Goal: Task Accomplishment & Management: Use online tool/utility

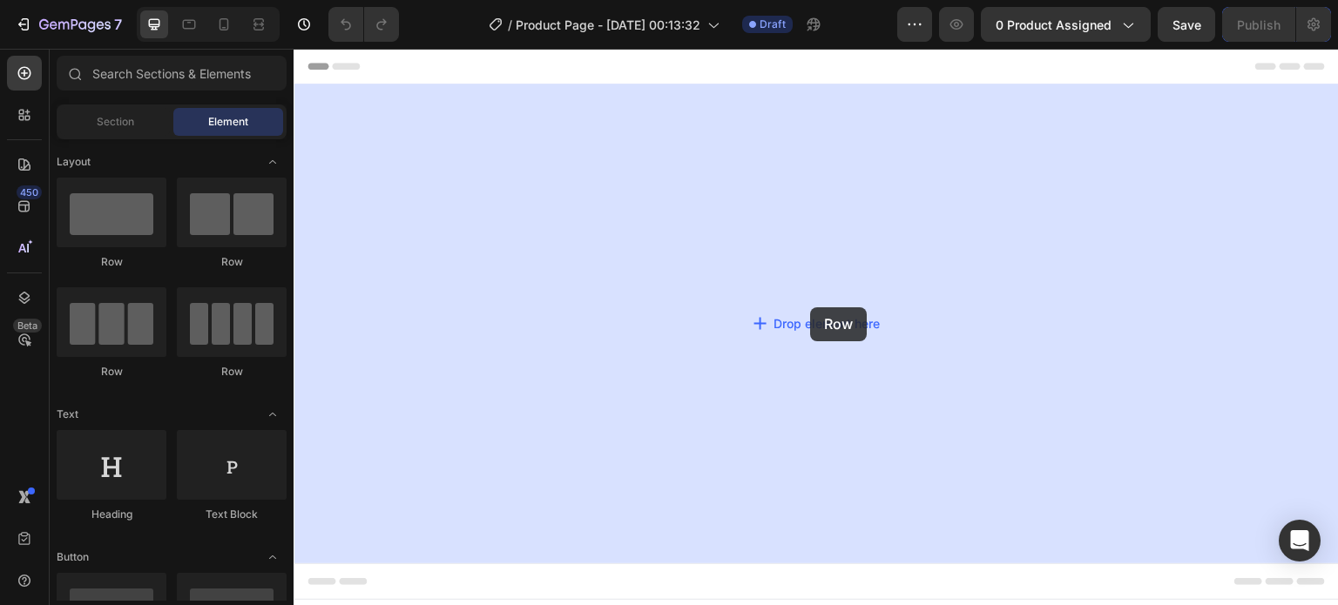
drag, startPoint x: 416, startPoint y: 274, endPoint x: 810, endPoint y: 308, distance: 395.2
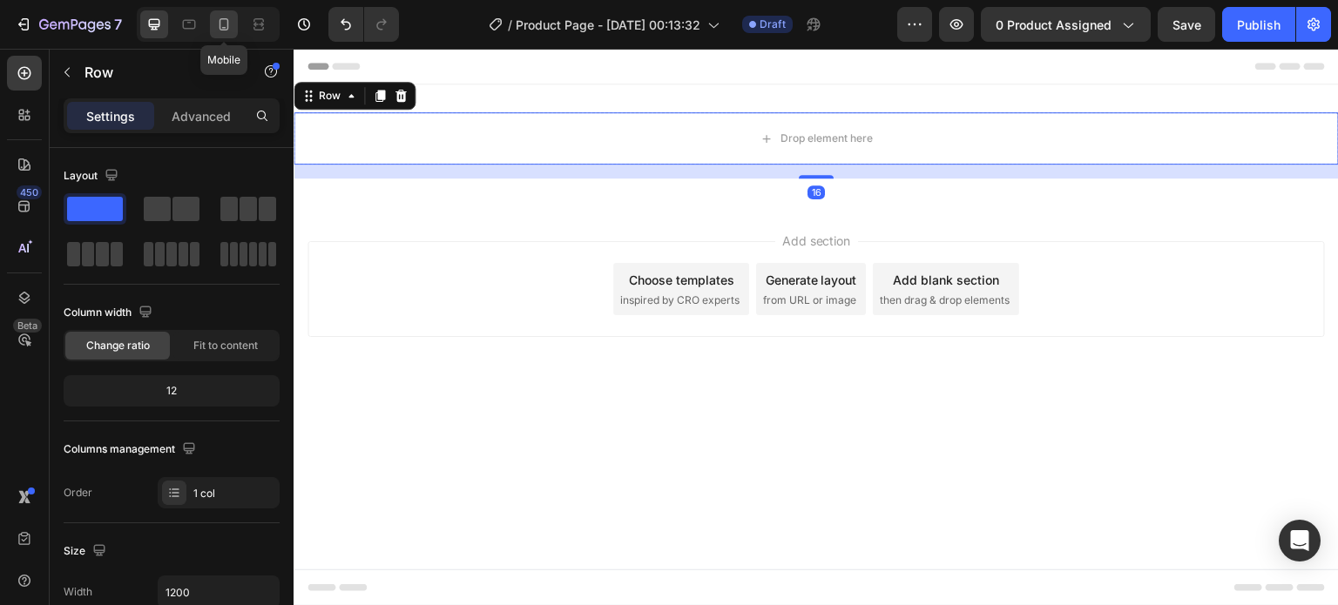
click at [223, 20] on icon at bounding box center [223, 24] width 17 height 17
type input "100%"
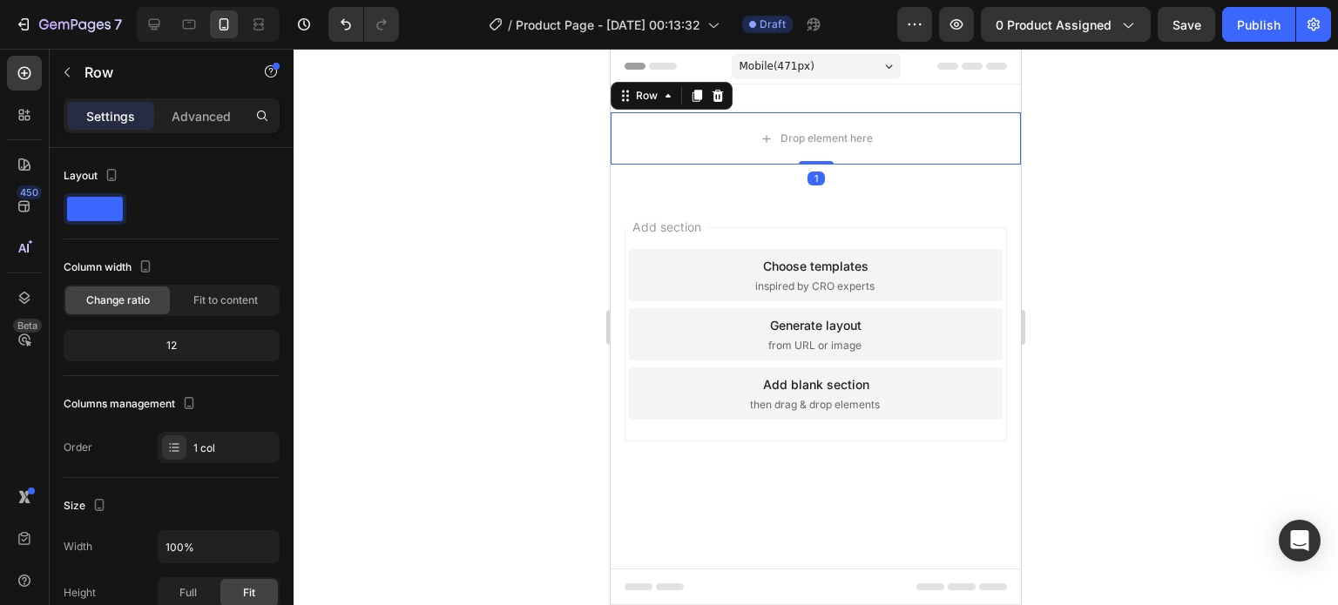
drag, startPoint x: 821, startPoint y: 177, endPoint x: 836, endPoint y: 157, distance: 25.4
click at [836, 157] on div "Drop element here Row 1" at bounding box center [816, 138] width 410 height 52
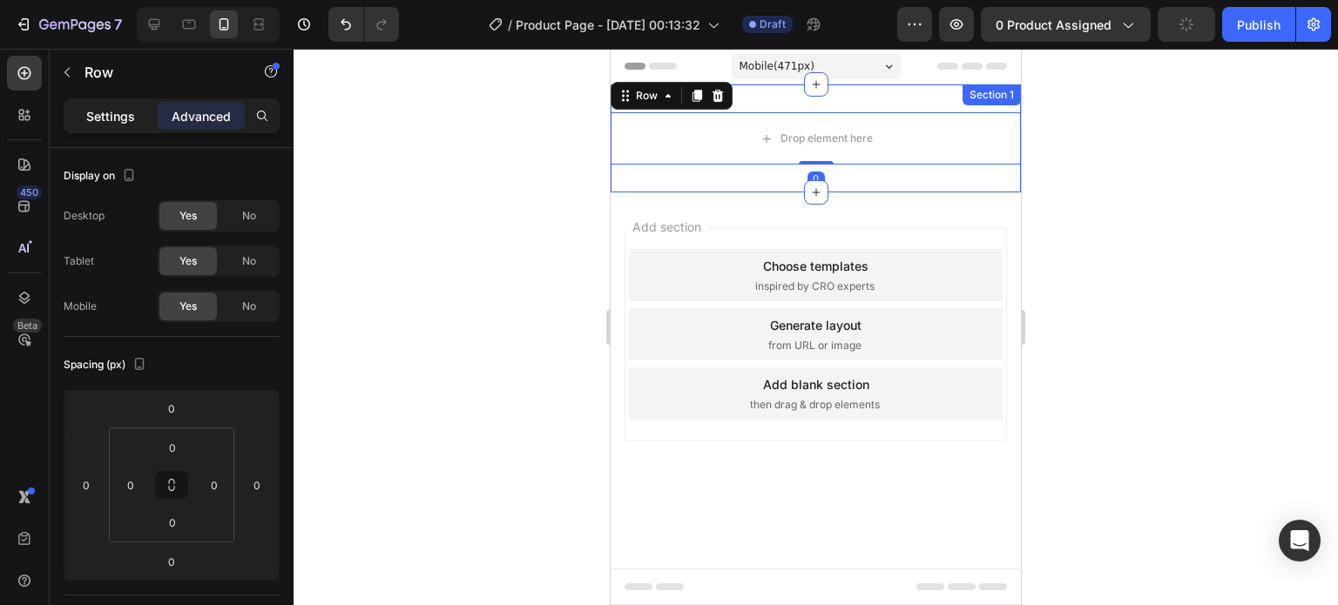
click at [90, 121] on p "Settings" at bounding box center [110, 116] width 49 height 18
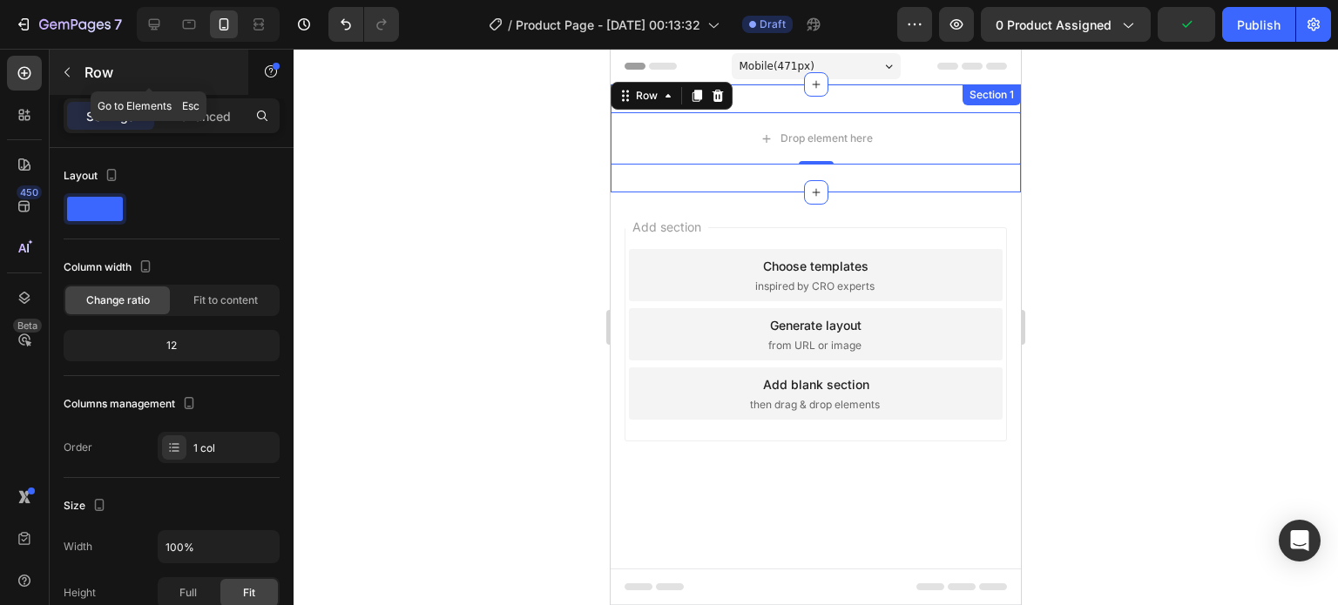
click at [79, 65] on button "button" at bounding box center [67, 72] width 28 height 28
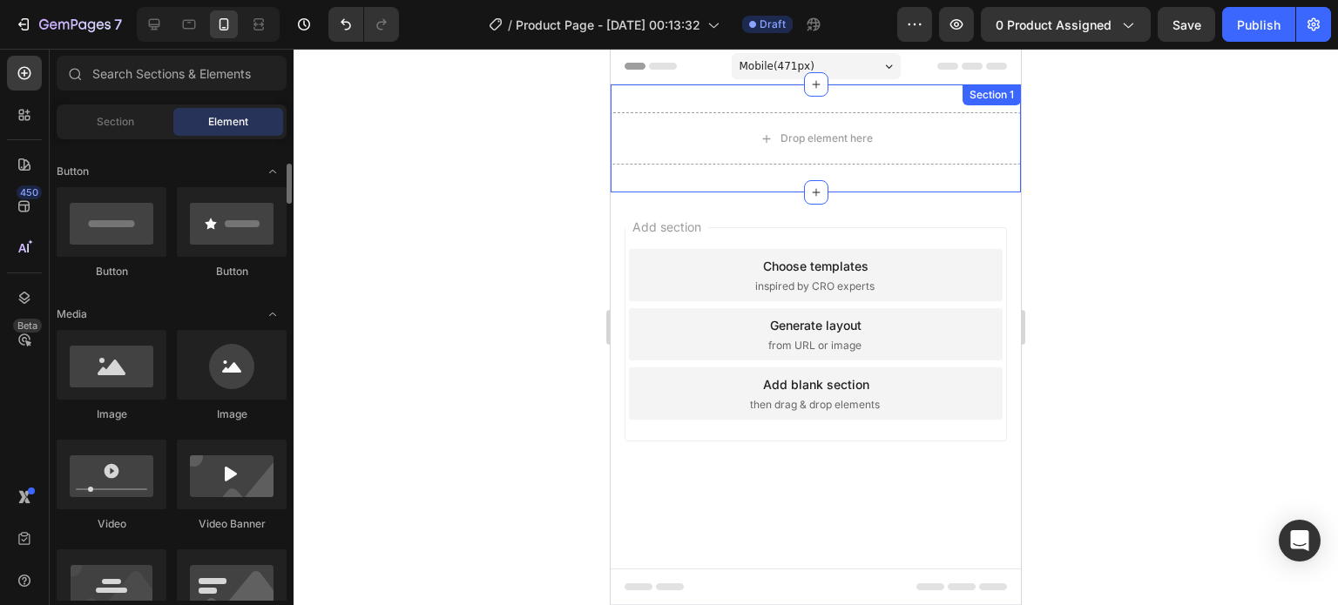
scroll to position [387, 0]
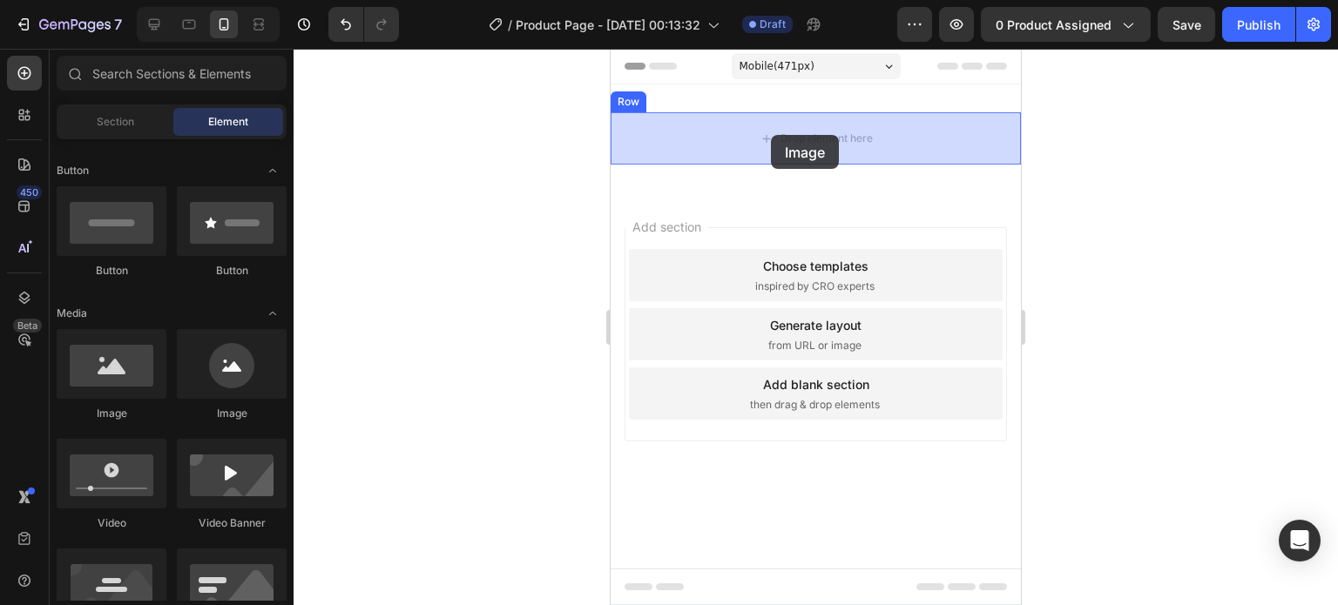
drag, startPoint x: 736, startPoint y: 428, endPoint x: 771, endPoint y: 135, distance: 294.8
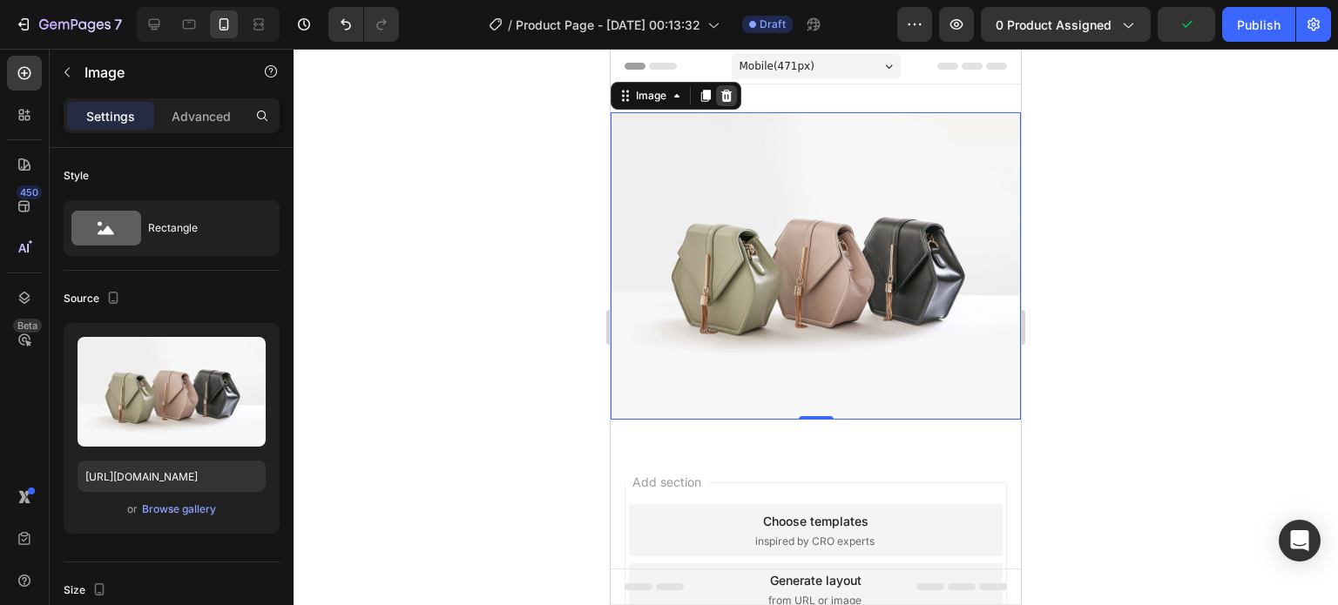
click at [736, 101] on div at bounding box center [726, 95] width 21 height 21
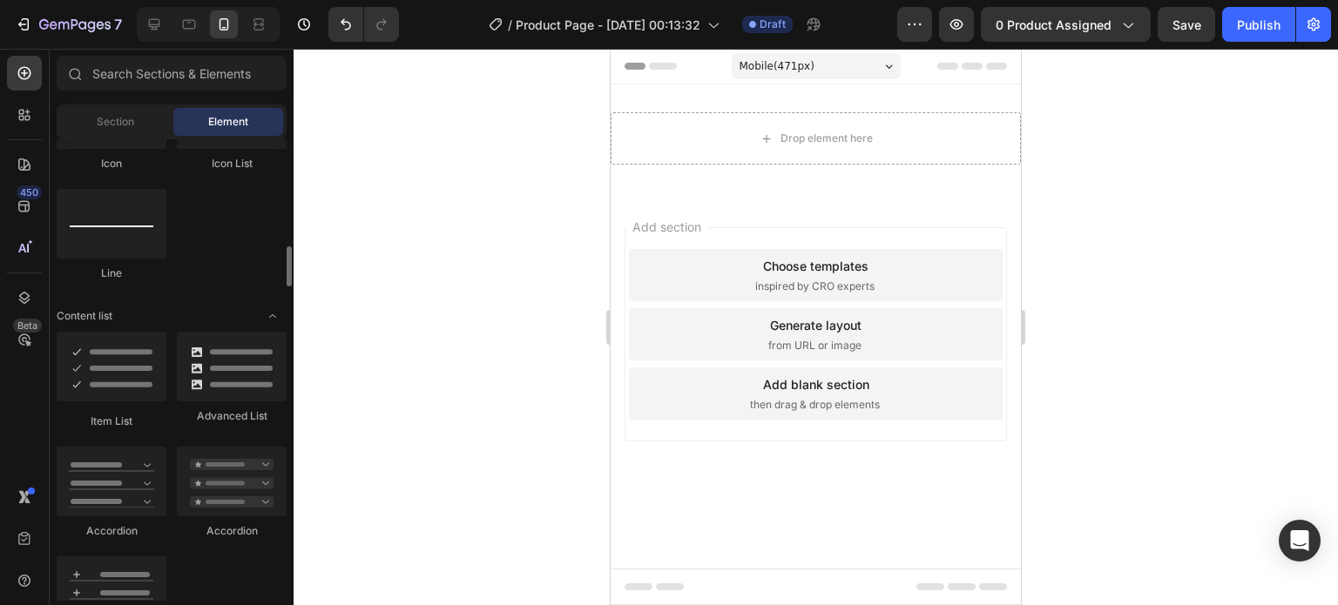
scroll to position [1220, 0]
click at [1056, 34] on button "0 product assigned" at bounding box center [1066, 24] width 170 height 35
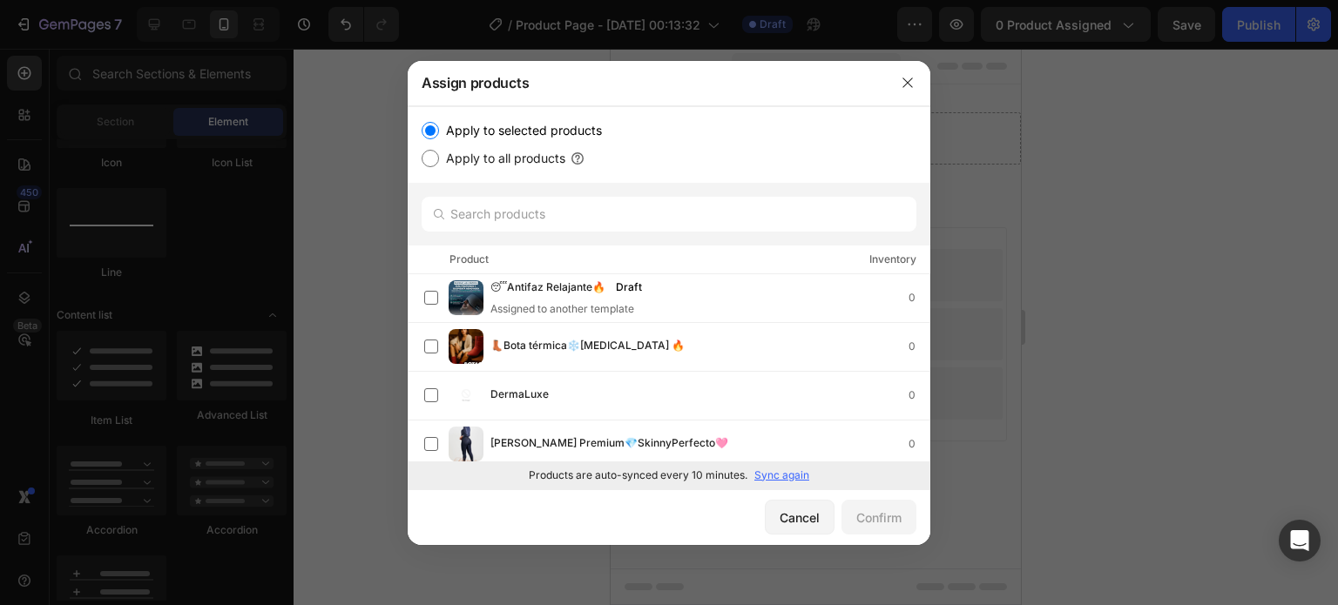
click at [784, 477] on p "Sync again" at bounding box center [781, 476] width 55 height 16
click at [723, 392] on div "DermaLuxe 0" at bounding box center [709, 395] width 439 height 19
click at [861, 543] on div "Cancel Confirm" at bounding box center [669, 518] width 523 height 56
click at [874, 520] on div "Confirm" at bounding box center [878, 518] width 45 height 18
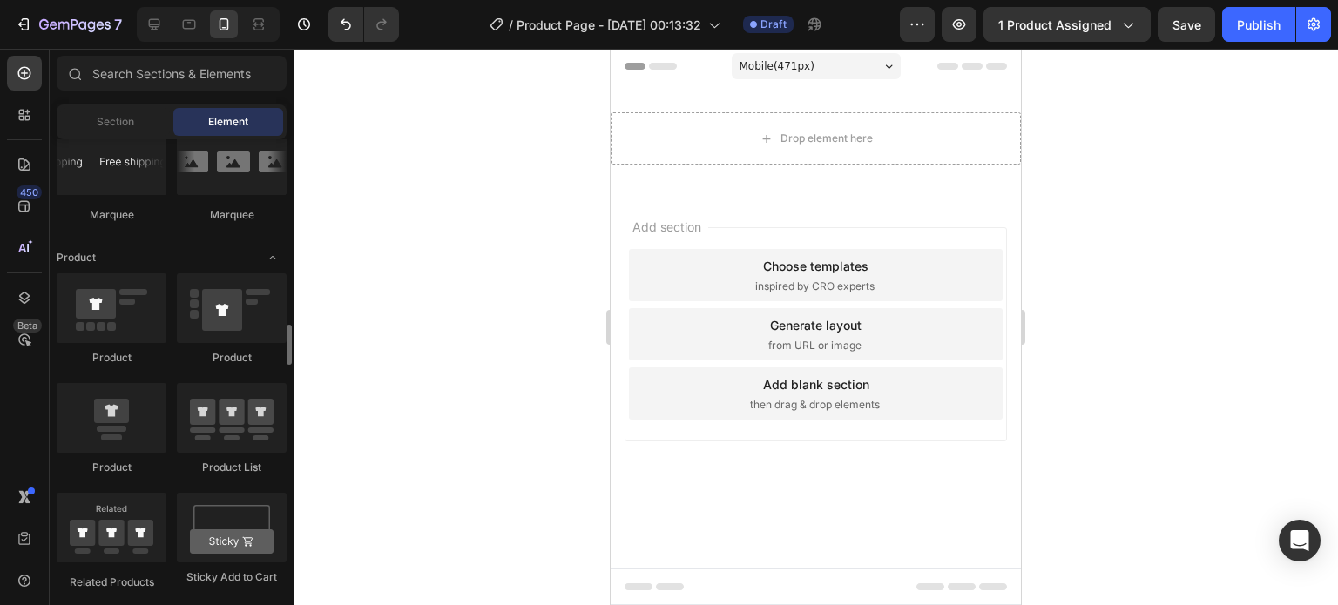
scroll to position [2121, 0]
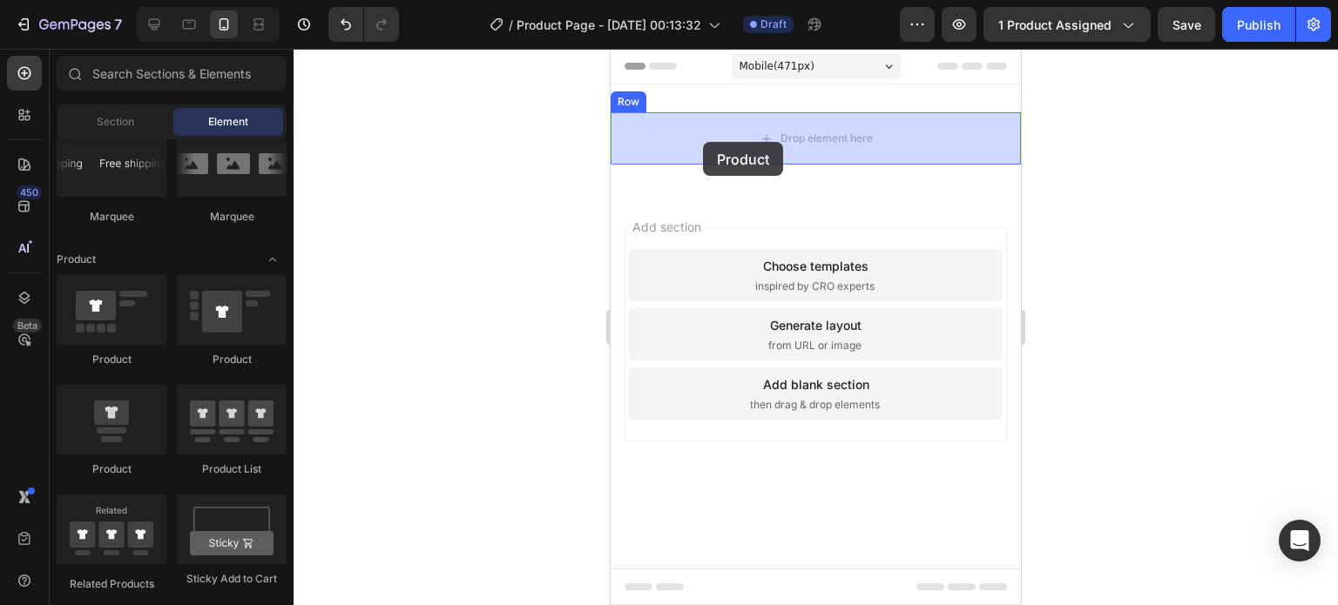
drag, startPoint x: 696, startPoint y: 369, endPoint x: 703, endPoint y: 142, distance: 226.6
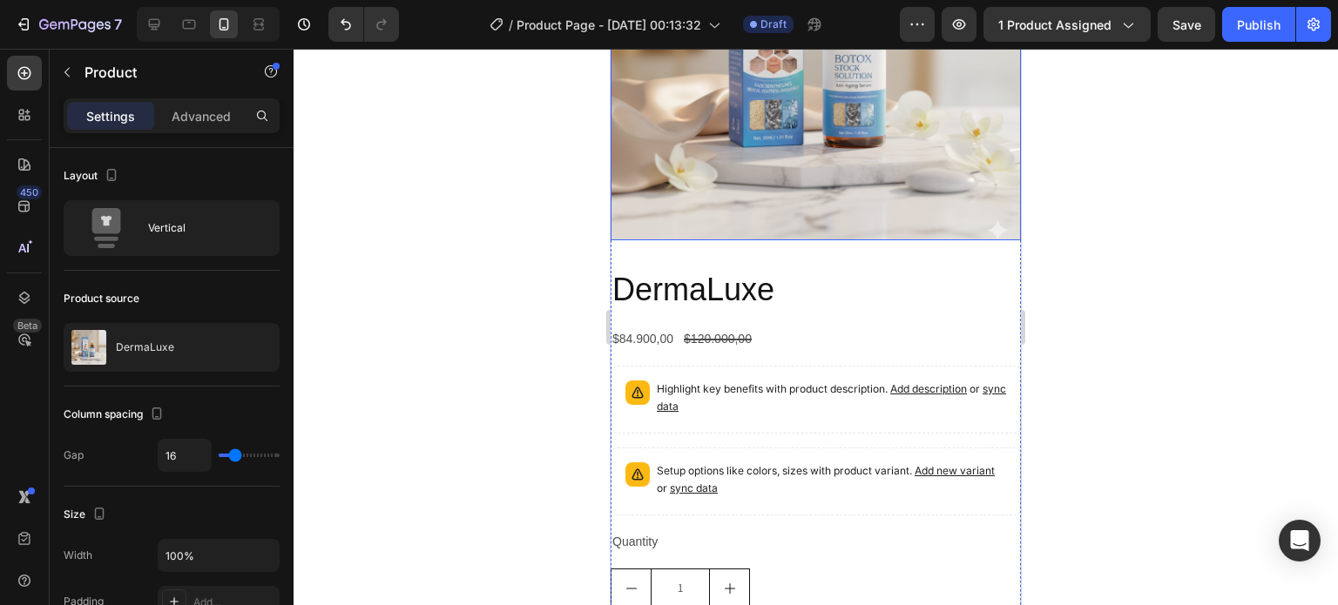
scroll to position [293, 0]
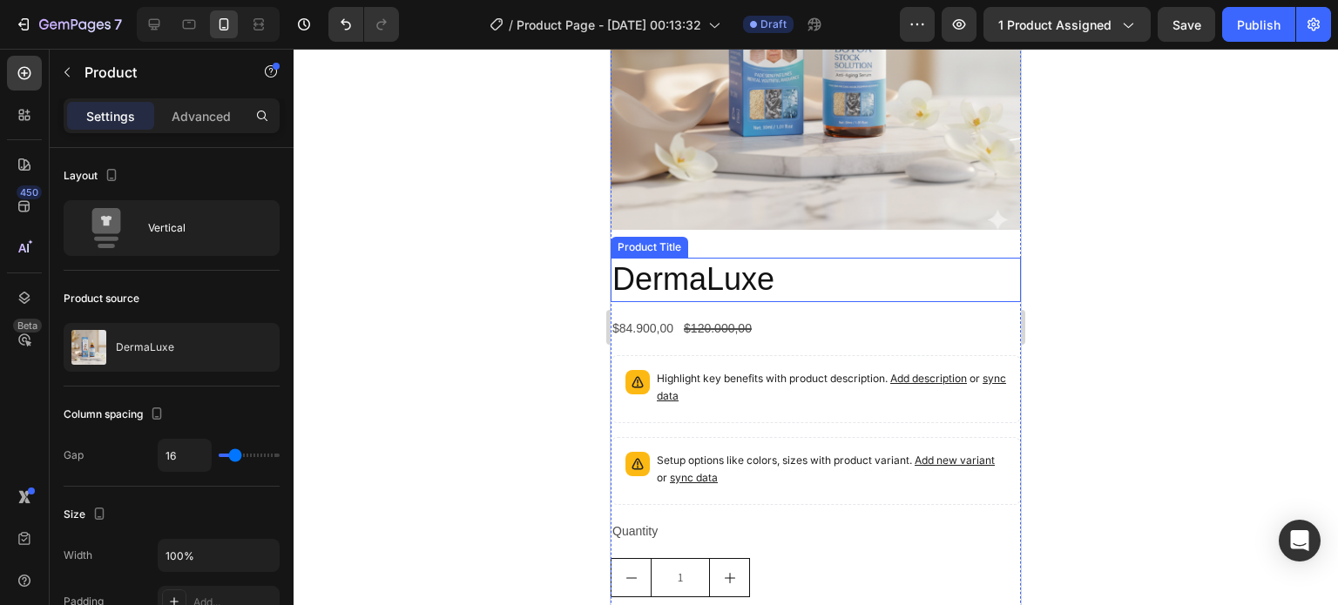
click at [733, 267] on h2 "DermaLuxe" at bounding box center [816, 280] width 410 height 44
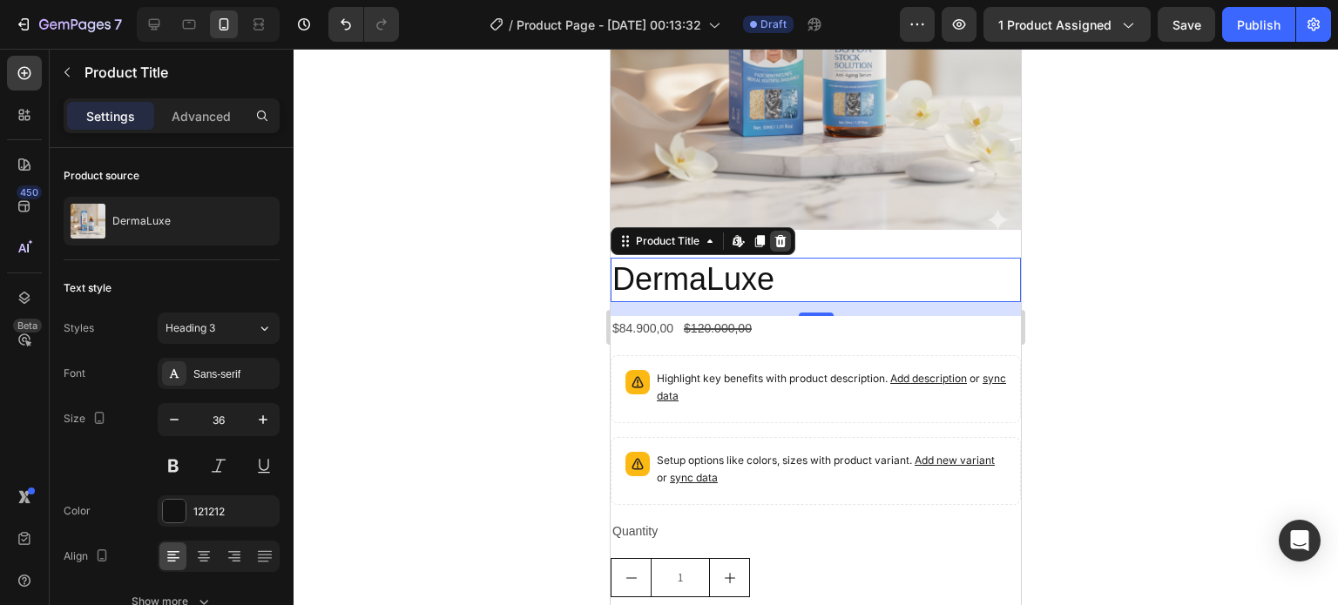
click at [781, 235] on icon at bounding box center [780, 241] width 11 height 12
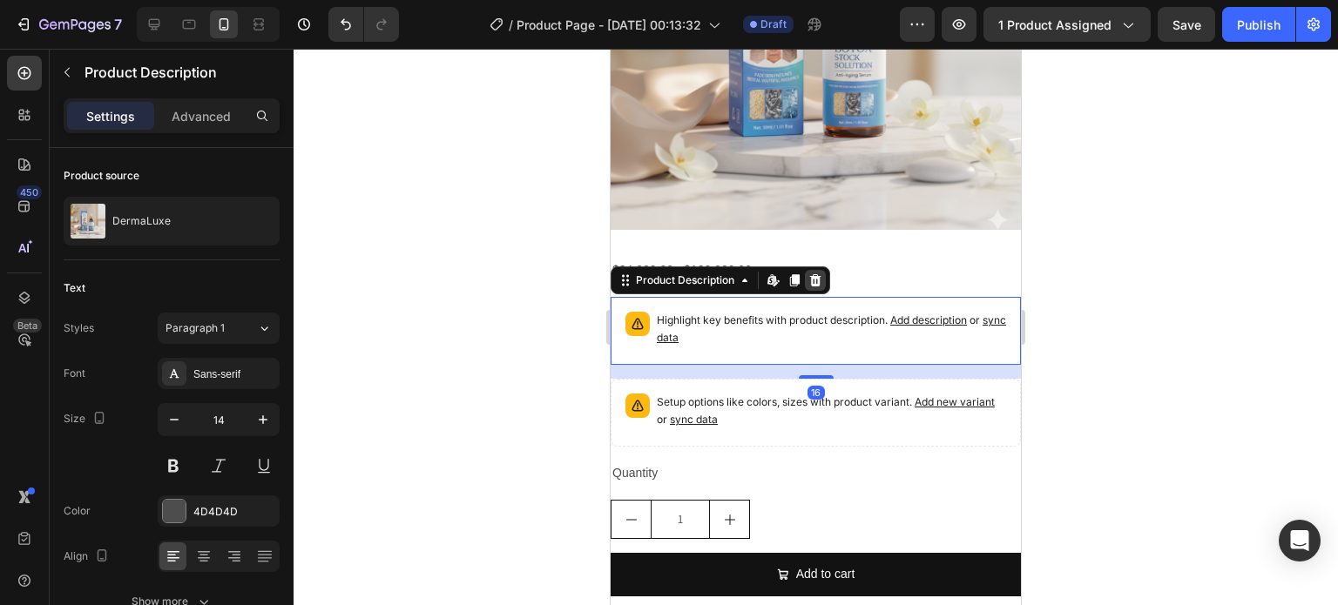
click at [819, 274] on icon at bounding box center [815, 280] width 11 height 12
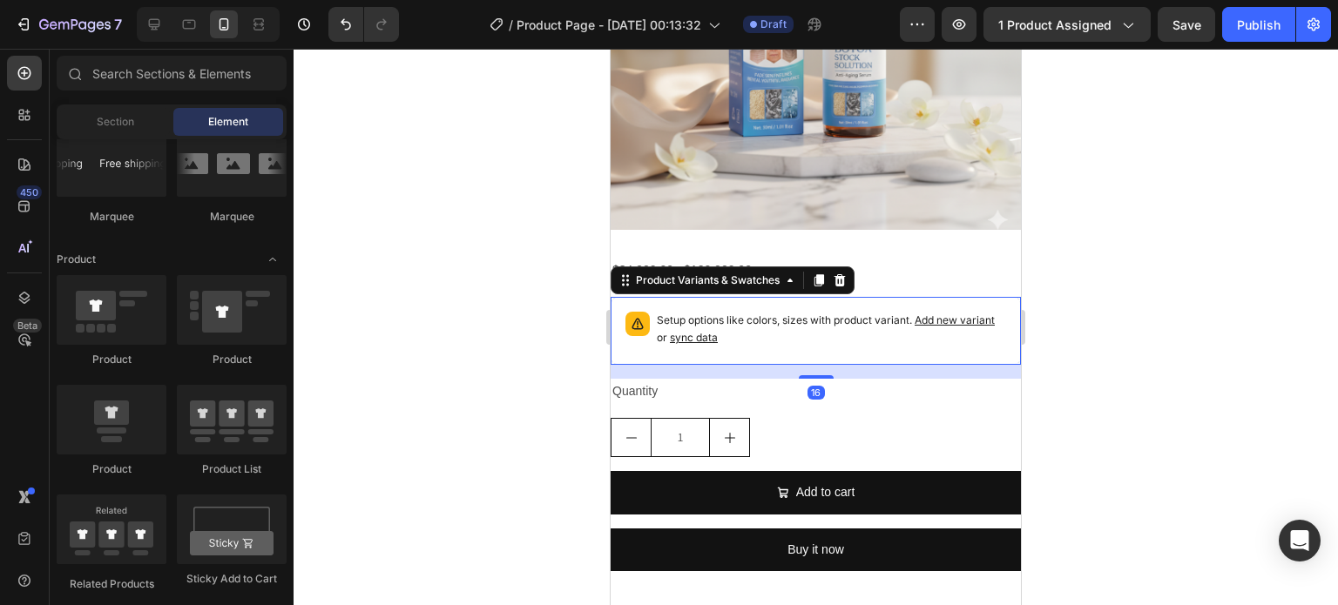
click at [802, 314] on p "Setup options like colors, sizes with product variant. Add new variant or sync …" at bounding box center [831, 329] width 349 height 35
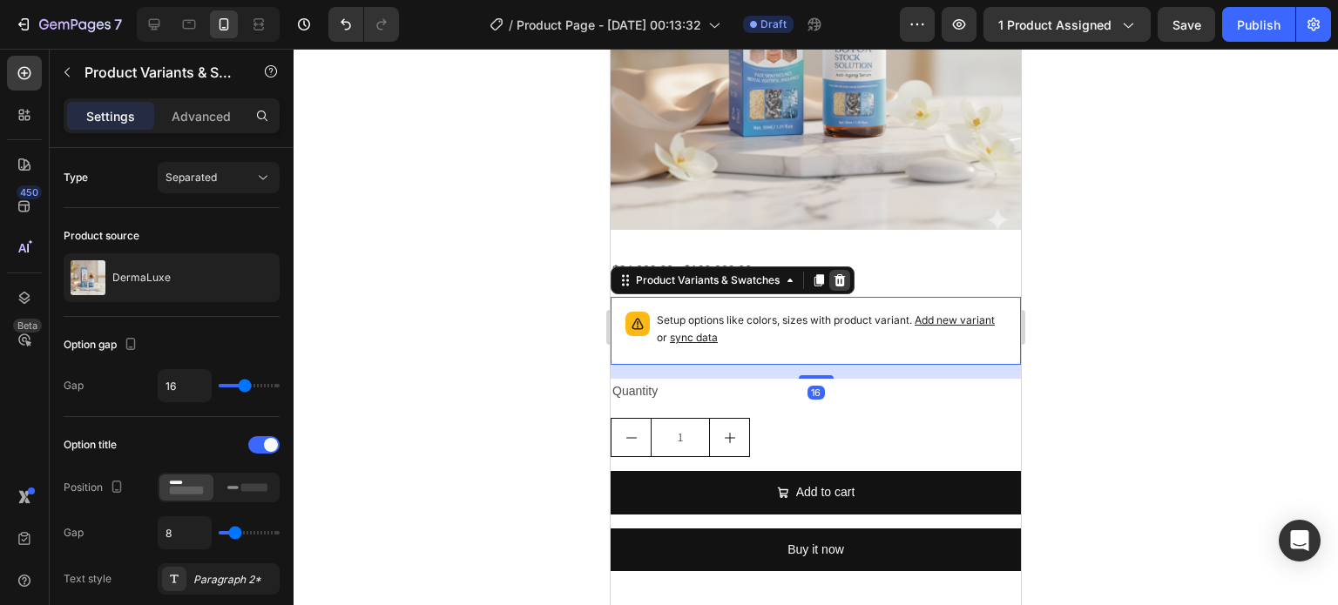
click at [836, 274] on icon at bounding box center [840, 280] width 11 height 12
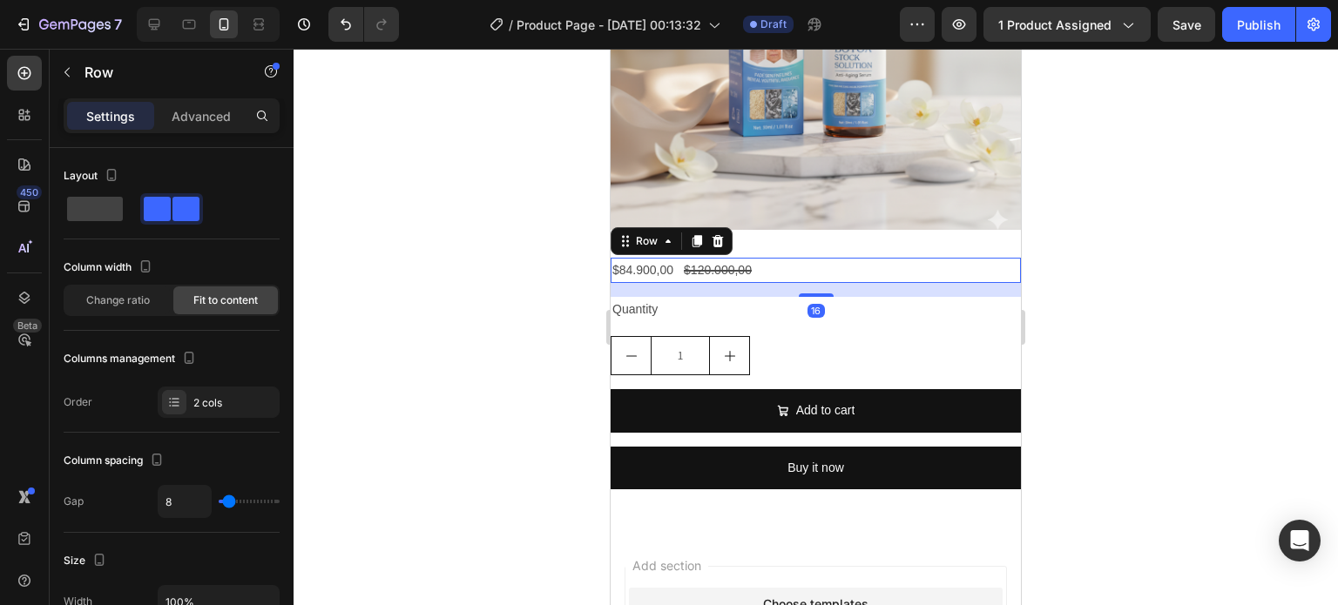
click at [768, 260] on div "$84.900,00 Product Price Product Price $120.000,00 Product Price Product Price …" at bounding box center [816, 270] width 410 height 25
click at [14, 114] on div at bounding box center [24, 115] width 35 height 35
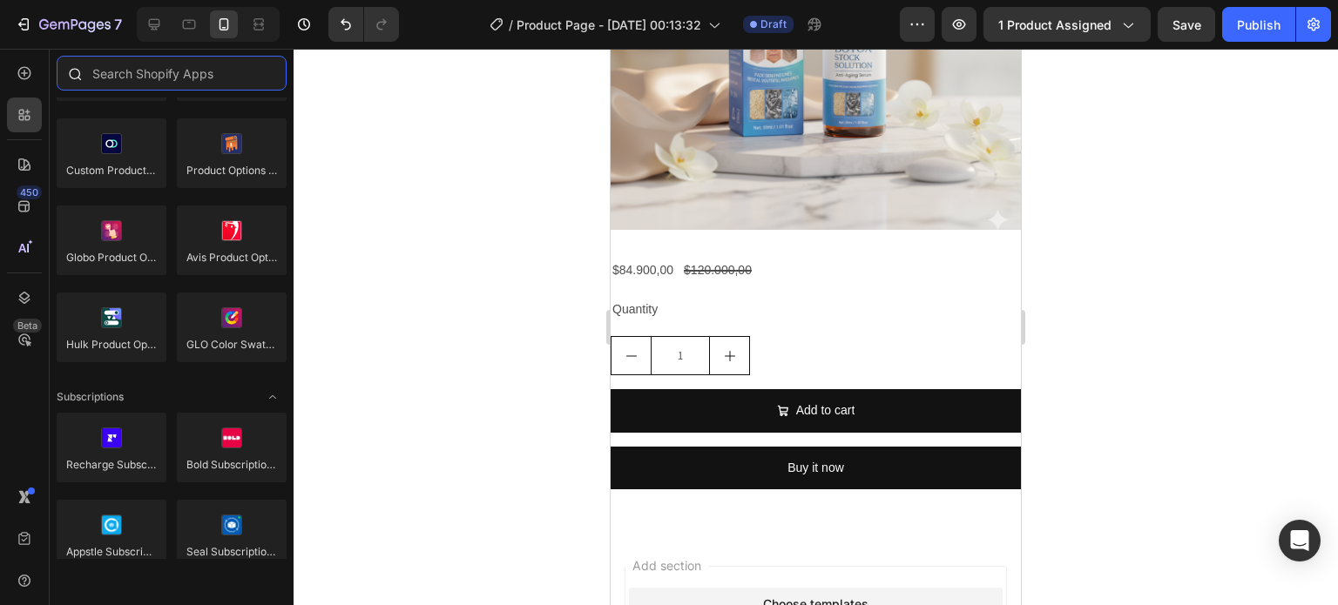
click at [178, 83] on input "text" at bounding box center [172, 73] width 230 height 35
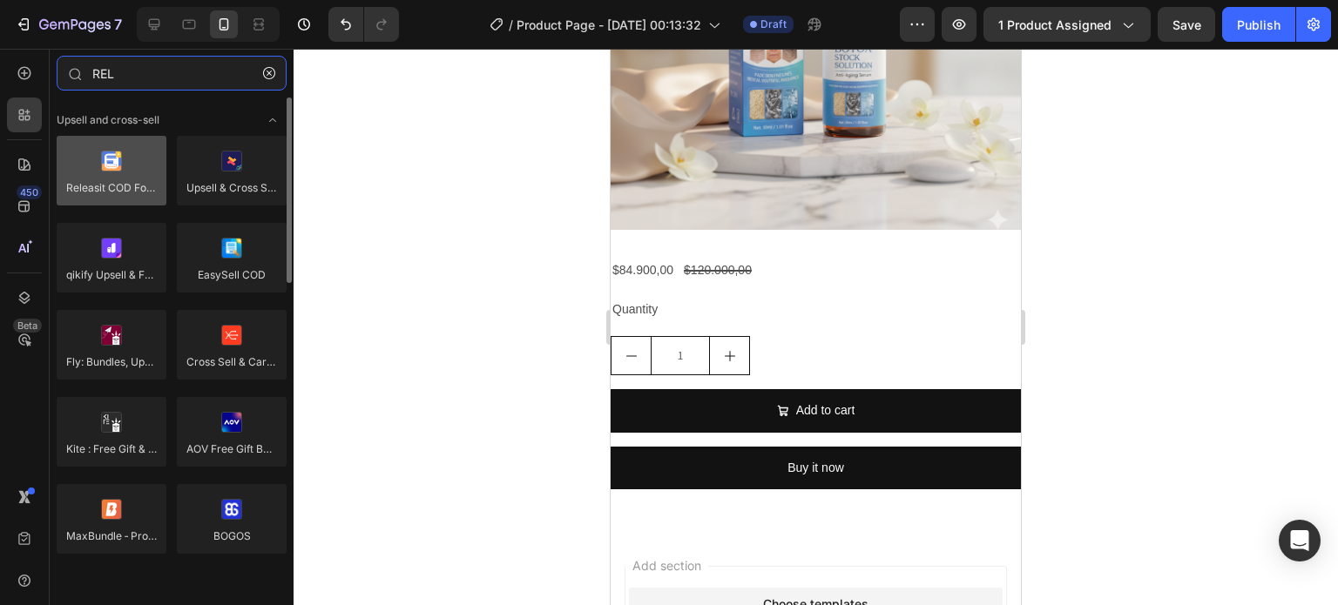
type input "REL"
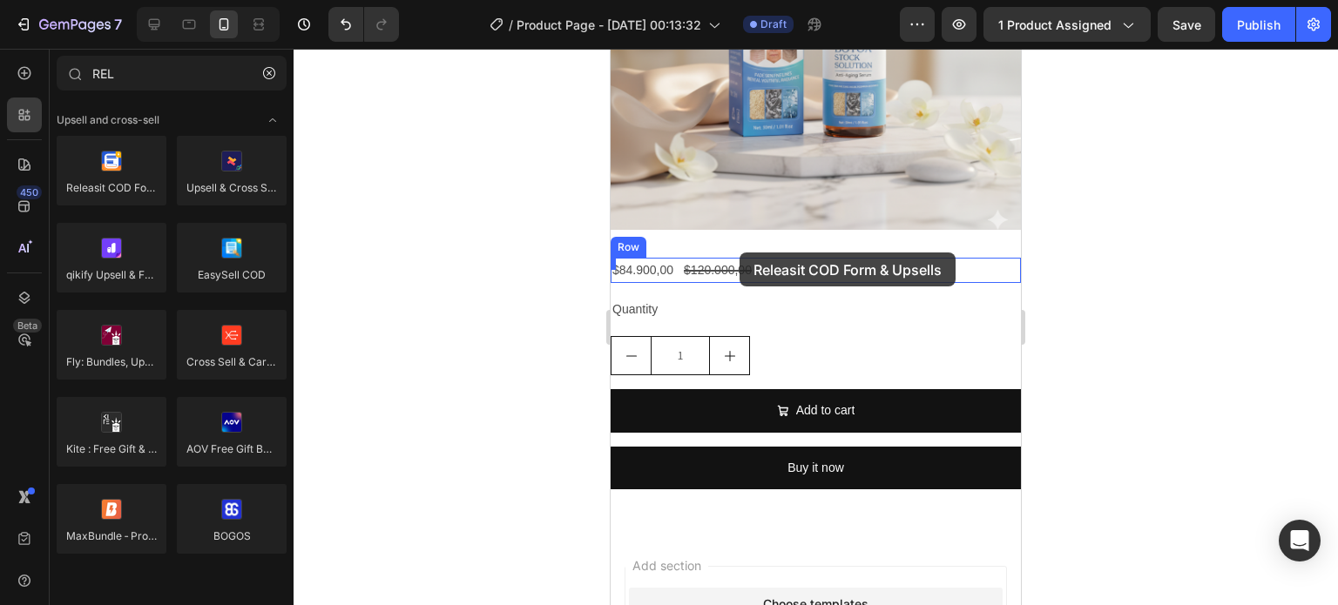
drag, startPoint x: 710, startPoint y: 220, endPoint x: 768, endPoint y: 252, distance: 66.3
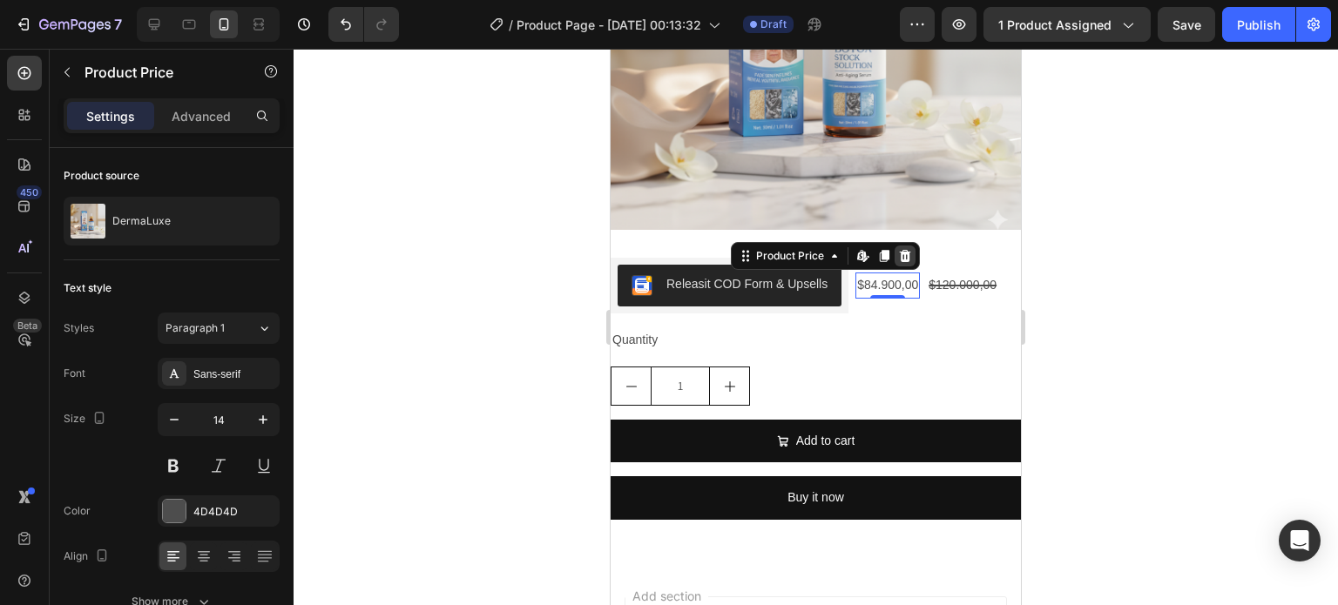
click at [910, 249] on icon at bounding box center [905, 256] width 14 height 14
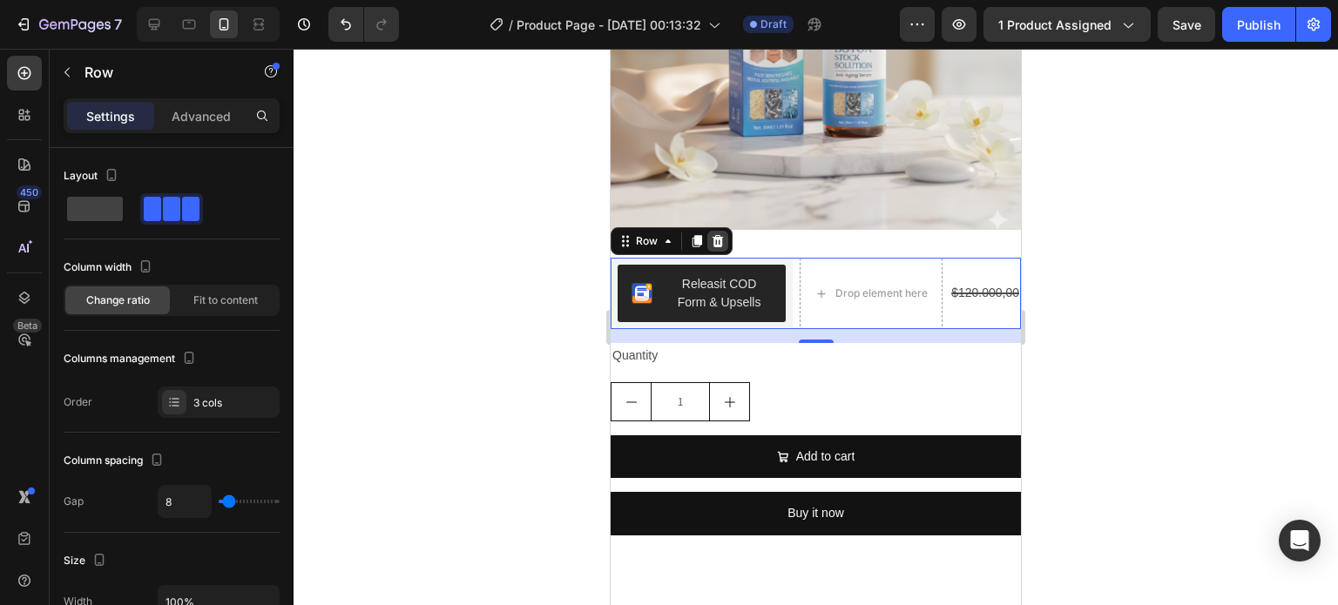
click at [724, 231] on div at bounding box center [717, 241] width 21 height 21
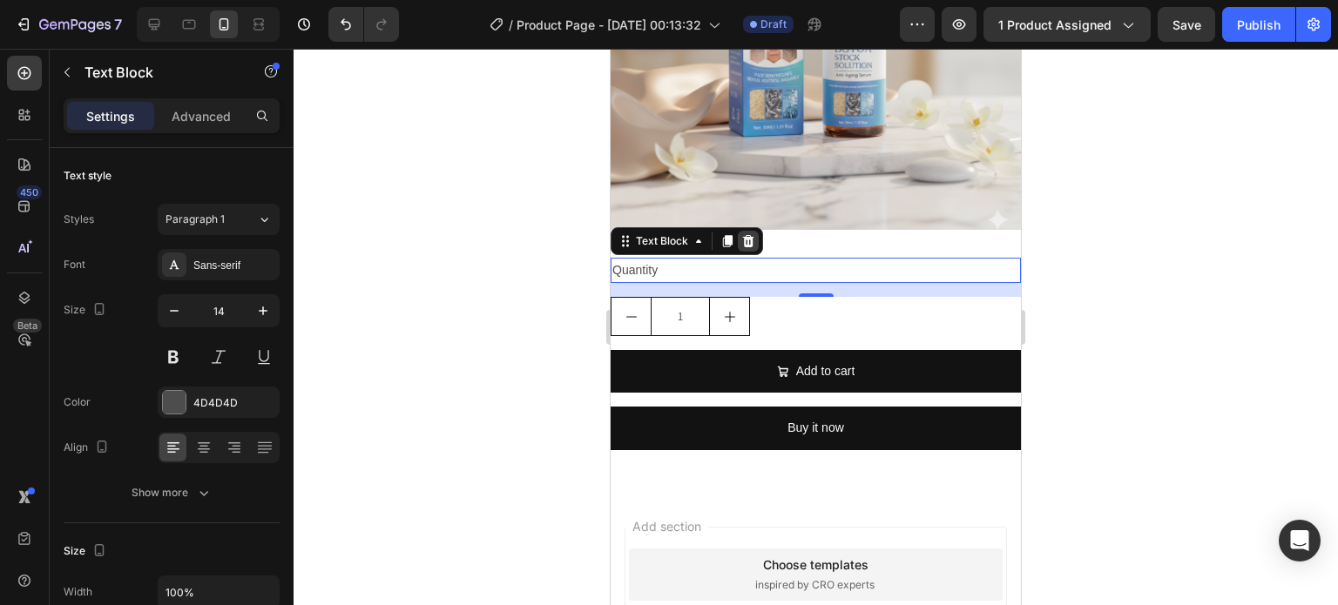
click at [750, 235] on icon at bounding box center [748, 241] width 11 height 12
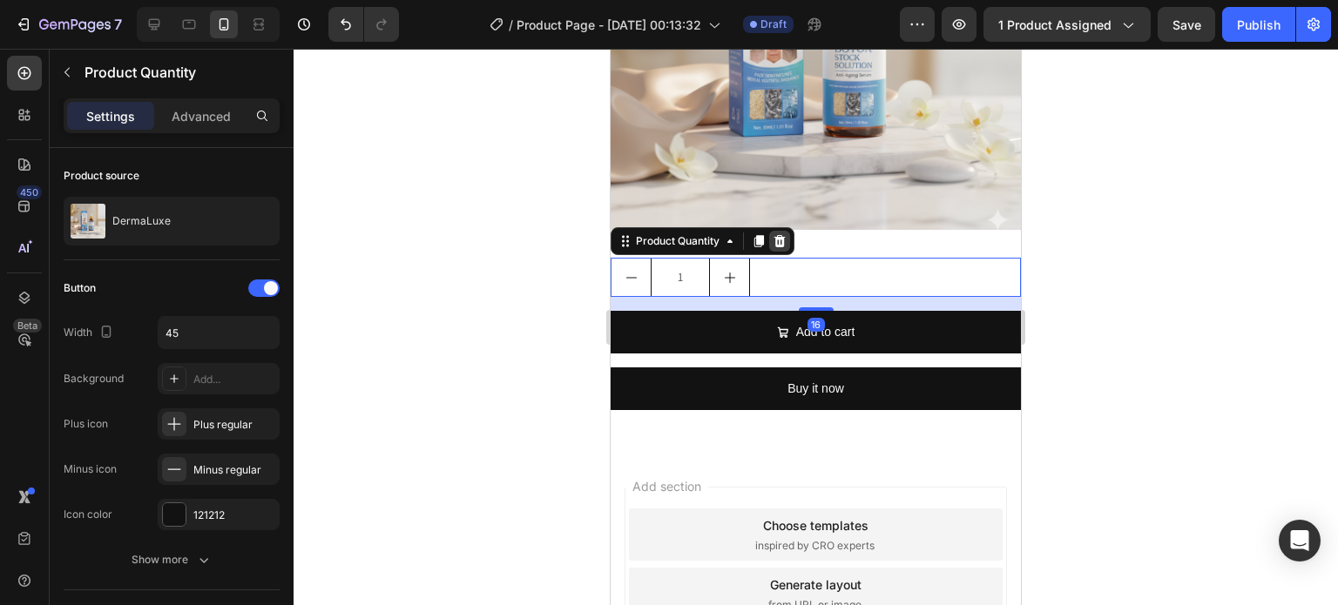
click at [774, 234] on icon at bounding box center [780, 241] width 14 height 14
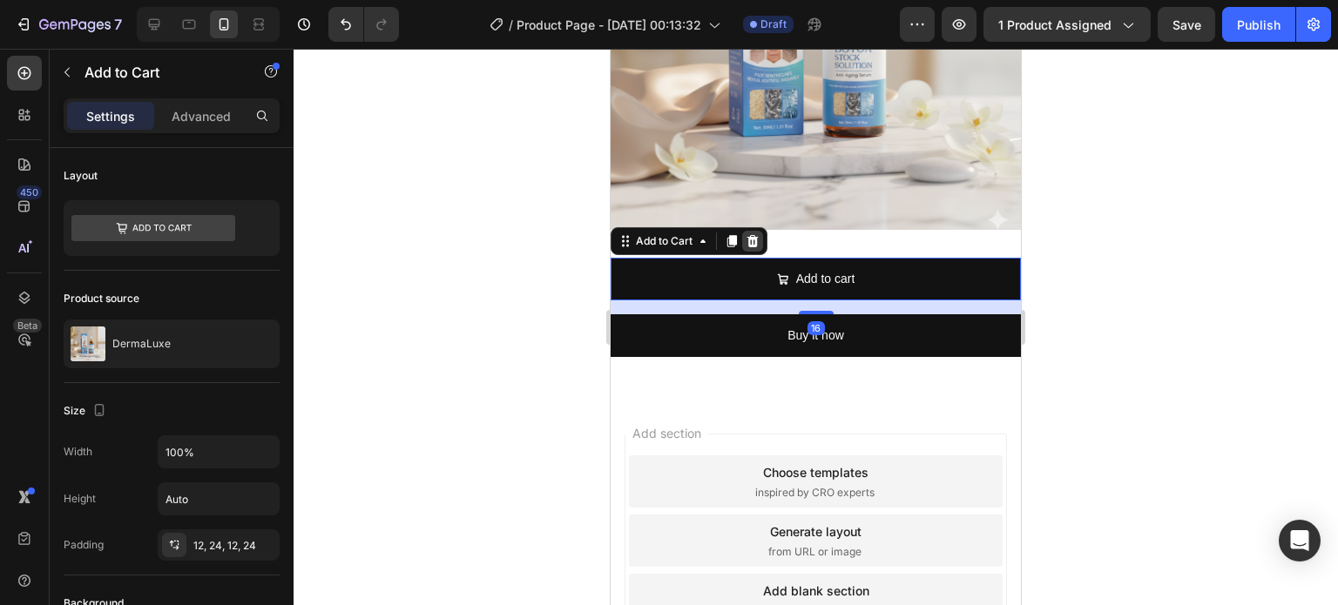
click at [753, 235] on icon at bounding box center [752, 241] width 11 height 12
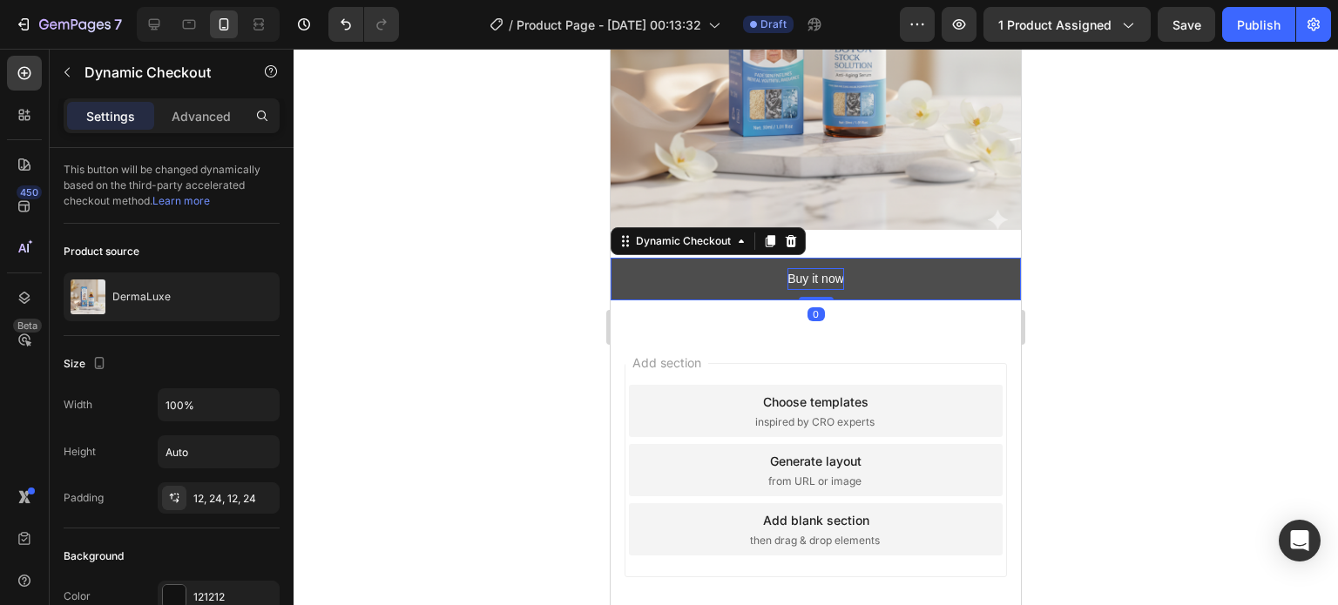
drag, startPoint x: 805, startPoint y: 297, endPoint x: 820, endPoint y: 259, distance: 41.1
click at [820, 259] on div "Buy it now Dynamic Checkout 0" at bounding box center [816, 279] width 410 height 43
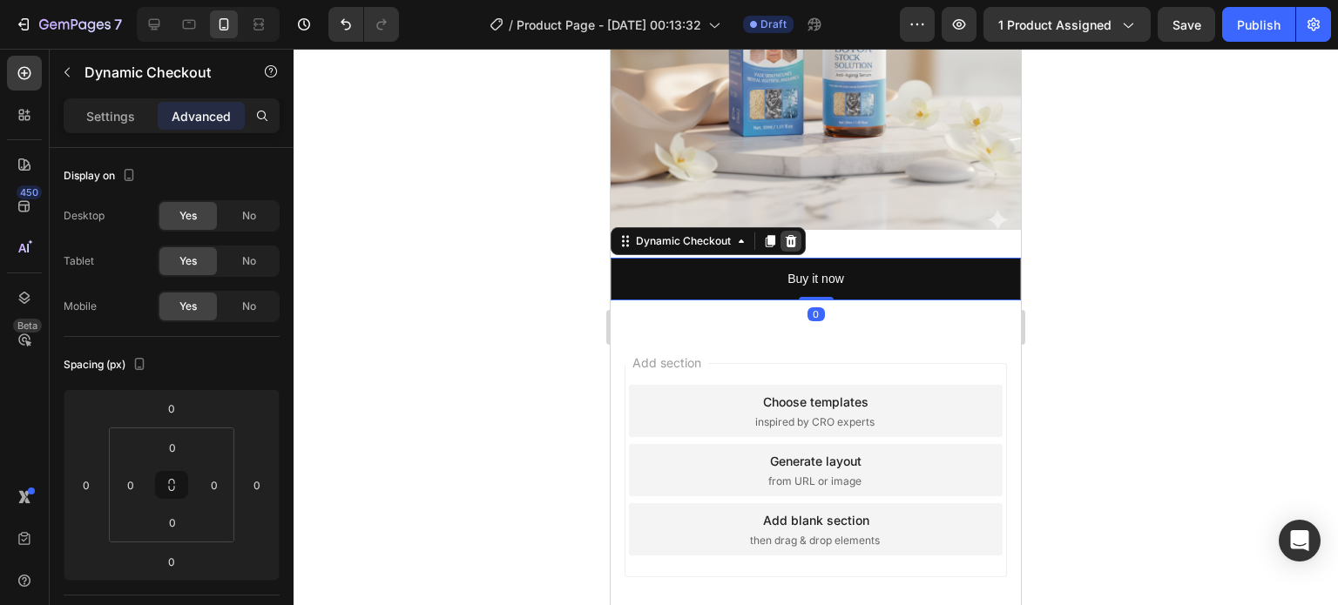
click at [786, 231] on div at bounding box center [791, 241] width 21 height 21
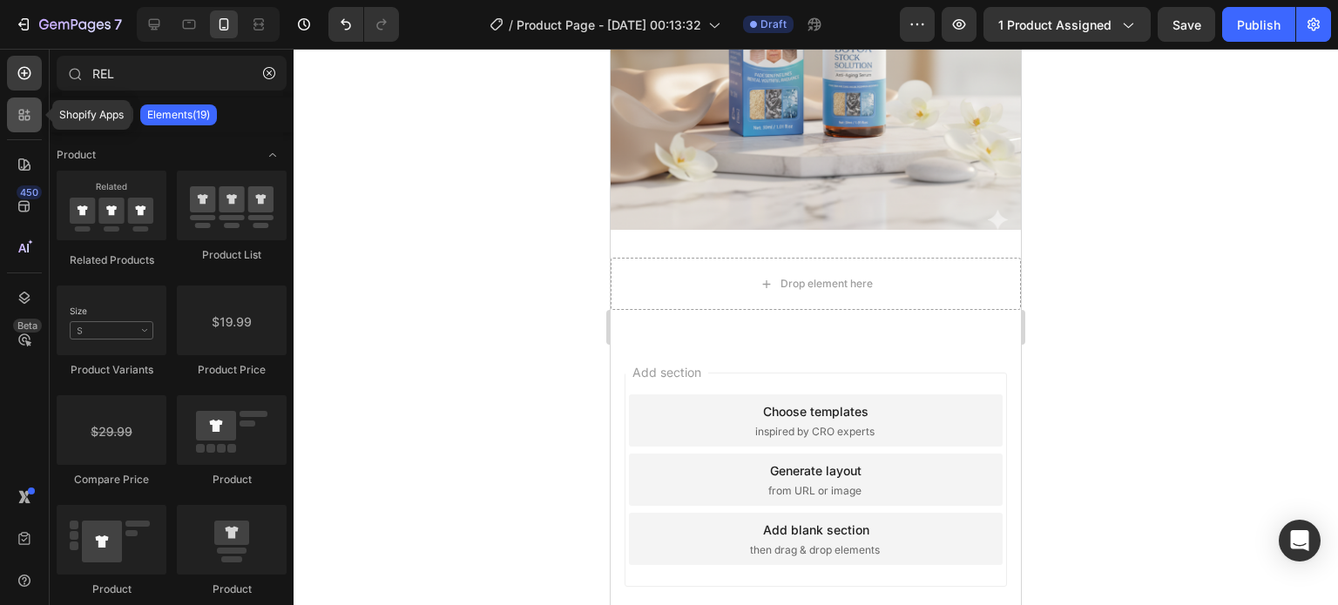
click at [20, 114] on icon at bounding box center [24, 114] width 17 height 17
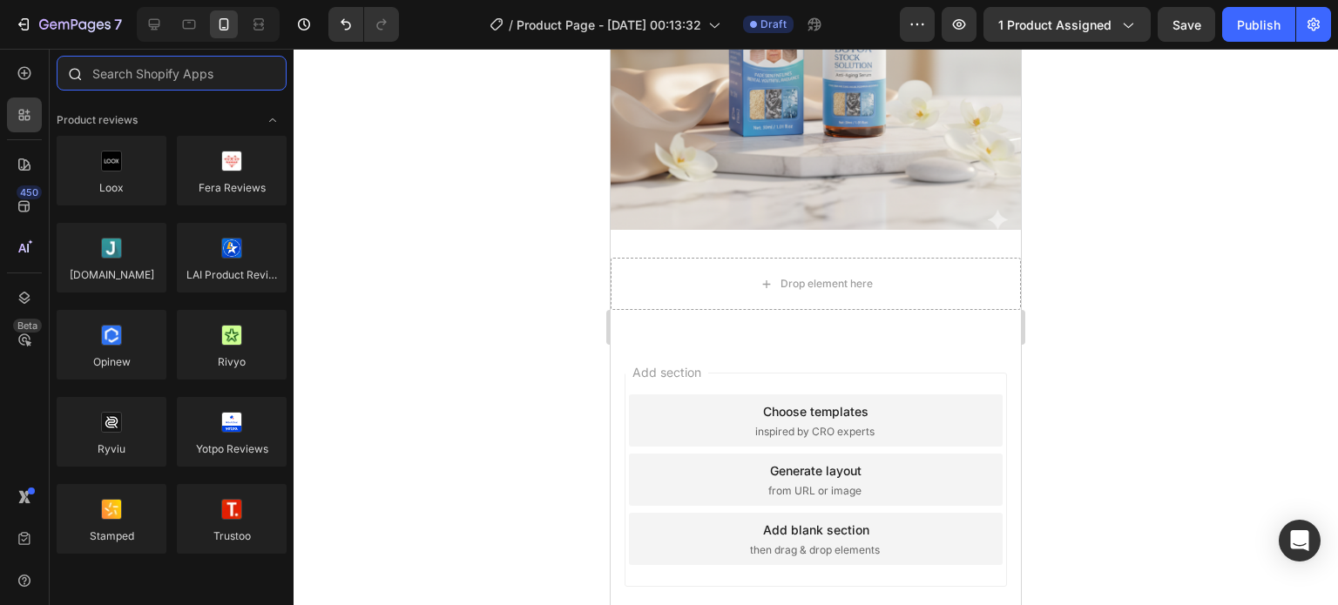
click at [140, 79] on input "text" at bounding box center [172, 73] width 230 height 35
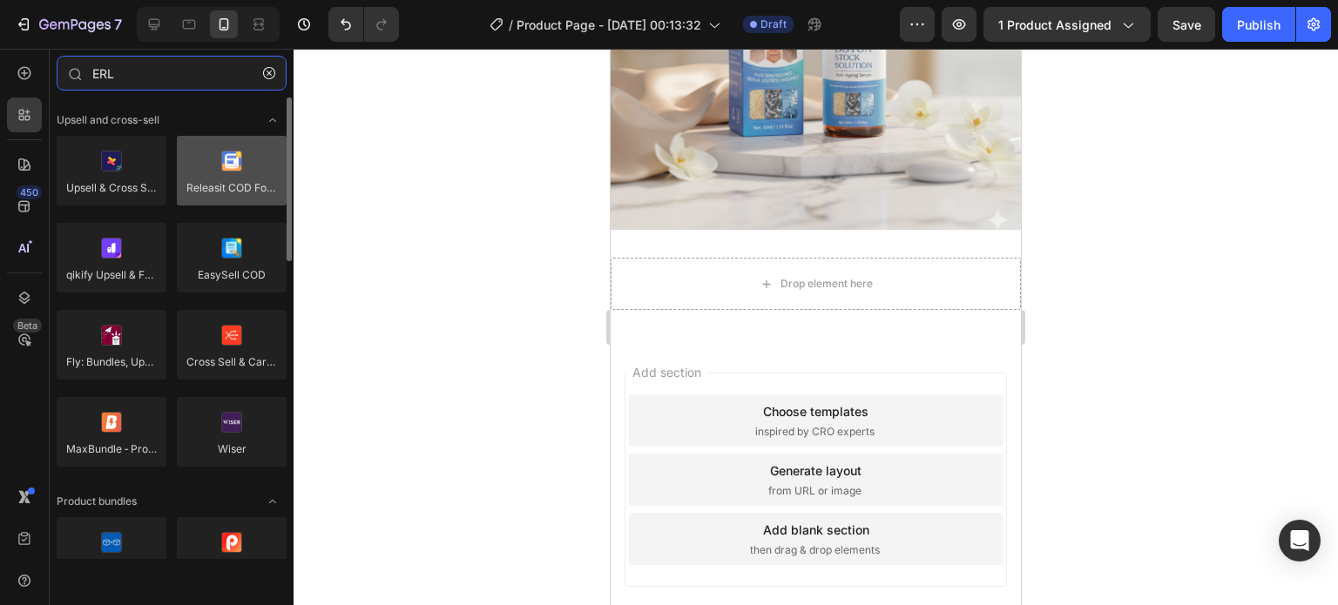
type input "ERL"
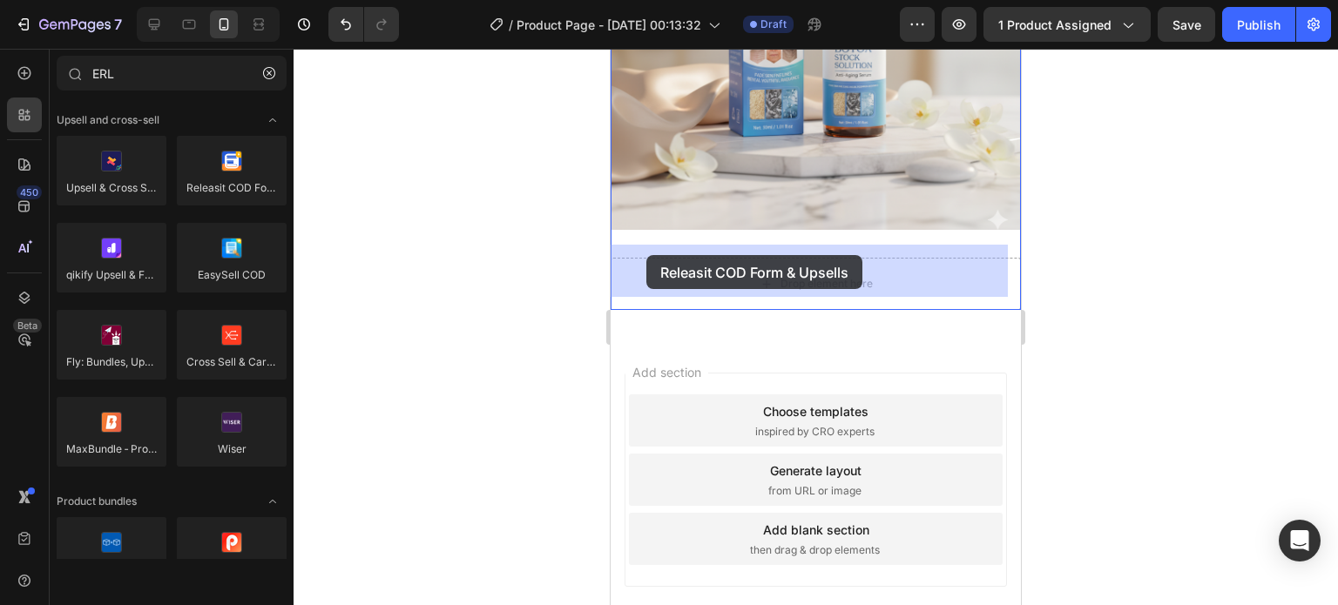
drag, startPoint x: 830, startPoint y: 211, endPoint x: 646, endPoint y: 255, distance: 189.1
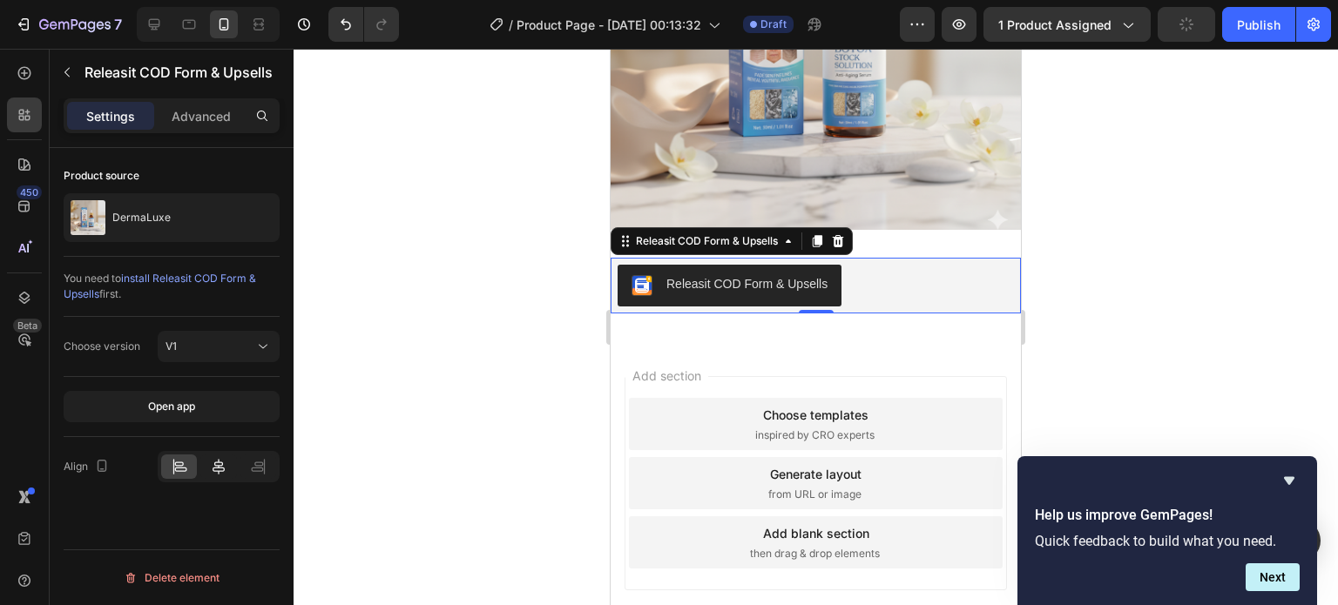
click at [213, 463] on icon at bounding box center [218, 466] width 17 height 17
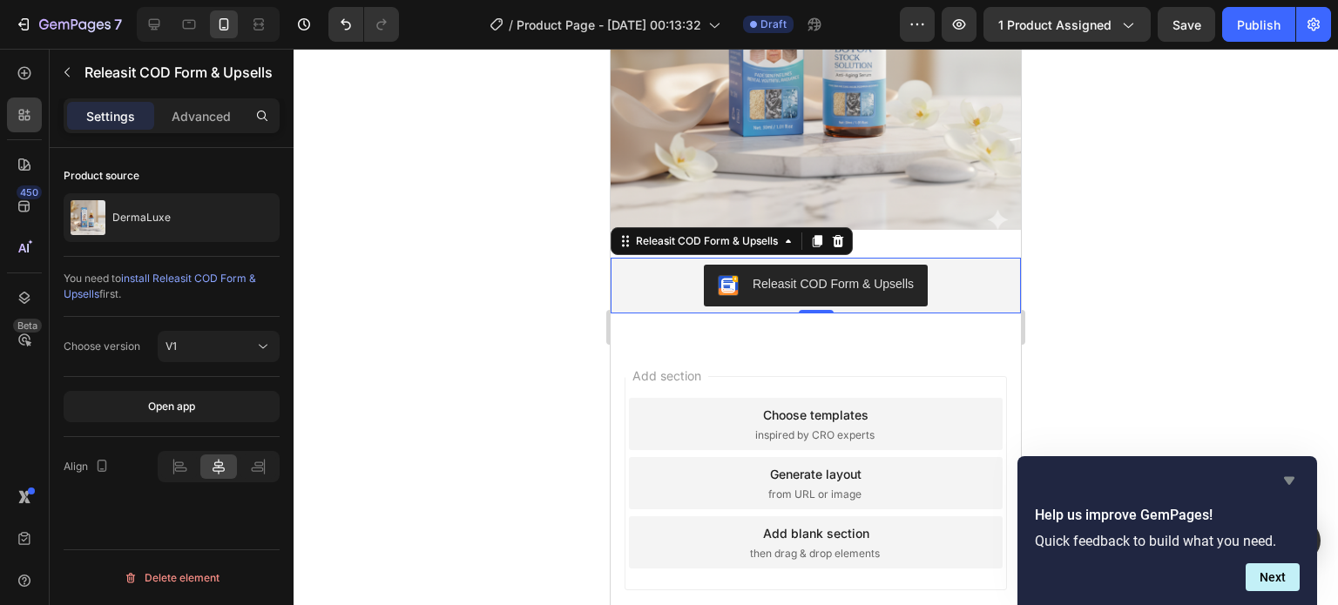
click at [1286, 482] on icon "Hide survey" at bounding box center [1289, 481] width 10 height 8
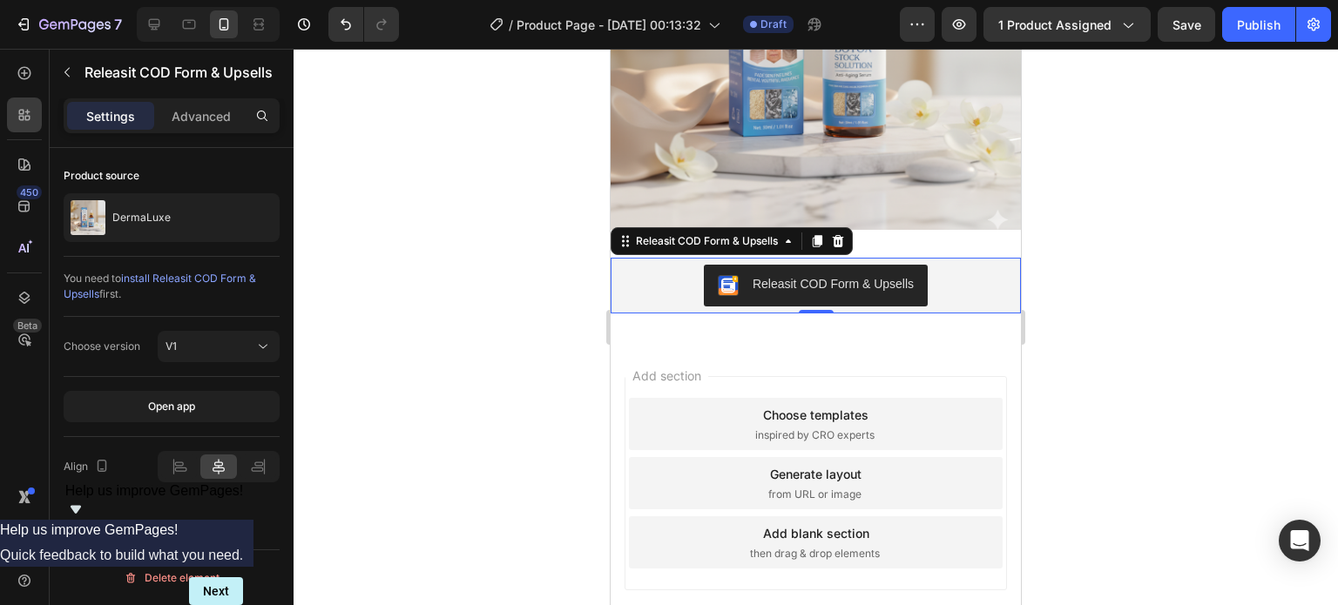
click at [244, 498] on span "Help us improve GemPages!" at bounding box center [154, 491] width 179 height 15
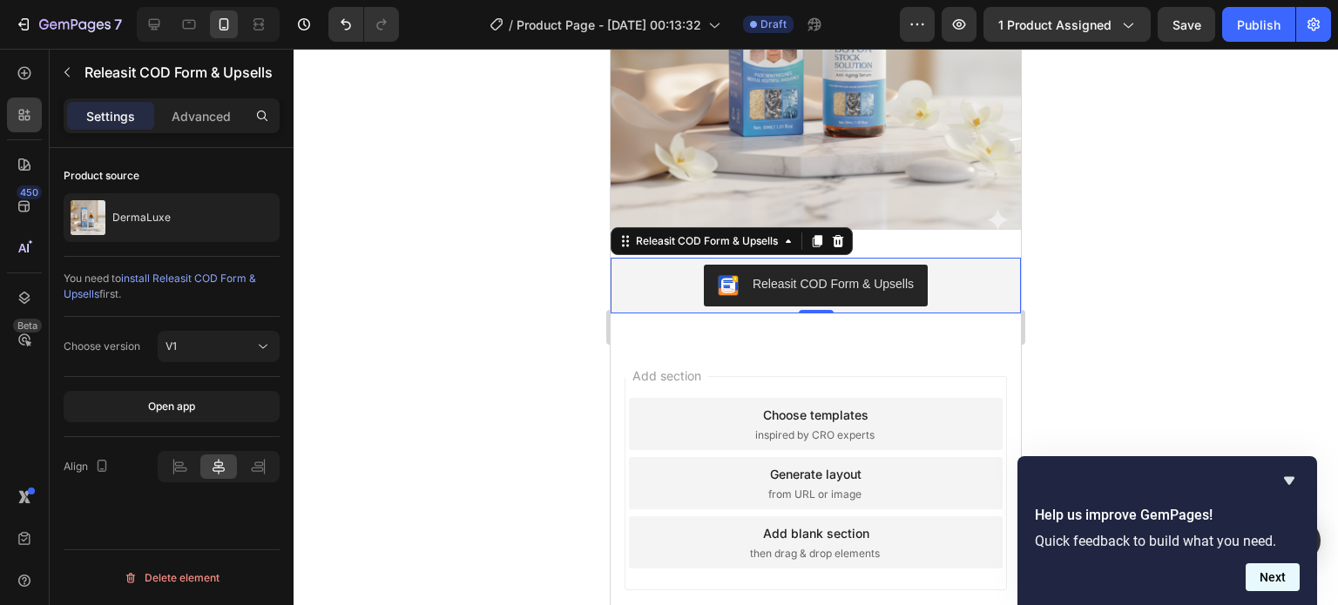
click at [1285, 578] on button "Next" at bounding box center [1273, 578] width 54 height 28
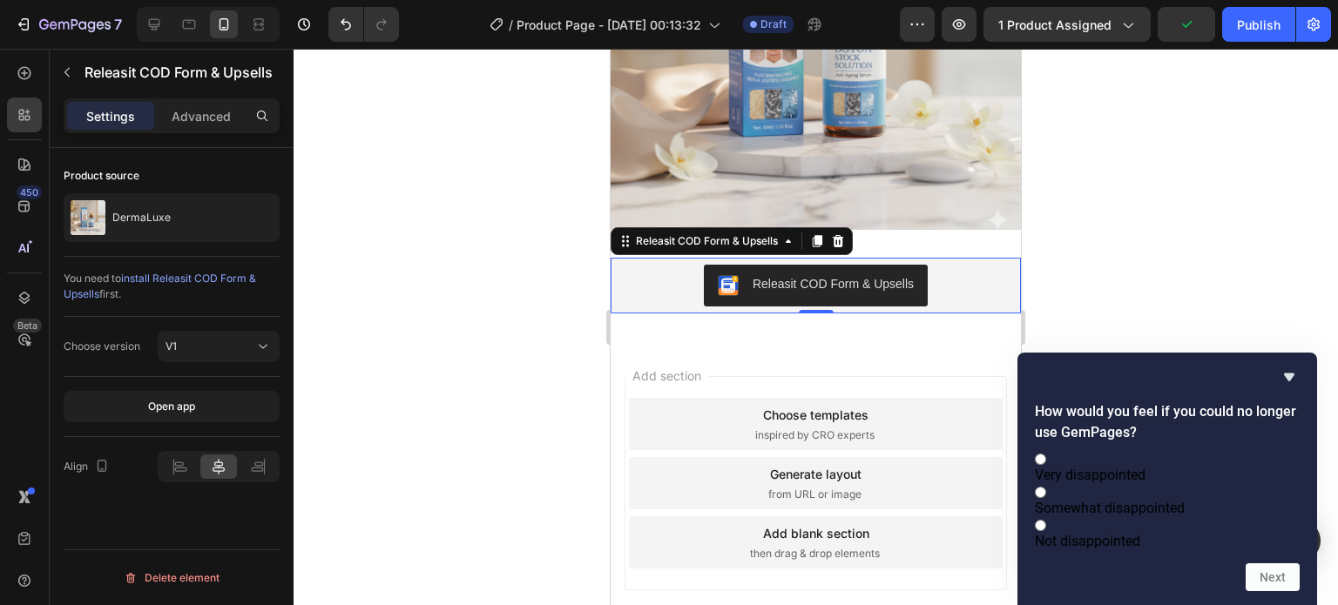
click at [1292, 353] on div "How would you feel if you could no longer use GemPages? Very disappointed Somew…" at bounding box center [1168, 479] width 300 height 253
click at [1286, 374] on icon "Hide survey" at bounding box center [1289, 378] width 10 height 8
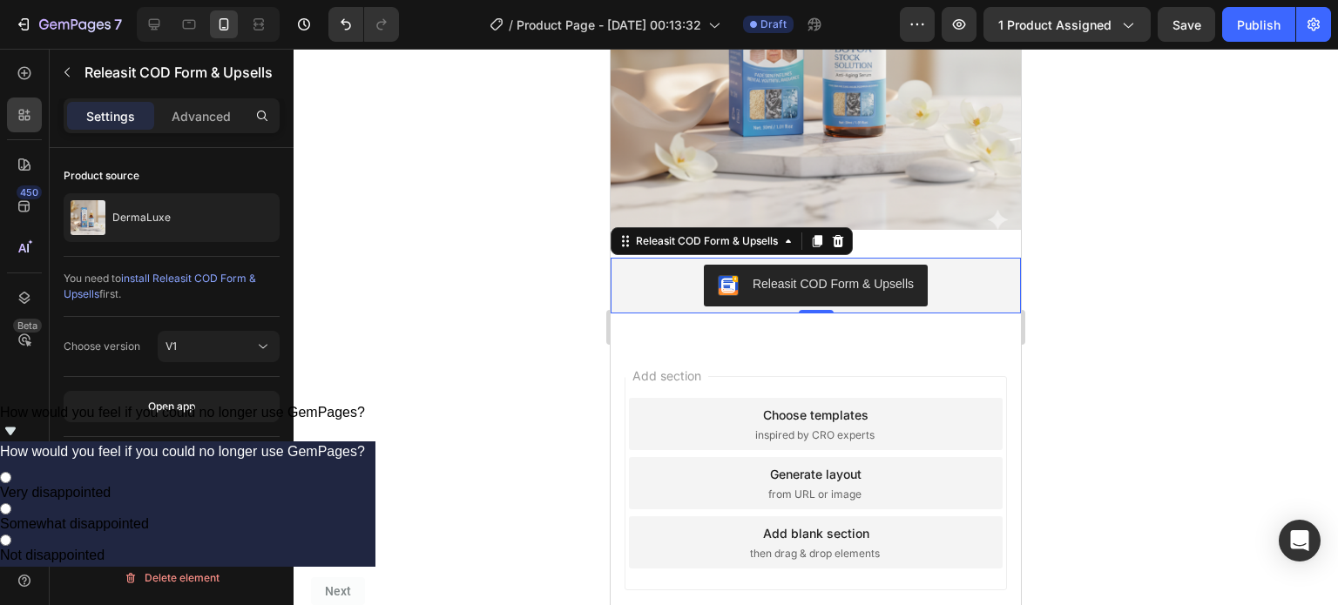
click at [1125, 303] on div at bounding box center [816, 327] width 1045 height 557
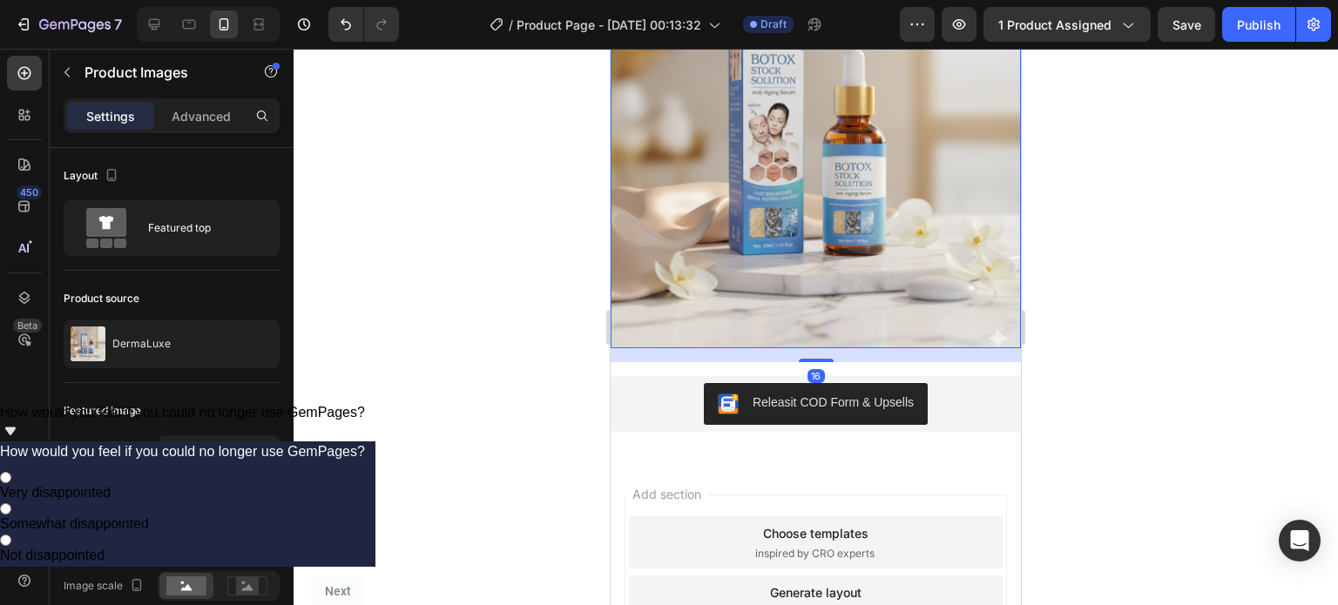
scroll to position [0, 0]
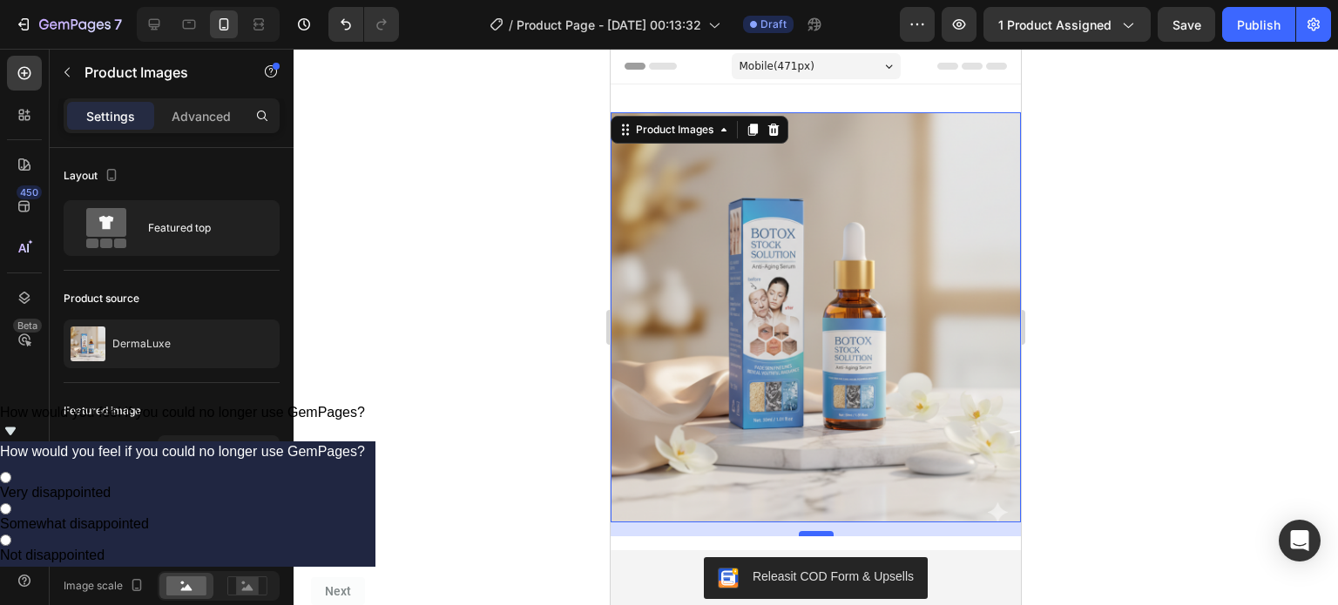
click at [816, 523] on div "16" at bounding box center [816, 523] width 410 height 0
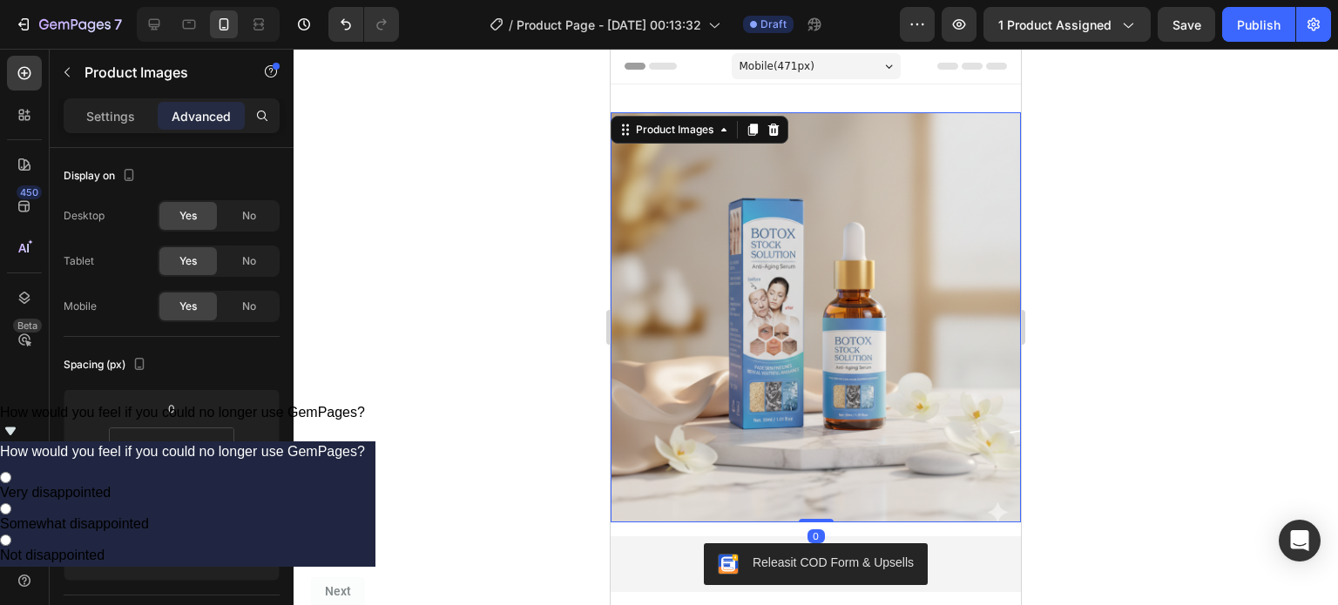
drag, startPoint x: 816, startPoint y: 522, endPoint x: 835, endPoint y: 486, distance: 40.1
click at [835, 486] on div "Product Images 0" at bounding box center [816, 317] width 410 height 410
type input "0"
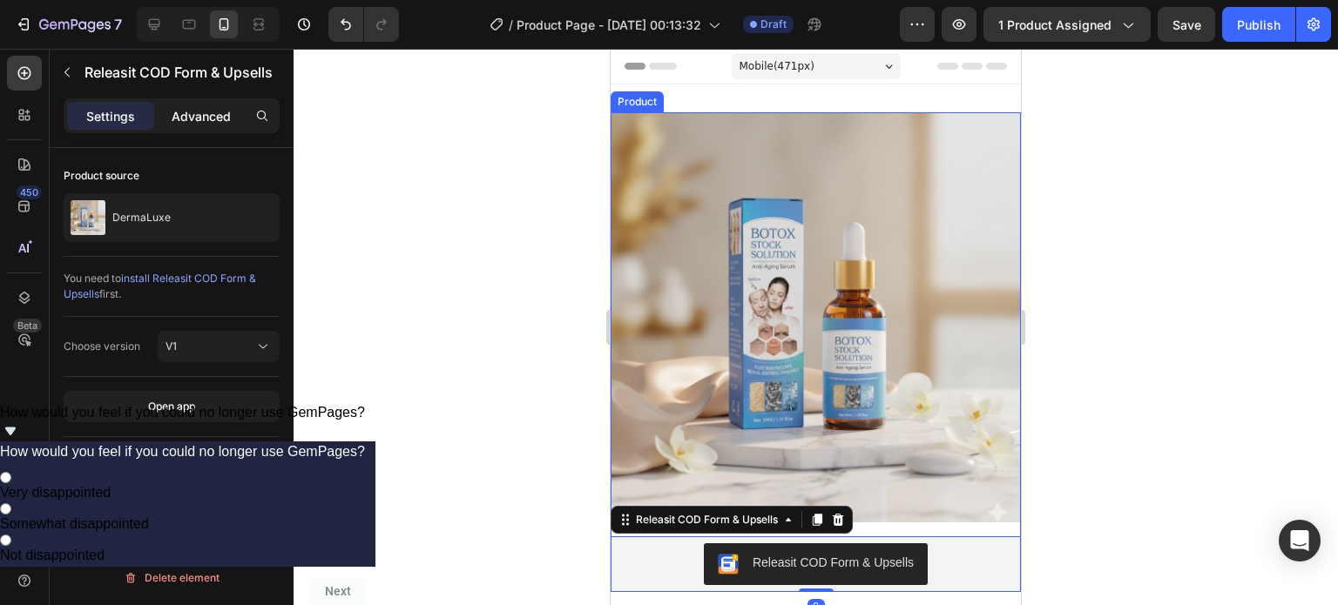
click at [198, 125] on div "Advanced" at bounding box center [201, 116] width 87 height 28
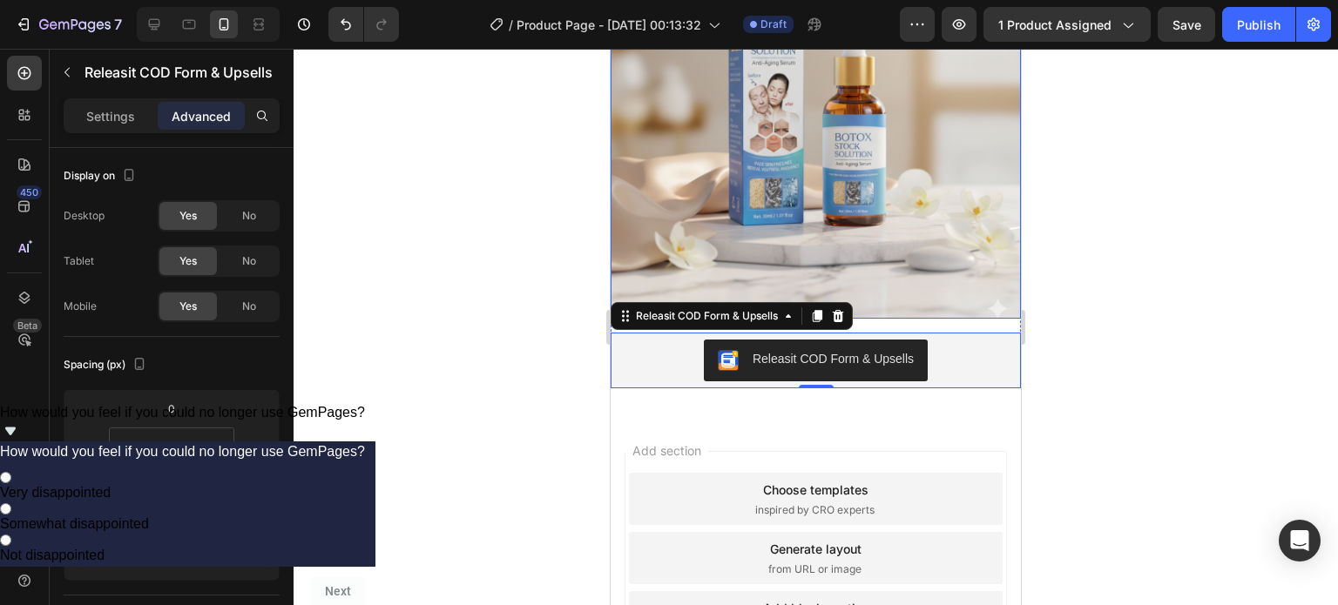
scroll to position [215, 0]
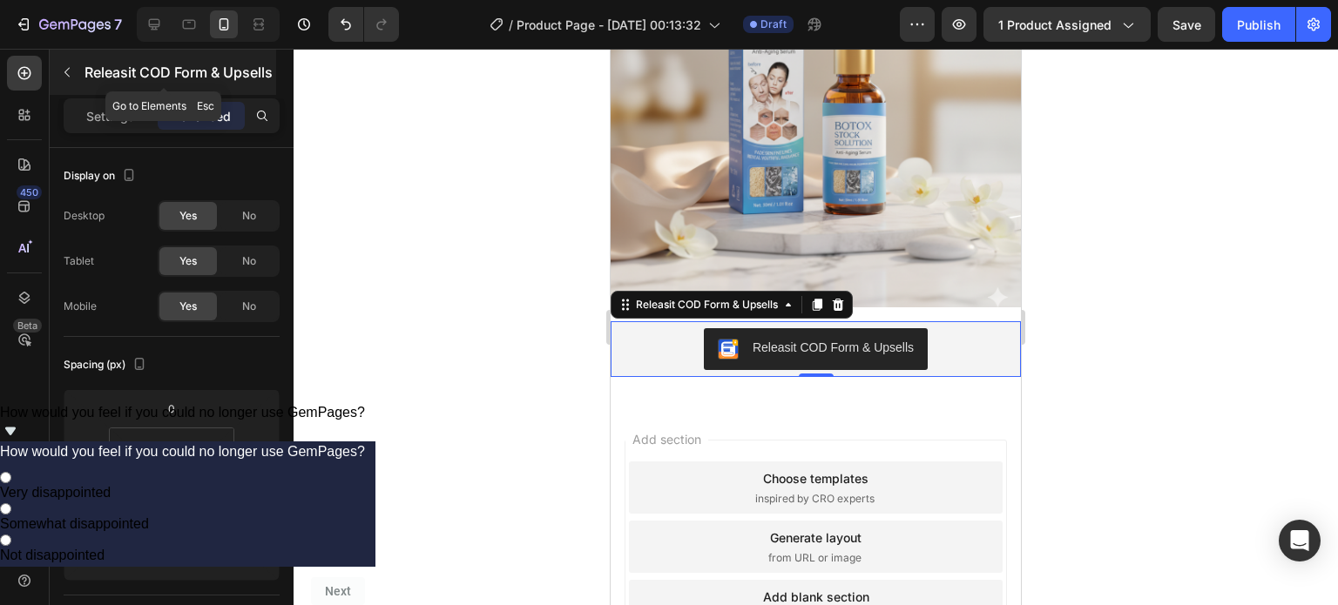
click at [77, 69] on button "button" at bounding box center [67, 72] width 28 height 28
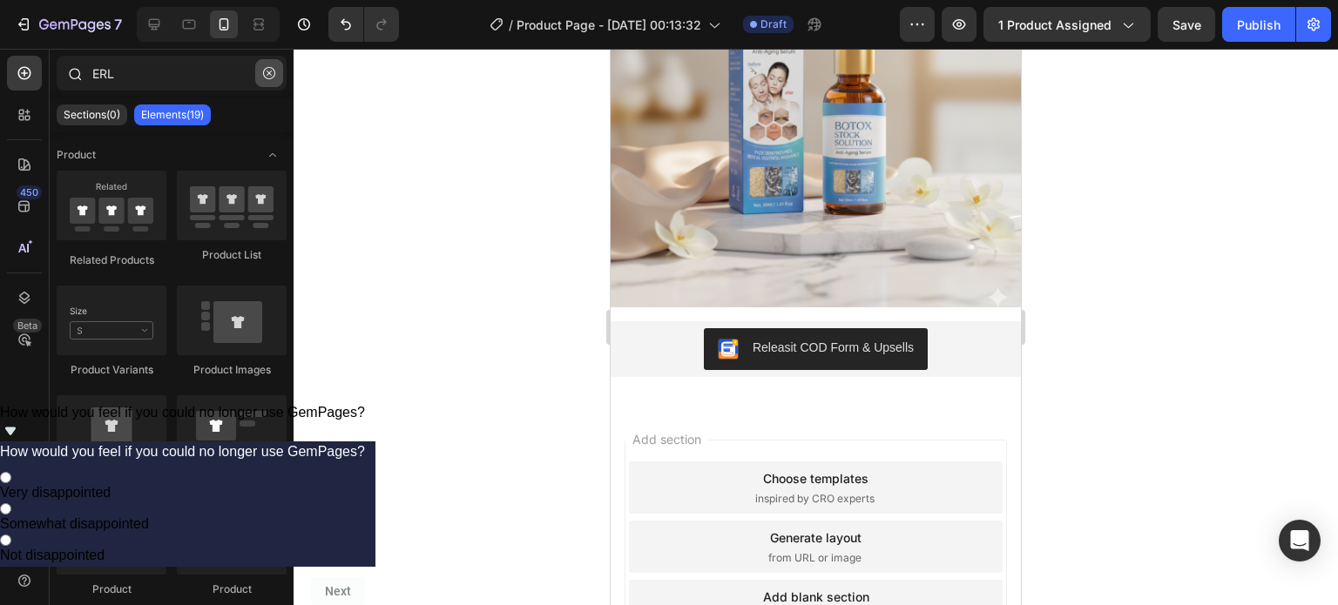
click at [274, 85] on button "button" at bounding box center [269, 73] width 28 height 28
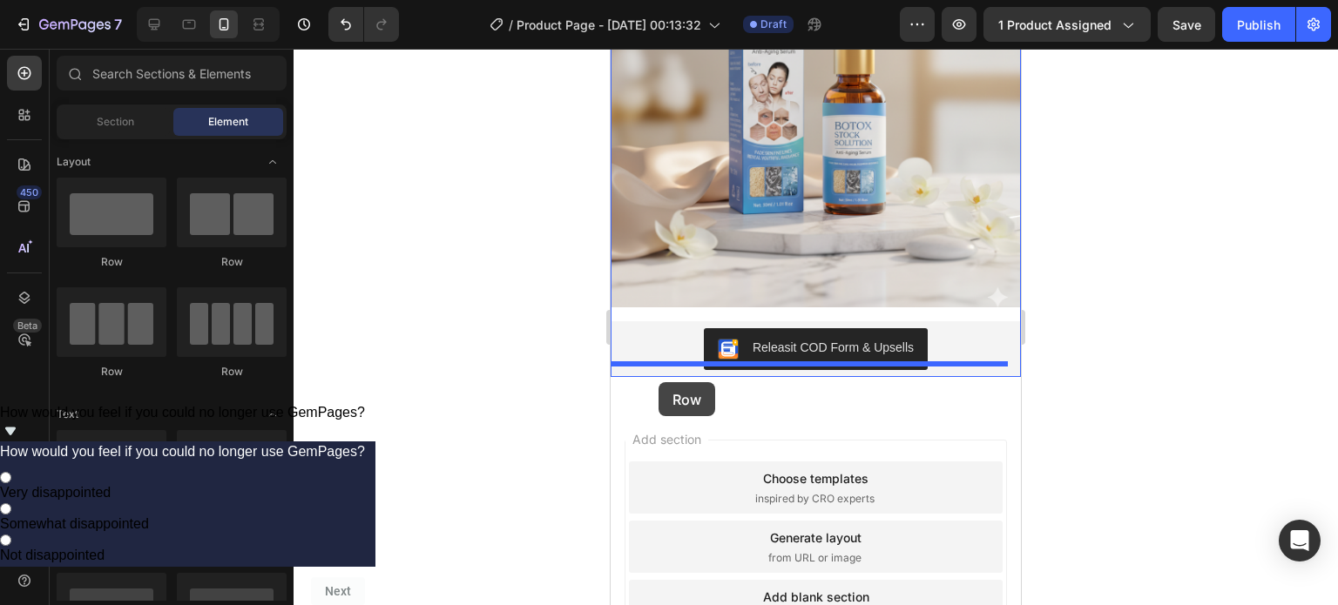
drag, startPoint x: 711, startPoint y: 267, endPoint x: 659, endPoint y: 382, distance: 126.3
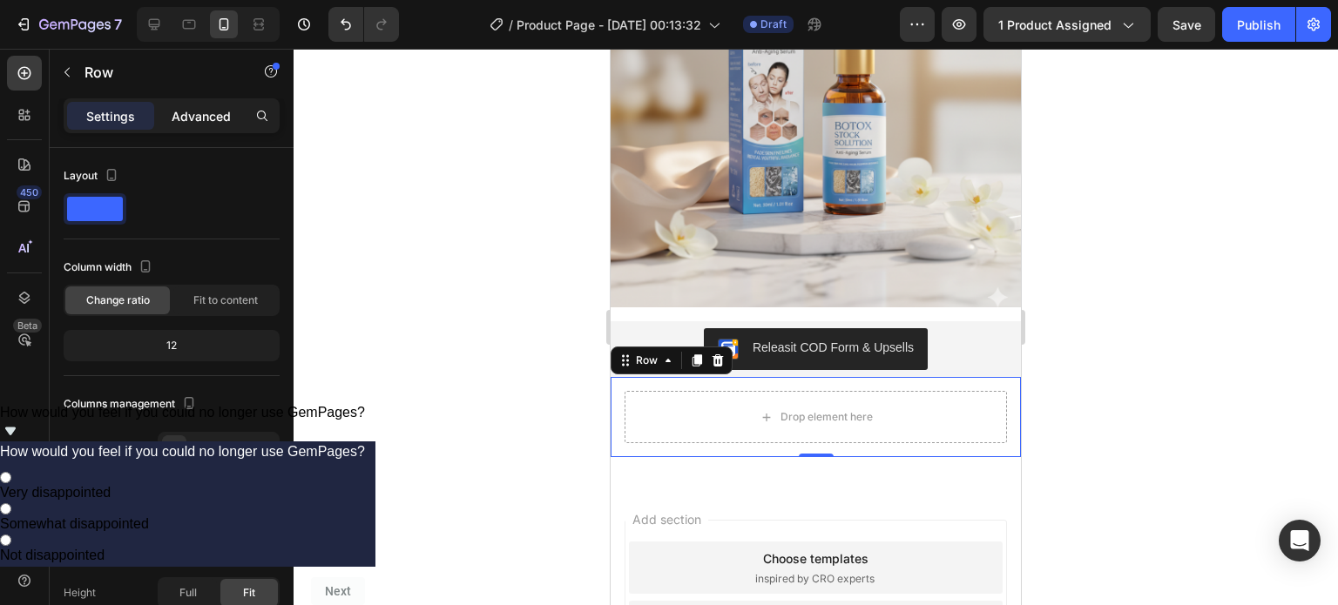
click at [192, 104] on div "Advanced" at bounding box center [201, 116] width 87 height 28
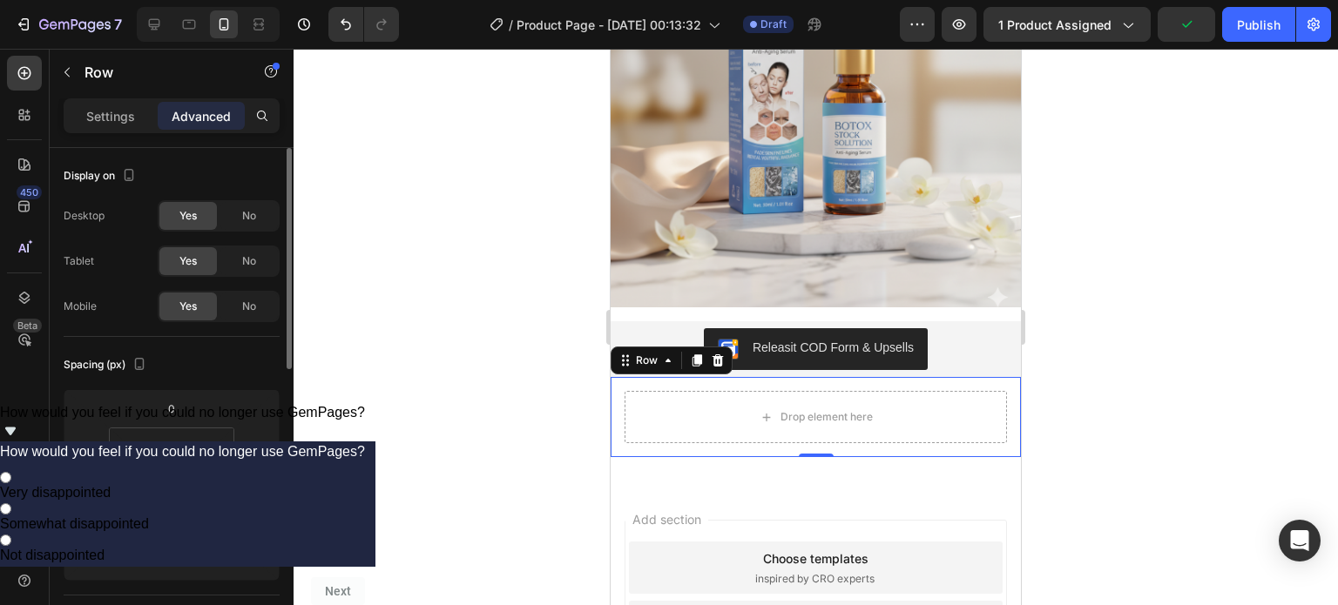
click at [183, 493] on button at bounding box center [171, 485] width 33 height 28
click at [183, 444] on input "16" at bounding box center [172, 448] width 35 height 26
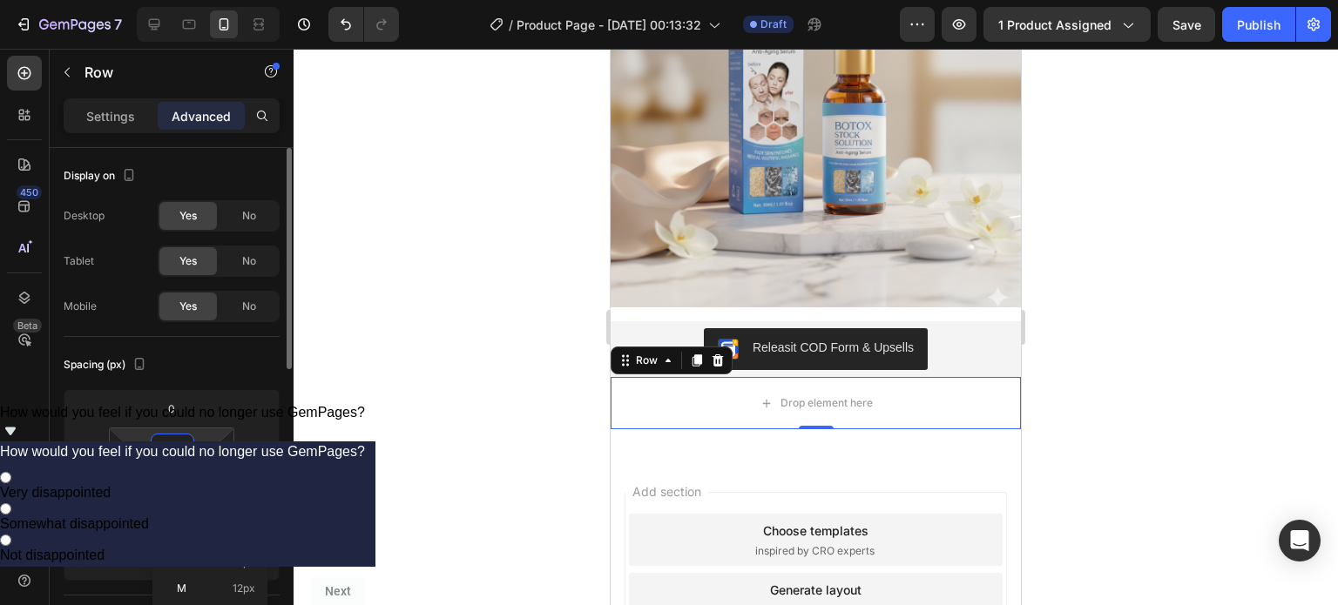
type input "0"
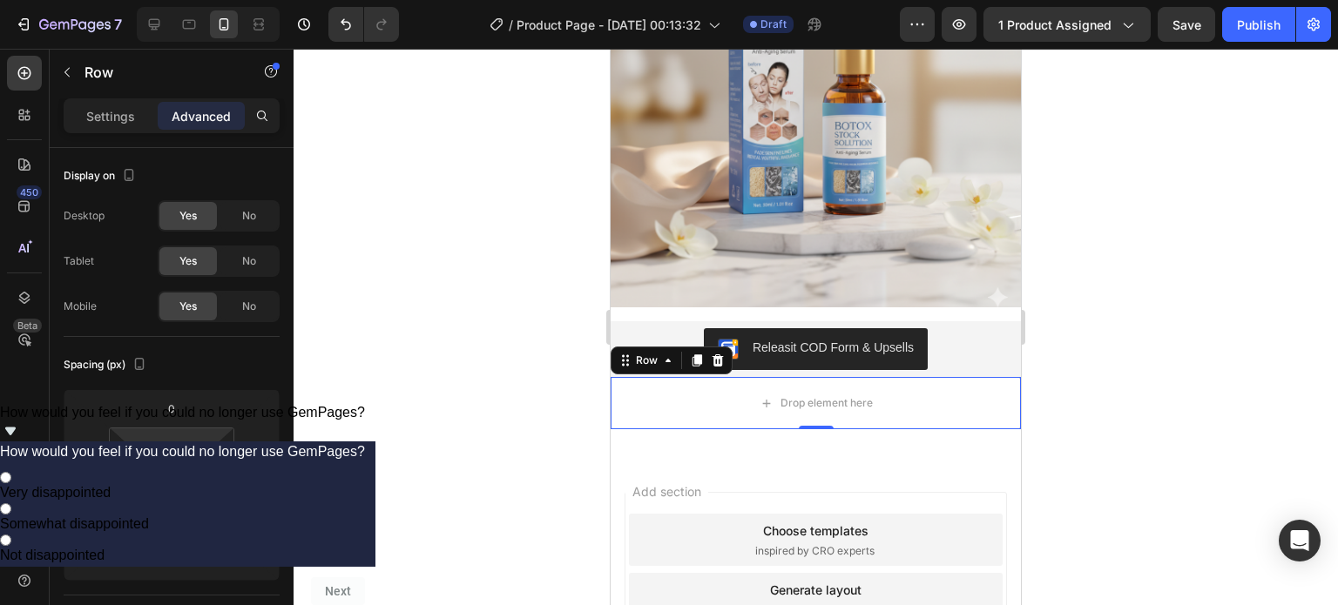
click at [450, 478] on div at bounding box center [816, 327] width 1045 height 557
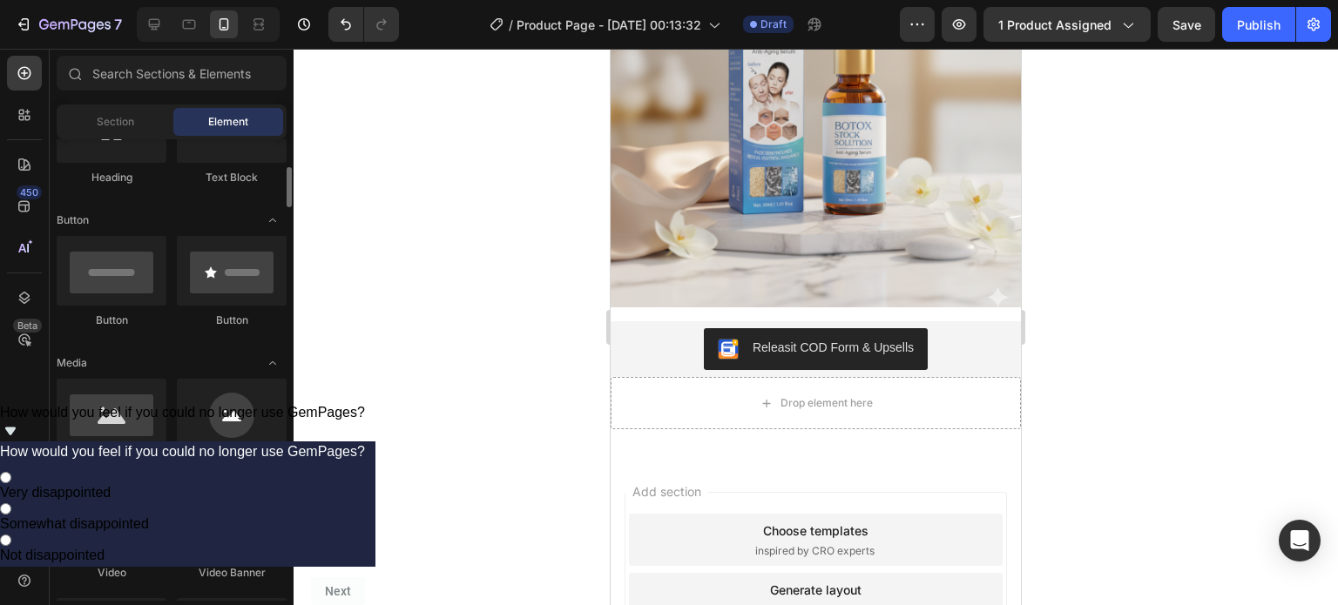
scroll to position [338, 0]
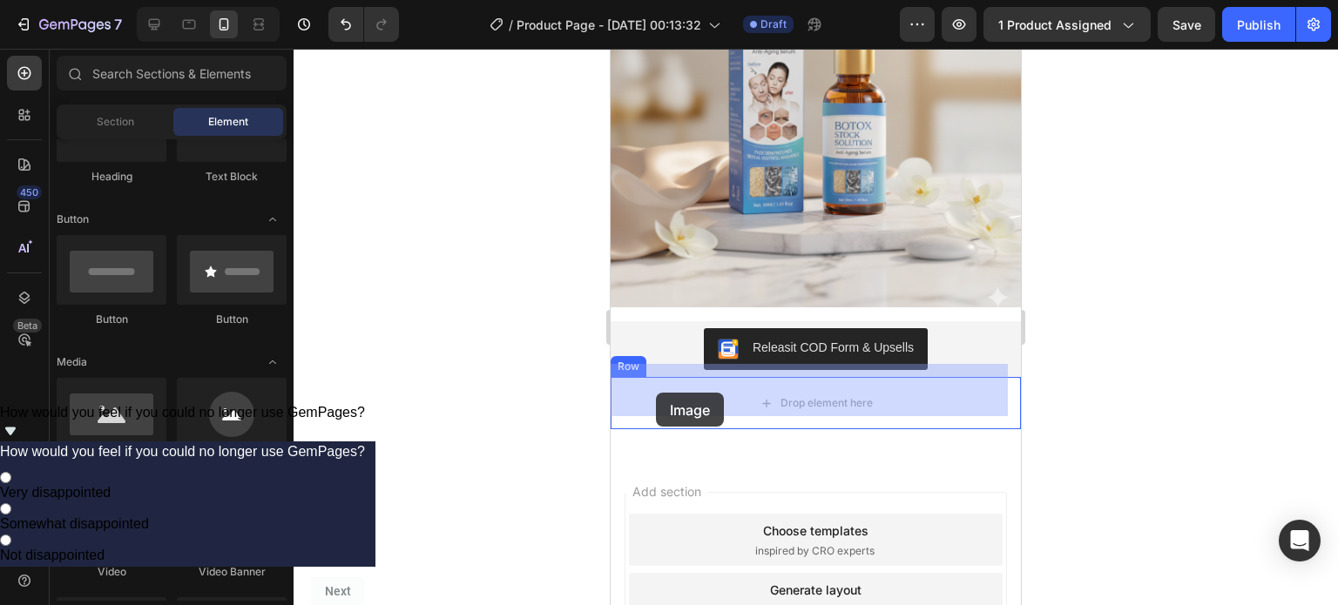
drag, startPoint x: 732, startPoint y: 466, endPoint x: 656, endPoint y: 393, distance: 105.4
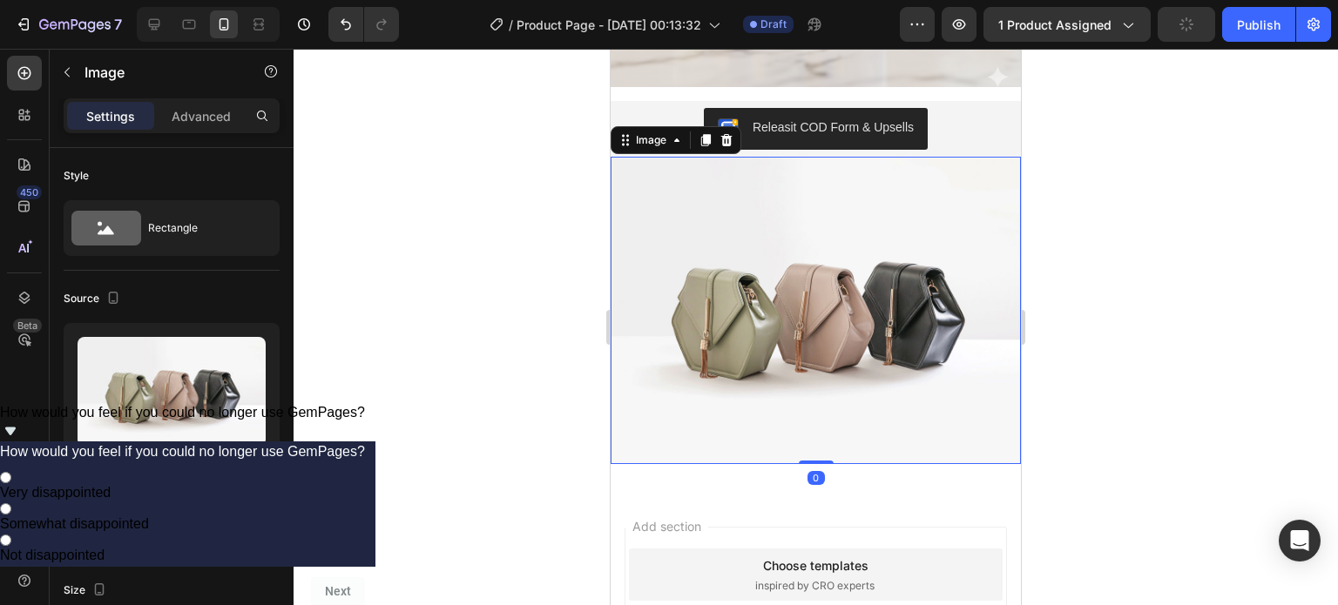
scroll to position [437, 0]
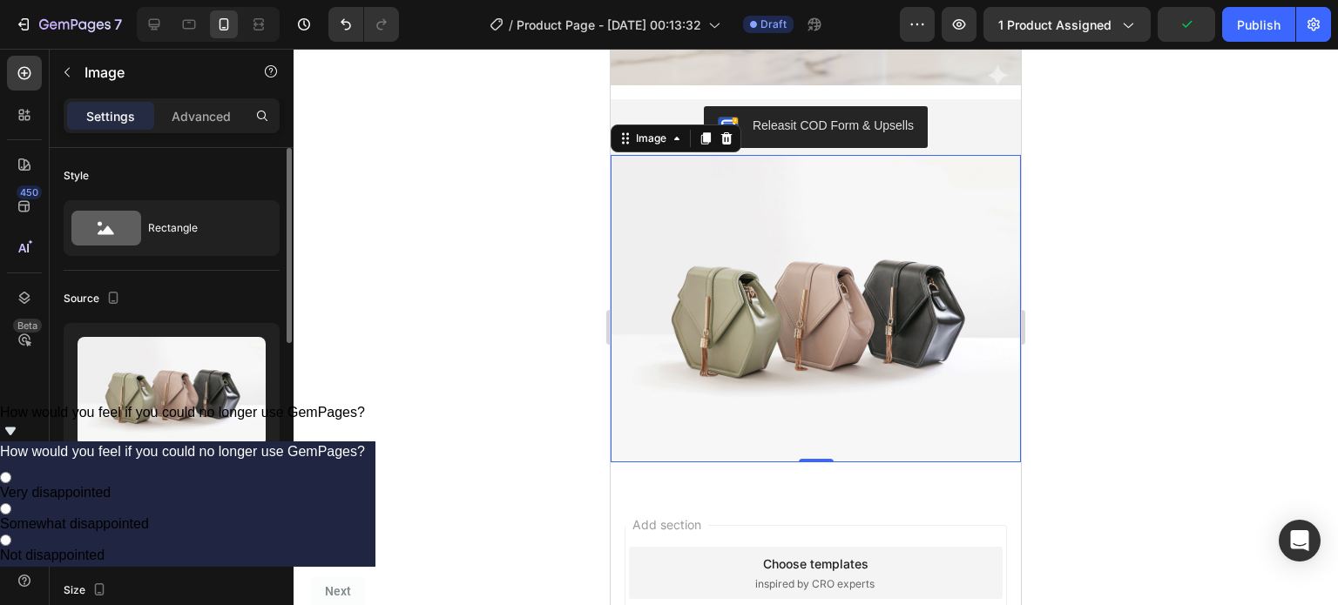
click at [160, 504] on div "Browse gallery" at bounding box center [179, 510] width 74 height 16
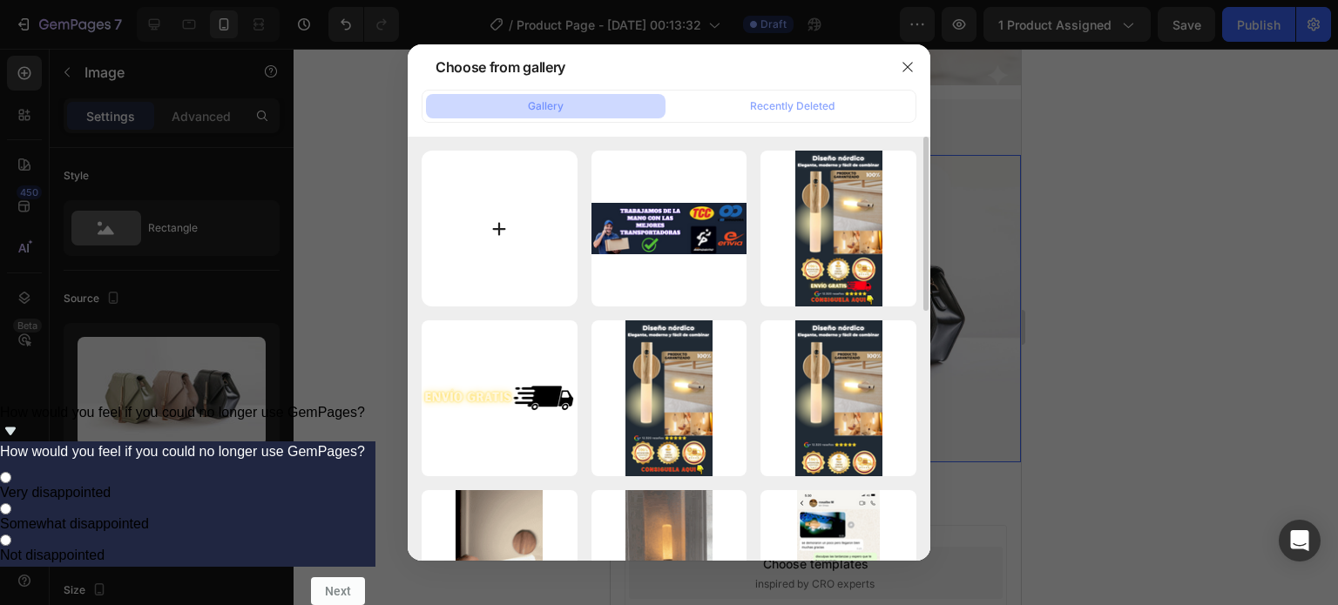
click at [540, 245] on input "file" at bounding box center [500, 229] width 156 height 156
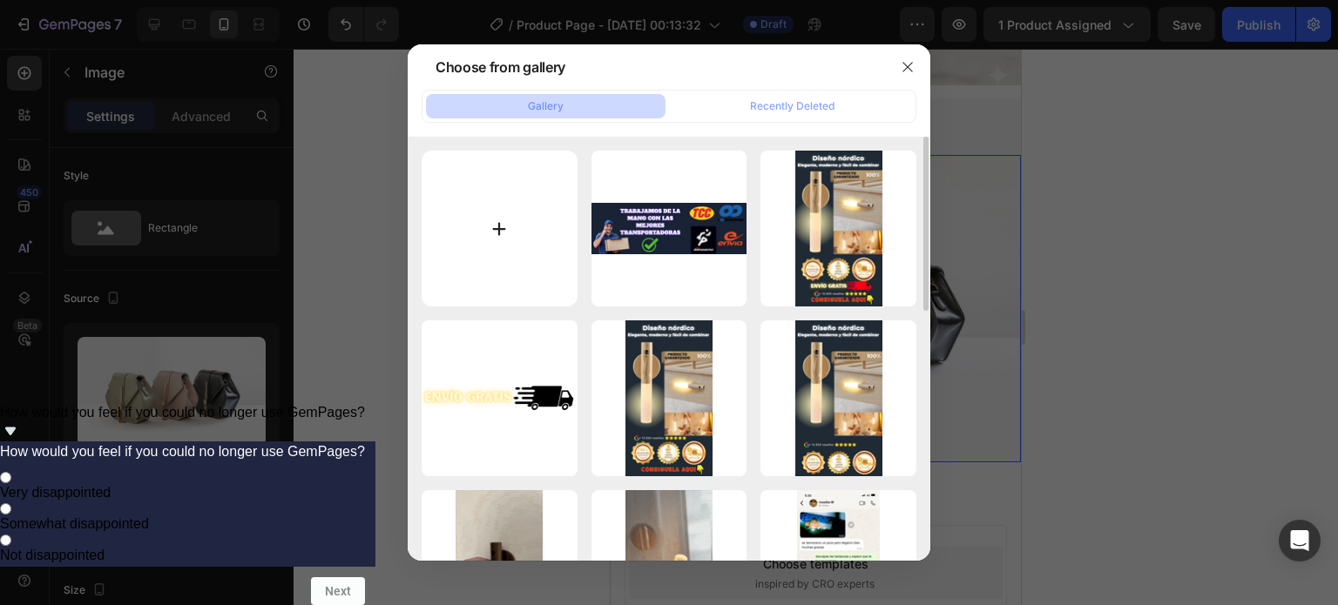
type input "C:\fakepath\Péptidos biomimmét.png"
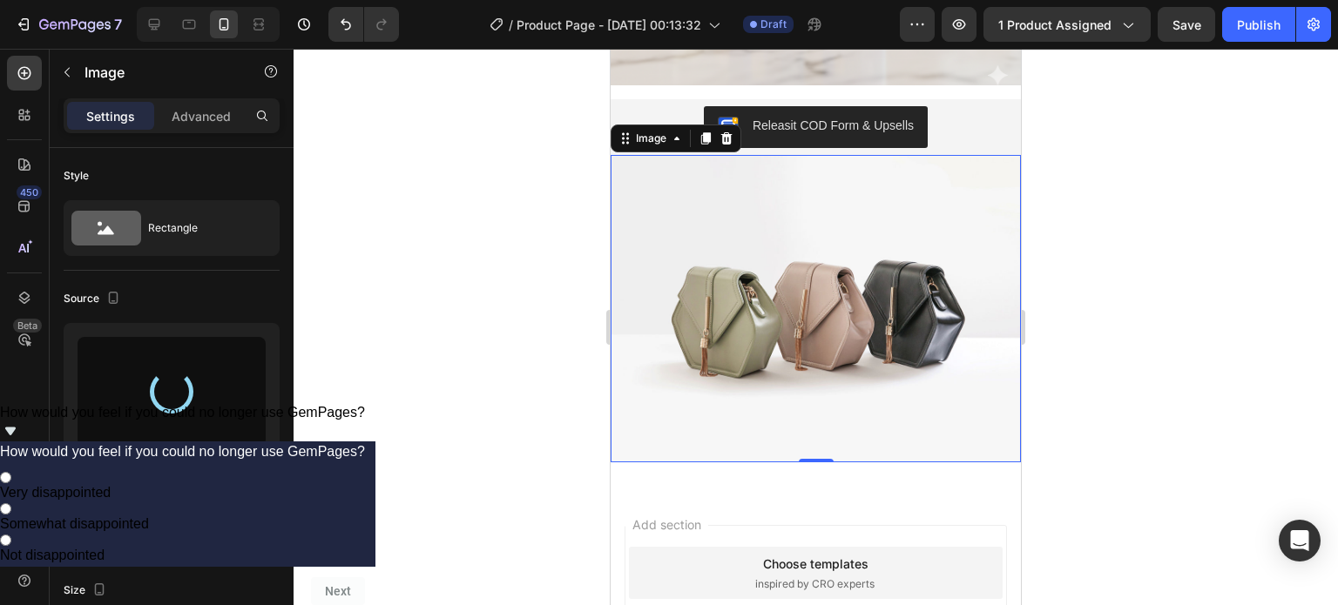
type input "[URL][DOMAIN_NAME]"
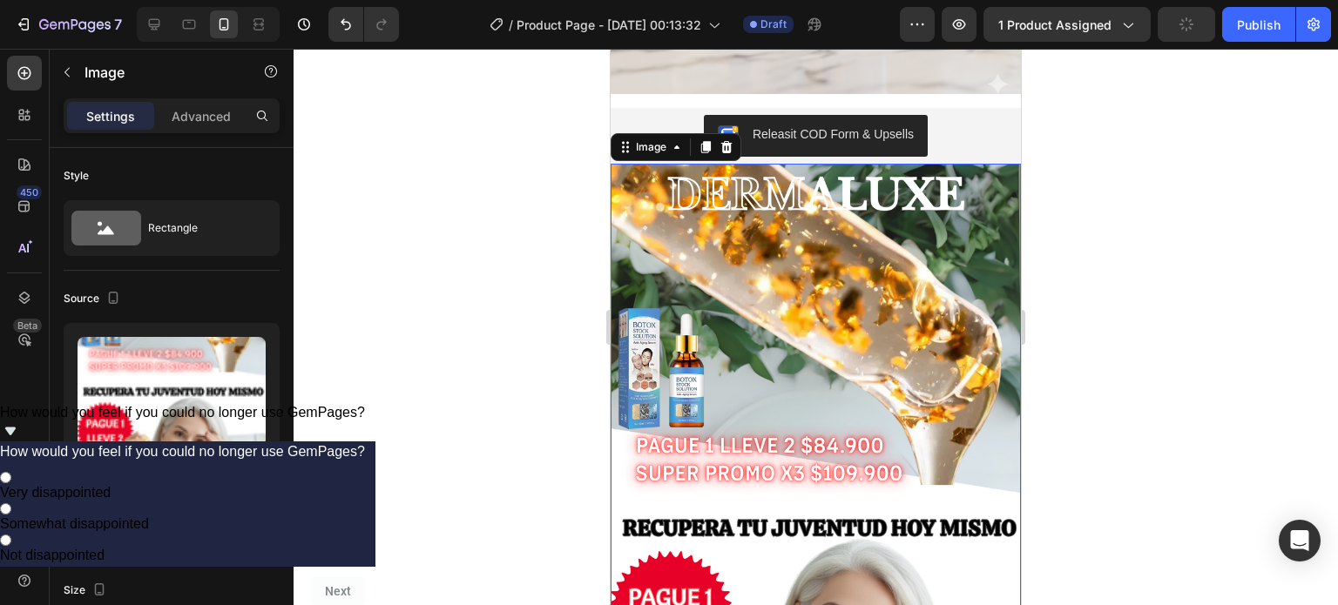
scroll to position [422, 0]
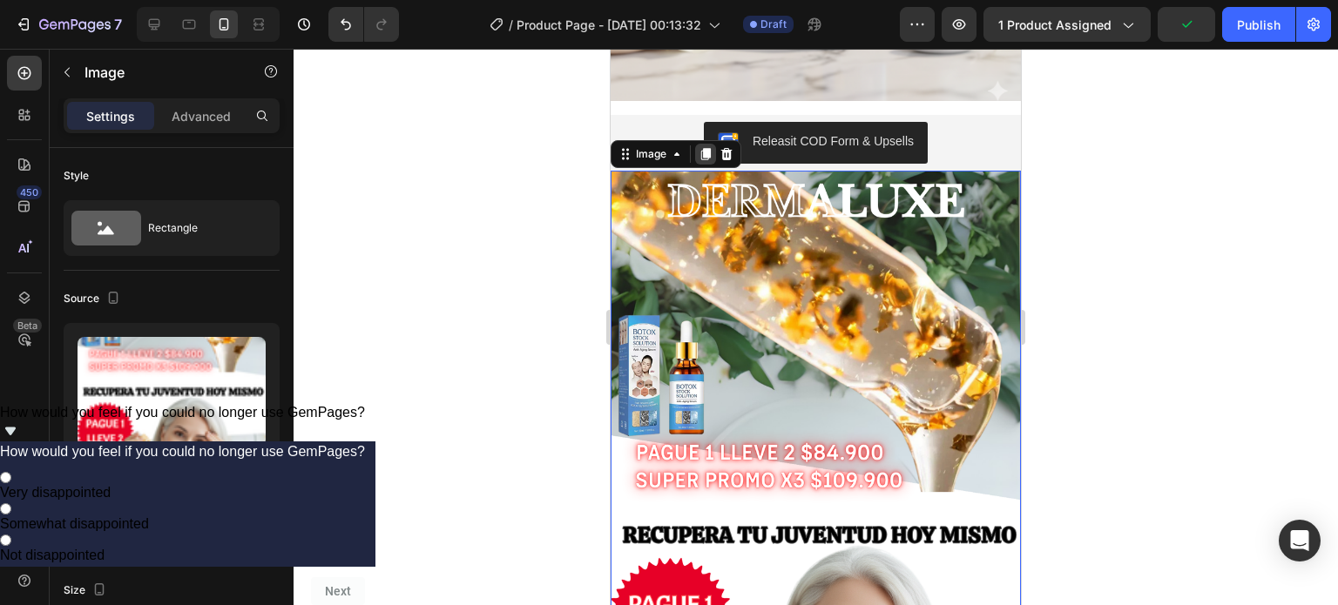
click at [714, 144] on div at bounding box center [705, 154] width 21 height 21
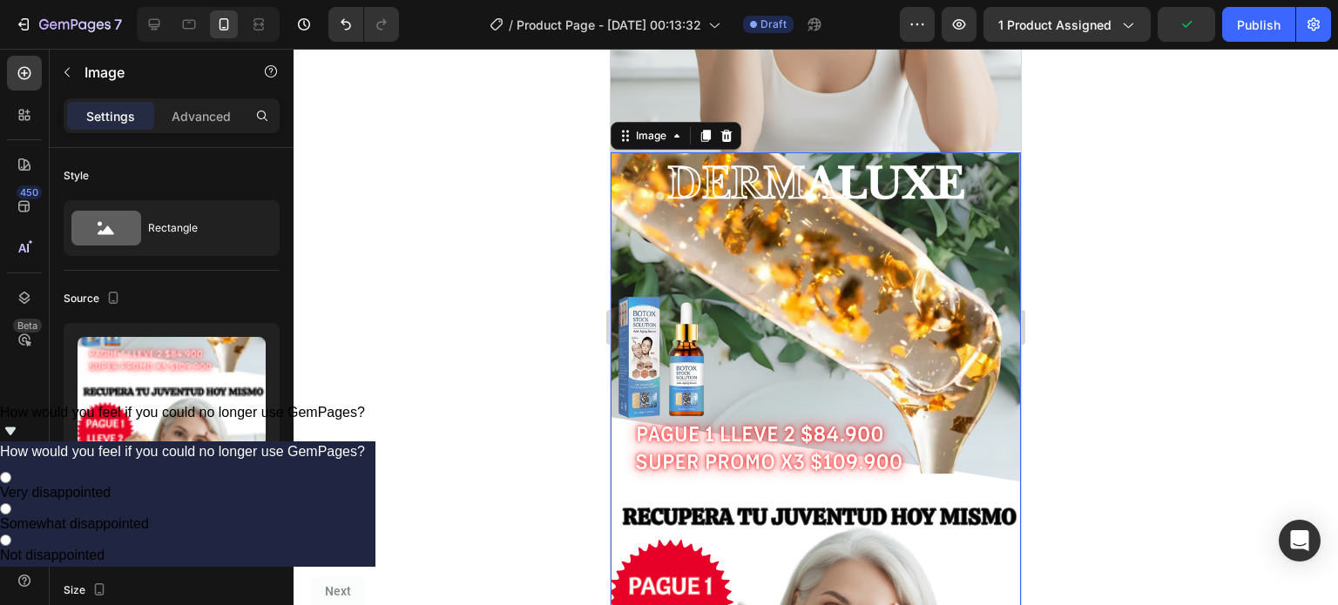
scroll to position [1175, 0]
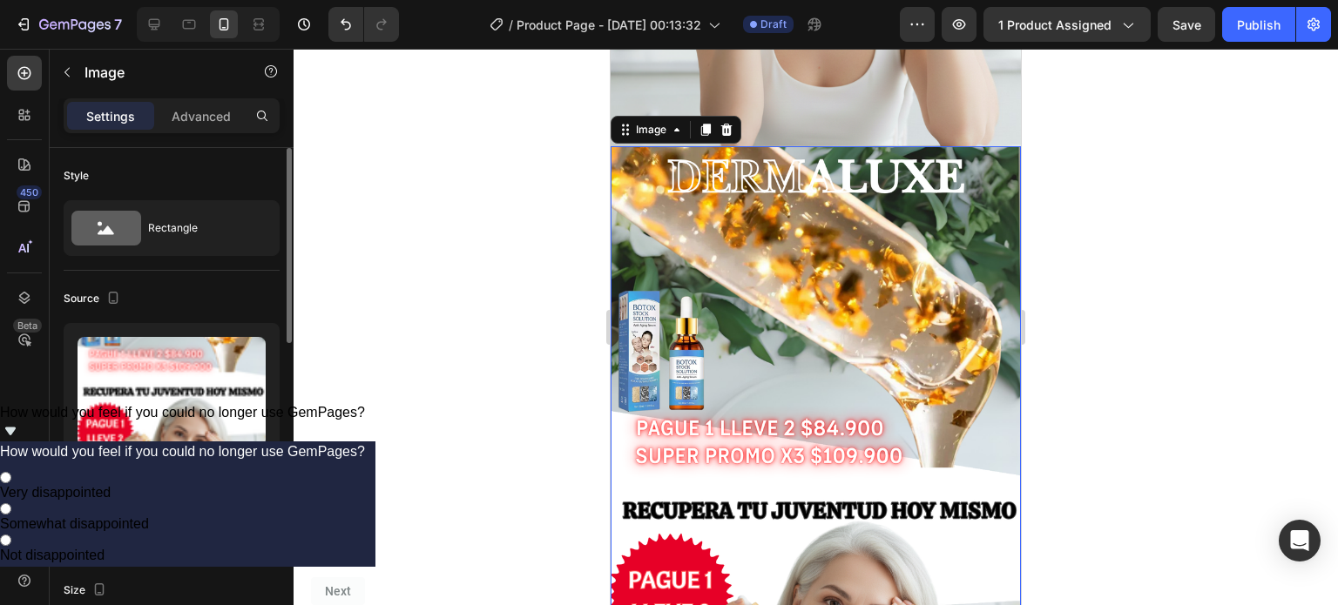
click at [191, 504] on div "Browse gallery" at bounding box center [179, 510] width 74 height 16
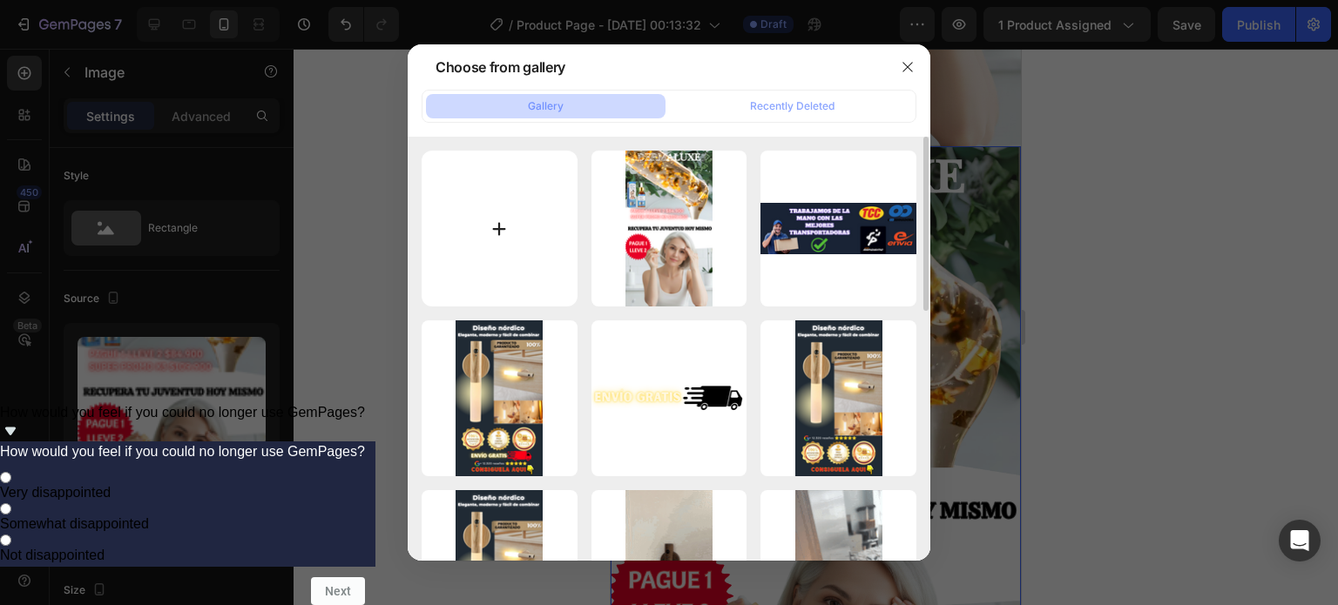
click at [529, 243] on input "file" at bounding box center [500, 229] width 156 height 156
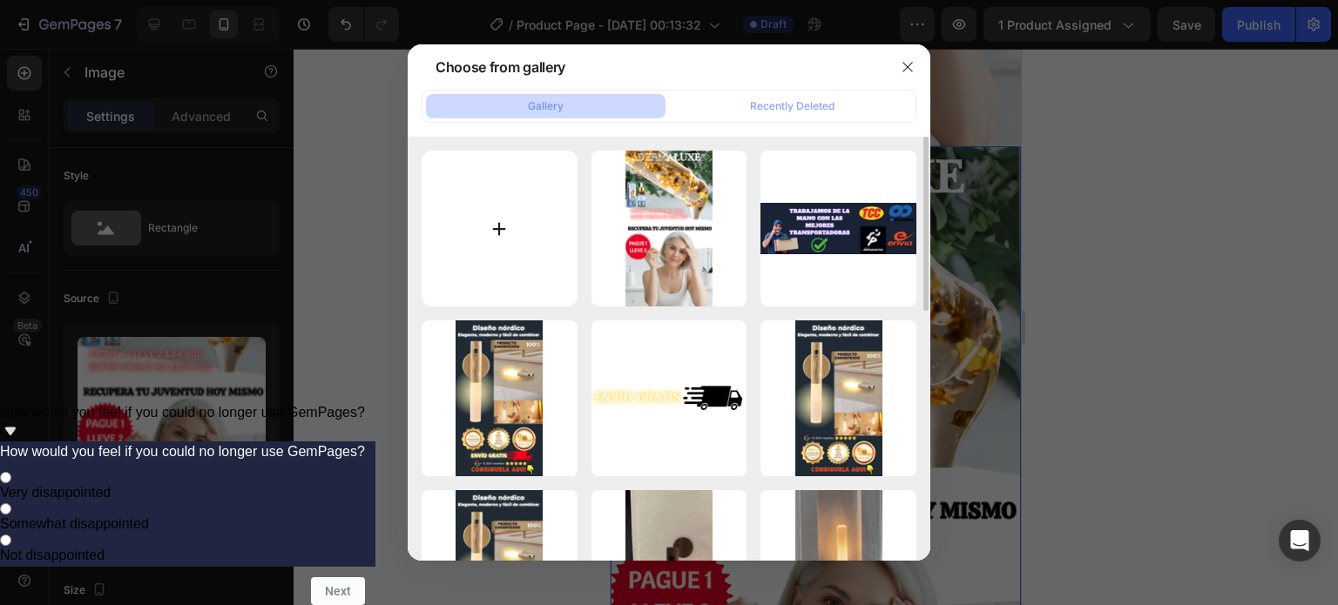
type input "C:\fakepath\2.png"
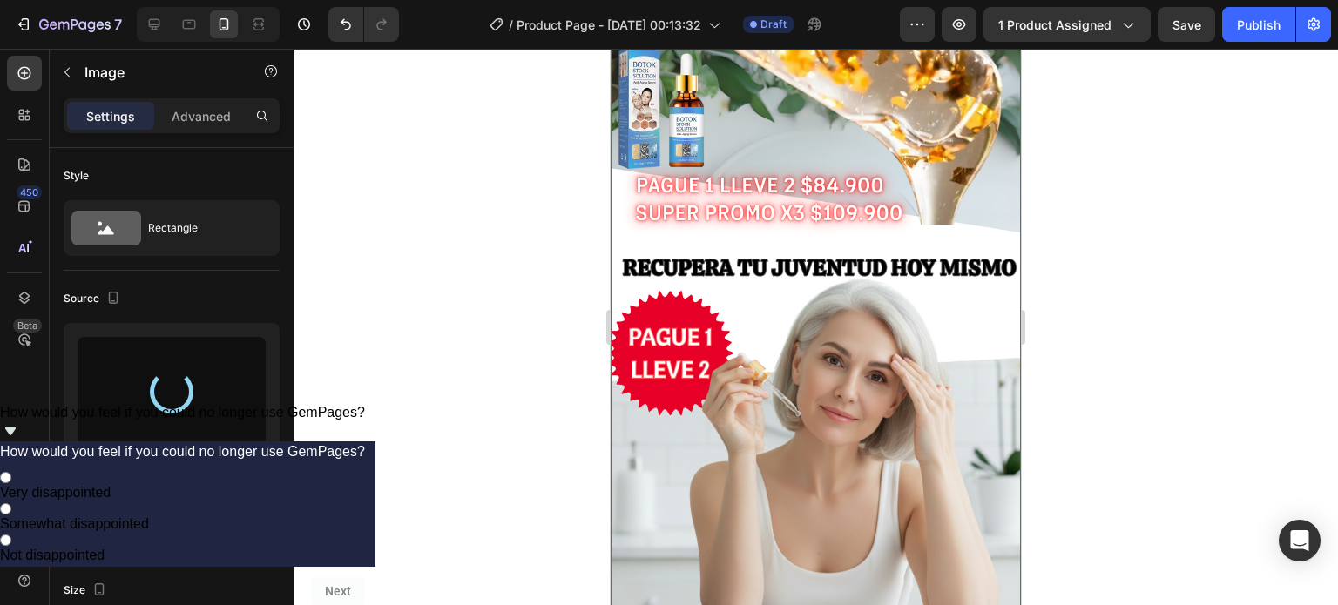
type input "[URL][DOMAIN_NAME]"
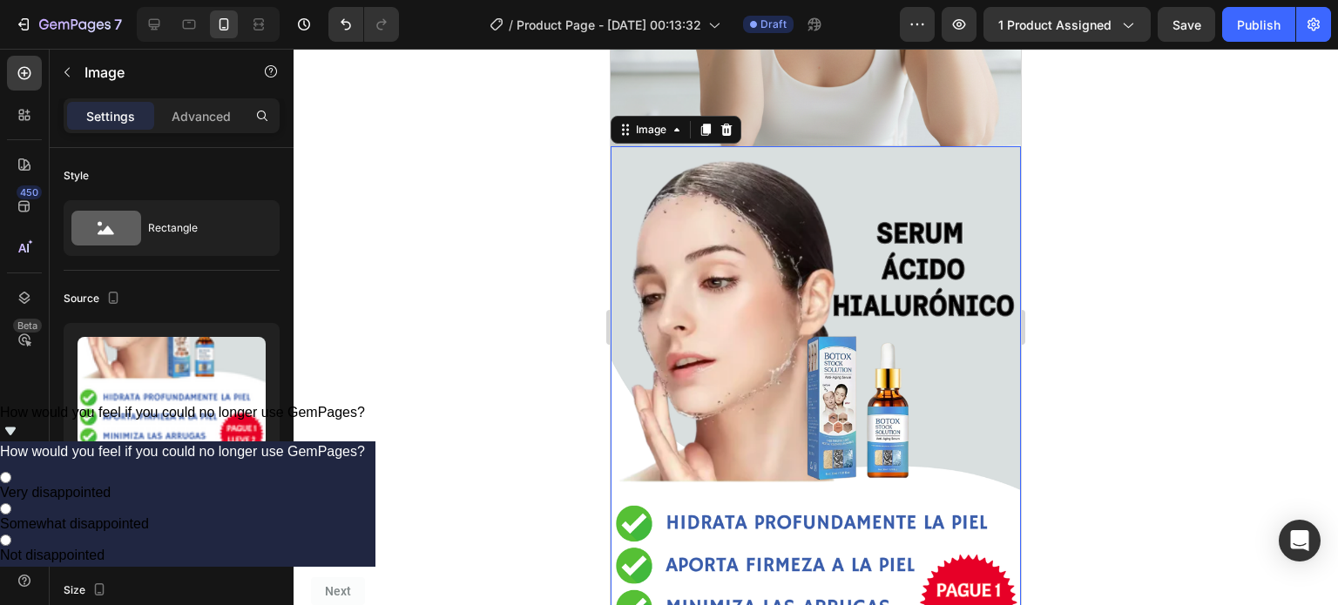
scroll to position [1174, 0]
click at [701, 125] on icon at bounding box center [706, 131] width 10 height 12
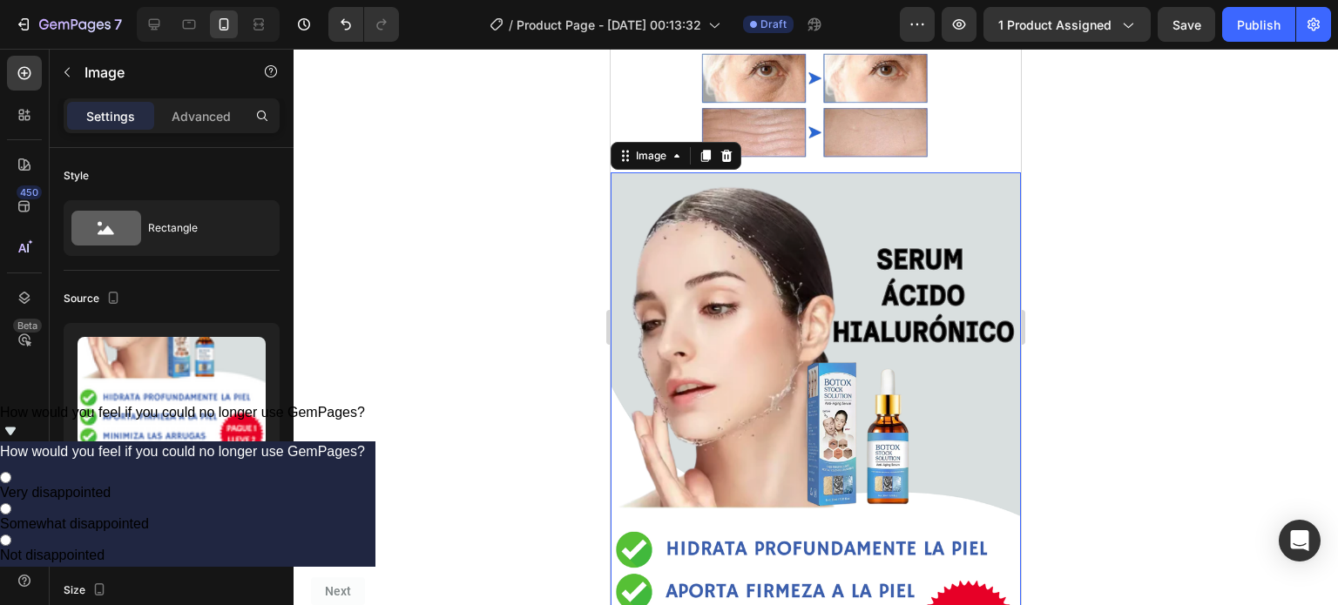
scroll to position [1882, 0]
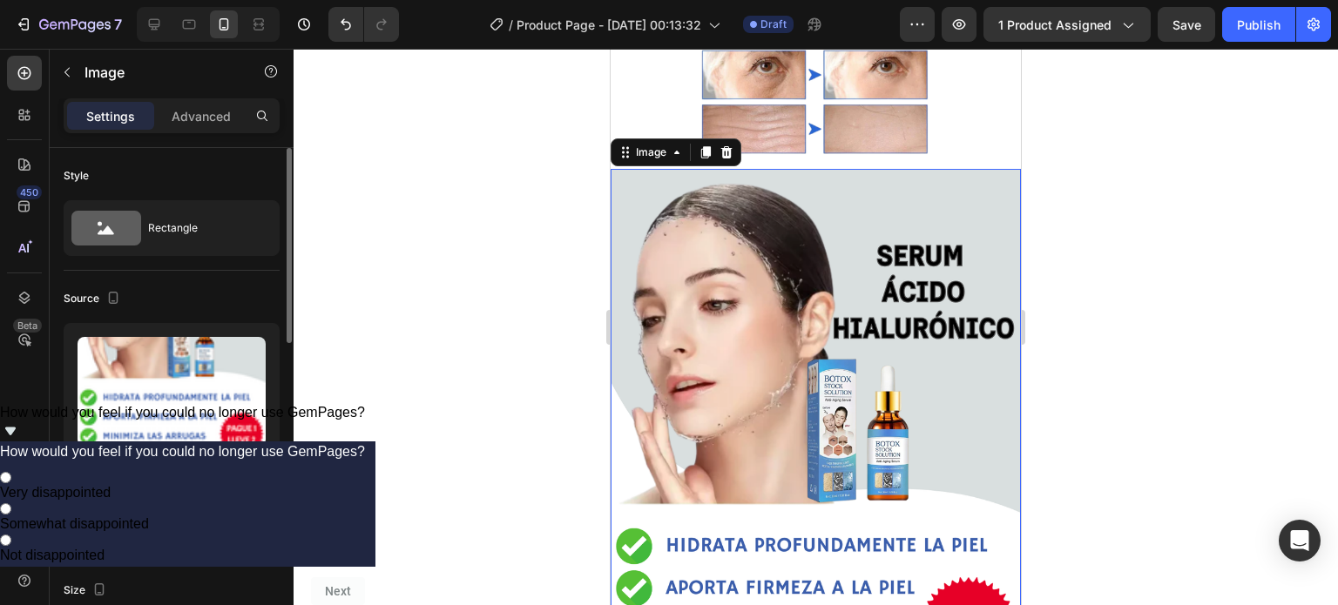
click at [178, 505] on div "Browse gallery" at bounding box center [179, 510] width 74 height 16
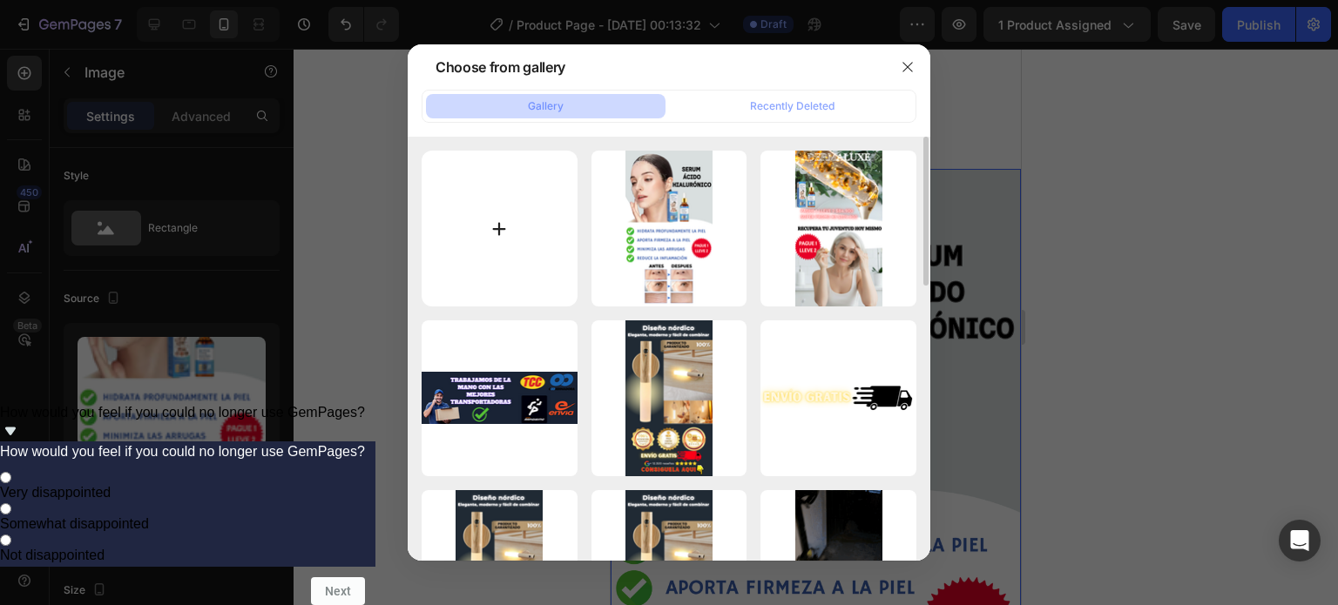
click at [491, 260] on input "file" at bounding box center [500, 229] width 156 height 156
type input "C:\fakepath\3.png"
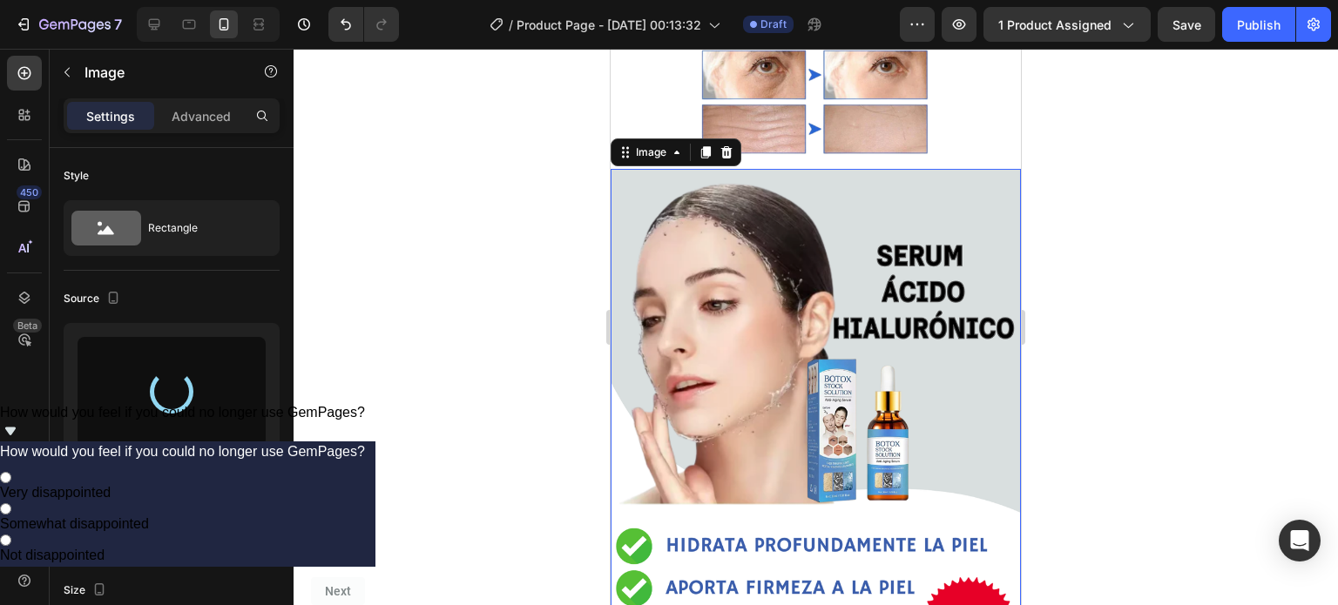
type input "[URL][DOMAIN_NAME]"
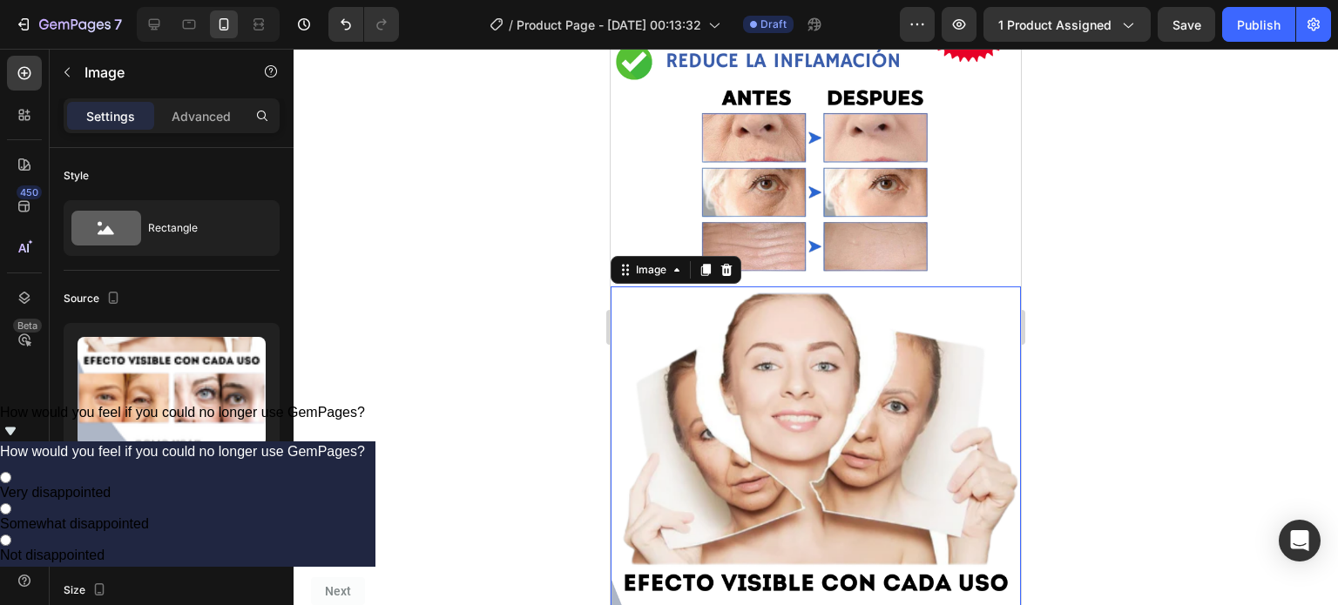
scroll to position [1763, 0]
click at [704, 265] on icon at bounding box center [706, 271] width 10 height 12
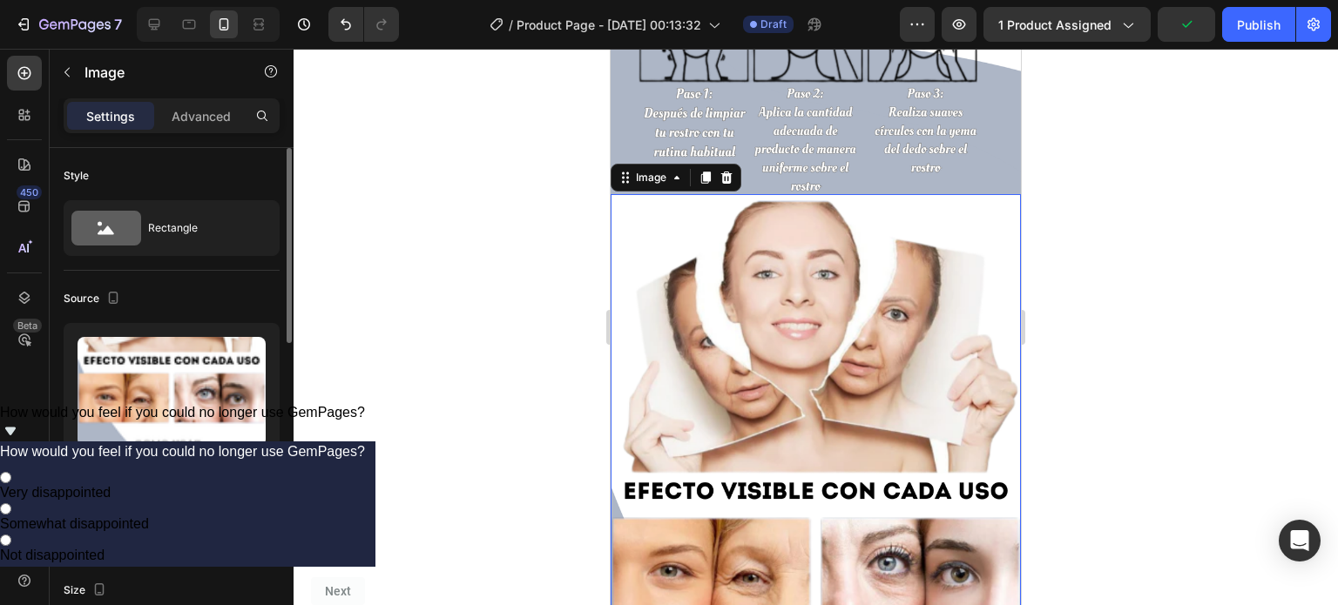
scroll to position [2587, 0]
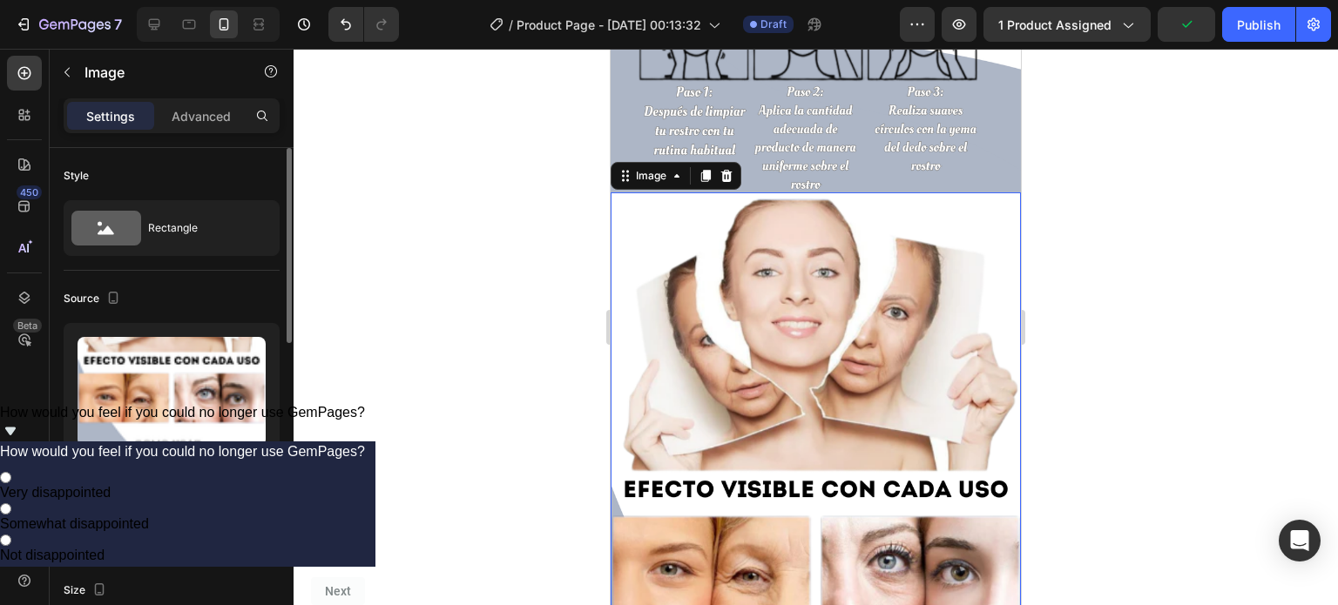
click at [162, 510] on div "Browse gallery" at bounding box center [179, 510] width 74 height 16
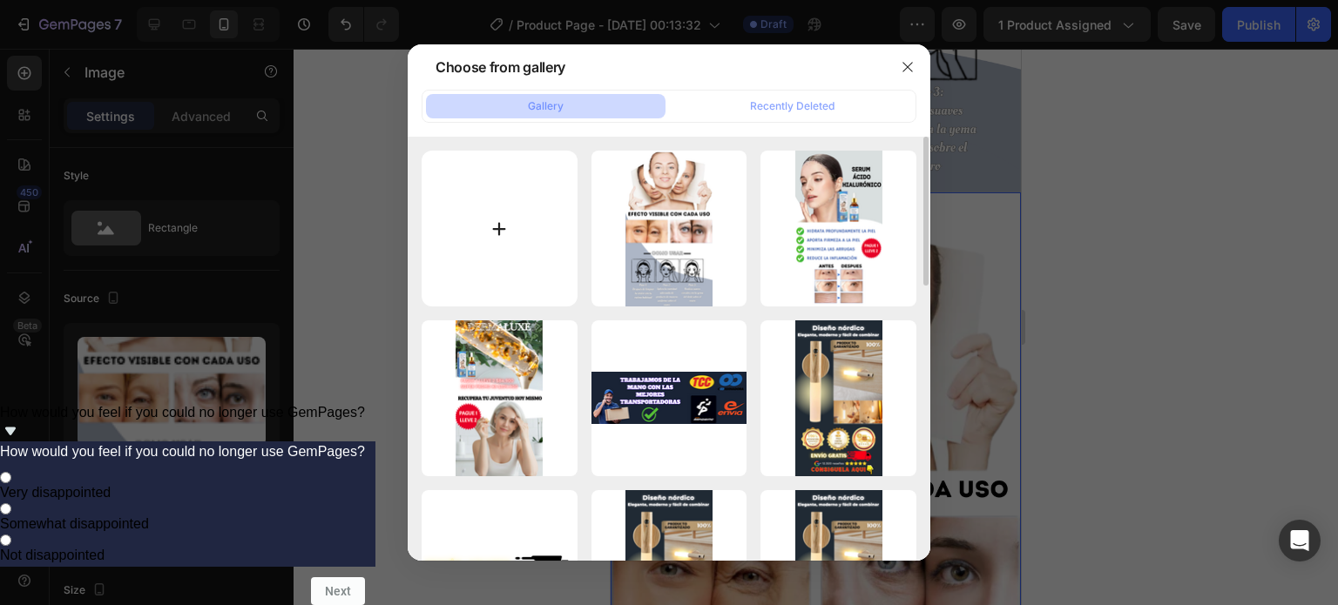
click at [471, 256] on input "file" at bounding box center [500, 229] width 156 height 156
type input "C:\fakepath\4.png"
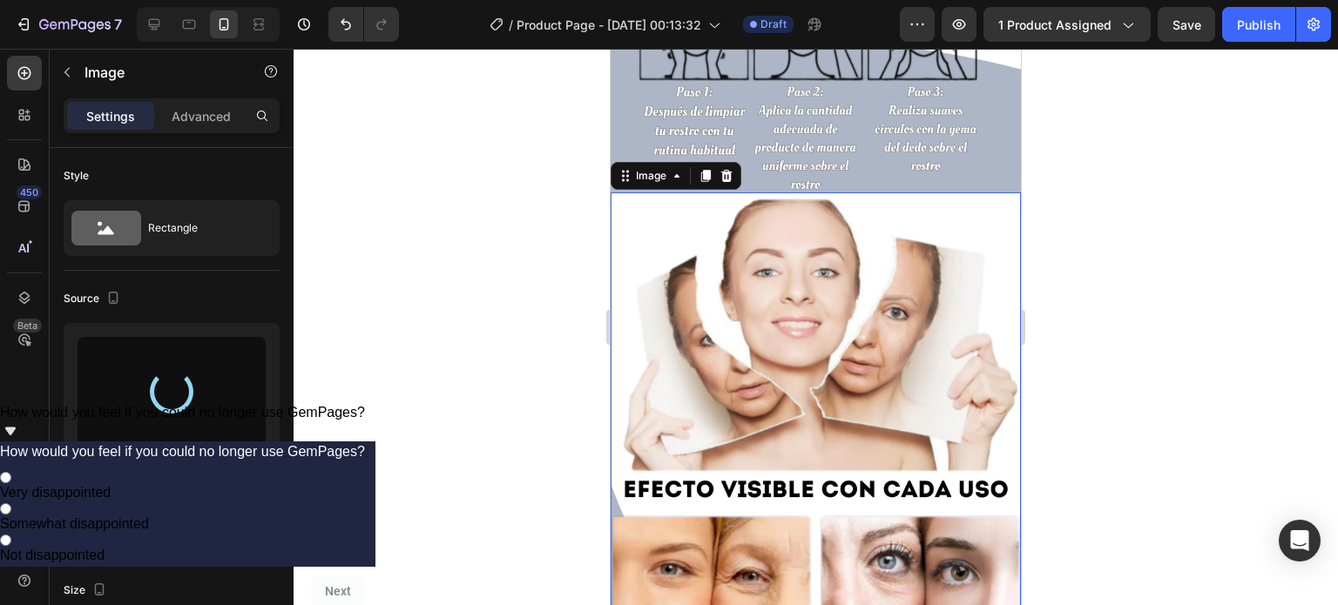
type input "[URL][DOMAIN_NAME]"
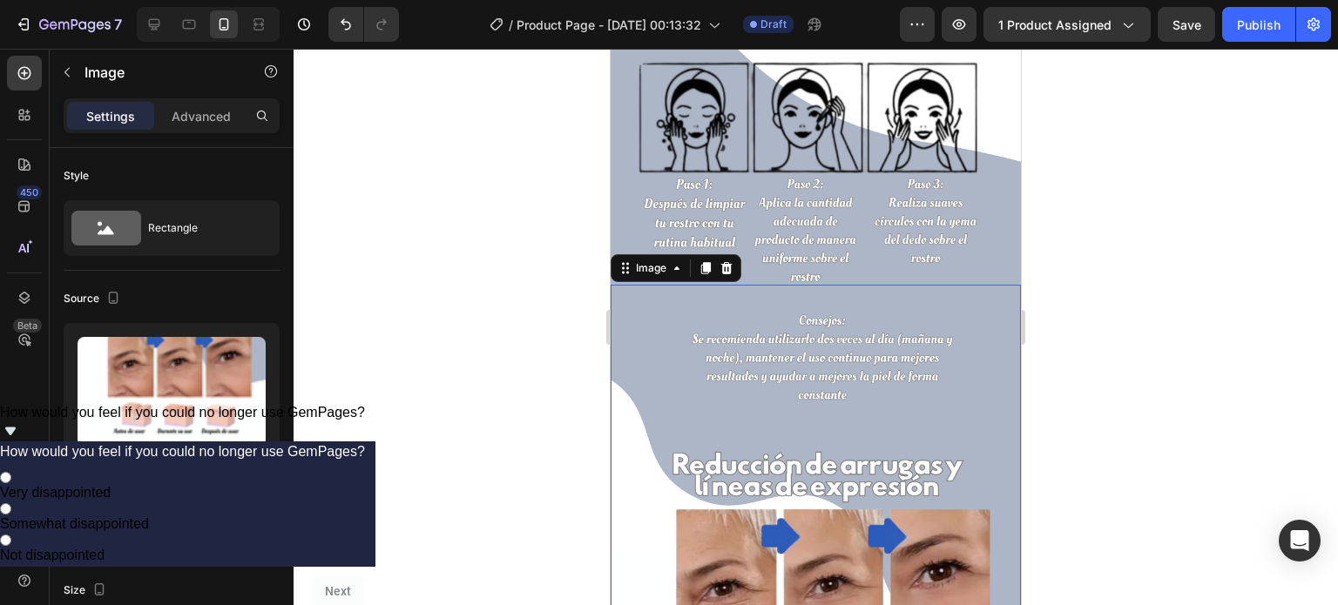
scroll to position [2492, 0]
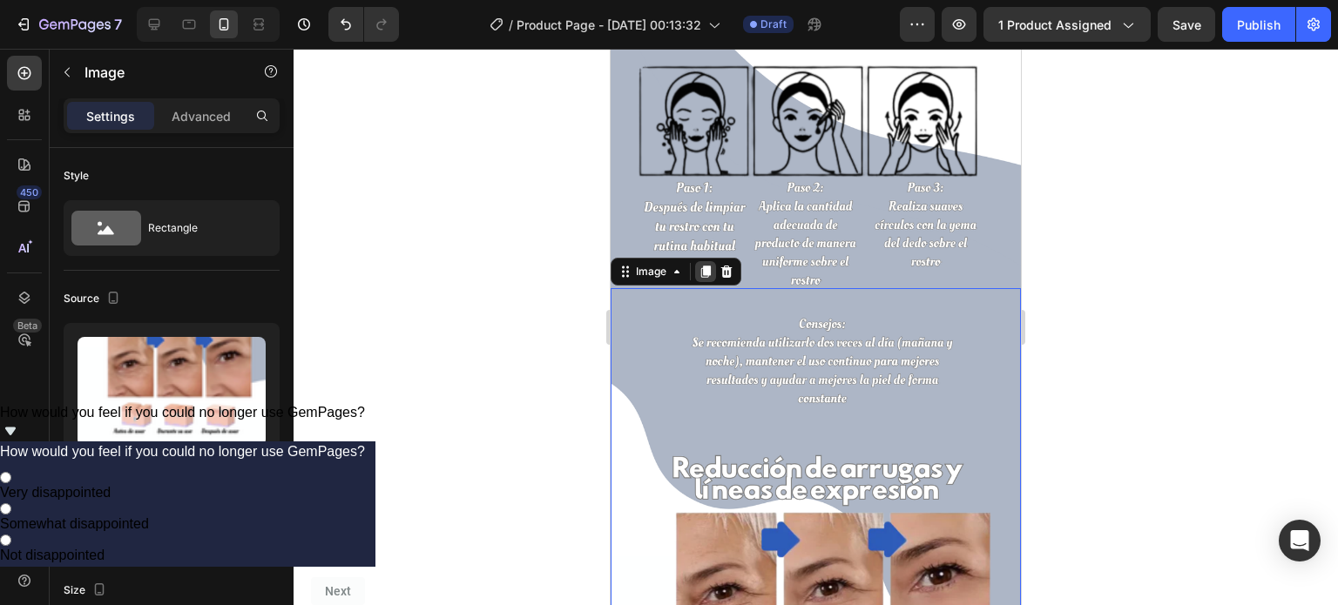
click at [707, 267] on icon at bounding box center [706, 273] width 10 height 12
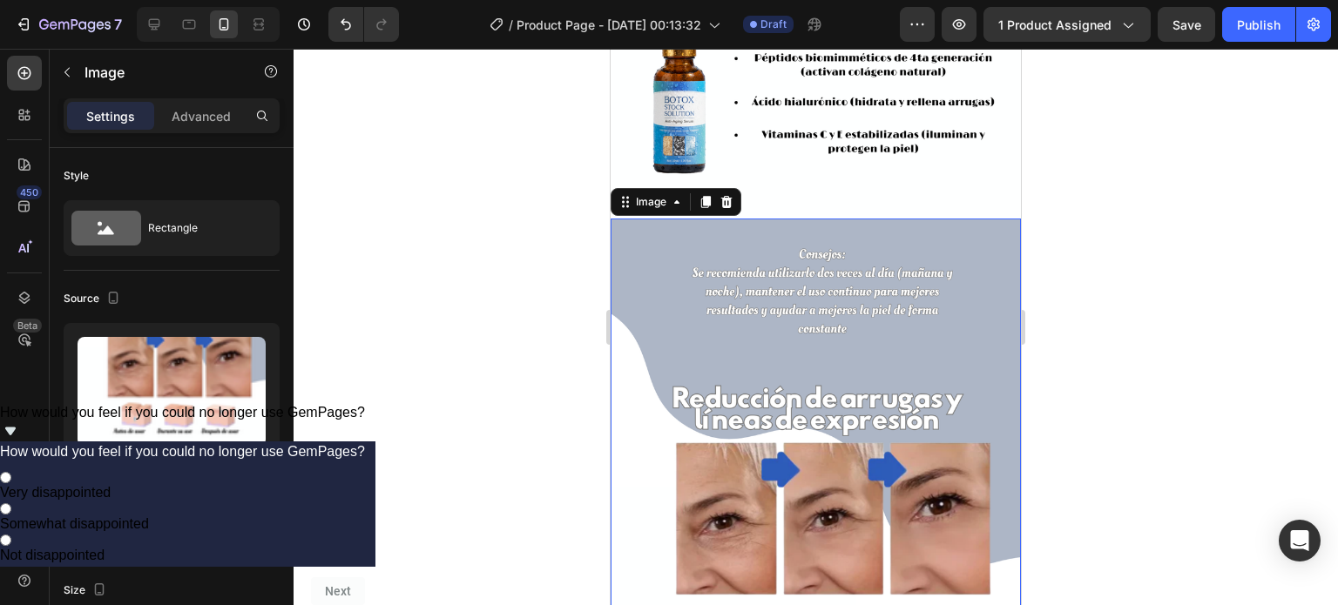
scroll to position [3293, 0]
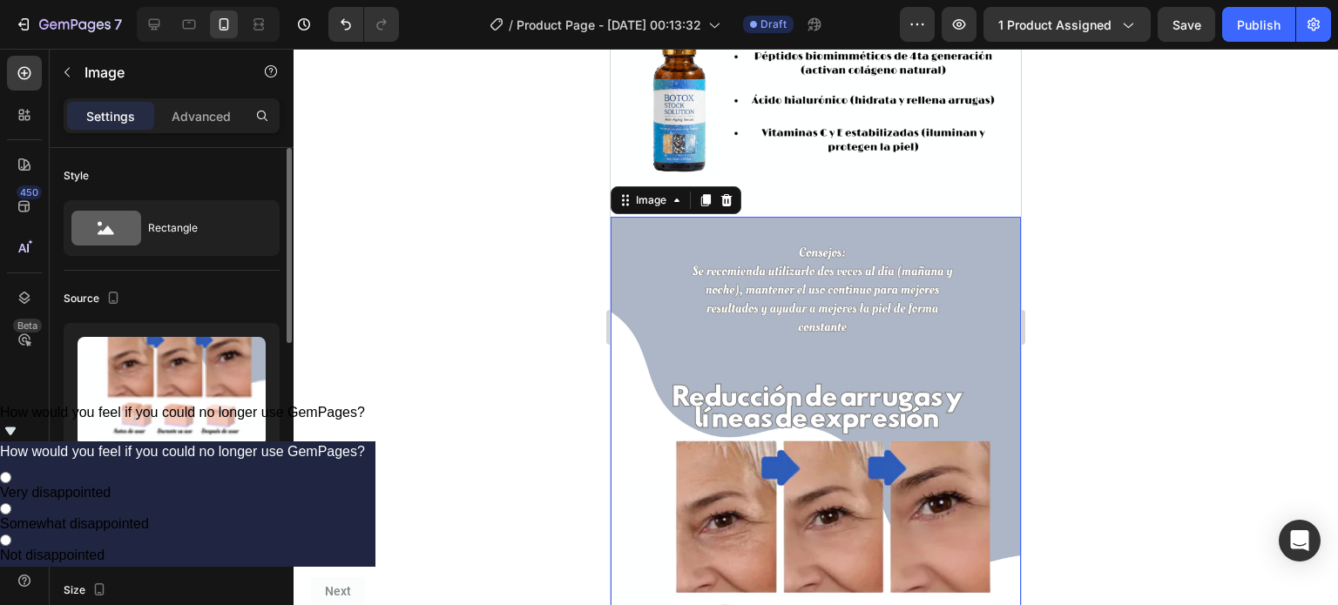
click at [183, 515] on div "Browse gallery" at bounding box center [179, 510] width 74 height 16
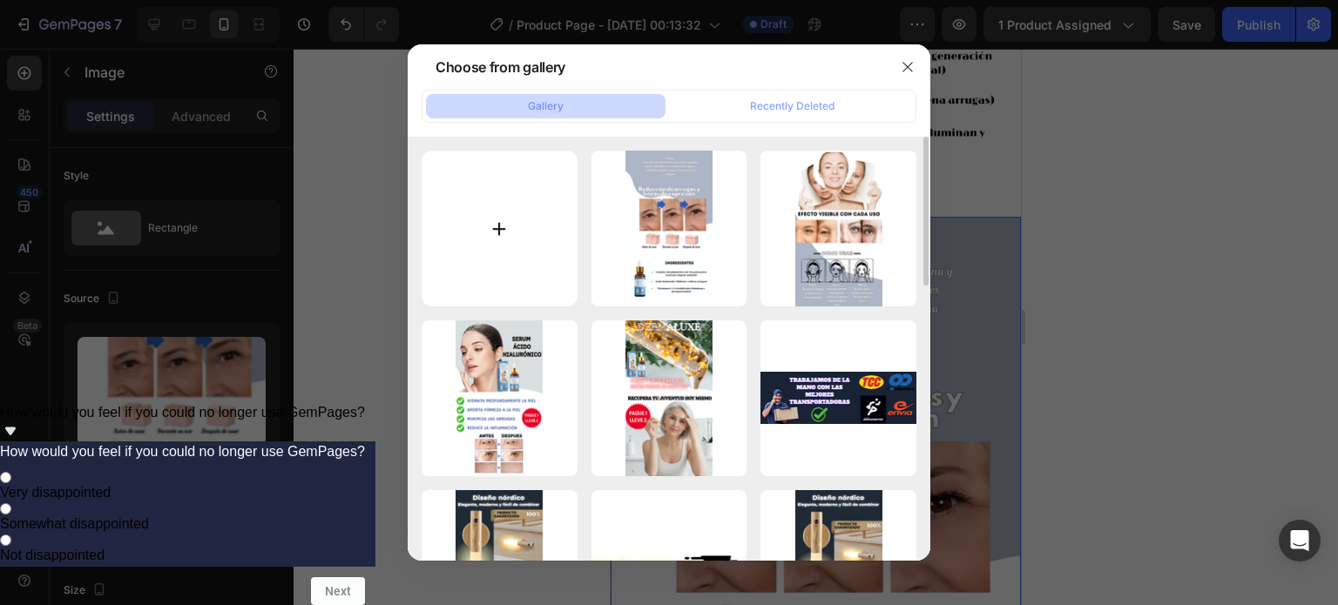
click at [485, 237] on input "file" at bounding box center [500, 229] width 156 height 156
type input "C:\fakepath\5.png"
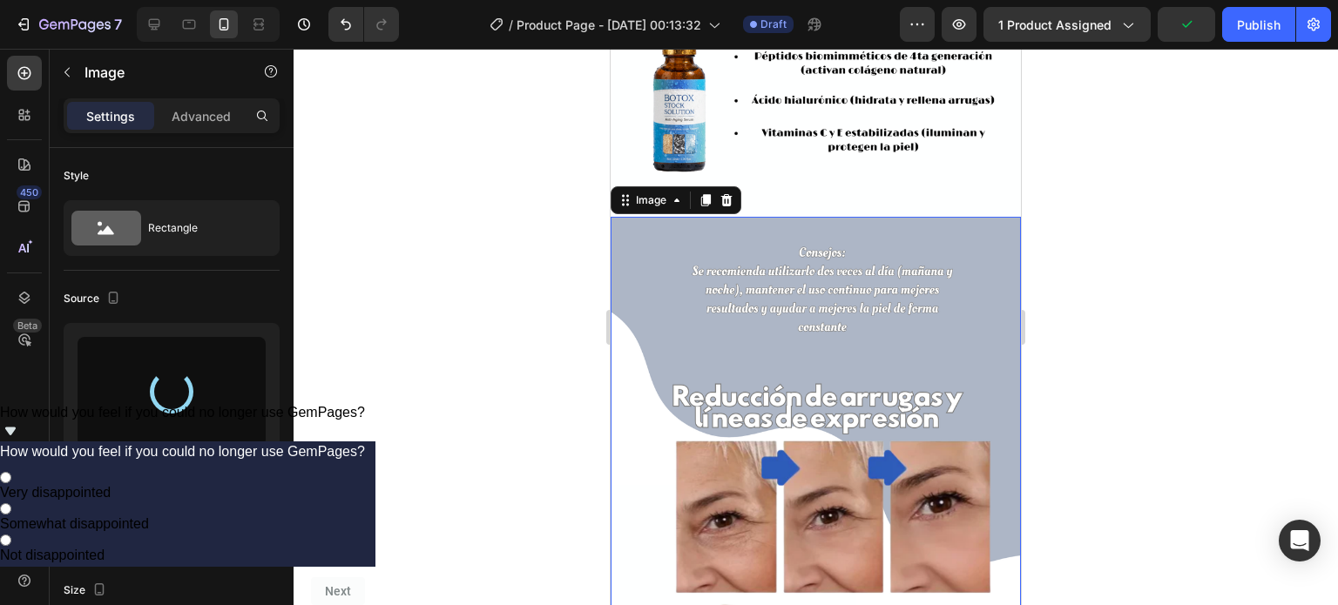
type input "[URL][DOMAIN_NAME]"
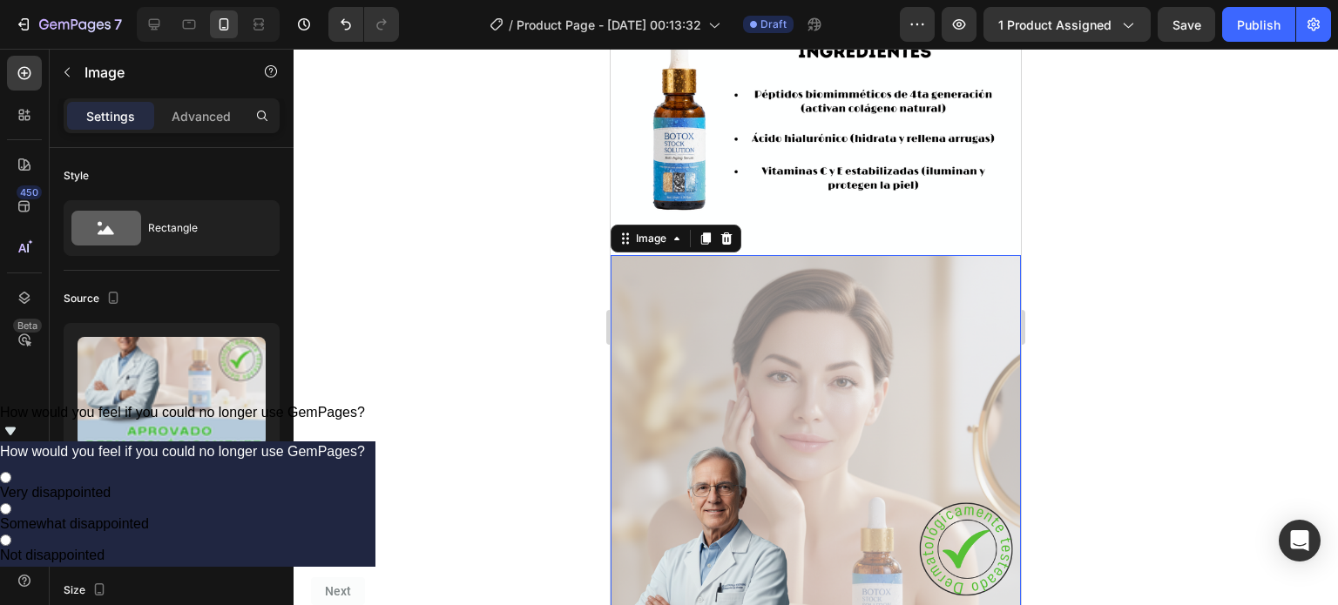
scroll to position [3254, 0]
click at [704, 233] on icon at bounding box center [706, 239] width 10 height 12
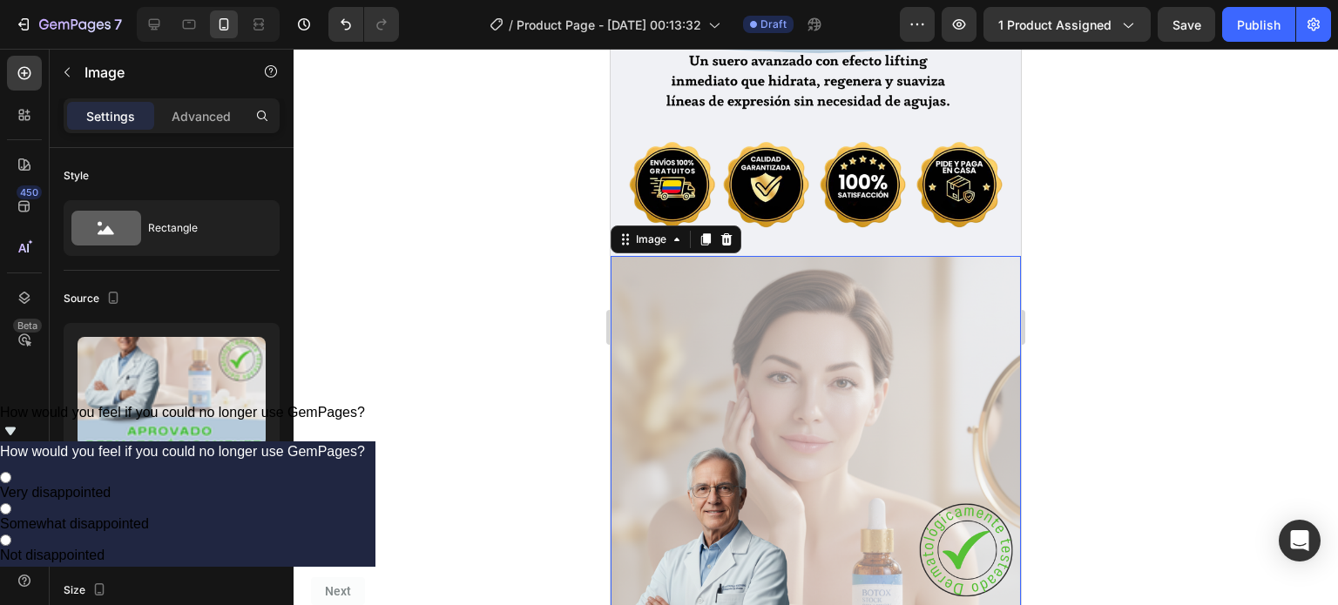
scroll to position [4000, 0]
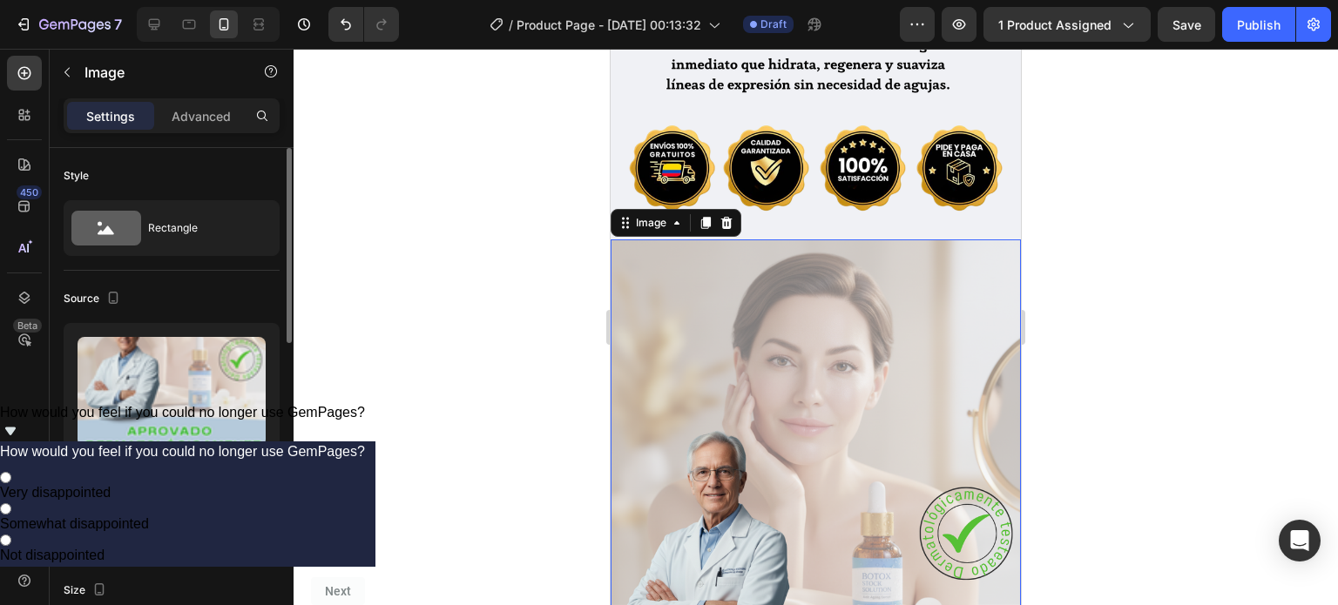
click at [177, 504] on div "Browse gallery" at bounding box center [179, 510] width 74 height 16
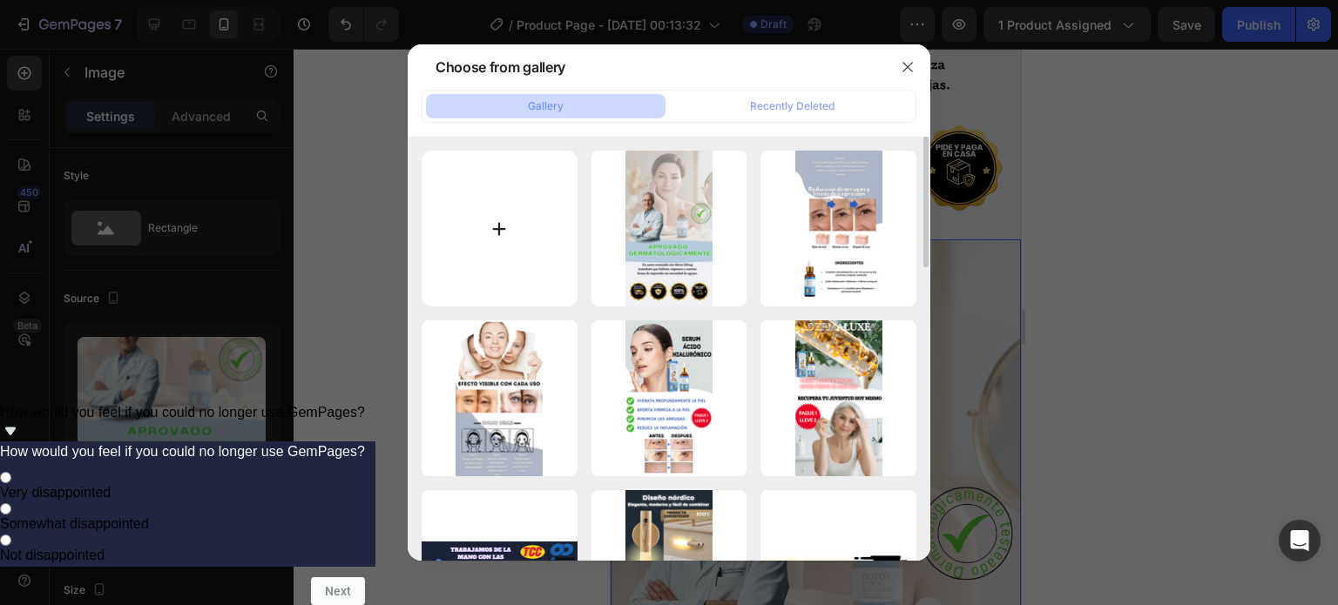
click at [488, 236] on input "file" at bounding box center [500, 229] width 156 height 156
type input "C:\fakepath\6.png"
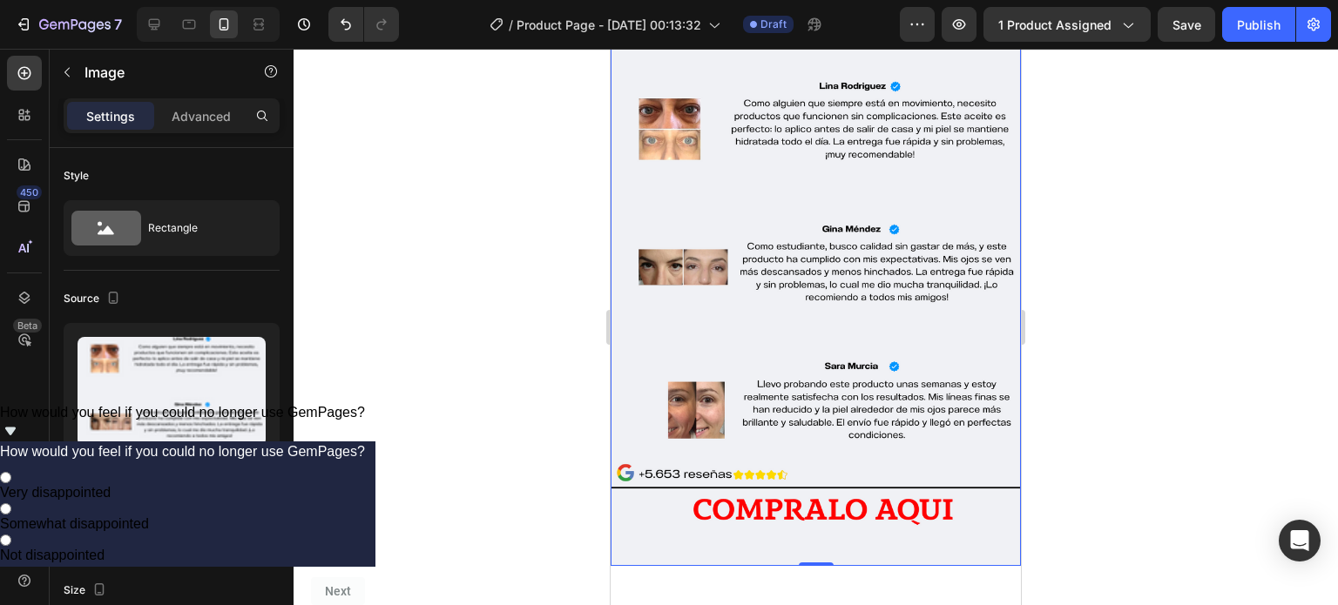
scroll to position [4404, 0]
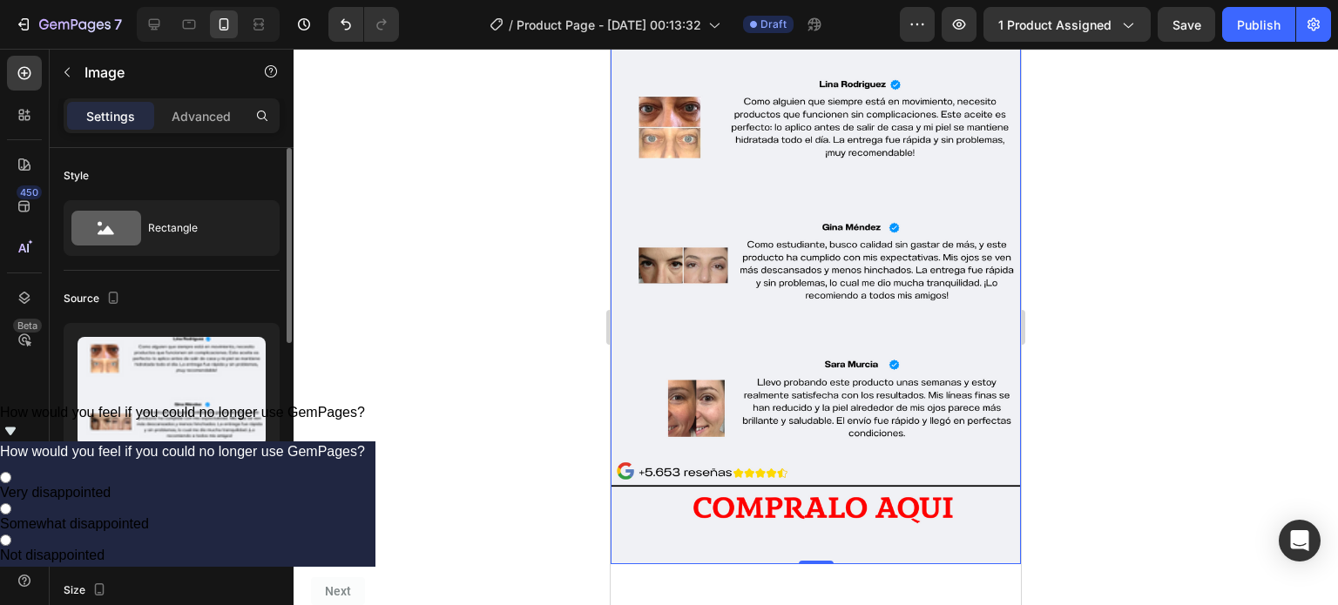
click at [198, 507] on div "Browse gallery" at bounding box center [179, 510] width 74 height 16
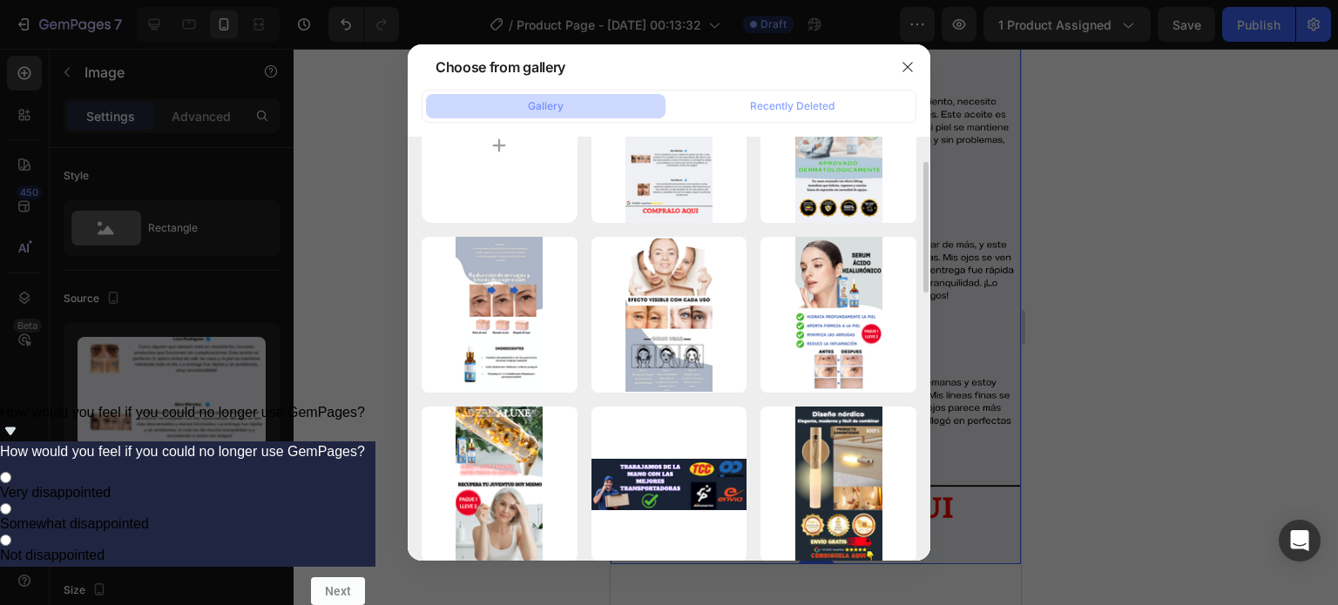
scroll to position [84, 0]
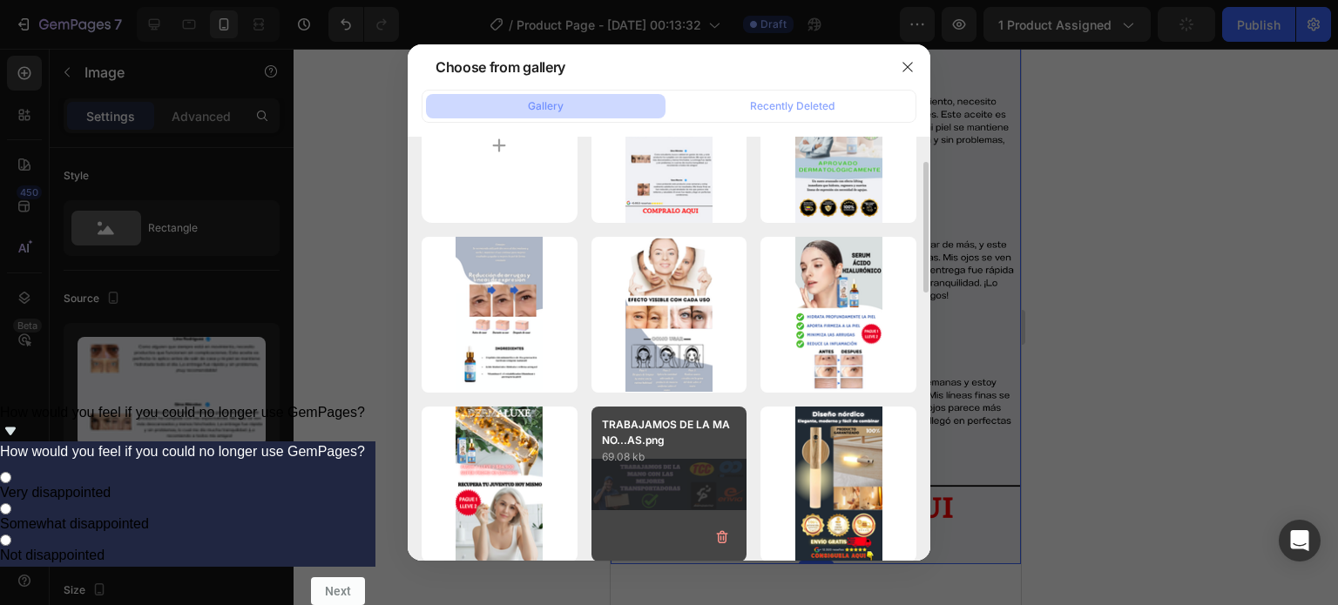
click at [627, 490] on div "TRABAJAMOS DE LA MANO...AS.png 69.08 kb" at bounding box center [670, 485] width 156 height 156
type input "[URL][DOMAIN_NAME]"
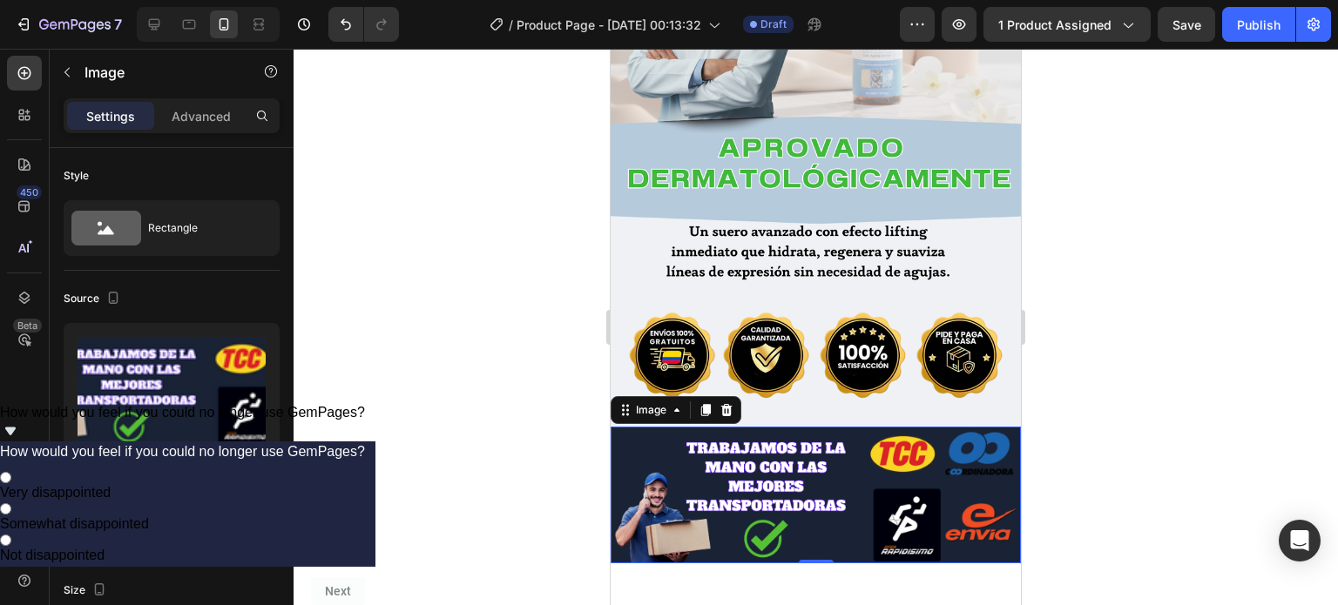
scroll to position [3811, 0]
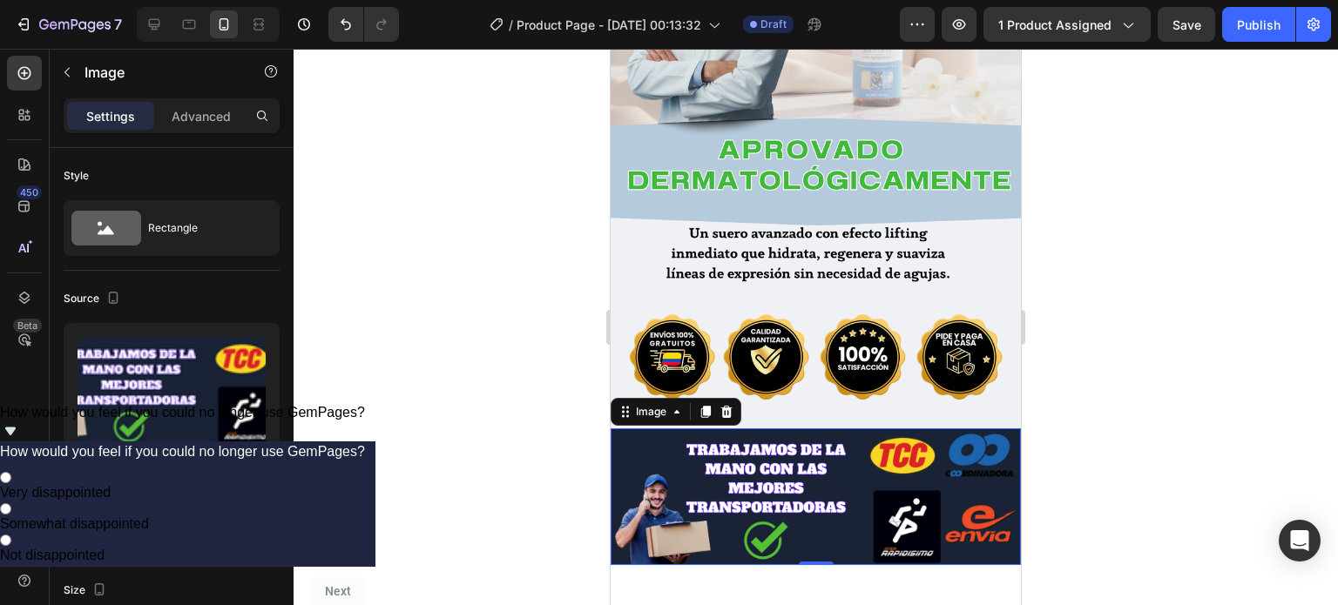
click at [1110, 317] on div at bounding box center [816, 327] width 1045 height 557
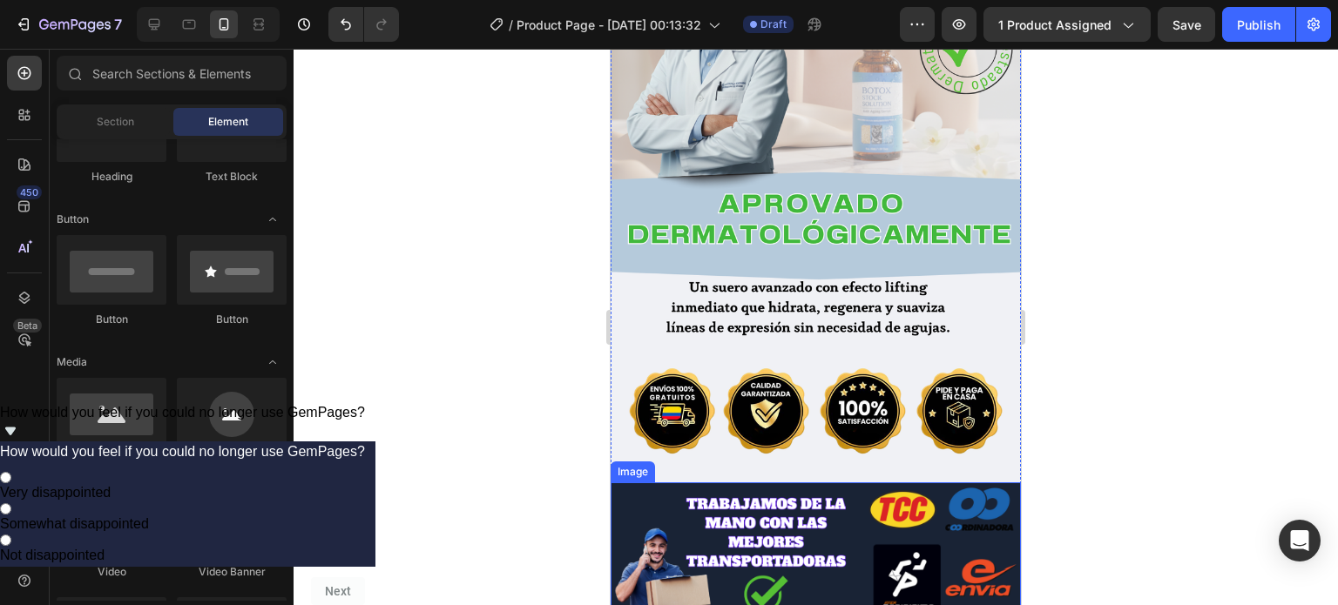
scroll to position [3785, 0]
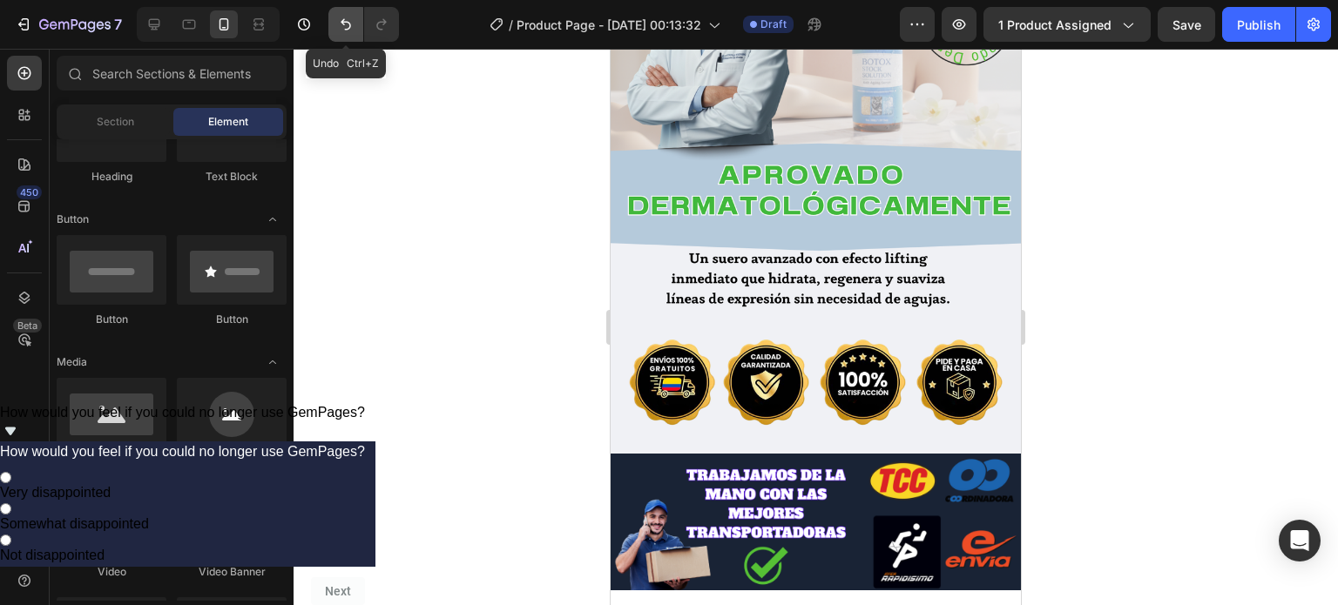
click at [350, 24] on icon "Undo/Redo" at bounding box center [345, 24] width 17 height 17
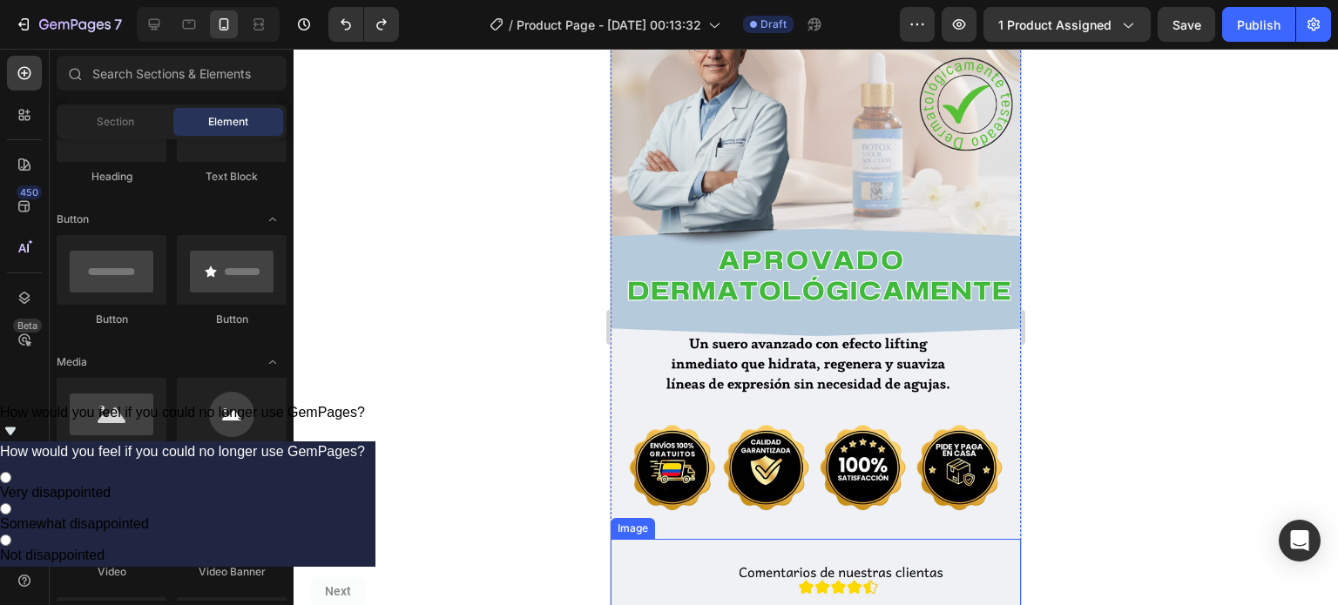
scroll to position [3699, 0]
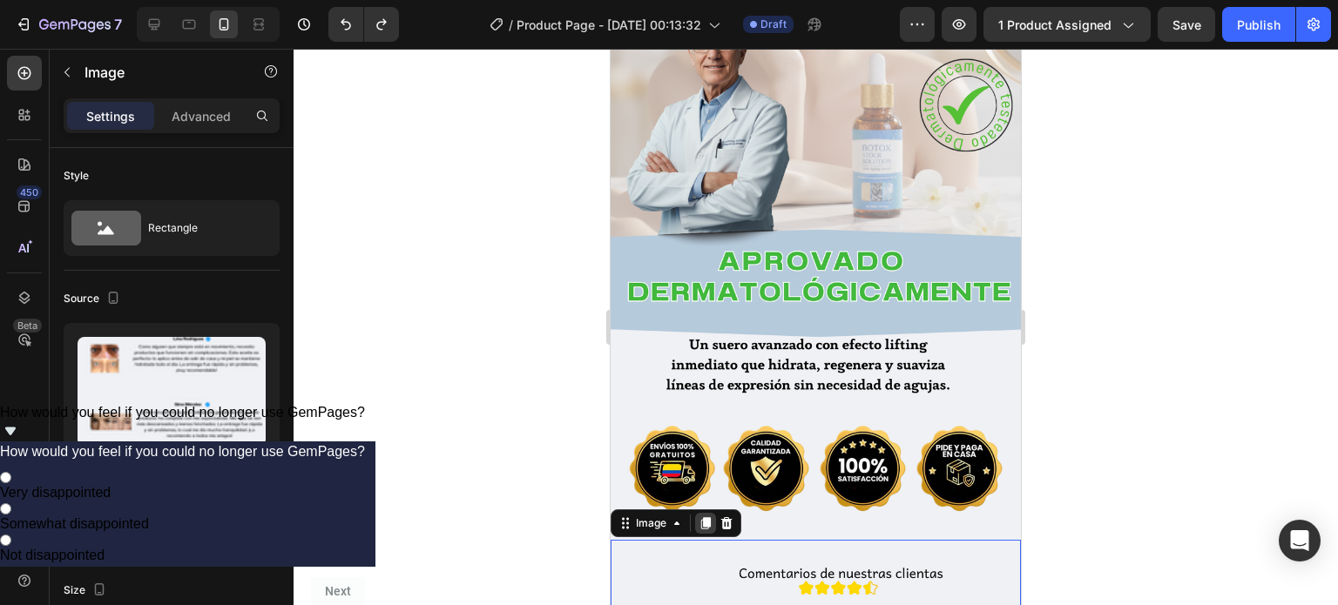
click at [704, 517] on icon at bounding box center [706, 524] width 14 height 14
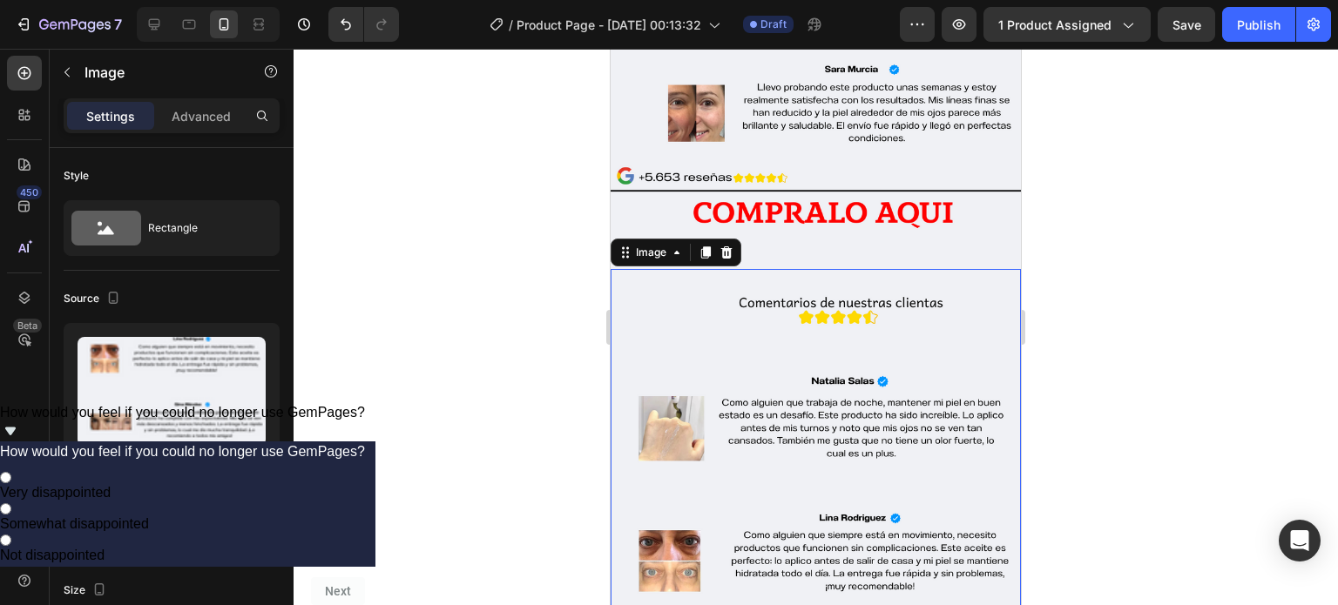
scroll to position [4705, 0]
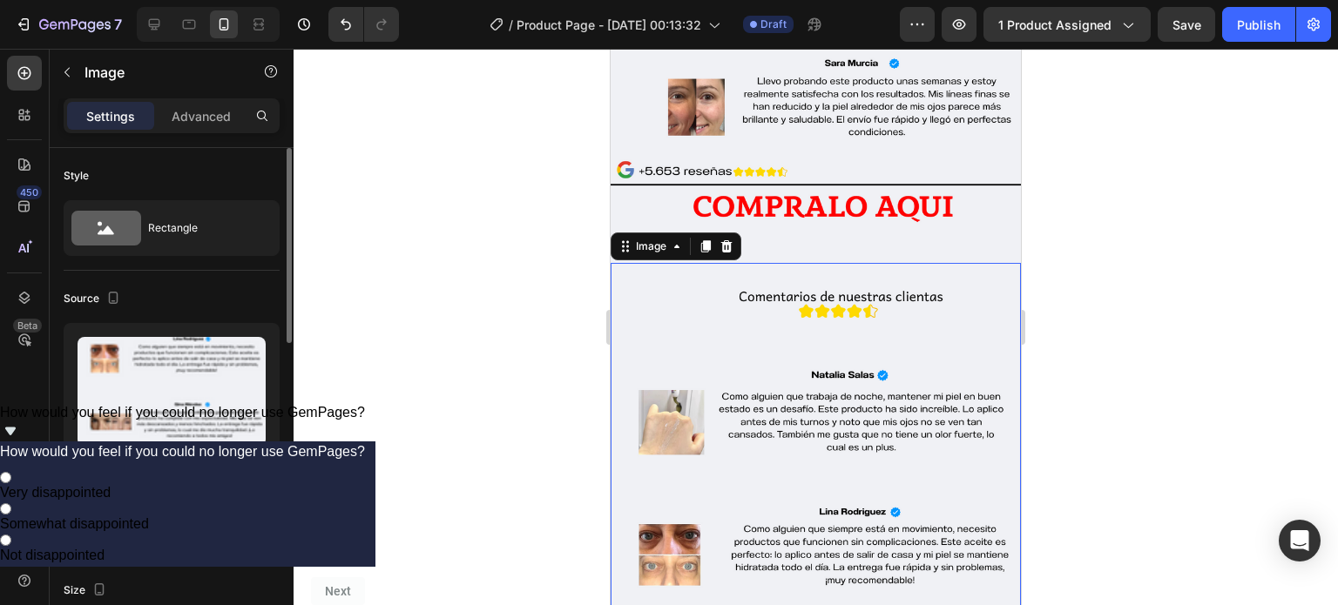
click at [186, 515] on div "Browse gallery" at bounding box center [179, 510] width 74 height 16
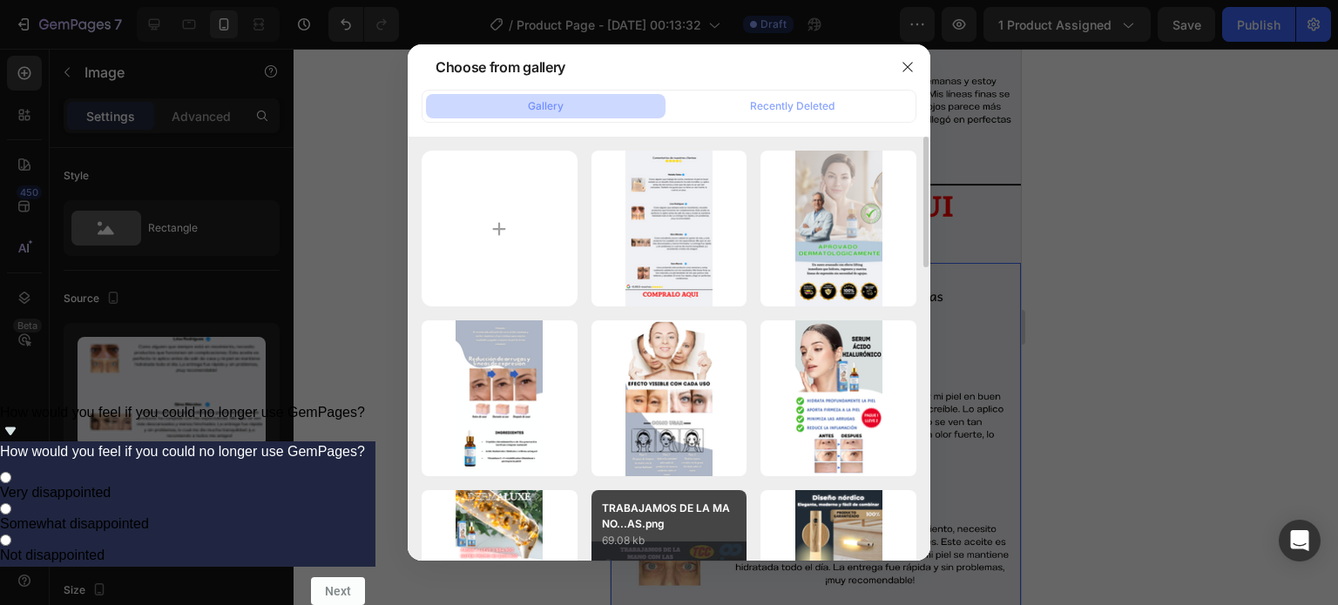
click at [637, 513] on p "TRABAJAMOS DE LA MANO...AS.png" at bounding box center [669, 516] width 135 height 31
type input "[URL][DOMAIN_NAME]"
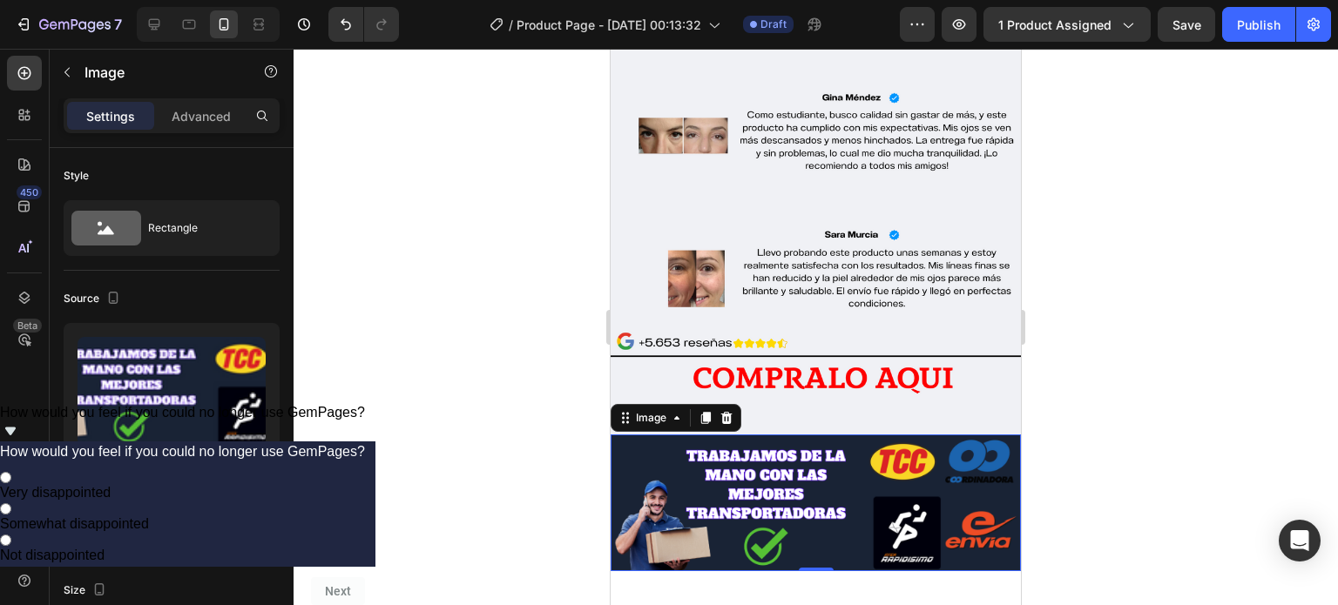
scroll to position [4536, 0]
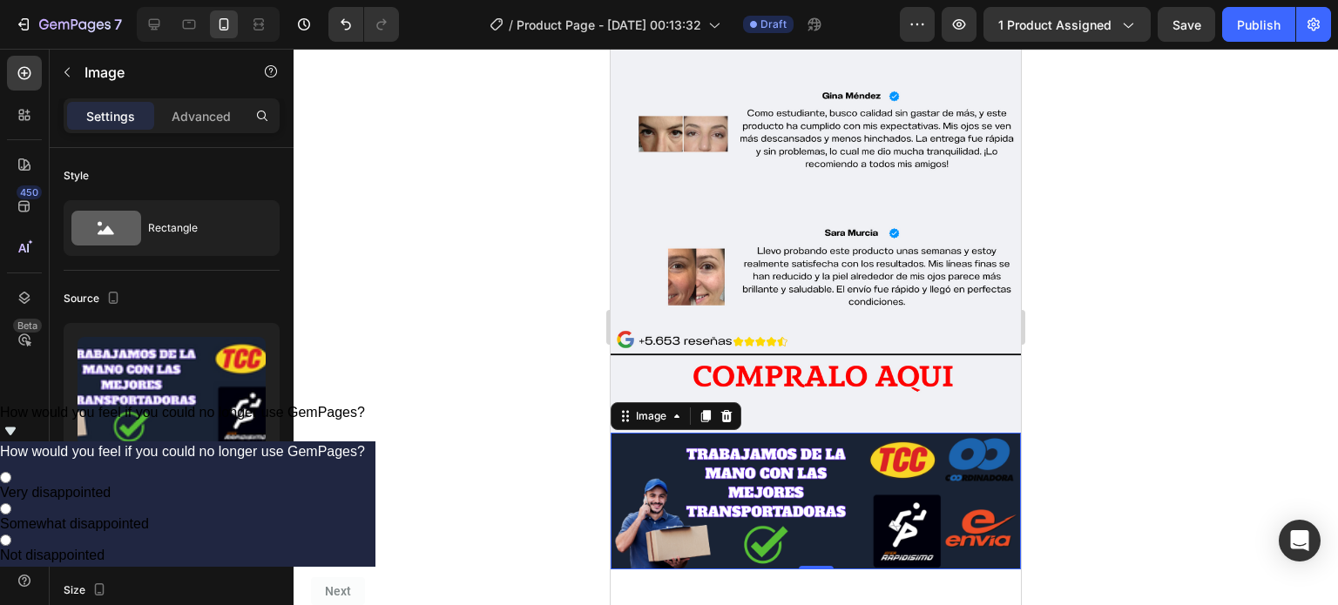
click at [1131, 314] on div at bounding box center [816, 327] width 1045 height 557
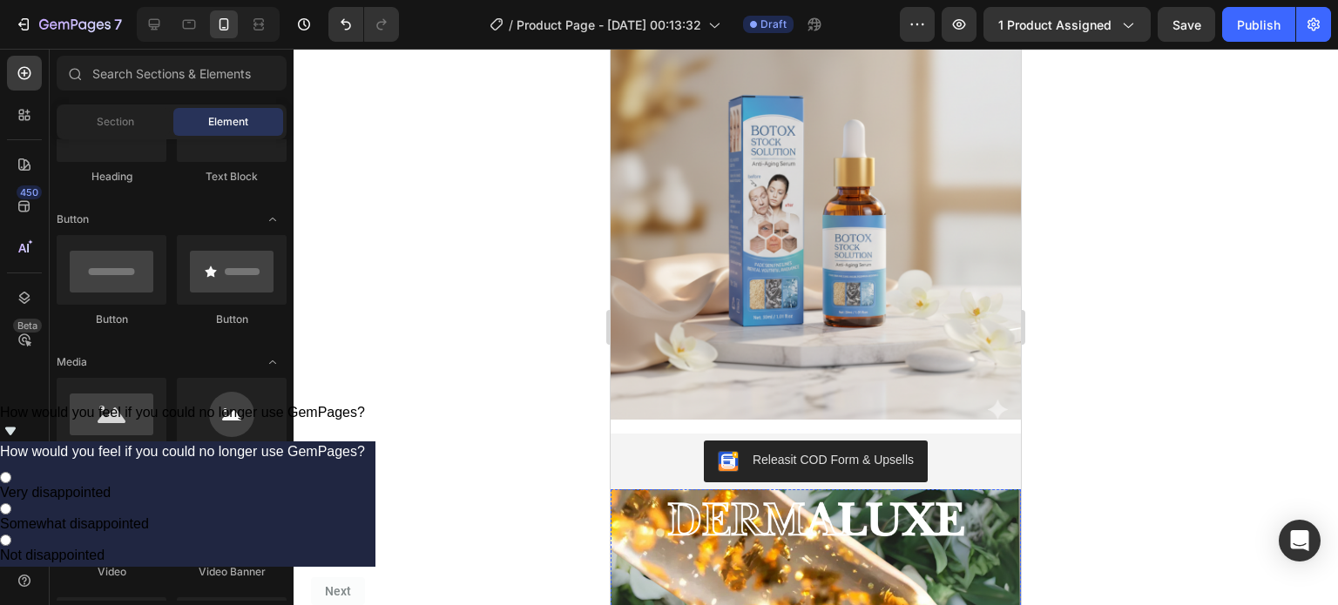
scroll to position [0, 0]
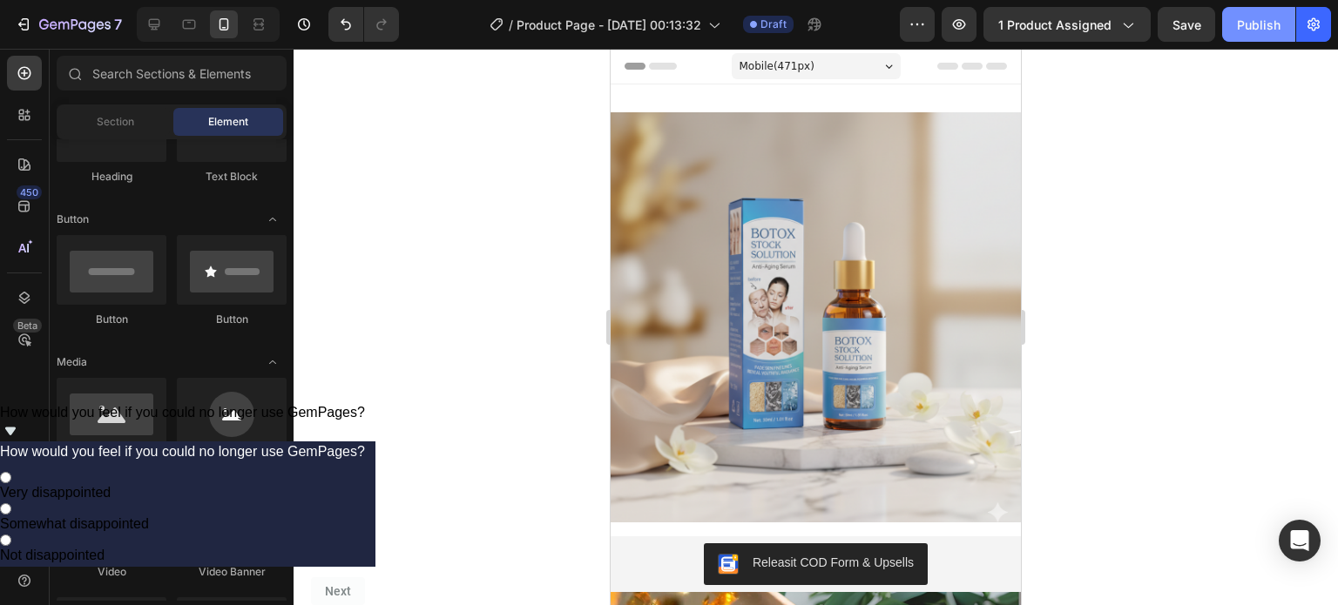
click at [1258, 24] on div "Publish" at bounding box center [1259, 25] width 44 height 18
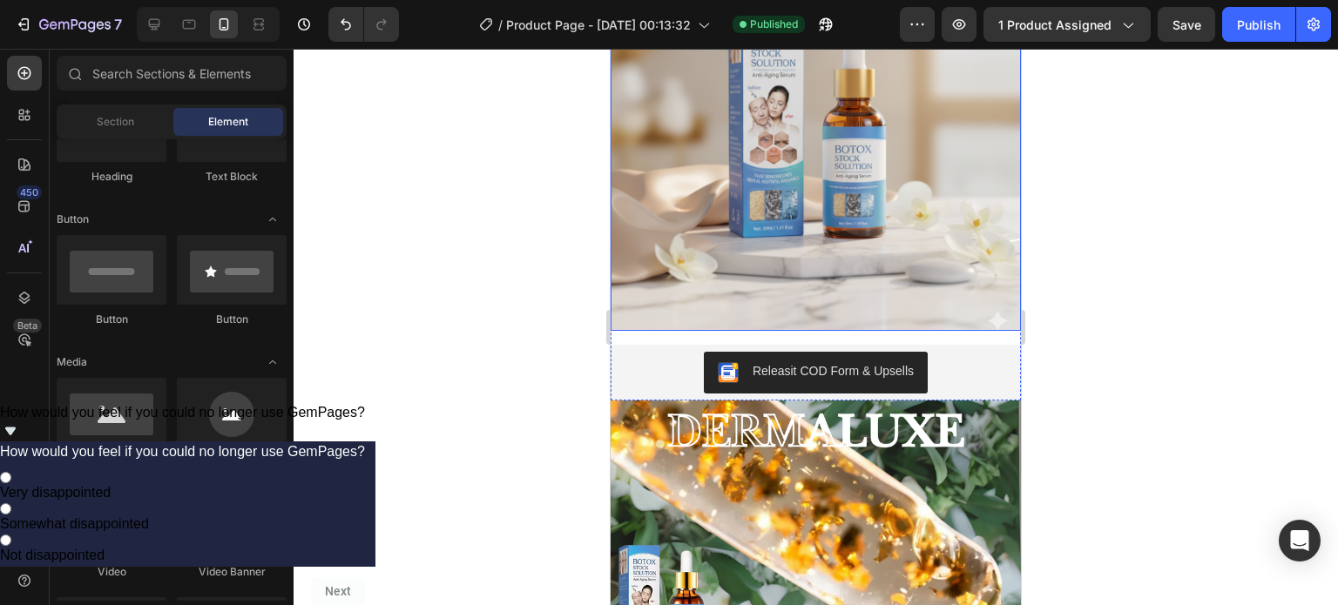
scroll to position [195, 0]
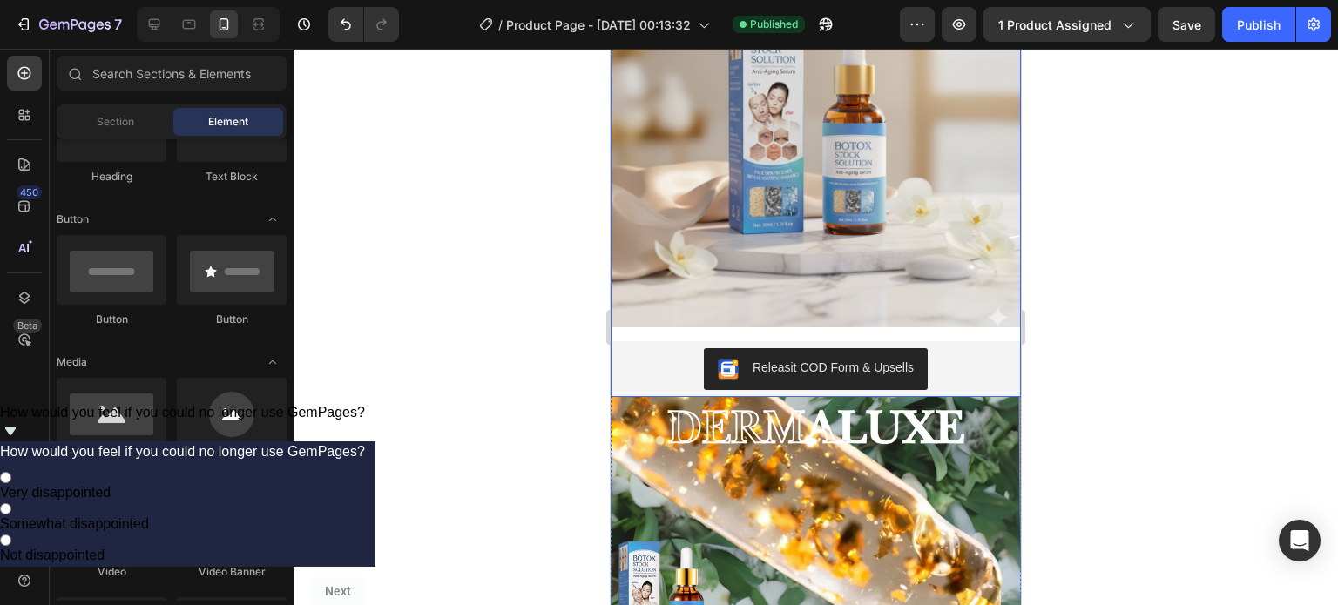
click at [728, 323] on div "Product Images Releasit COD Form & Upsells Releasit COD Form & Upsells Product" at bounding box center [816, 157] width 410 height 480
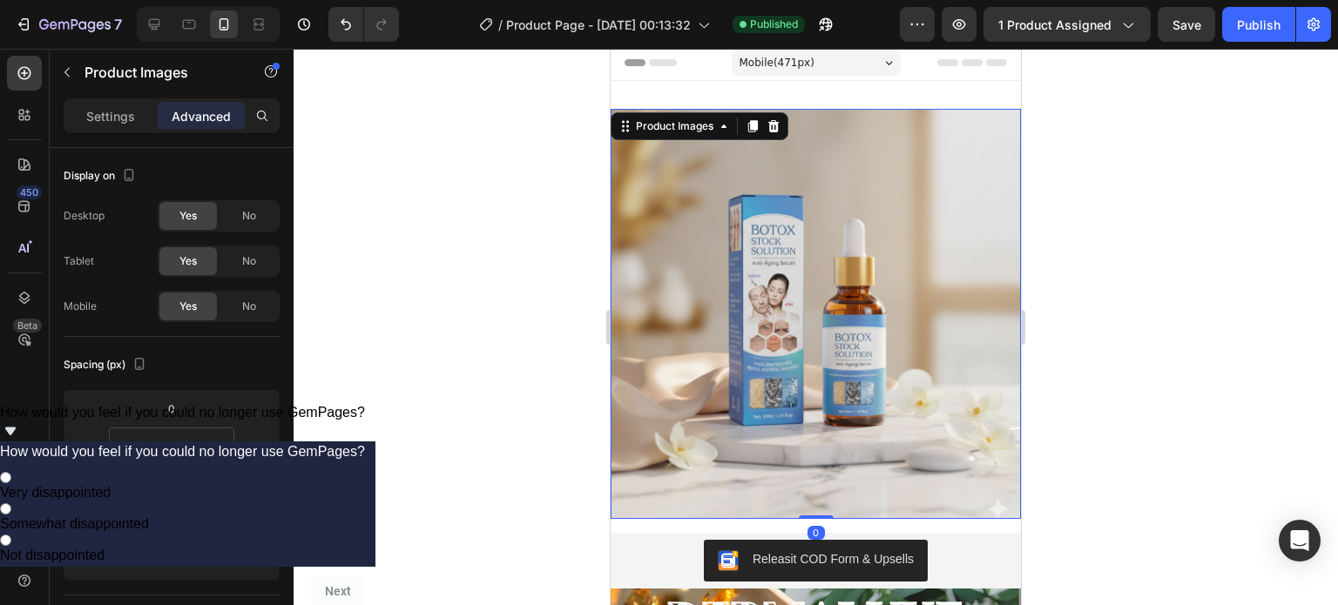
scroll to position [0, 0]
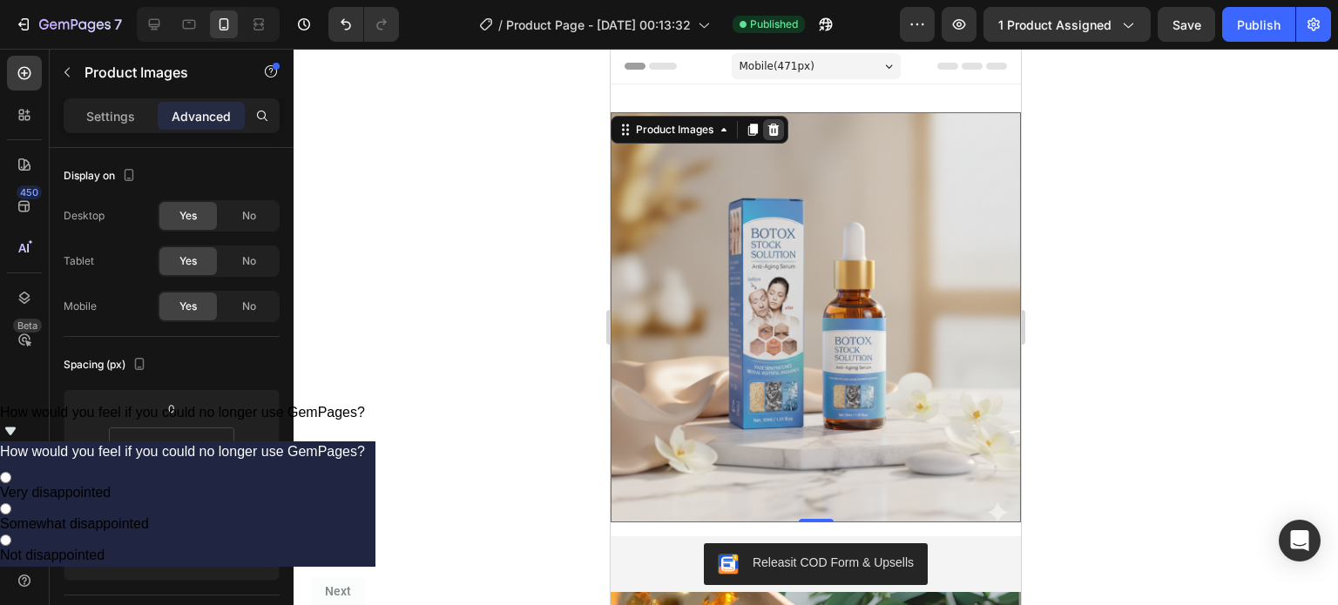
click at [781, 132] on icon at bounding box center [774, 130] width 14 height 14
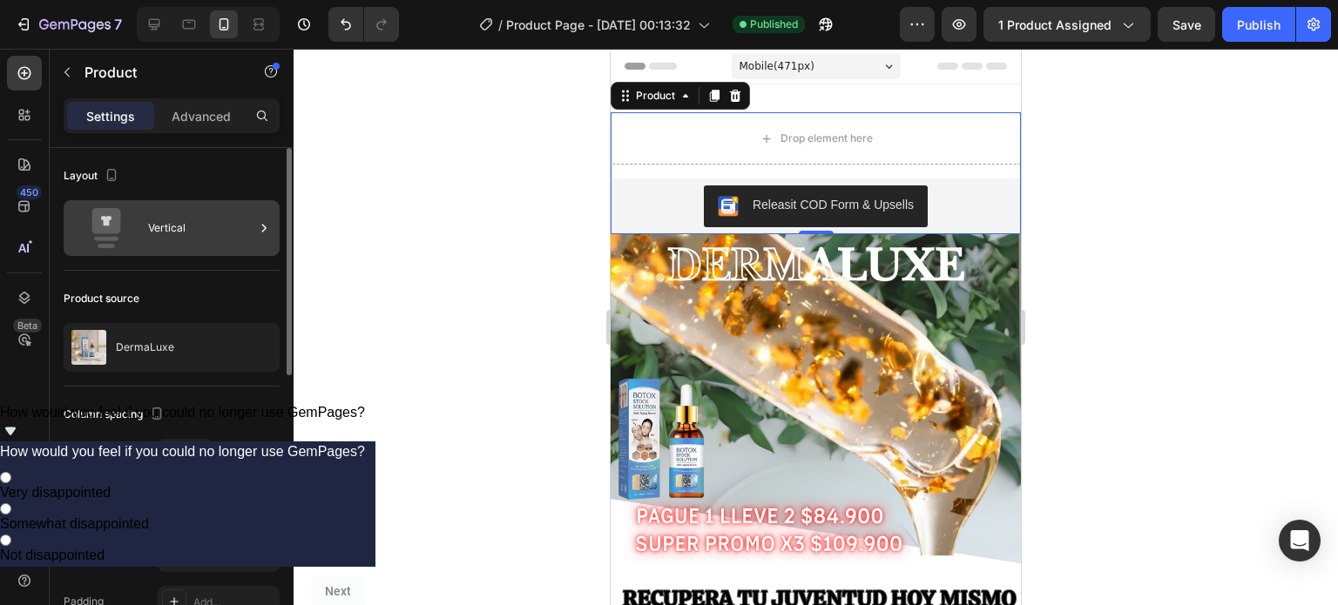
click at [190, 234] on div "Vertical" at bounding box center [201, 228] width 106 height 40
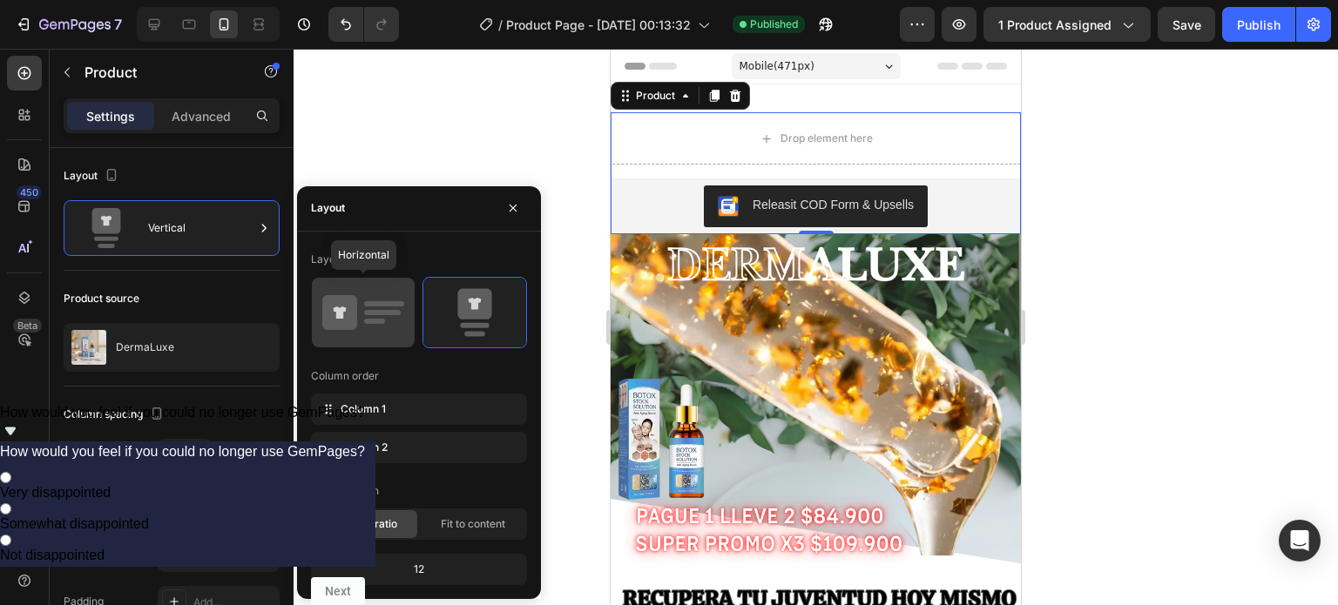
click at [409, 320] on div at bounding box center [363, 313] width 103 height 70
type input "32"
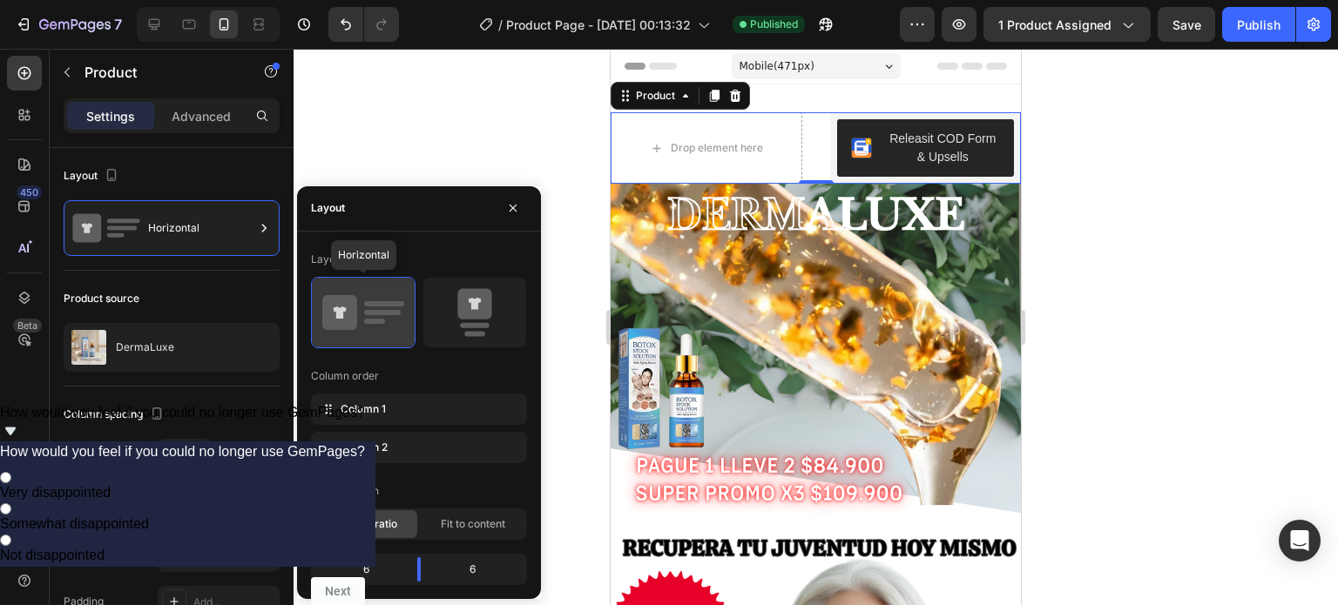
click at [409, 320] on div at bounding box center [363, 313] width 103 height 70
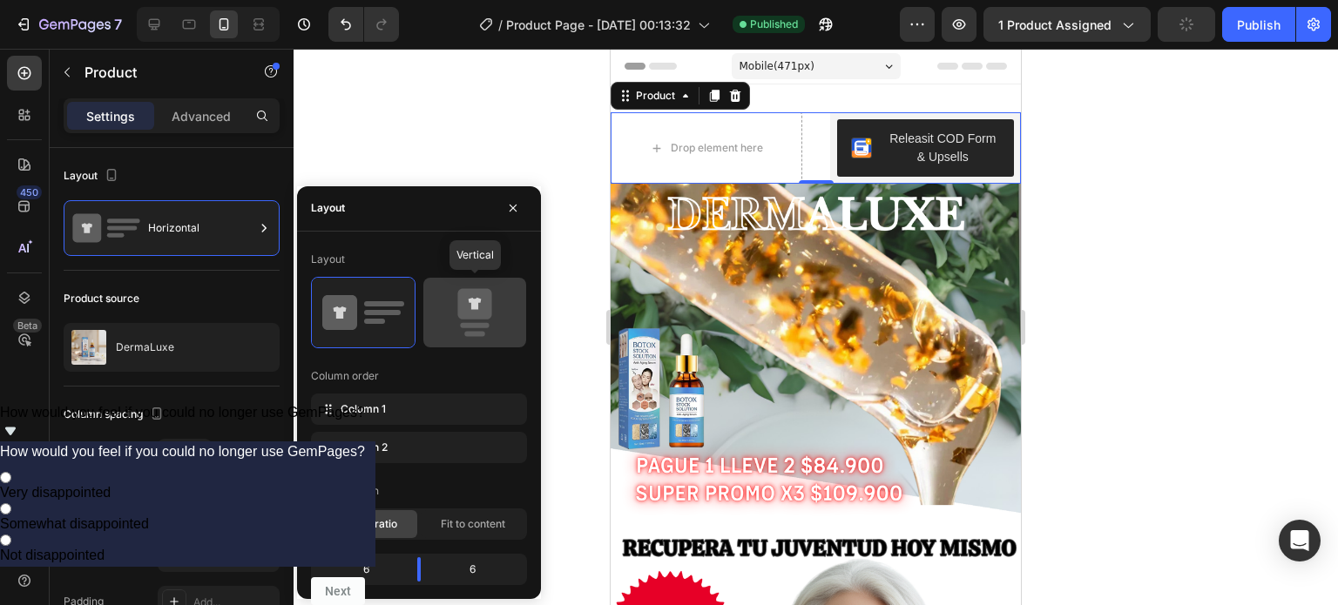
click at [470, 318] on icon at bounding box center [474, 303] width 34 height 30
type input "16"
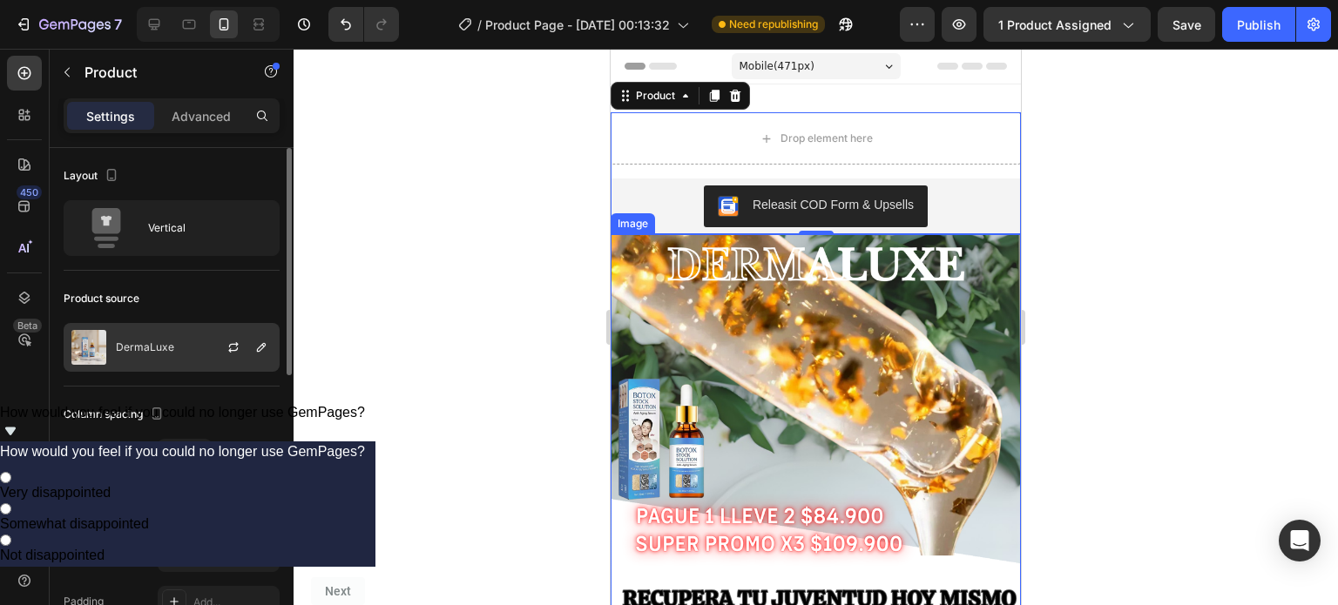
click at [171, 348] on p "DermaLuxe" at bounding box center [145, 348] width 58 height 12
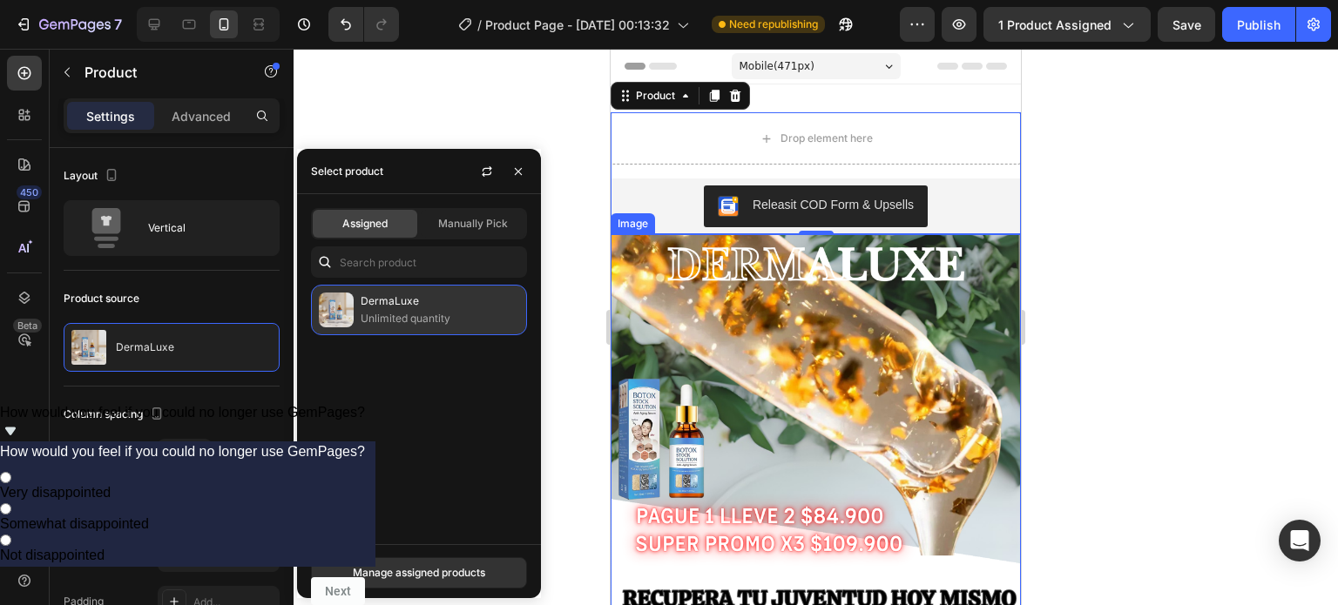
click at [408, 310] on p "Unlimited quantity" at bounding box center [440, 318] width 159 height 17
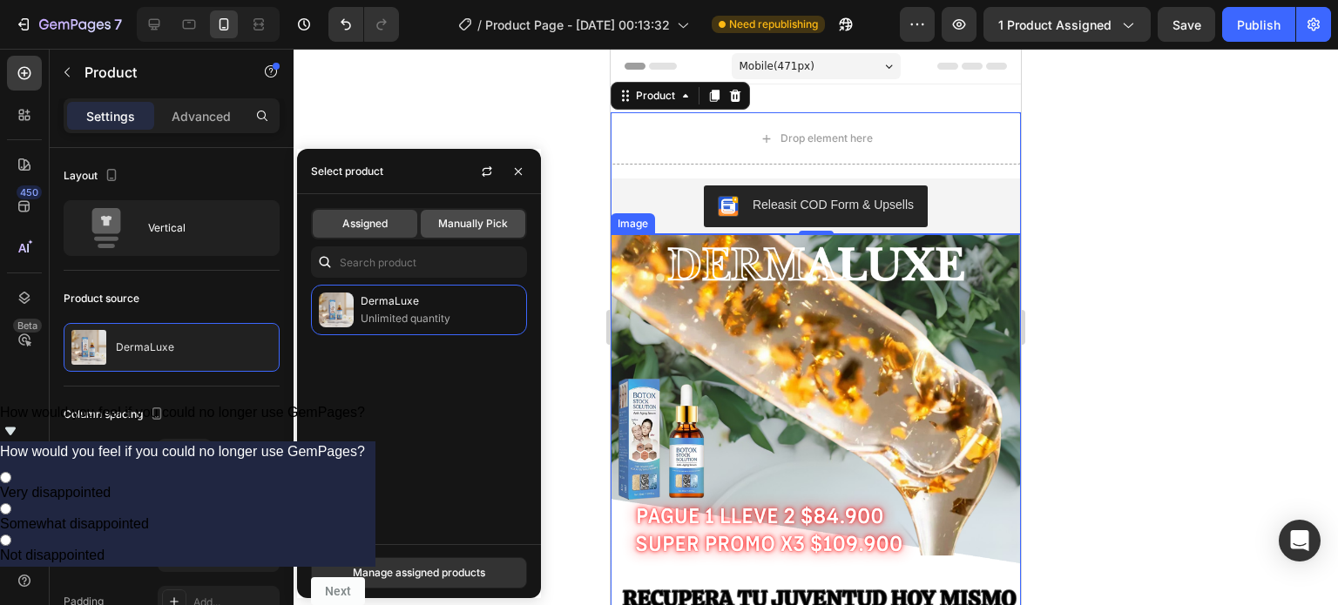
click at [493, 214] on div "Manually Pick" at bounding box center [473, 224] width 105 height 28
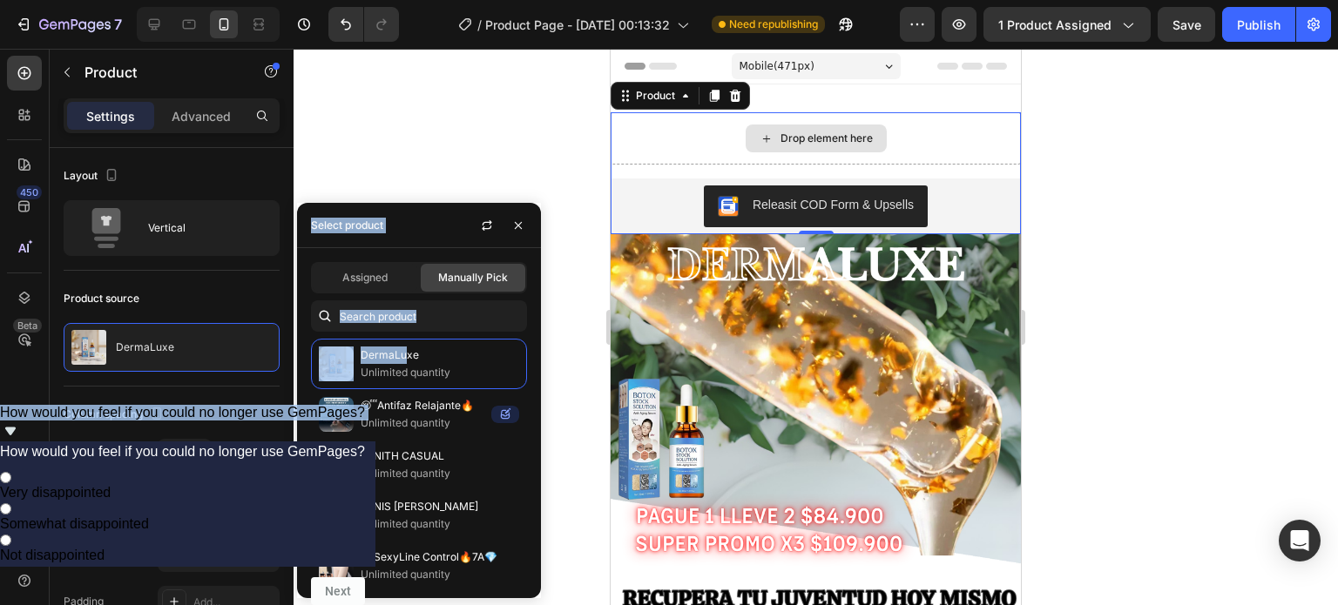
drag, startPoint x: 1013, startPoint y: 410, endPoint x: 821, endPoint y: 137, distance: 334.5
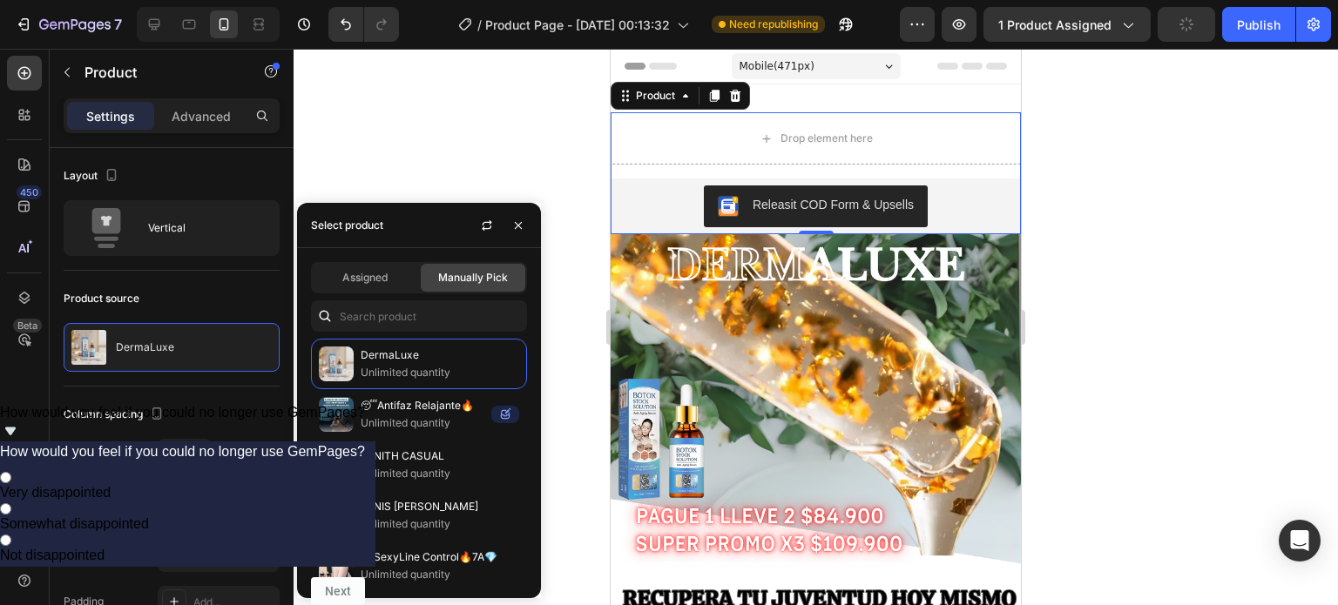
click at [350, 134] on div at bounding box center [816, 327] width 1045 height 557
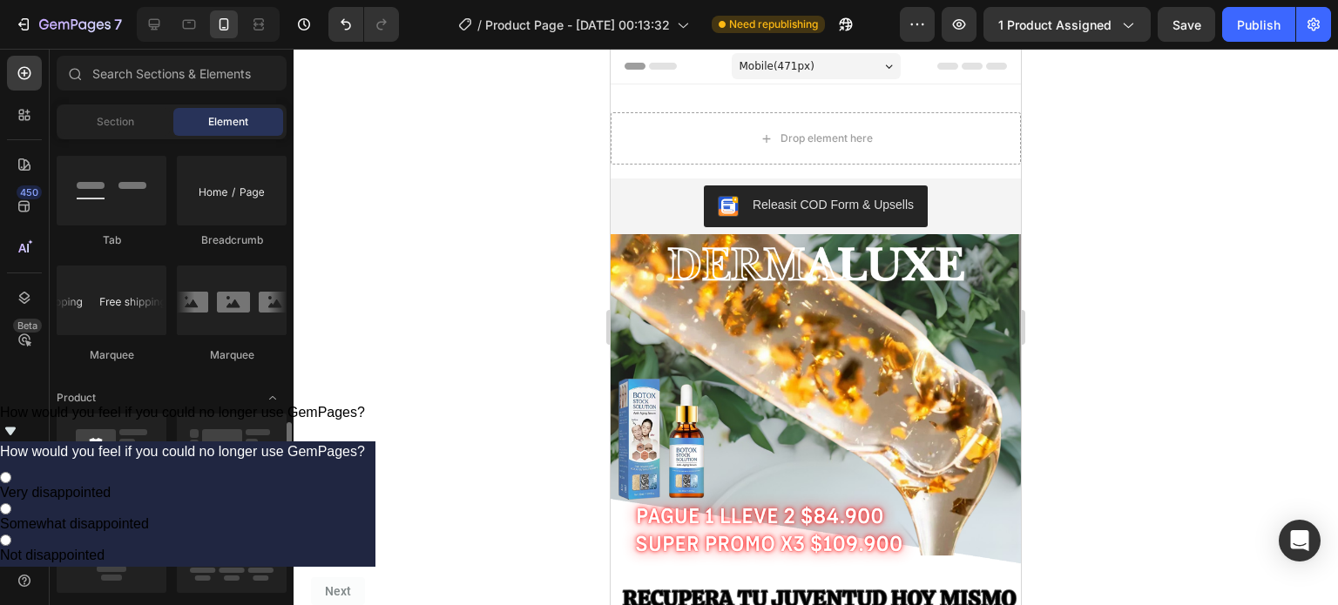
scroll to position [2115, 0]
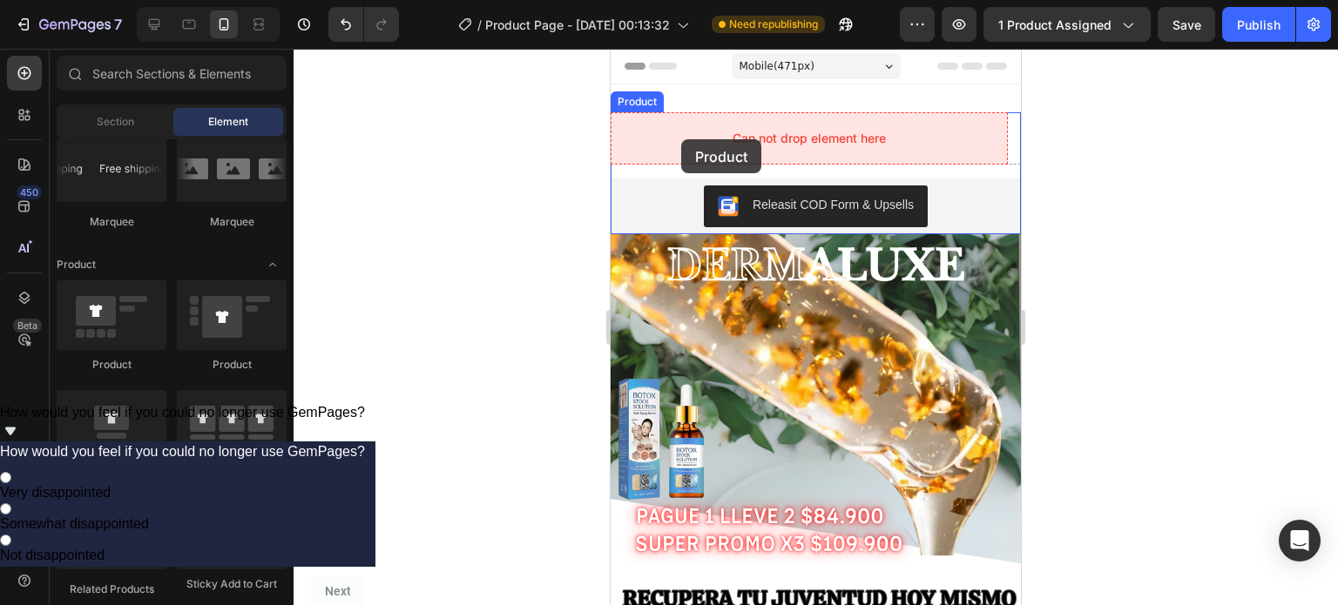
drag, startPoint x: 761, startPoint y: 362, endPoint x: 681, endPoint y: 139, distance: 236.7
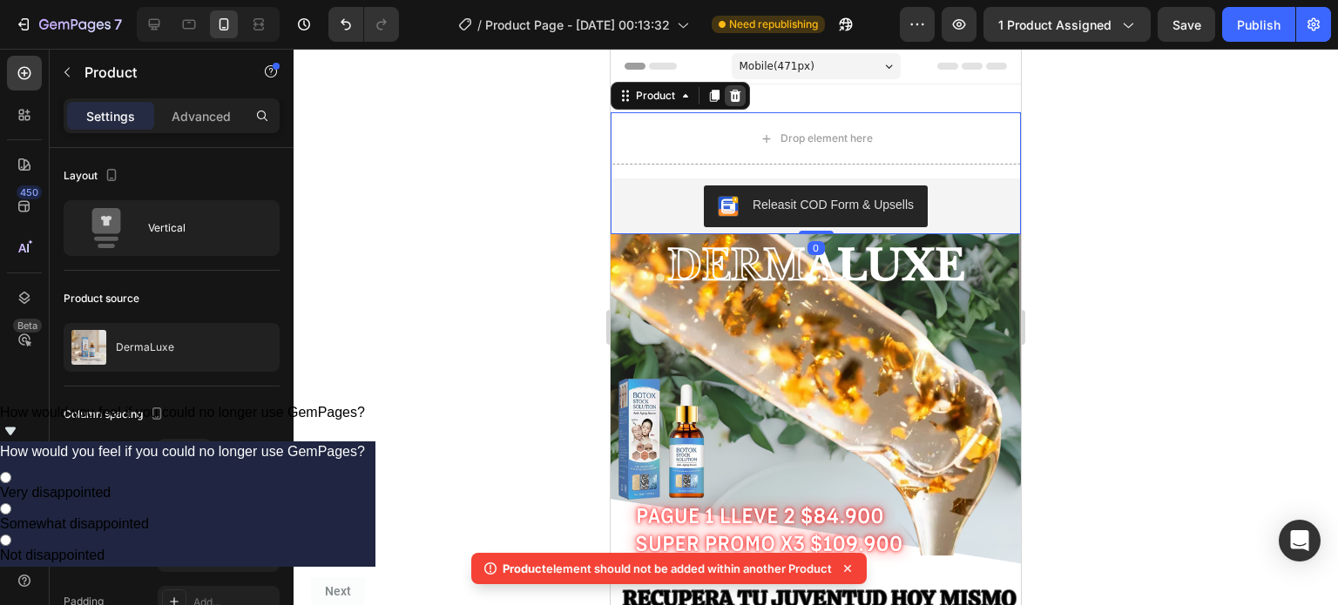
click at [737, 97] on icon at bounding box center [735, 96] width 11 height 12
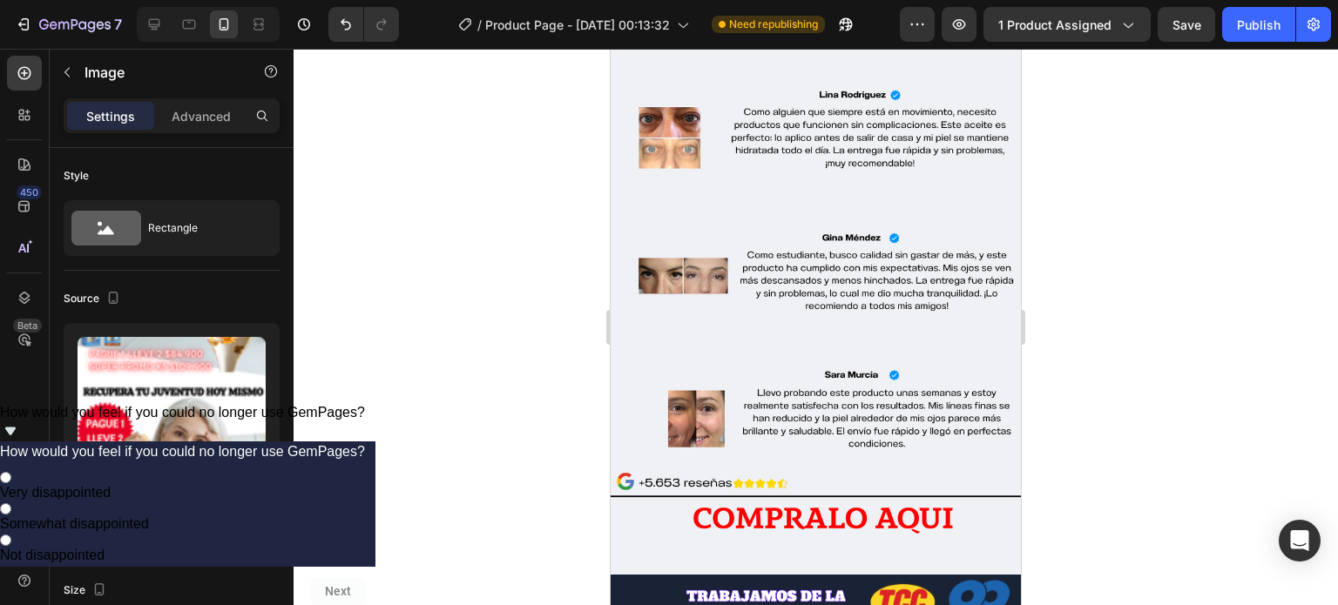
scroll to position [3910, 0]
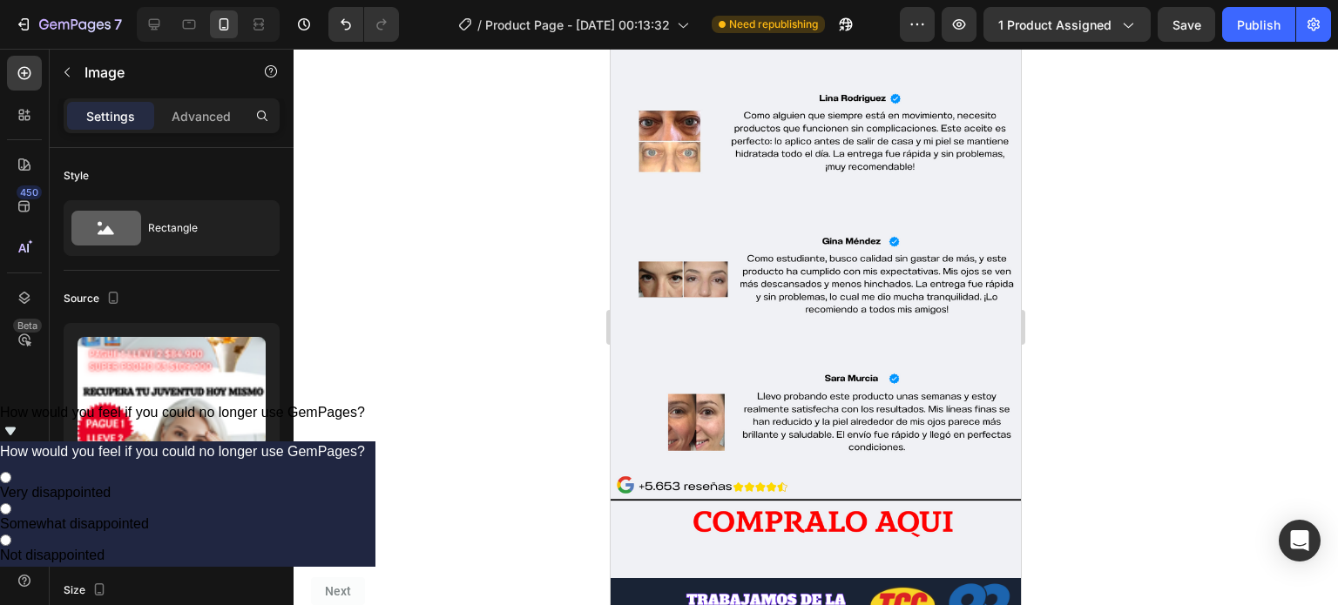
click at [1201, 371] on div at bounding box center [816, 327] width 1045 height 557
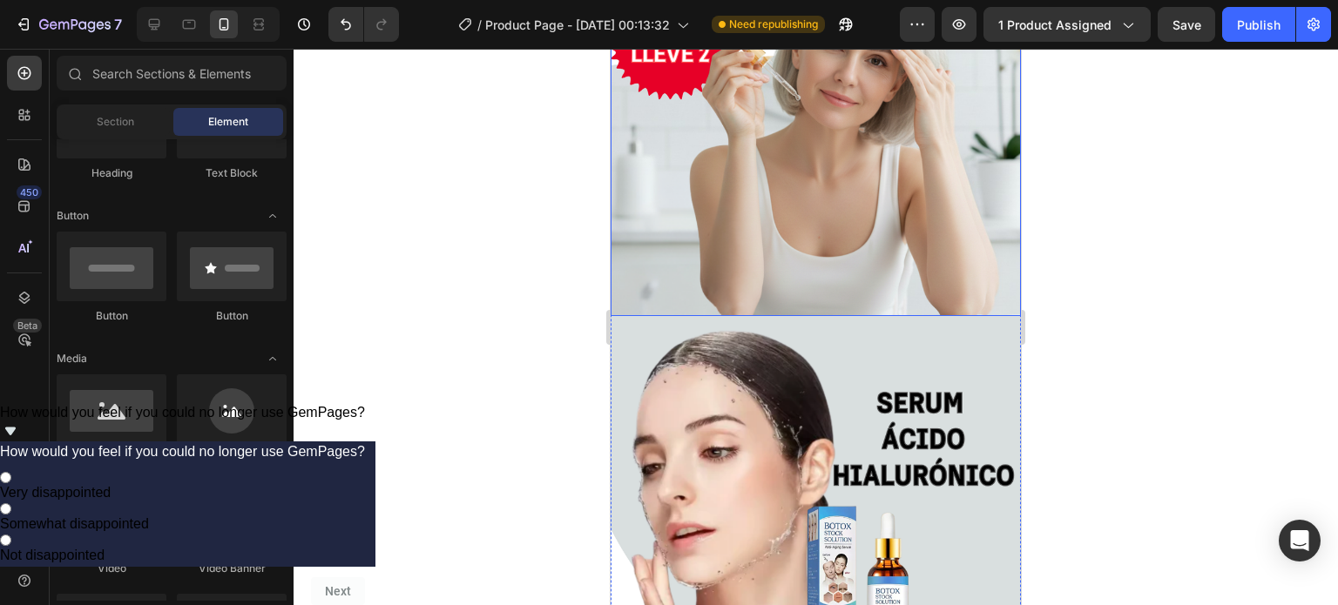
scroll to position [0, 0]
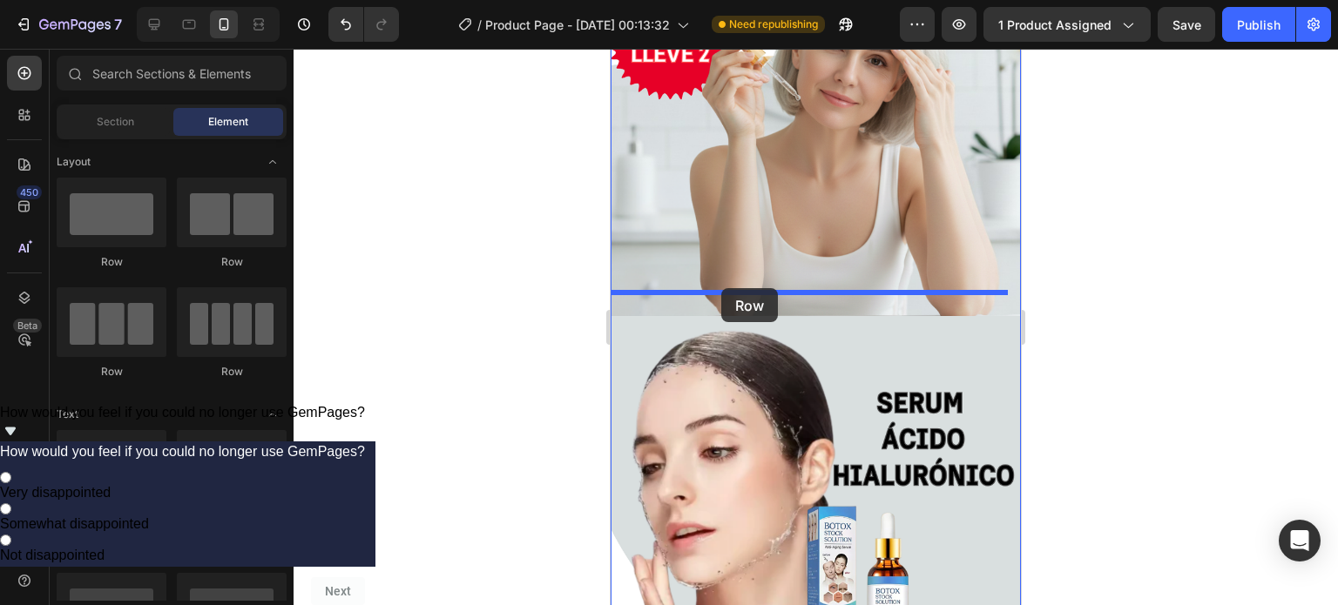
drag, startPoint x: 729, startPoint y: 274, endPoint x: 735, endPoint y: 288, distance: 15.2
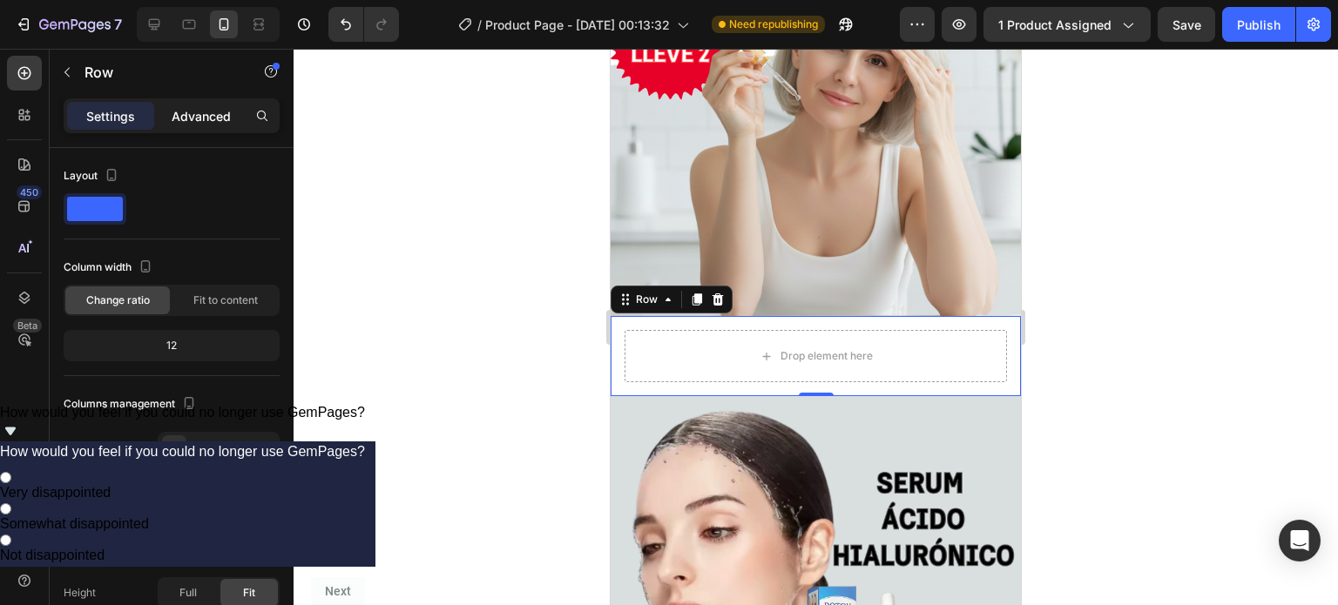
click at [193, 125] on div "Advanced" at bounding box center [201, 116] width 87 height 28
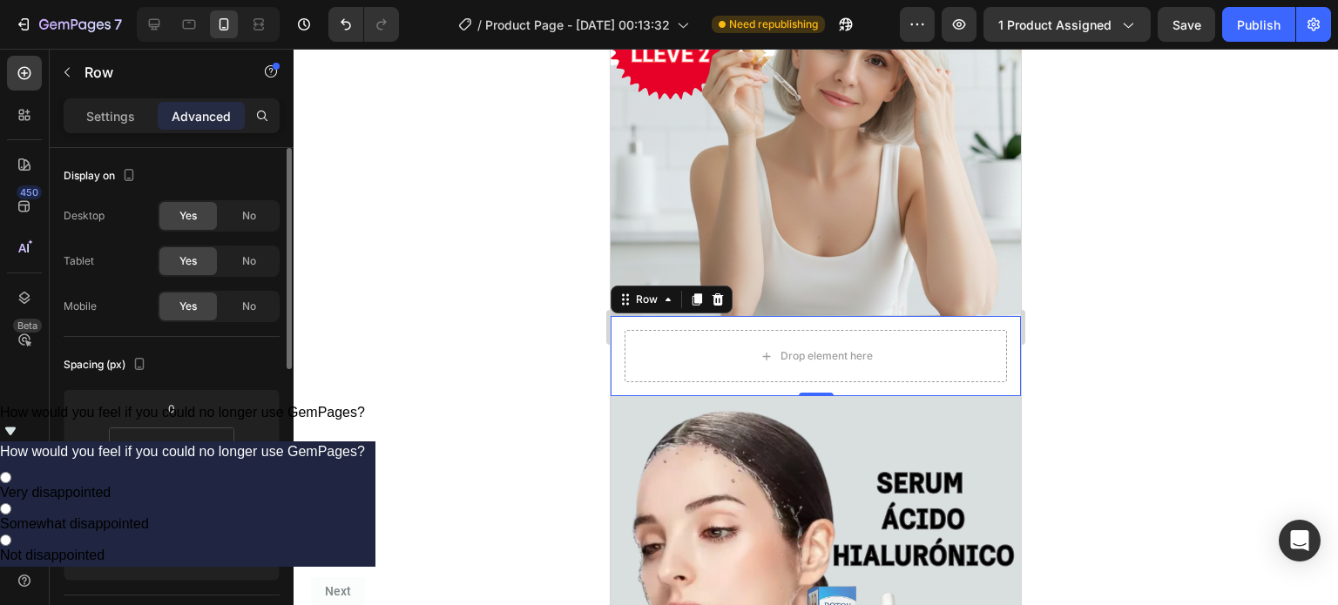
click at [186, 484] on button at bounding box center [171, 485] width 33 height 28
click at [185, 451] on input "16" at bounding box center [172, 448] width 35 height 26
type input "0"
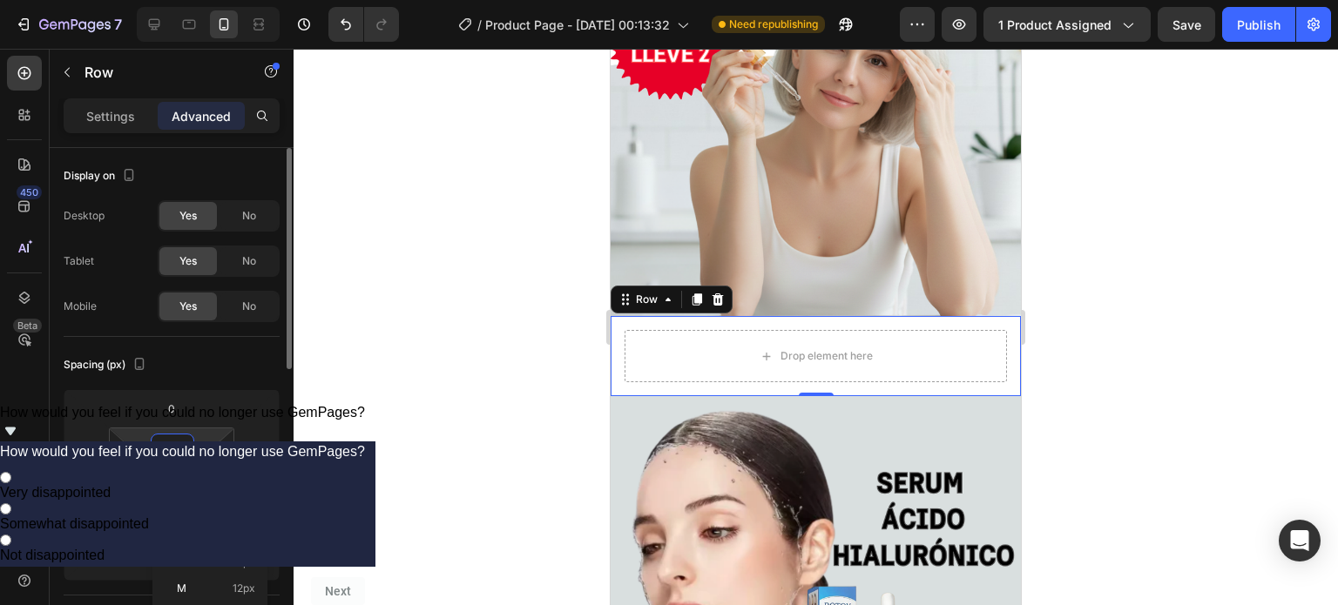
type input "0"
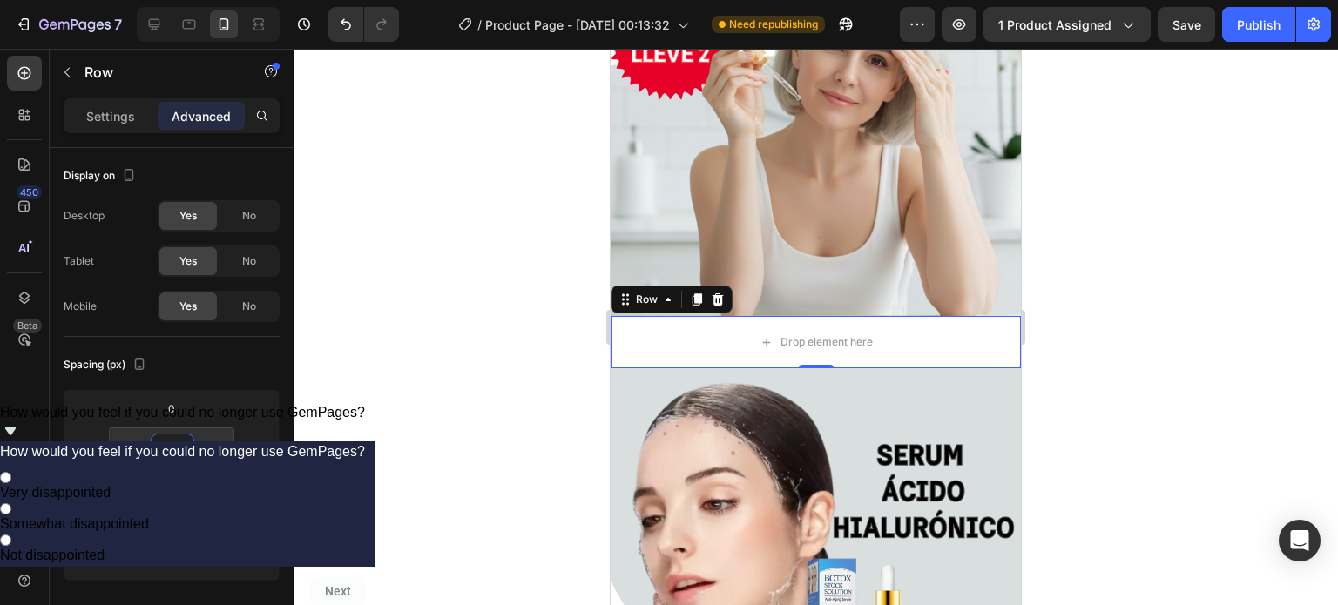
type input "0"
click at [416, 480] on div at bounding box center [816, 327] width 1045 height 557
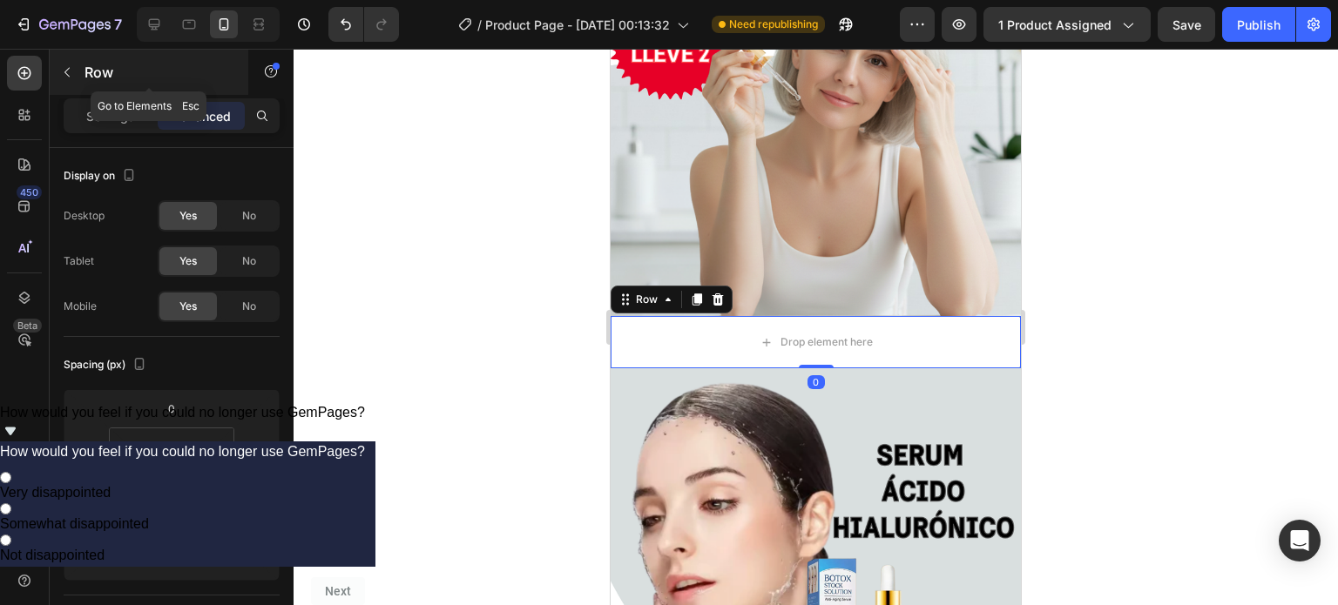
click at [57, 72] on button "button" at bounding box center [67, 72] width 28 height 28
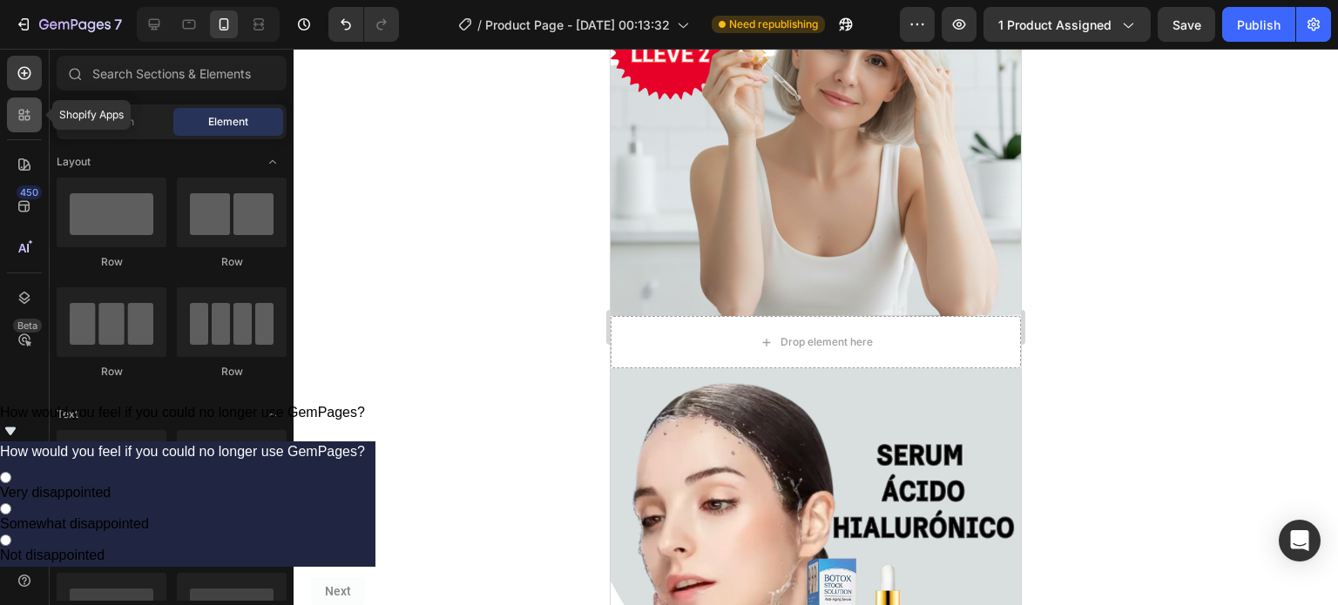
click at [27, 105] on div at bounding box center [24, 115] width 35 height 35
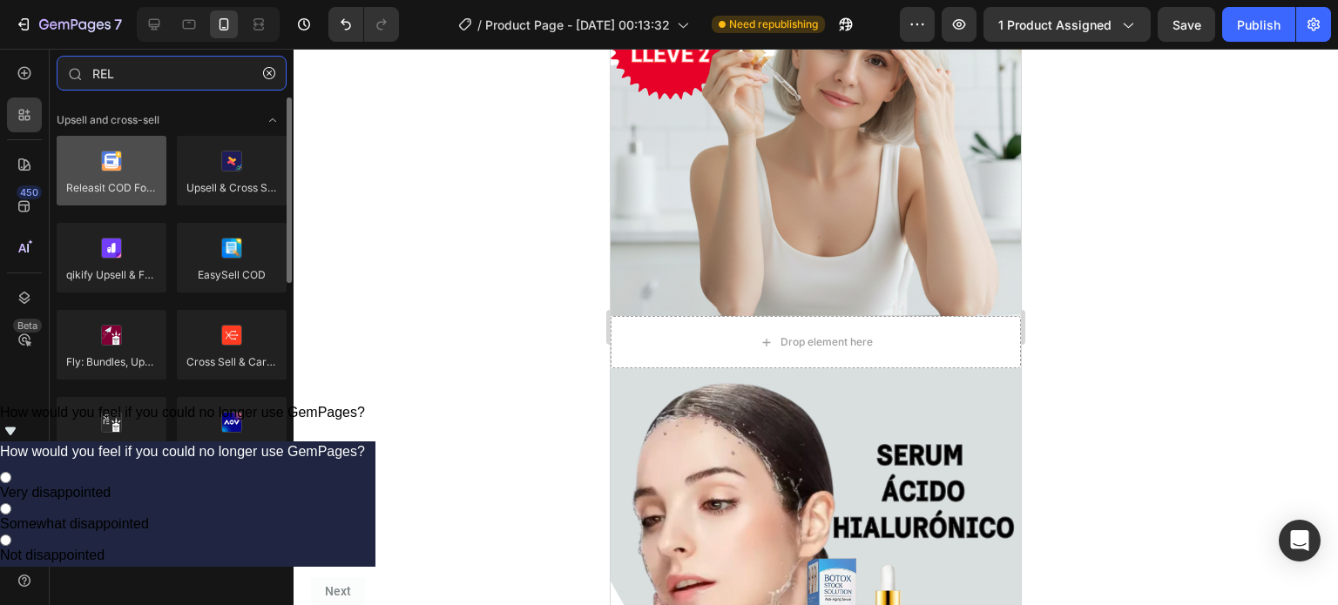
type input "REL"
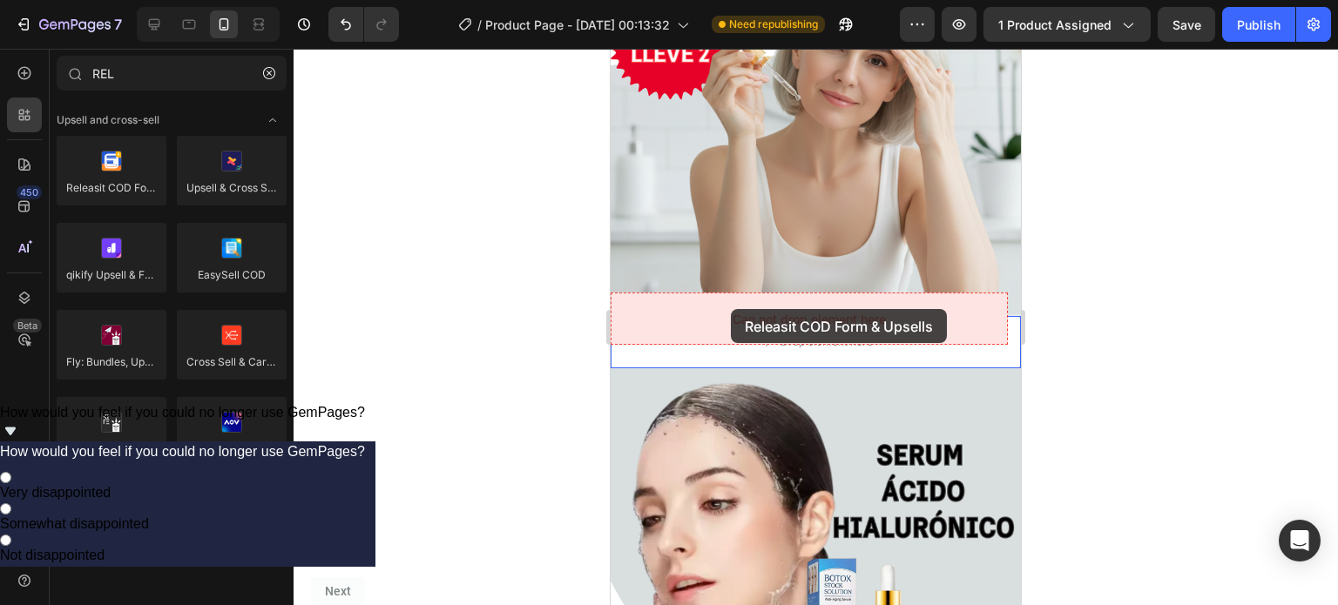
drag, startPoint x: 738, startPoint y: 221, endPoint x: 739, endPoint y: 309, distance: 88.0
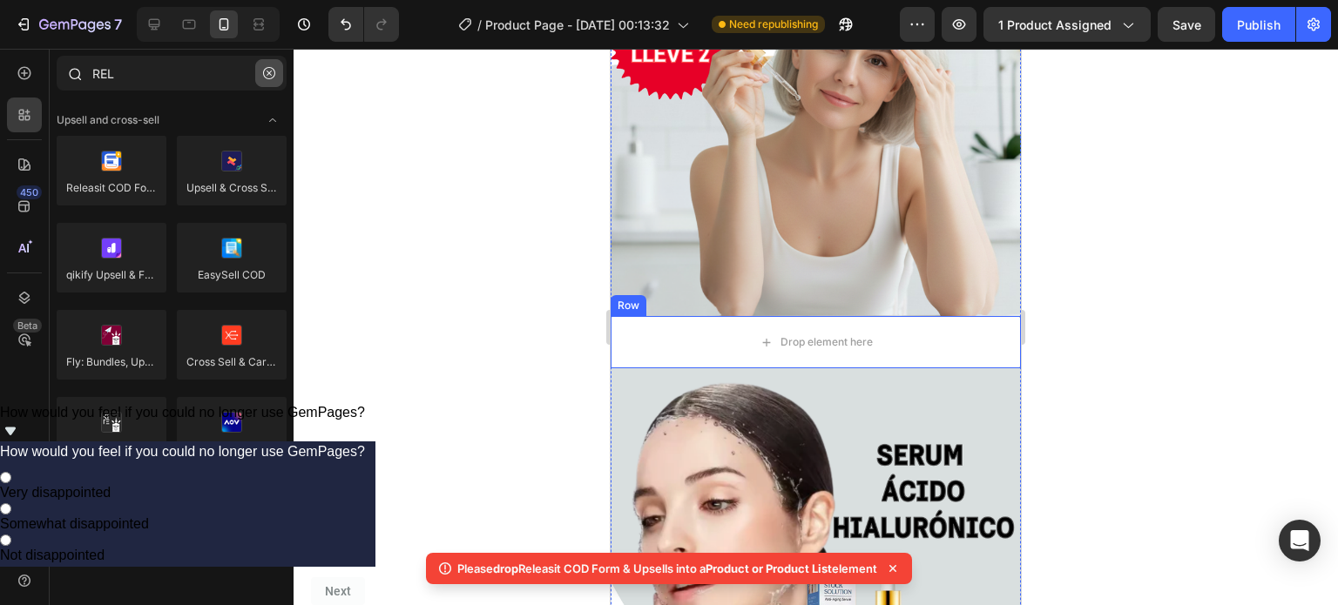
click at [266, 65] on button "button" at bounding box center [269, 73] width 28 height 28
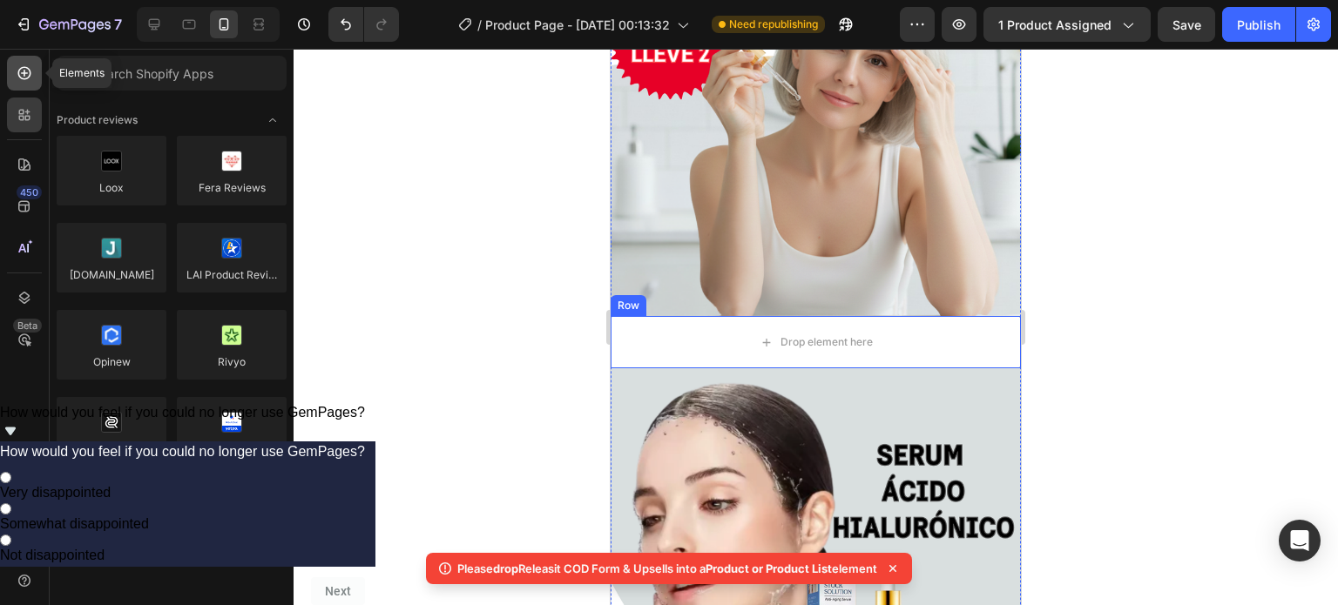
click at [17, 85] on div at bounding box center [24, 73] width 35 height 35
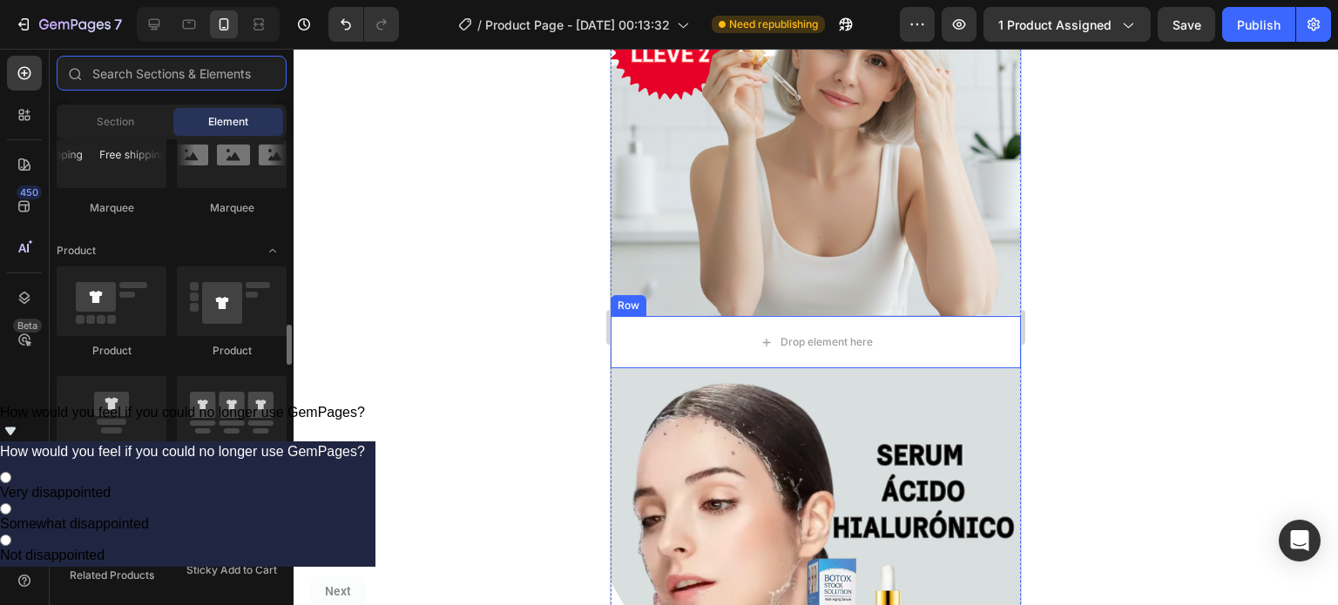
scroll to position [2129, 0]
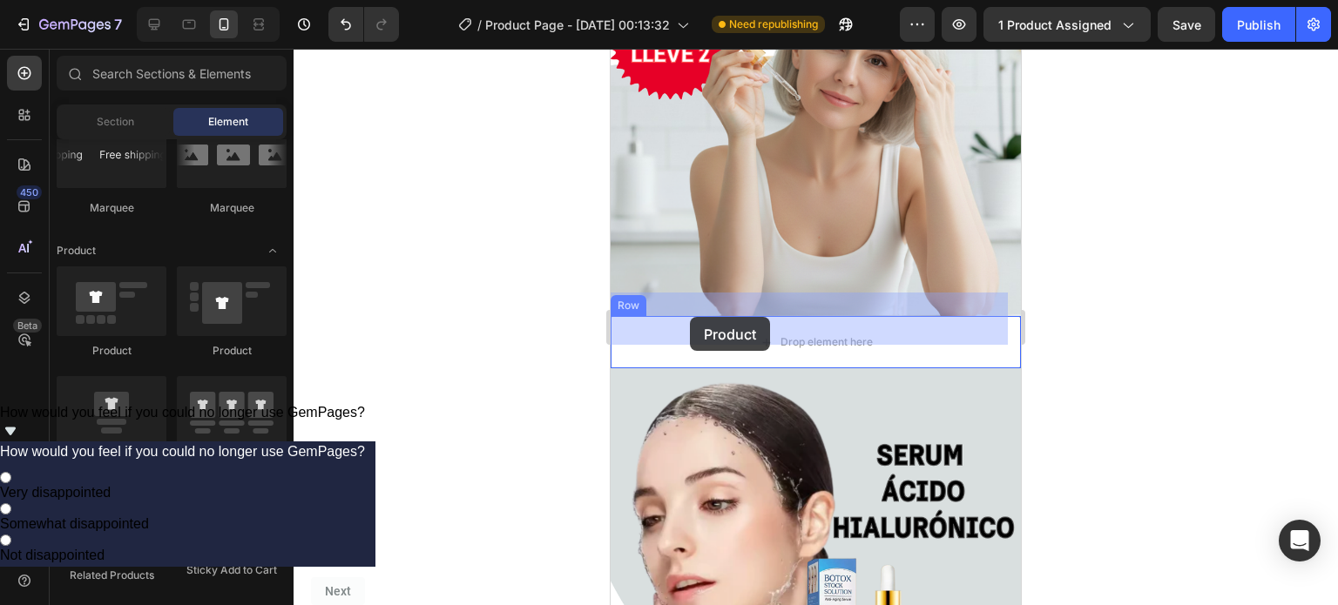
drag, startPoint x: 736, startPoint y: 356, endPoint x: 690, endPoint y: 317, distance: 60.6
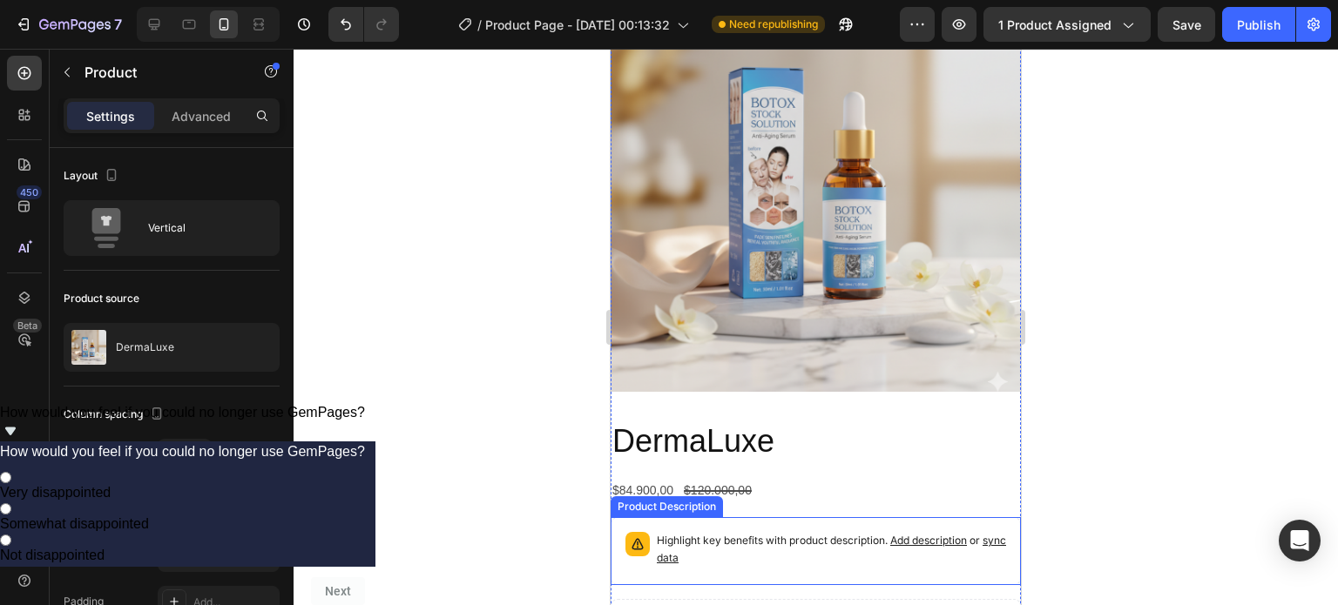
scroll to position [859, 0]
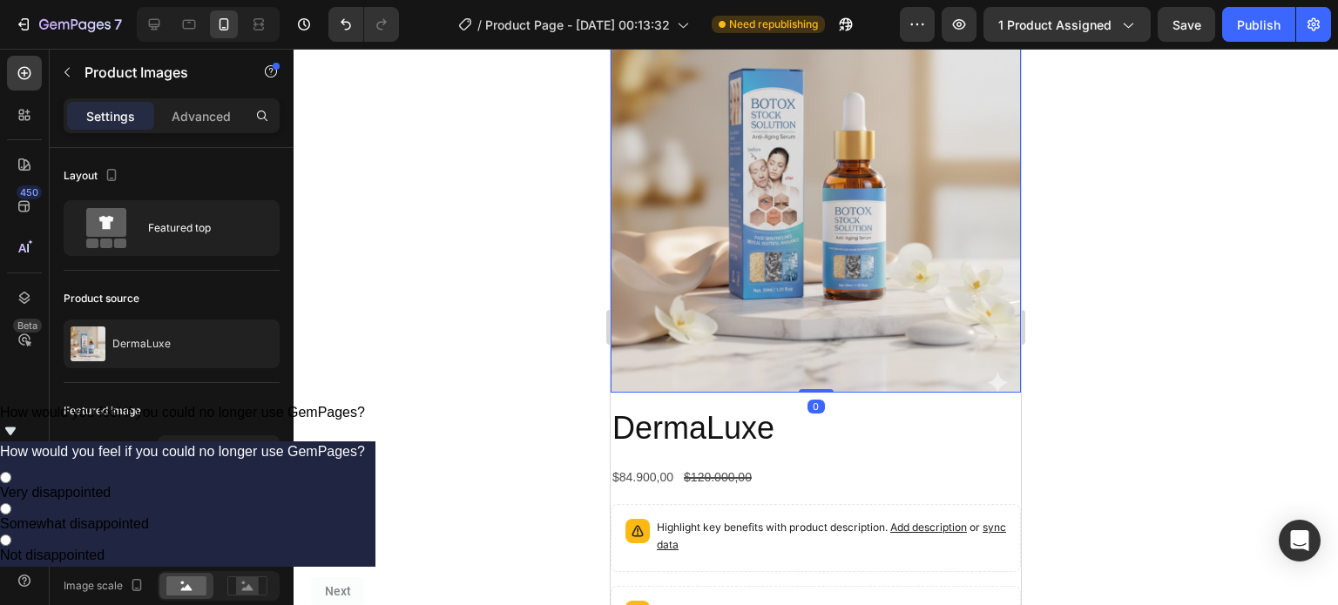
drag, startPoint x: 805, startPoint y: 366, endPoint x: 812, endPoint y: 320, distance: 46.7
click at [812, 320] on div "Product Images 0" at bounding box center [816, 188] width 410 height 410
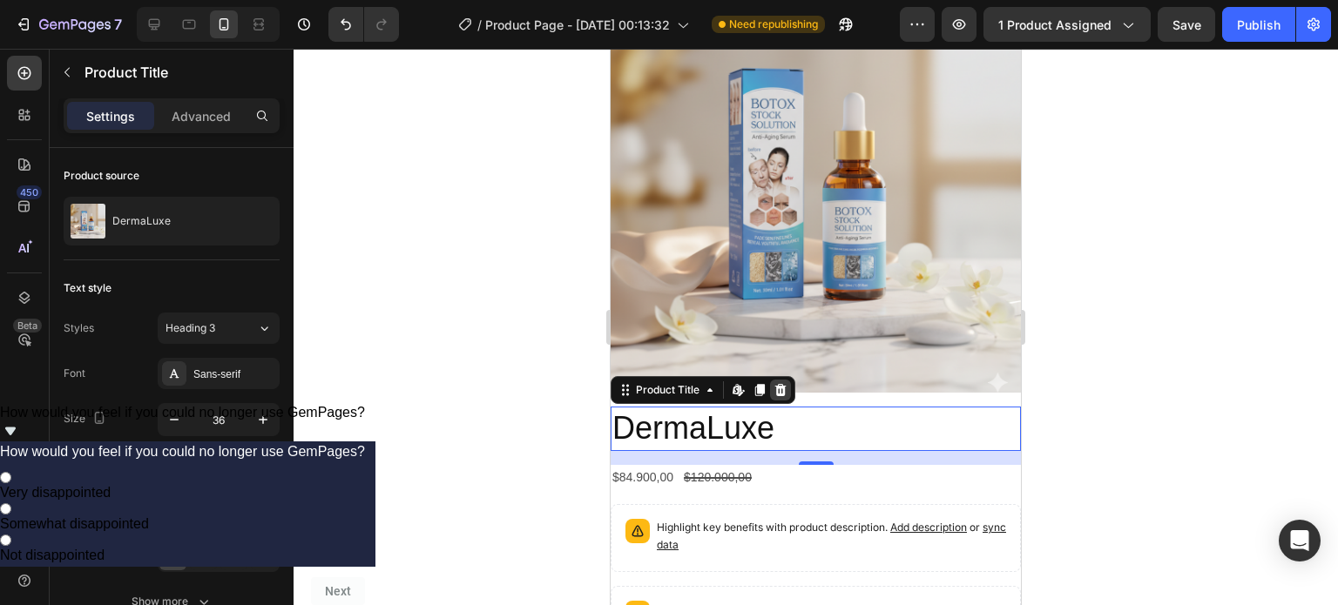
click at [775, 383] on icon at bounding box center [781, 390] width 14 height 14
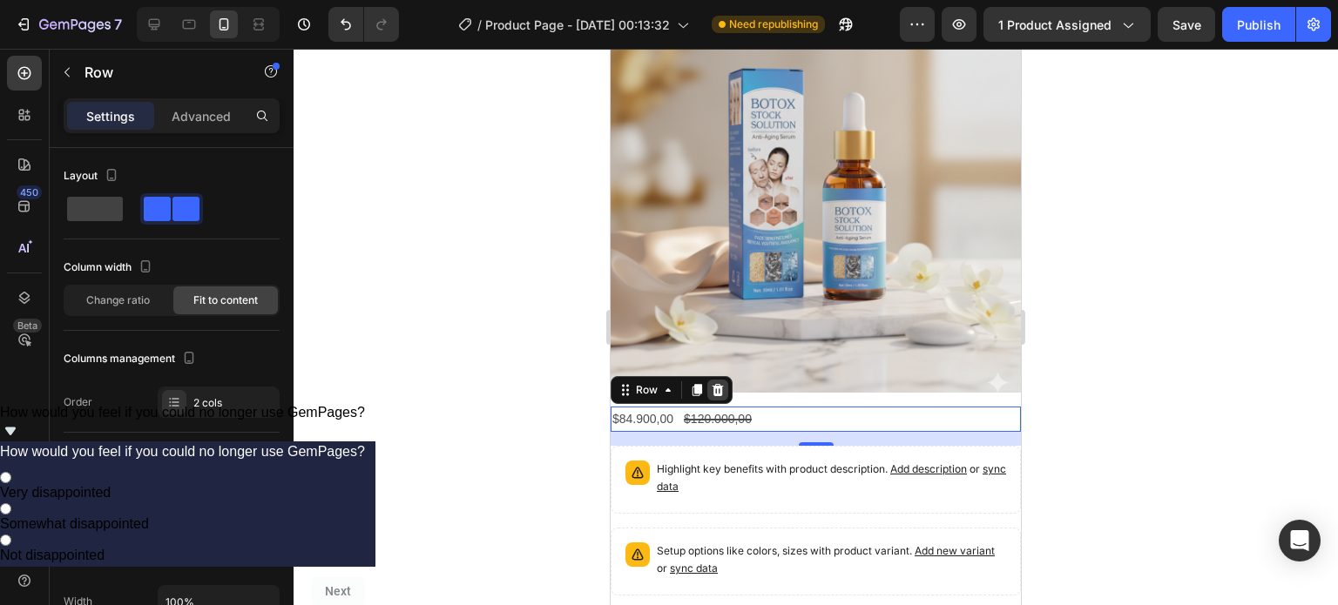
click at [714, 384] on icon at bounding box center [718, 390] width 11 height 12
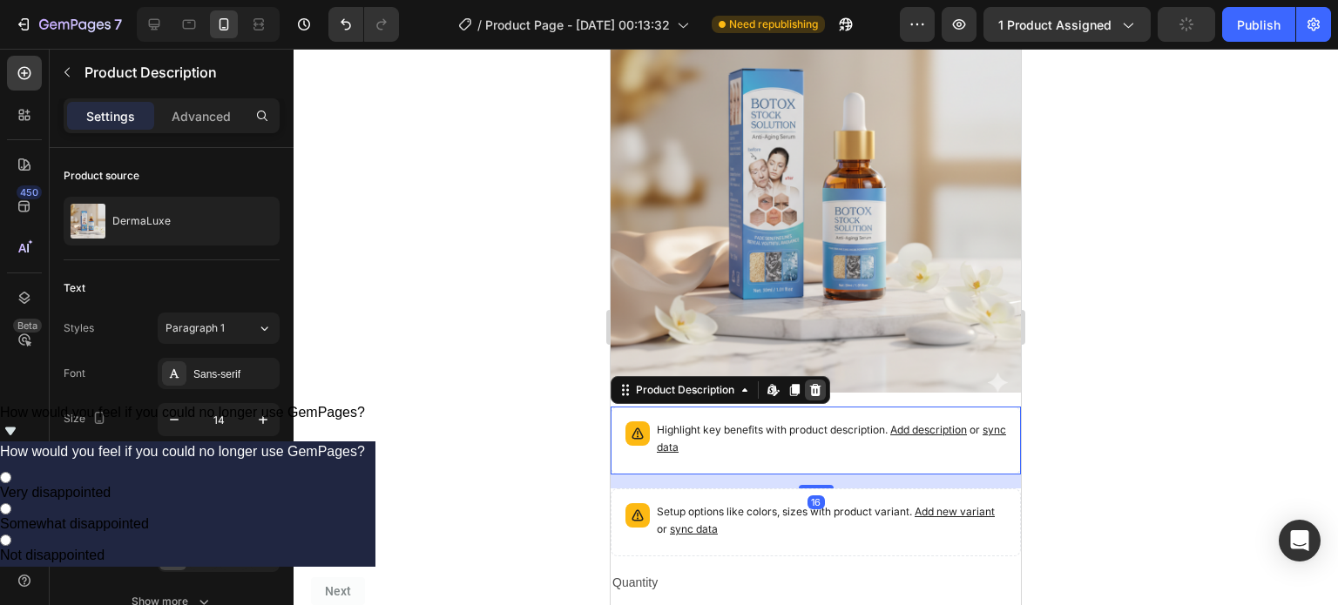
click at [819, 384] on icon at bounding box center [815, 390] width 11 height 12
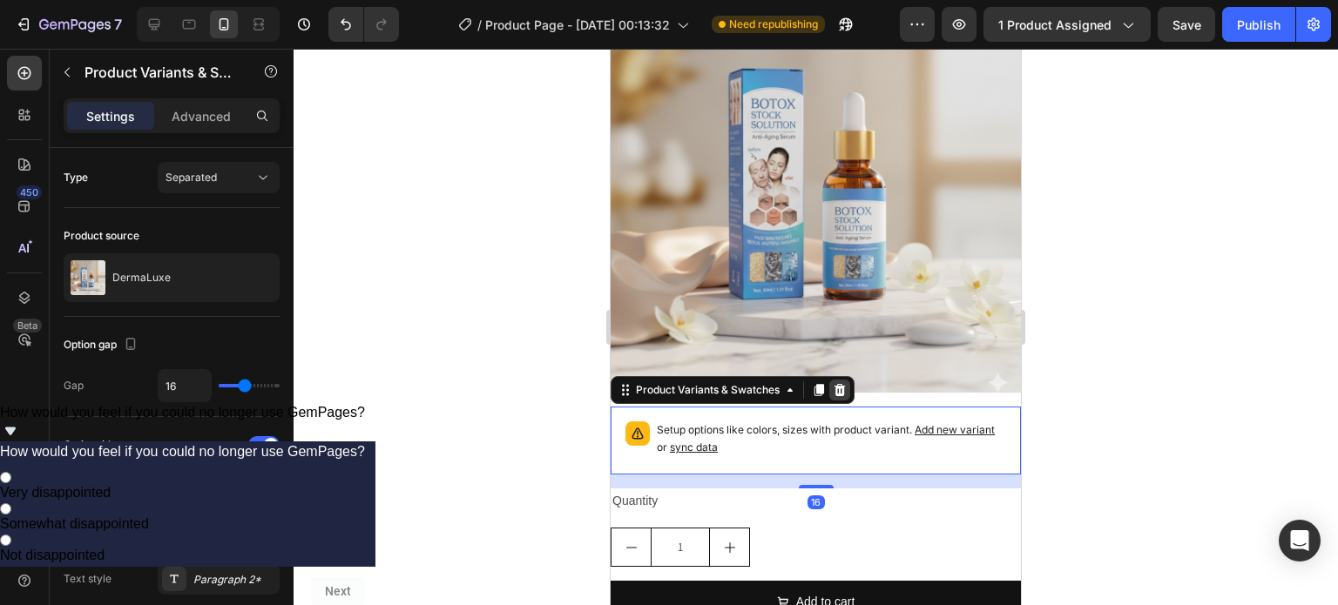
click at [842, 380] on div at bounding box center [839, 390] width 21 height 21
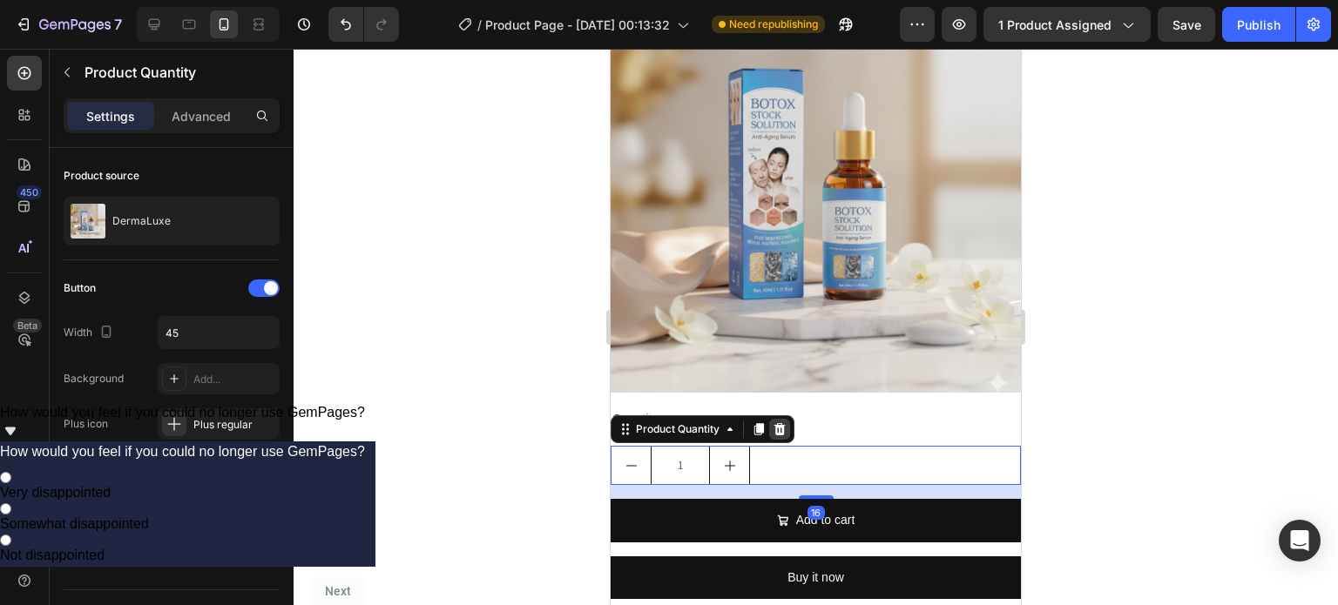
click at [781, 423] on icon at bounding box center [780, 429] width 11 height 12
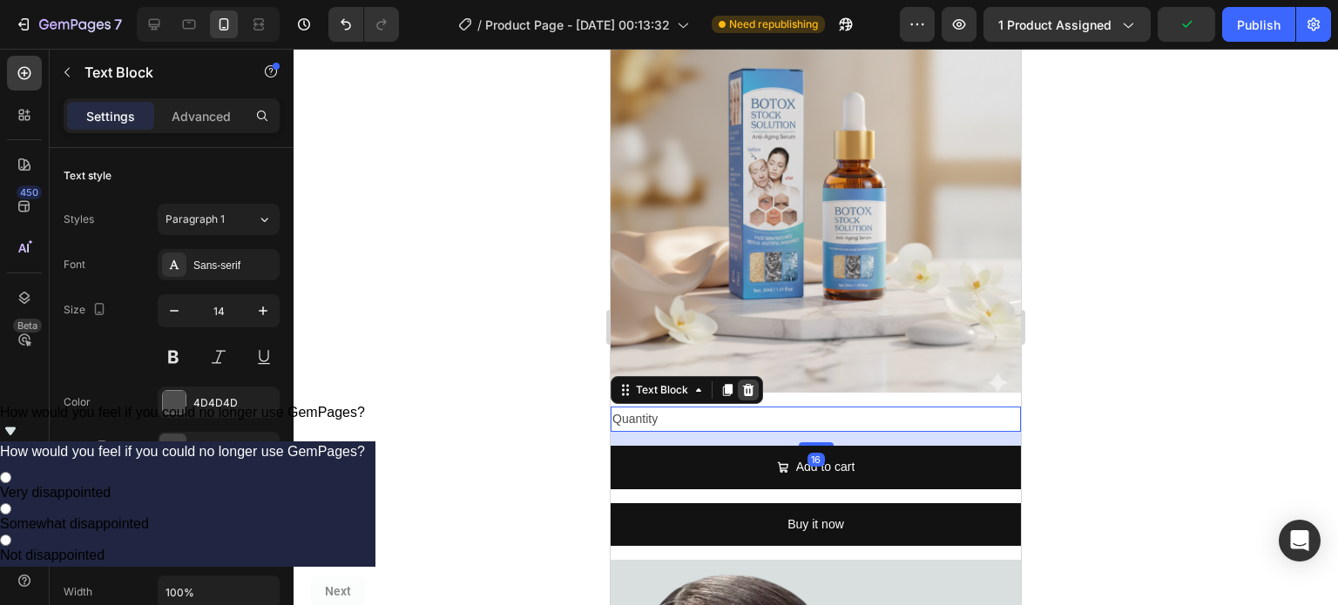
click at [745, 384] on icon at bounding box center [748, 390] width 11 height 12
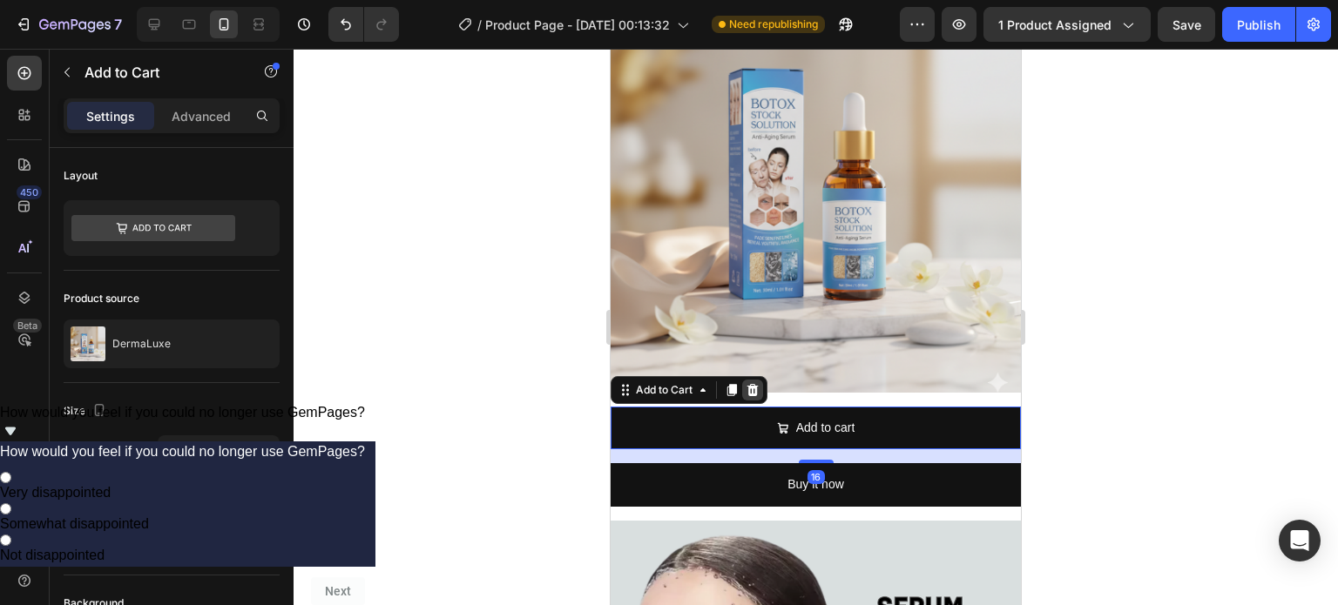
click at [751, 384] on icon at bounding box center [752, 390] width 11 height 12
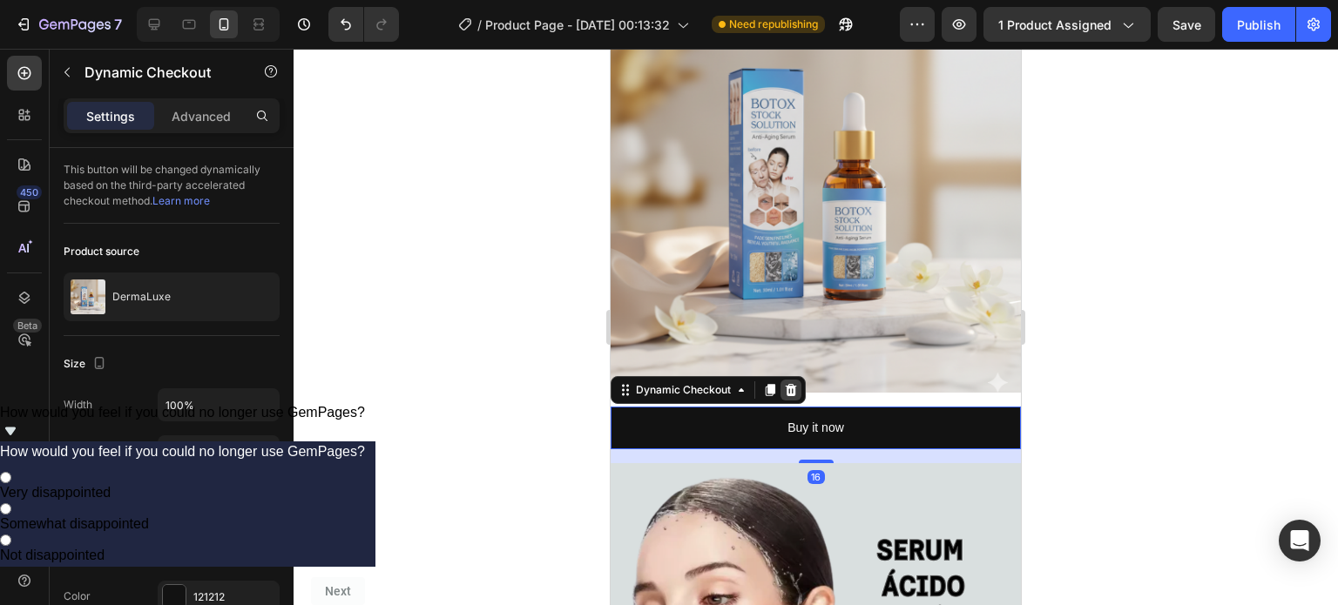
click at [787, 384] on icon at bounding box center [791, 390] width 11 height 12
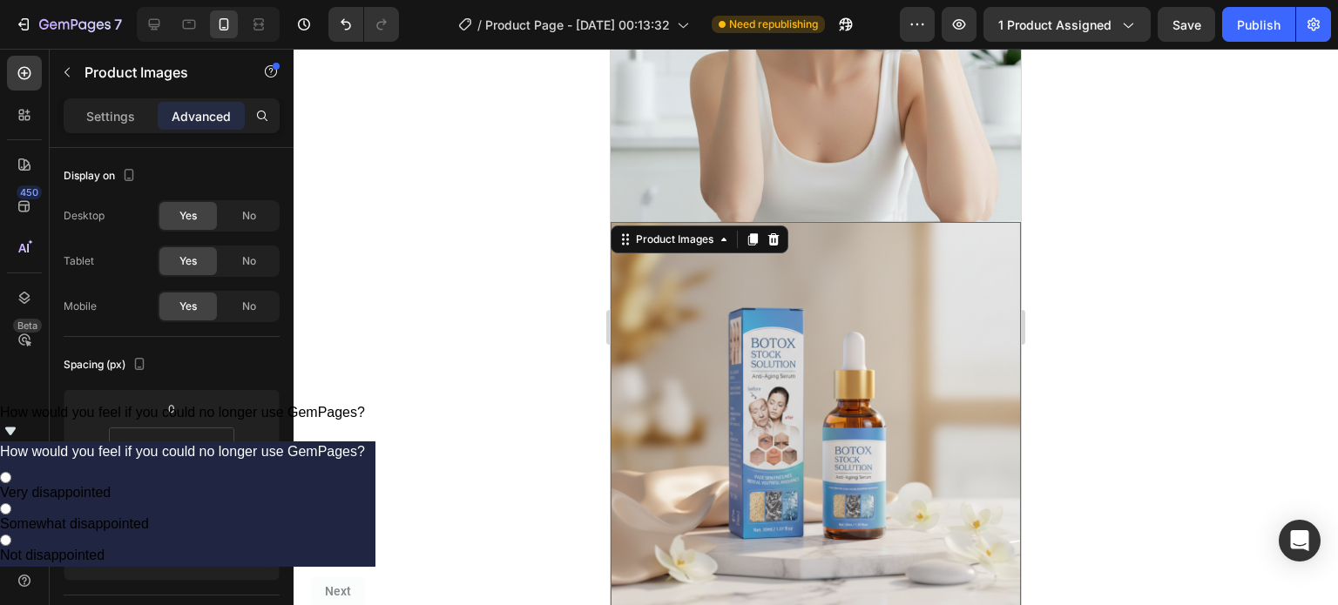
scroll to position [619, 0]
click at [776, 234] on icon at bounding box center [773, 240] width 11 height 12
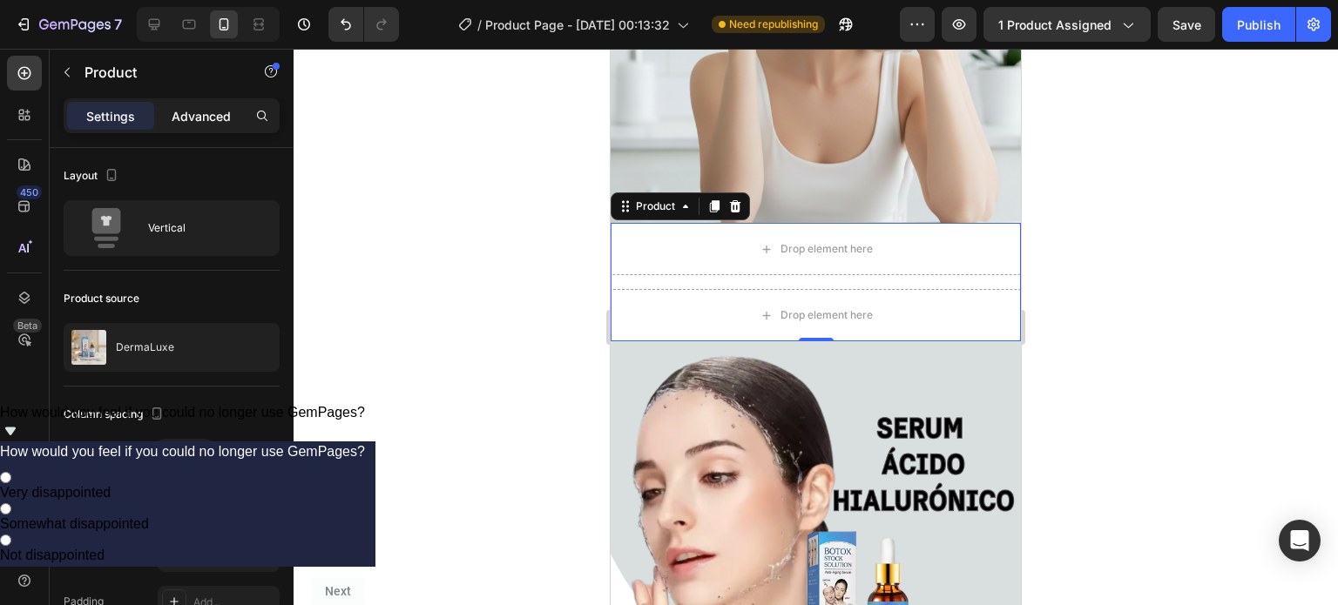
click at [200, 121] on p "Advanced" at bounding box center [201, 116] width 59 height 18
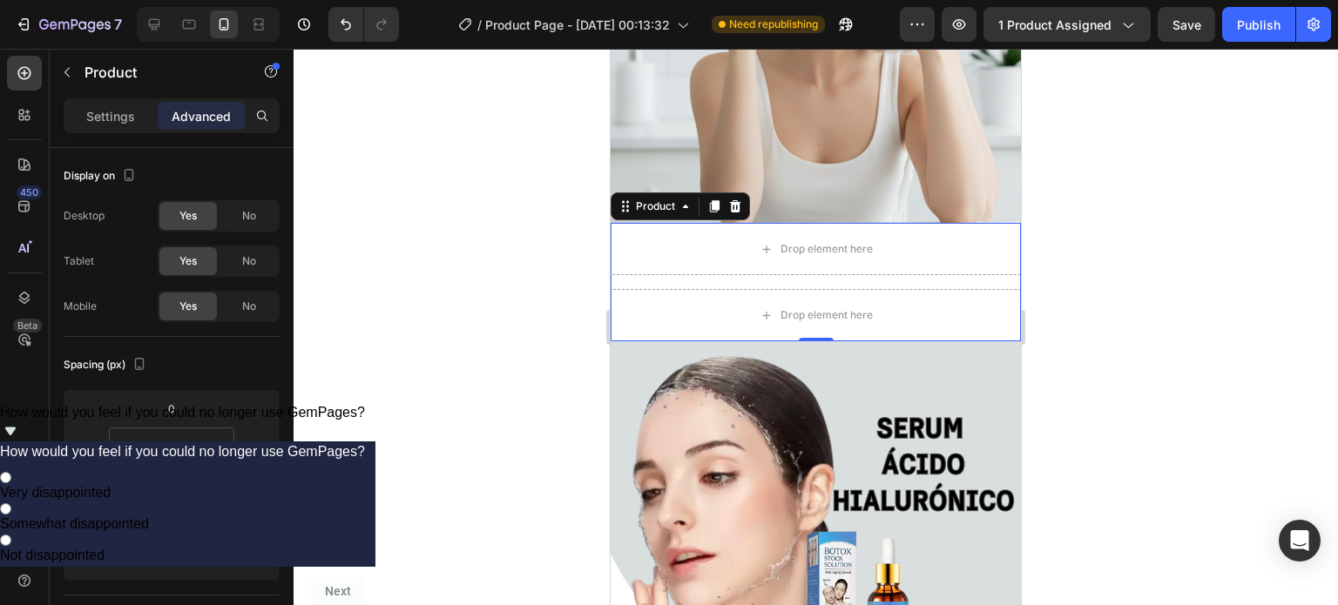
click at [672, 257] on div "Drop element here Drop element here Product 0" at bounding box center [816, 282] width 410 height 118
click at [20, 113] on icon at bounding box center [21, 112] width 5 height 5
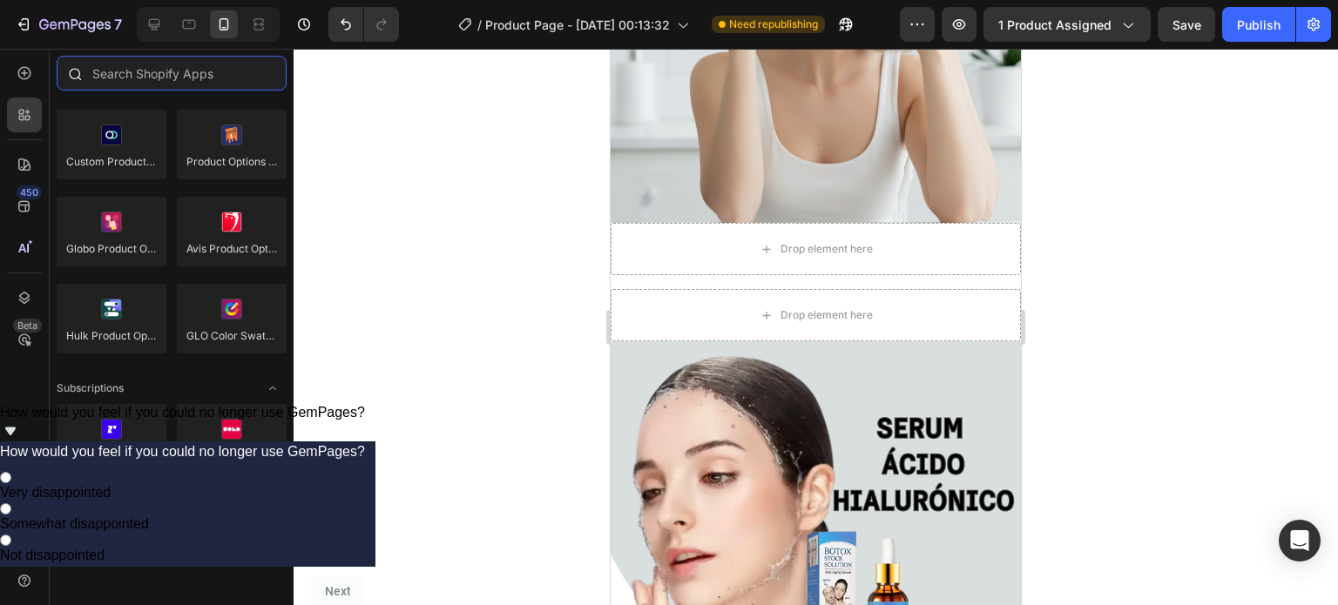
click at [174, 86] on input "text" at bounding box center [172, 73] width 230 height 35
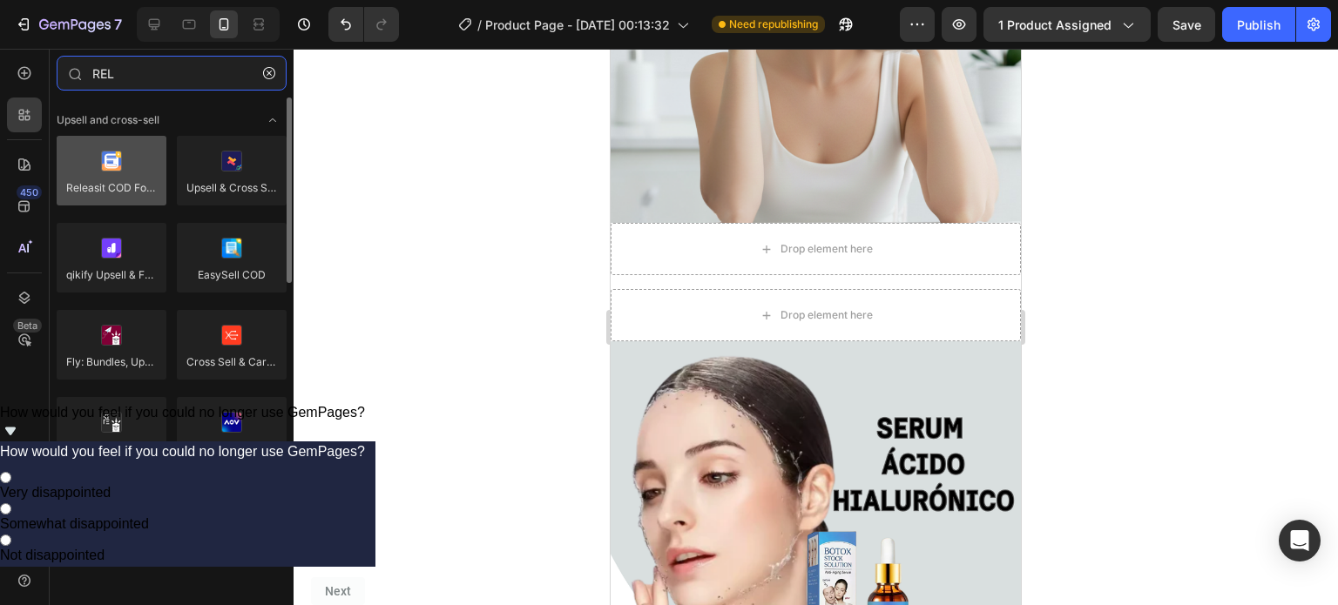
type input "REL"
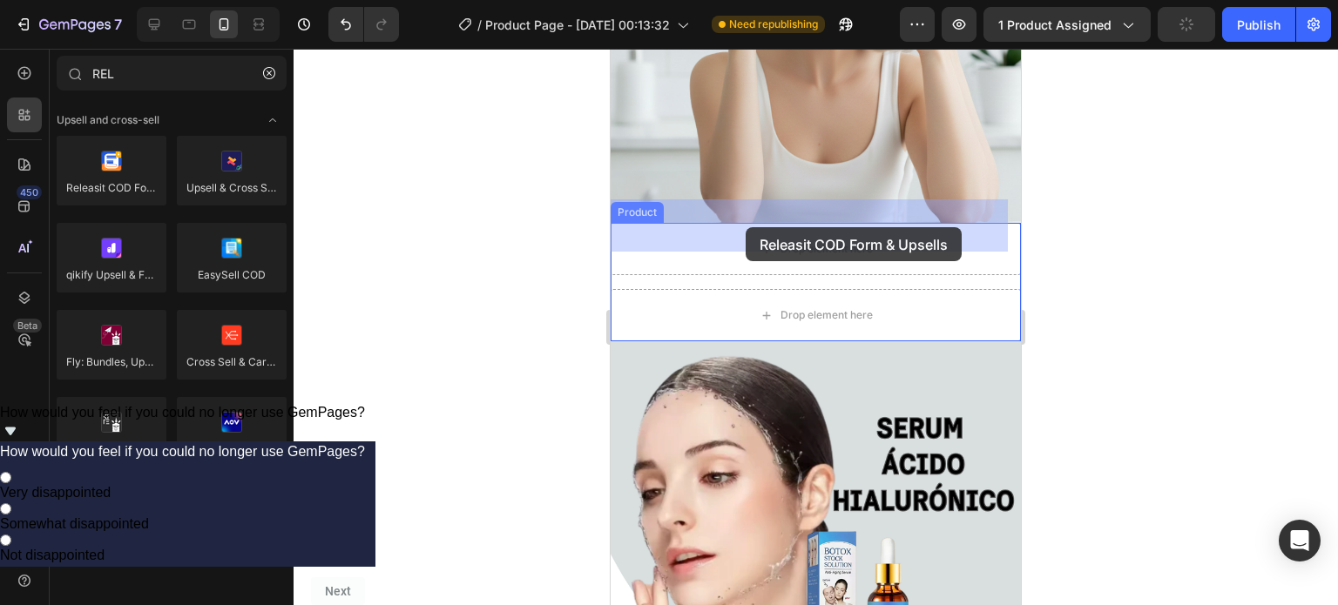
drag, startPoint x: 718, startPoint y: 232, endPoint x: 754, endPoint y: 227, distance: 36.8
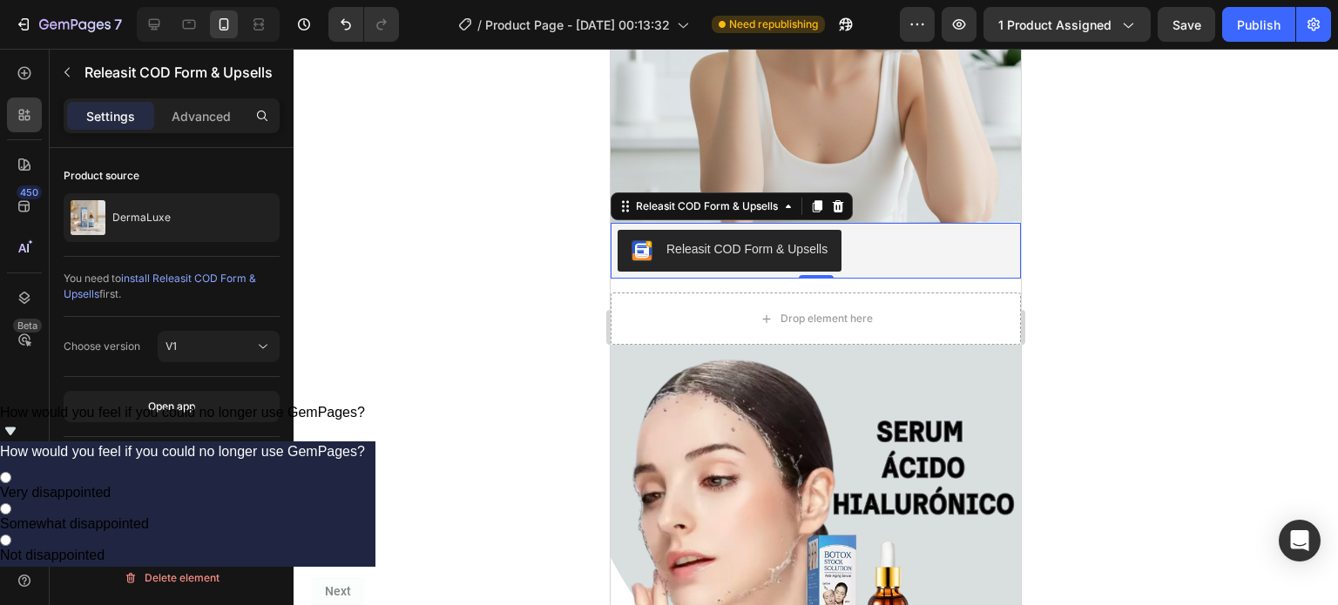
click at [232, 462] on div at bounding box center [218, 467] width 36 height 24
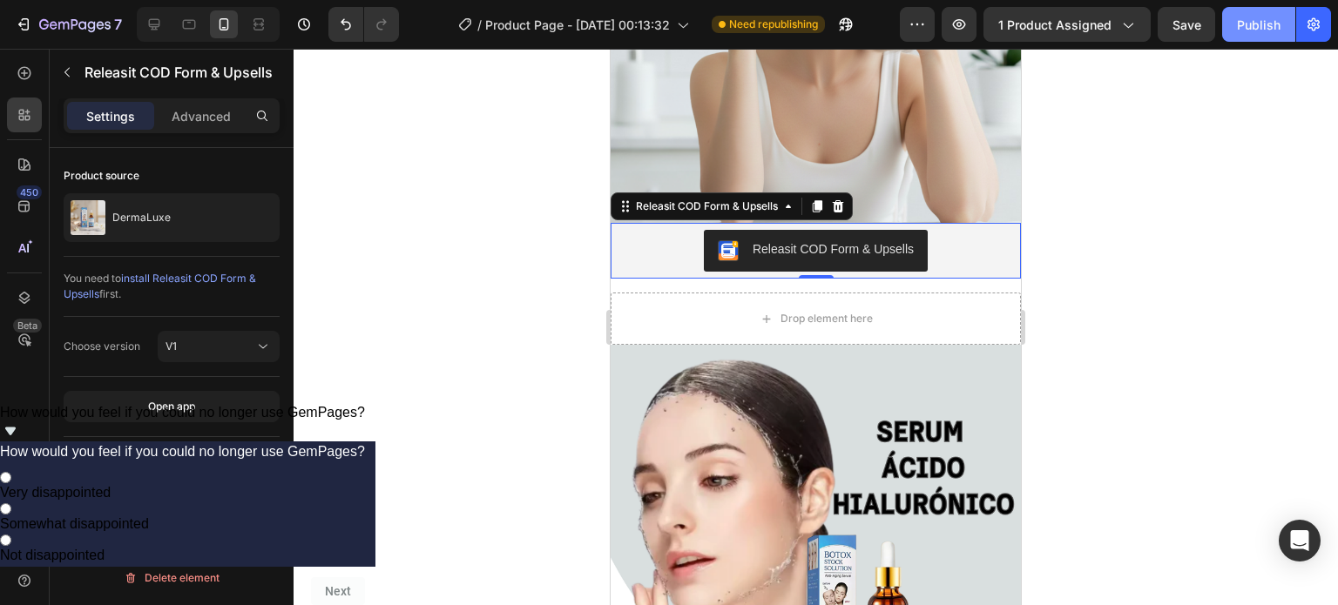
click at [1232, 9] on button "Publish" at bounding box center [1258, 24] width 73 height 35
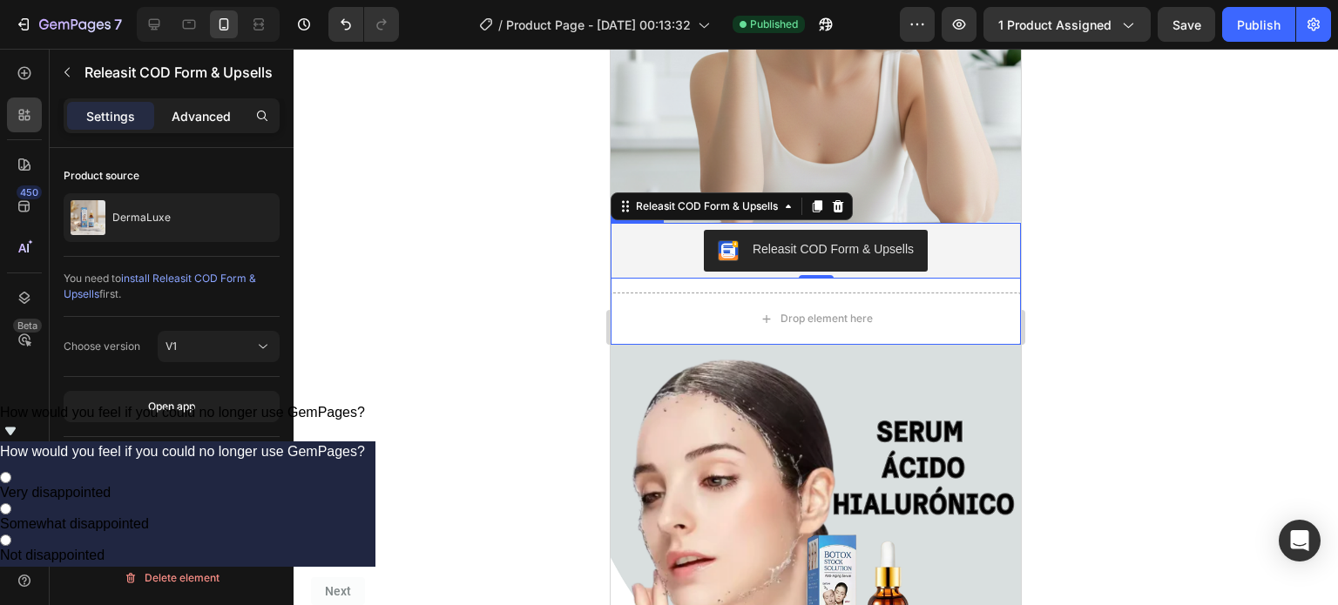
click at [192, 110] on p "Advanced" at bounding box center [201, 116] width 59 height 18
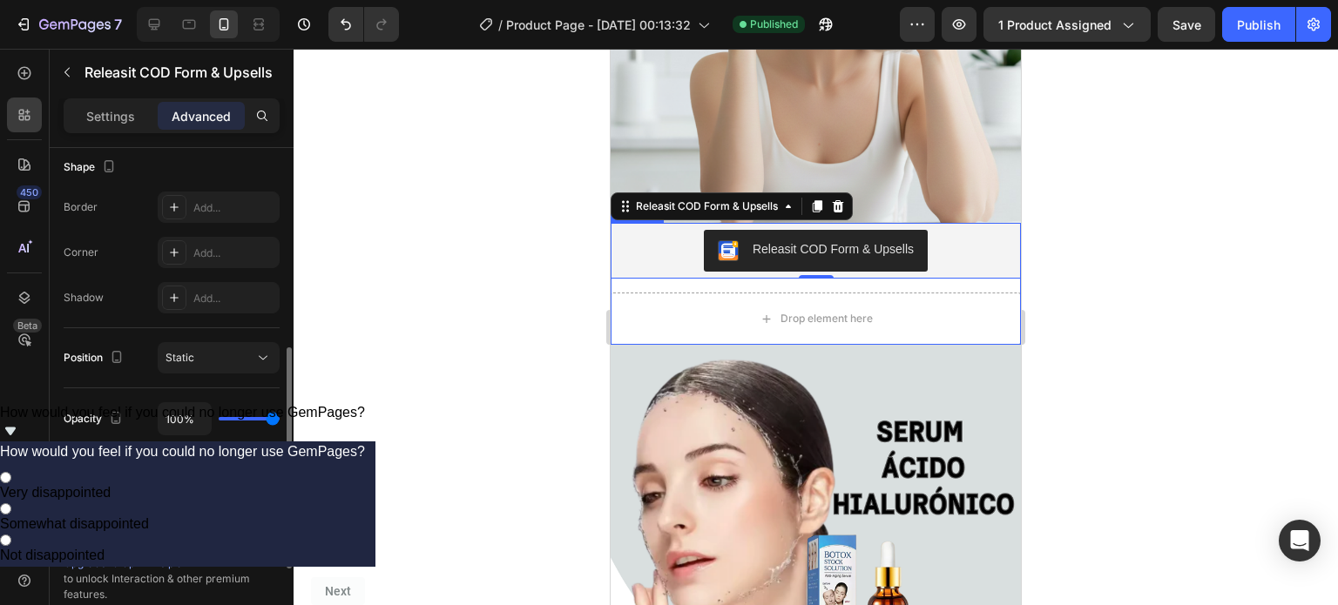
scroll to position [457, 0]
click at [253, 344] on button "Static" at bounding box center [219, 357] width 122 height 31
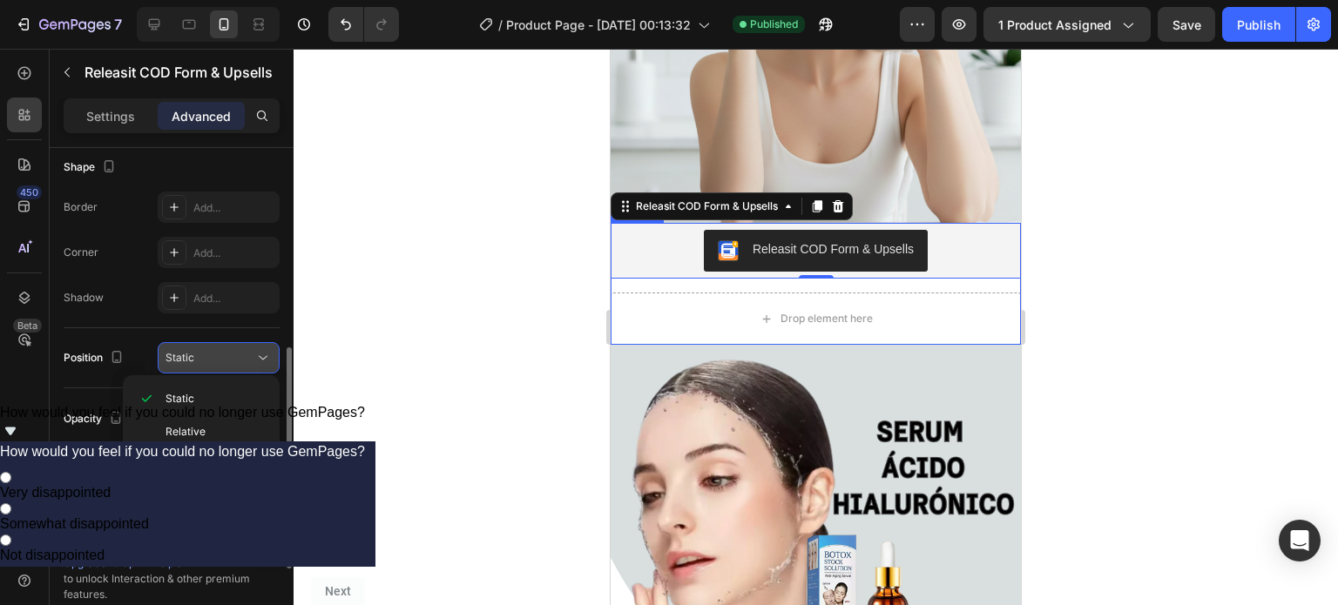
click at [253, 344] on button "Static" at bounding box center [219, 357] width 122 height 31
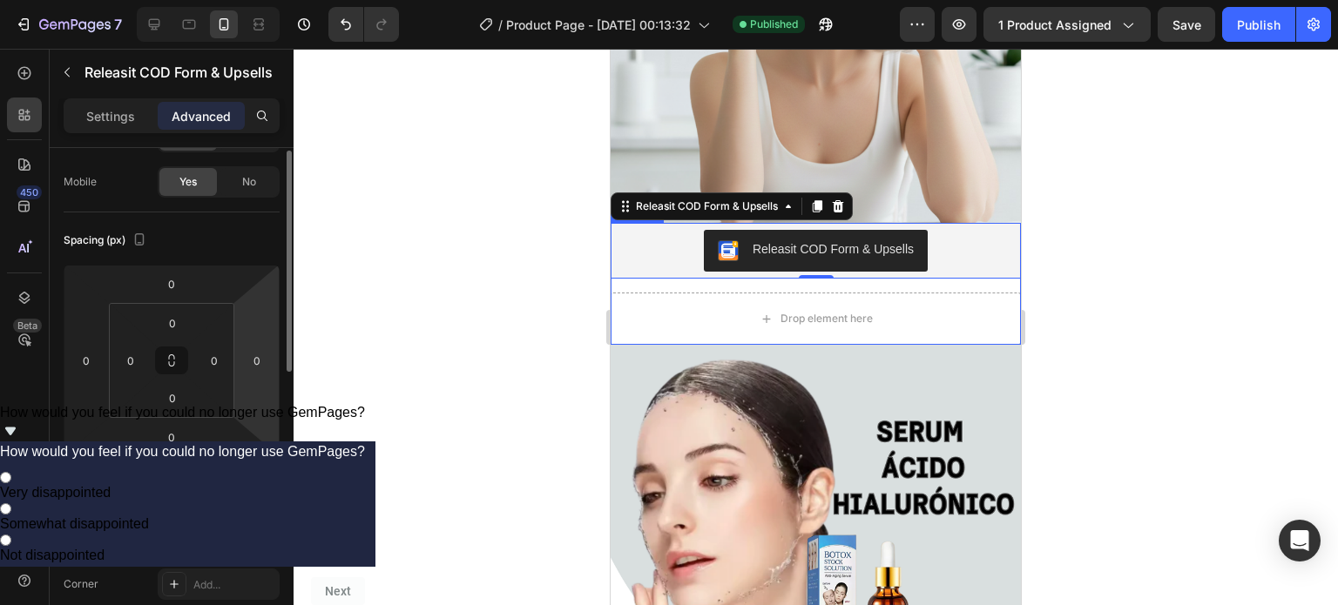
scroll to position [0, 0]
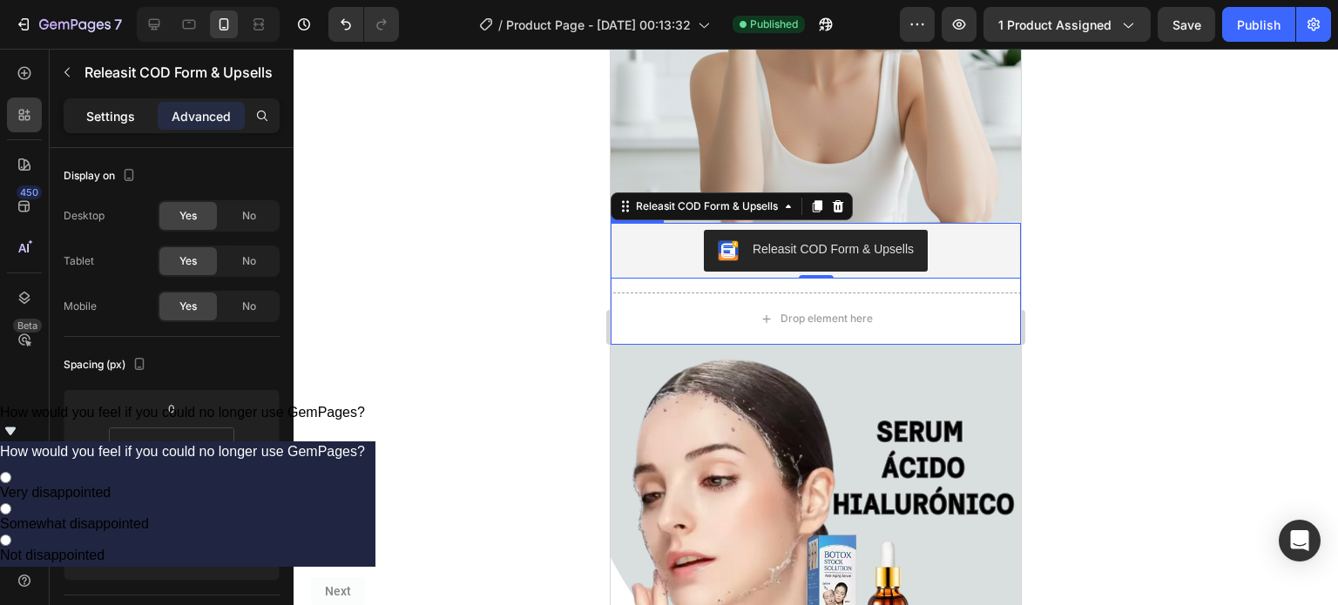
click at [129, 104] on div "Settings" at bounding box center [110, 116] width 87 height 28
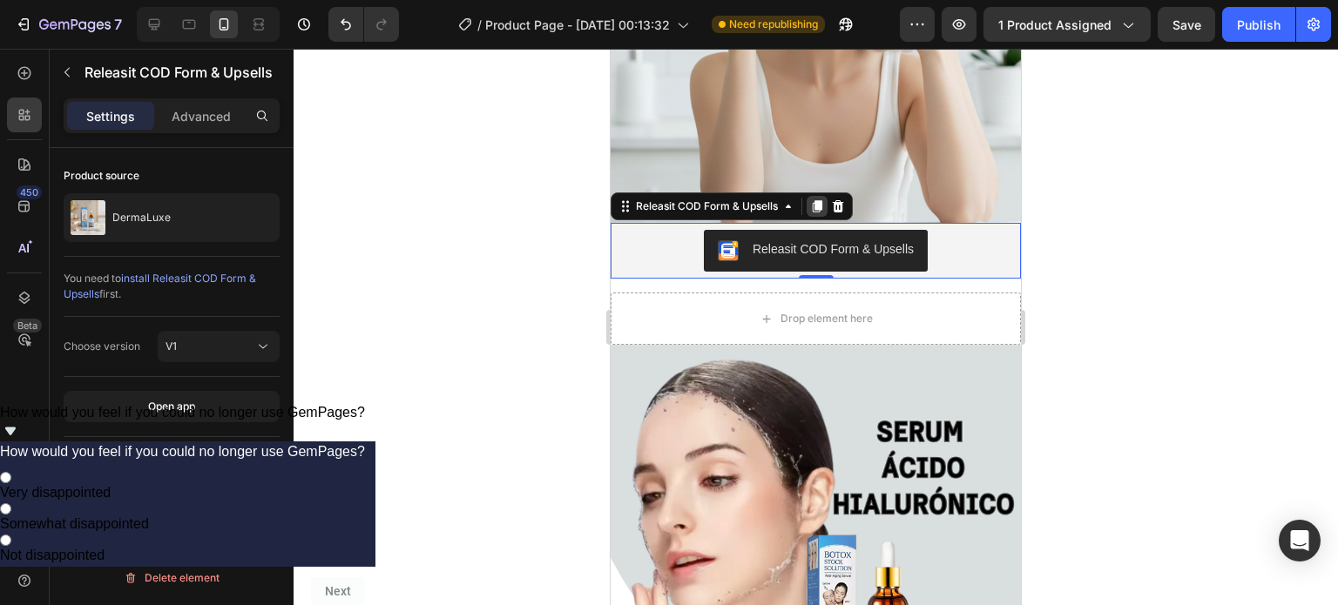
click at [814, 200] on icon at bounding box center [817, 207] width 14 height 14
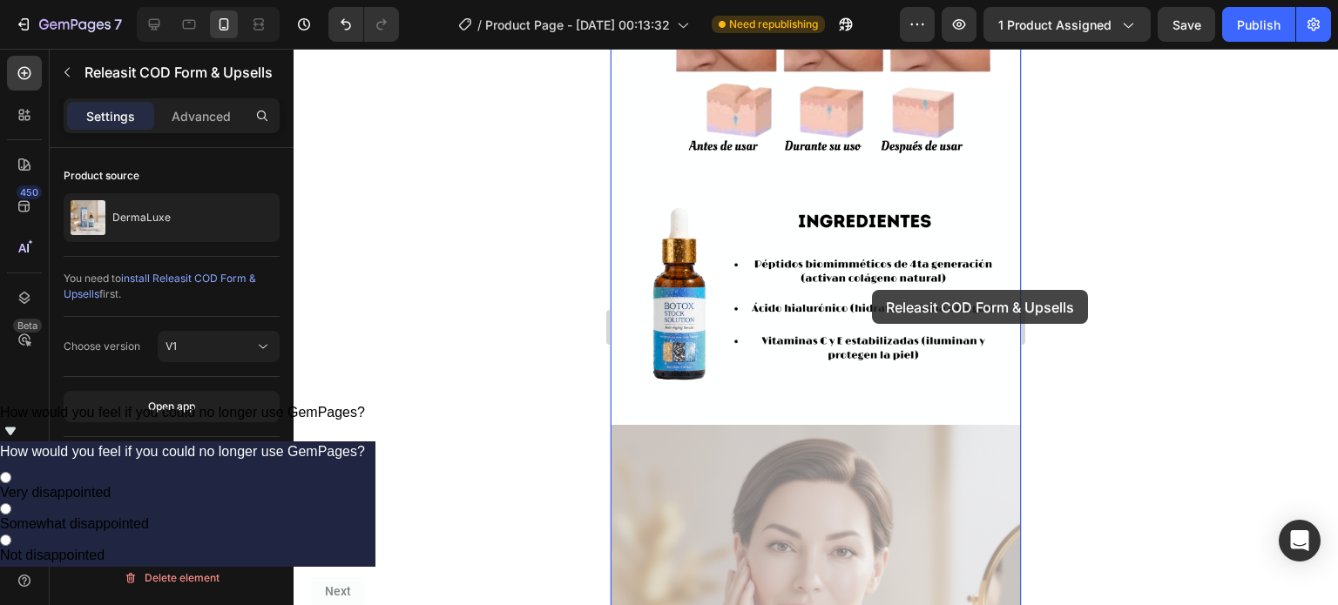
scroll to position [2817, 0]
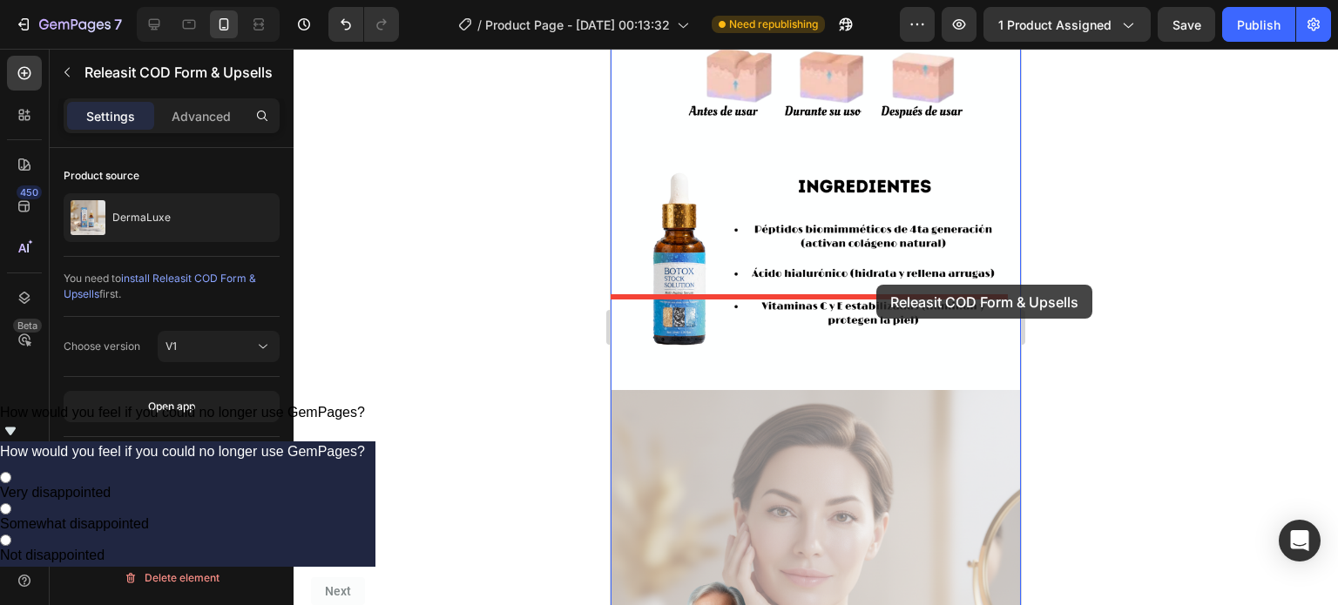
drag, startPoint x: 972, startPoint y: 286, endPoint x: 876, endPoint y: 285, distance: 95.8
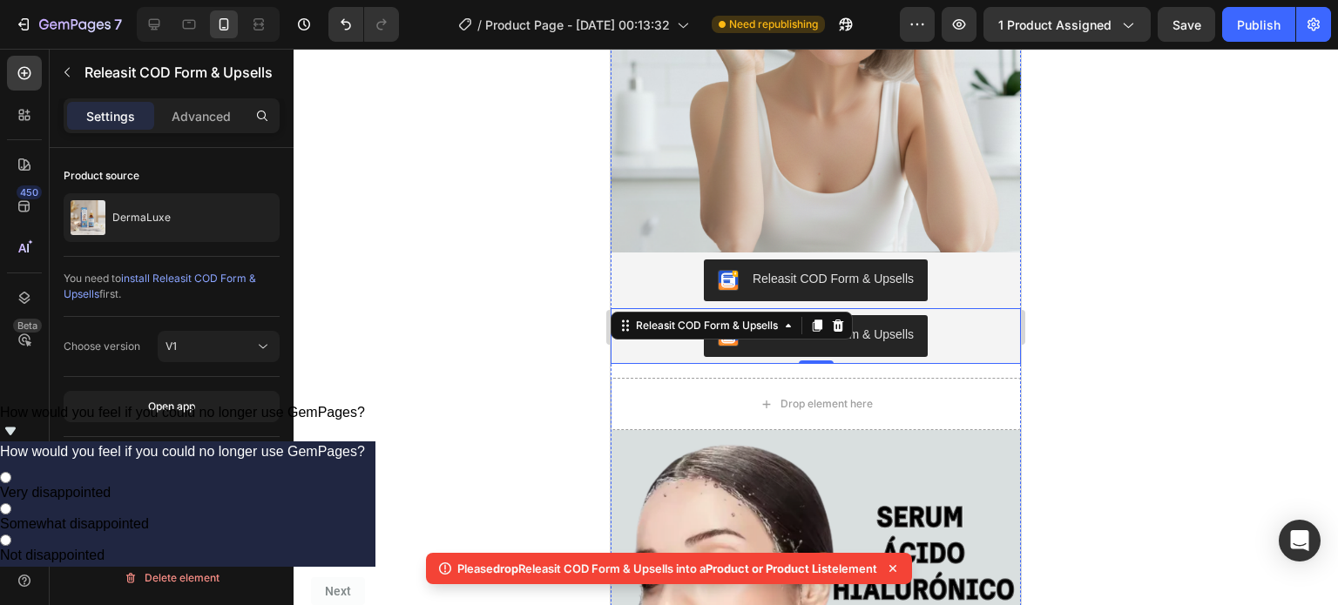
scroll to position [591, 0]
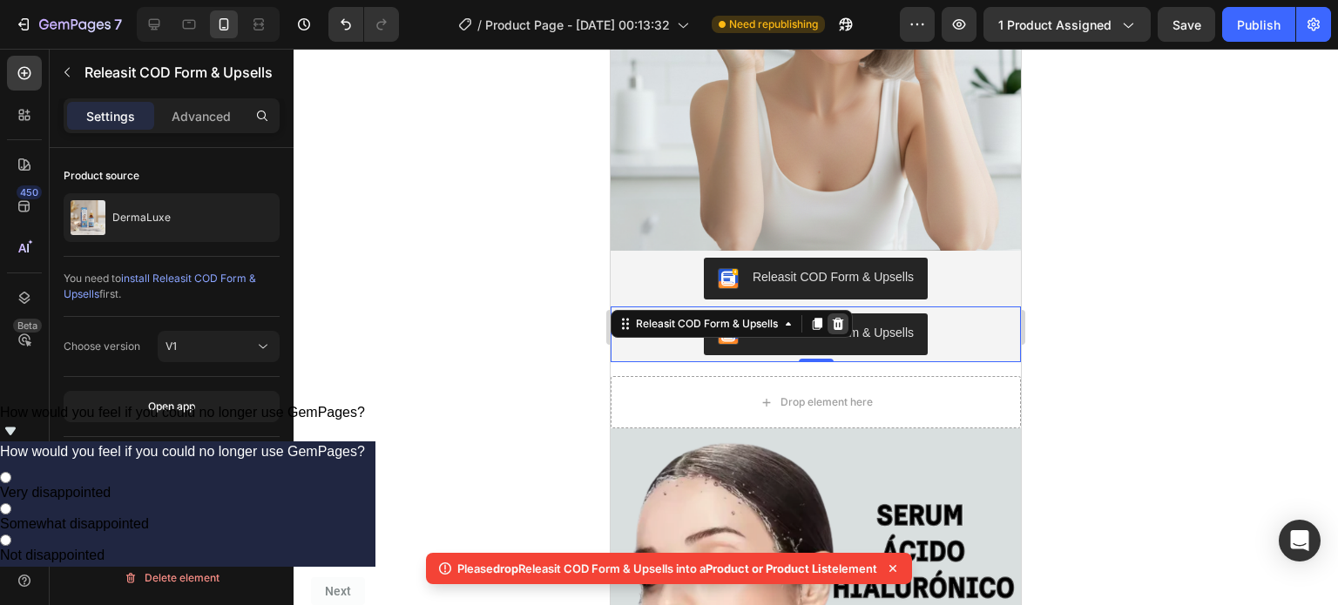
click at [832, 317] on icon at bounding box center [838, 324] width 14 height 14
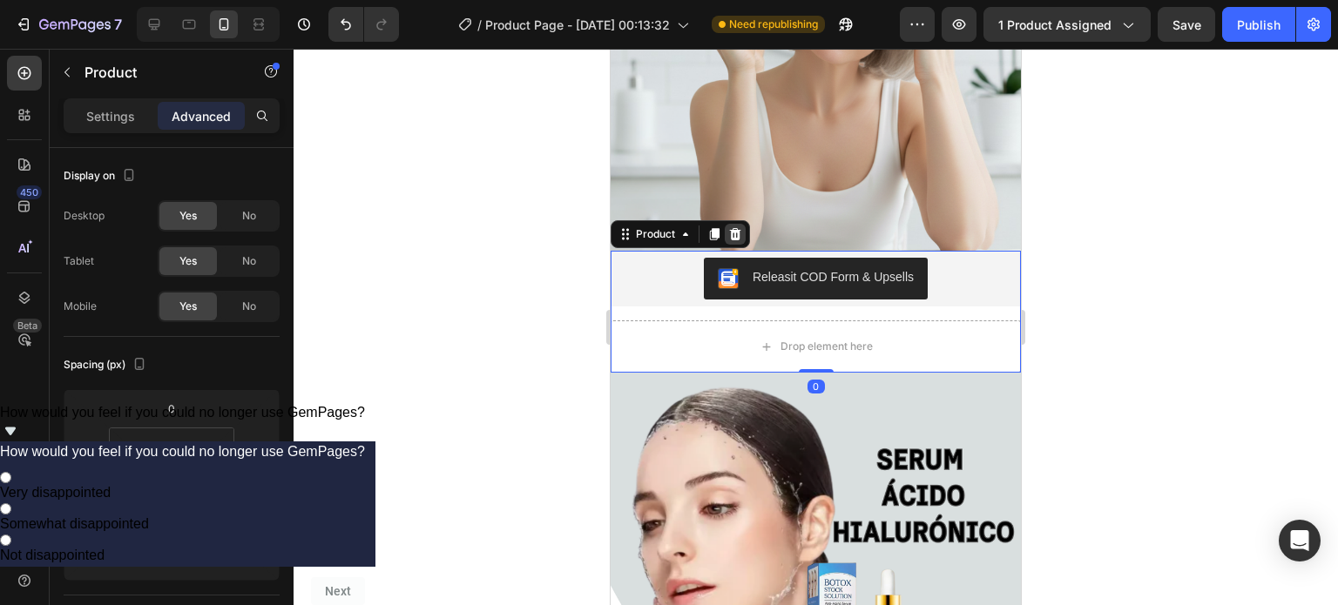
click at [733, 228] on icon at bounding box center [735, 234] width 11 height 12
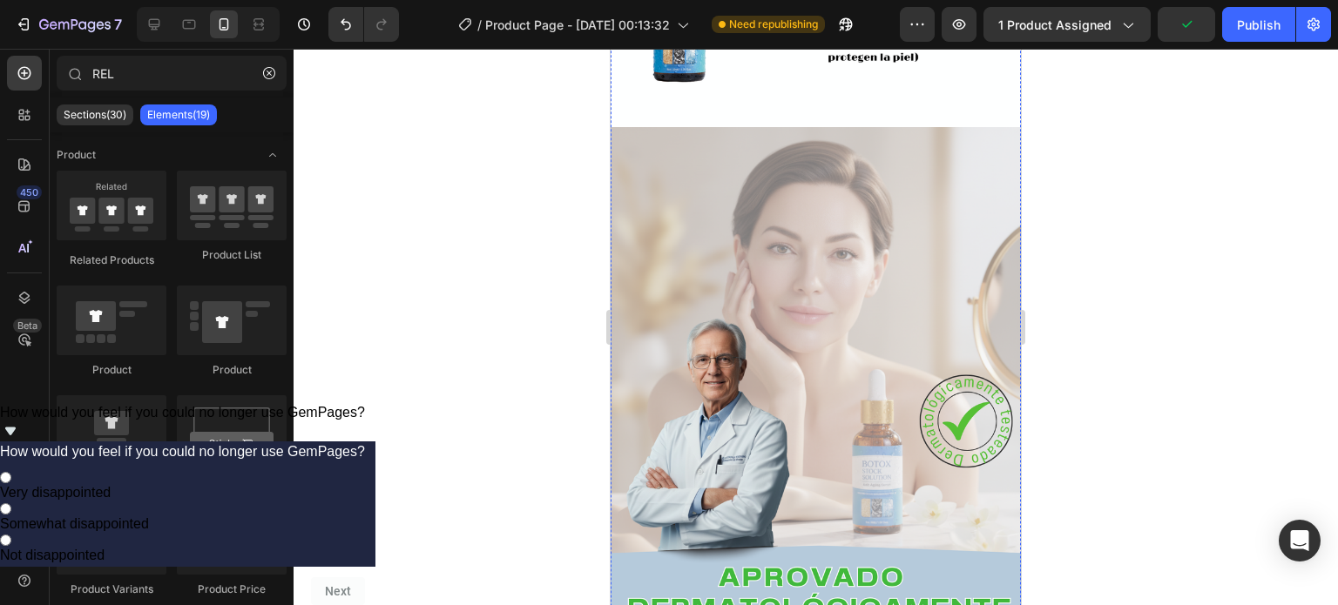
scroll to position [2848, 0]
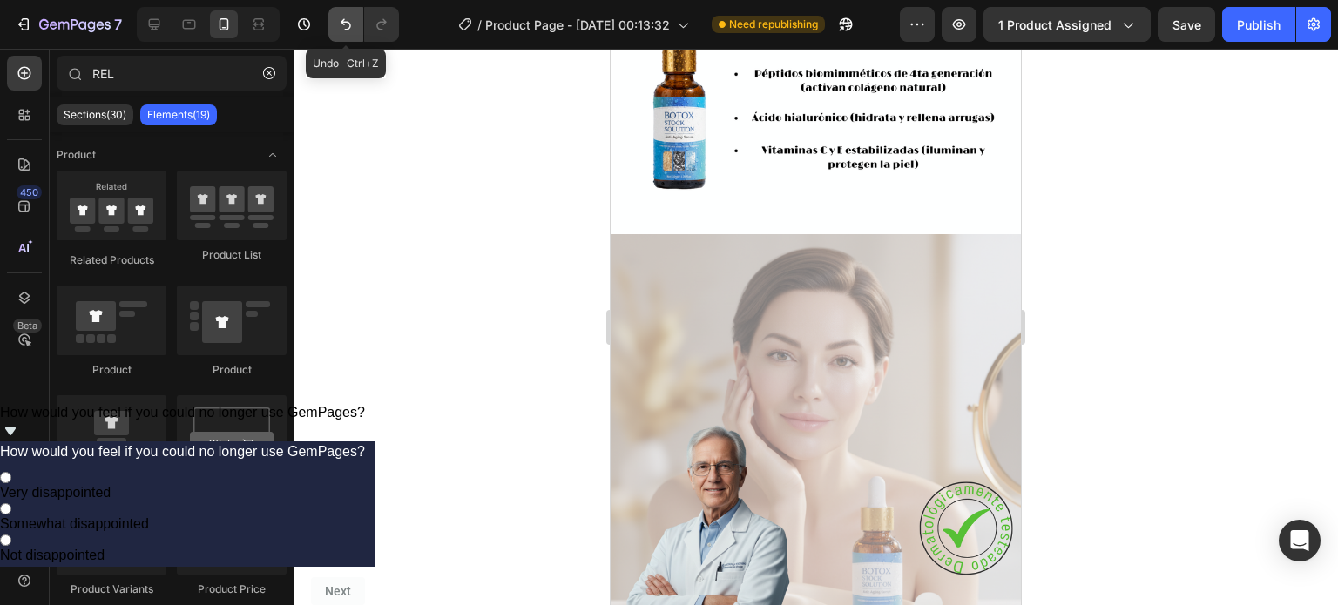
click at [342, 10] on button "Undo/Redo" at bounding box center [345, 24] width 35 height 35
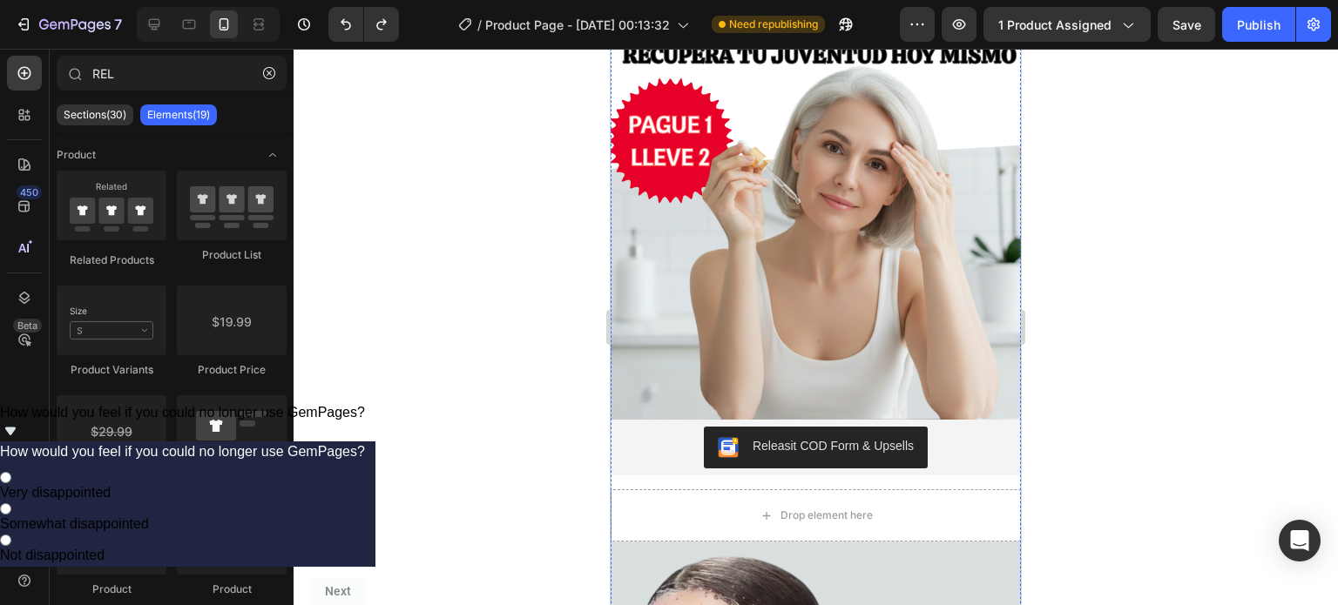
scroll to position [577, 0]
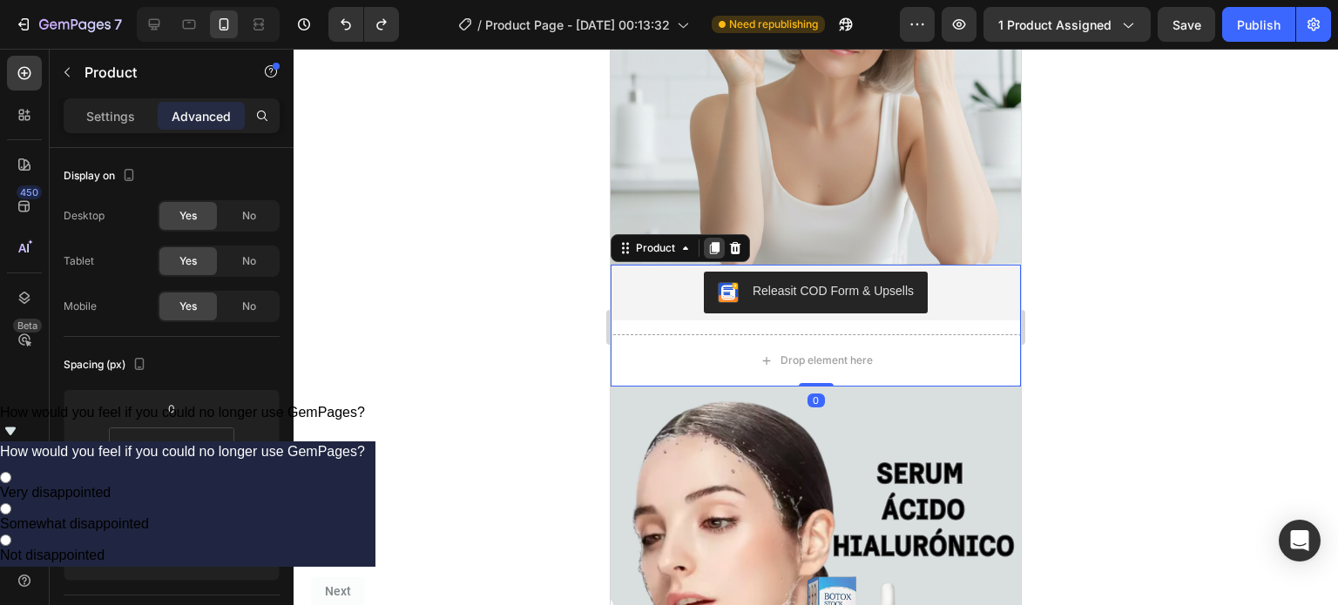
click at [711, 241] on icon at bounding box center [714, 248] width 14 height 14
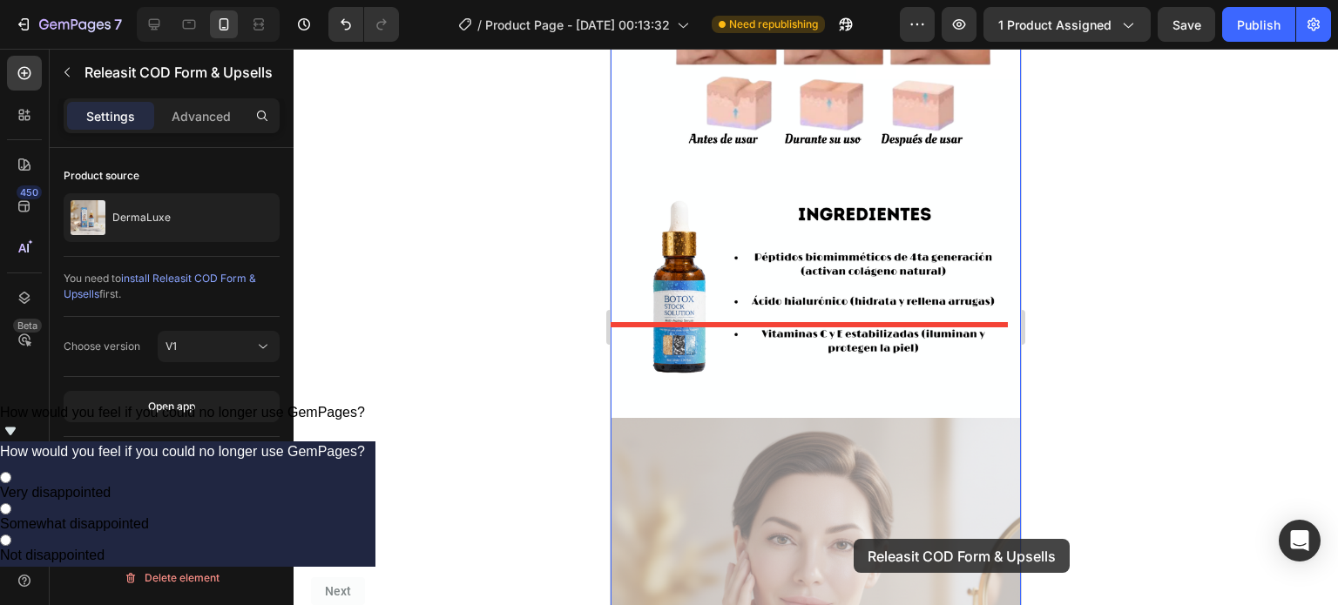
scroll to position [2891, 0]
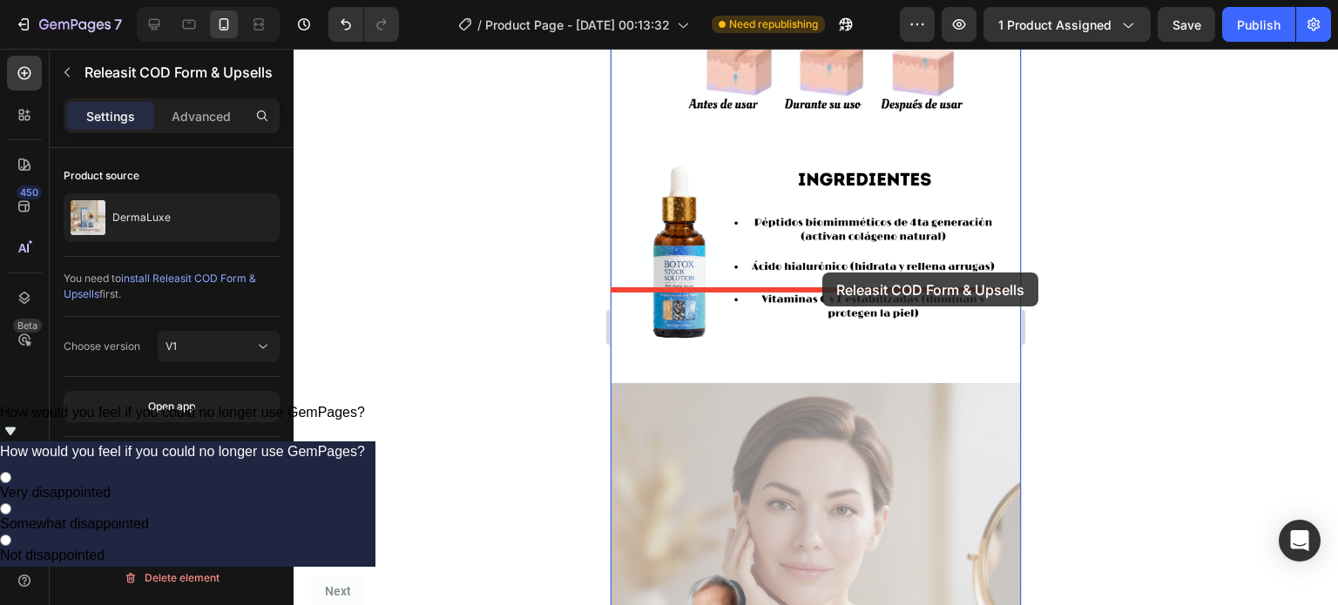
drag, startPoint x: 945, startPoint y: 390, endPoint x: 822, endPoint y: 273, distance: 170.1
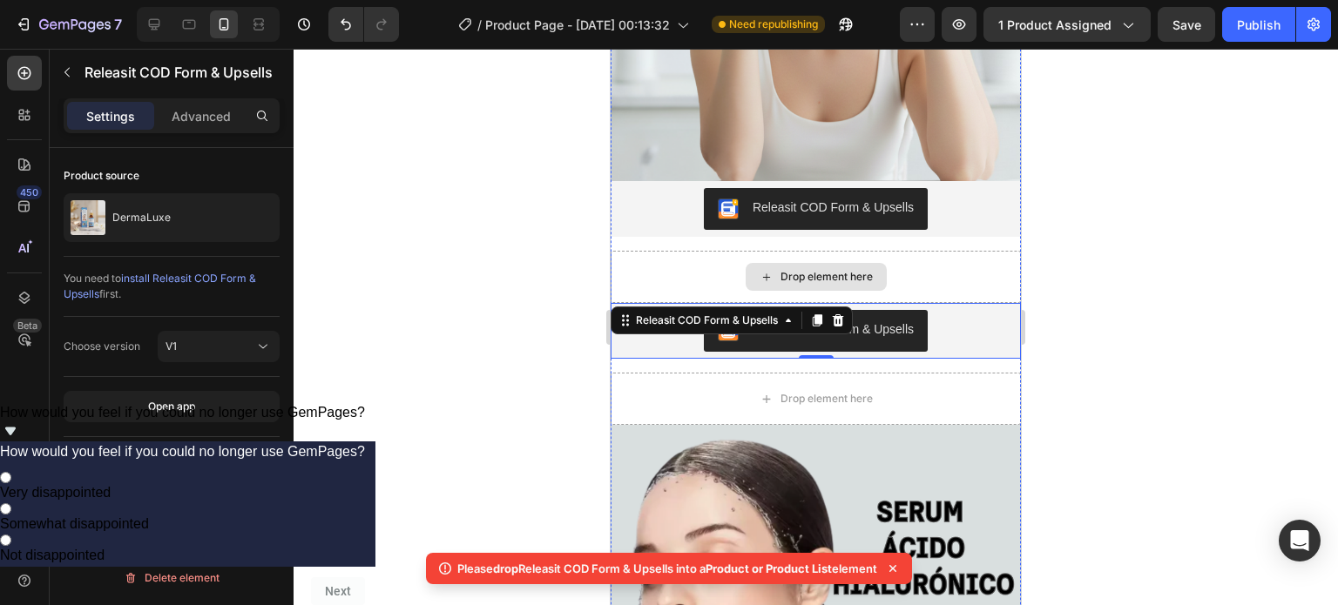
scroll to position [629, 0]
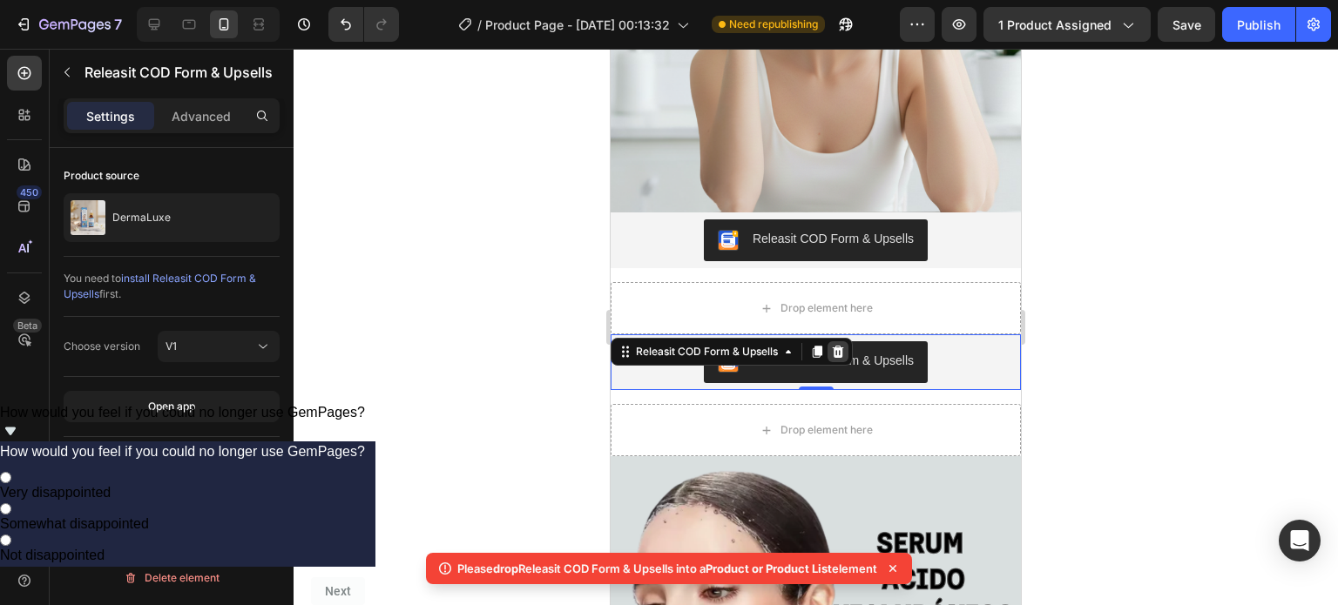
click at [839, 346] on icon at bounding box center [838, 352] width 11 height 12
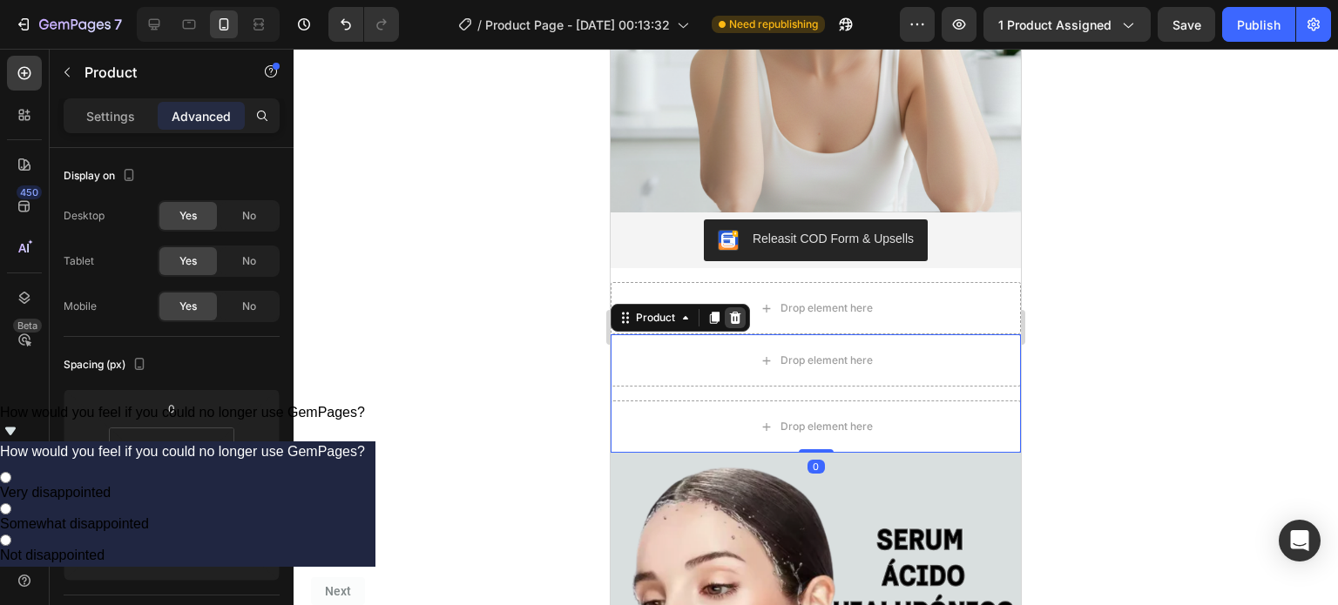
click at [739, 312] on icon at bounding box center [735, 318] width 11 height 12
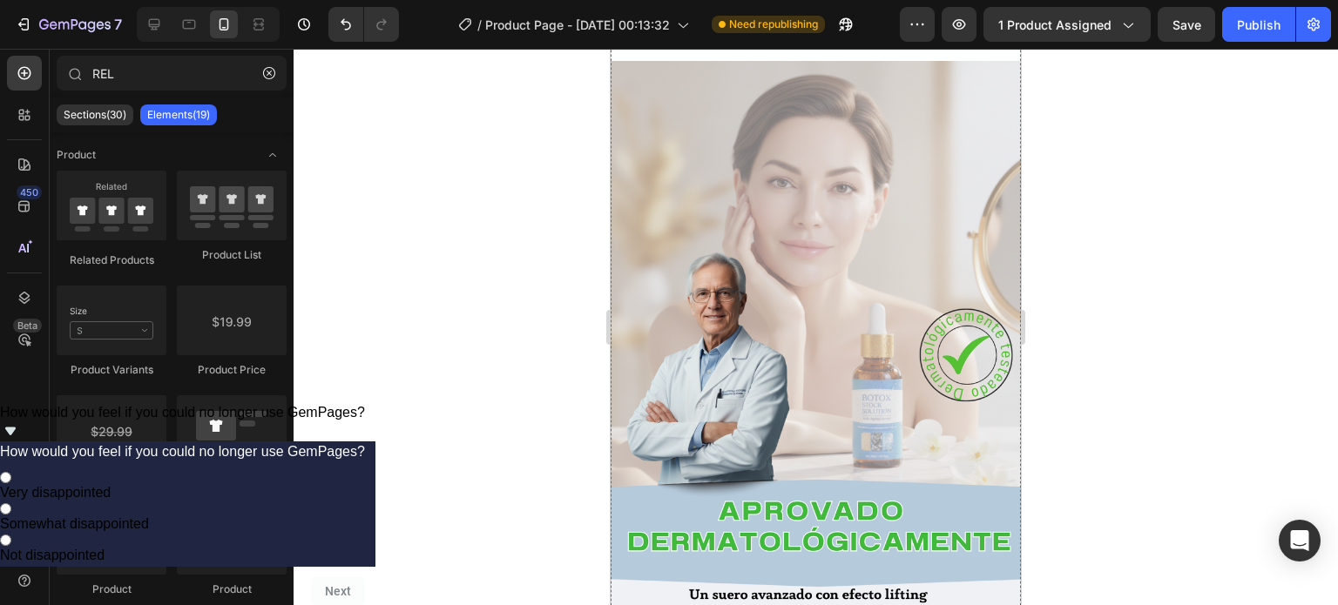
scroll to position [3060, 0]
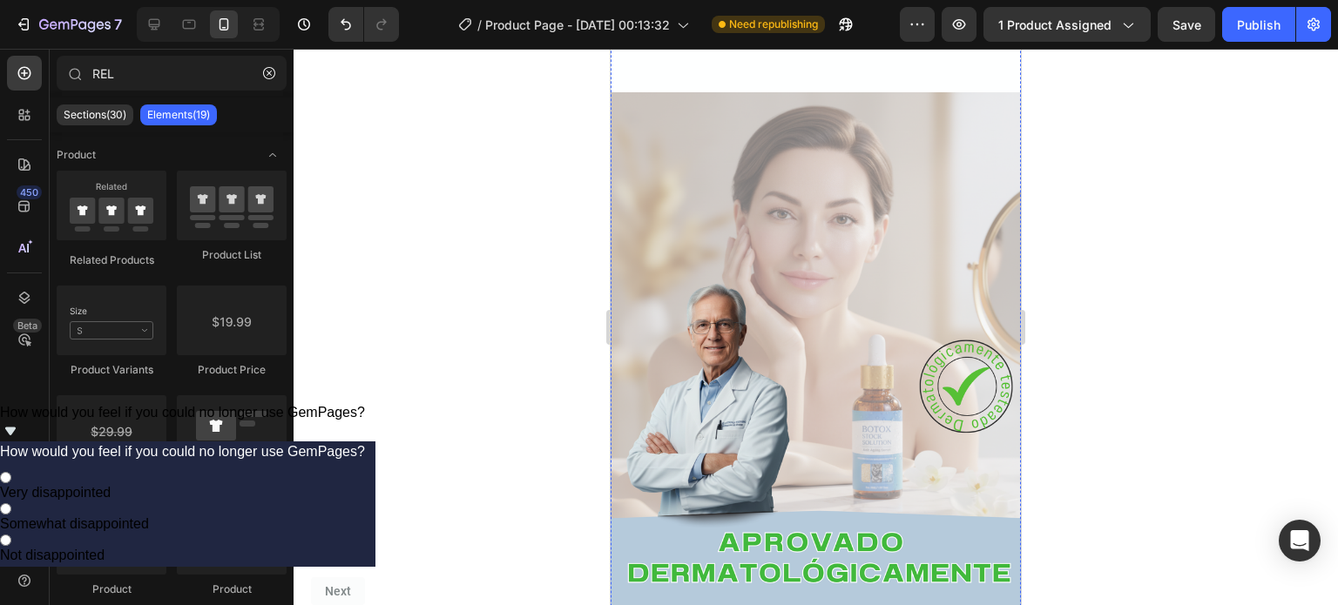
click at [815, 337] on img at bounding box center [816, 456] width 410 height 729
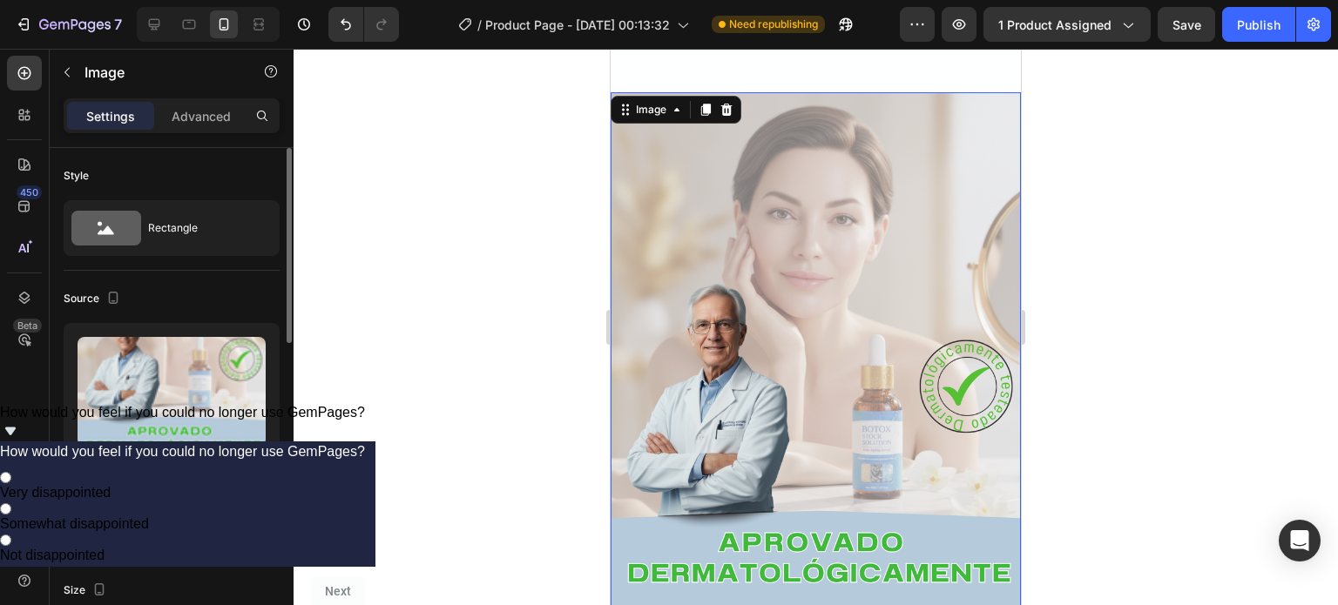
click at [186, 504] on div "Browse gallery" at bounding box center [179, 510] width 74 height 16
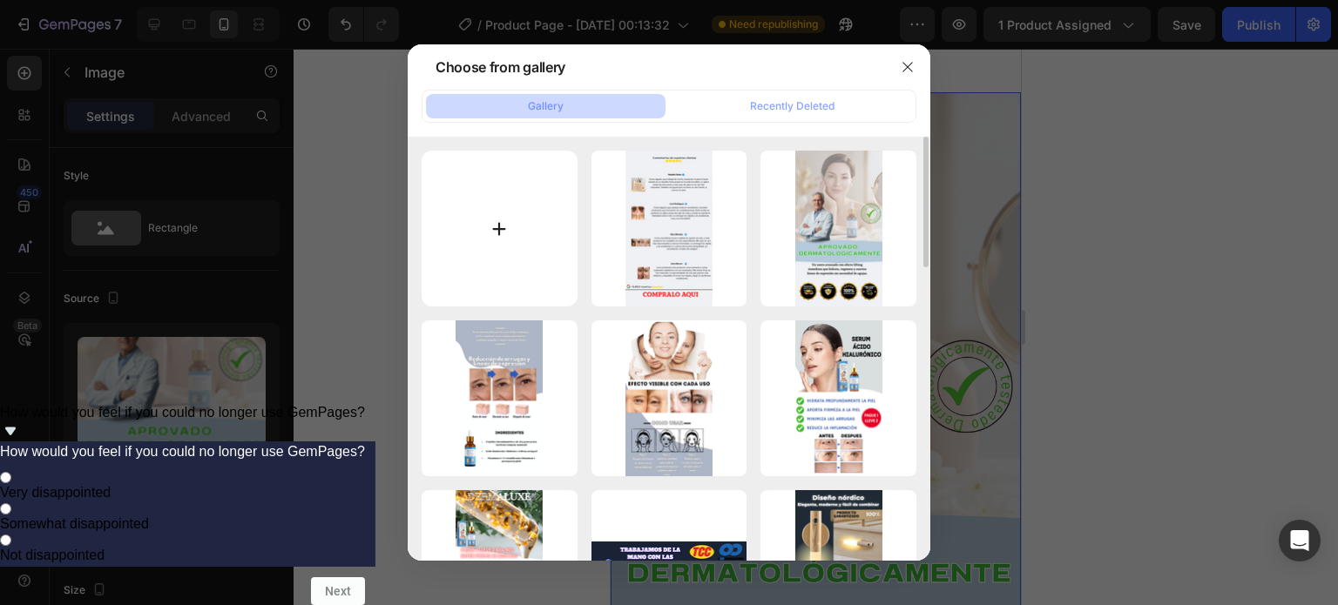
click at [512, 237] on input "file" at bounding box center [500, 229] width 156 height 156
type input "C:\fakepath\Péptidos biomimméticos.png"
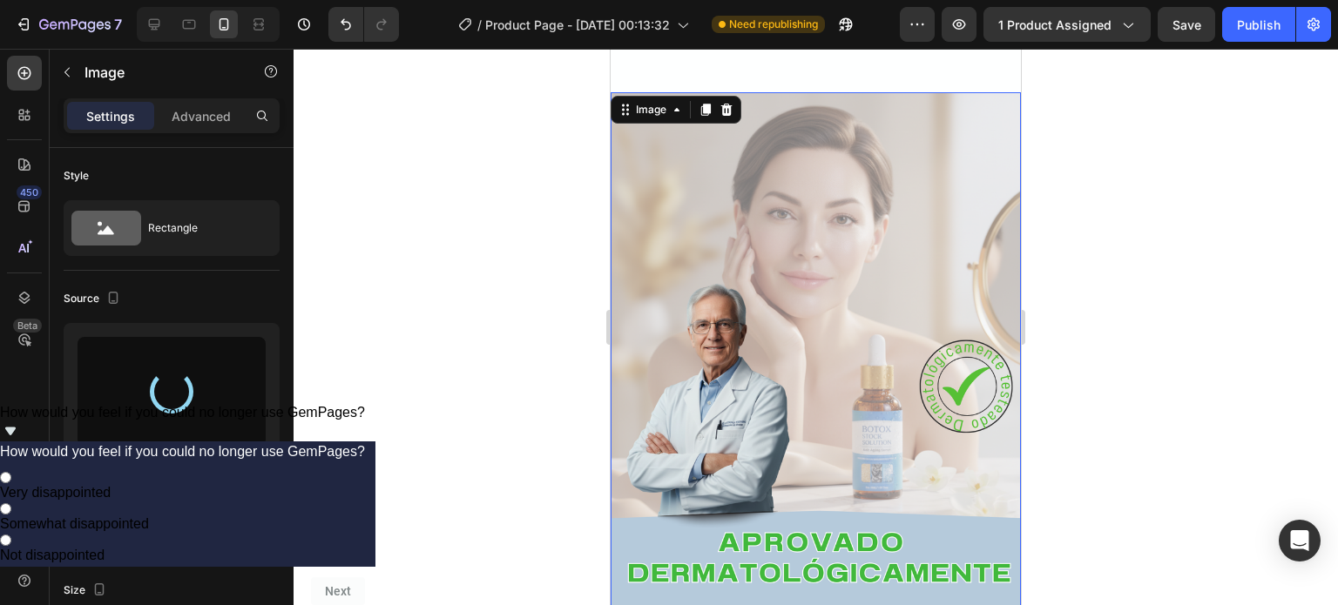
type input "[URL][DOMAIN_NAME]"
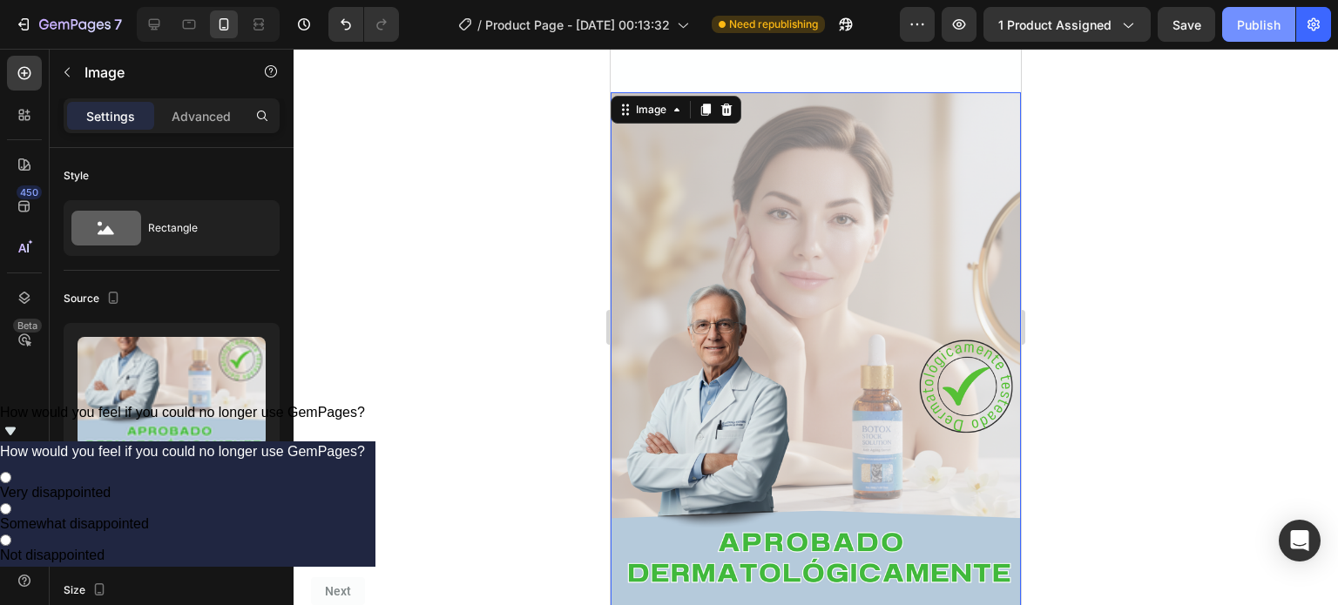
click at [1226, 34] on button "Publish" at bounding box center [1258, 24] width 73 height 35
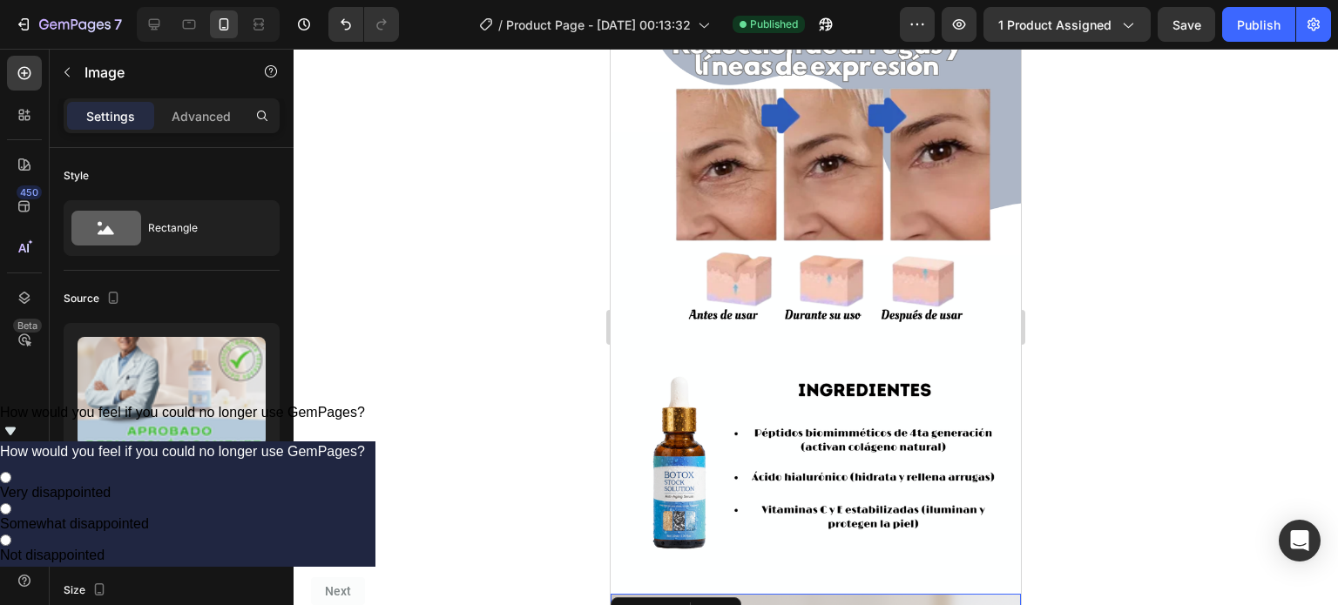
scroll to position [2557, 0]
click at [780, 231] on img at bounding box center [816, 229] width 410 height 729
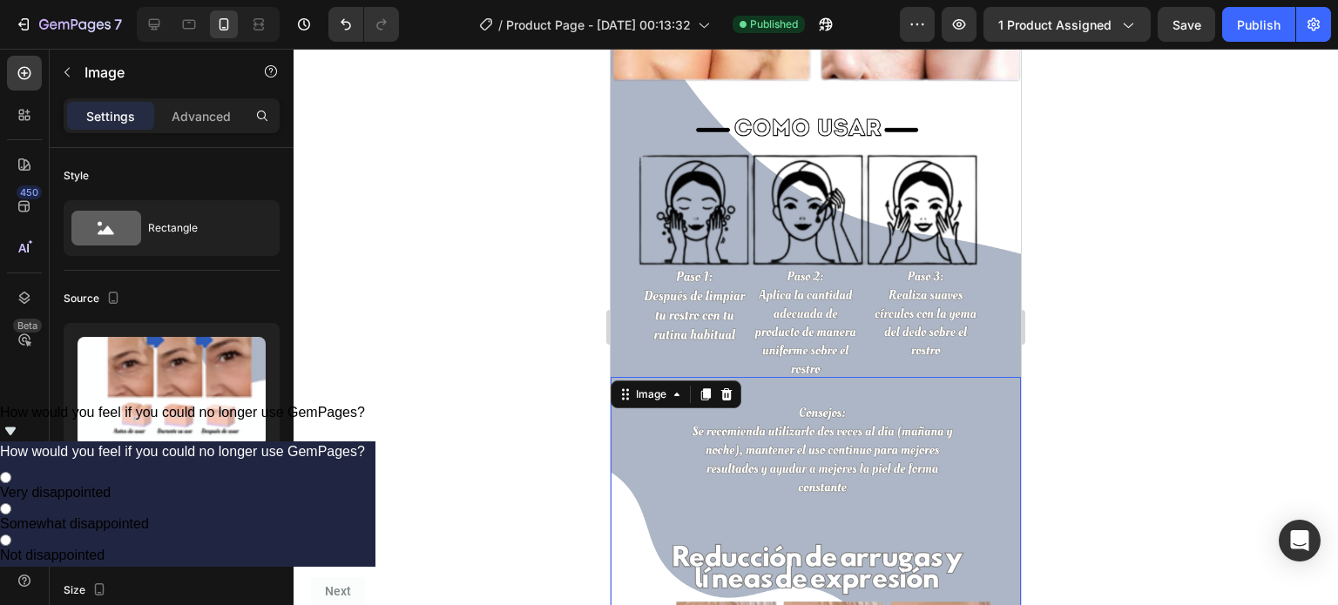
scroll to position [2046, 0]
click at [707, 389] on icon at bounding box center [706, 395] width 10 height 12
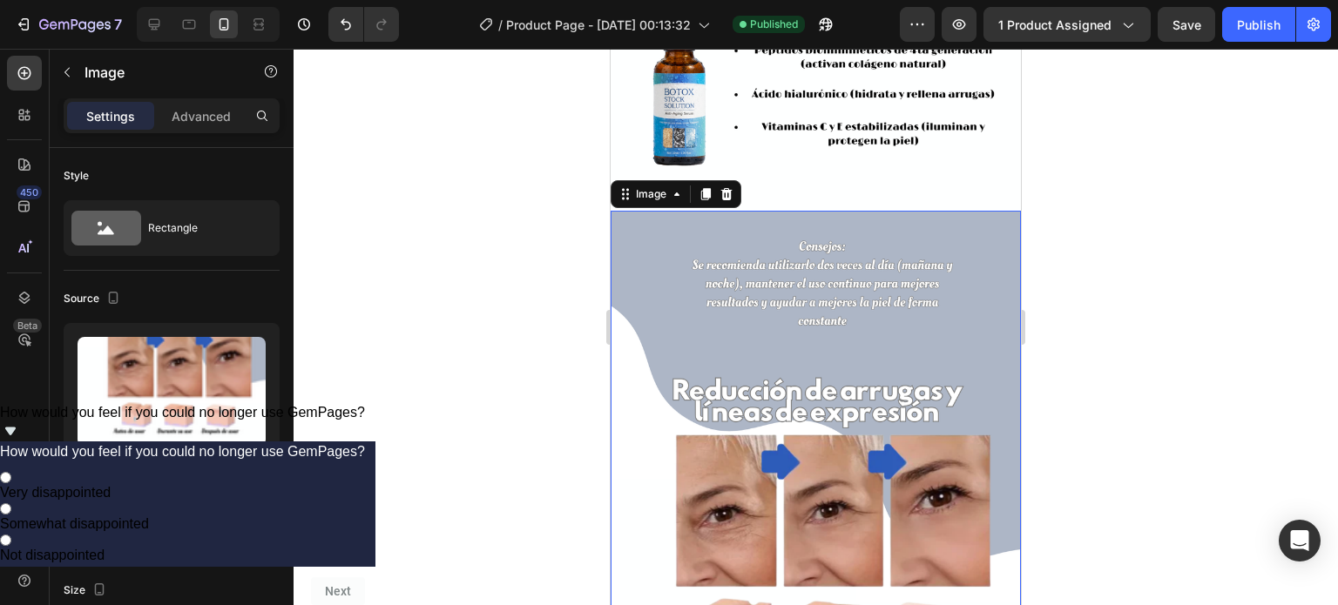
scroll to position [2948, 0]
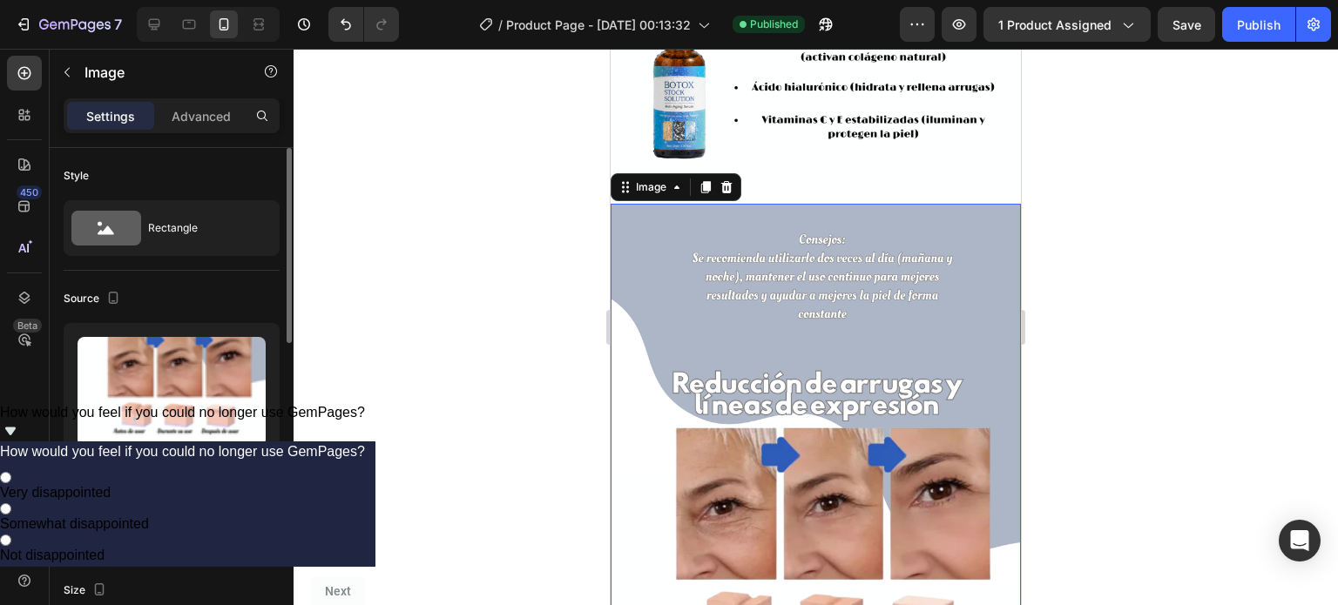
click at [165, 511] on div "Browse gallery" at bounding box center [179, 510] width 74 height 16
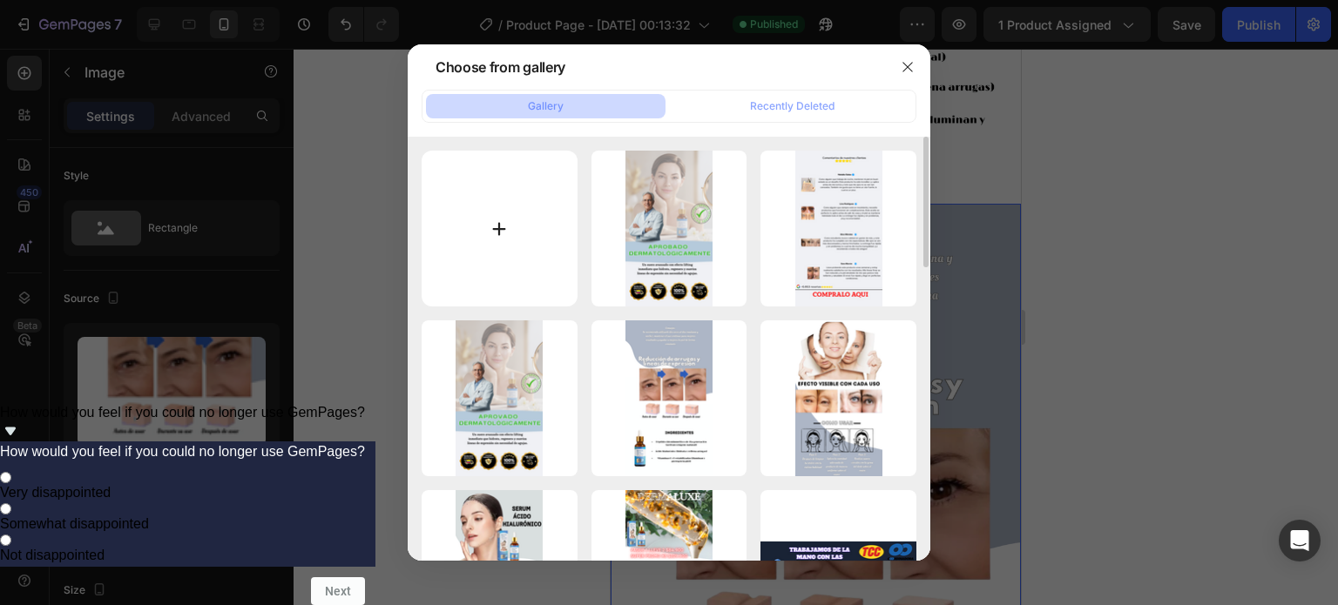
click at [454, 235] on input "file" at bounding box center [500, 229] width 156 height 156
type input "C:\fakepath\Vídeo sin título ‐ Hecho con [PERSON_NAME].gif"
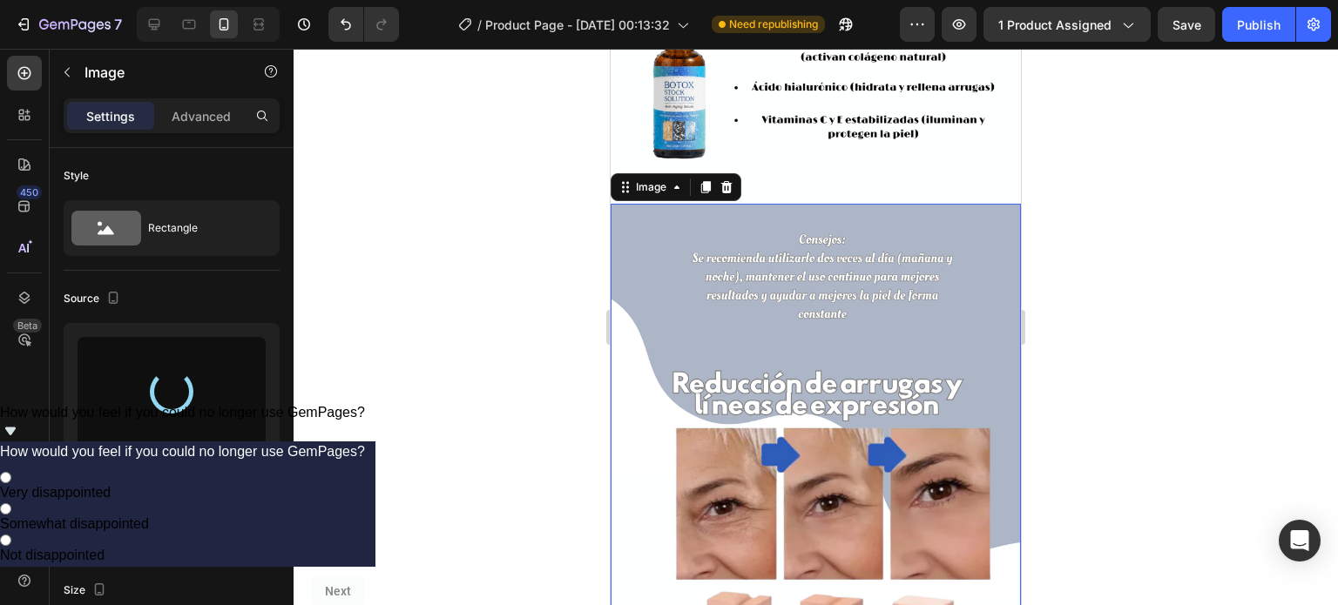
type input "[URL][DOMAIN_NAME]"
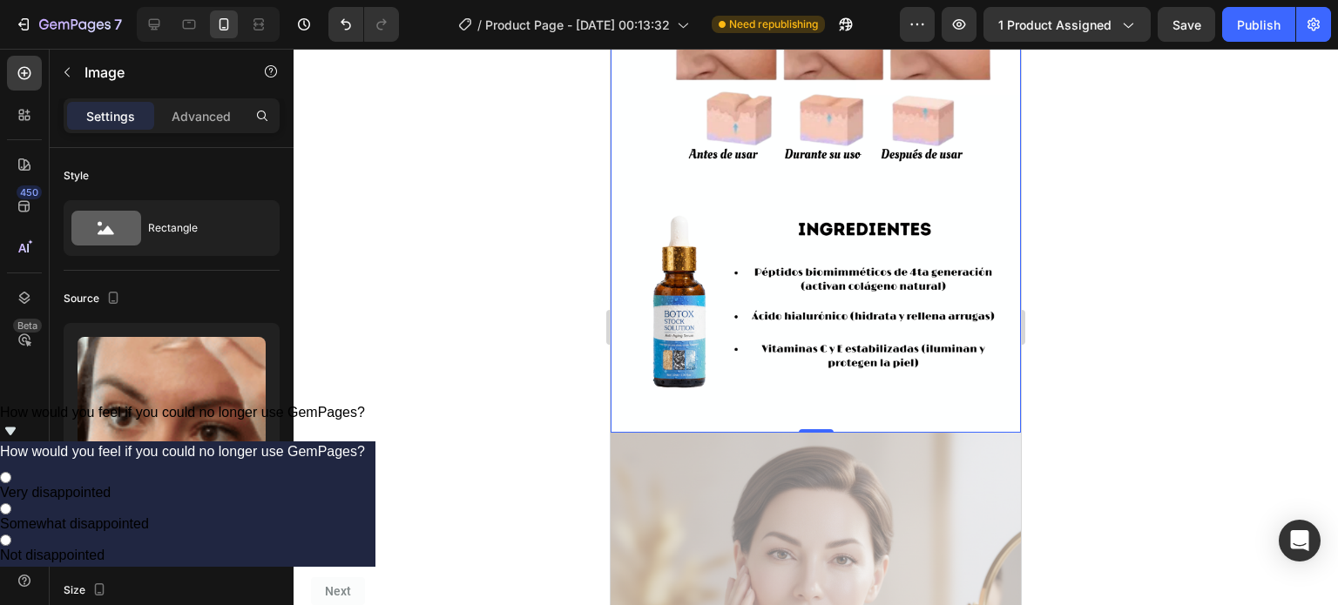
scroll to position [3445, 0]
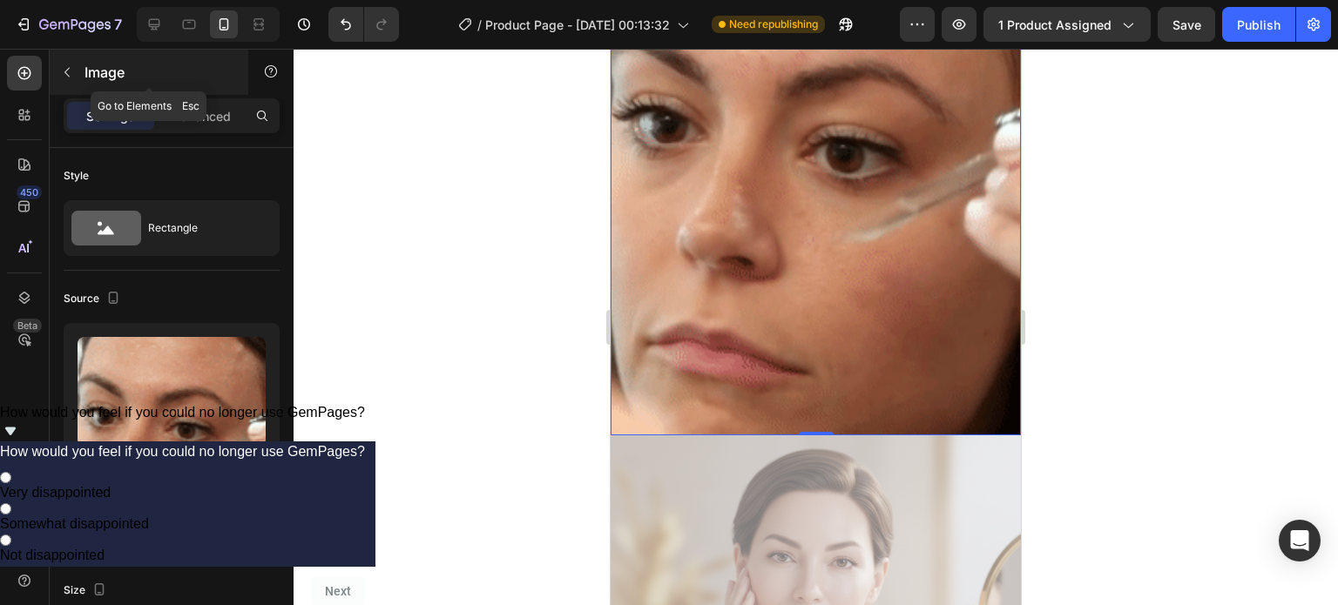
click at [66, 78] on icon "button" at bounding box center [67, 72] width 14 height 14
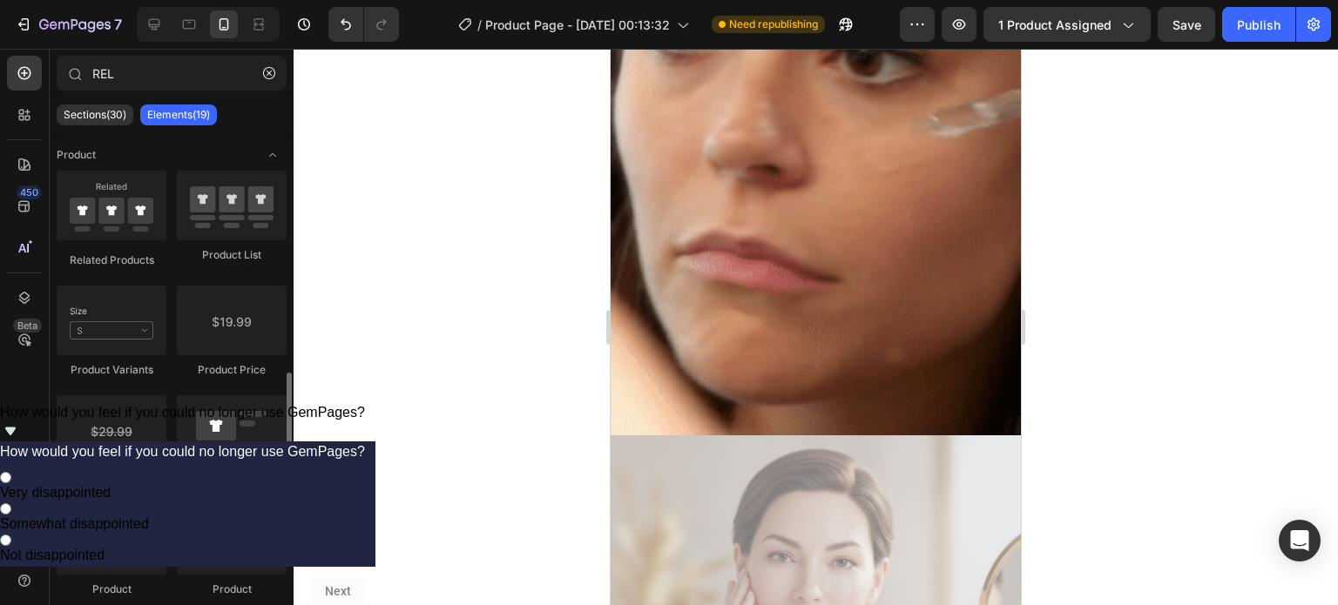
scroll to position [179, 0]
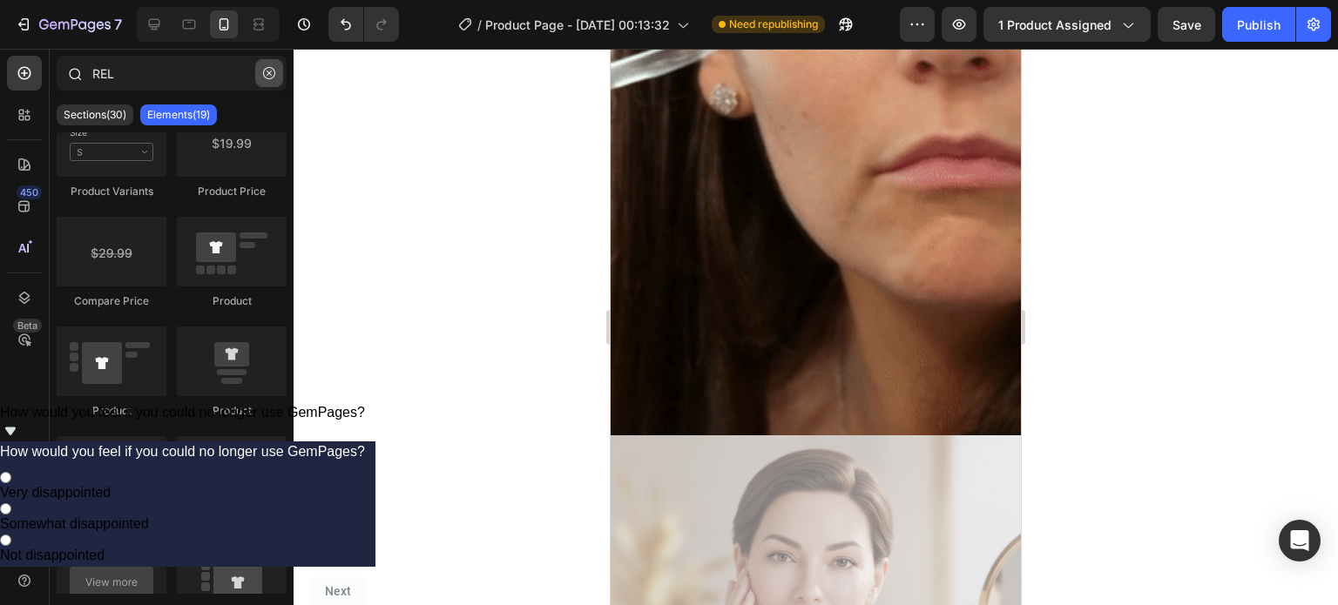
click at [273, 75] on icon "button" at bounding box center [269, 73] width 12 height 12
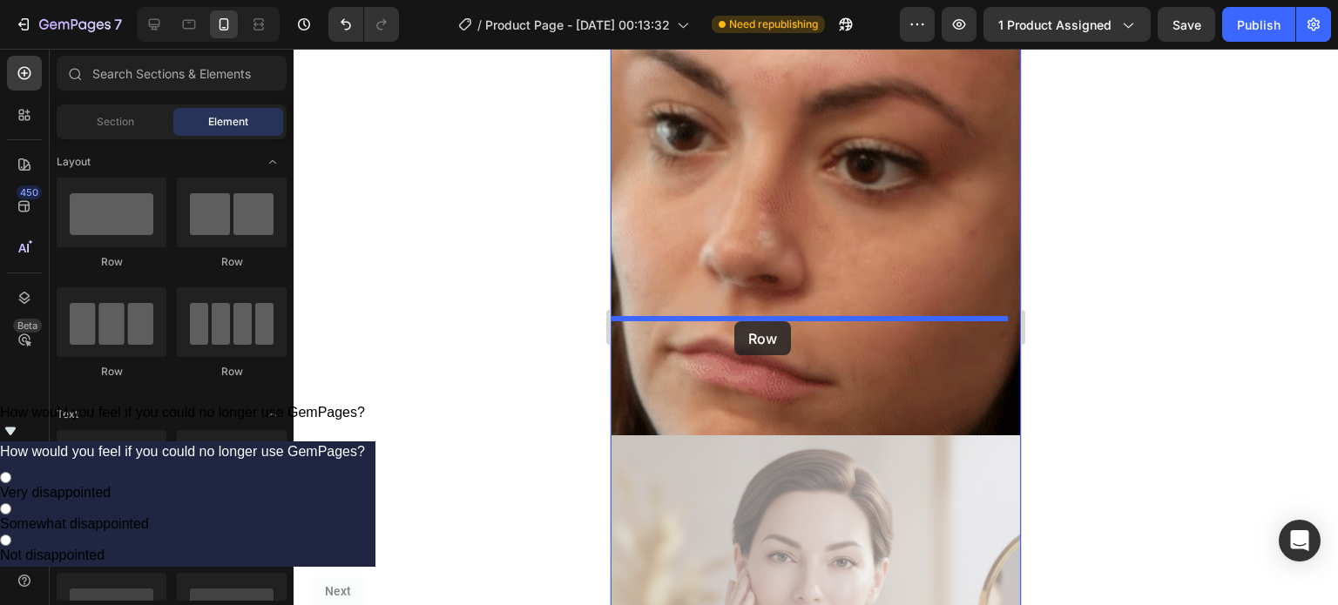
drag, startPoint x: 715, startPoint y: 277, endPoint x: 754, endPoint y: 321, distance: 59.3
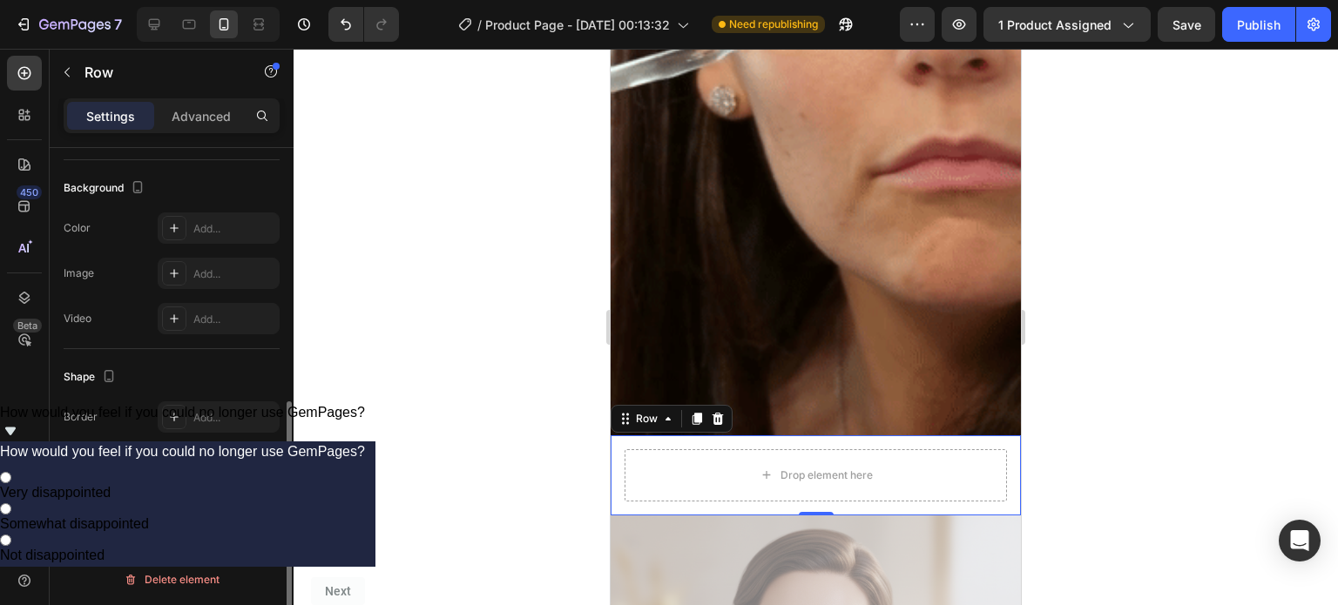
scroll to position [0, 0]
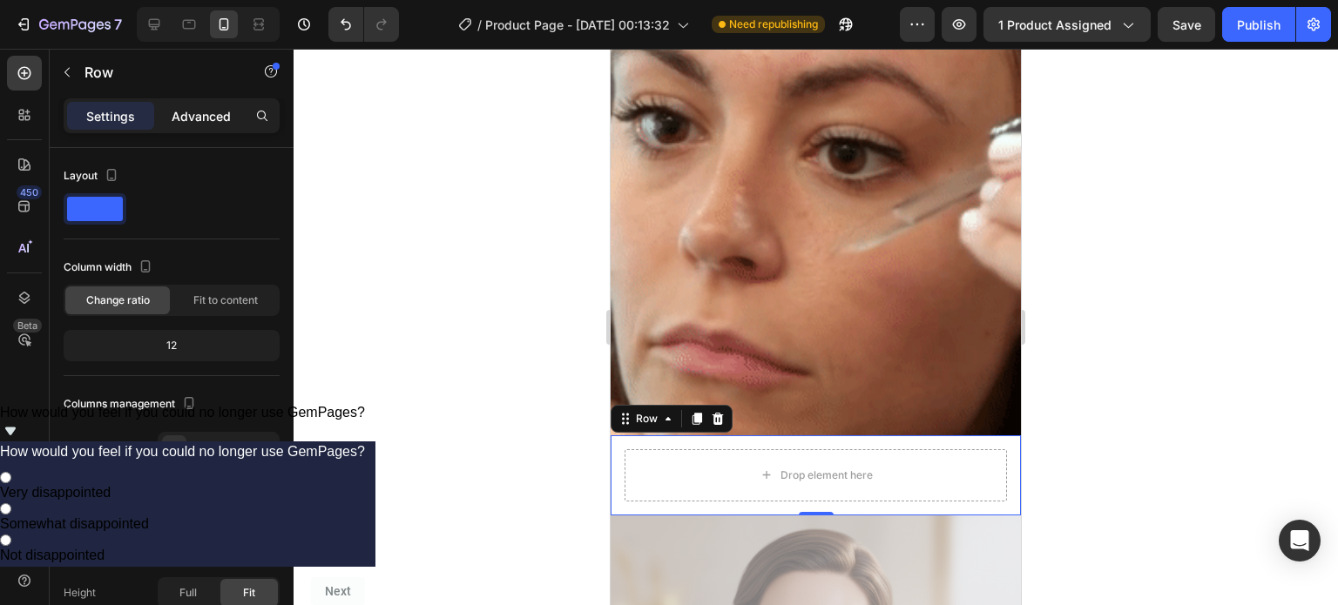
click at [206, 109] on p "Advanced" at bounding box center [201, 116] width 59 height 18
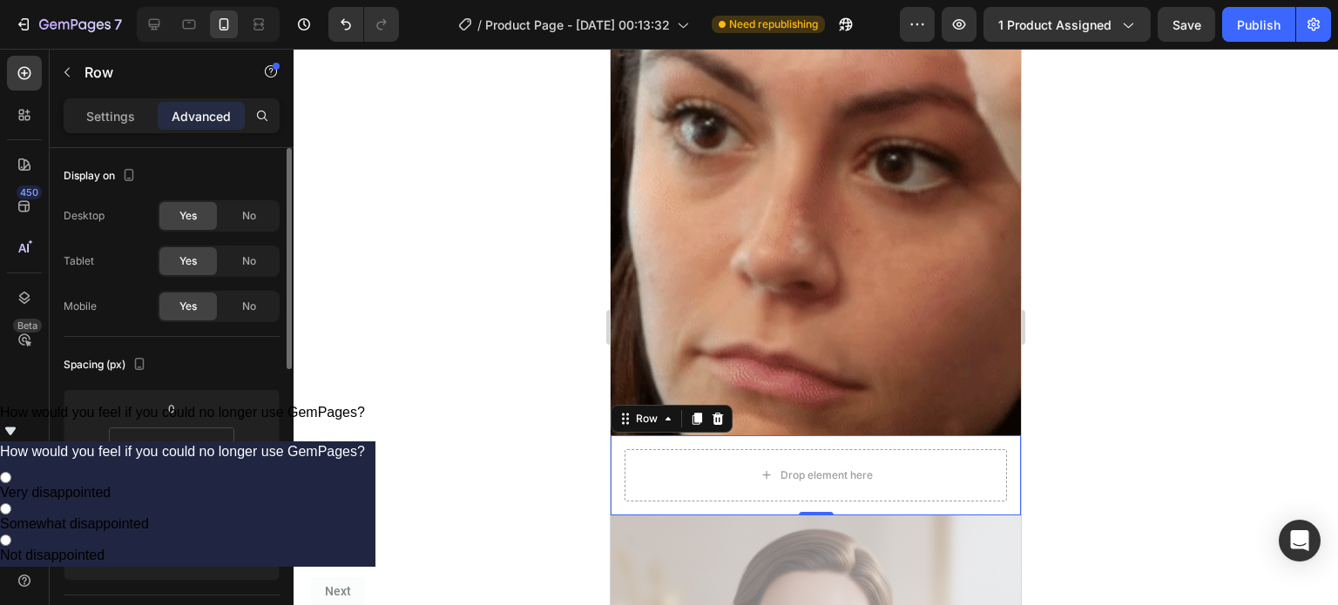
click at [184, 481] on button at bounding box center [171, 485] width 33 height 28
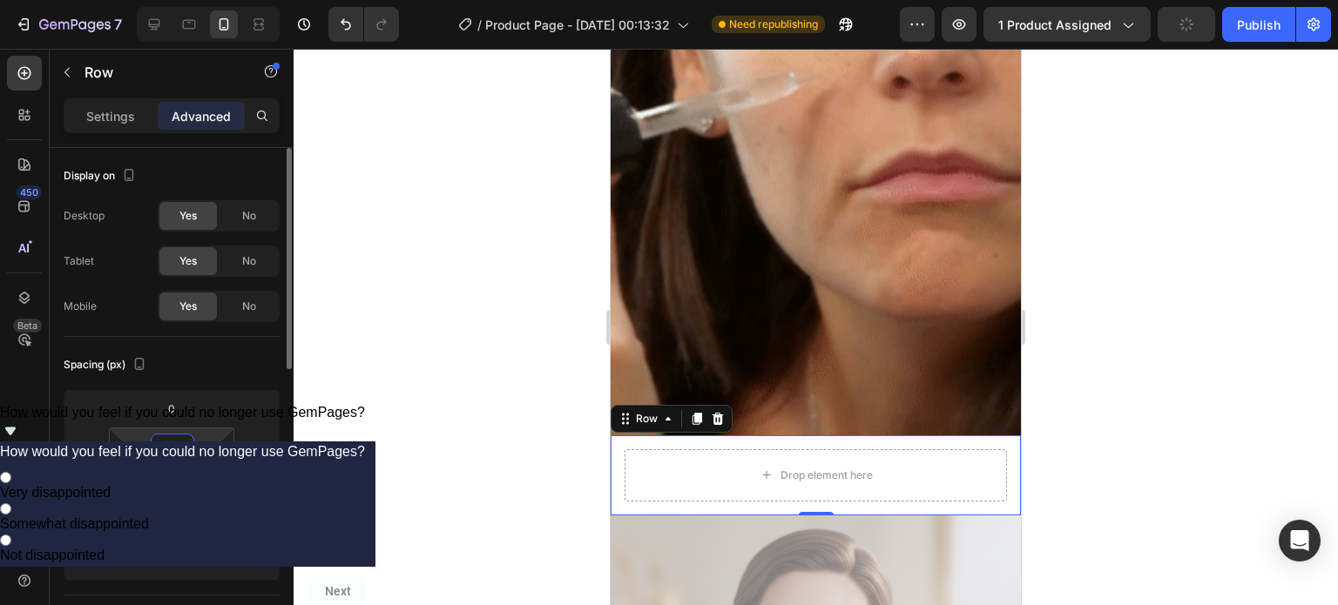
click at [179, 453] on input "16" at bounding box center [172, 448] width 35 height 26
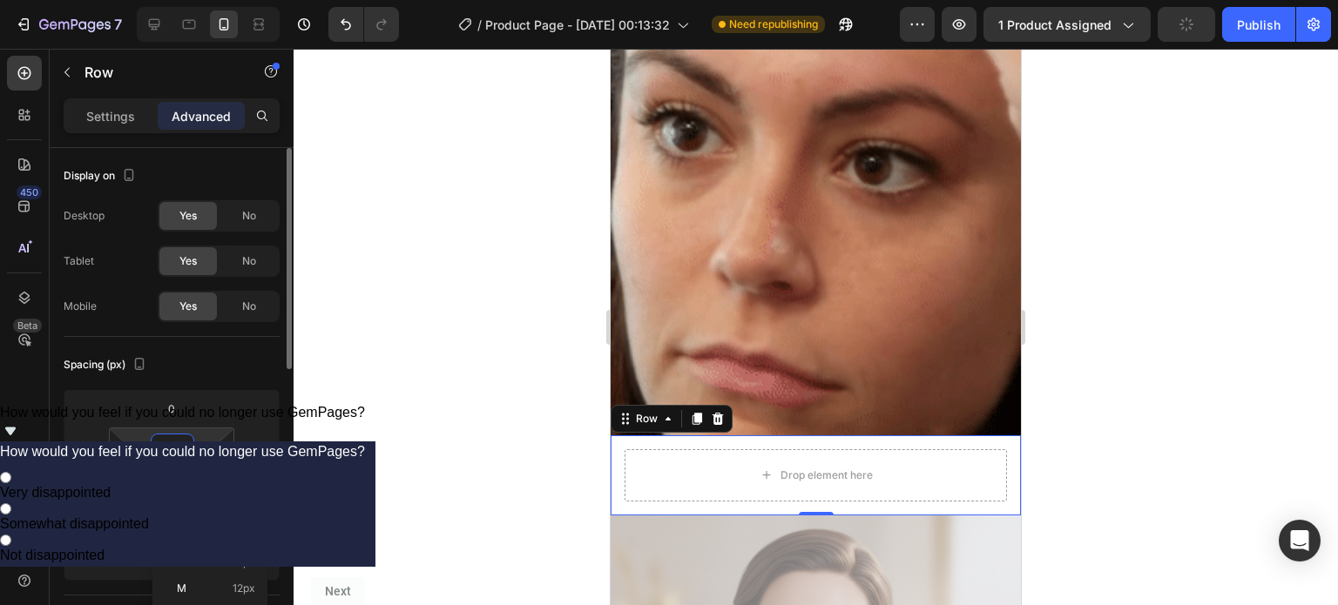
type input "0"
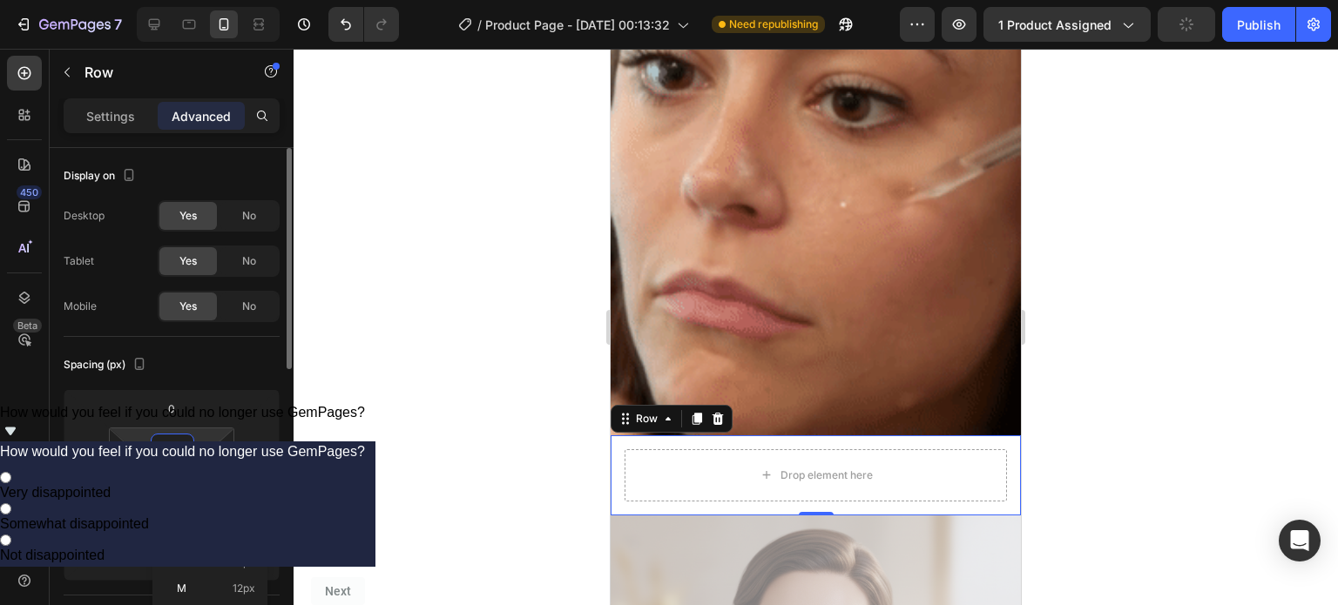
type input "0"
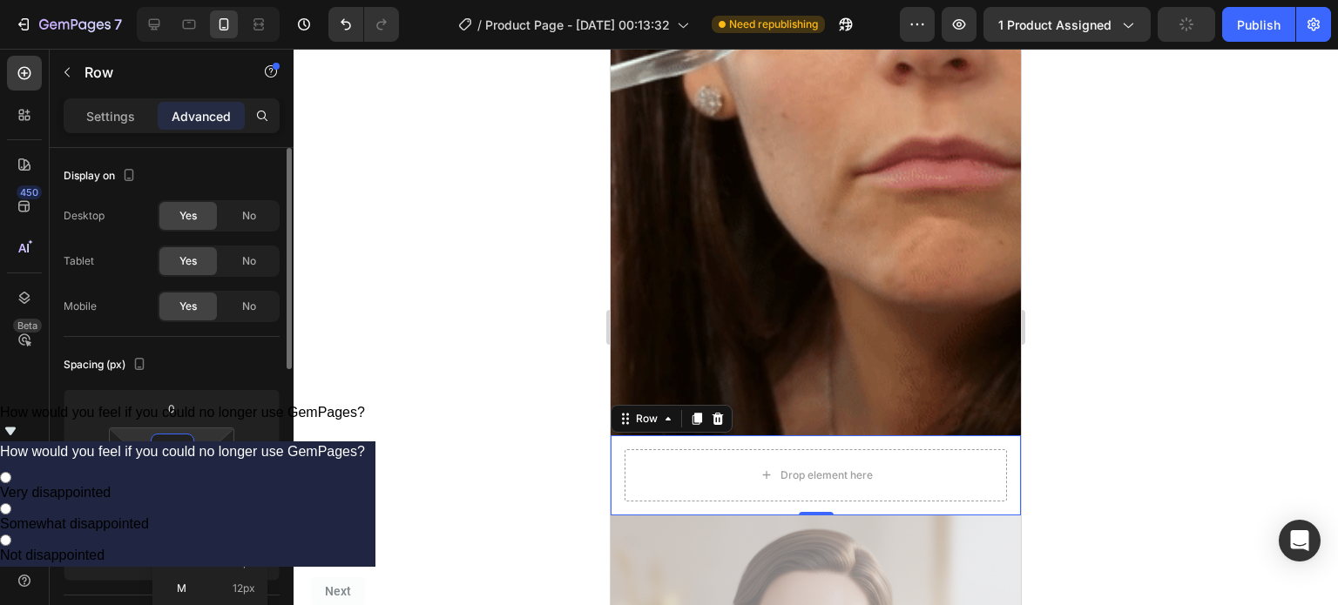
type input "0"
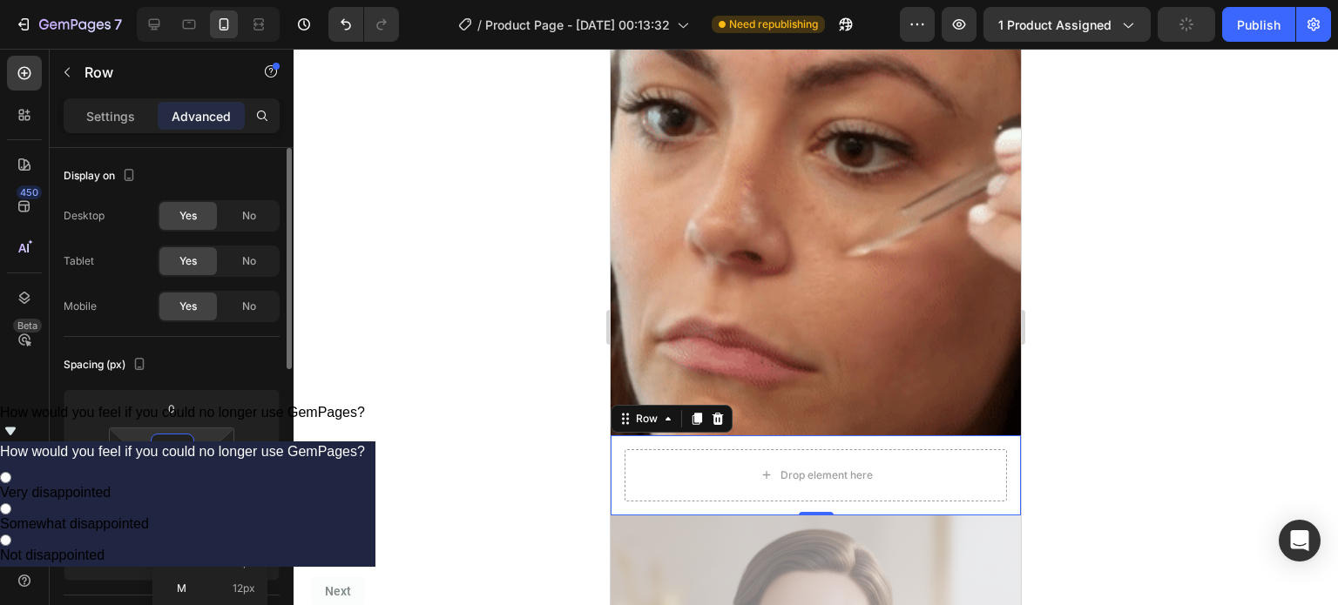
type input "0"
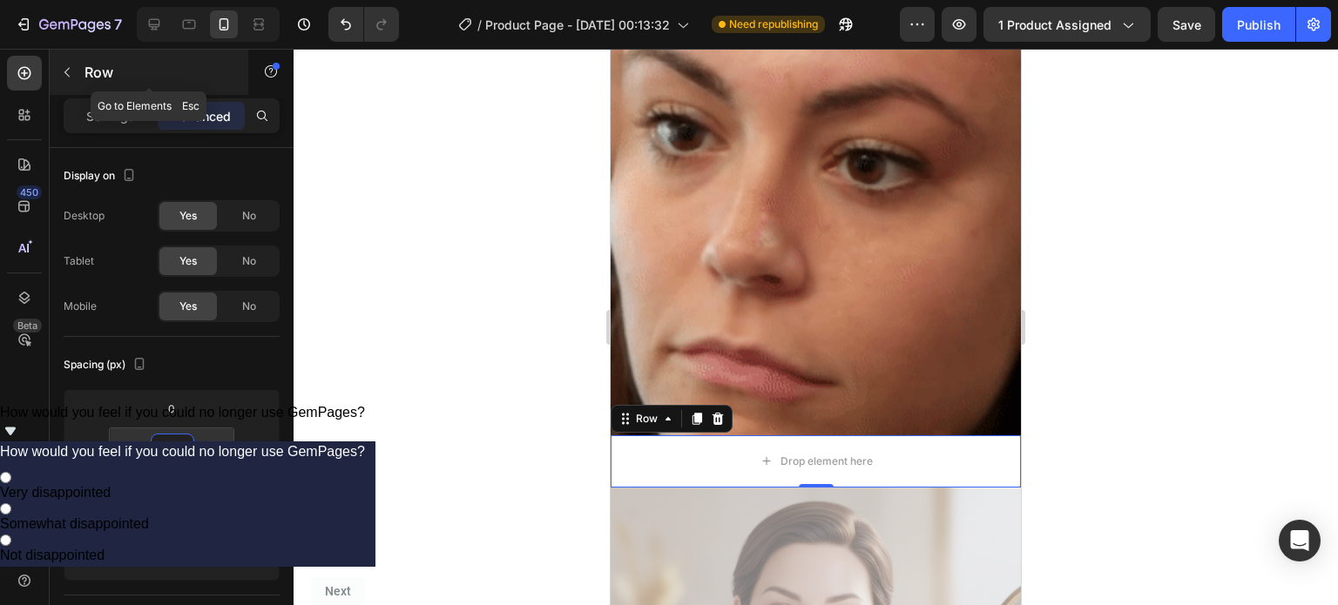
type input "0"
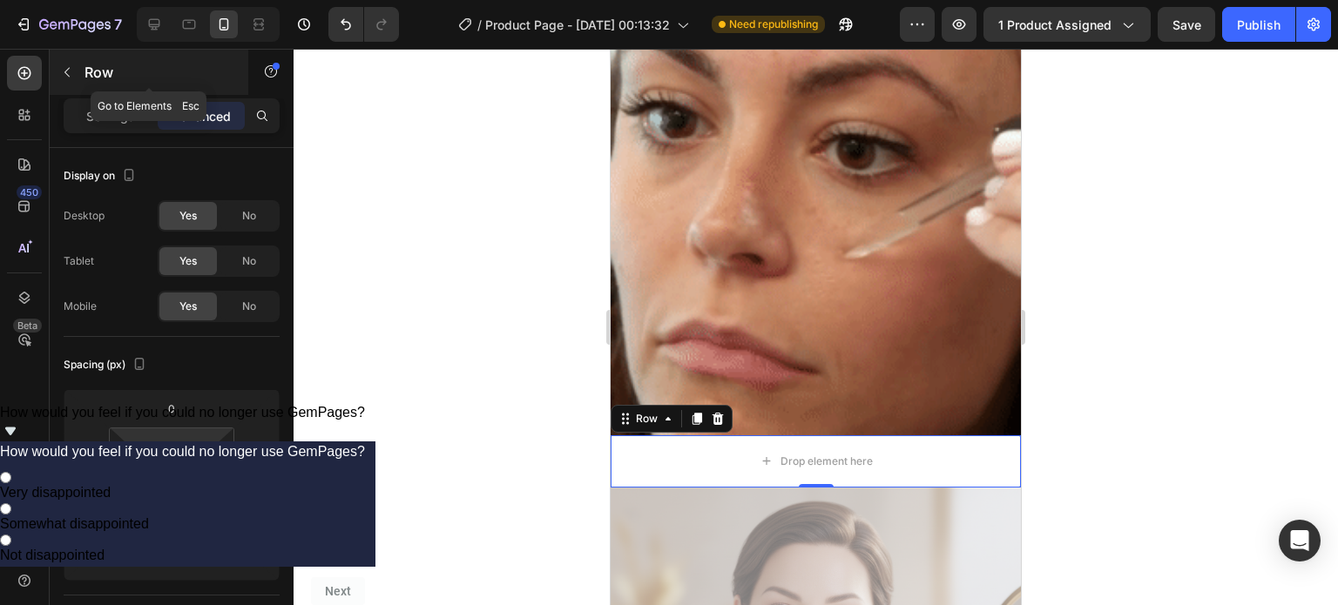
click at [70, 77] on icon "button" at bounding box center [67, 72] width 14 height 14
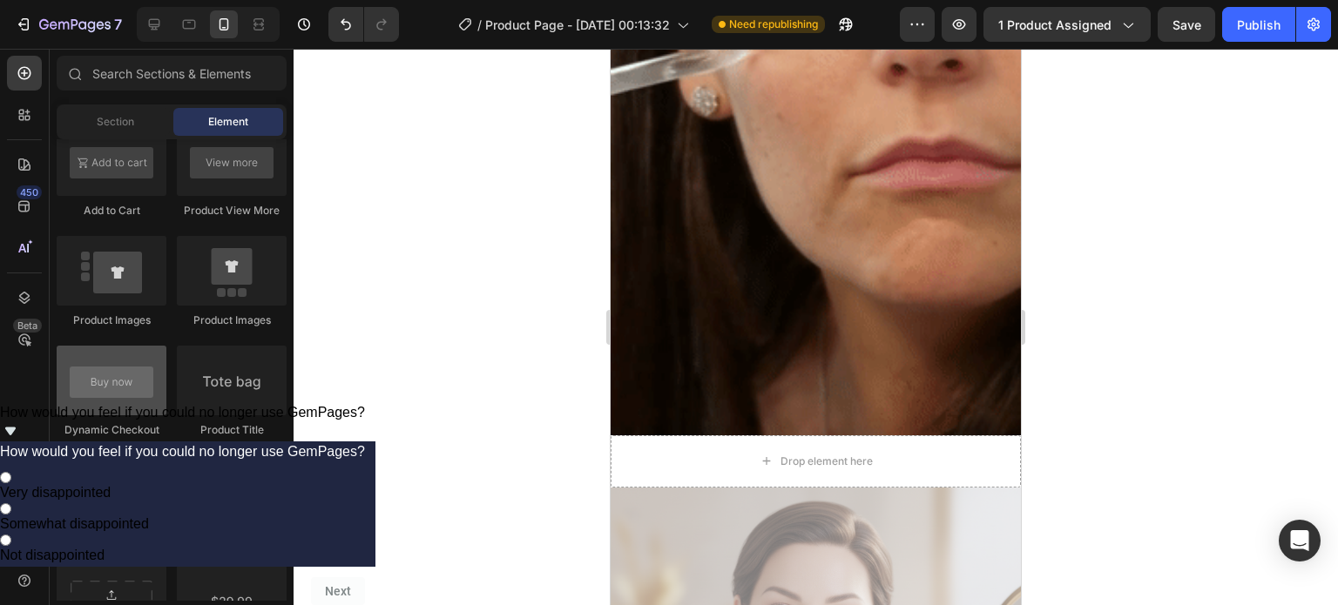
scroll to position [2603, 0]
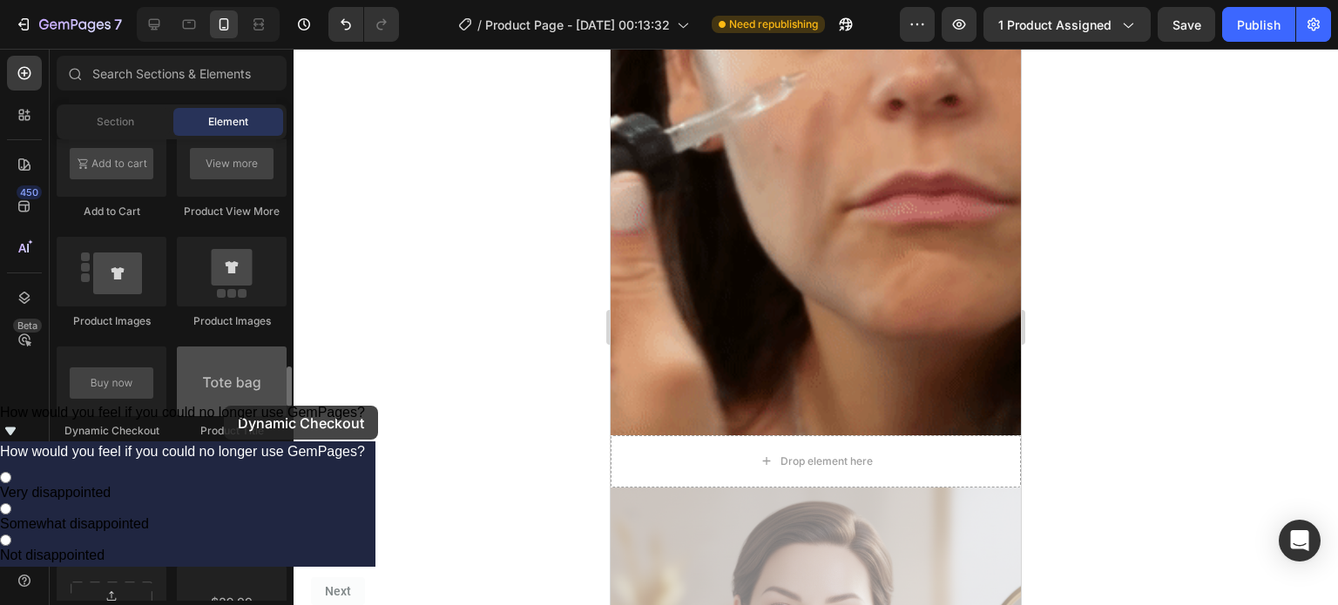
drag, startPoint x: 123, startPoint y: 409, endPoint x: 224, endPoint y: 406, distance: 101.1
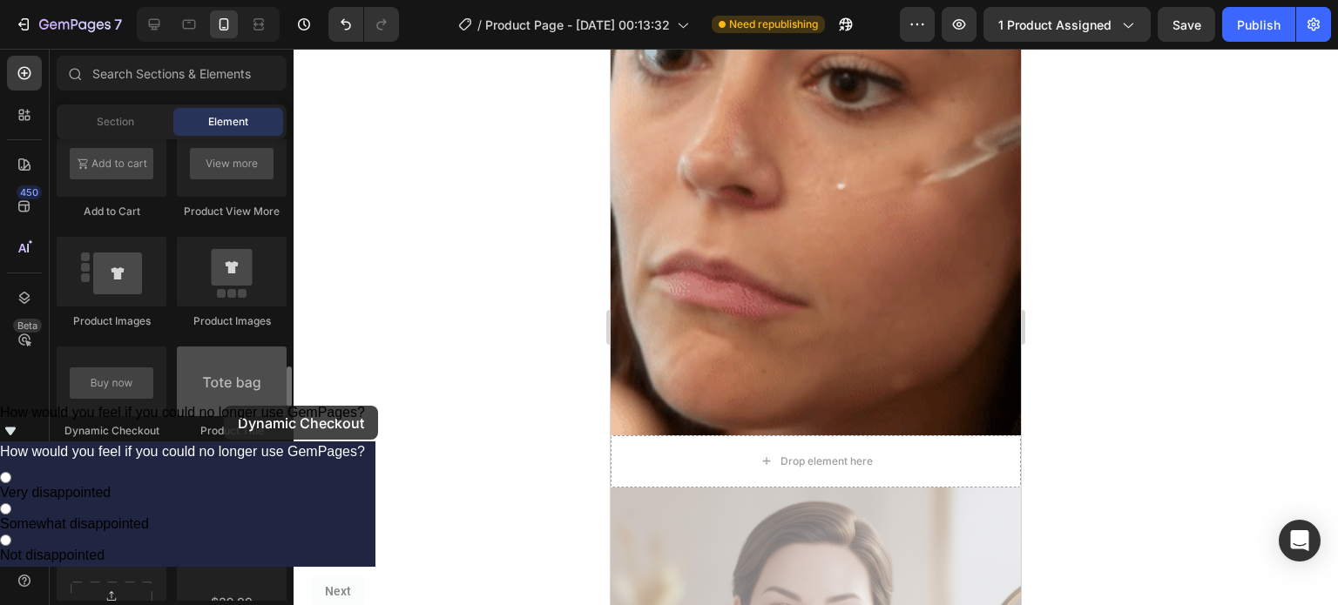
click at [224, 406] on div "Product Product Product Product List Related Products Sticky Add to Cart Add to…" at bounding box center [172, 453] width 230 height 1321
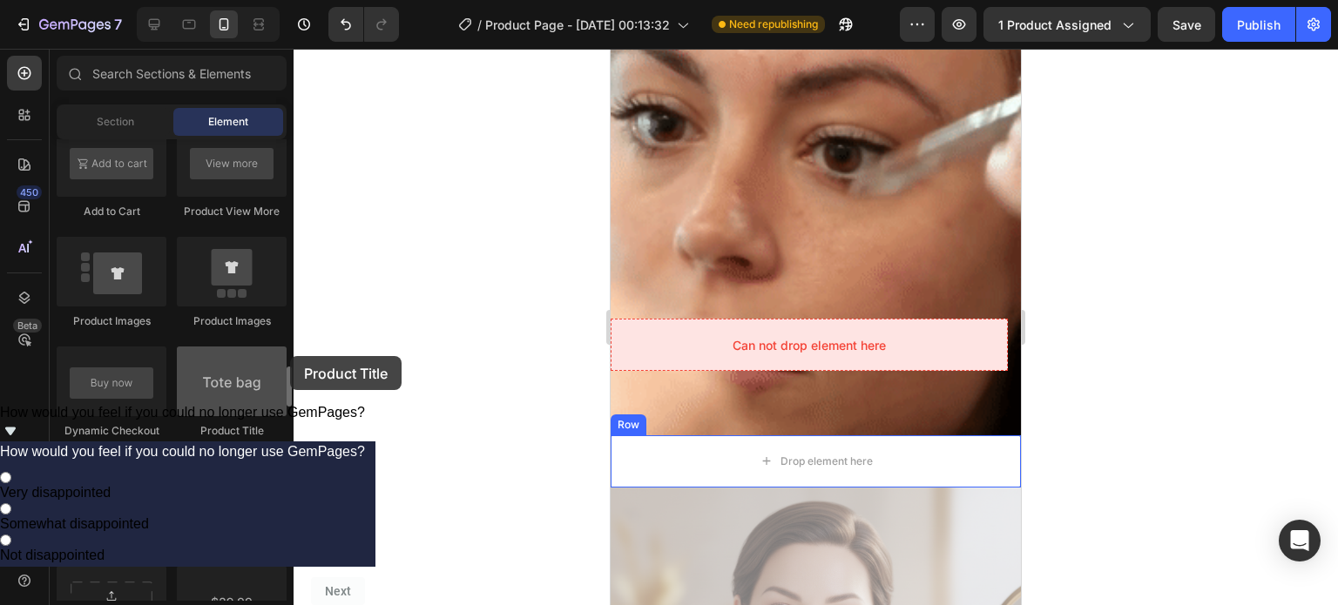
drag, startPoint x: 224, startPoint y: 406, endPoint x: 194, endPoint y: 378, distance: 40.7
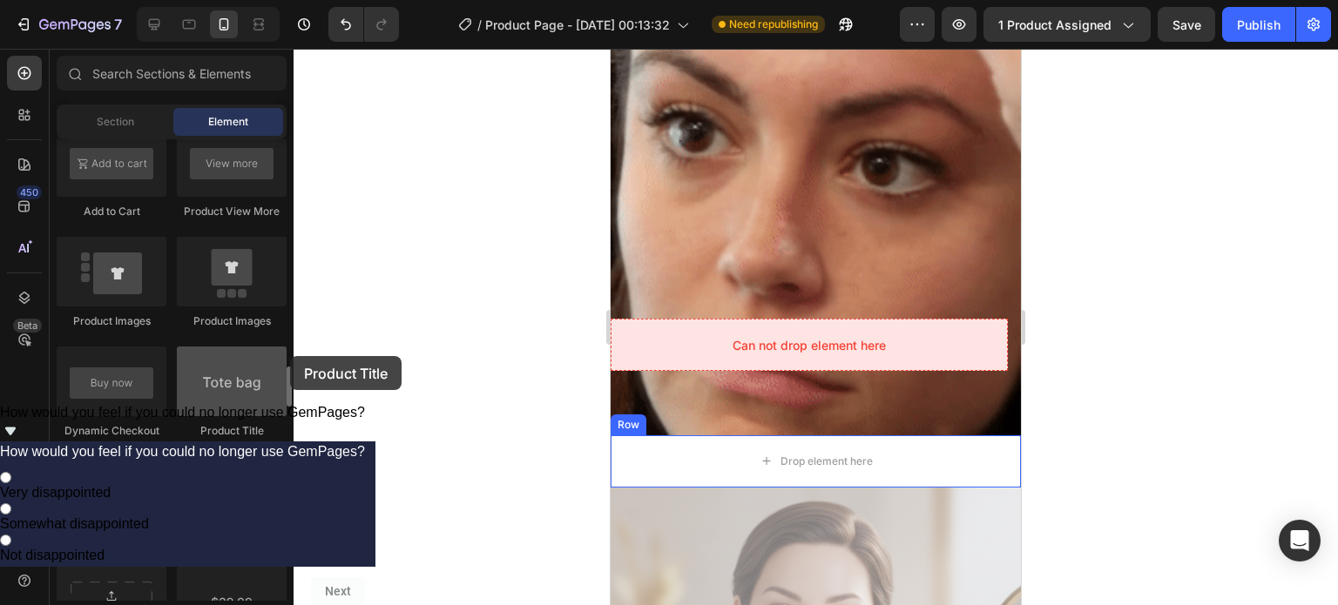
click at [194, 378] on div at bounding box center [232, 382] width 110 height 70
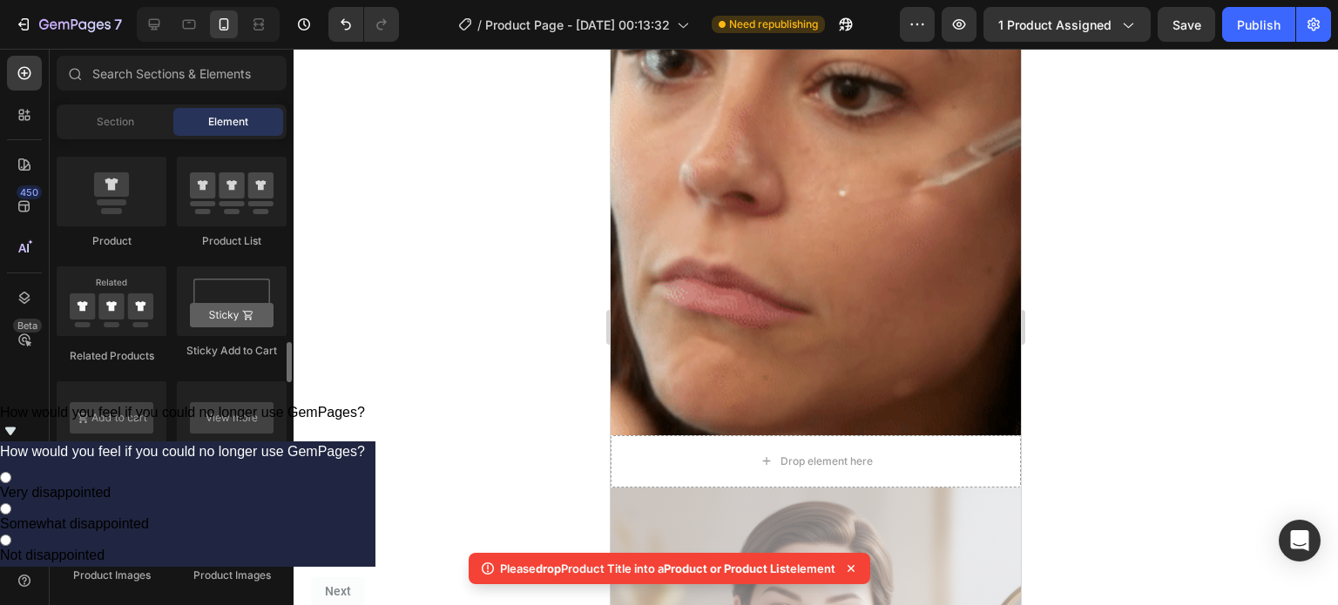
scroll to position [2347, 0]
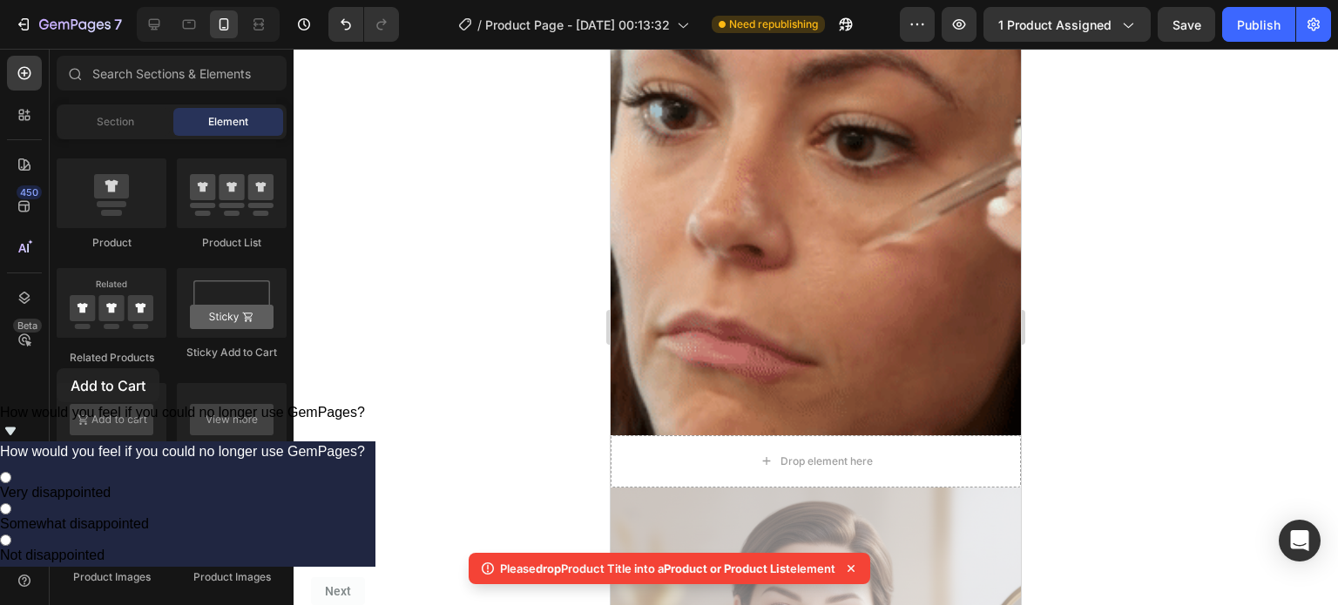
drag, startPoint x: 112, startPoint y: 416, endPoint x: 35, endPoint y: 378, distance: 86.5
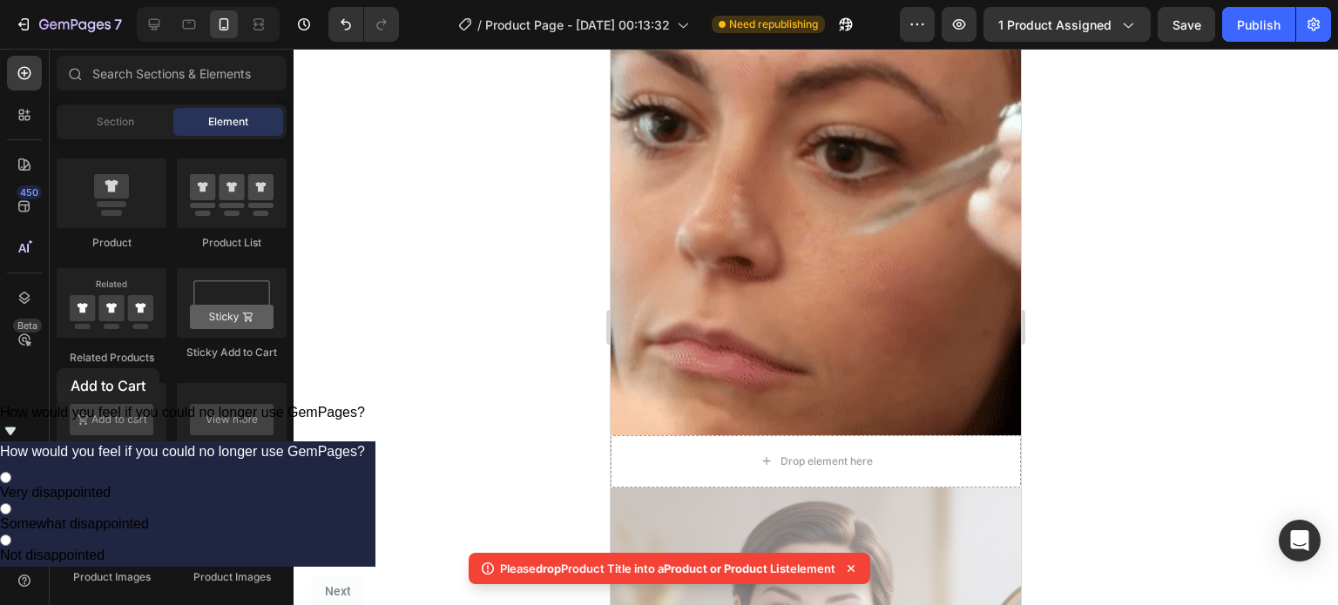
click at [35, 378] on div "450 Beta Sections(30) Elements(84) Section Element Hero Section Product Detail …" at bounding box center [147, 327] width 294 height 557
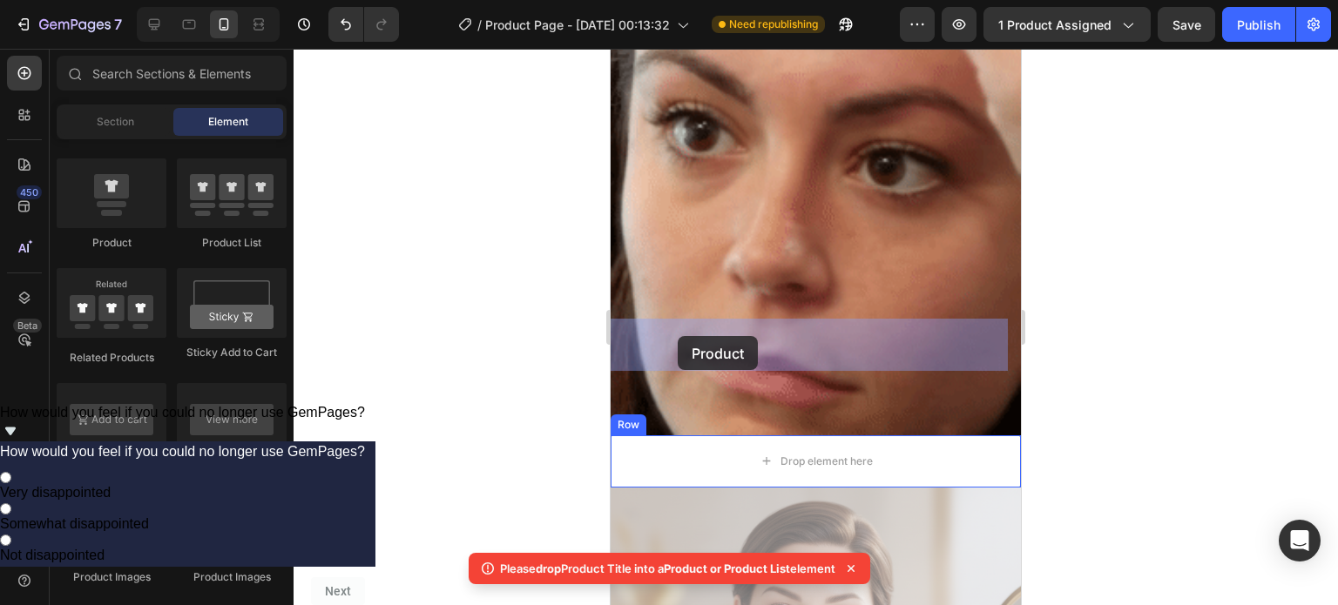
drag, startPoint x: 718, startPoint y: 251, endPoint x: 643, endPoint y: 350, distance: 124.4
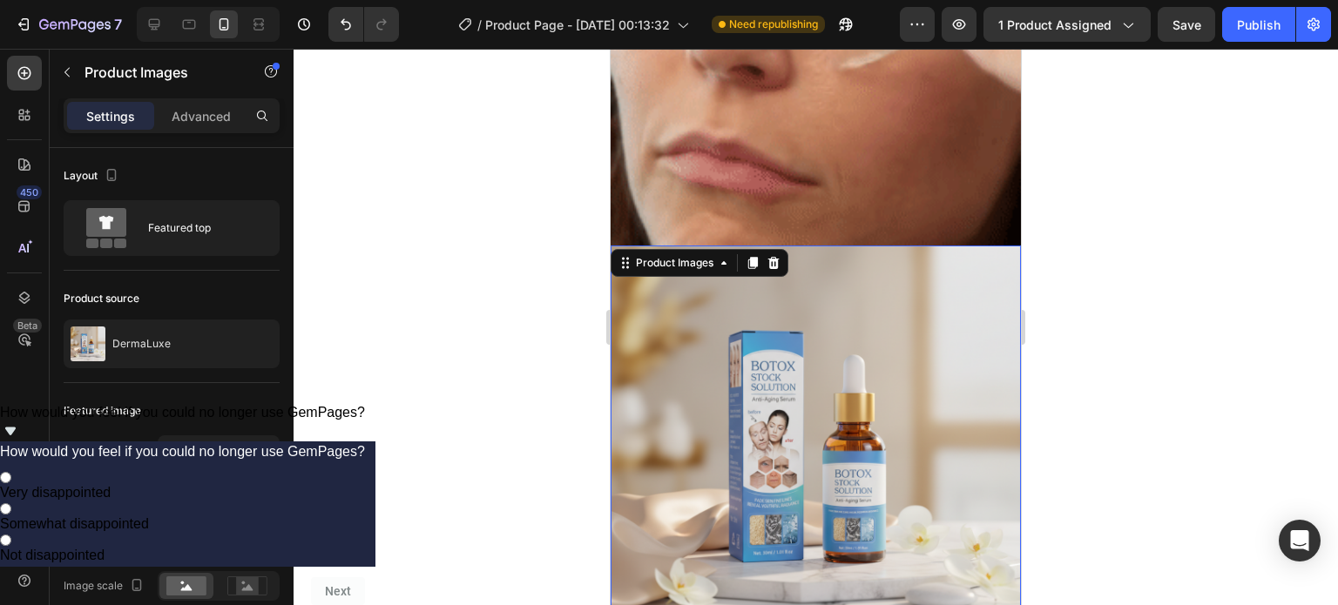
scroll to position [3634, 0]
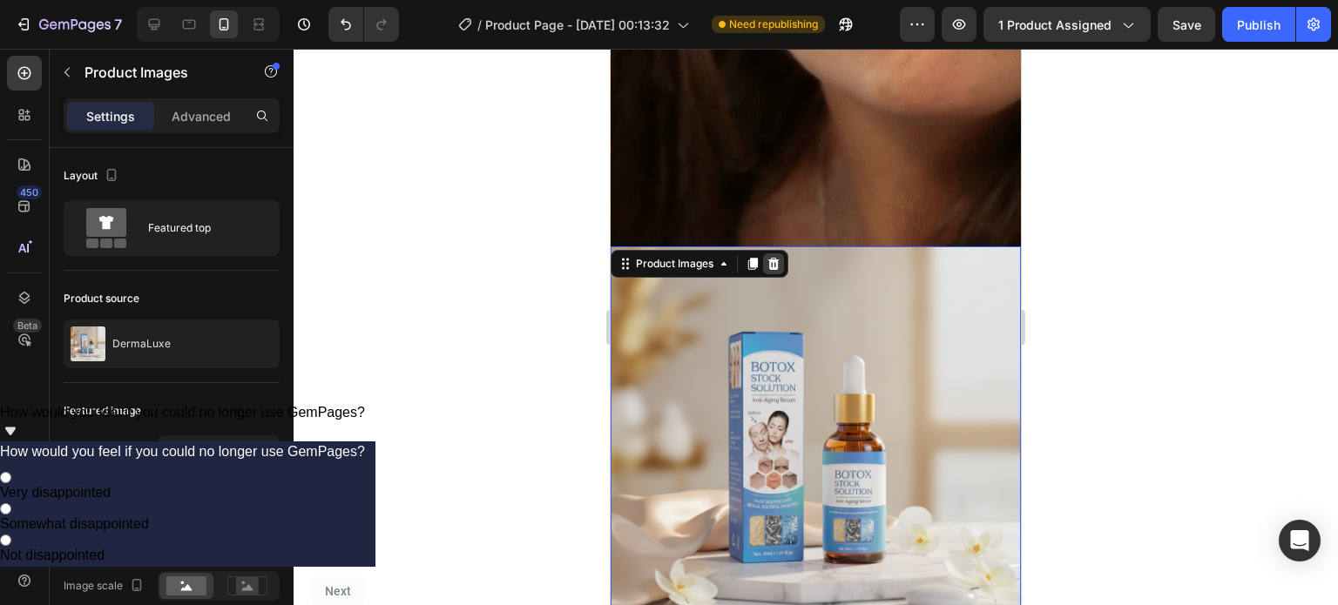
click at [777, 257] on icon at bounding box center [773, 263] width 11 height 12
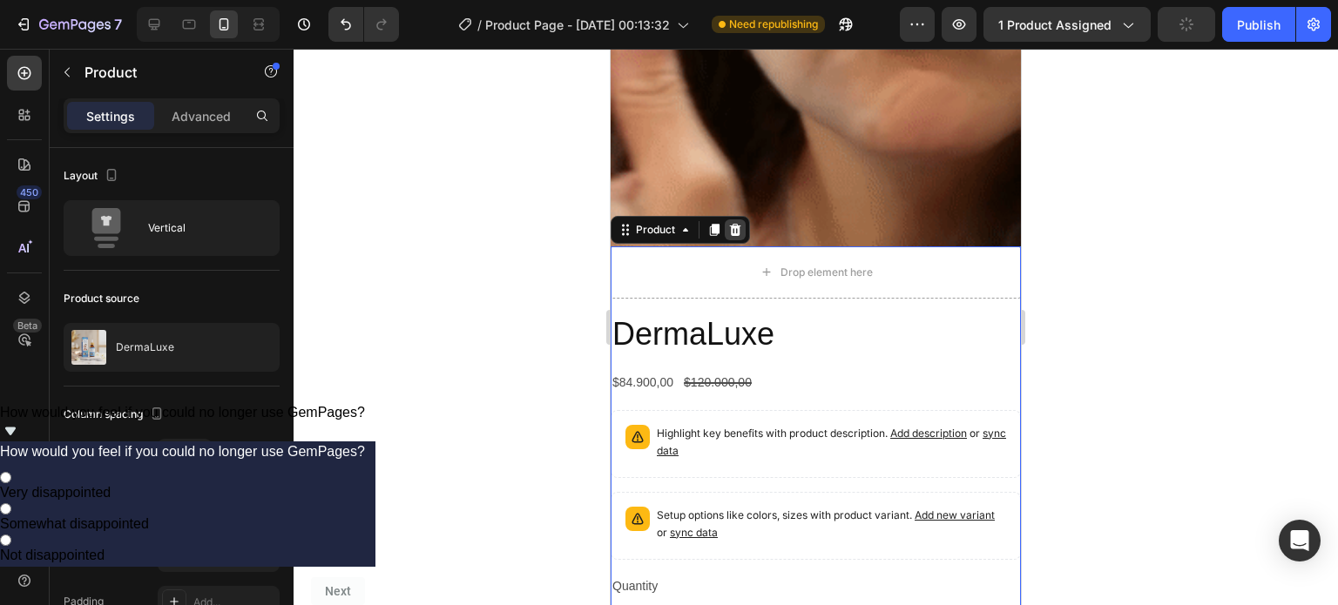
click at [732, 223] on icon at bounding box center [735, 229] width 11 height 12
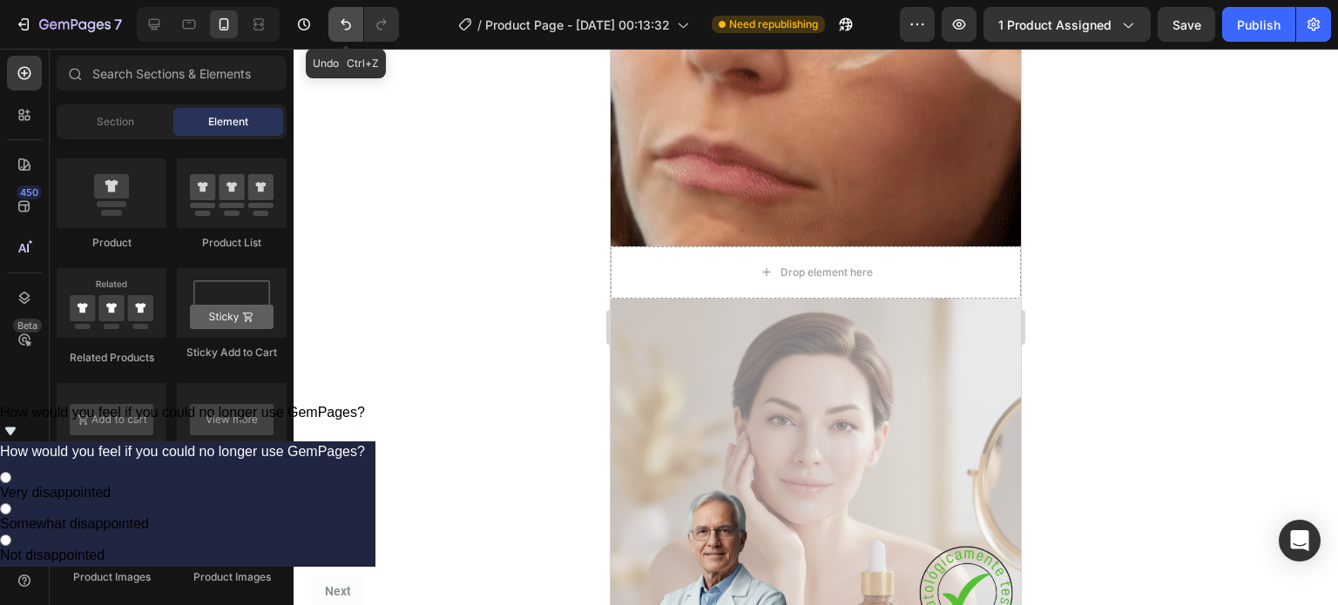
click at [340, 8] on button "Undo/Redo" at bounding box center [345, 24] width 35 height 35
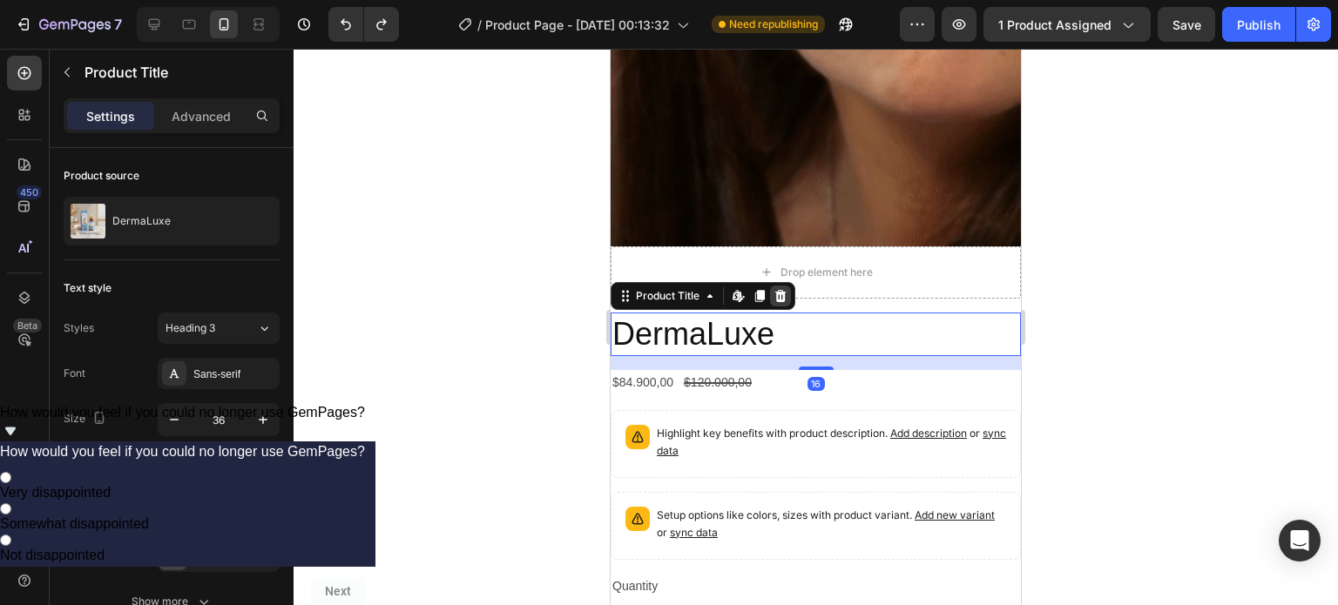
click at [784, 289] on icon at bounding box center [780, 295] width 11 height 12
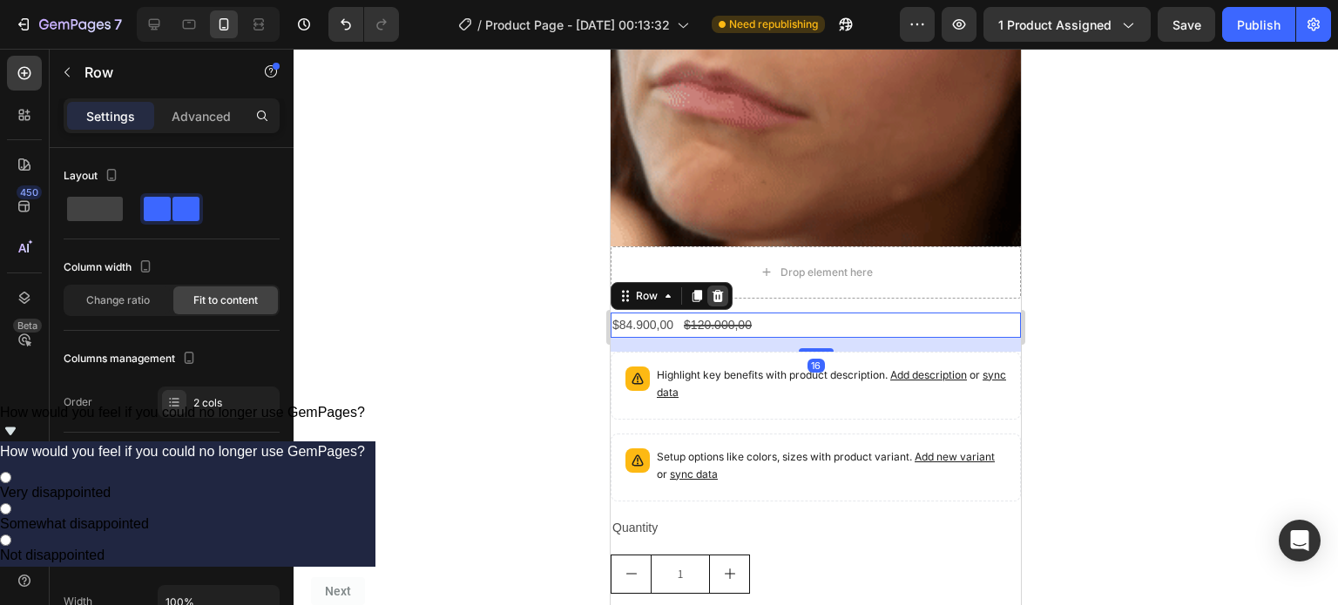
click at [725, 286] on div at bounding box center [717, 296] width 21 height 21
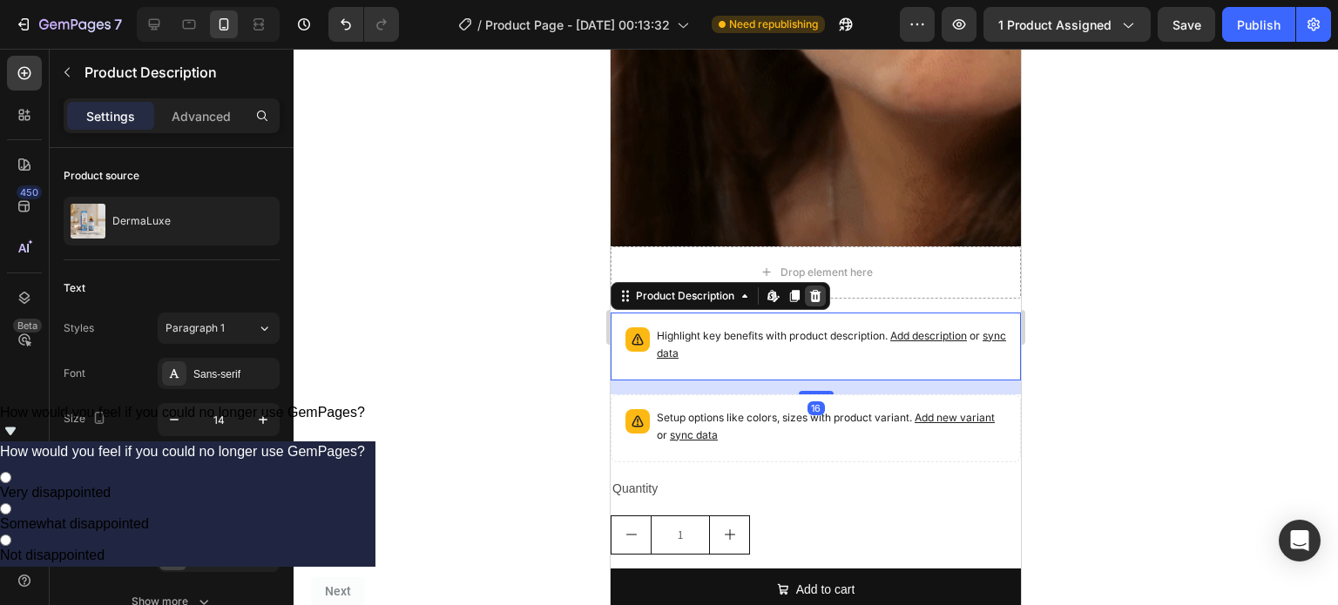
click at [819, 289] on icon at bounding box center [815, 295] width 11 height 12
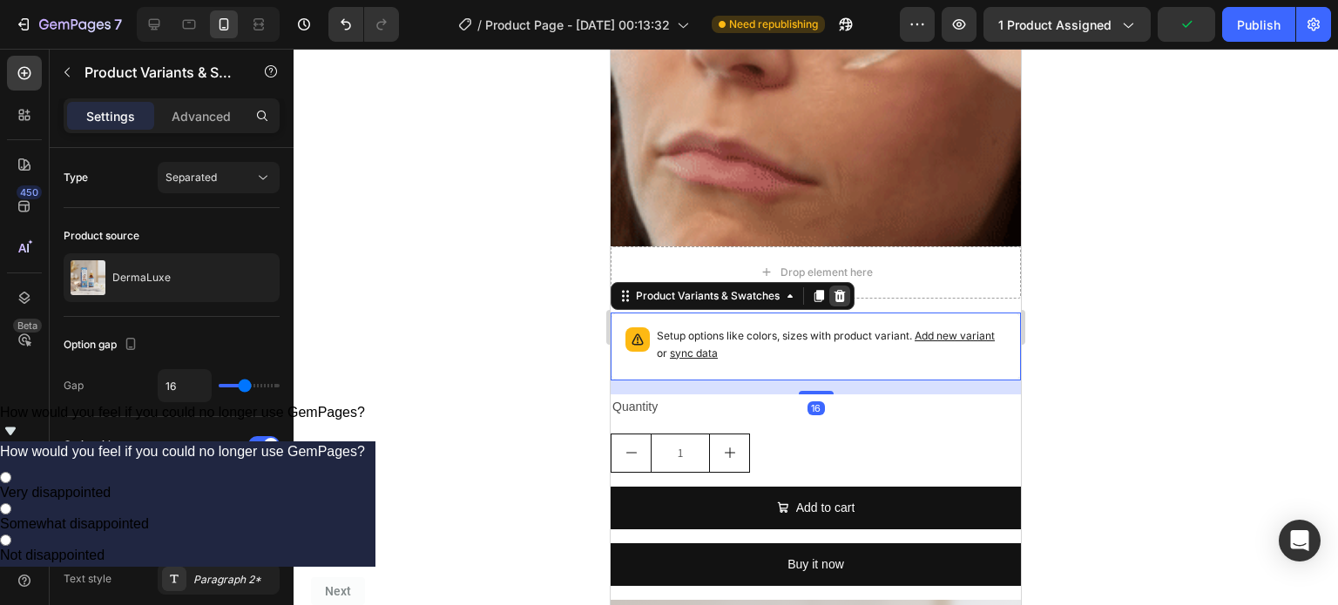
click at [836, 289] on icon at bounding box center [840, 295] width 11 height 12
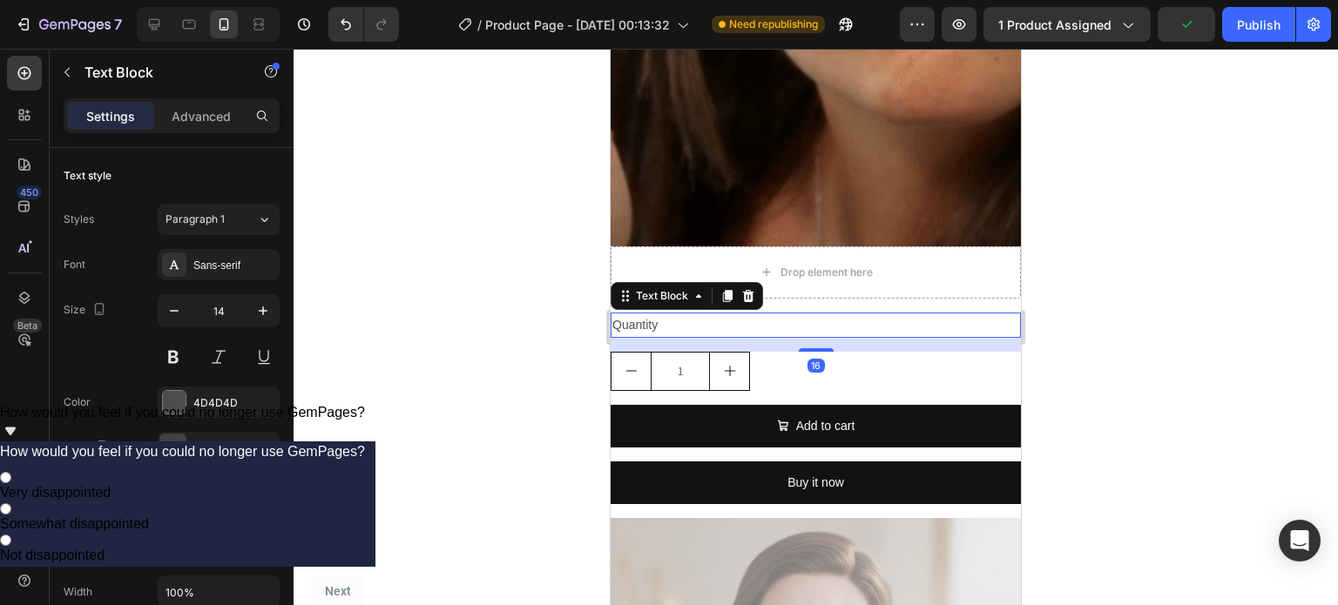
click at [805, 313] on div "Quantity" at bounding box center [816, 325] width 410 height 25
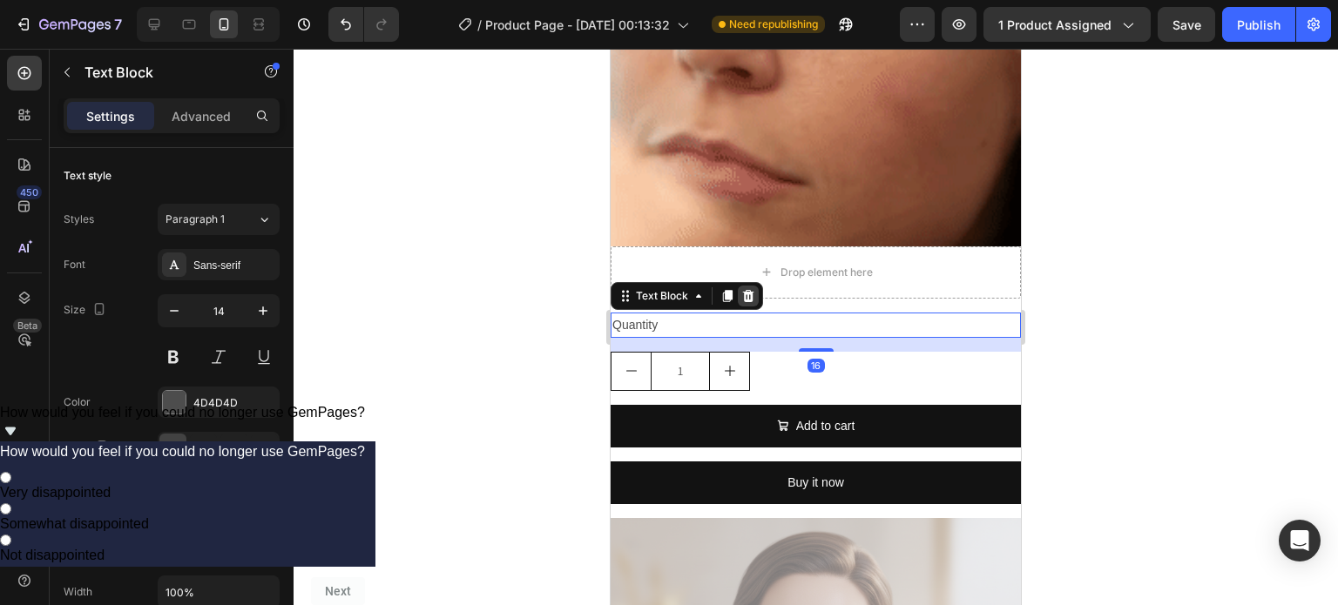
click at [751, 286] on div at bounding box center [748, 296] width 21 height 21
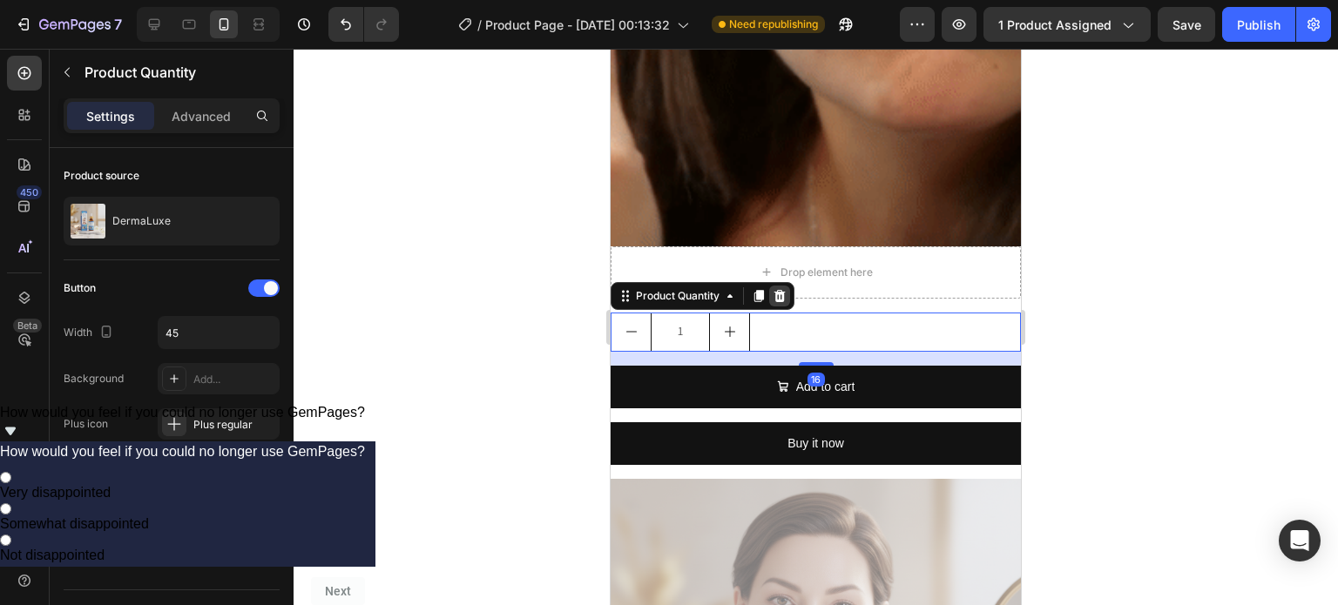
click at [779, 286] on div at bounding box center [779, 296] width 21 height 21
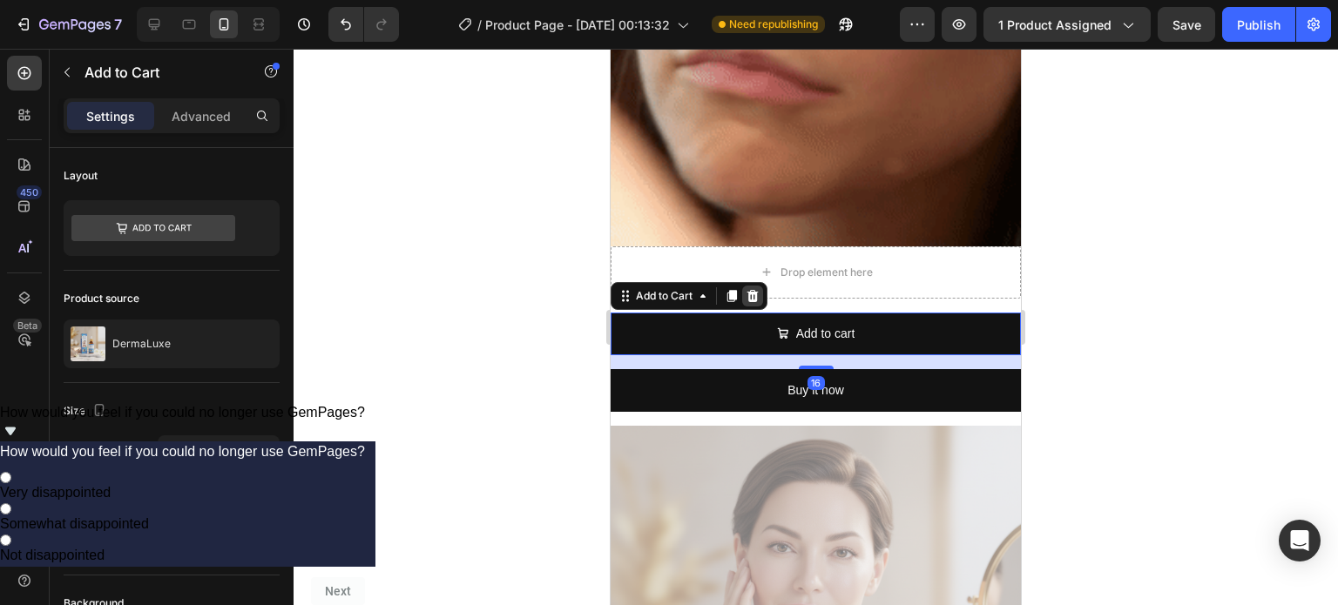
click at [755, 289] on icon at bounding box center [752, 295] width 11 height 12
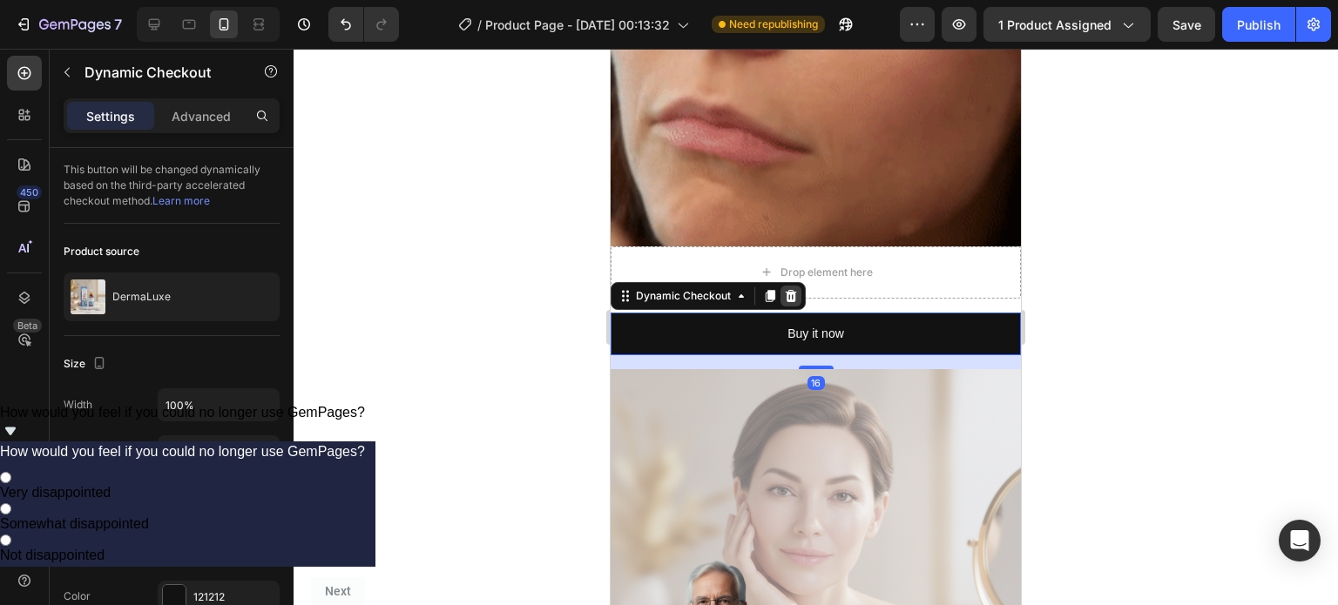
click at [784, 289] on icon at bounding box center [791, 296] width 14 height 14
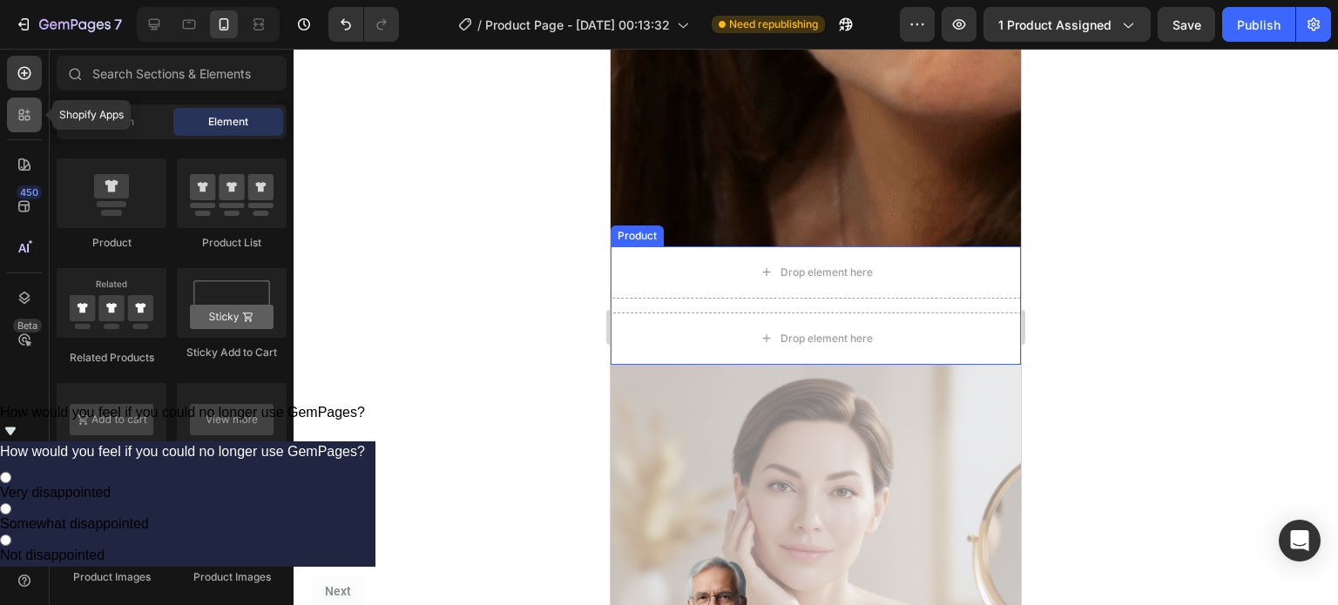
click at [17, 112] on icon at bounding box center [24, 114] width 17 height 17
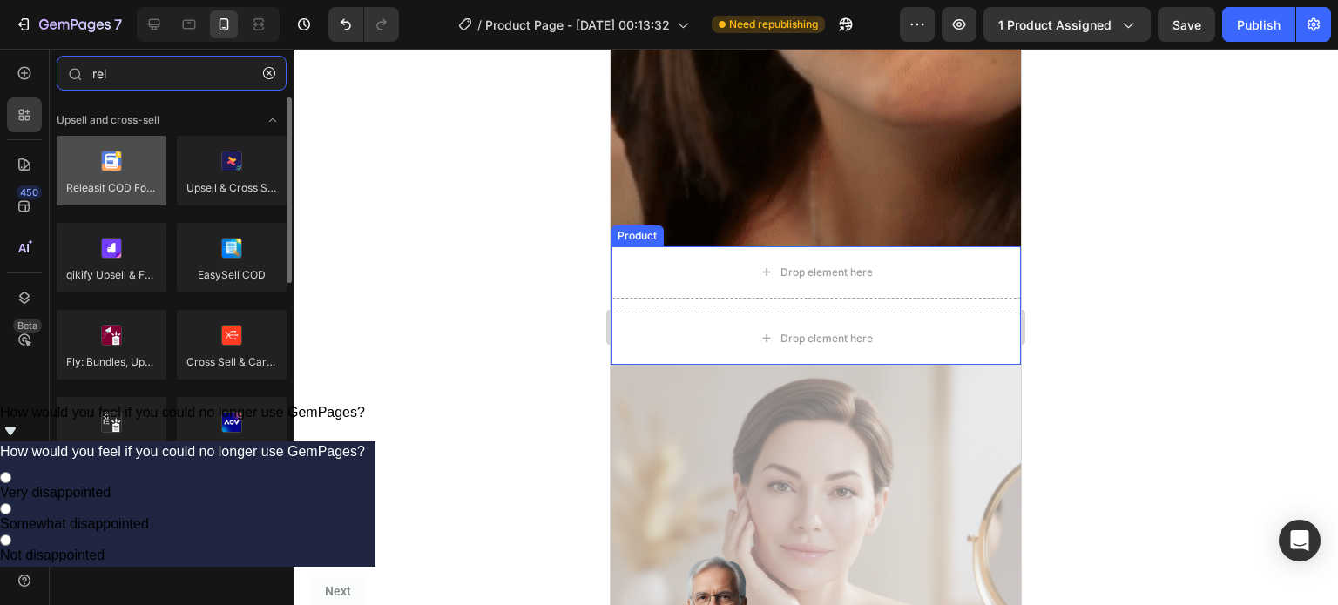
type input "rel"
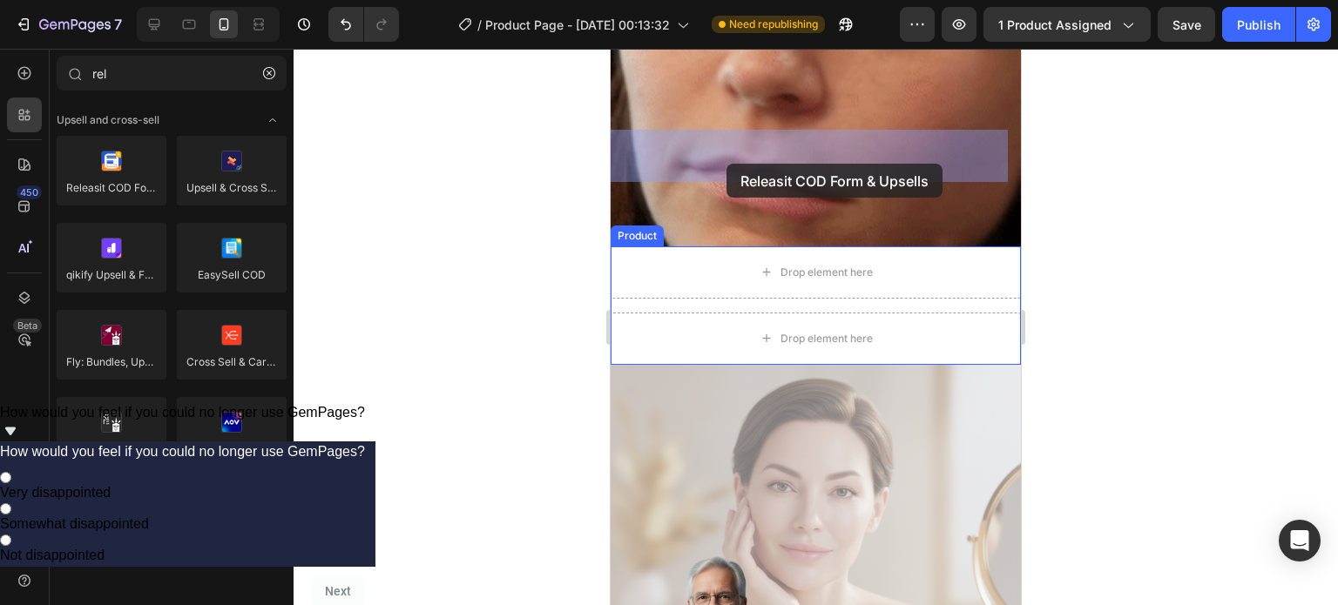
drag, startPoint x: 710, startPoint y: 224, endPoint x: 755, endPoint y: 164, distance: 75.3
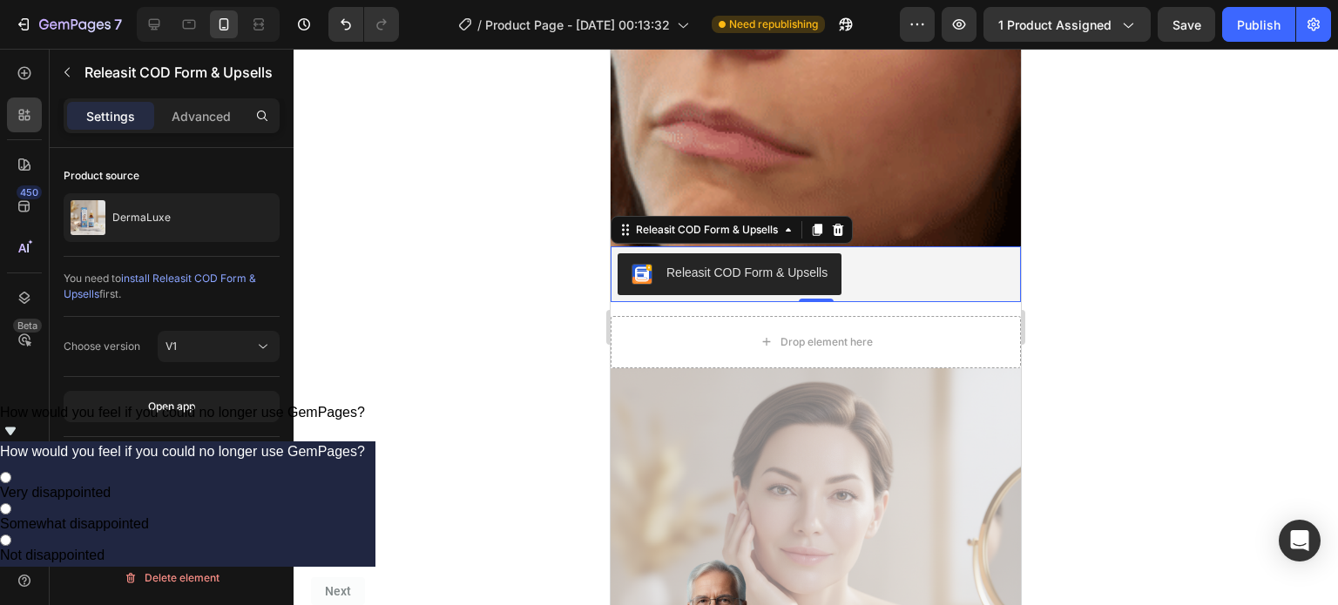
click at [223, 476] on div at bounding box center [218, 467] width 36 height 24
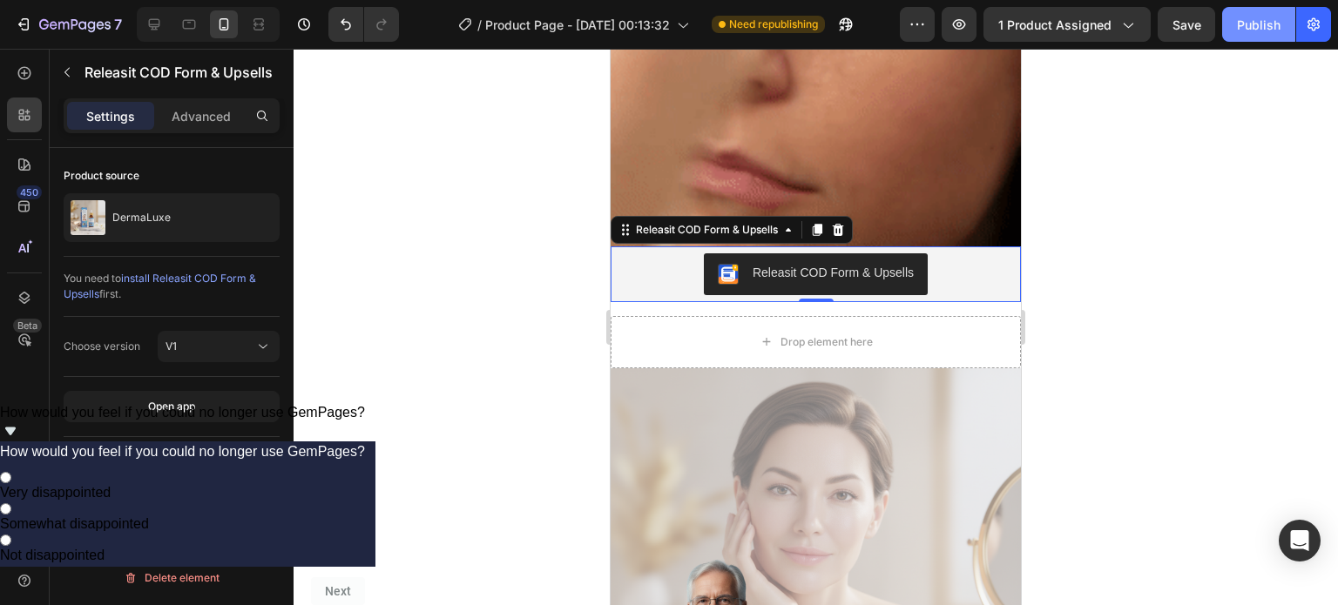
click at [1261, 17] on div "Publish" at bounding box center [1259, 25] width 44 height 18
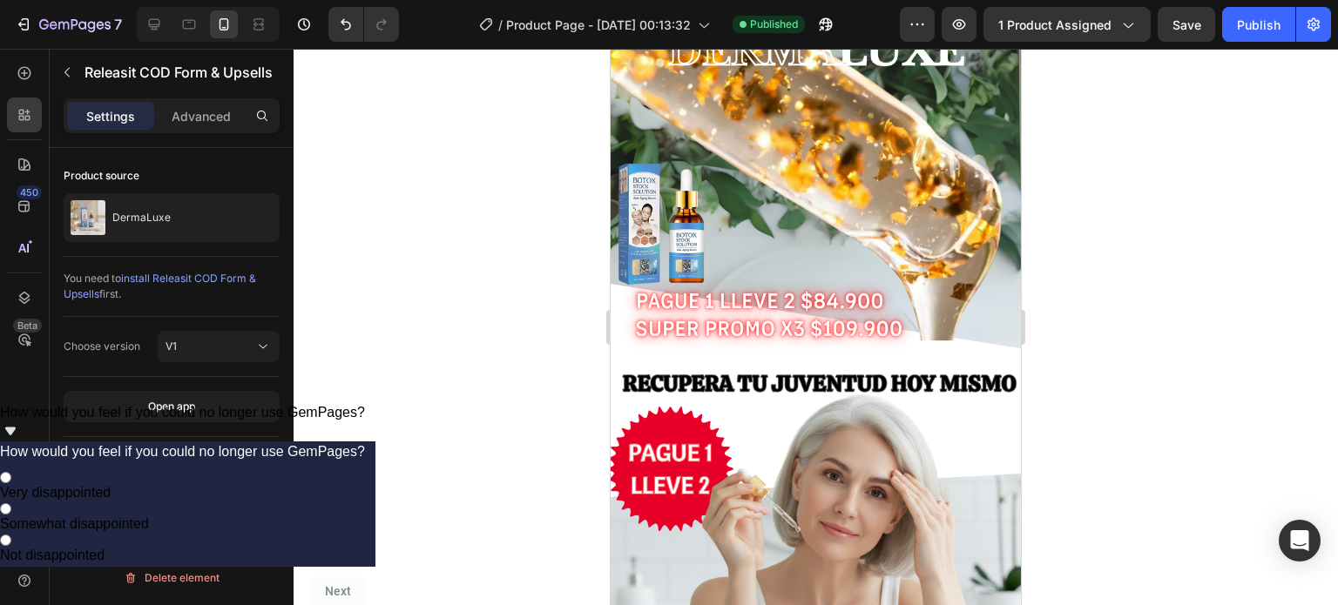
scroll to position [0, 0]
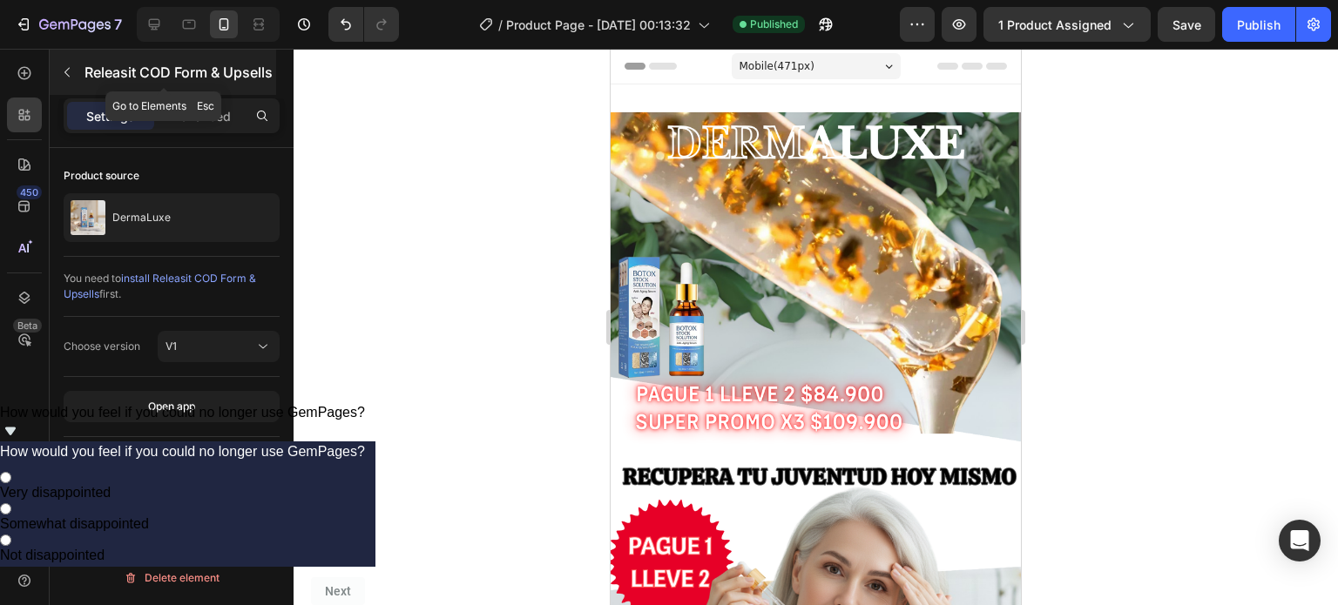
click at [70, 67] on icon "button" at bounding box center [67, 72] width 14 height 14
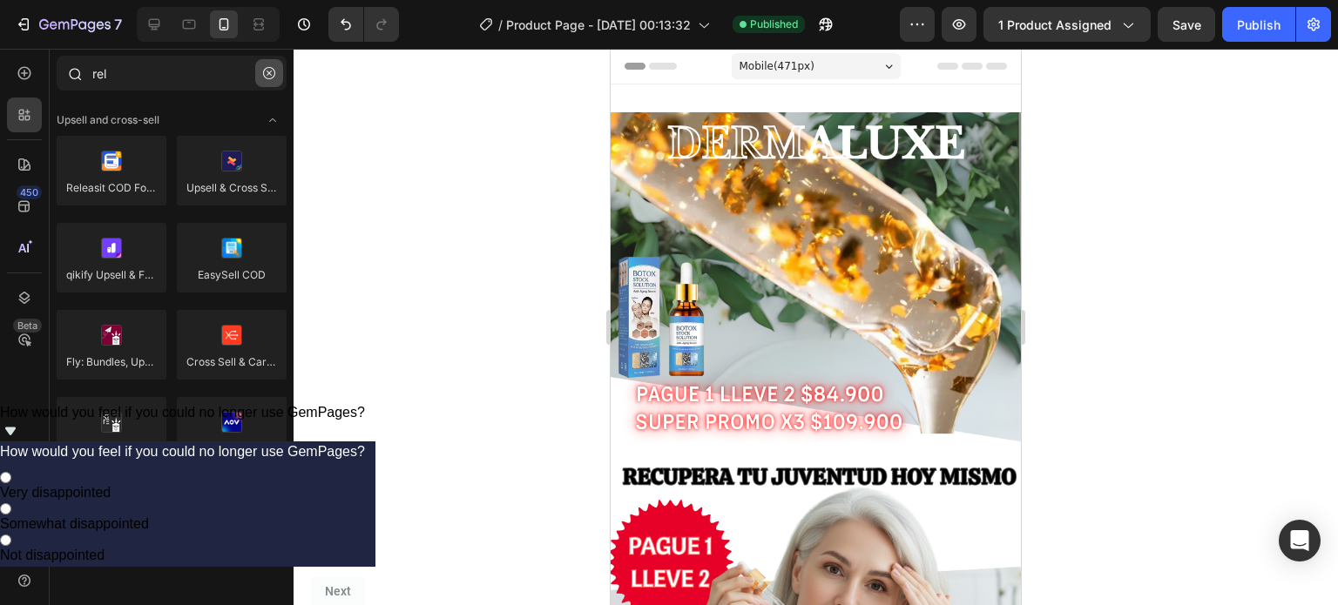
click at [274, 75] on icon "button" at bounding box center [269, 73] width 12 height 12
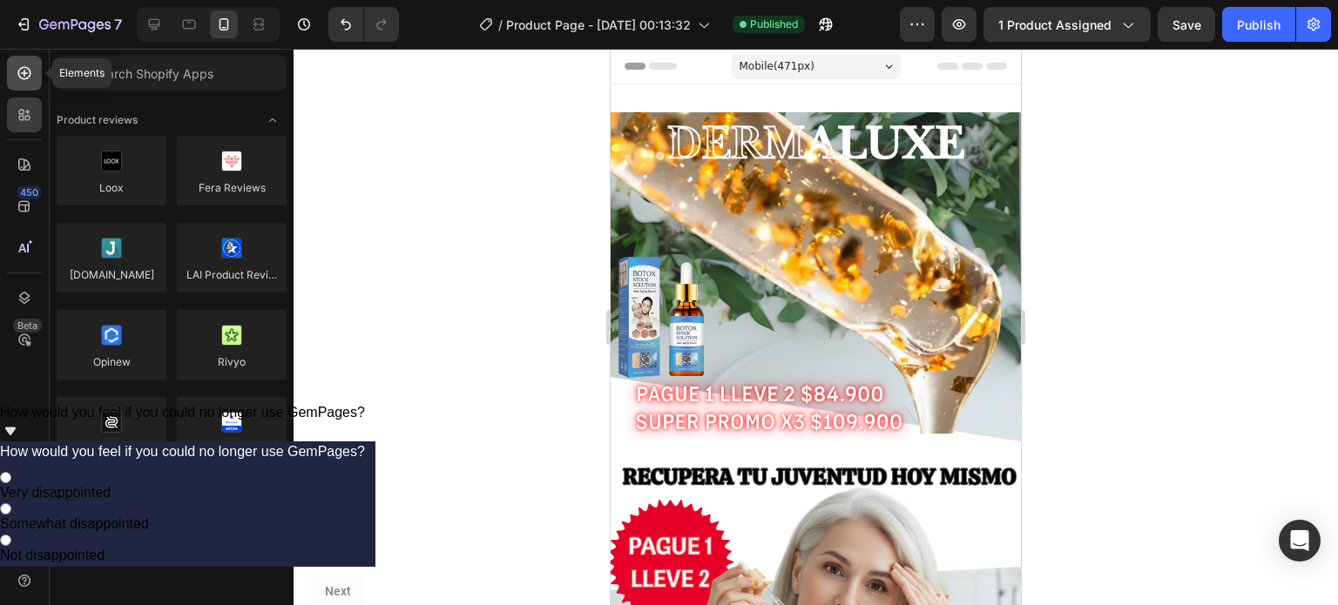
click at [29, 76] on icon at bounding box center [24, 73] width 13 height 13
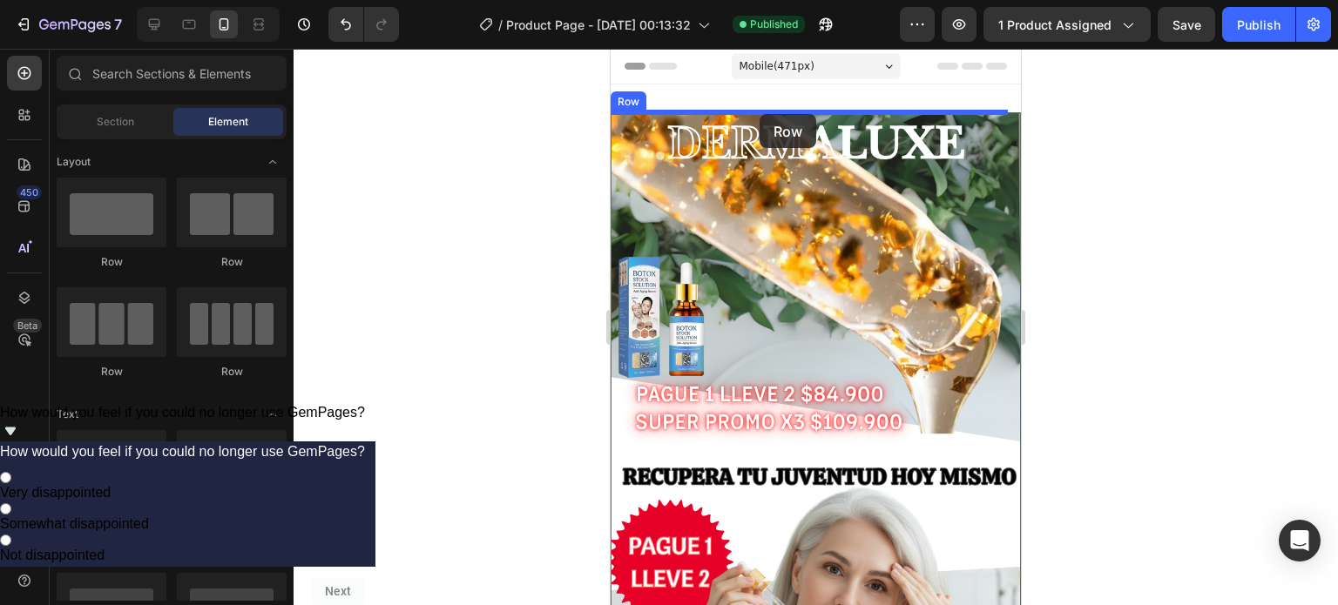
drag, startPoint x: 720, startPoint y: 272, endPoint x: 760, endPoint y: 114, distance: 162.7
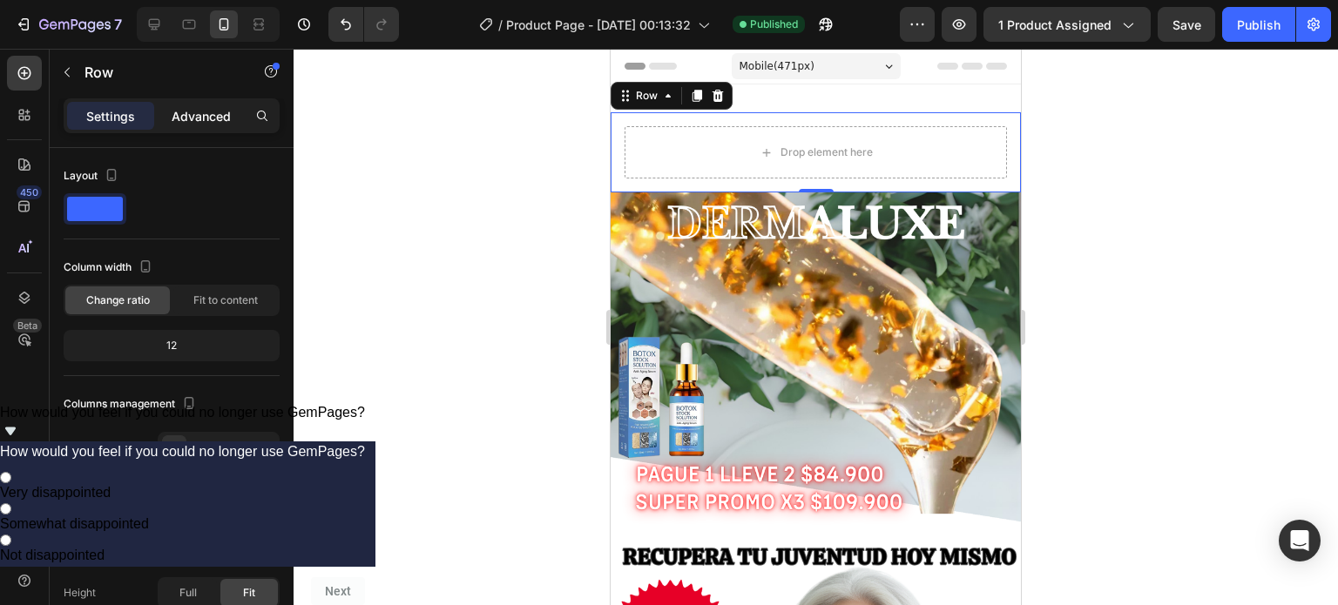
click at [209, 117] on p "Advanced" at bounding box center [201, 116] width 59 height 18
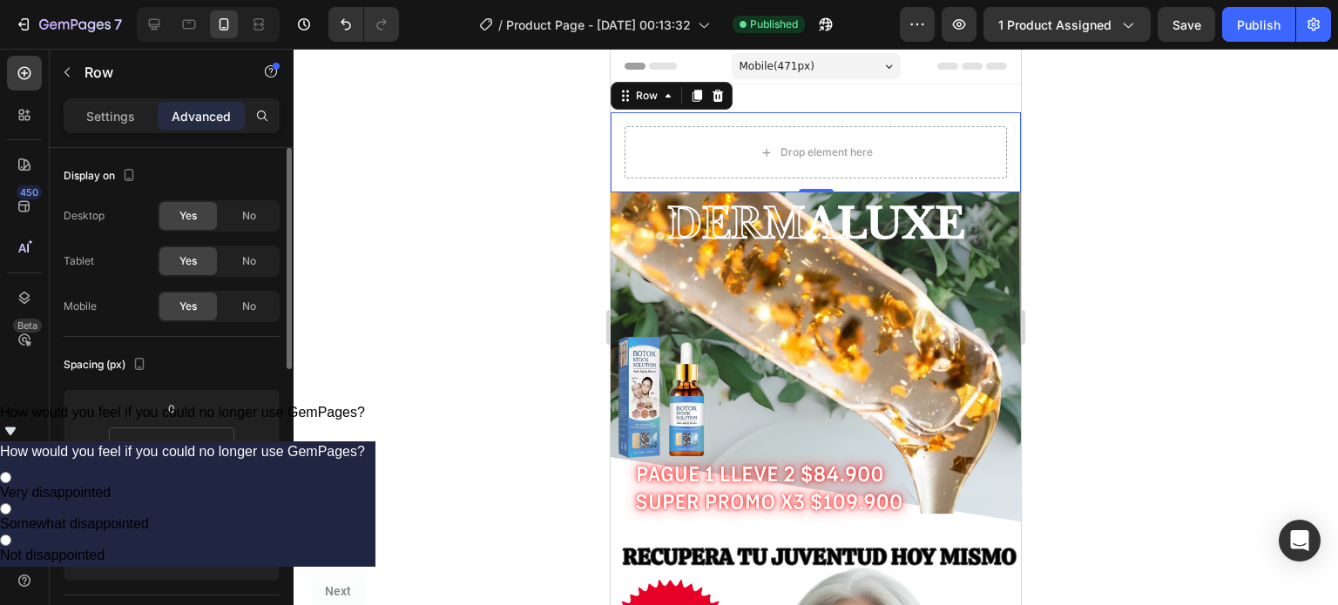
click at [177, 476] on button at bounding box center [171, 485] width 33 height 28
click at [179, 456] on input "16" at bounding box center [172, 448] width 35 height 26
type input "0"
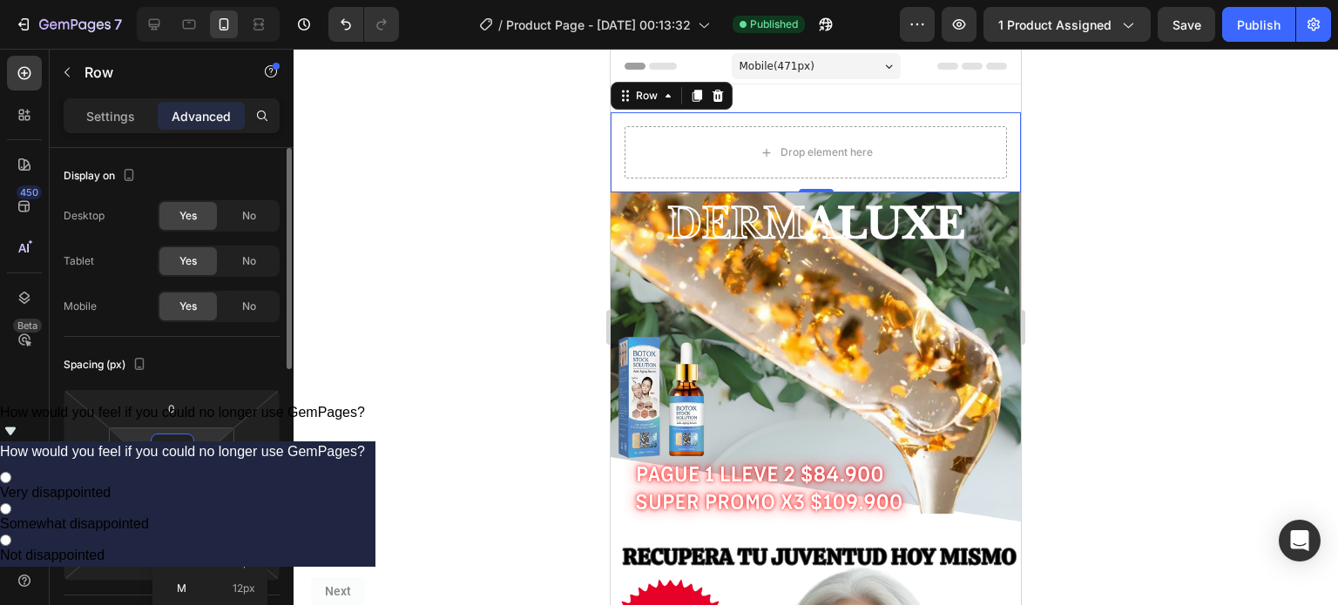
type input "0"
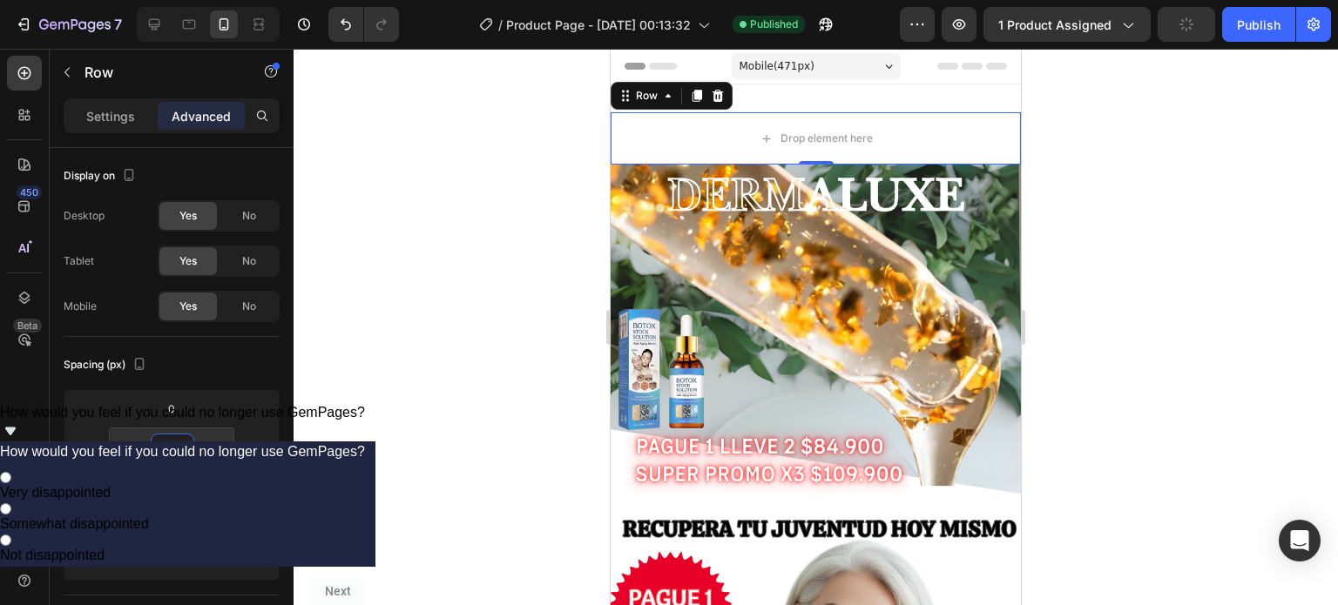
type input "0"
click at [457, 407] on div at bounding box center [816, 327] width 1045 height 557
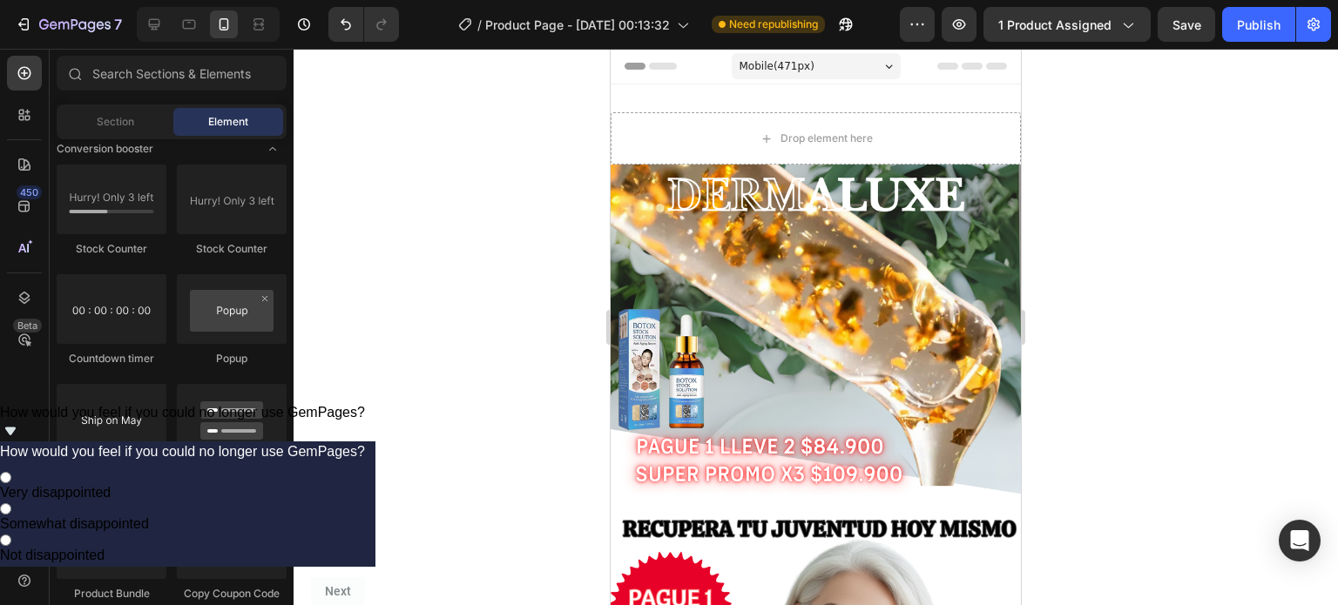
scroll to position [3588, 0]
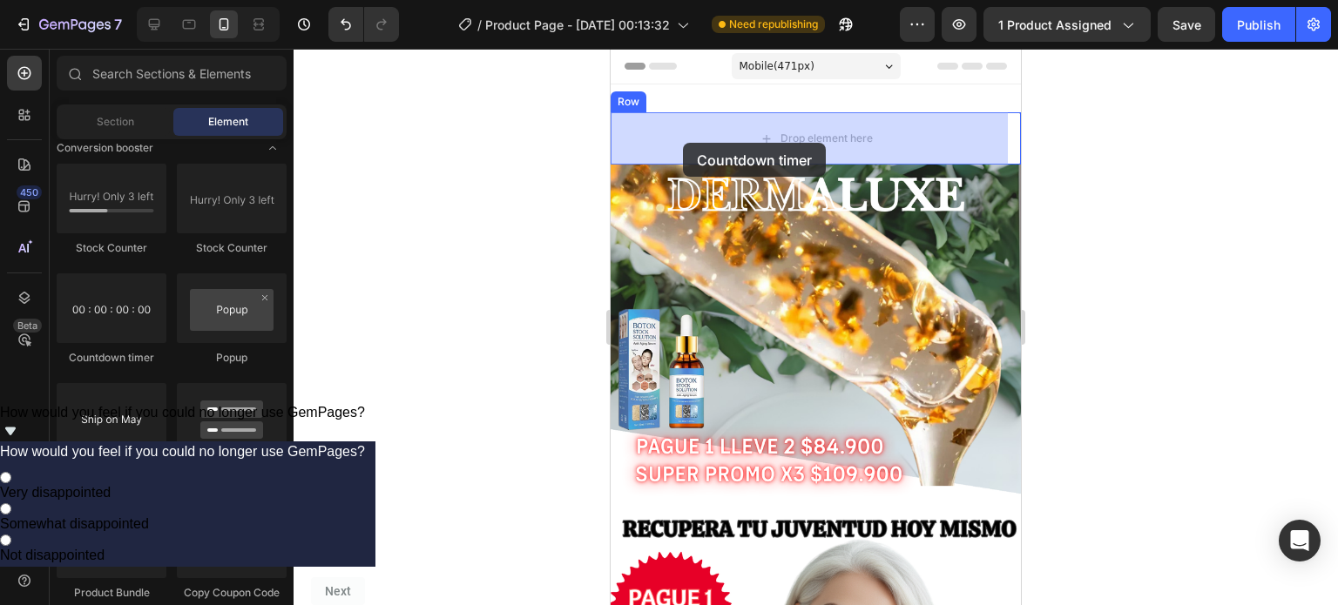
drag, startPoint x: 737, startPoint y: 364, endPoint x: 714, endPoint y: 142, distance: 223.4
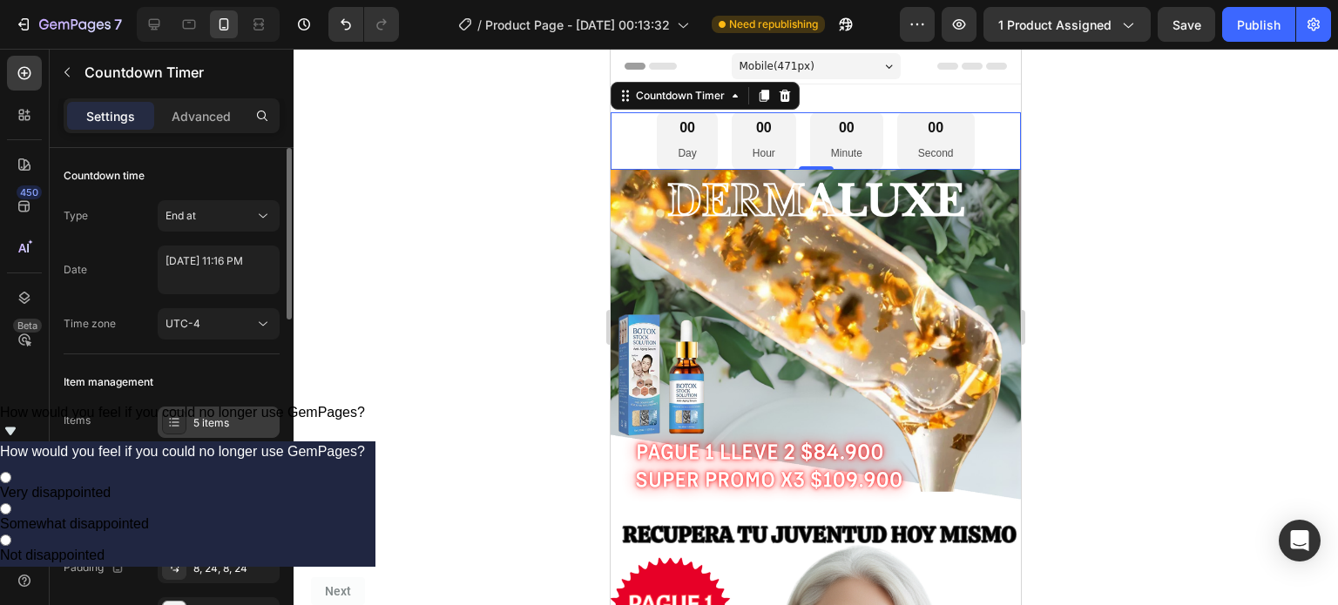
click at [232, 417] on div "5 items" at bounding box center [234, 424] width 82 height 16
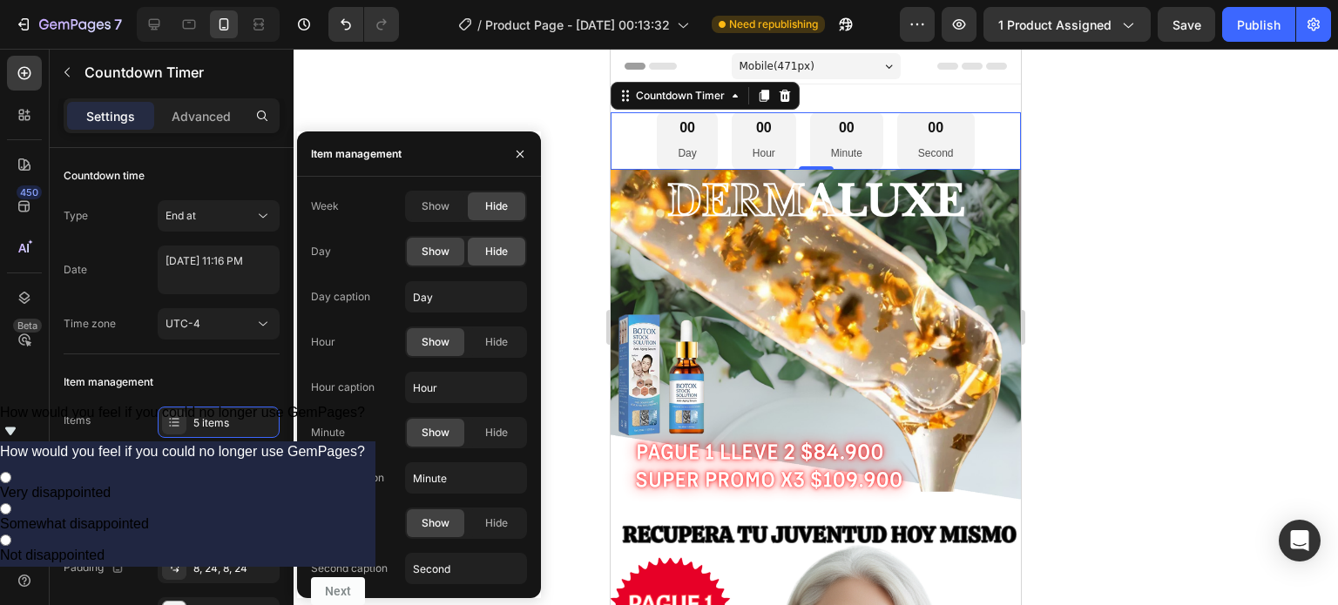
click at [488, 247] on span "Hide" at bounding box center [496, 252] width 23 height 16
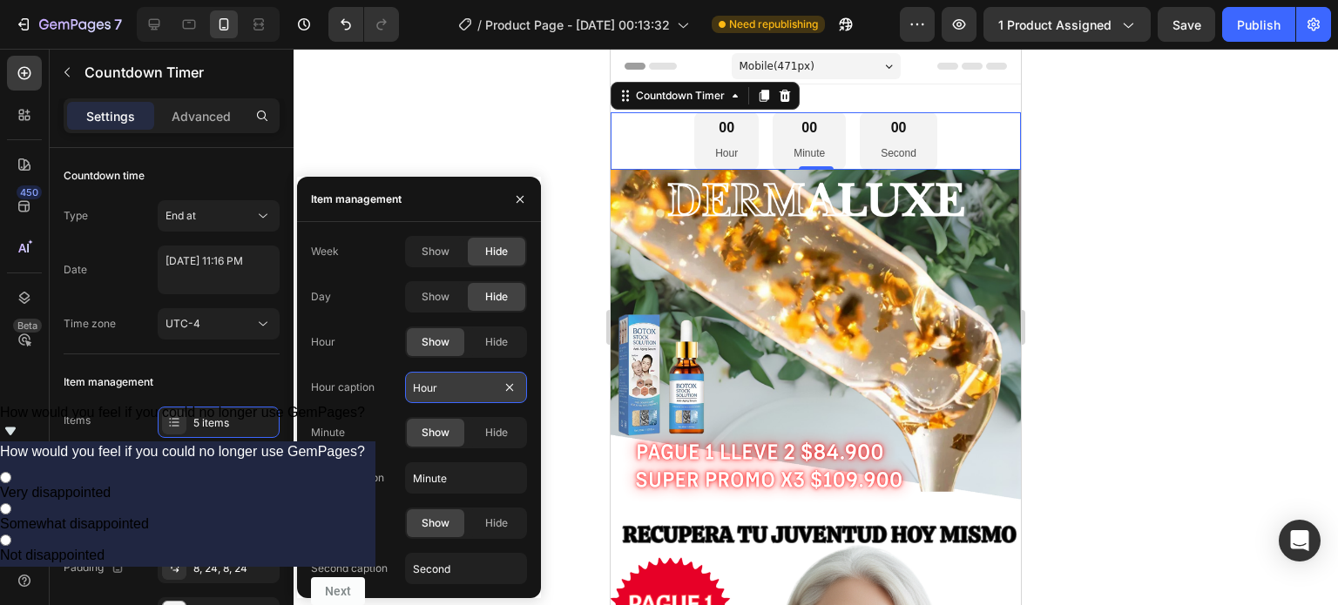
click at [457, 399] on input "Hour" at bounding box center [466, 387] width 122 height 31
type input "Hora"
click at [457, 482] on input "Minute" at bounding box center [466, 478] width 122 height 31
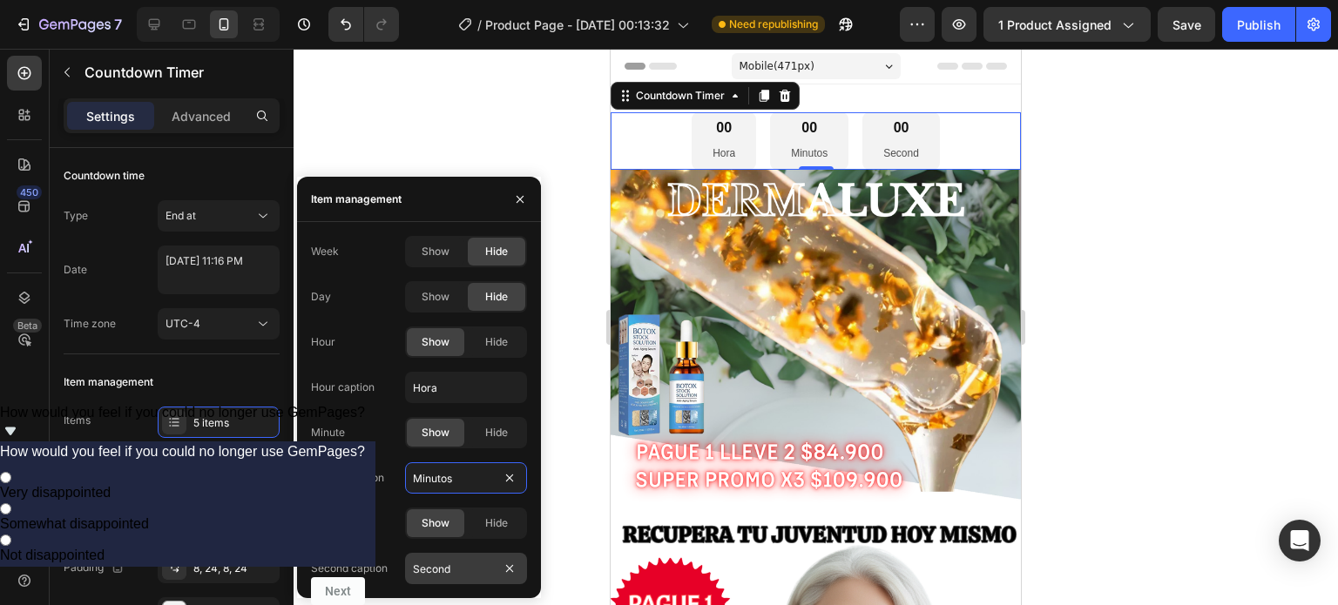
type input "Minutos"
click at [470, 571] on input "Second" at bounding box center [466, 568] width 122 height 31
type input "Segundos"
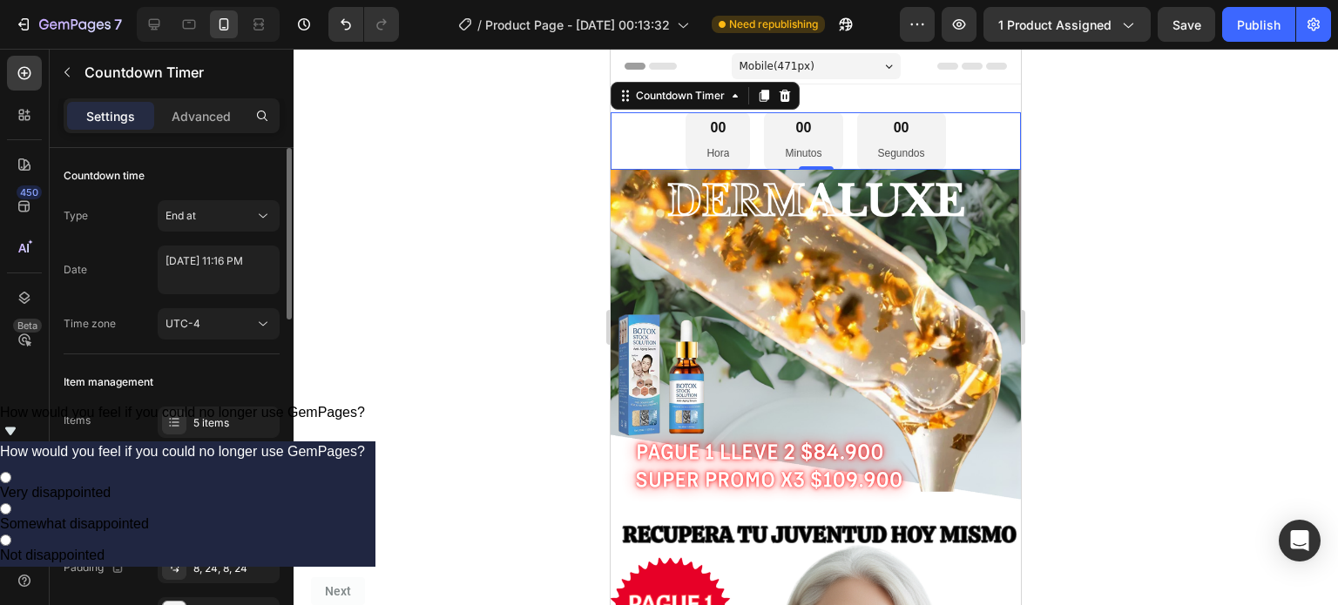
type input "11"
type input "27"
type input "29"
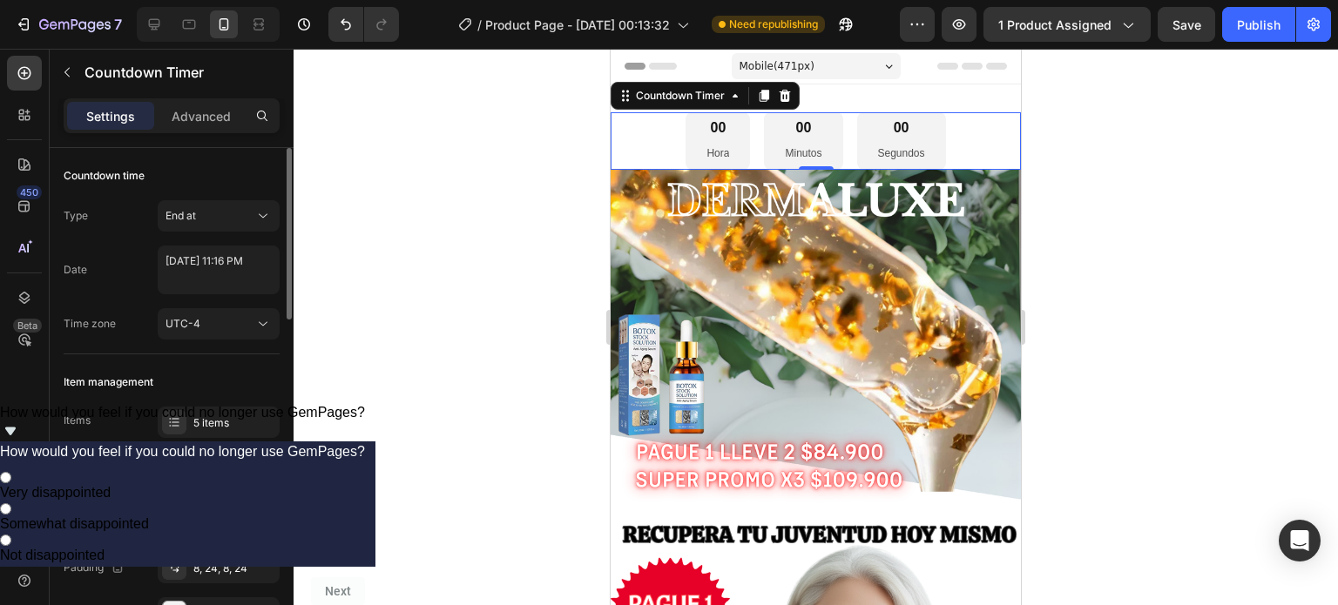
type input "29"
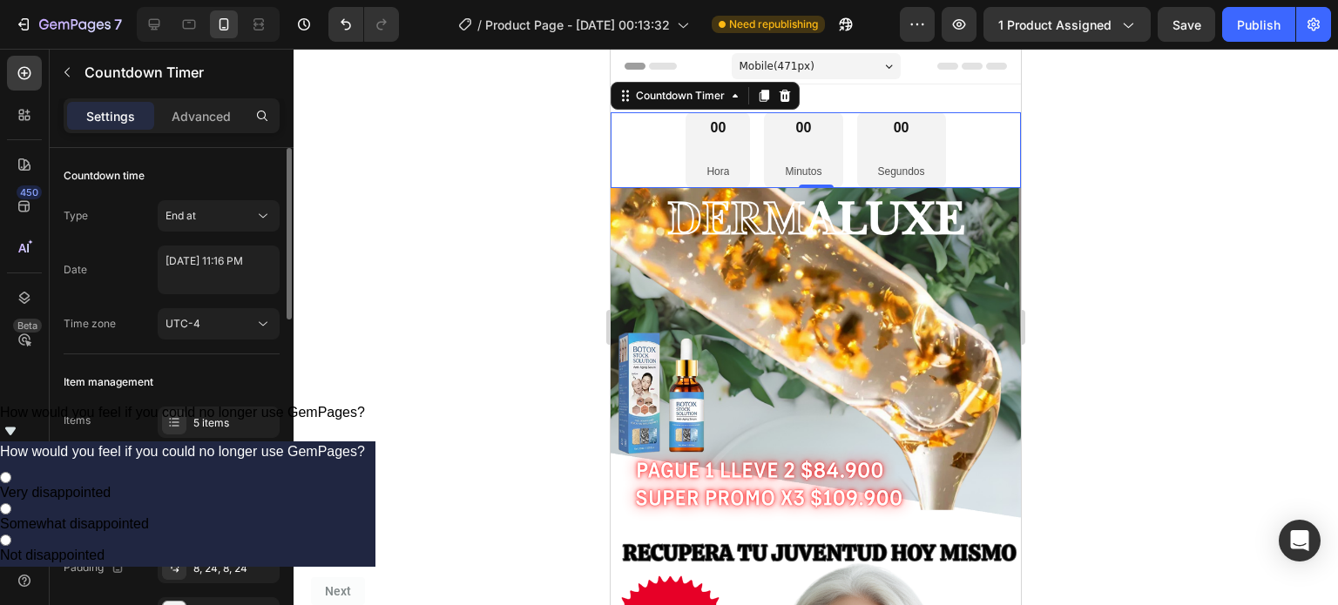
type input "31"
type input "41"
type input "43"
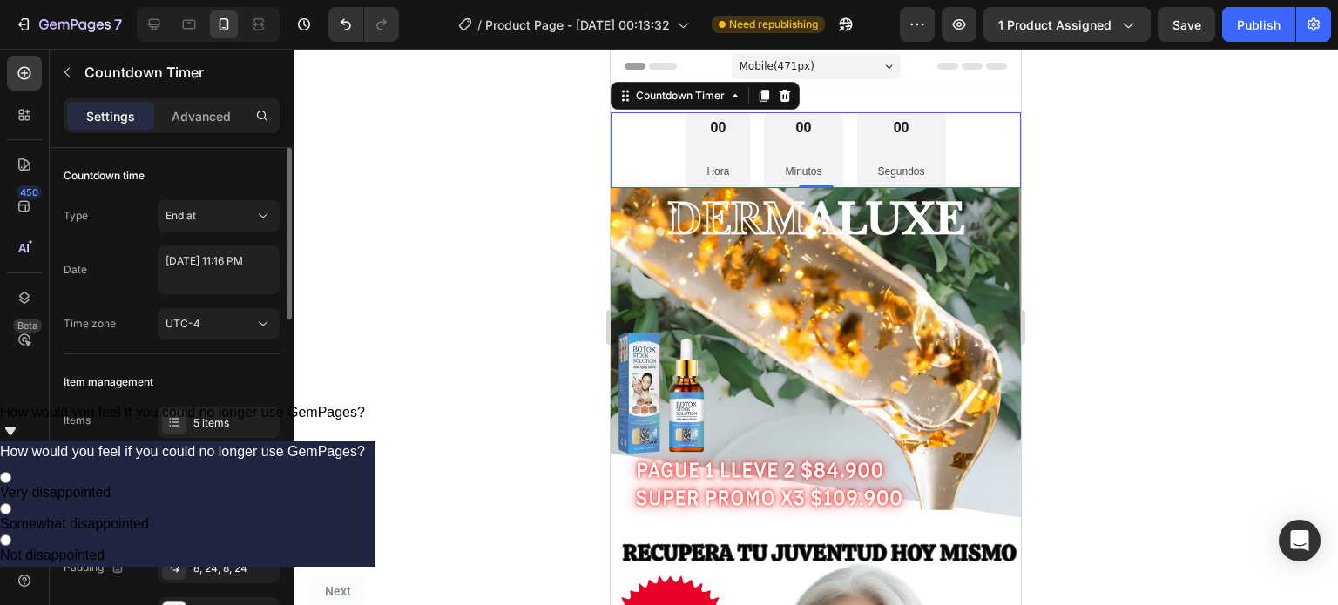
type input "43"
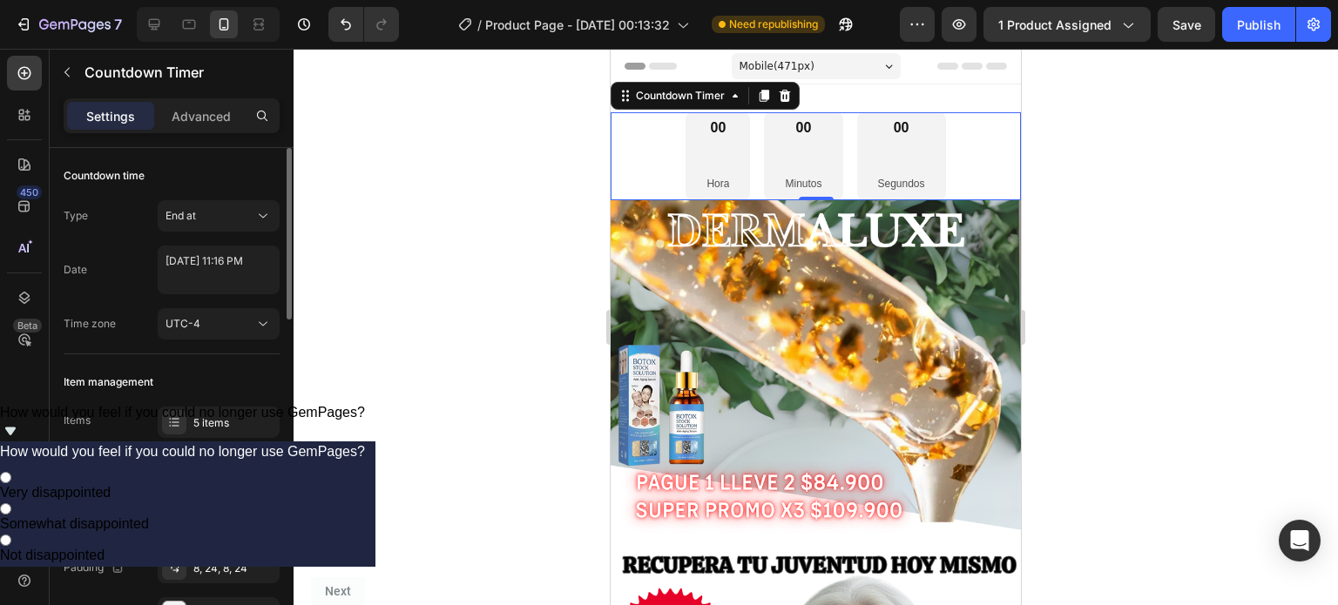
type input "38"
type input "0"
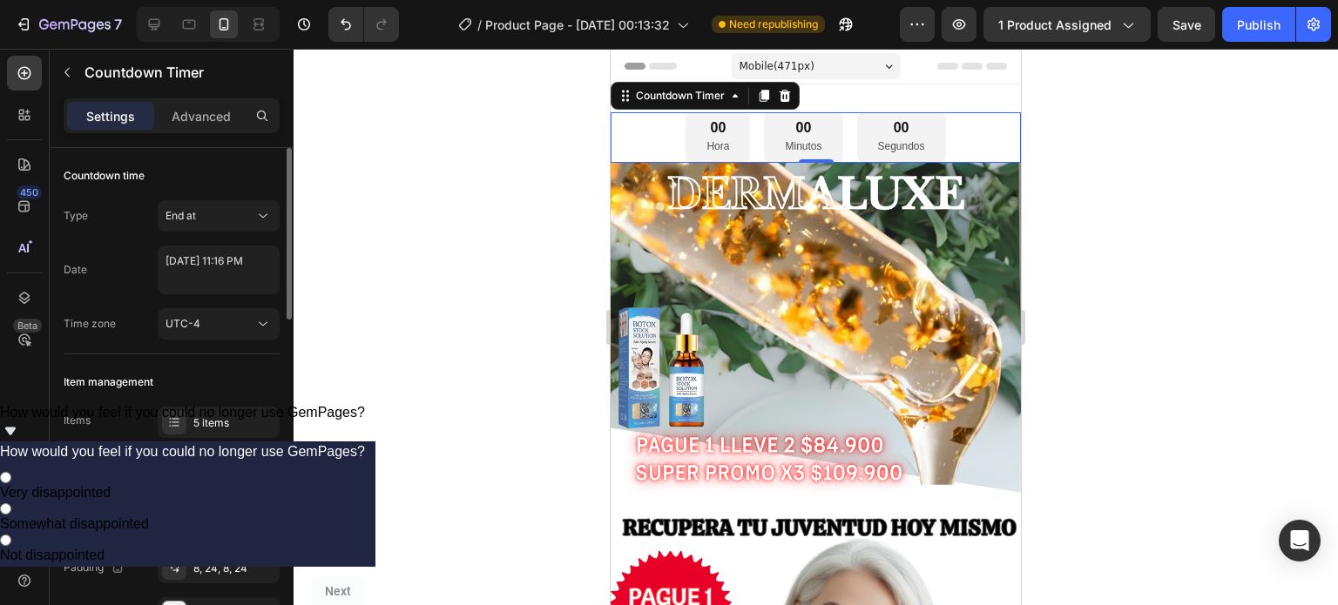
drag, startPoint x: 229, startPoint y: 514, endPoint x: 203, endPoint y: 516, distance: 26.2
type input "0"
click at [219, 520] on input "range" at bounding box center [249, 521] width 61 height 3
click at [249, 211] on div "End at" at bounding box center [210, 216] width 89 height 16
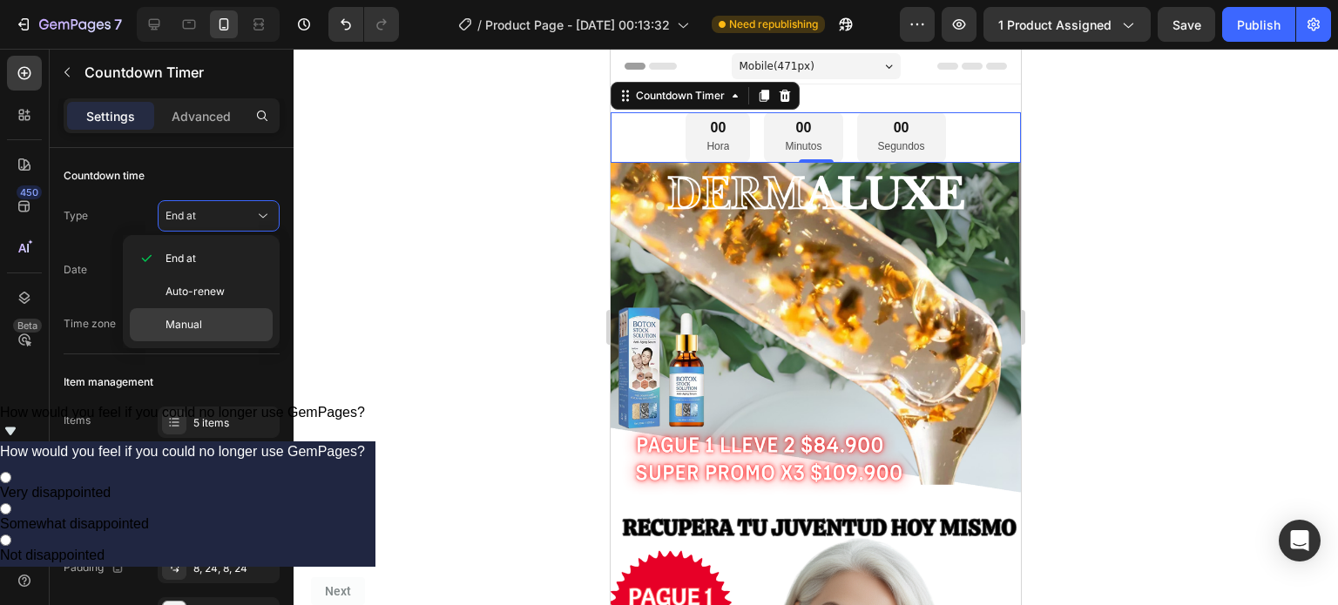
click at [234, 310] on div "Manual" at bounding box center [201, 324] width 143 height 33
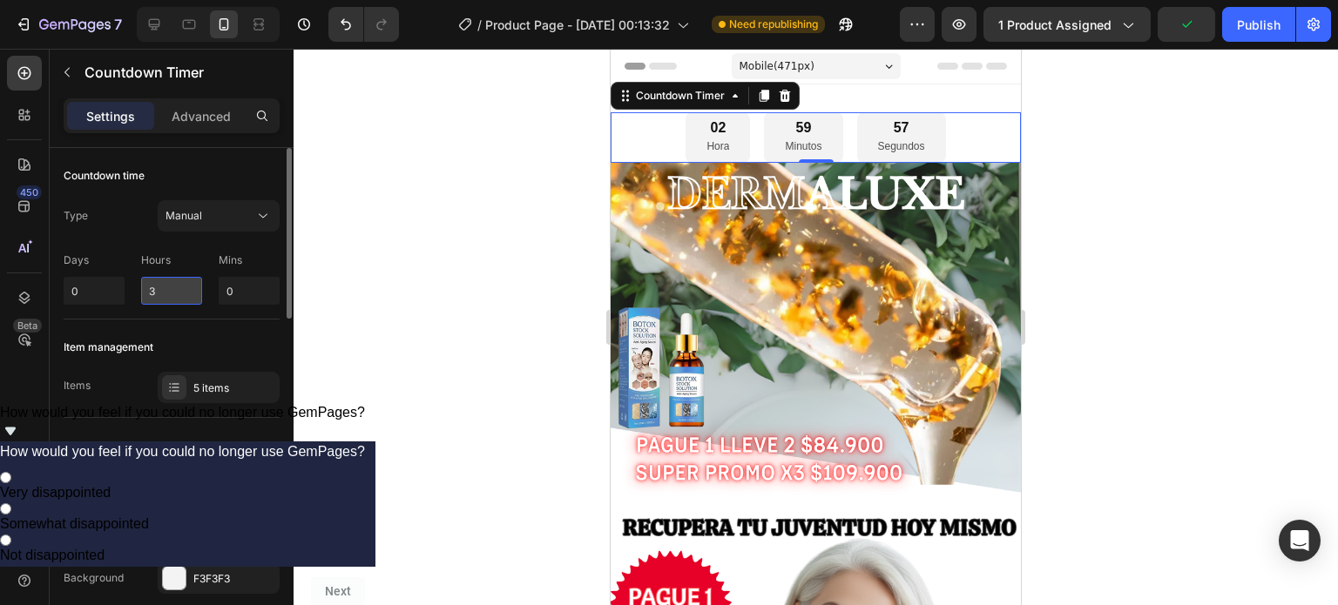
click at [184, 285] on input "3" at bounding box center [171, 291] width 61 height 28
type input "0"
click at [260, 289] on input "0" at bounding box center [249, 291] width 61 height 28
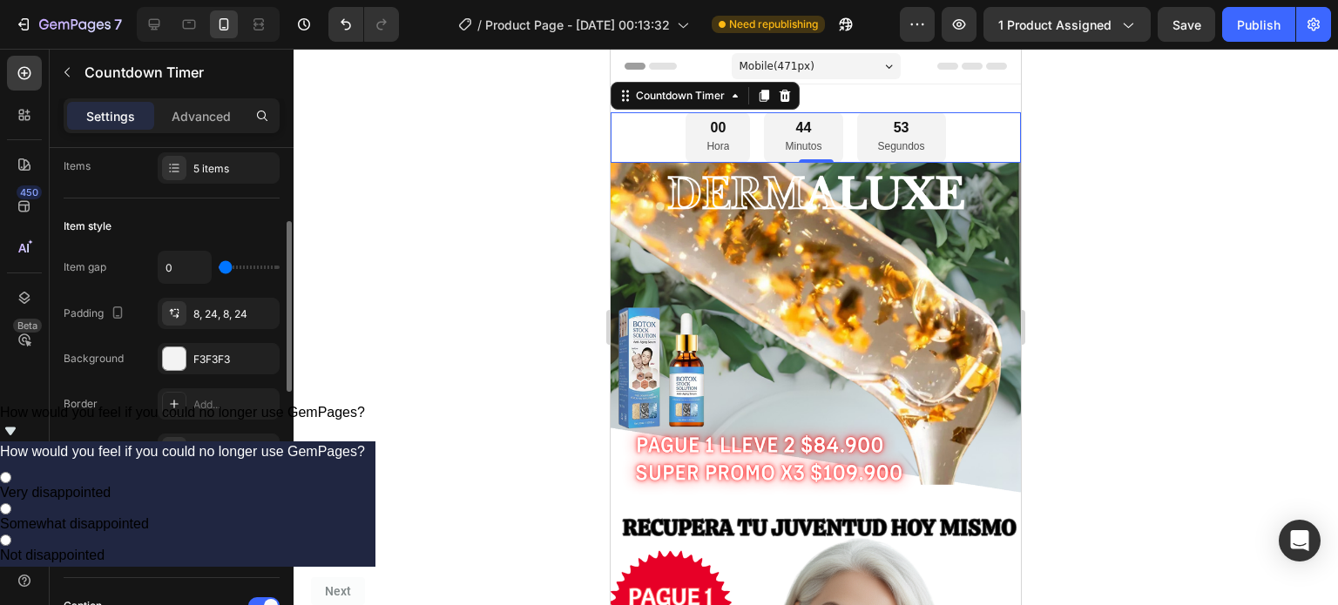
scroll to position [220, 0]
type input "45"
type input "9"
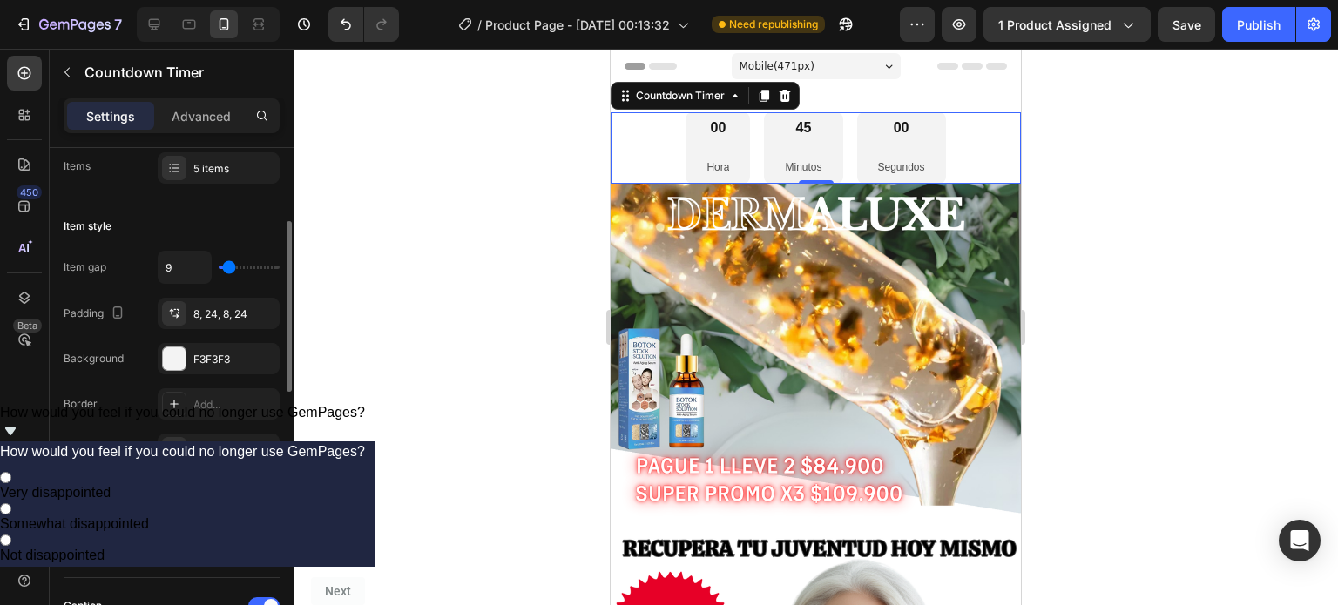
type input "24"
type input "31"
type input "32"
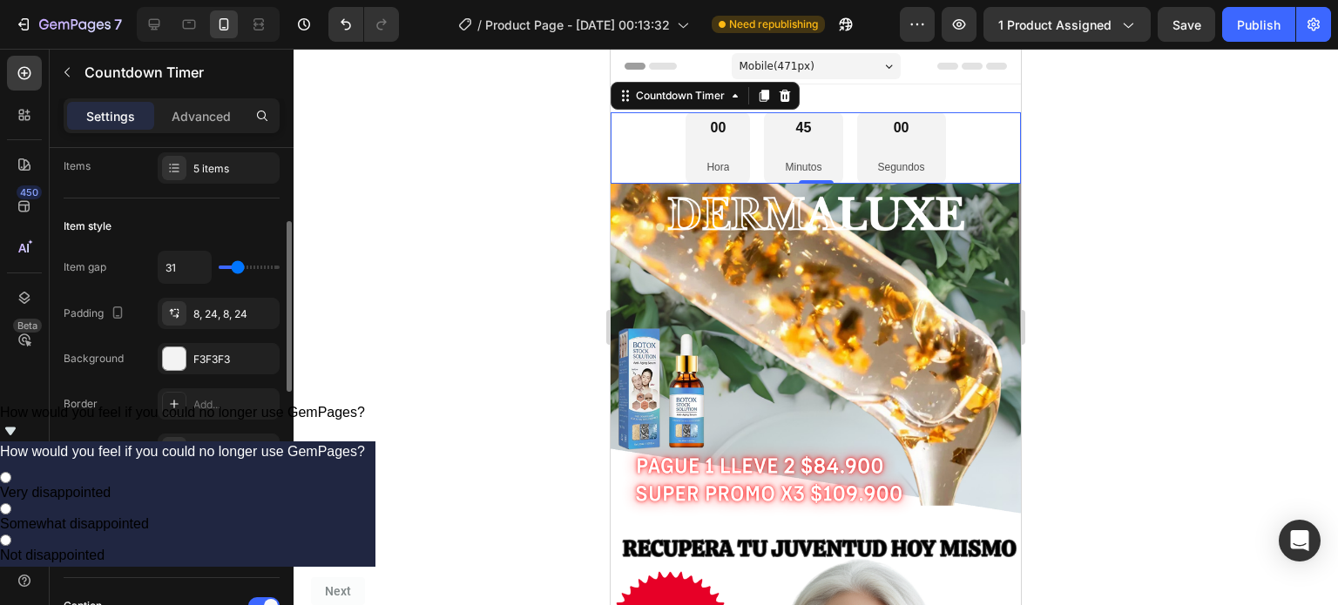
type input "32"
type input "34"
type input "36"
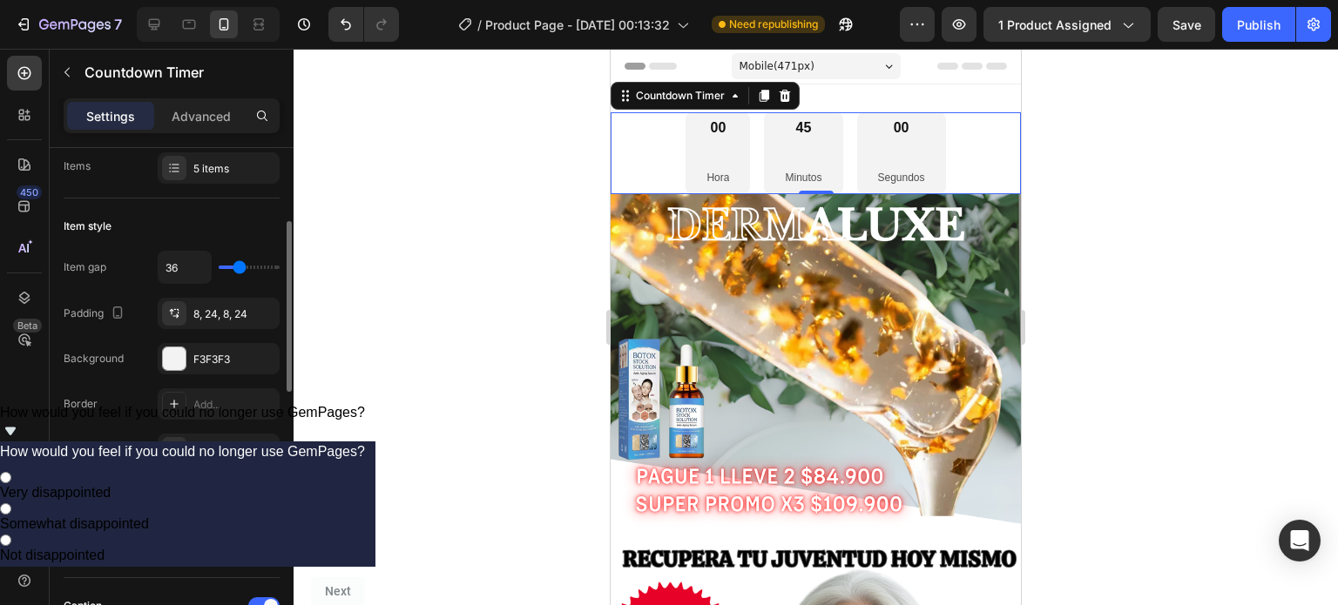
type input "38"
type input "41"
type input "40"
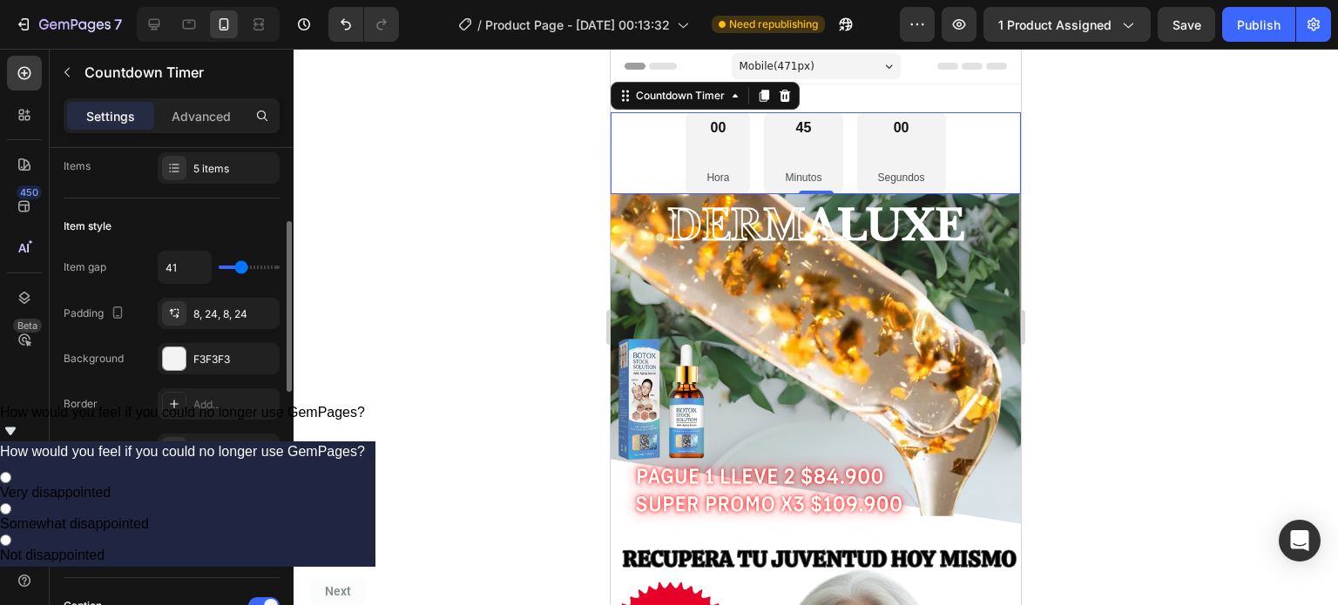
type input "40"
type input "0"
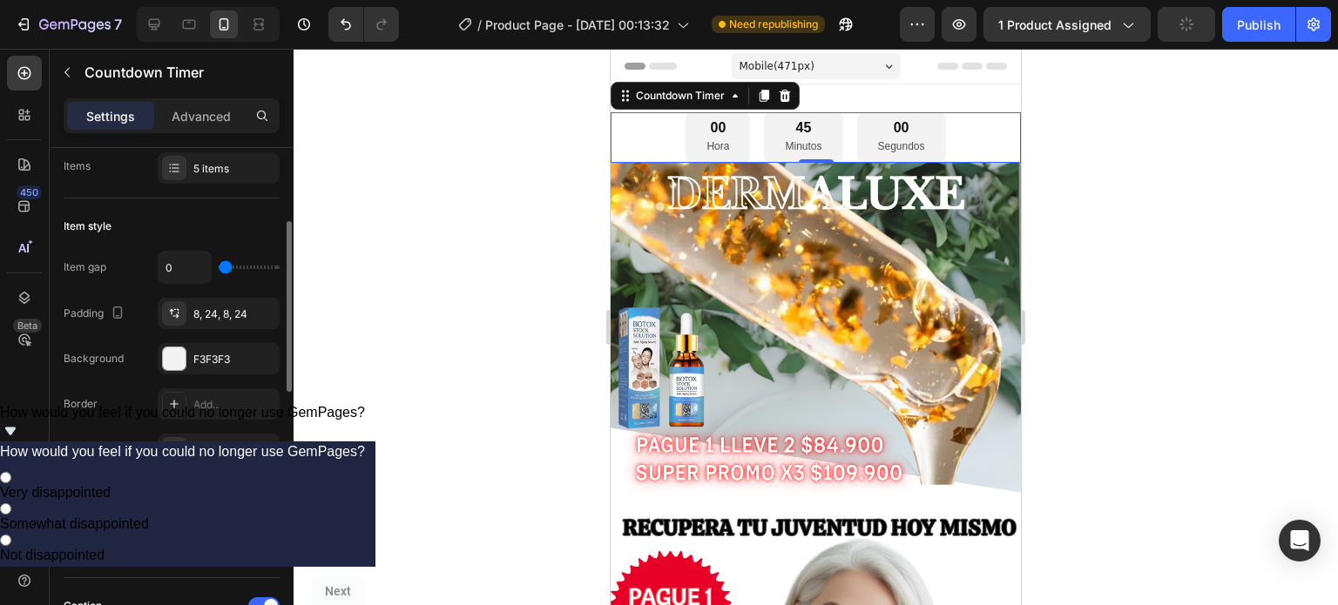
drag, startPoint x: 227, startPoint y: 271, endPoint x: 206, endPoint y: 273, distance: 21.0
click at [219, 269] on input "range" at bounding box center [249, 267] width 61 height 3
click at [207, 363] on div "F3F3F3" at bounding box center [218, 360] width 51 height 16
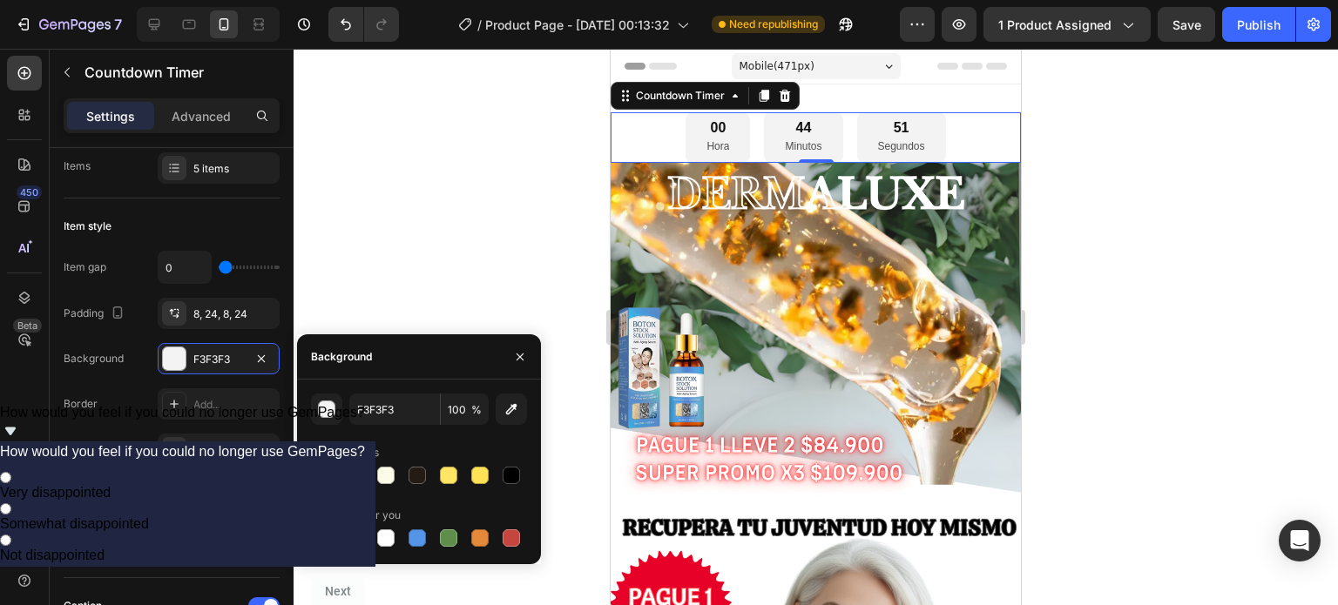
click at [359, 477] on div at bounding box center [354, 475] width 17 height 17
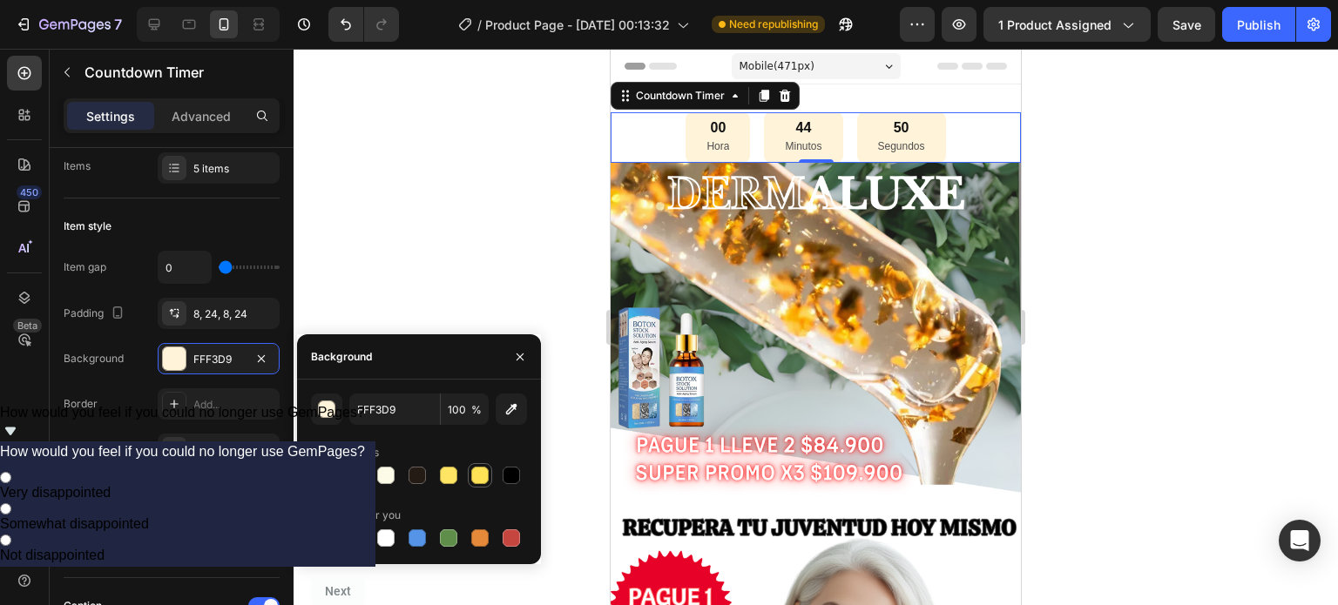
click at [472, 477] on div at bounding box center [479, 475] width 17 height 17
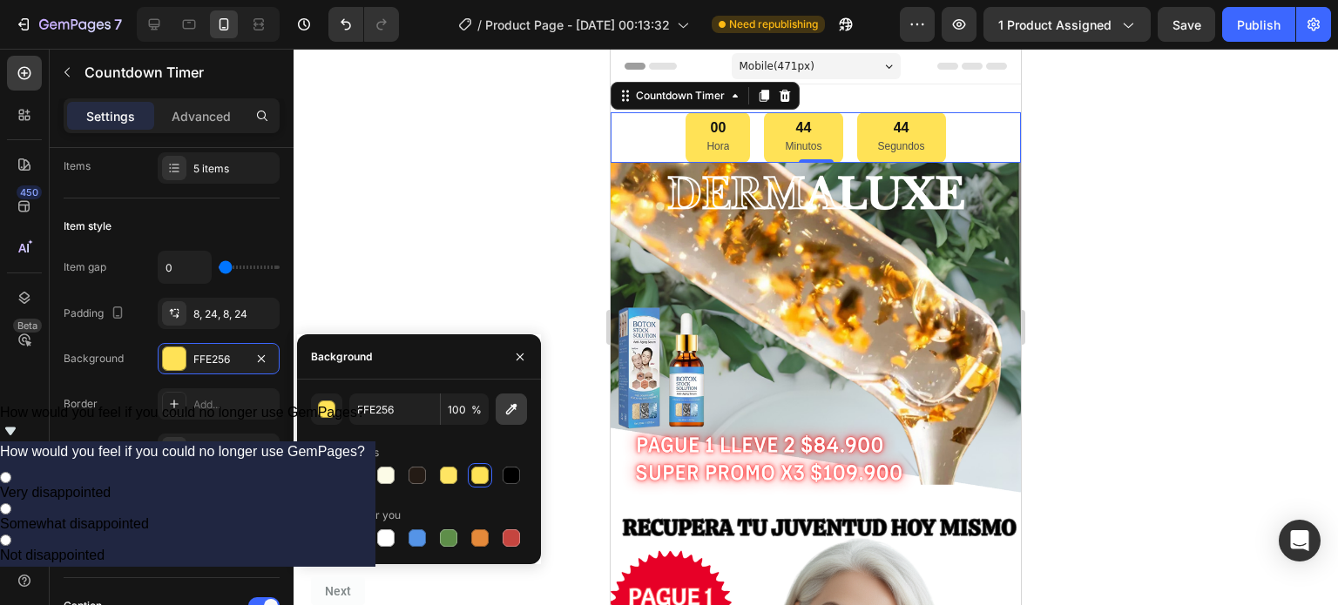
click at [515, 407] on icon "button" at bounding box center [511, 409] width 11 height 11
type input "4B95DC"
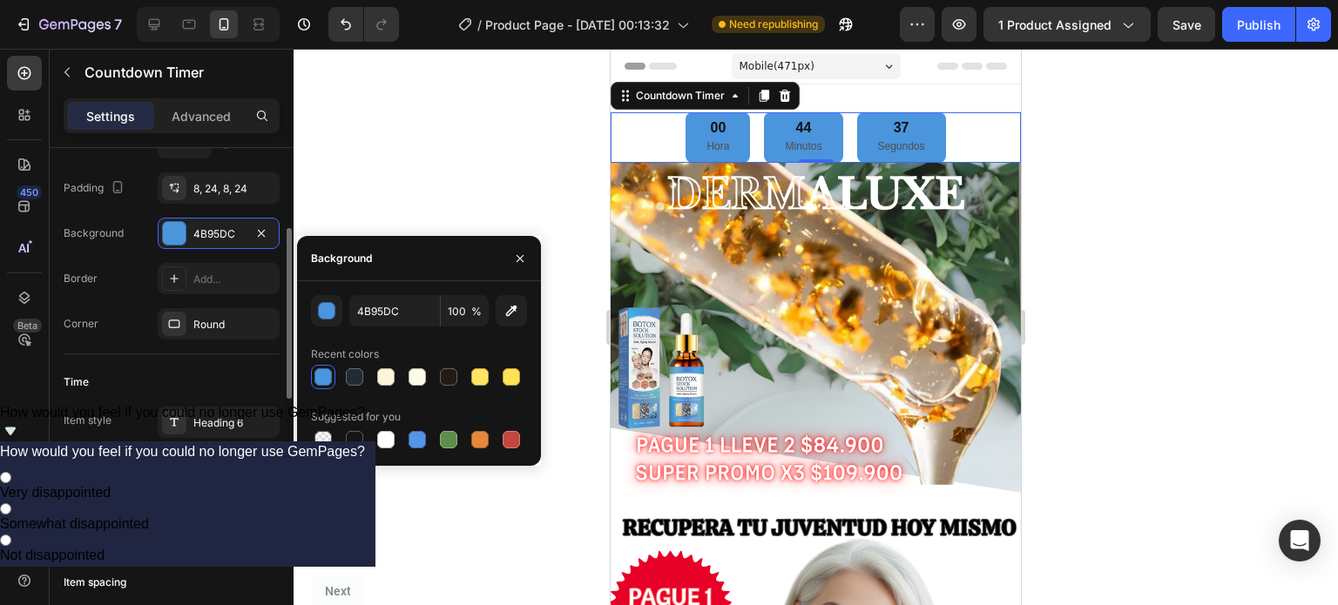
scroll to position [348, 0]
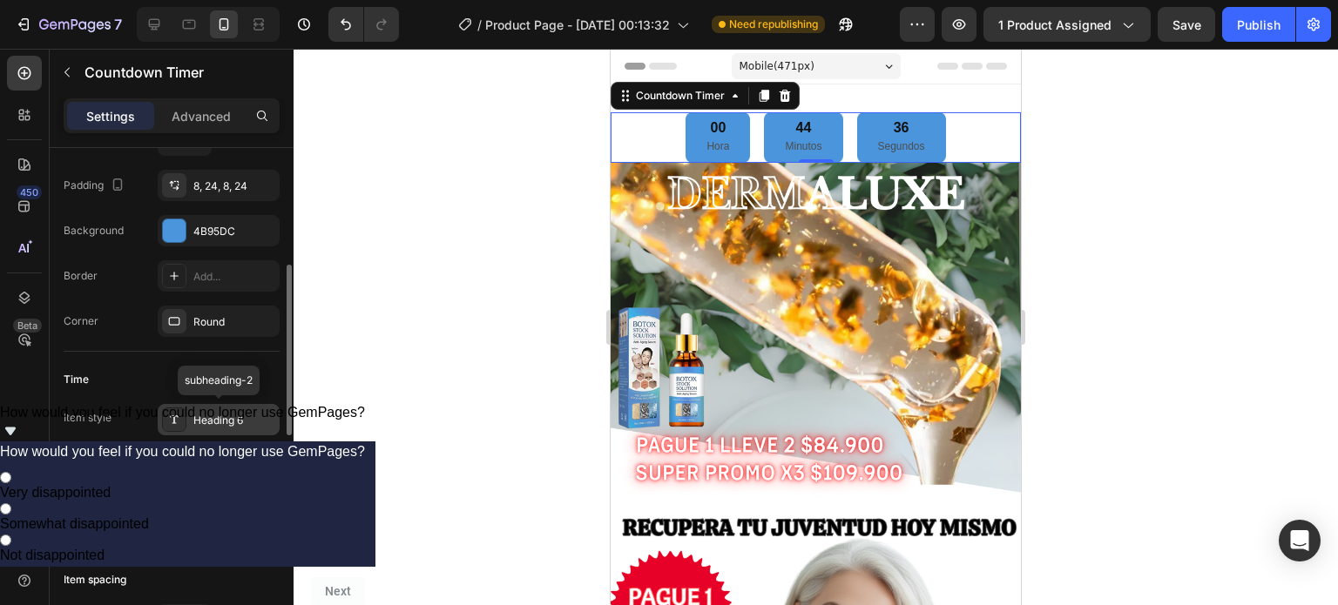
click at [225, 419] on div "Heading 6" at bounding box center [234, 421] width 82 height 16
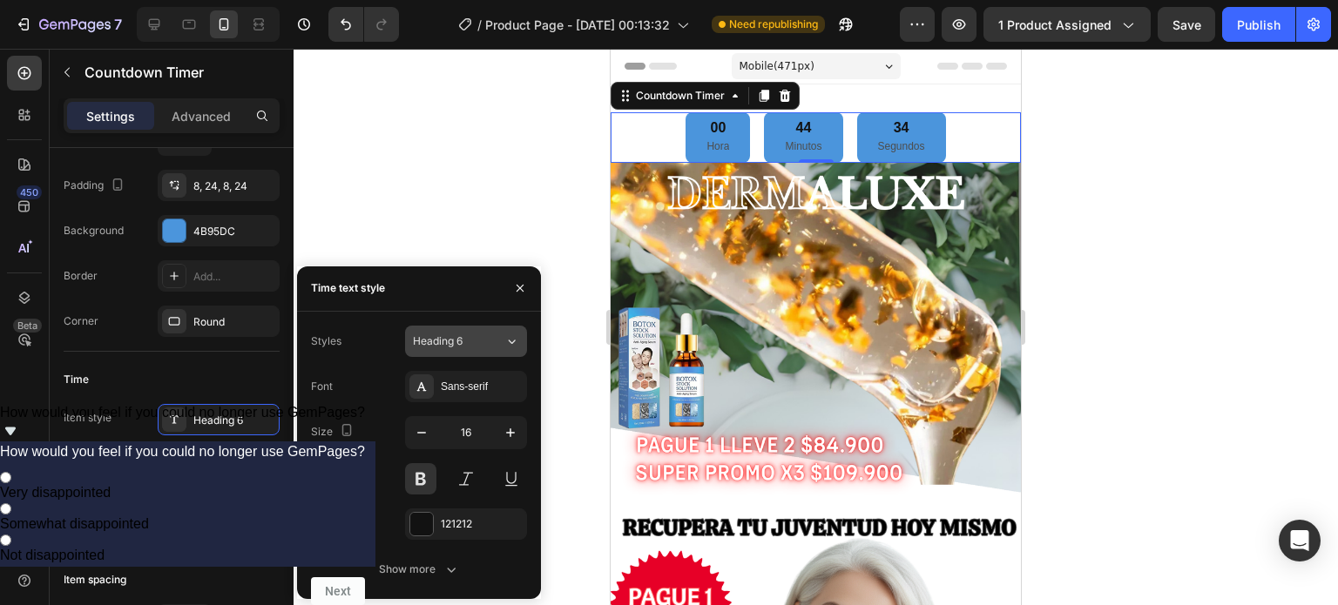
click at [453, 328] on button "Heading 6" at bounding box center [466, 341] width 122 height 31
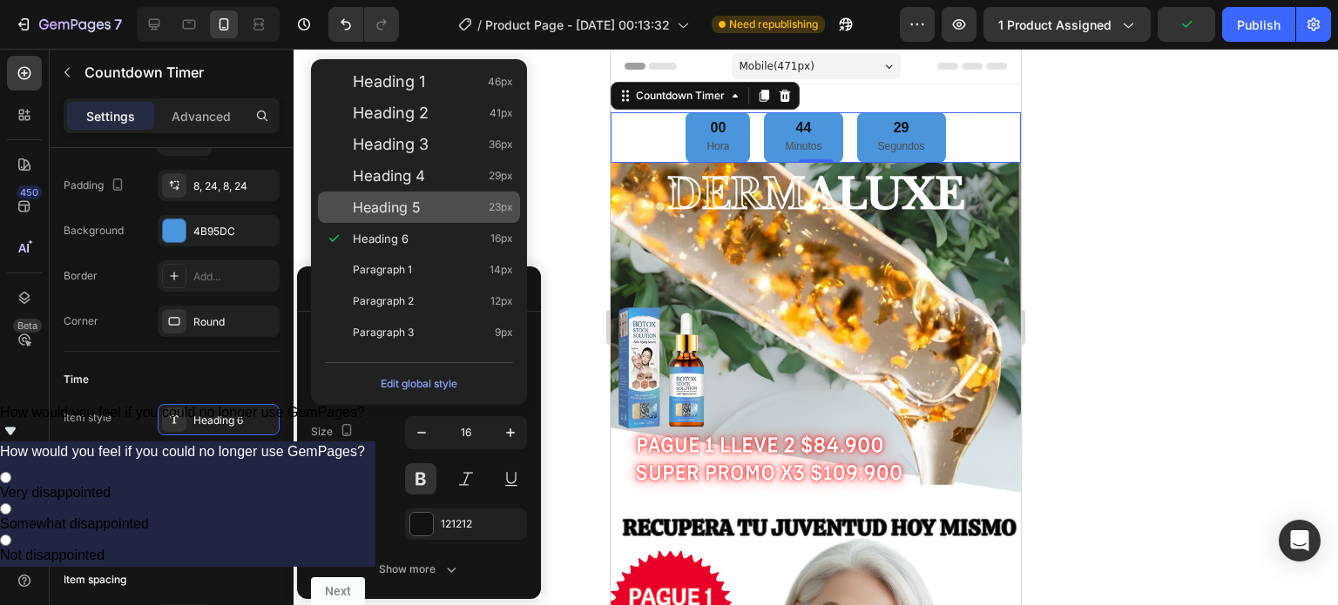
click at [443, 206] on div "Heading 5 23px" at bounding box center [433, 207] width 160 height 17
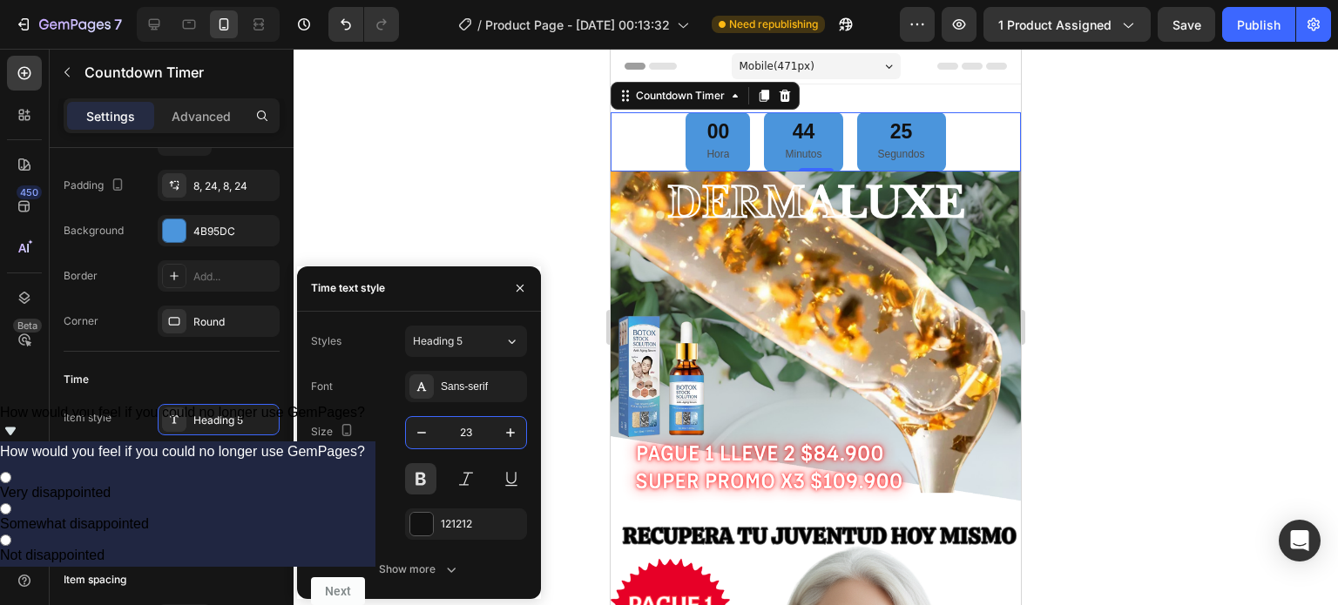
click at [462, 428] on input "23" at bounding box center [465, 432] width 57 height 31
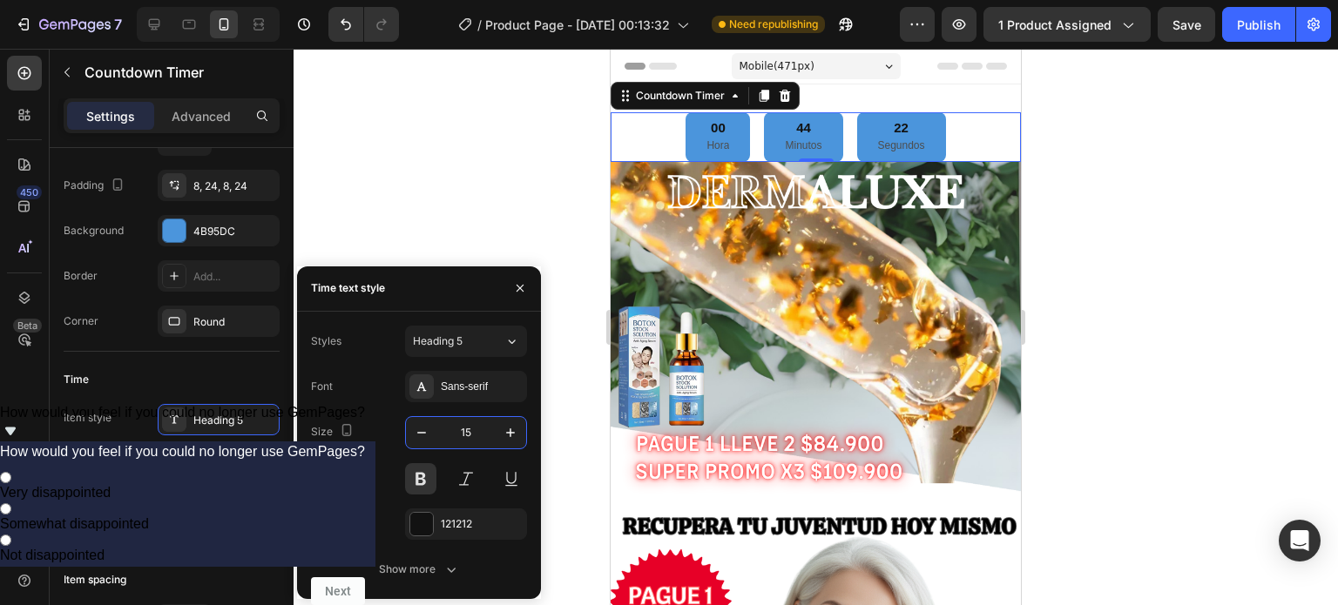
type input "1"
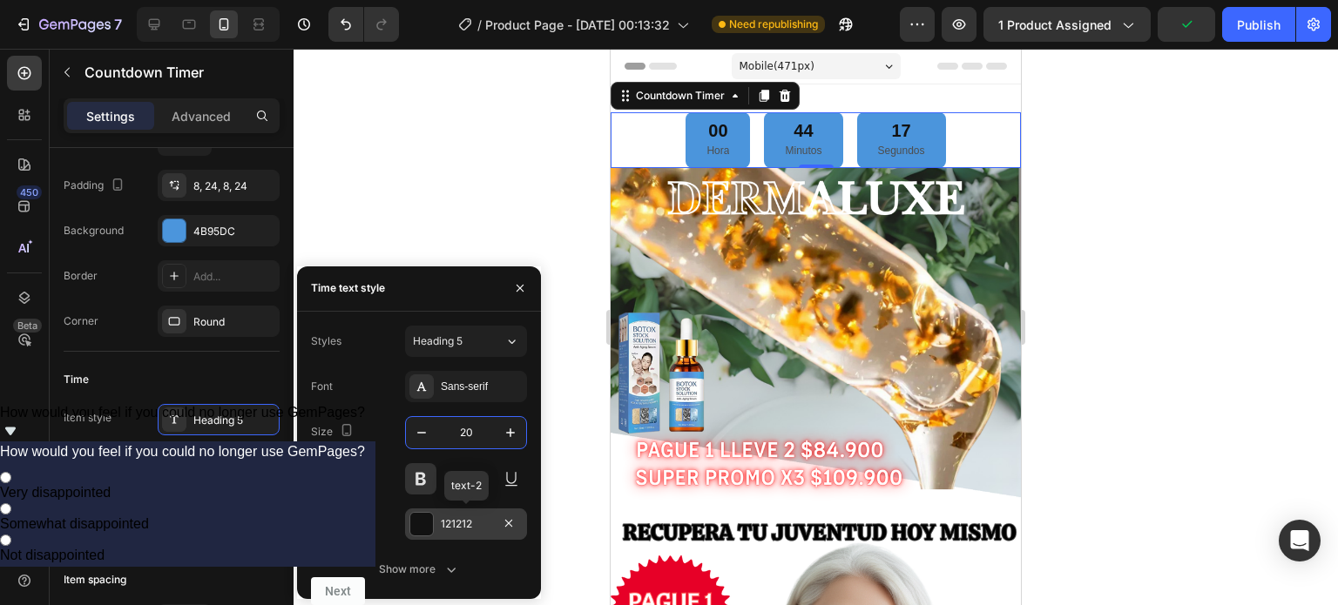
type input "20"
click at [462, 524] on div "121212" at bounding box center [466, 525] width 51 height 16
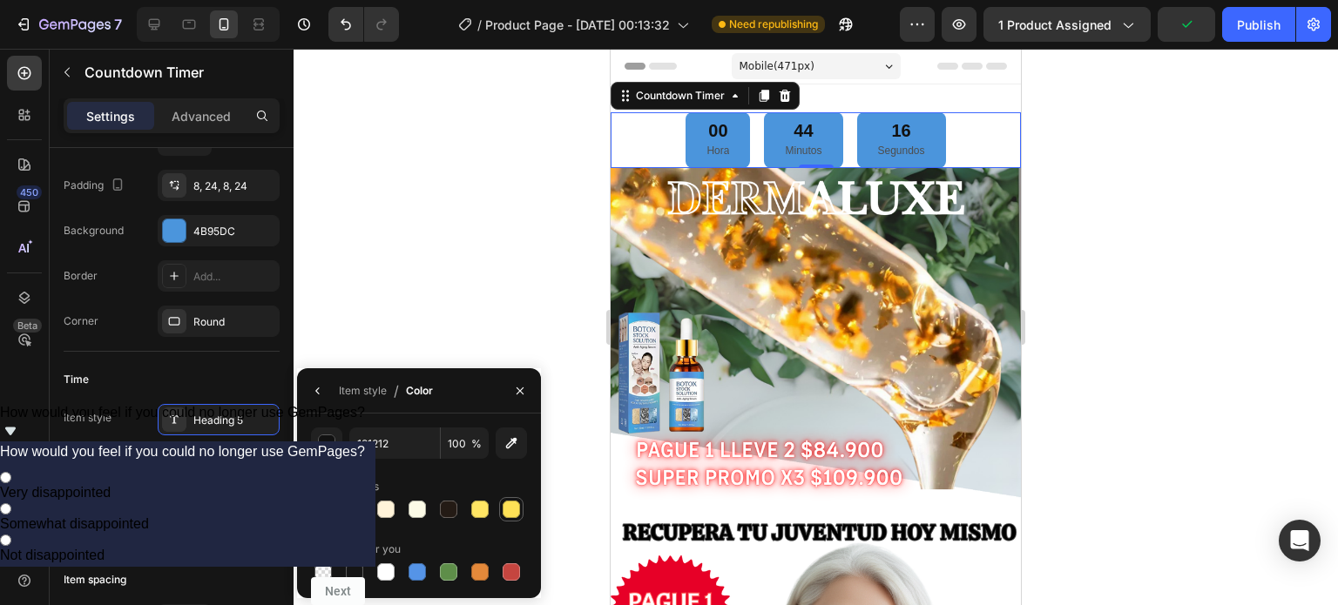
click at [509, 514] on div at bounding box center [511, 509] width 17 height 17
type input "FFE256"
click at [220, 519] on div "Paragraph 2" at bounding box center [234, 523] width 82 height 16
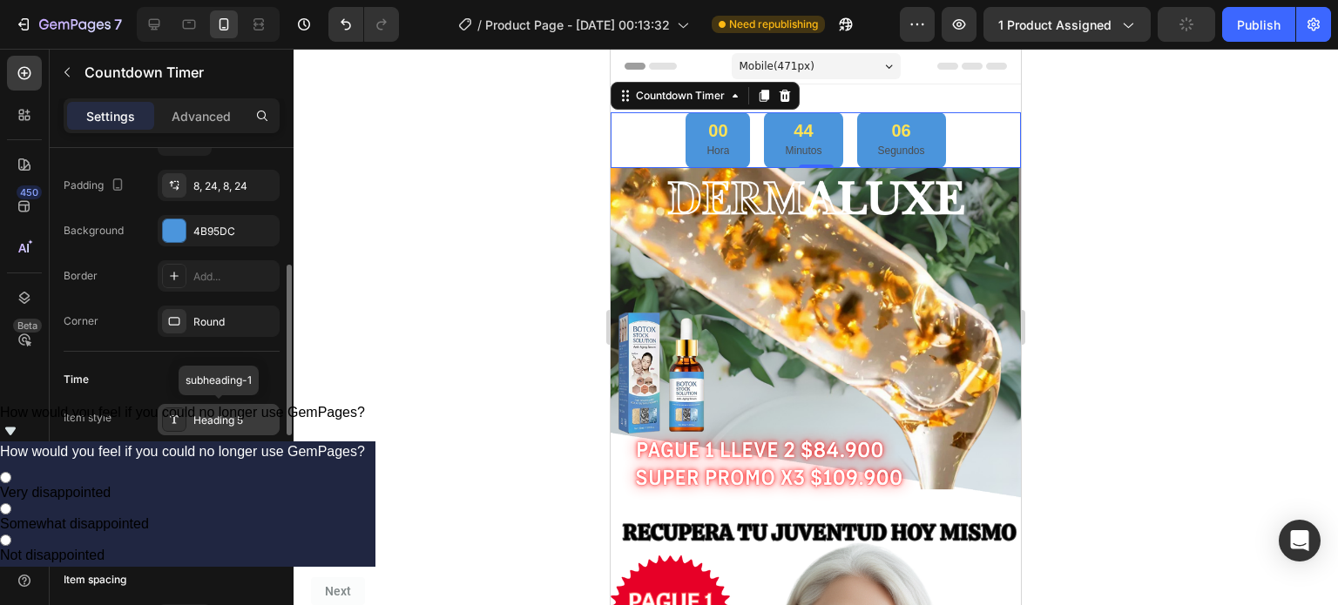
click at [208, 426] on div "Heading 5" at bounding box center [234, 421] width 82 height 16
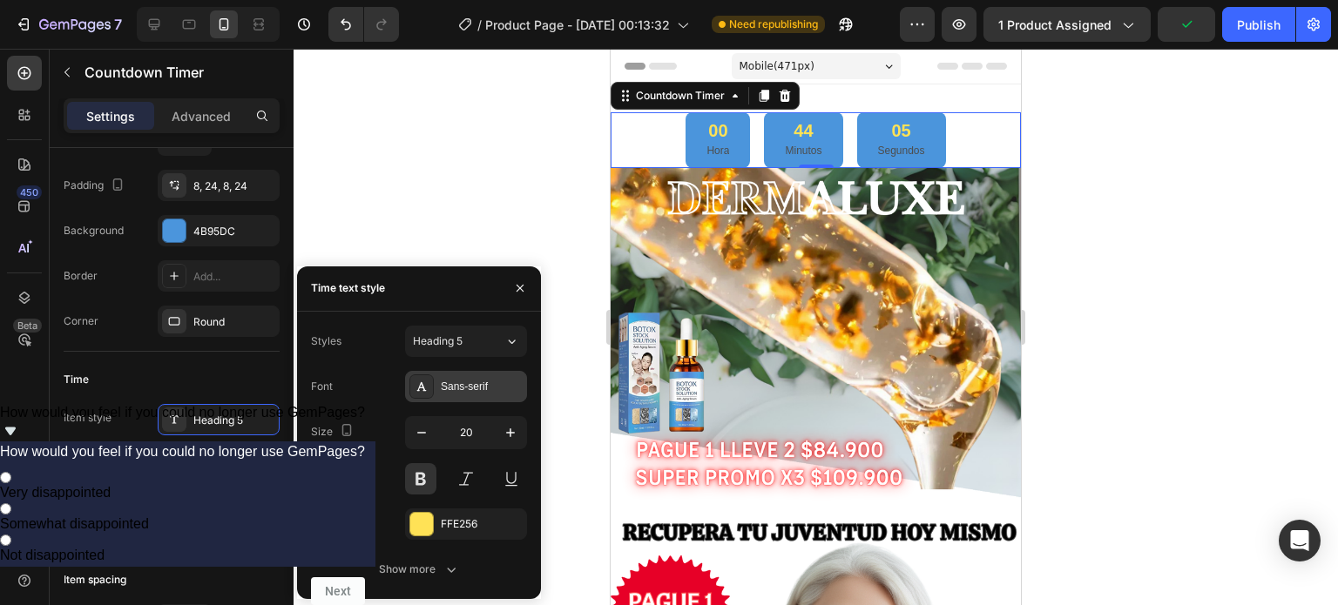
click at [454, 393] on div "Sans-serif" at bounding box center [482, 387] width 82 height 16
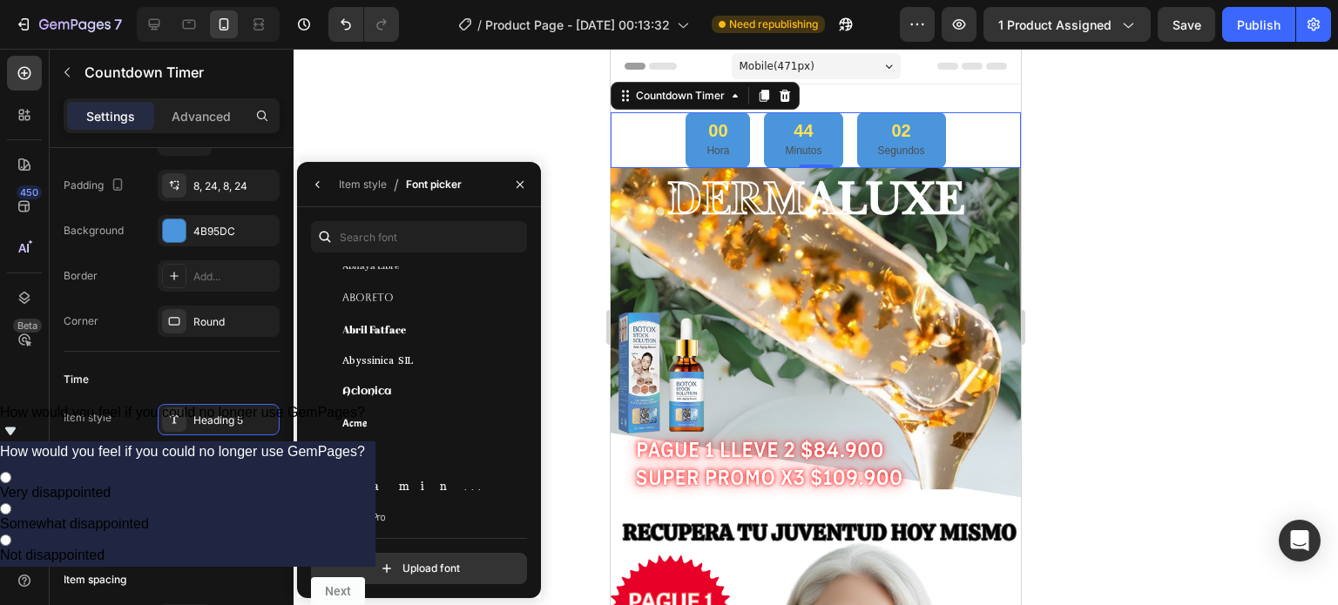
scroll to position [342, 0]
click at [440, 324] on div "Abril Fatface" at bounding box center [430, 329] width 176 height 16
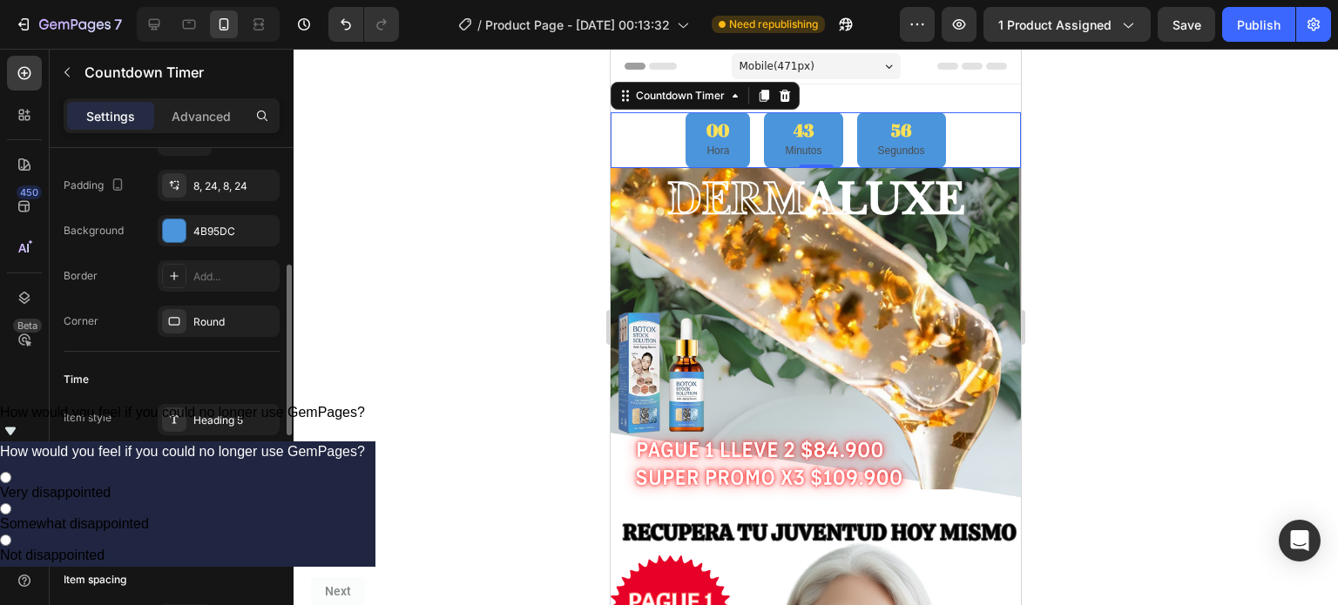
click at [220, 526] on div "Paragraph 2" at bounding box center [234, 523] width 82 height 16
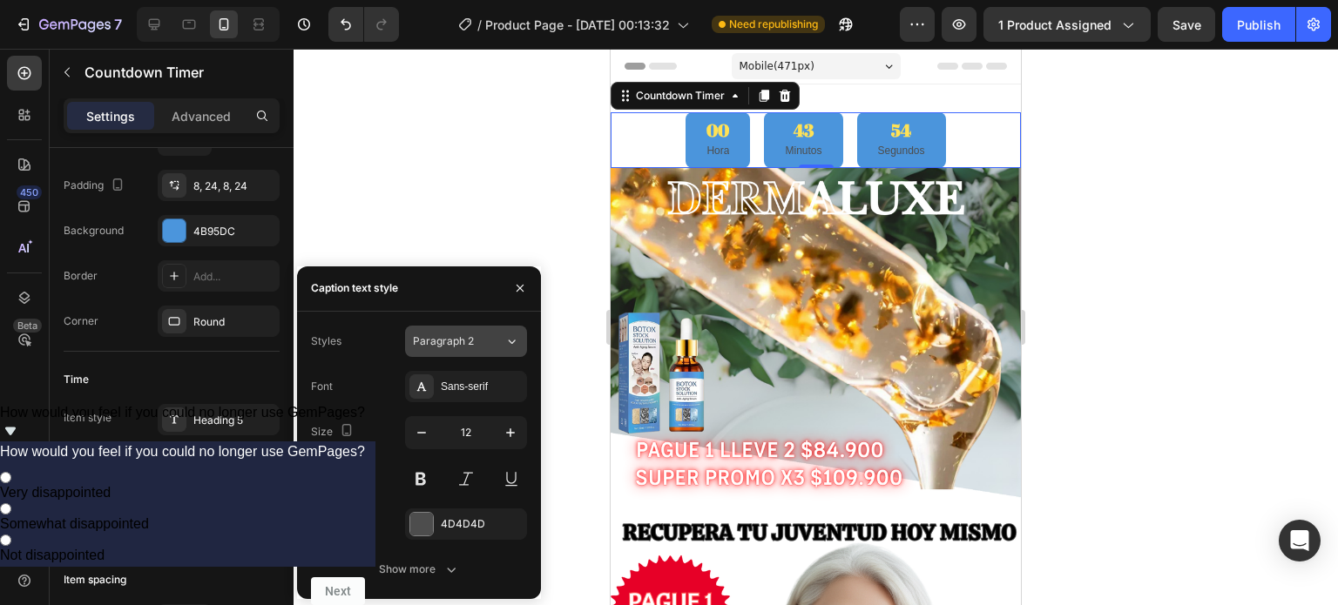
click at [470, 330] on button "Paragraph 2" at bounding box center [466, 341] width 122 height 31
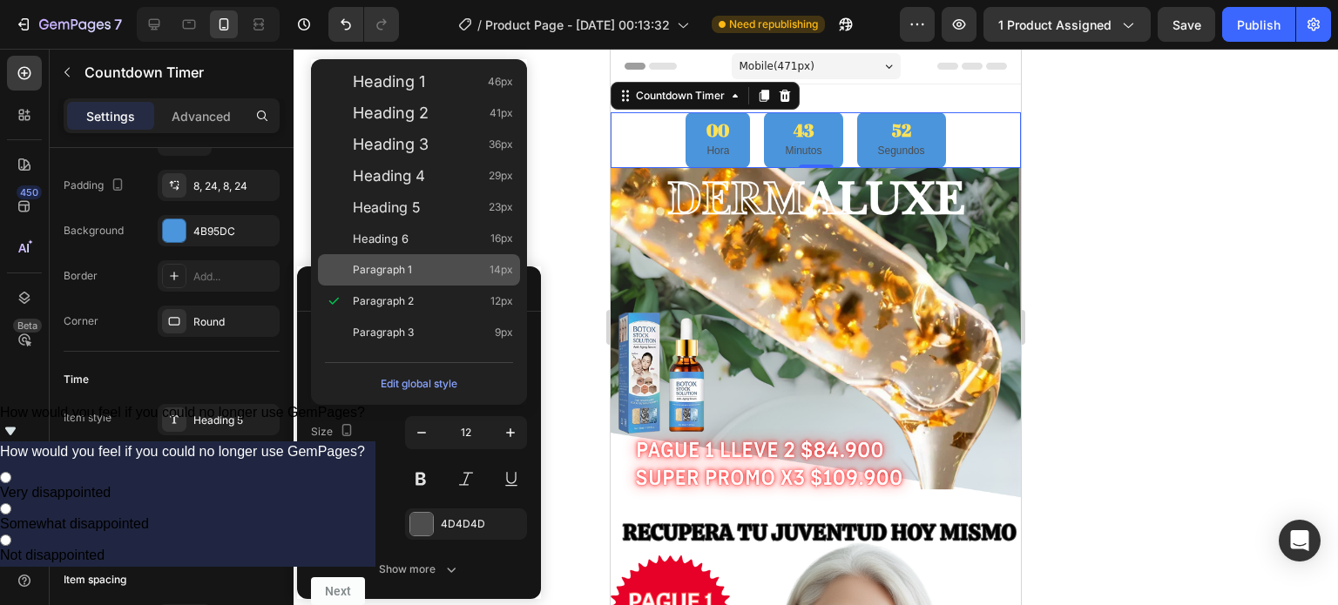
click at [460, 275] on div "Paragraph 1 14px" at bounding box center [433, 269] width 160 height 17
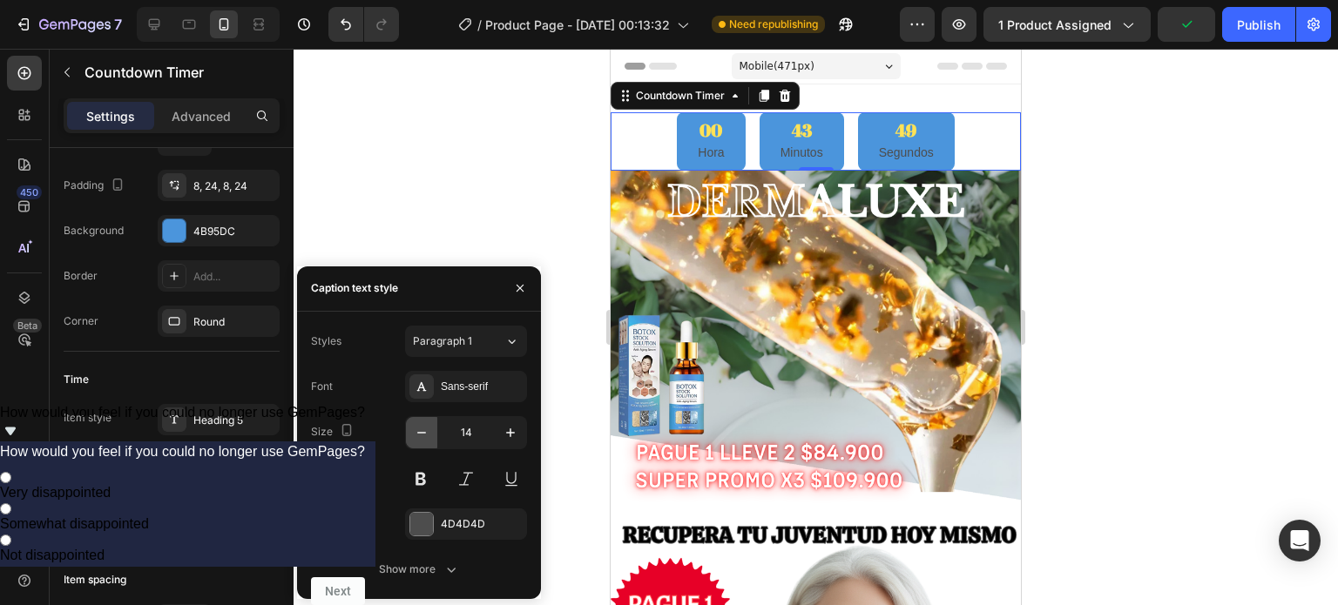
click at [421, 438] on icon "button" at bounding box center [421, 432] width 17 height 17
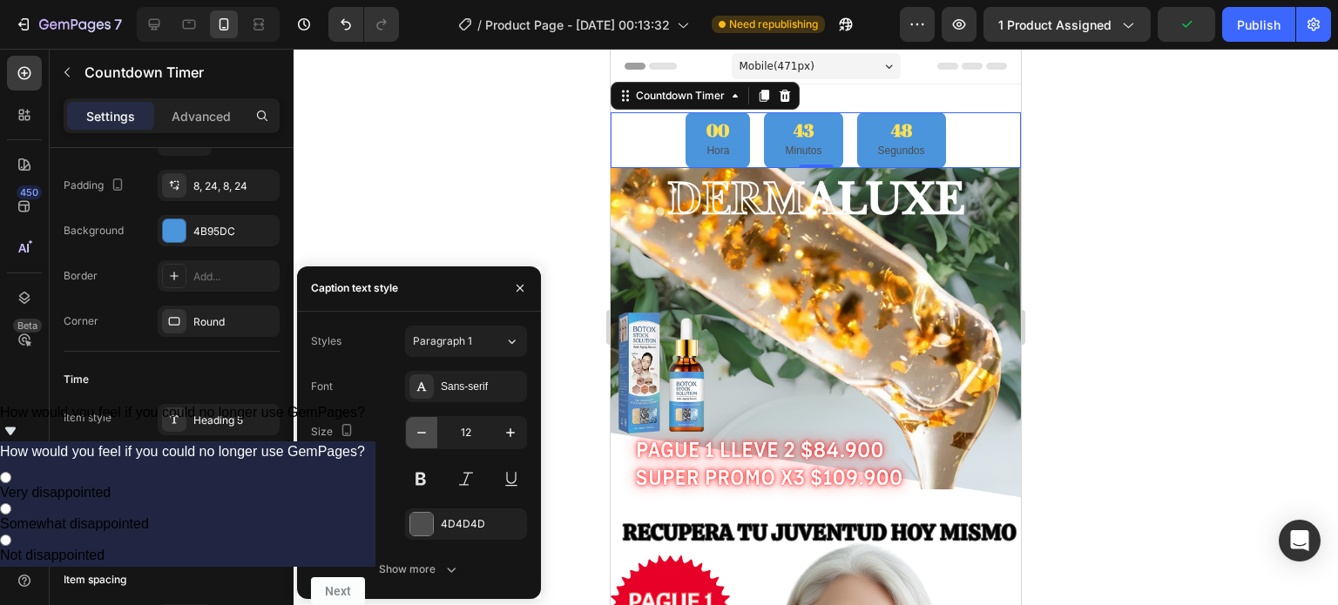
click at [421, 438] on icon "button" at bounding box center [421, 432] width 17 height 17
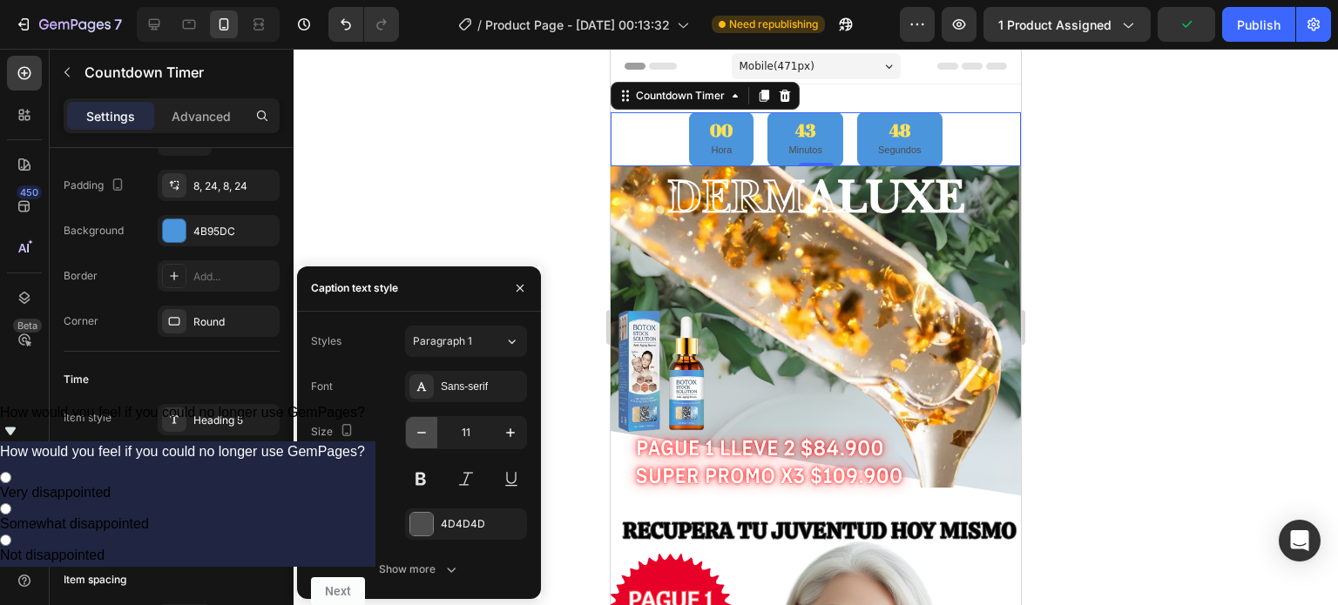
click at [421, 438] on icon "button" at bounding box center [421, 432] width 17 height 17
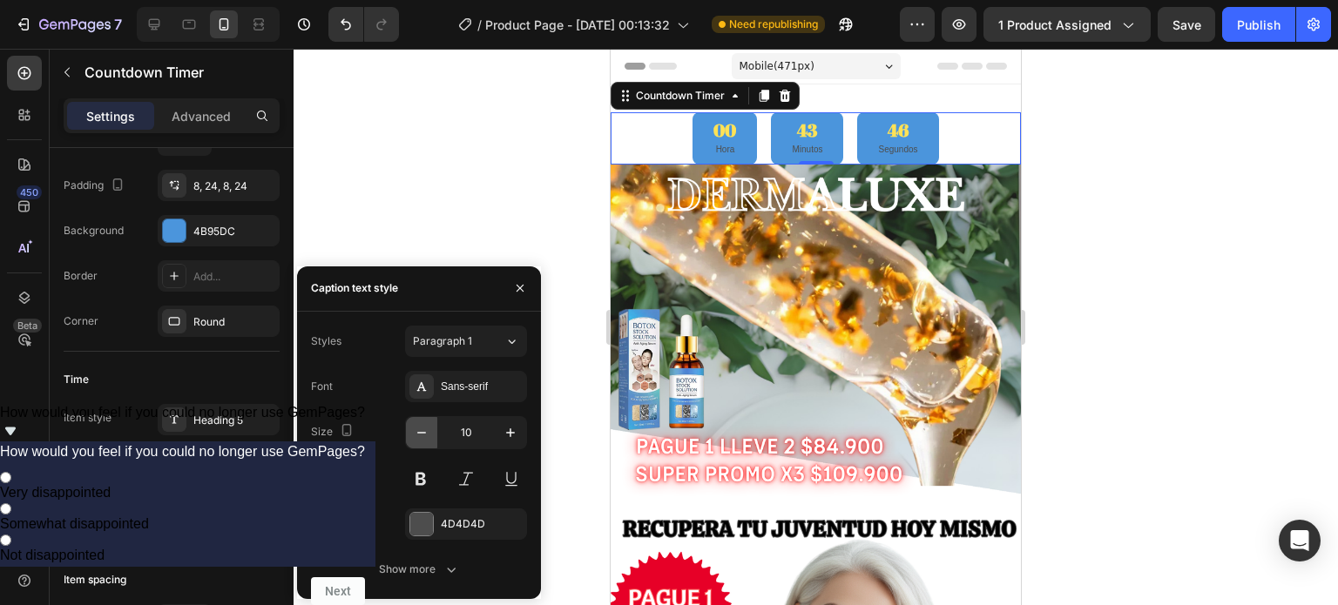
click at [421, 438] on icon "button" at bounding box center [421, 432] width 17 height 17
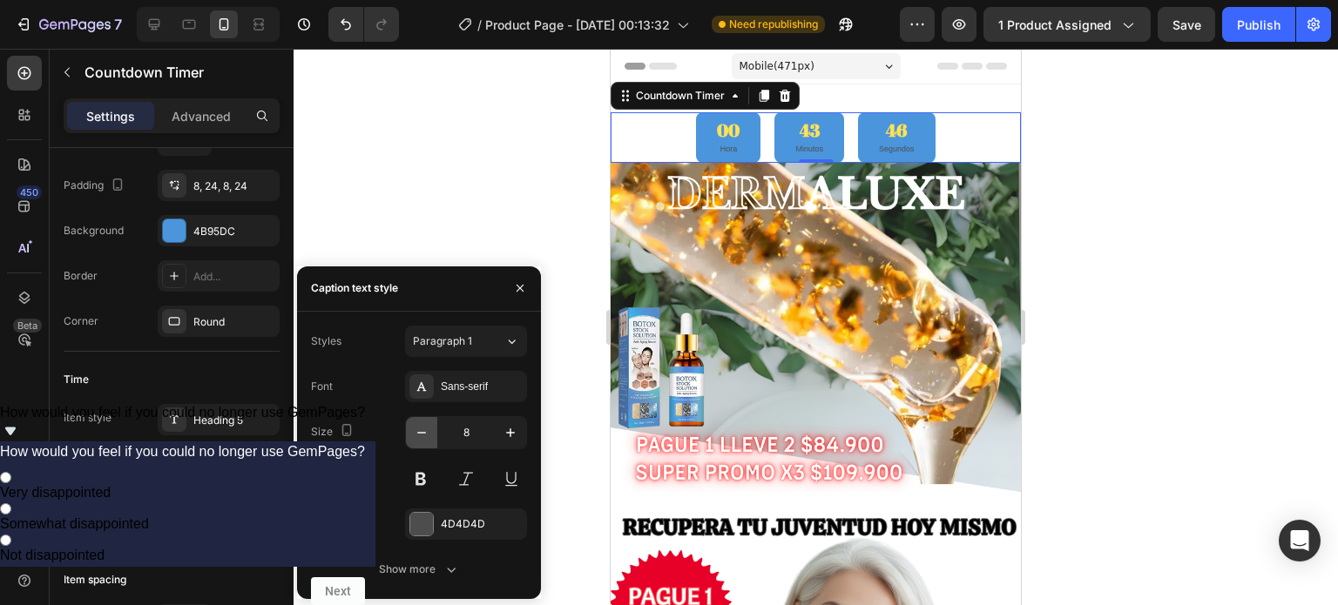
click at [421, 438] on icon "button" at bounding box center [421, 432] width 17 height 17
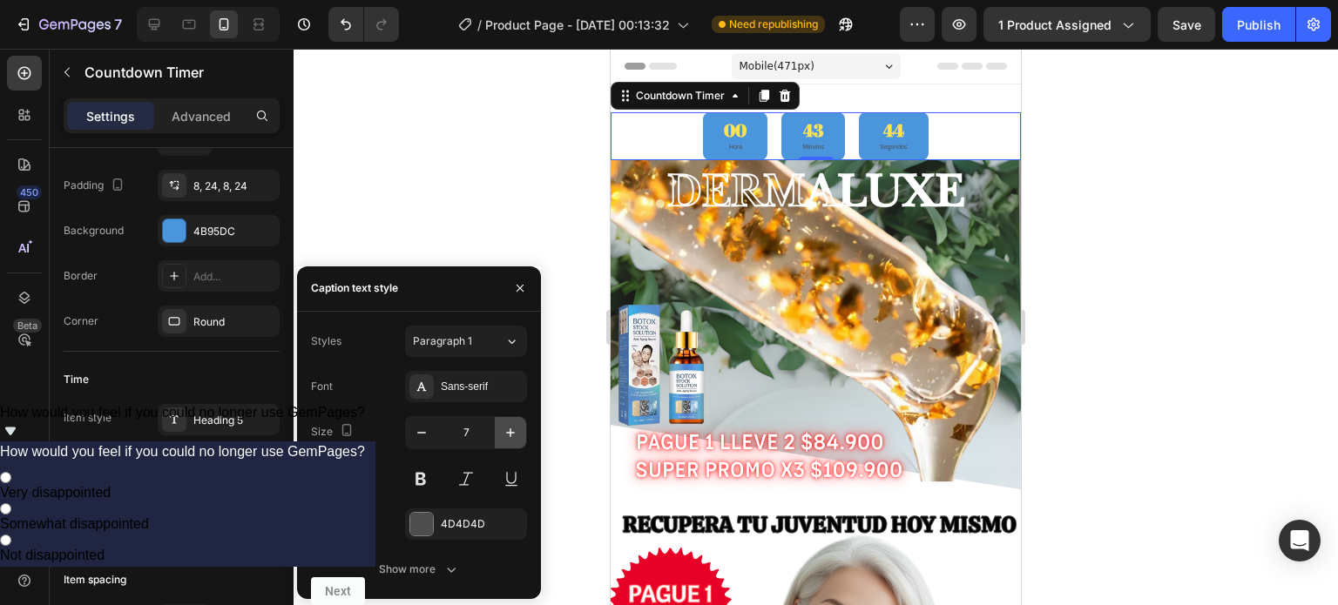
click at [509, 427] on icon "button" at bounding box center [510, 432] width 17 height 17
type input "8"
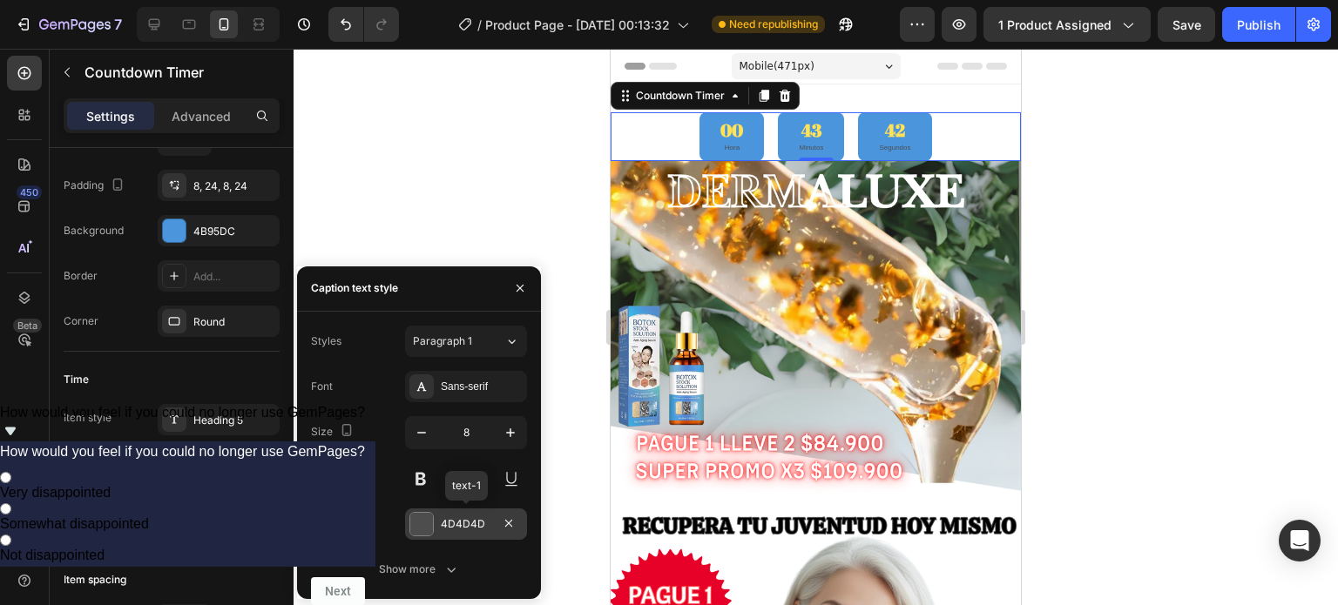
click at [423, 512] on div at bounding box center [421, 524] width 24 height 24
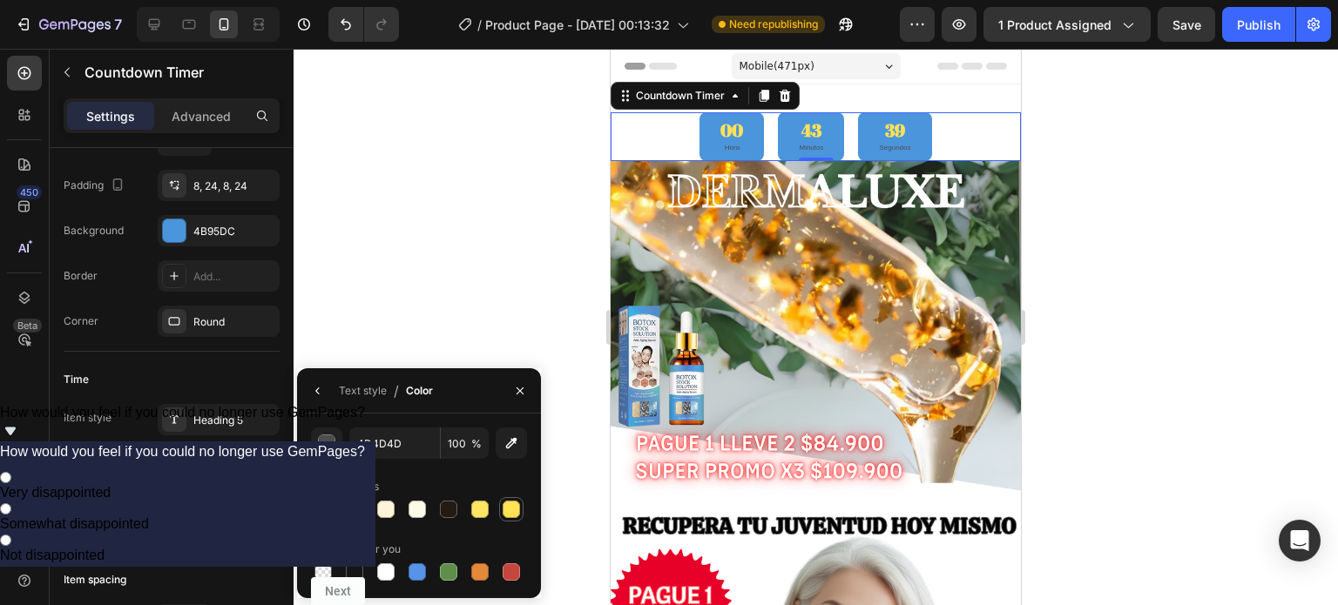
click at [509, 508] on div at bounding box center [511, 509] width 17 height 17
type input "FFE256"
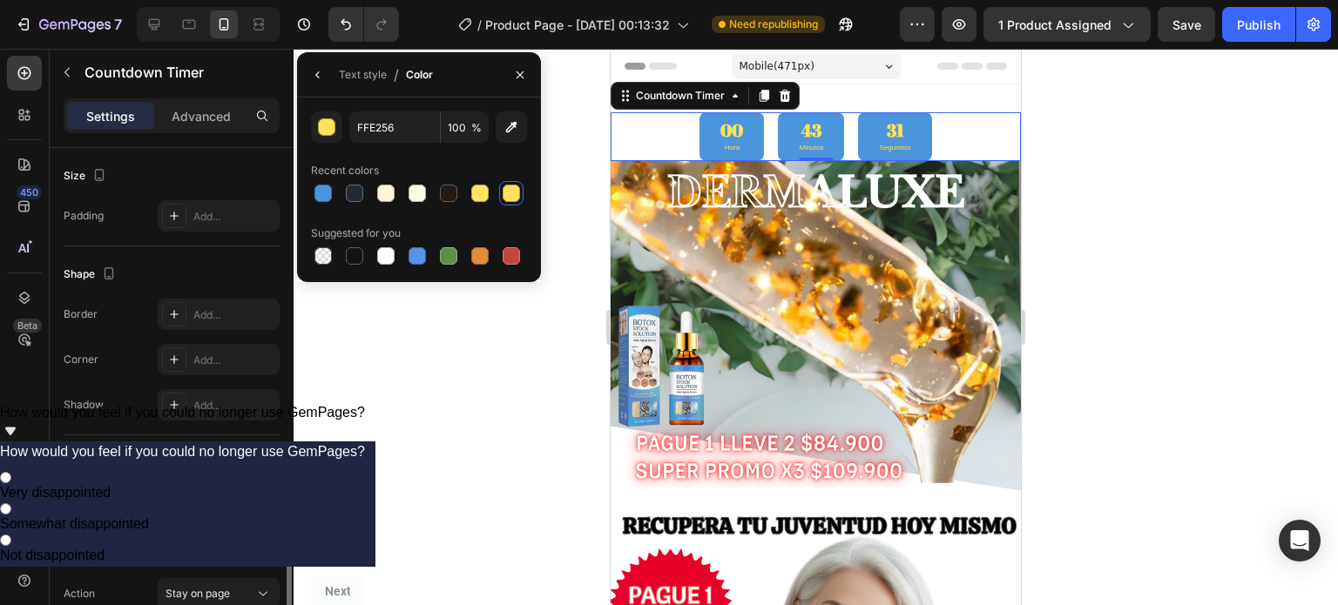
scroll to position [997, 0]
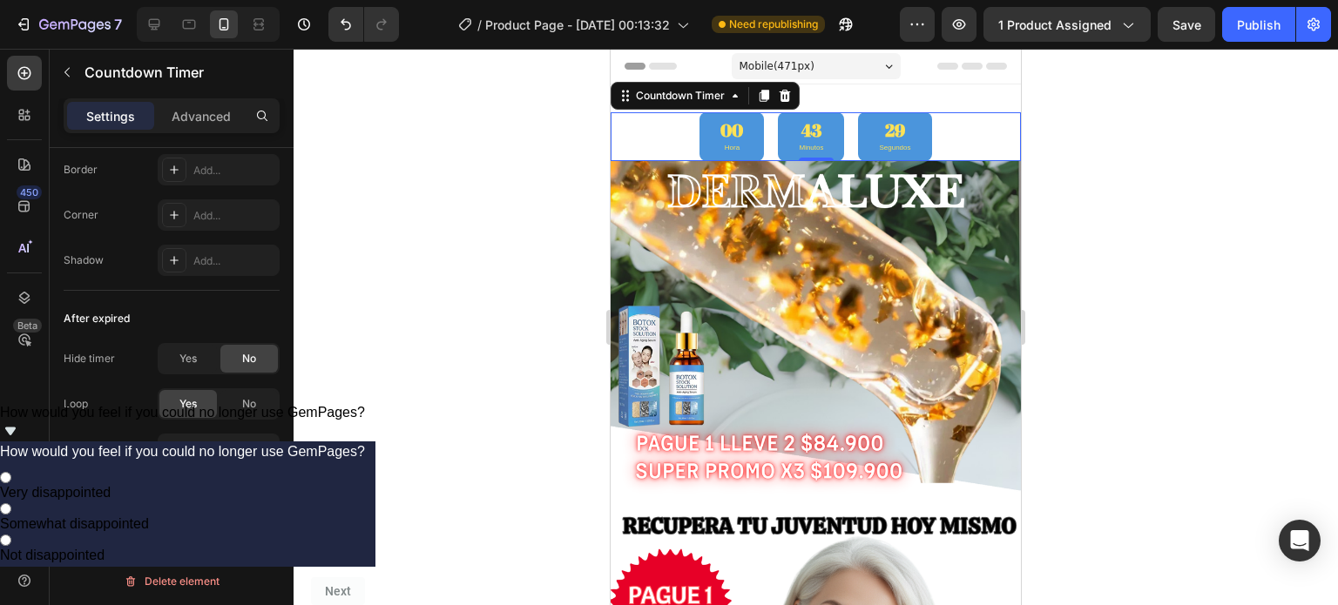
click at [345, 457] on div at bounding box center [816, 327] width 1045 height 557
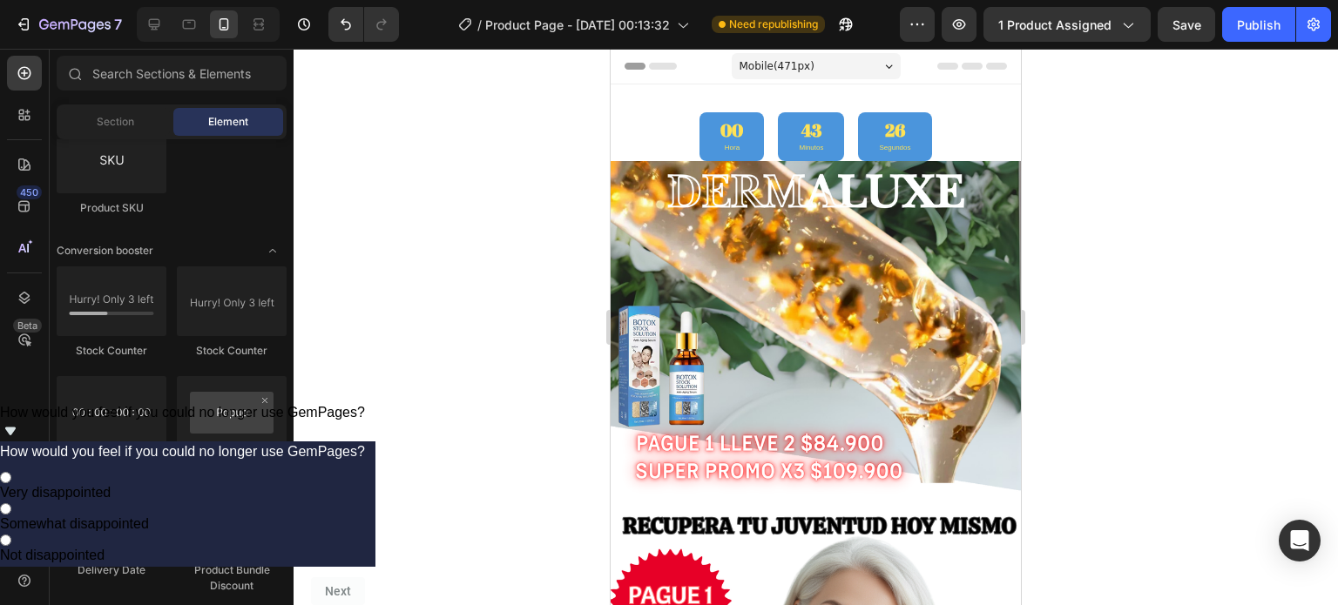
scroll to position [3486, 0]
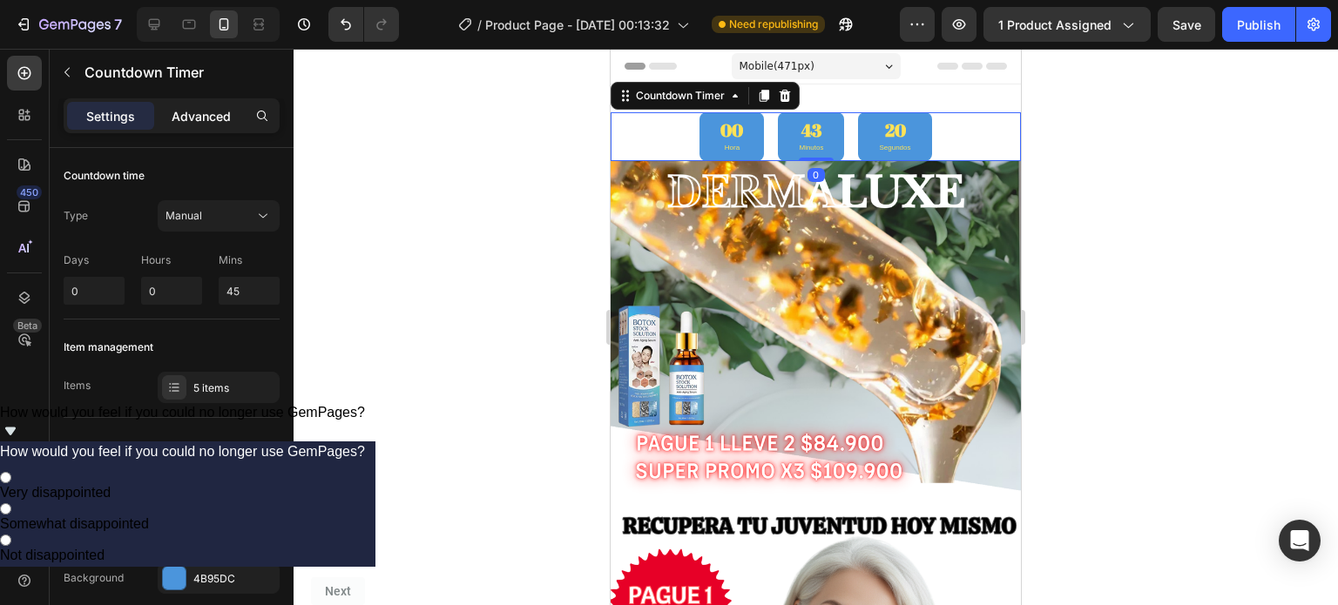
click at [220, 103] on div "Advanced" at bounding box center [201, 116] width 87 height 28
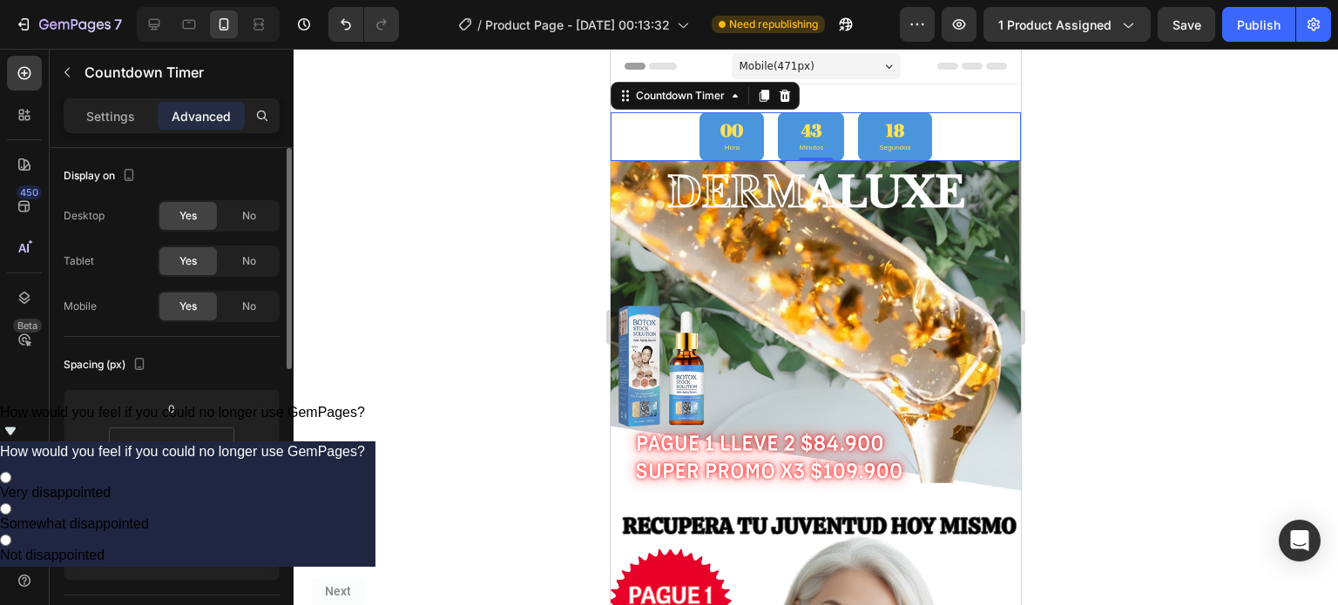
click at [179, 518] on input "0" at bounding box center [172, 523] width 35 height 26
type input "5"
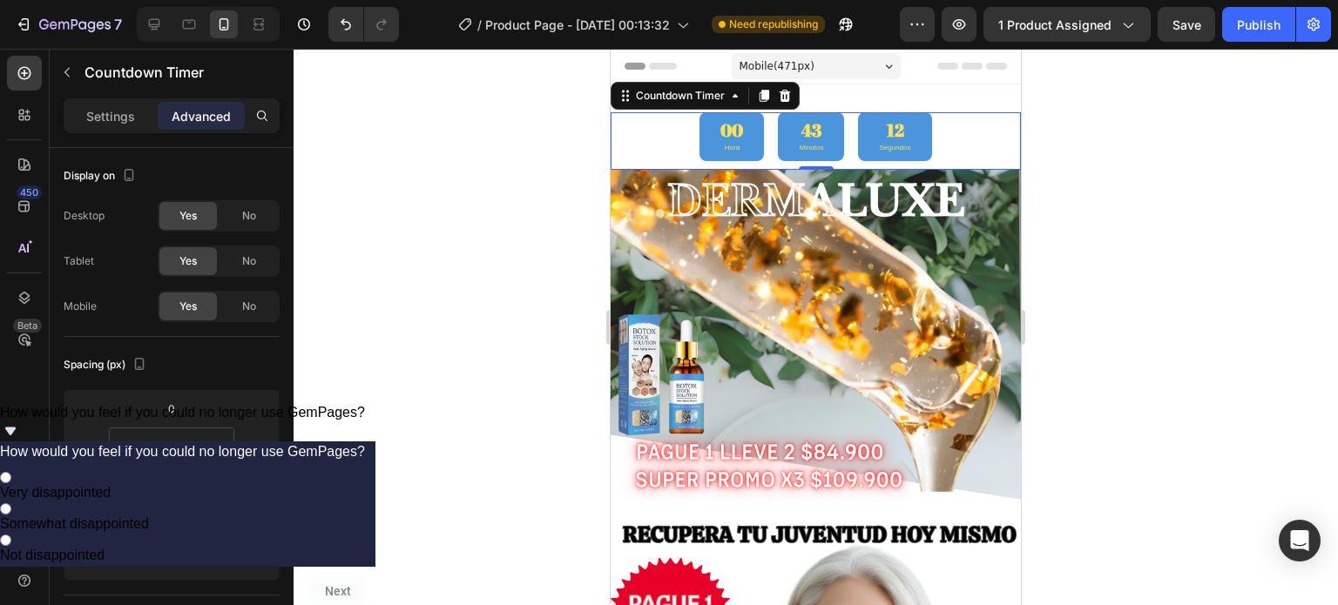
type input "10"
click at [421, 487] on div at bounding box center [816, 327] width 1045 height 557
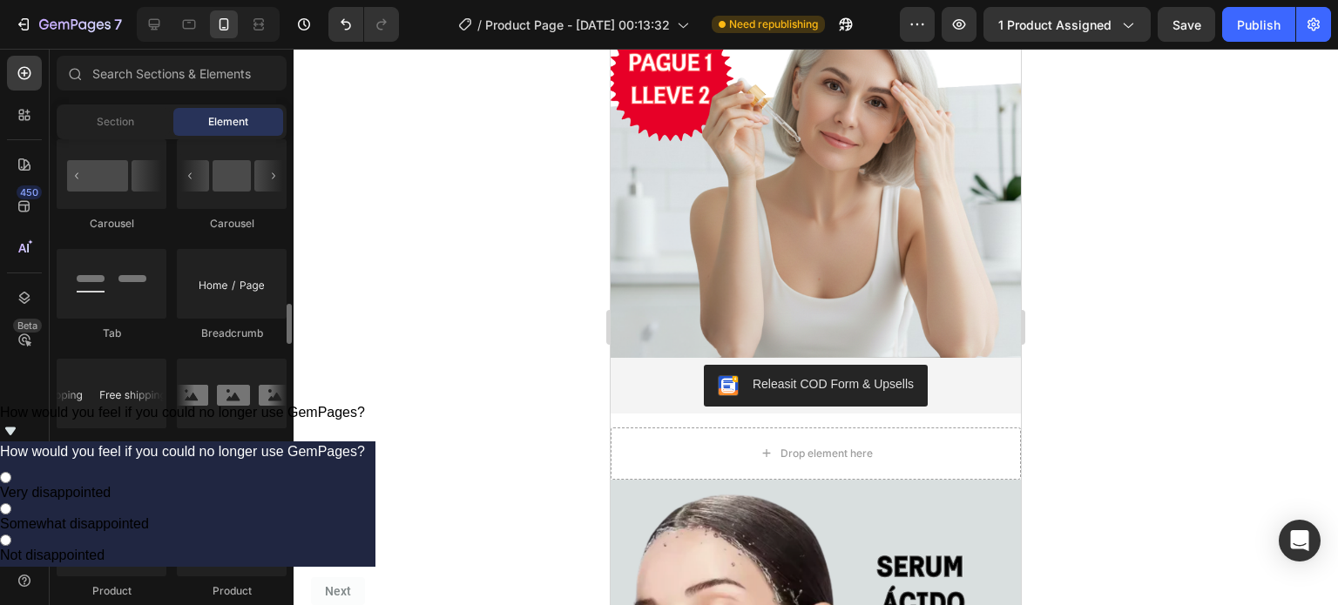
scroll to position [1887, 0]
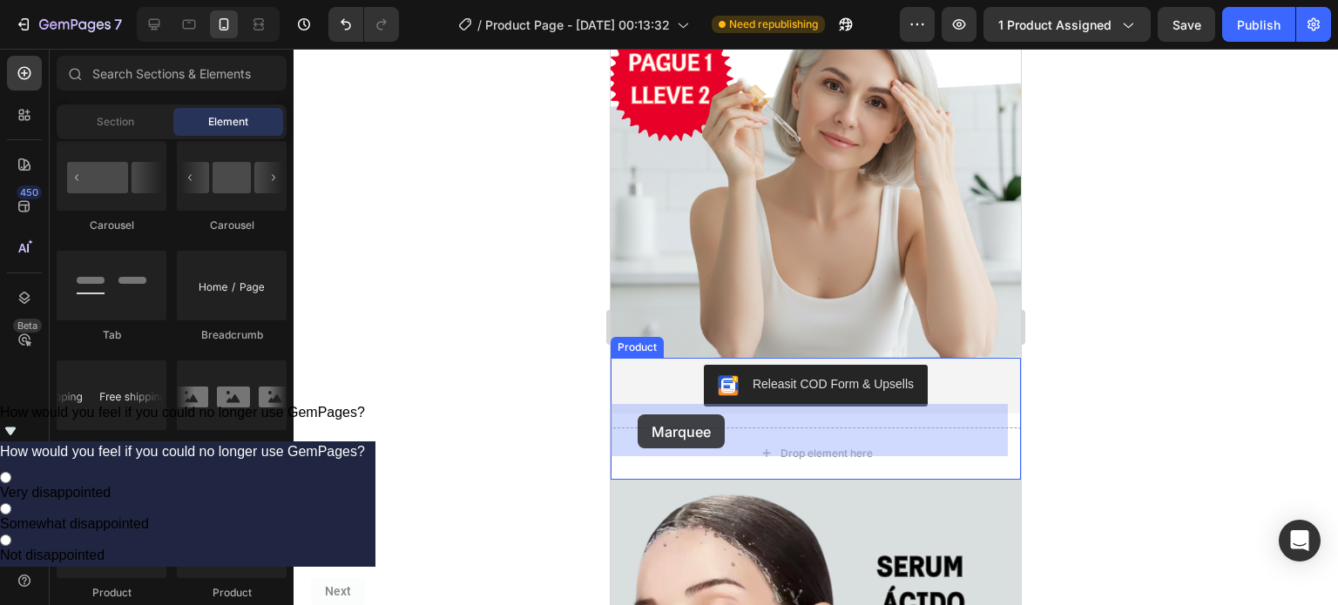
drag, startPoint x: 701, startPoint y: 471, endPoint x: 638, endPoint y: 415, distance: 85.2
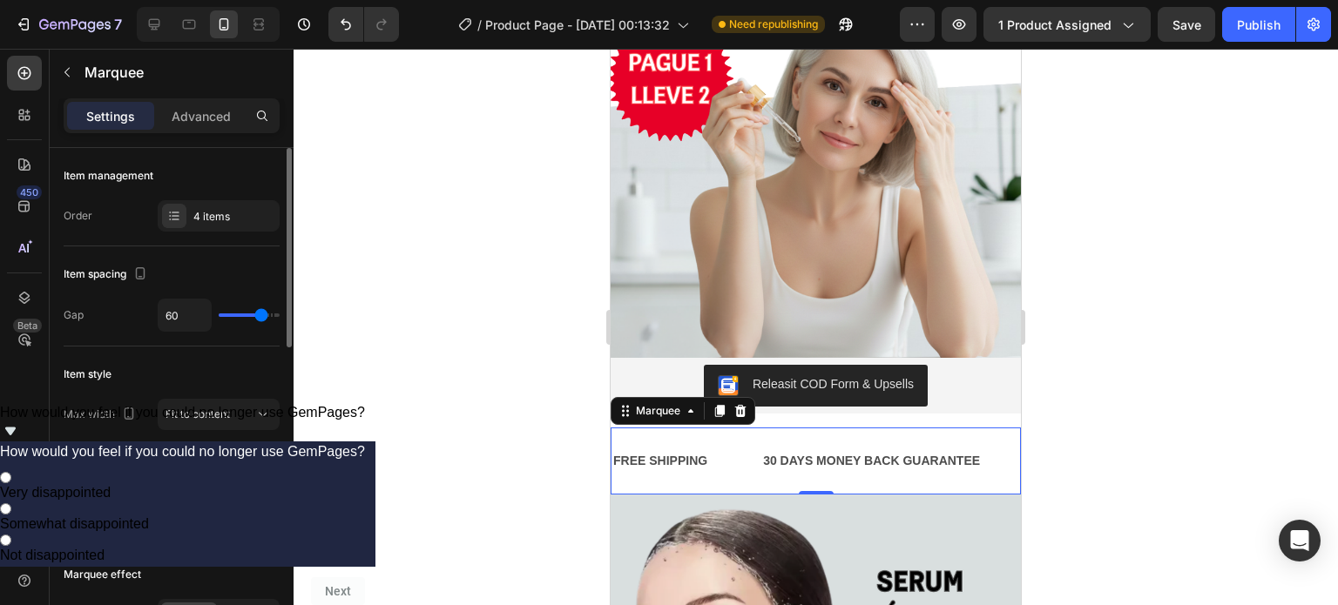
type input "63"
type input "56"
type input "54"
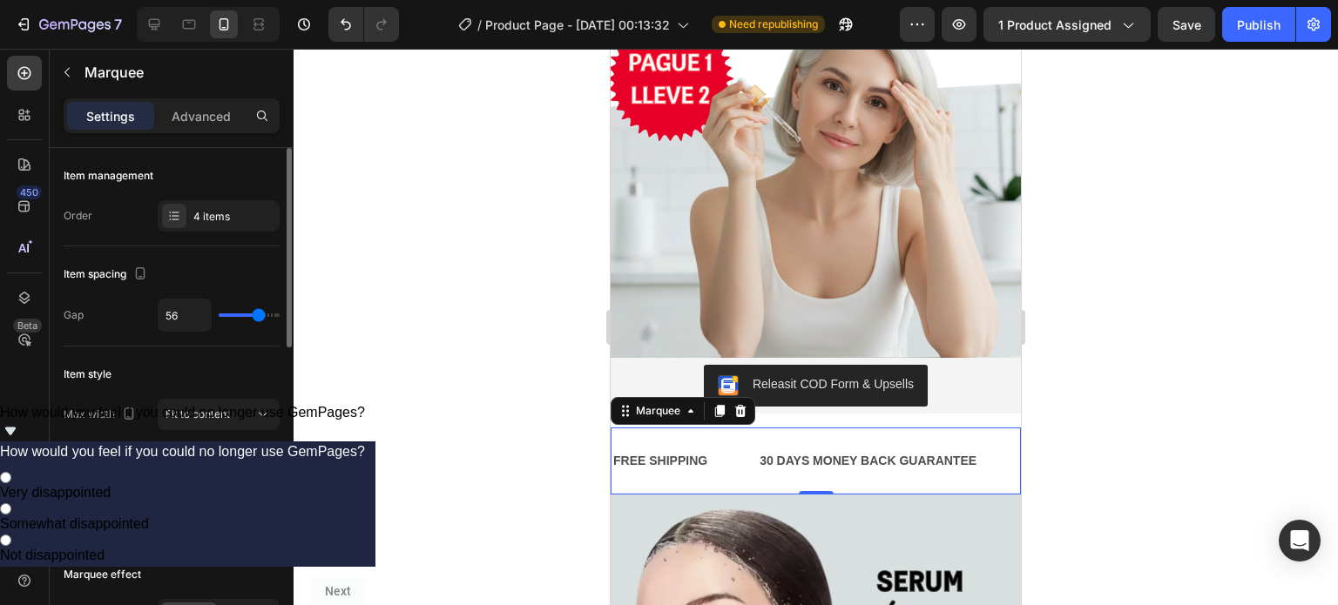
type input "54"
type input "48"
type input "50"
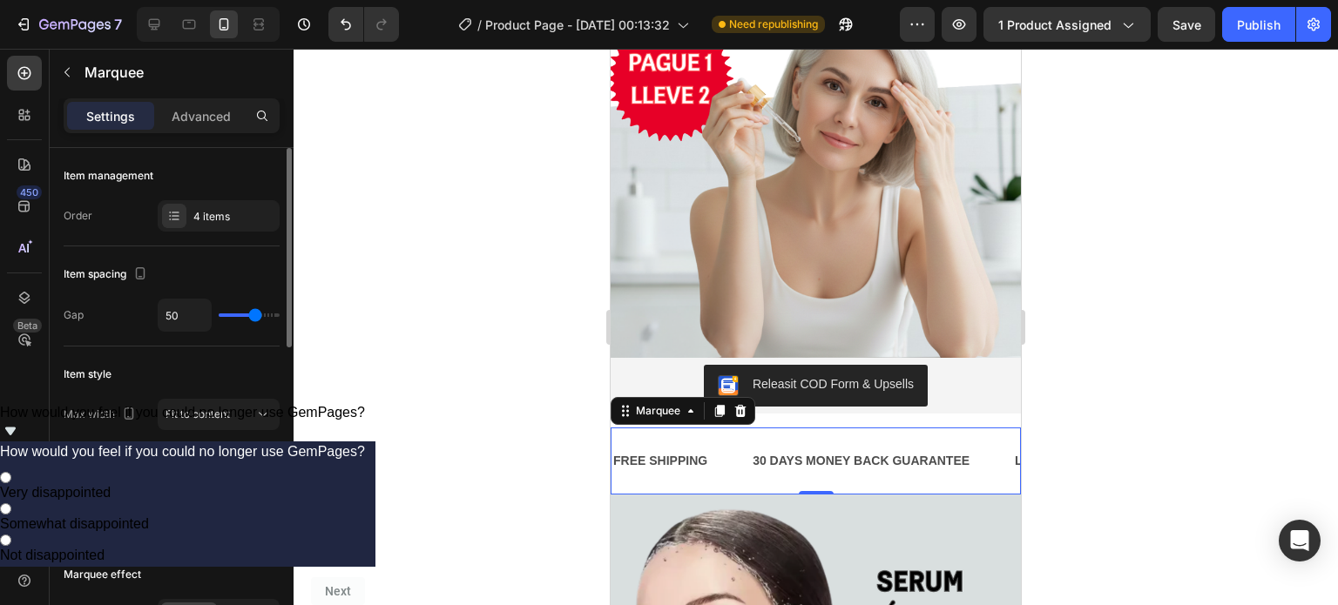
type input "52"
click at [256, 316] on input "range" at bounding box center [249, 315] width 61 height 3
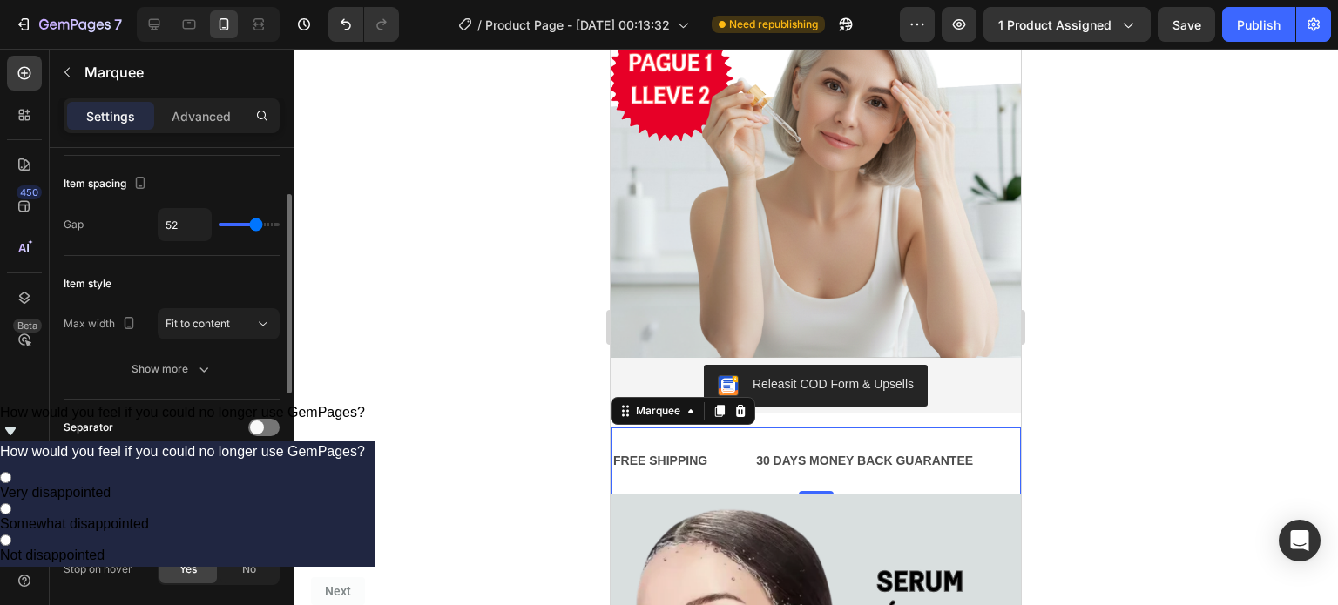
scroll to position [98, 0]
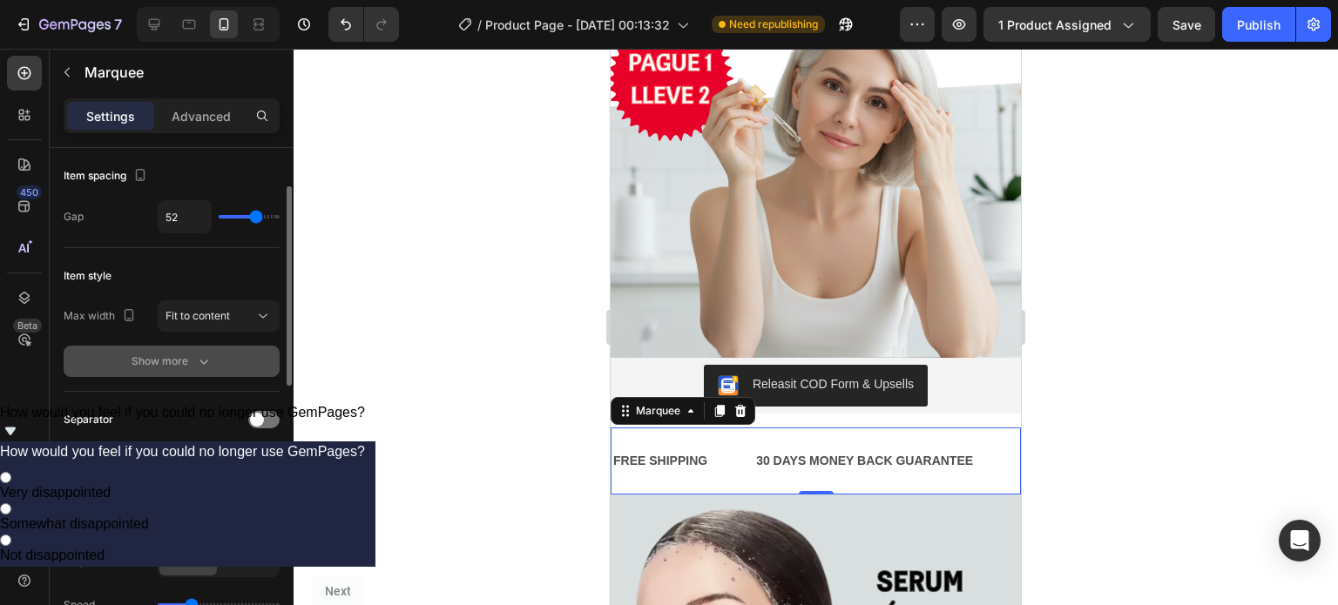
click at [202, 365] on icon "button" at bounding box center [203, 361] width 17 height 17
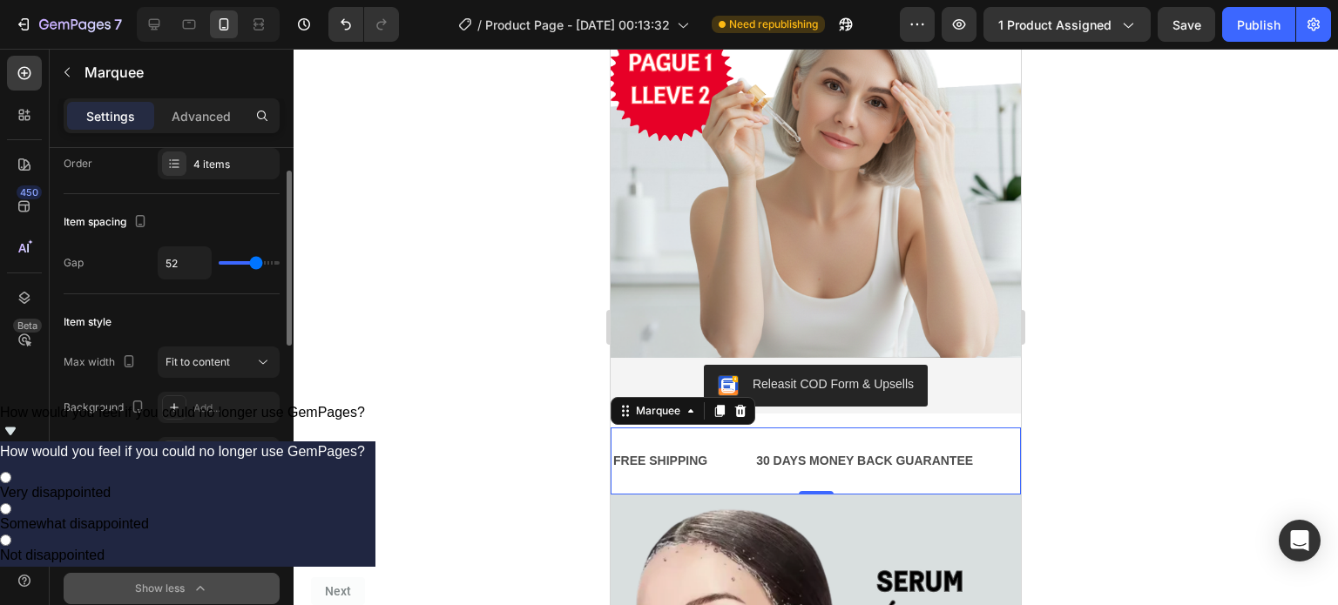
scroll to position [51, 0]
click at [219, 419] on div "Add..." at bounding box center [219, 408] width 122 height 31
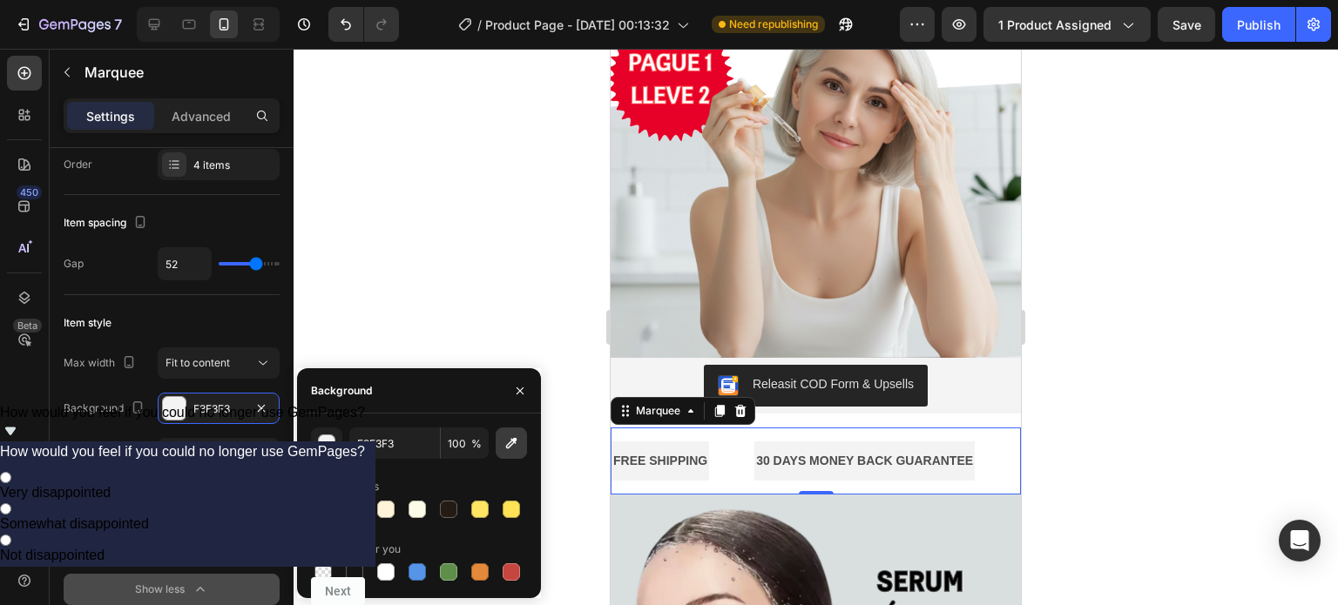
click at [512, 443] on icon "button" at bounding box center [511, 443] width 11 height 11
type input "D8DFDF"
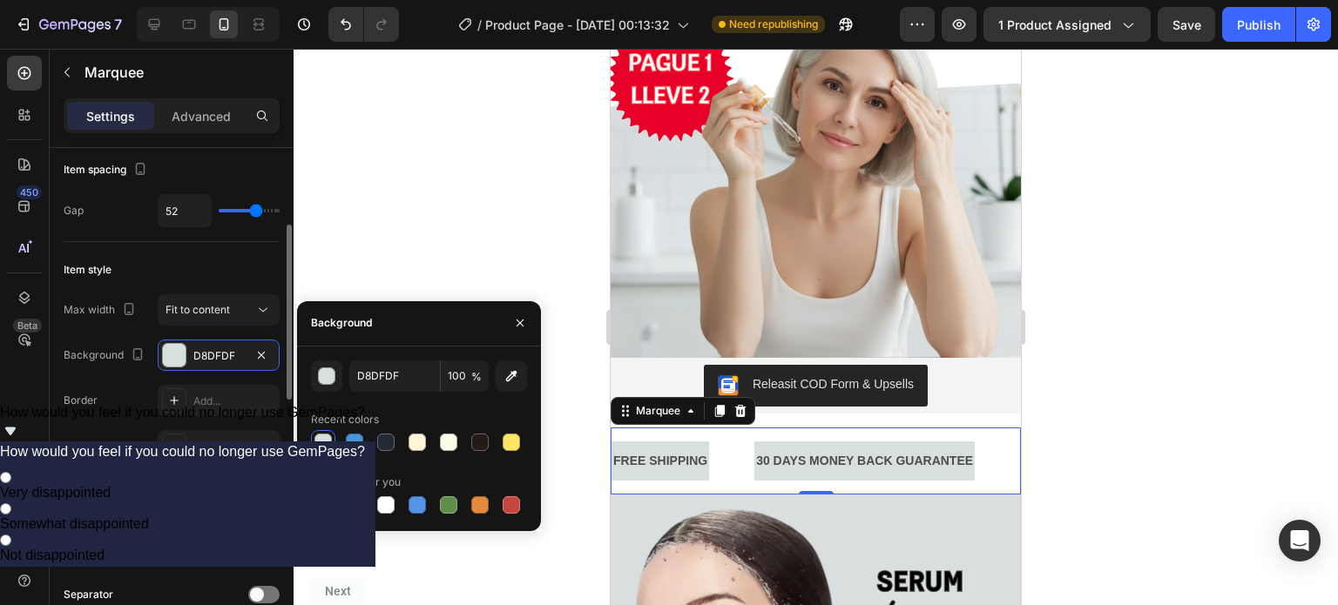
scroll to position [0, 0]
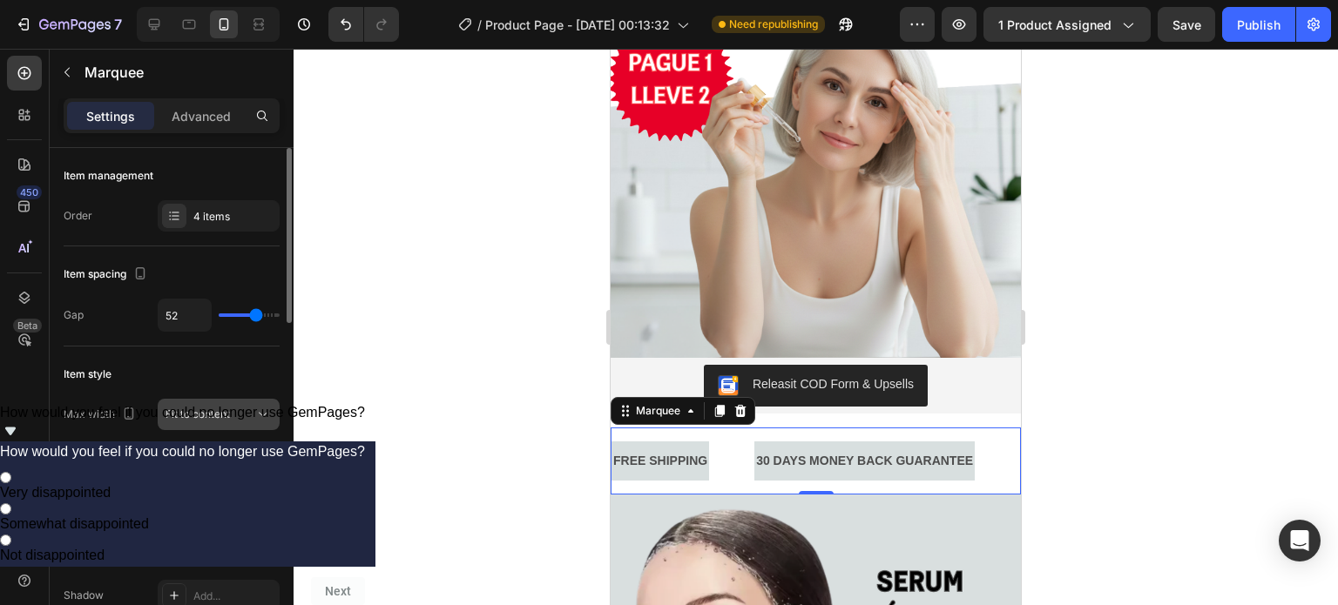
click at [240, 411] on div "Fit to content" at bounding box center [210, 415] width 89 height 16
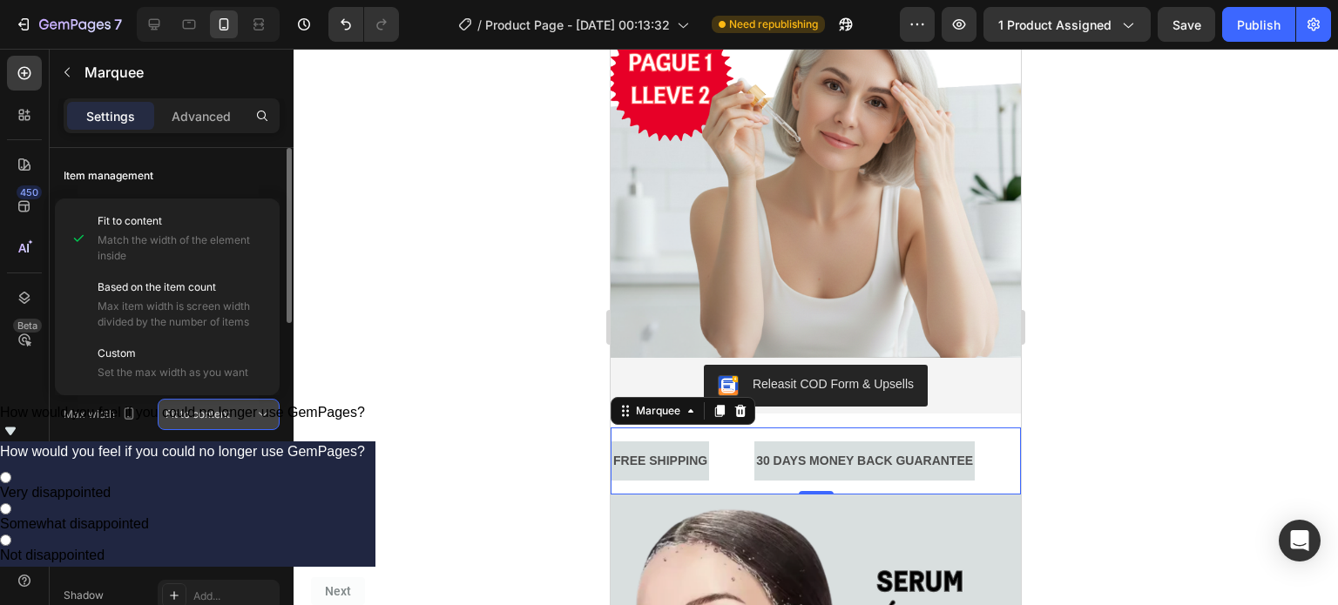
click at [240, 411] on div "Fit to content" at bounding box center [210, 415] width 89 height 16
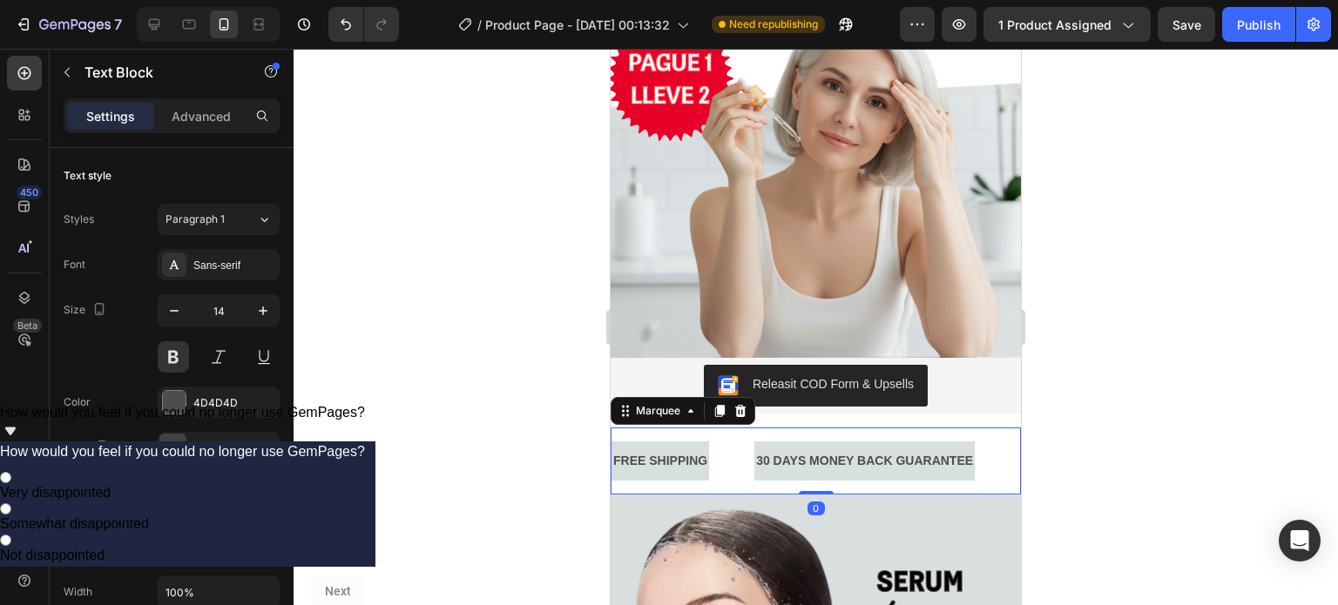
click at [726, 445] on div "FREE SHIPPING Text Block" at bounding box center [683, 461] width 143 height 39
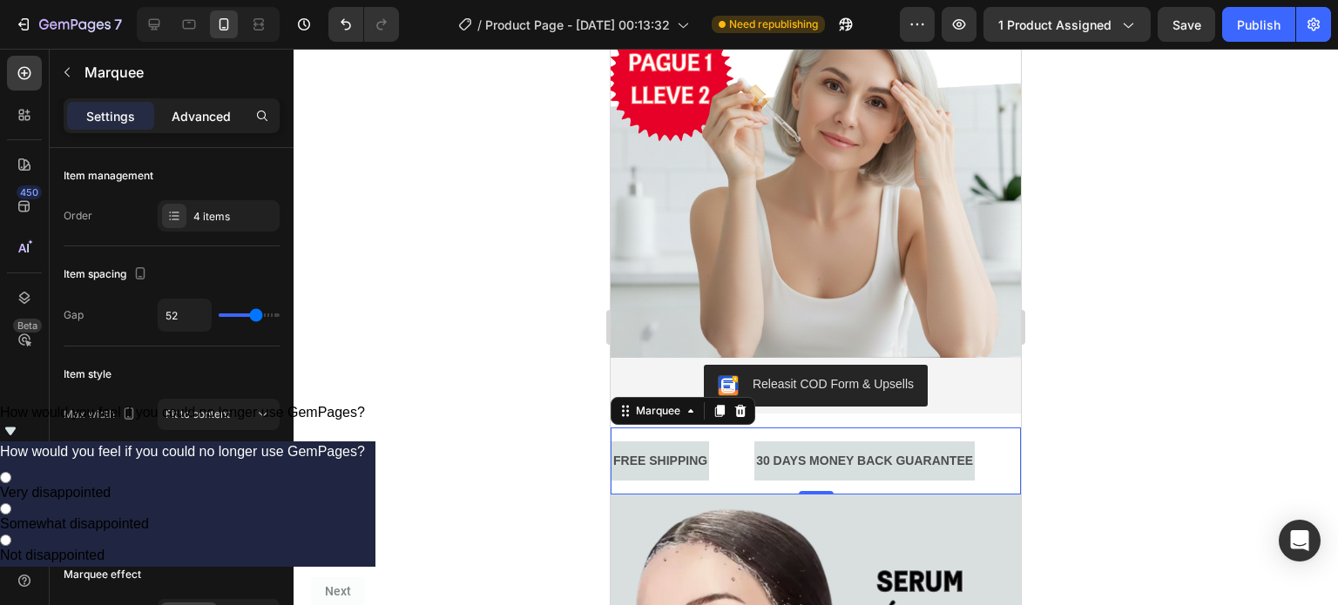
click at [220, 114] on p "Advanced" at bounding box center [201, 116] width 59 height 18
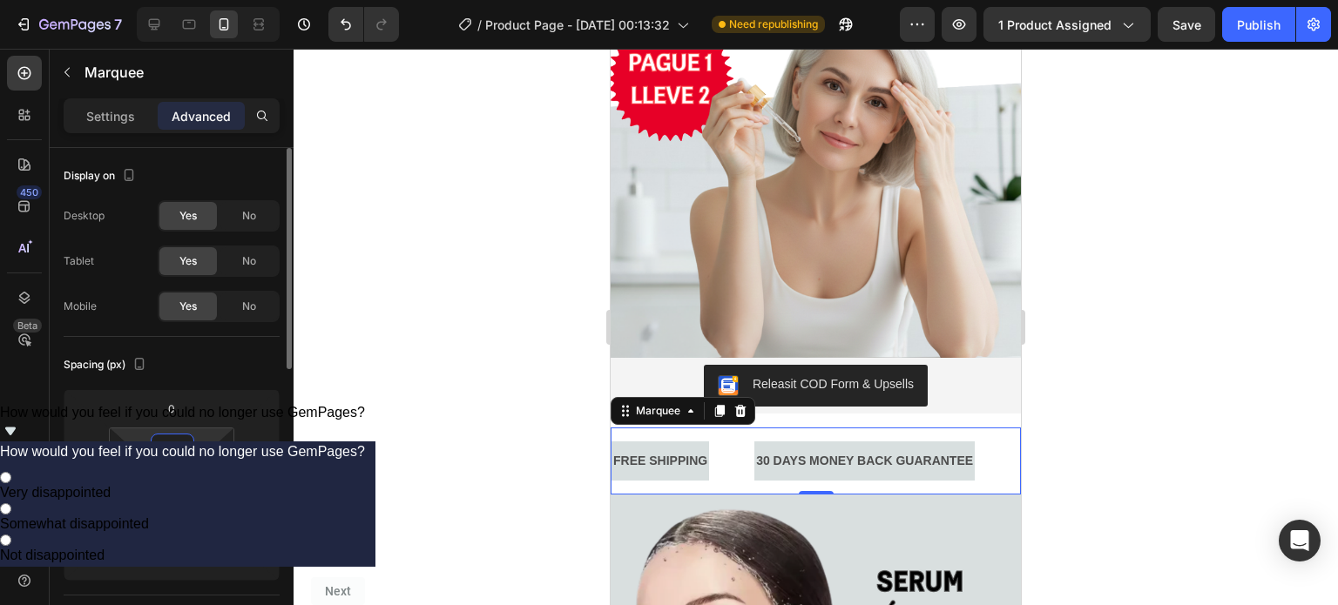
click at [167, 452] on input "16" at bounding box center [172, 448] width 35 height 26
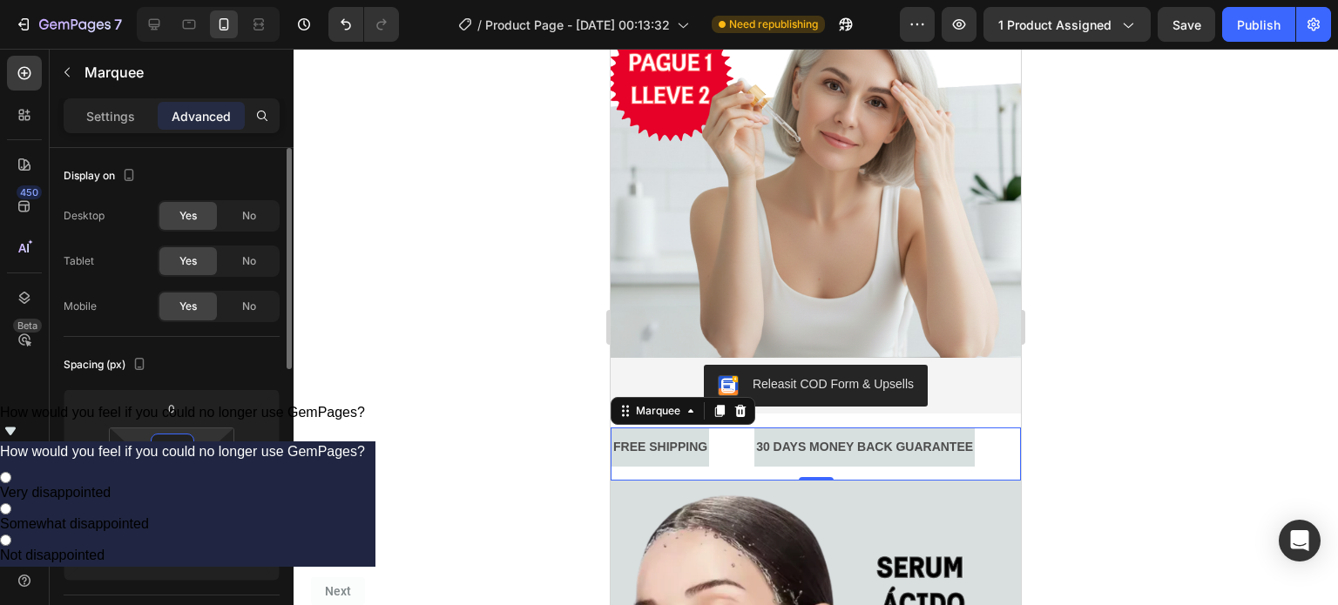
type input "0"
click at [170, 518] on input "16" at bounding box center [172, 523] width 35 height 26
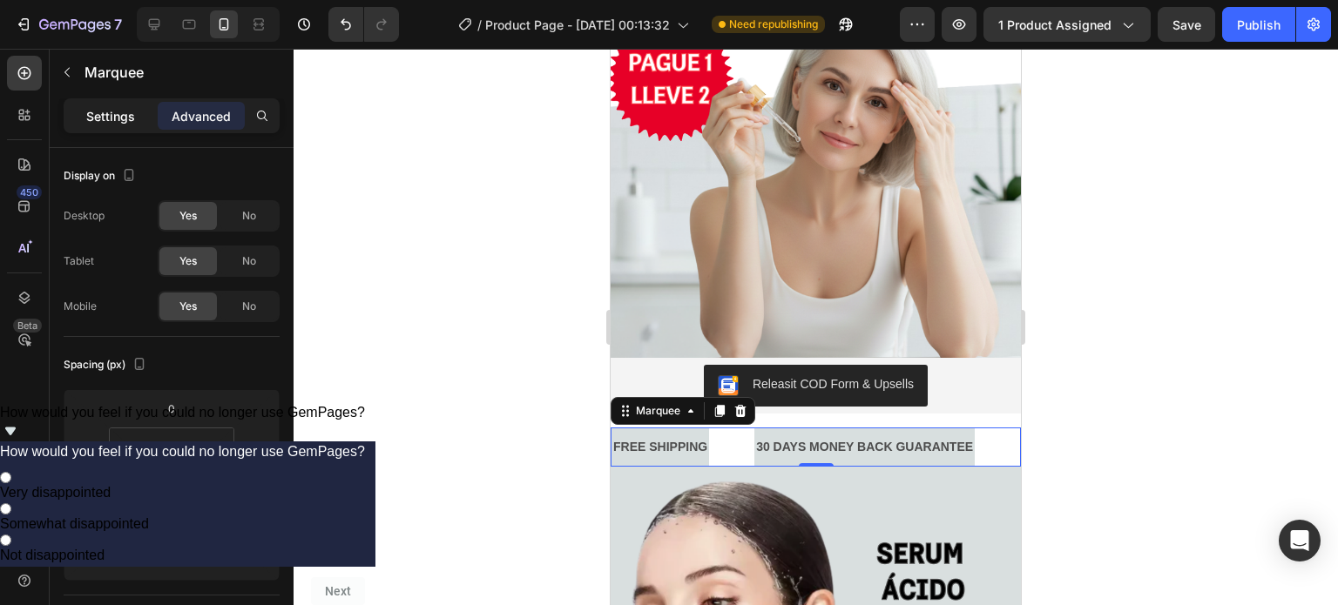
type input "0"
click at [128, 117] on p "Settings" at bounding box center [110, 116] width 49 height 18
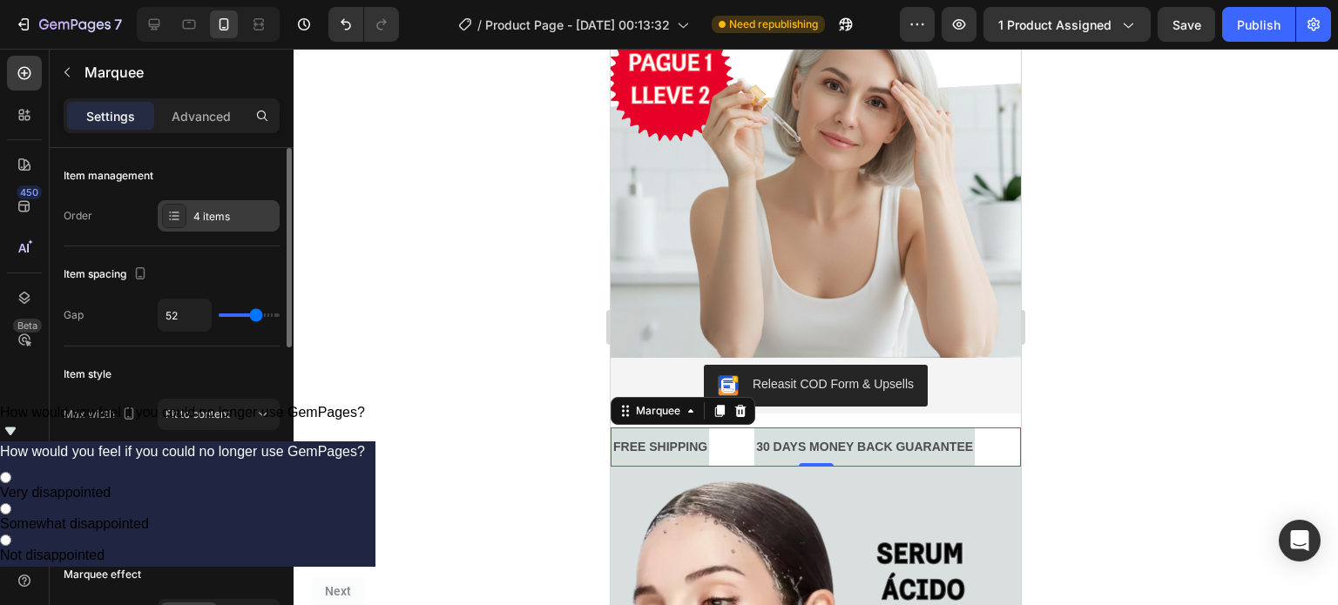
click at [215, 207] on div "4 items" at bounding box center [219, 215] width 122 height 31
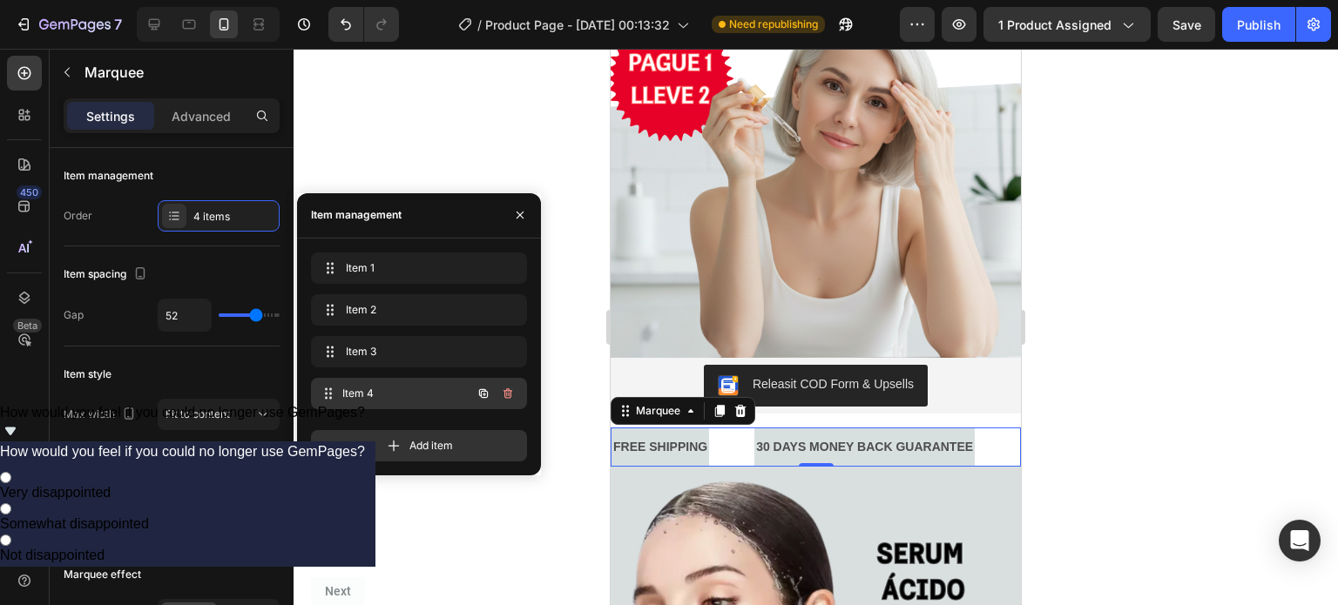
click at [442, 387] on span "Item 4" at bounding box center [406, 394] width 129 height 16
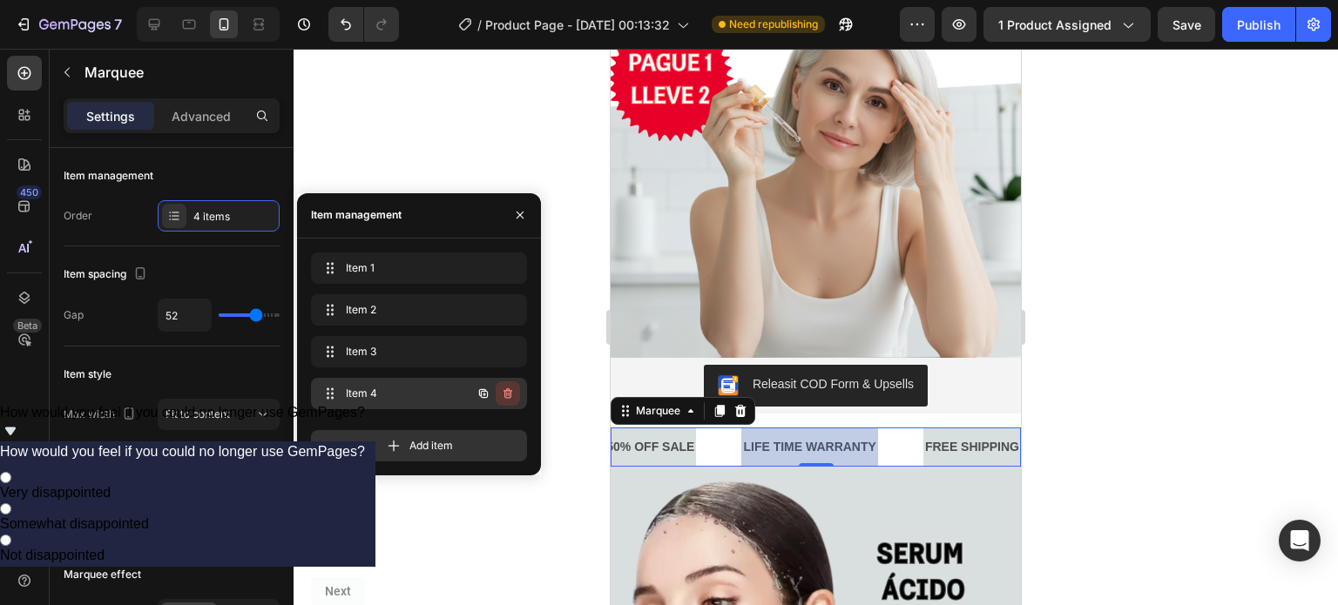
click at [511, 393] on icon "button" at bounding box center [508, 394] width 9 height 10
click at [497, 396] on div "Delete" at bounding box center [496, 394] width 32 height 16
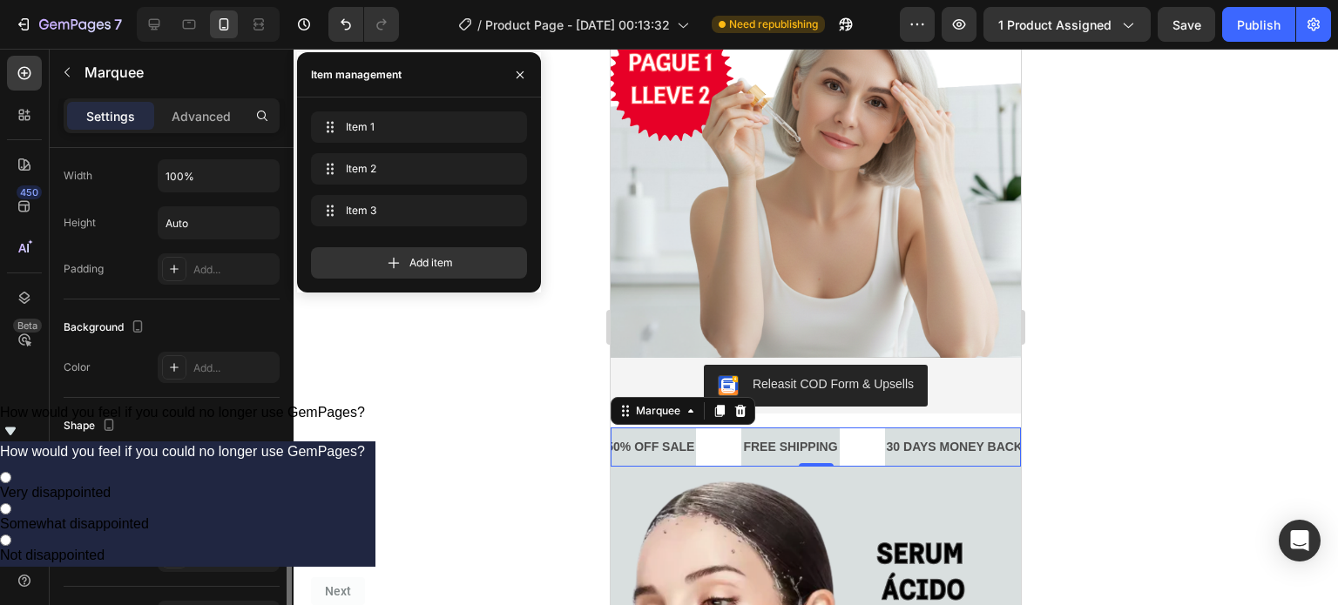
scroll to position [778, 0]
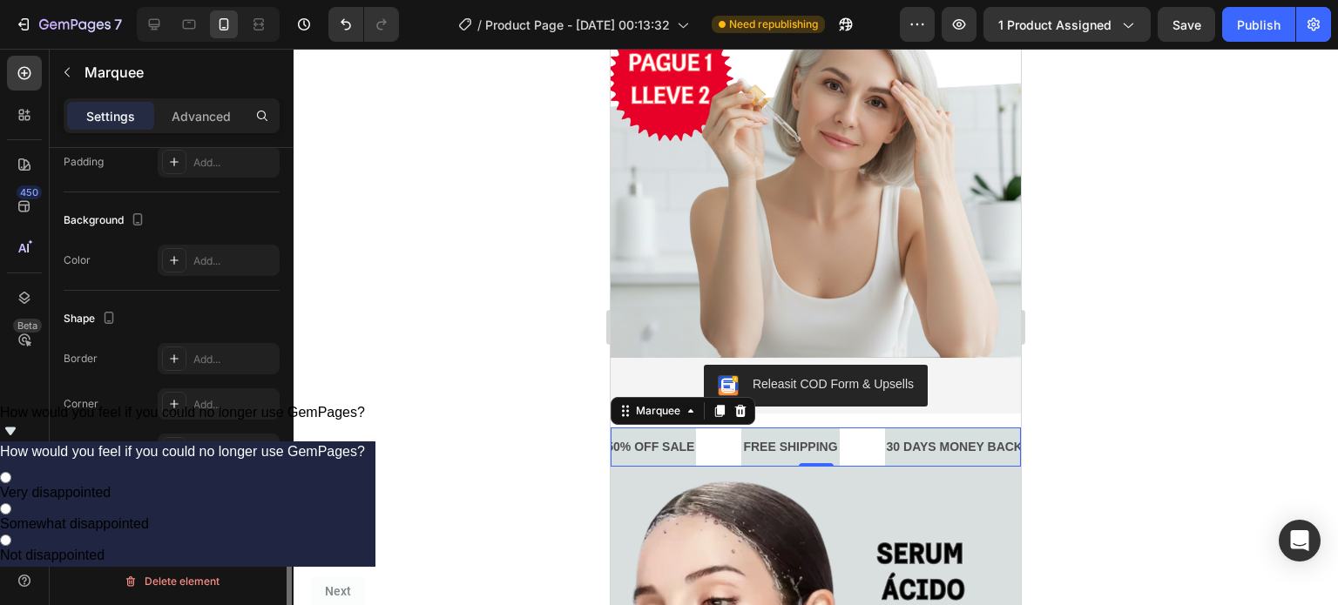
click at [395, 463] on div at bounding box center [816, 327] width 1045 height 557
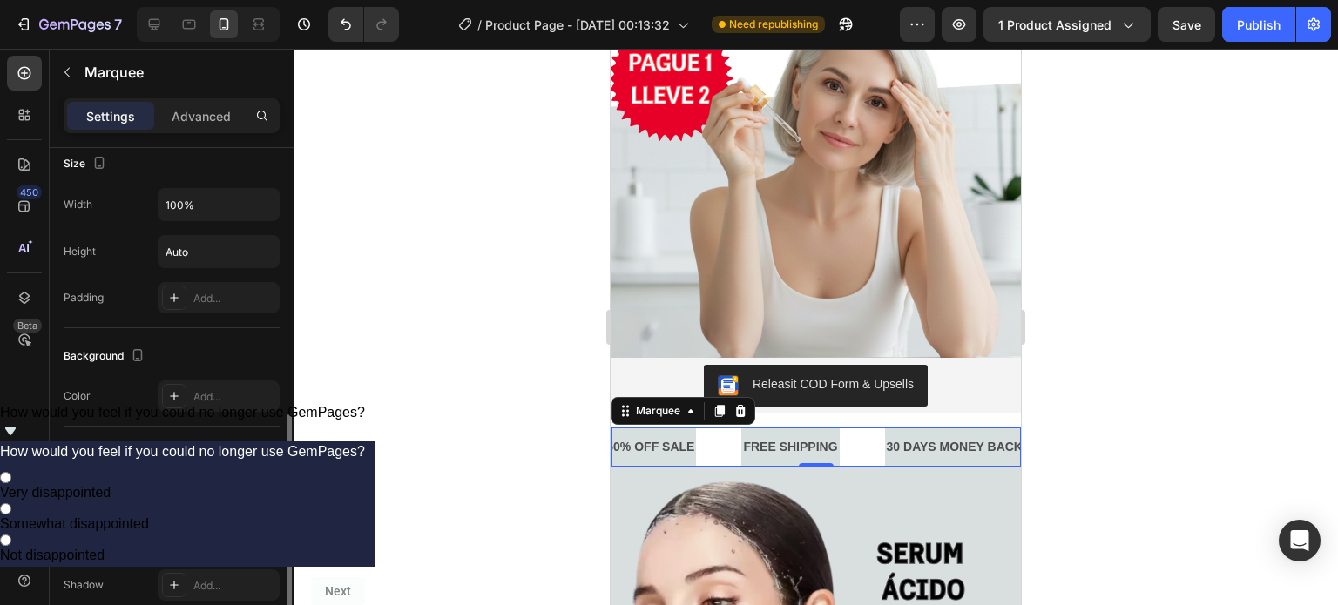
scroll to position [663, 0]
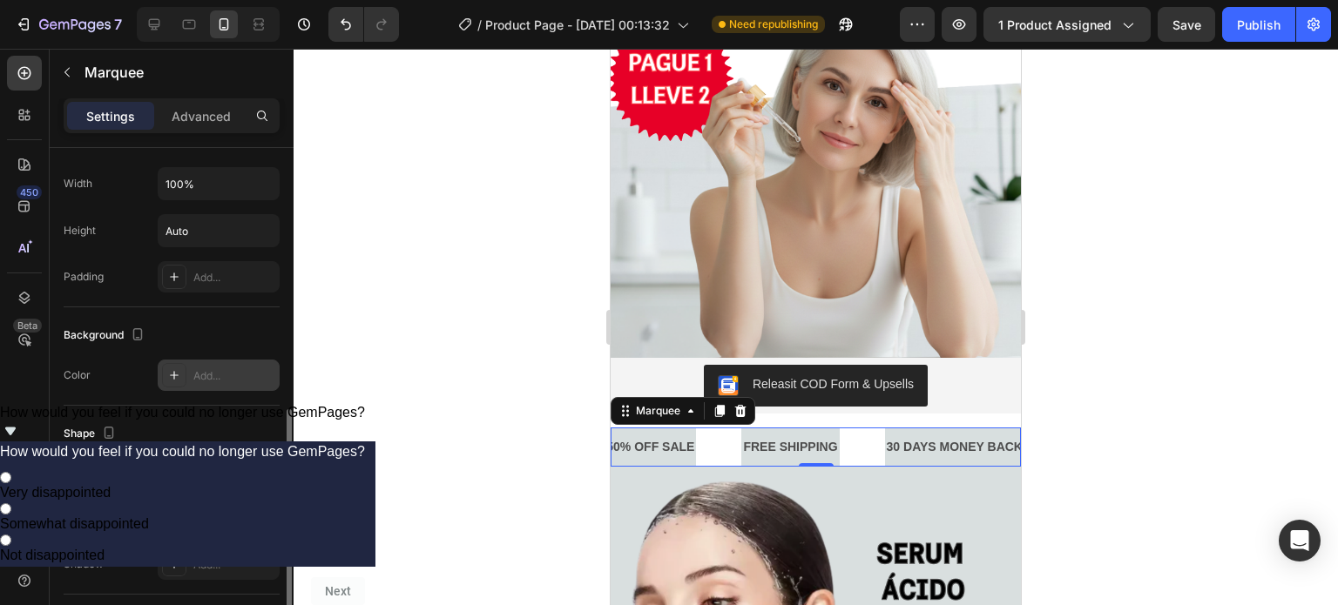
click at [227, 369] on div "Add..." at bounding box center [234, 377] width 82 height 16
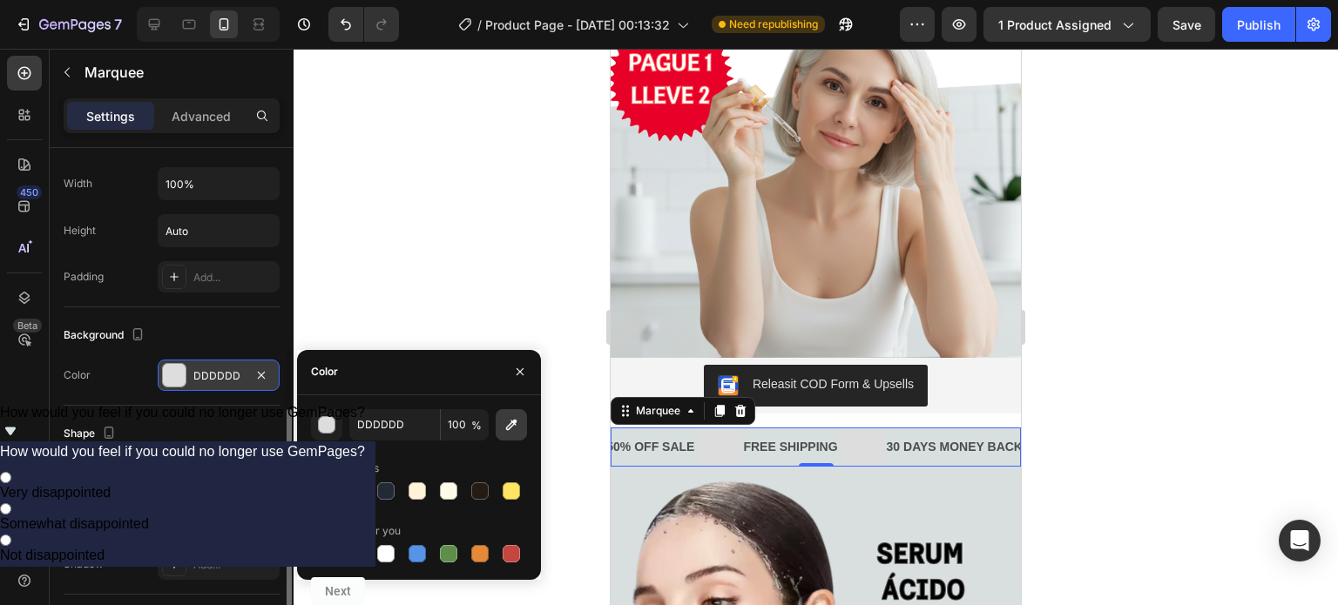
click at [512, 428] on icon "button" at bounding box center [511, 424] width 17 height 17
type input "D8DFDF"
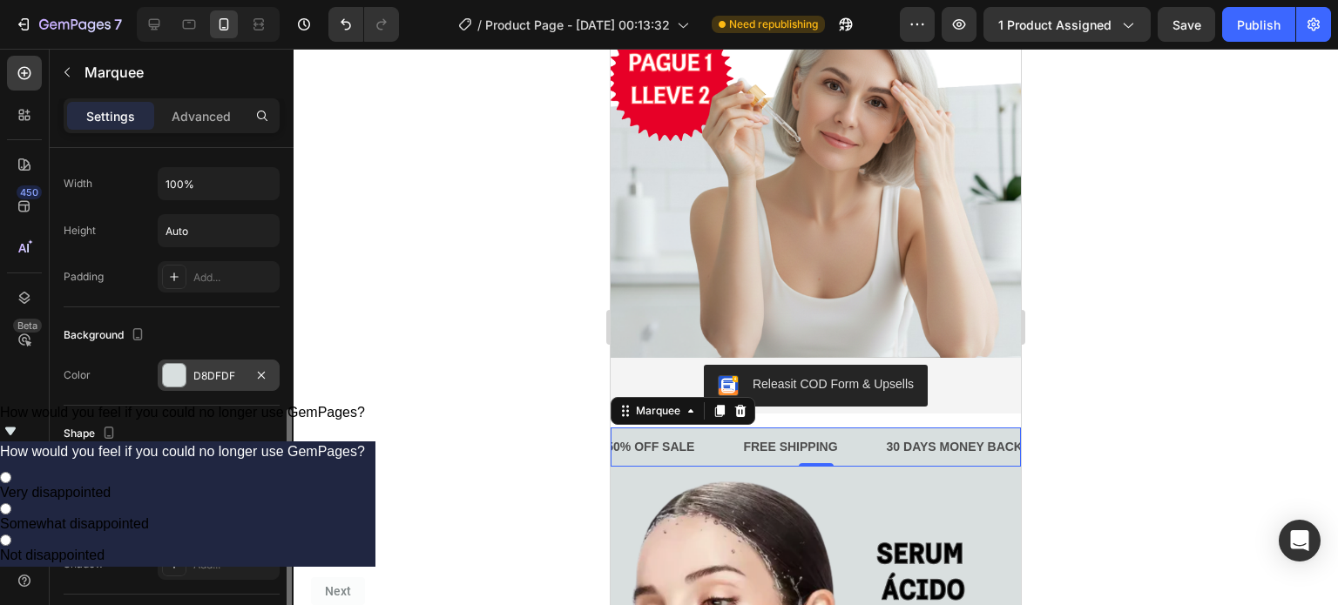
click at [1116, 407] on div at bounding box center [816, 327] width 1045 height 557
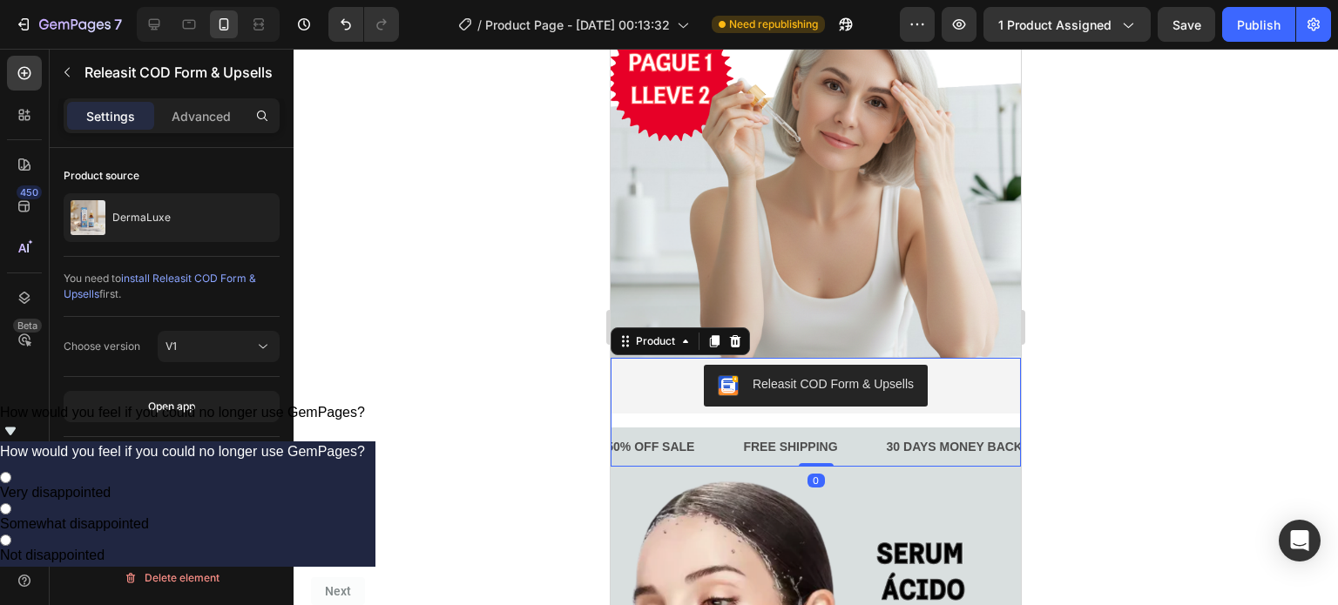
click at [639, 398] on div "Releasit COD Form & Upsells Releasit COD Form & Upsells FREE SHIPPING Text Bloc…" at bounding box center [816, 412] width 410 height 109
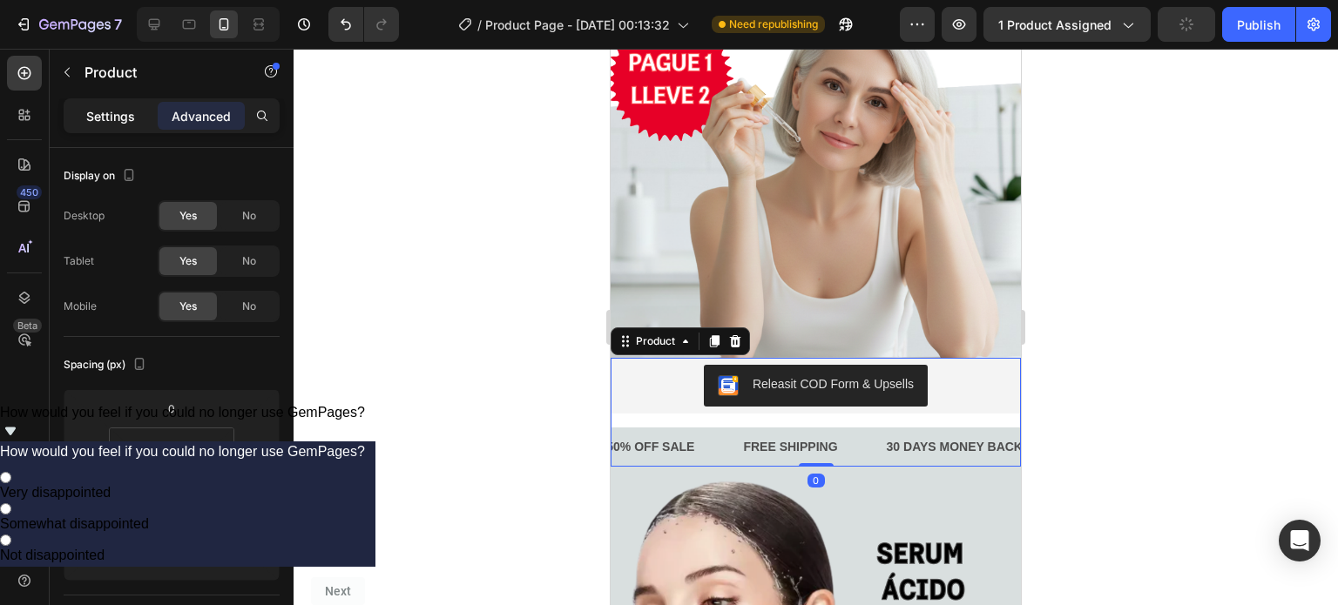
click at [111, 112] on p "Settings" at bounding box center [110, 116] width 49 height 18
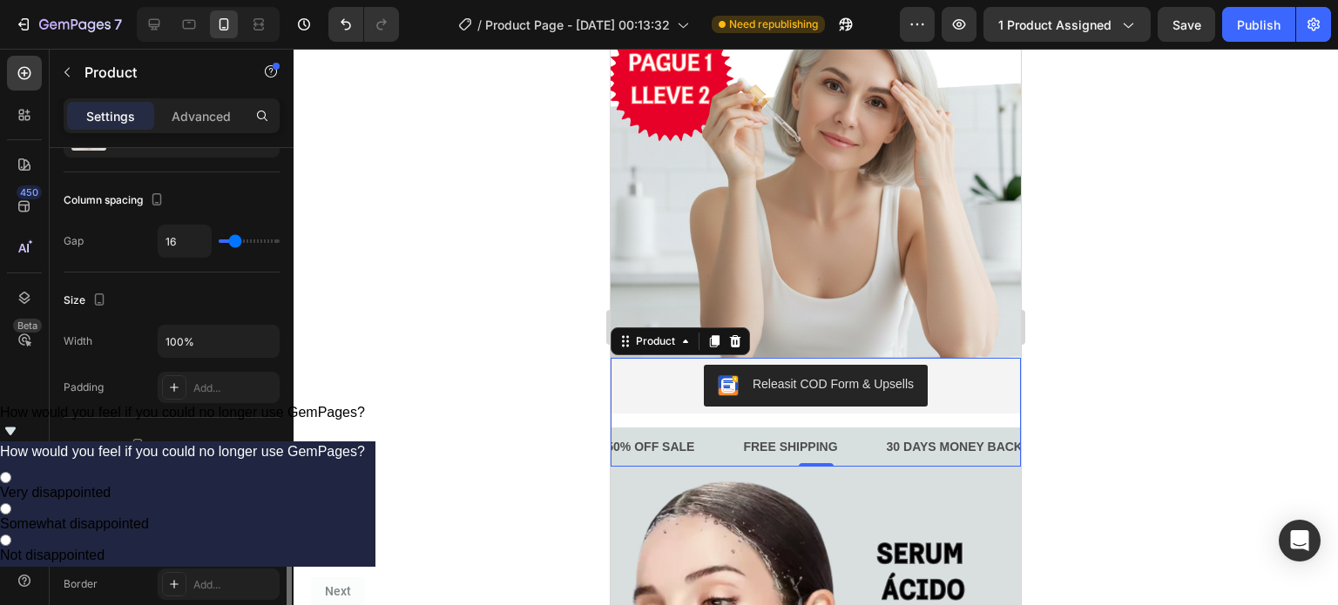
scroll to position [414, 0]
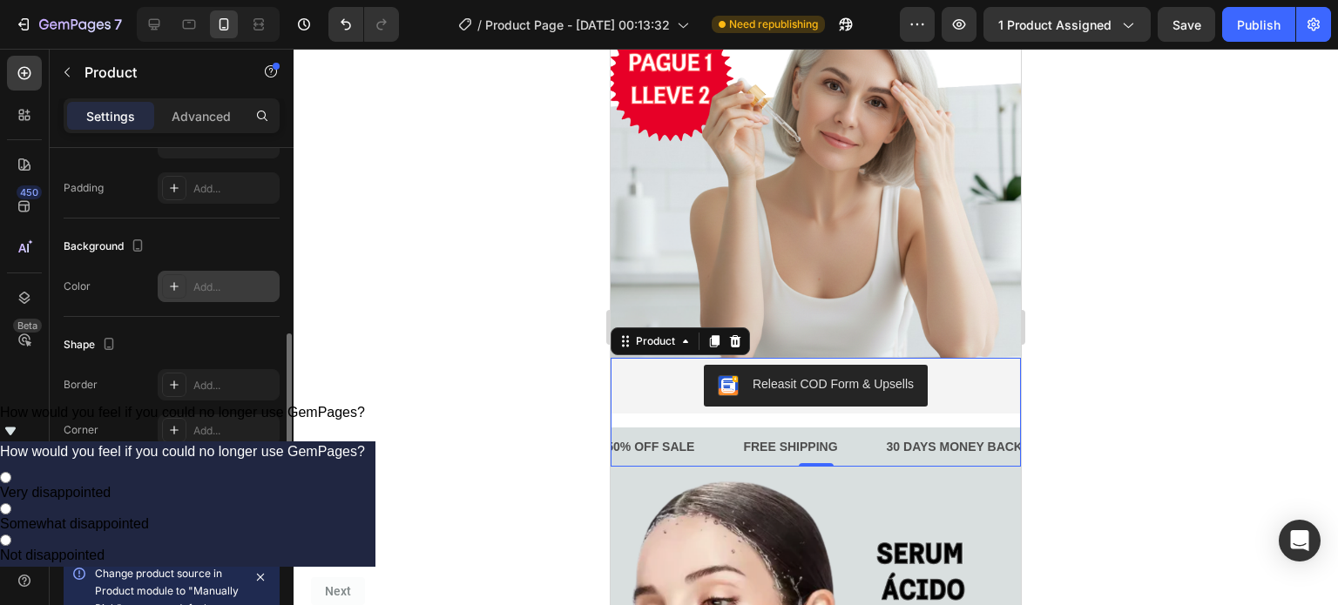
click at [219, 280] on div "Add..." at bounding box center [234, 288] width 82 height 16
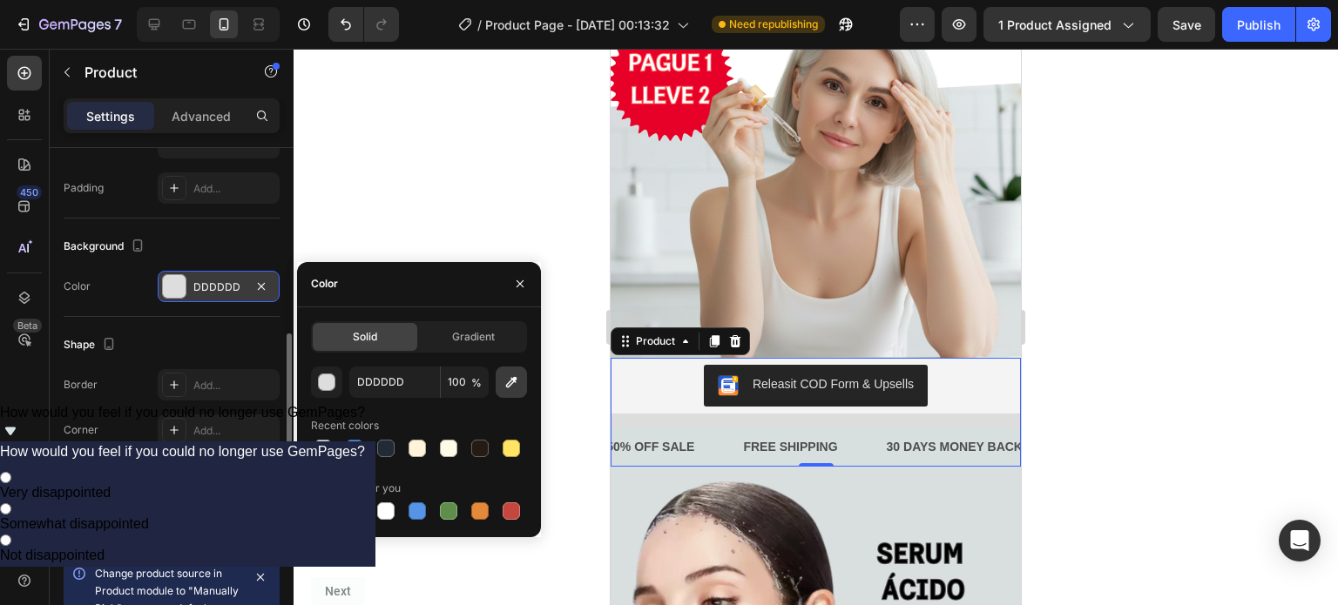
click at [508, 382] on icon "button" at bounding box center [511, 382] width 17 height 17
type input "D8DFDF"
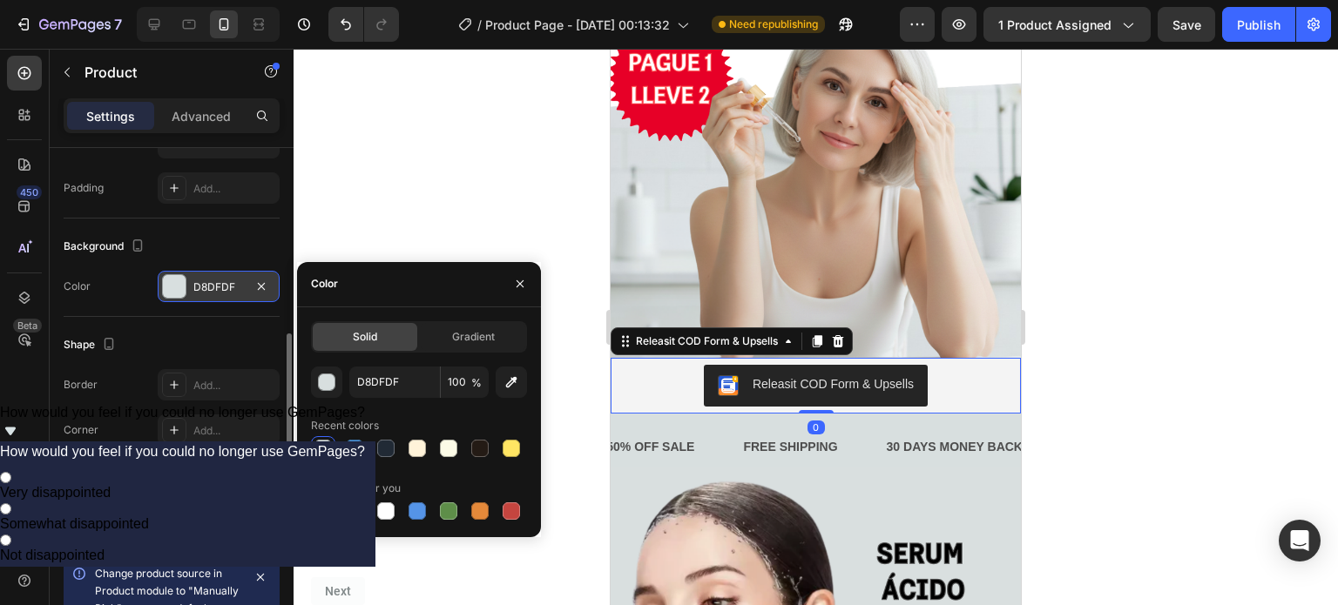
scroll to position [0, 0]
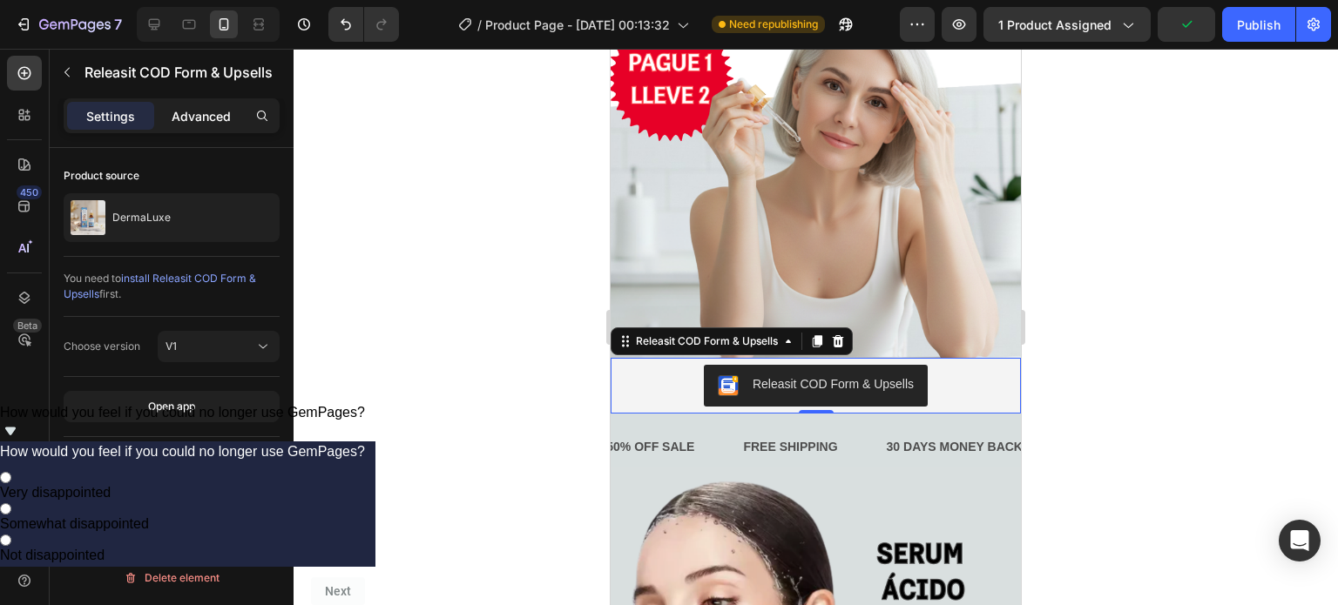
click at [199, 115] on p "Advanced" at bounding box center [201, 116] width 59 height 18
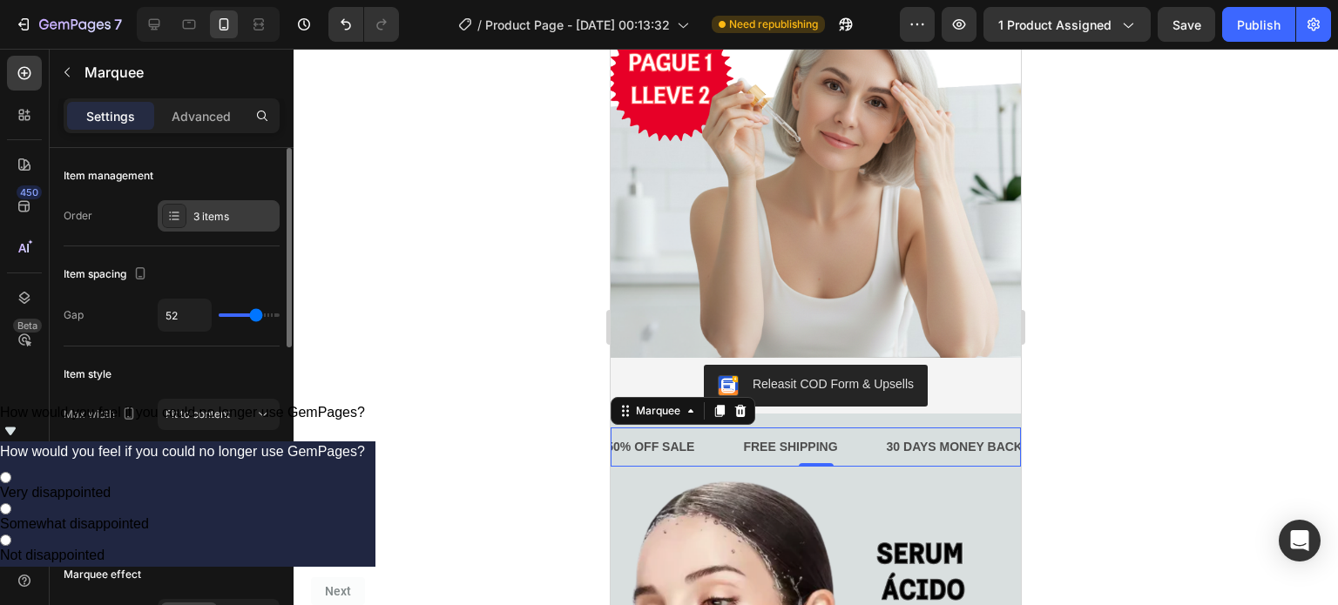
click at [232, 213] on div "3 items" at bounding box center [234, 217] width 82 height 16
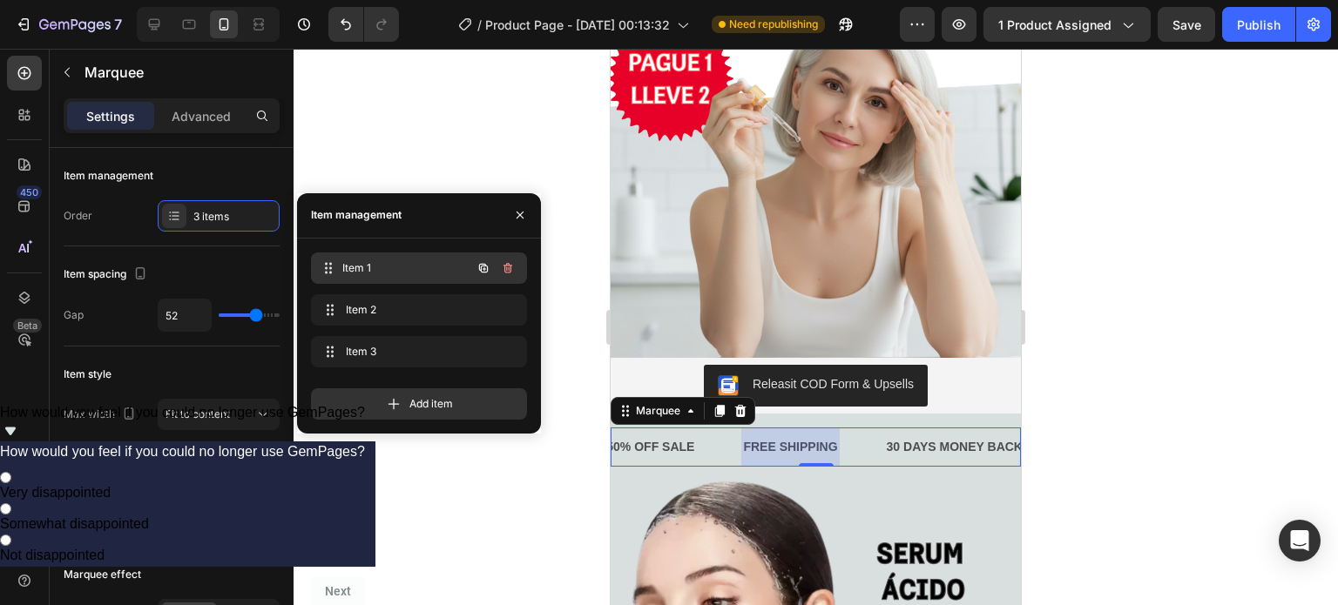
click at [427, 268] on span "Item 1" at bounding box center [406, 268] width 129 height 16
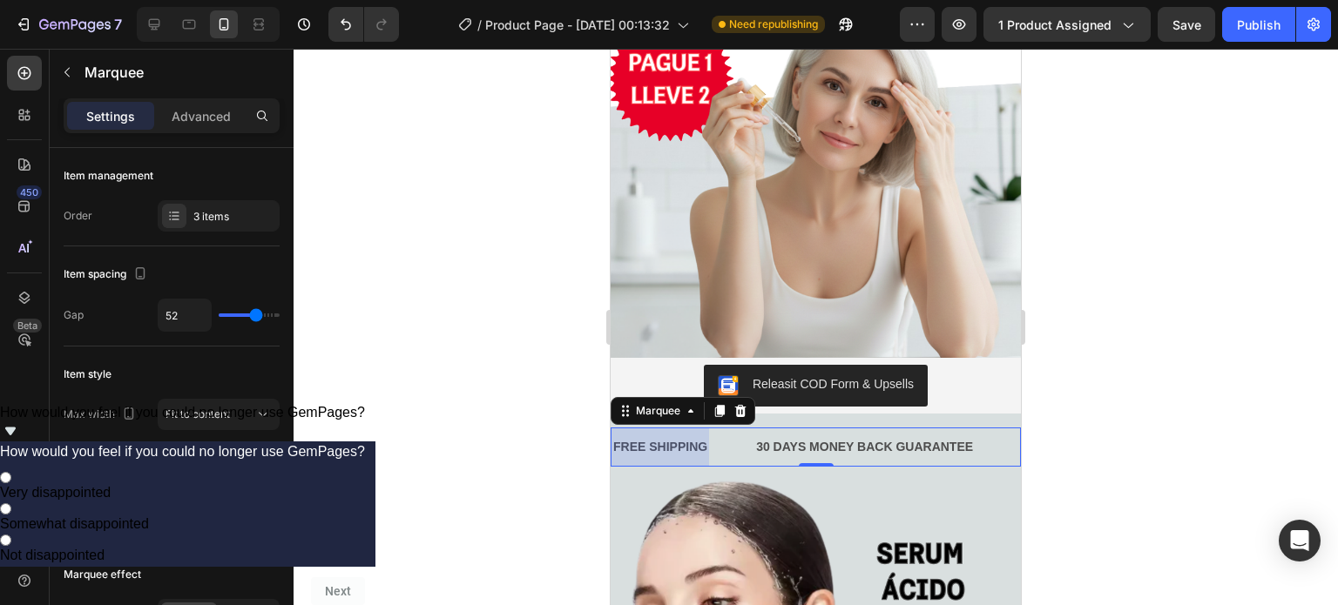
click at [687, 428] on div at bounding box center [661, 447] width 98 height 39
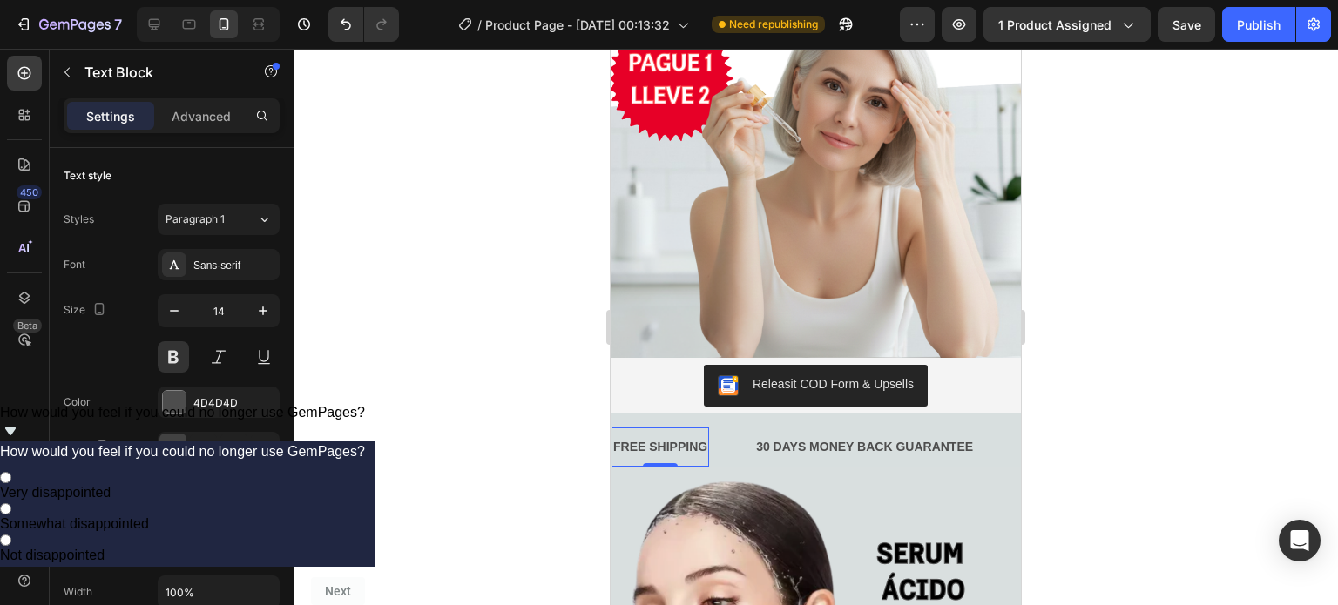
click at [687, 435] on div "FREE SHIPPING" at bounding box center [661, 447] width 98 height 25
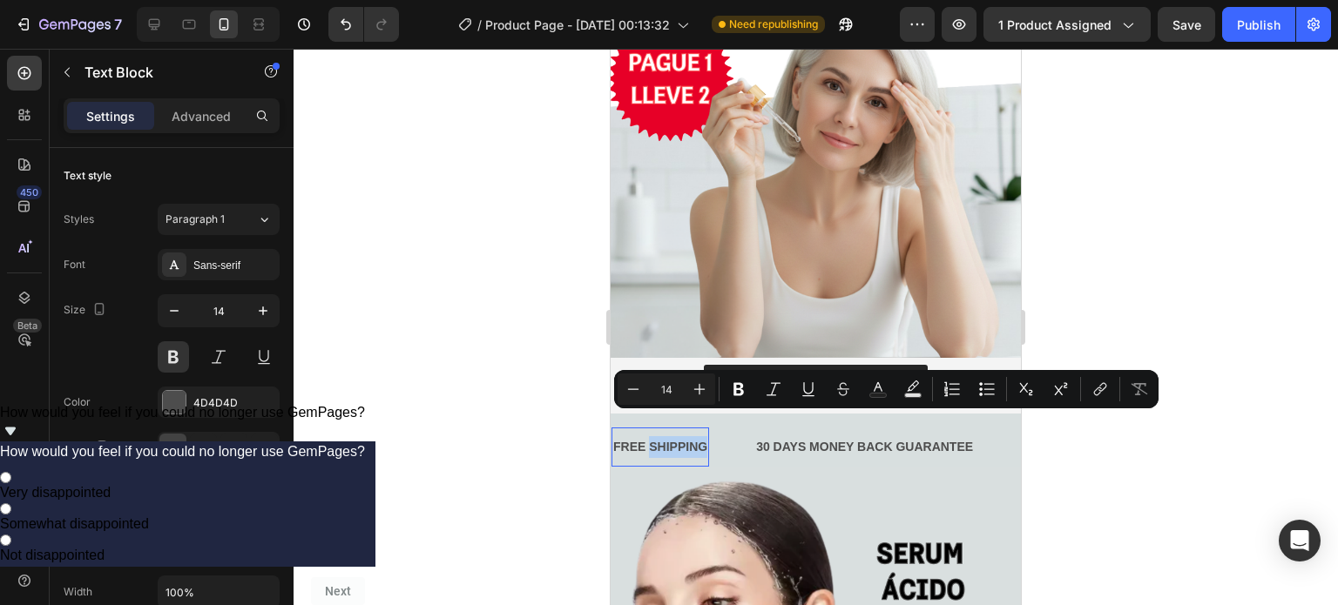
click at [687, 436] on p "FREE SHIPPING" at bounding box center [660, 447] width 94 height 22
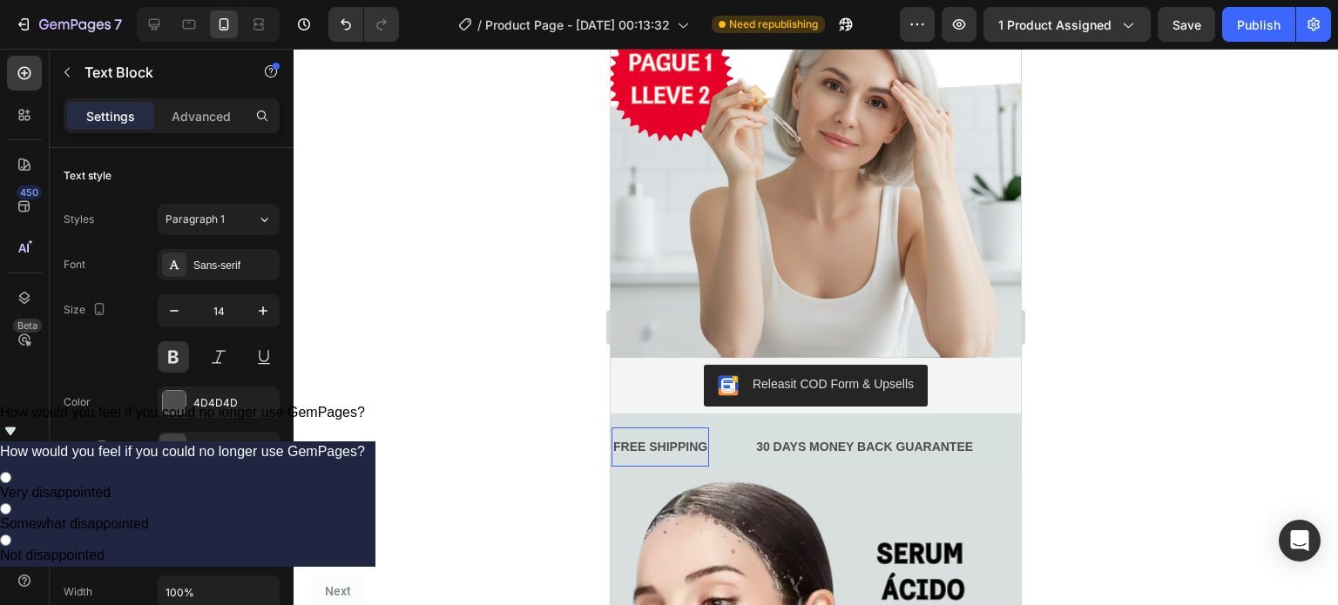
click at [687, 436] on p "FREE SHIPPING" at bounding box center [660, 447] width 94 height 22
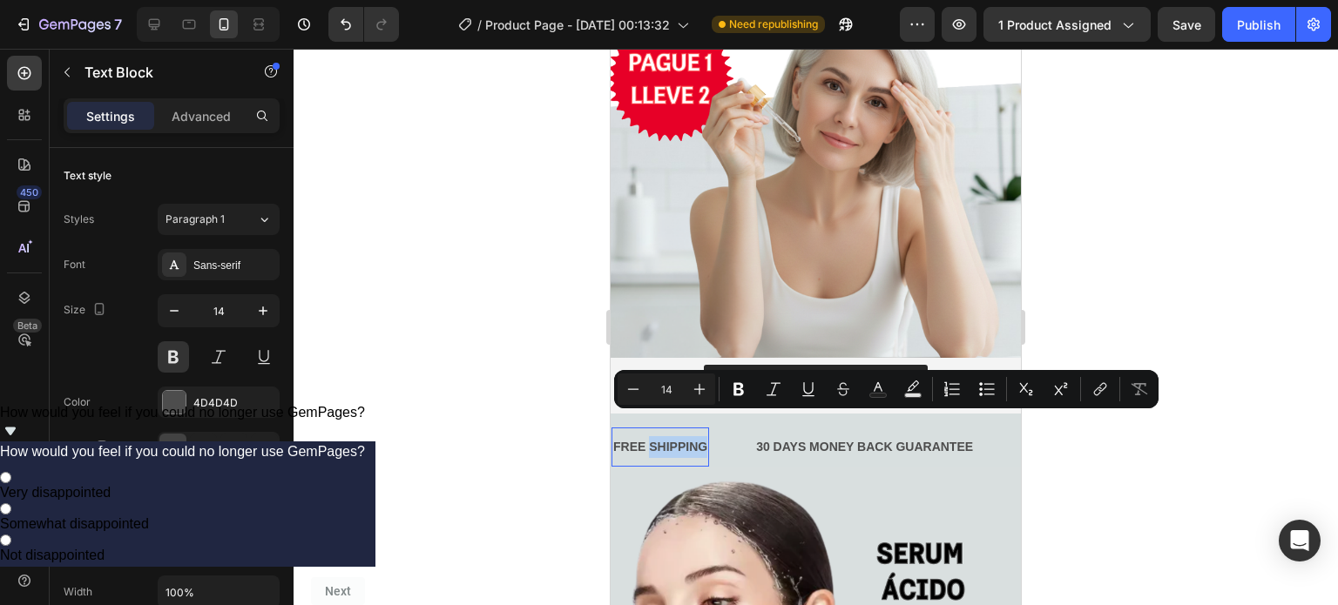
click at [687, 436] on p "FREE SHIPPING" at bounding box center [660, 447] width 94 height 22
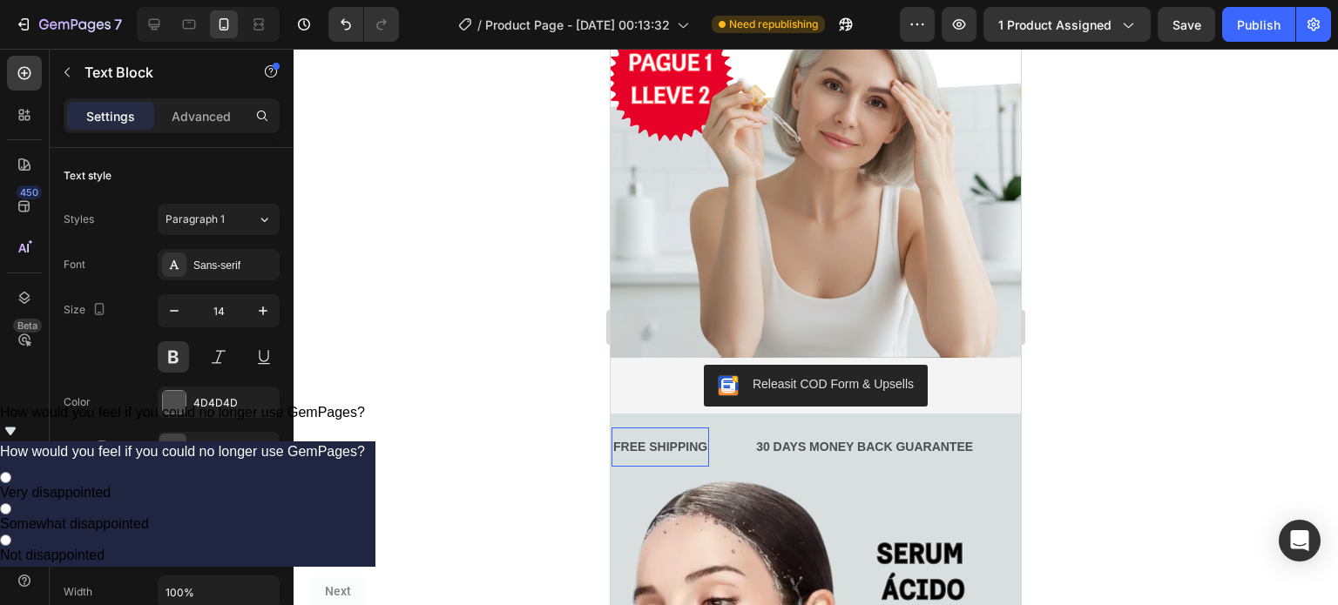
click at [646, 436] on p "FREE SHIPPING" at bounding box center [660, 447] width 94 height 22
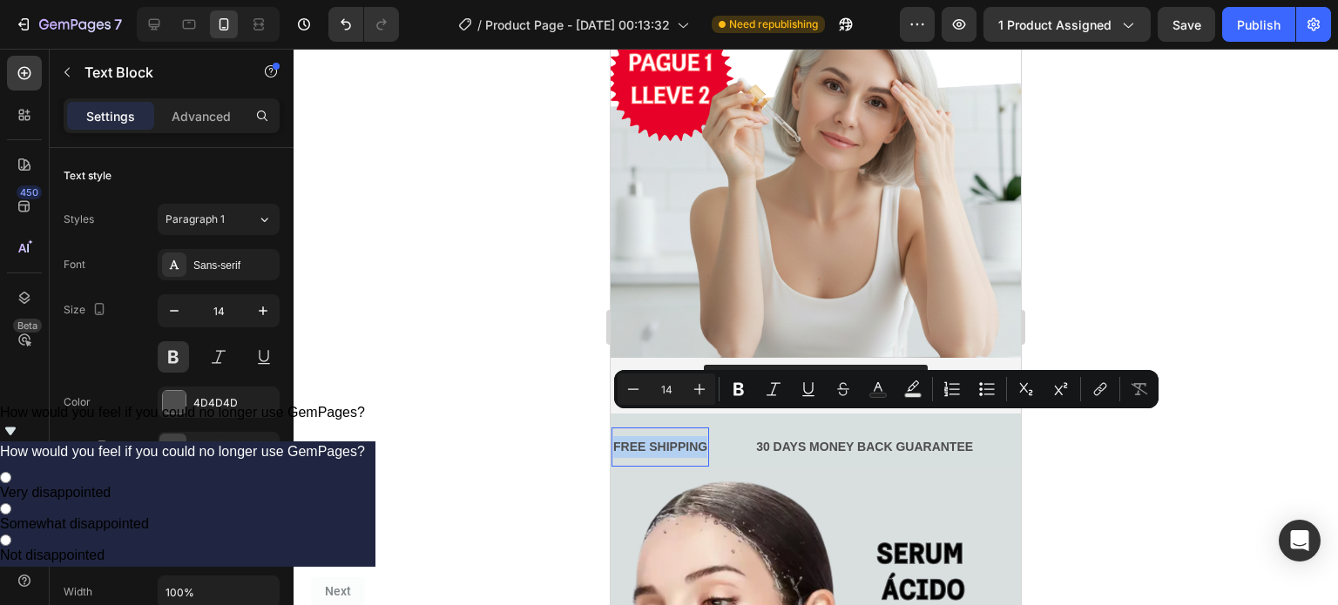
click at [646, 436] on p "FREE SHIPPING" at bounding box center [660, 447] width 94 height 22
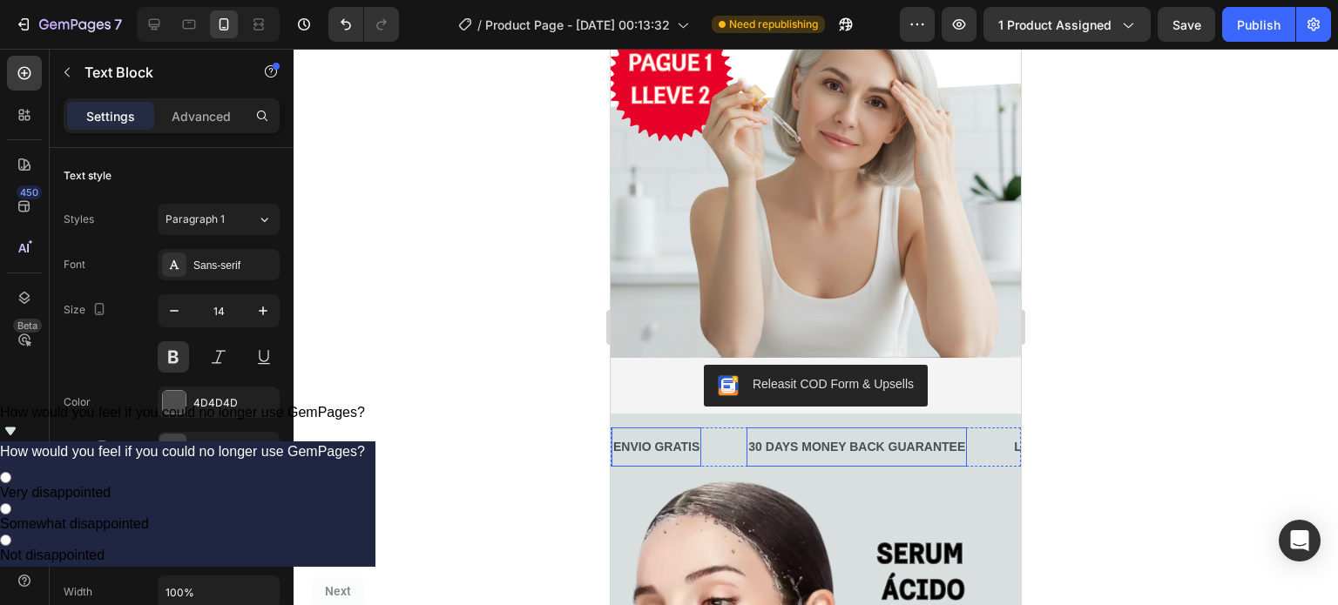
click at [803, 435] on div "30 DAYS MONEY BACK GUARANTEE" at bounding box center [857, 447] width 220 height 25
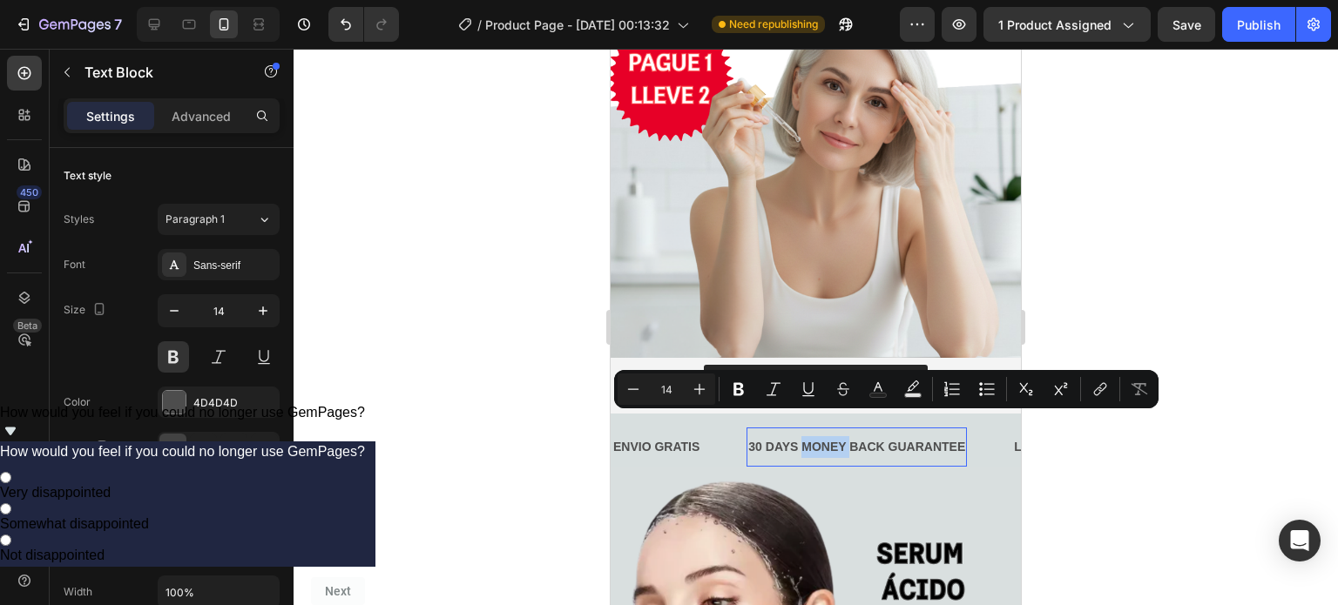
click at [803, 436] on p "30 DAYS MONEY BACK GUARANTEE" at bounding box center [856, 447] width 217 height 22
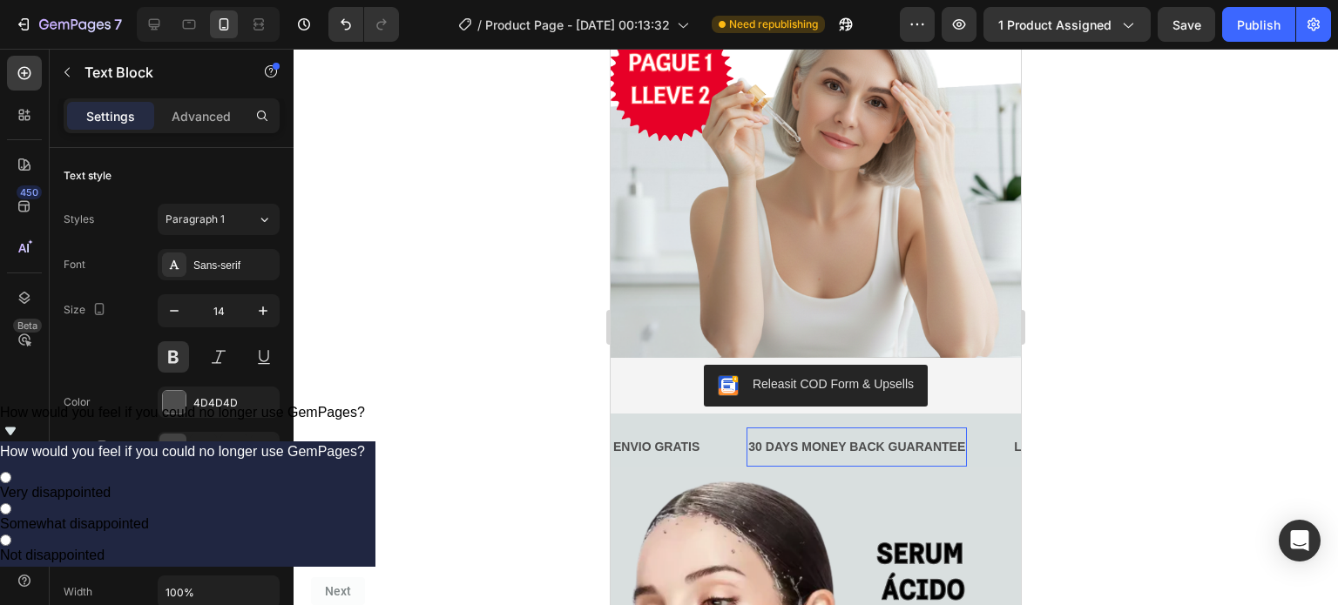
click at [803, 436] on p "30 DAYS MONEY BACK GUARANTEE" at bounding box center [856, 447] width 217 height 22
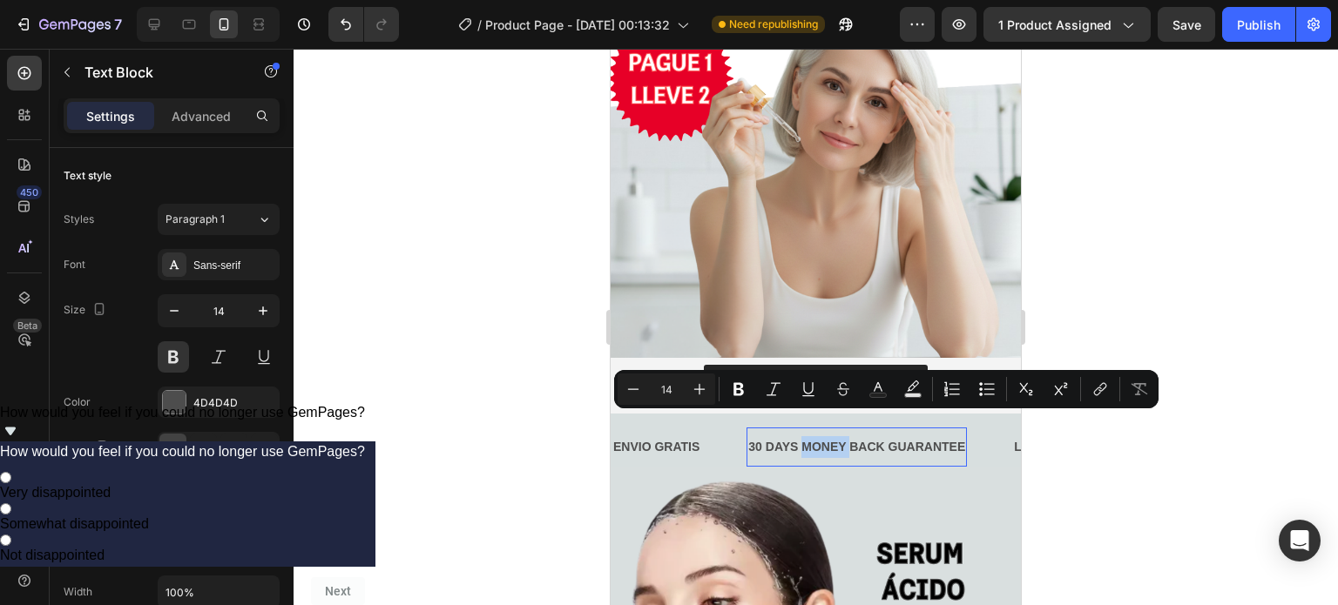
click at [803, 436] on p "30 DAYS MONEY BACK GUARANTEE" at bounding box center [856, 447] width 217 height 22
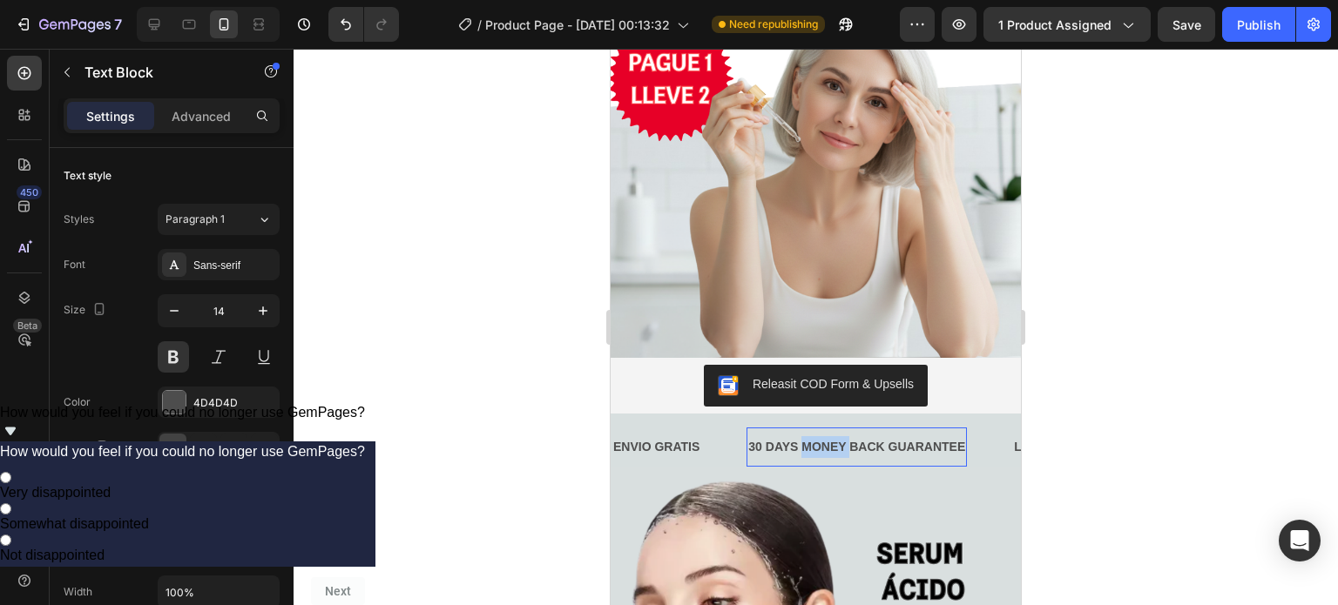
click at [803, 436] on p "30 DAYS MONEY BACK GUARANTEE" at bounding box center [856, 447] width 217 height 22
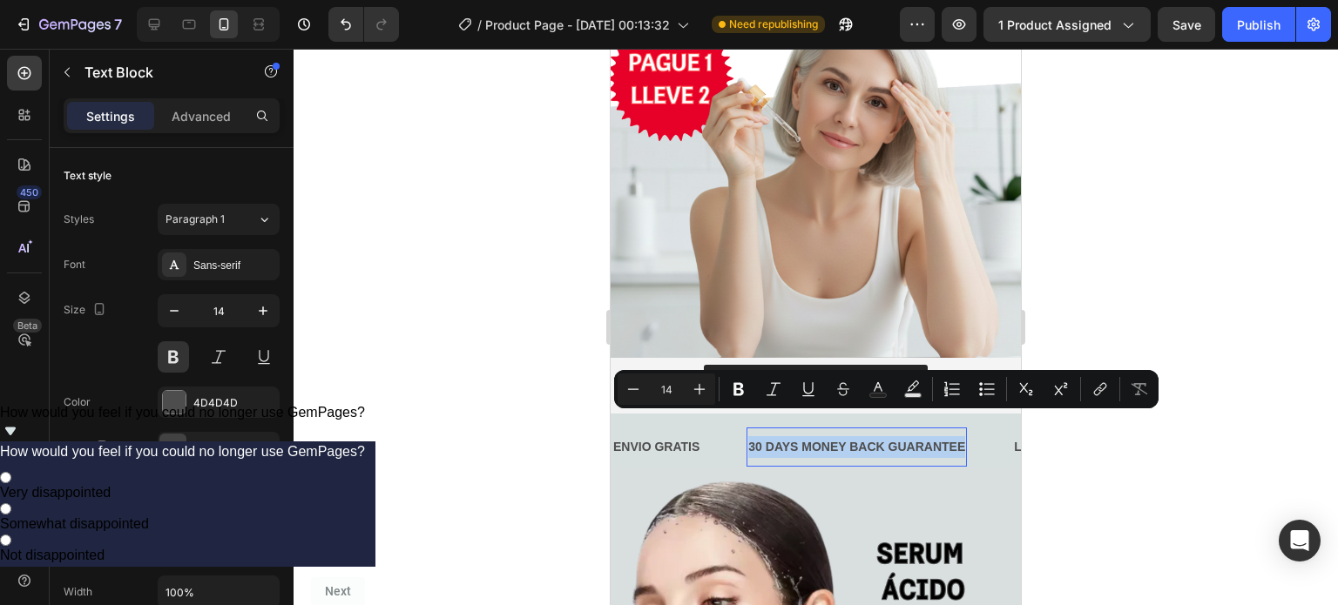
click at [803, 436] on p "30 DAYS MONEY BACK GUARANTEE" at bounding box center [856, 447] width 217 height 22
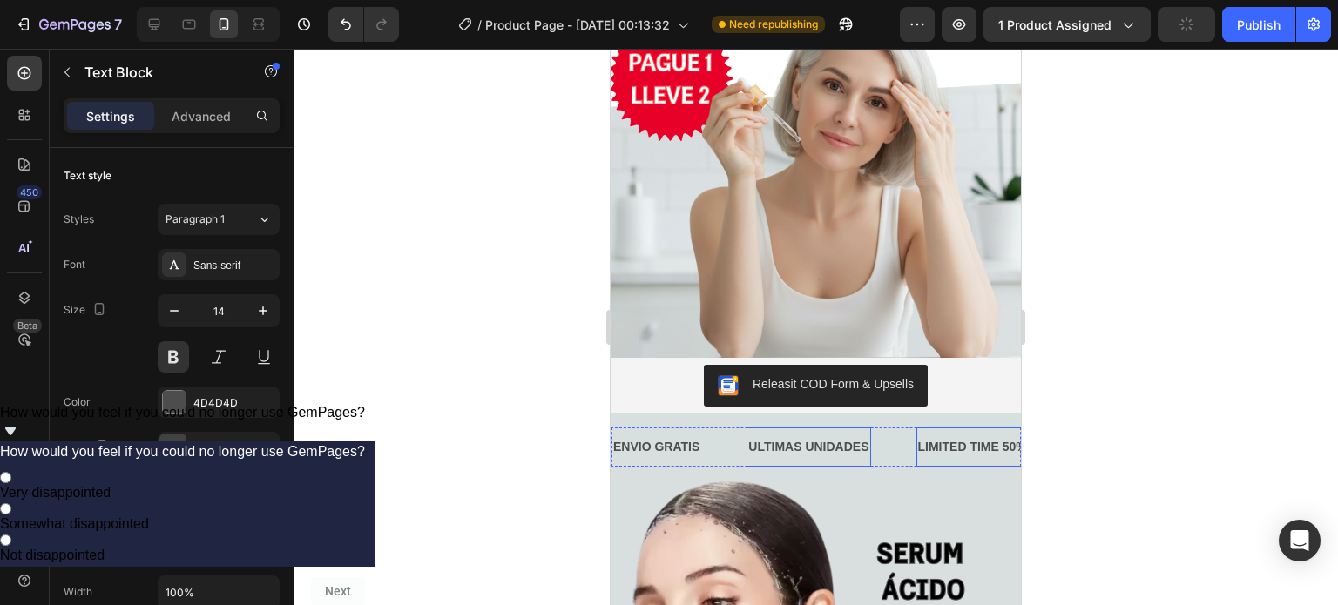
click at [951, 435] on div "LIMITED TIME 50% OFF SALE" at bounding box center [1005, 447] width 176 height 25
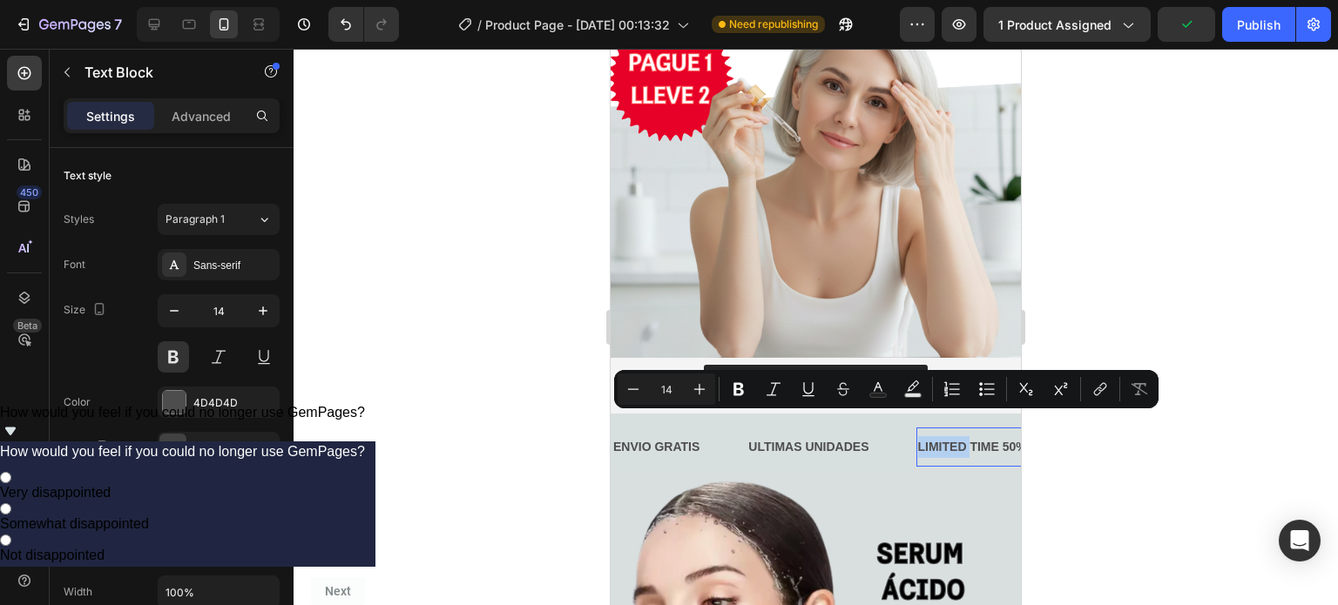
click at [951, 436] on p "LIMITED TIME 50% OFF SALE" at bounding box center [1004, 447] width 172 height 22
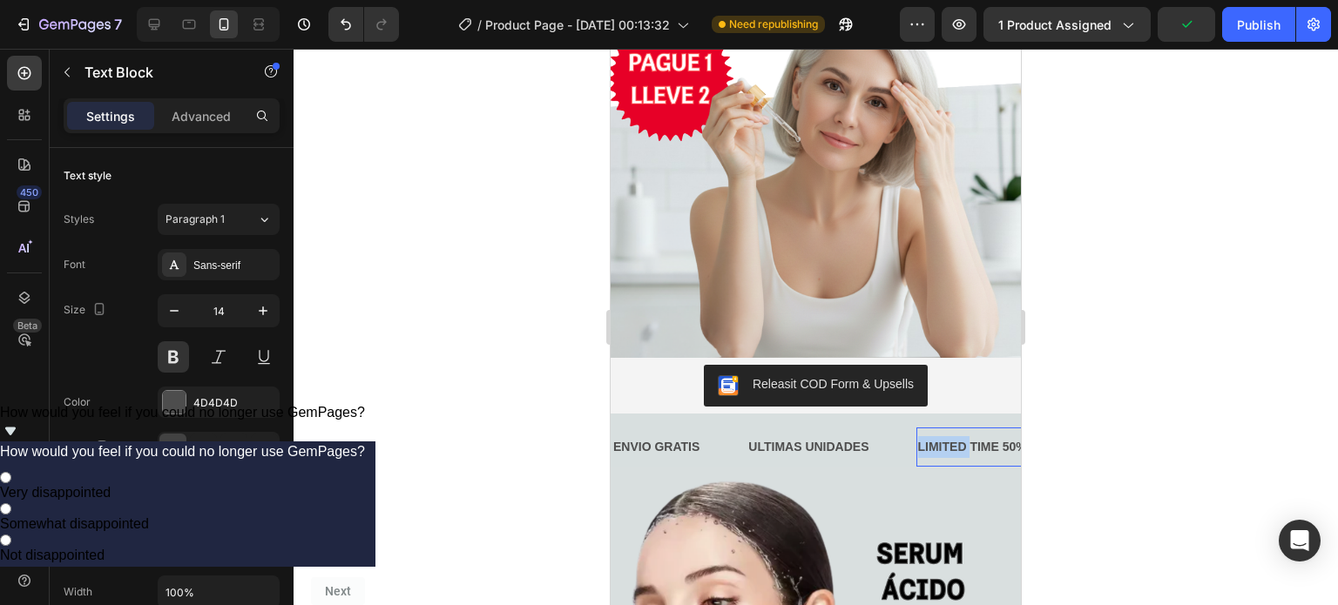
click at [951, 436] on p "LIMITED TIME 50% OFF SALE" at bounding box center [1004, 447] width 172 height 22
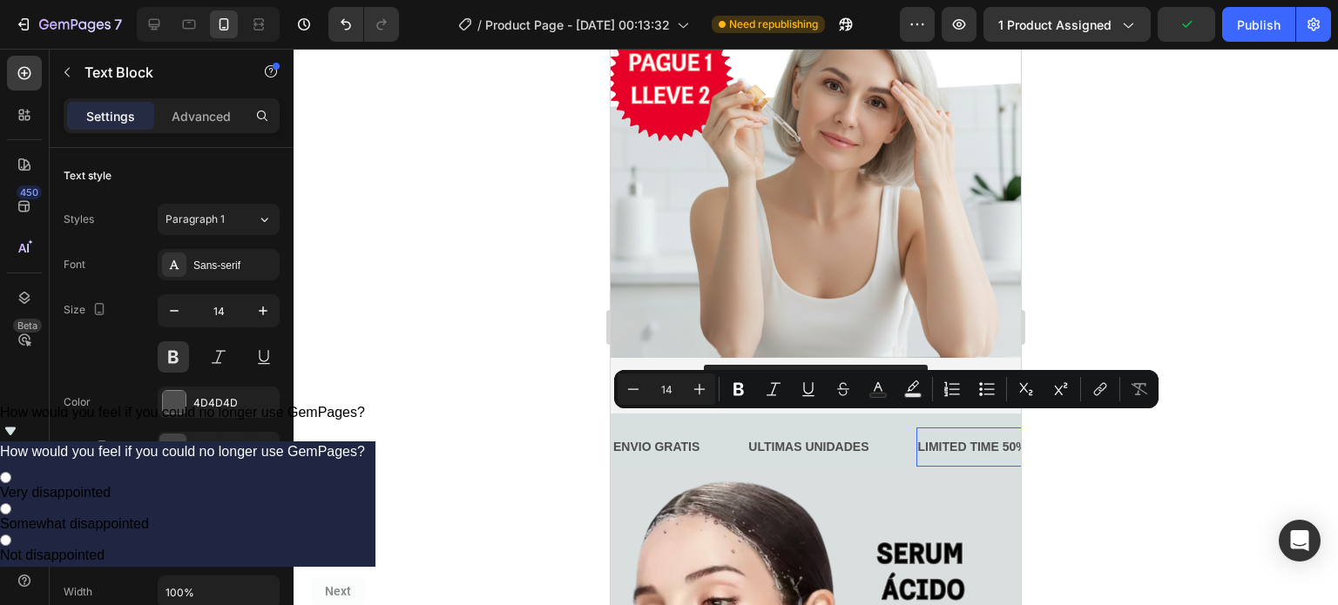
click at [986, 436] on p "LIMITED TIME 50% OFF SALE" at bounding box center [1004, 447] width 172 height 22
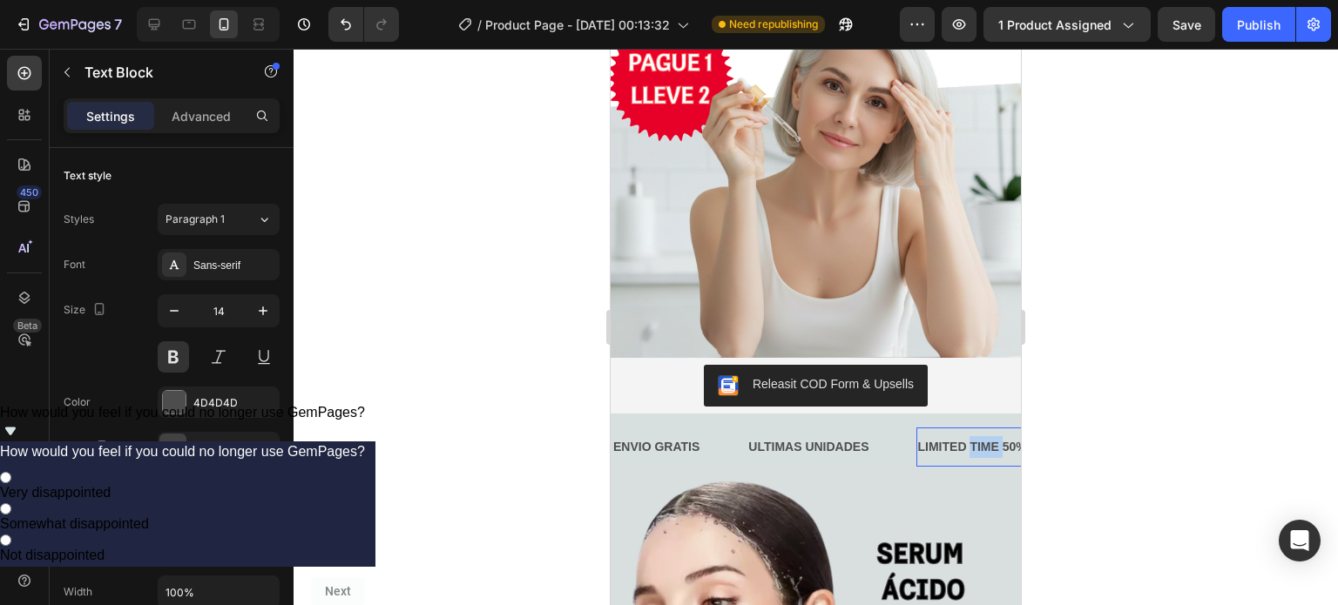
click at [986, 436] on p "LIMITED TIME 50% OFF SALE" at bounding box center [1004, 447] width 172 height 22
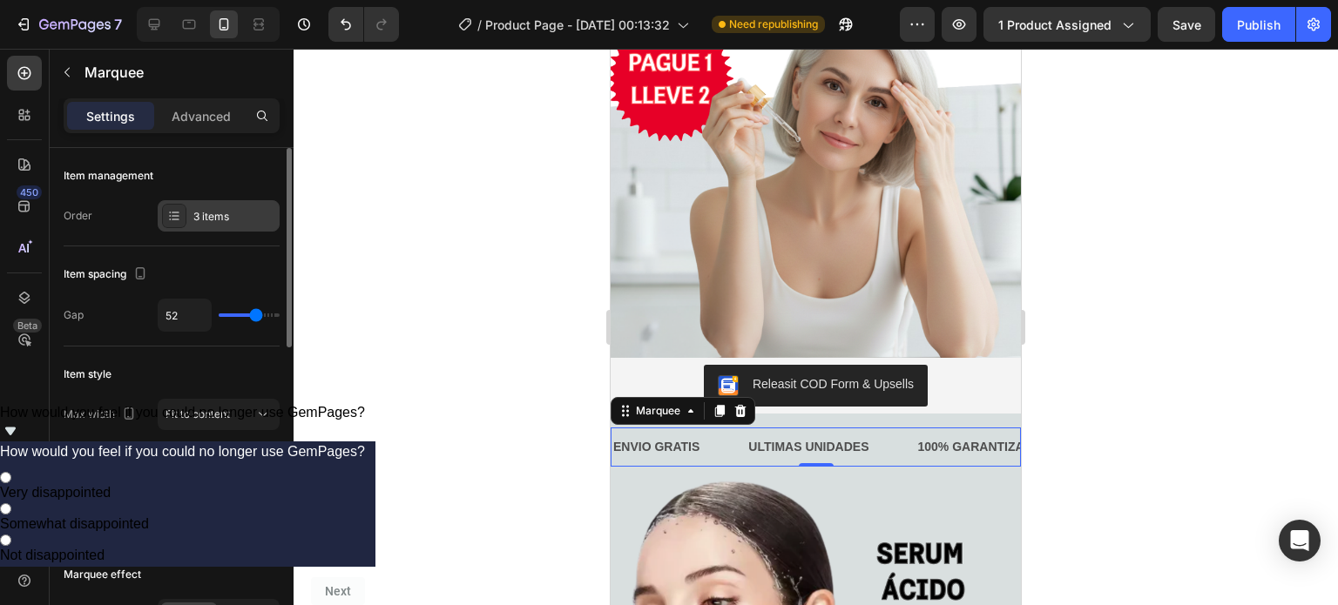
click at [192, 210] on div "3 items" at bounding box center [219, 215] width 122 height 31
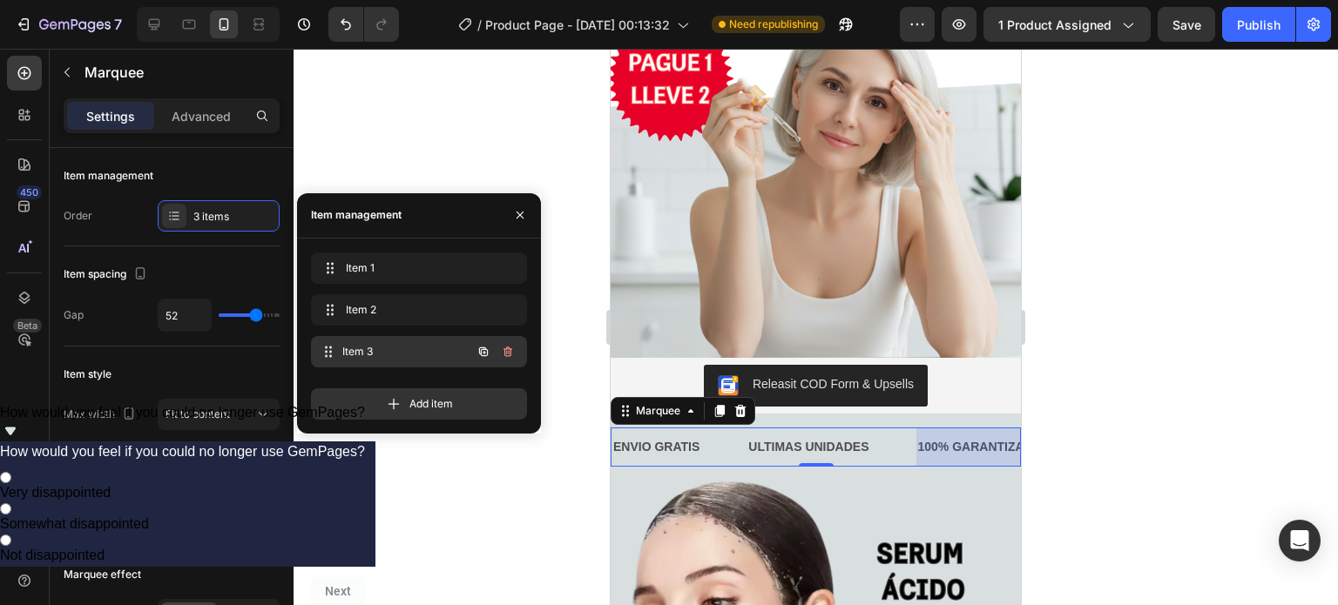
click at [369, 349] on span "Item 3" at bounding box center [406, 352] width 129 height 16
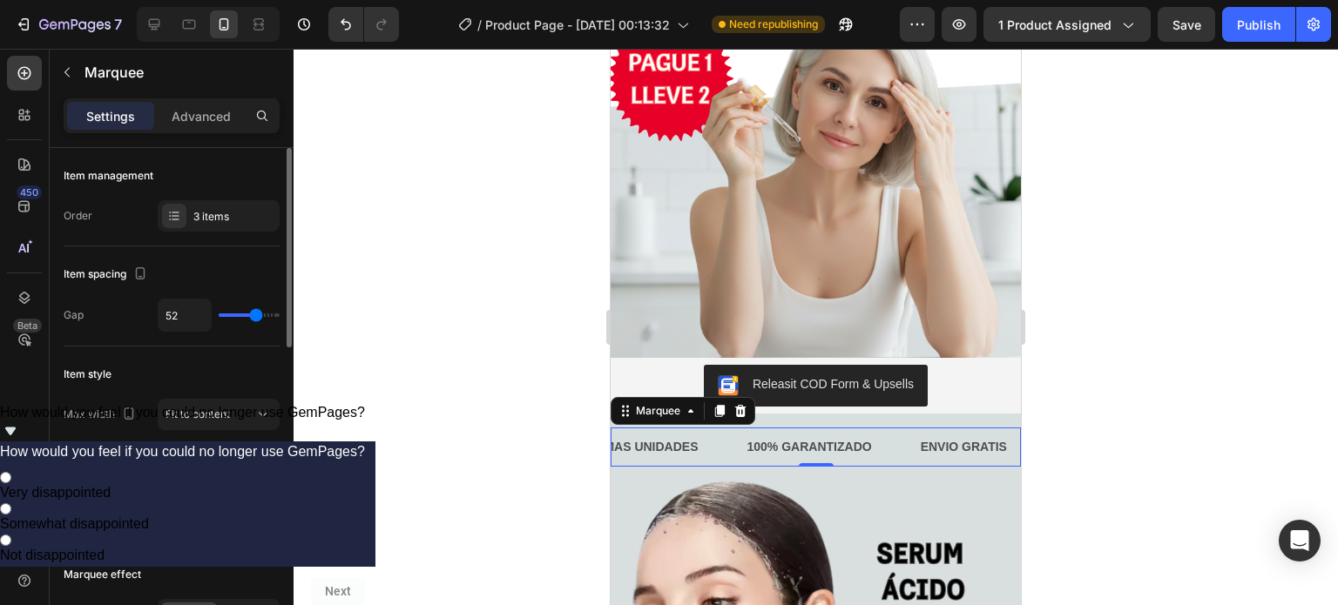
click at [260, 513] on span at bounding box center [257, 518] width 14 height 14
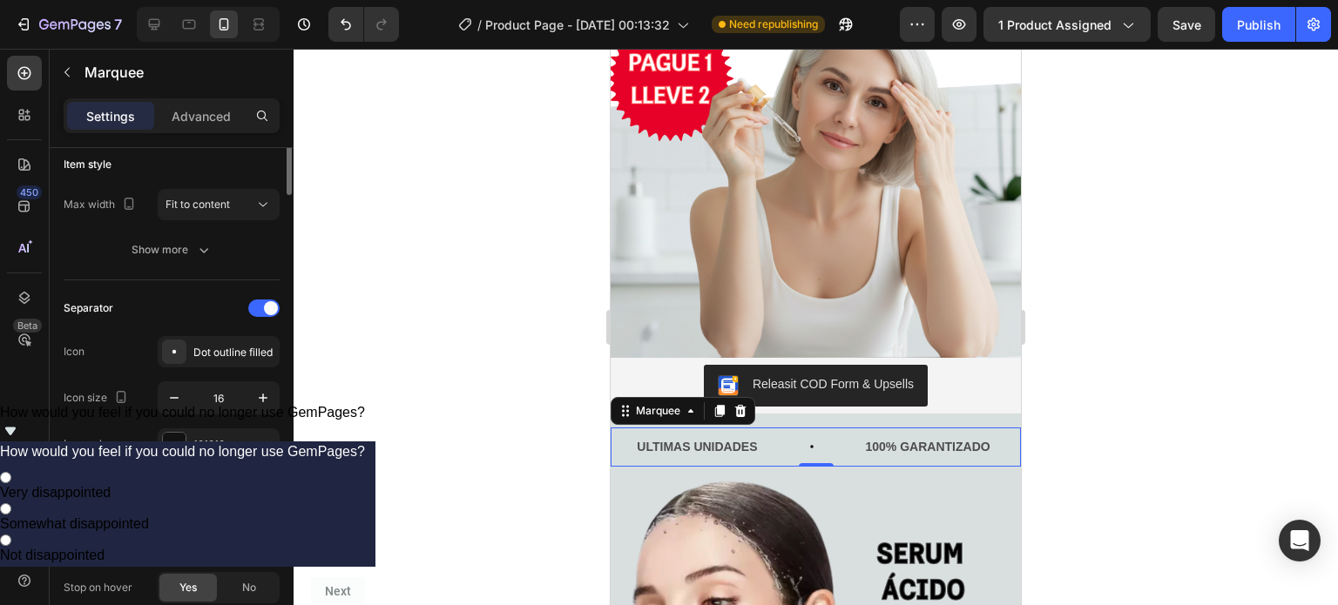
scroll to position [211, 0]
click at [213, 350] on div "Dot outline filled" at bounding box center [234, 352] width 82 height 16
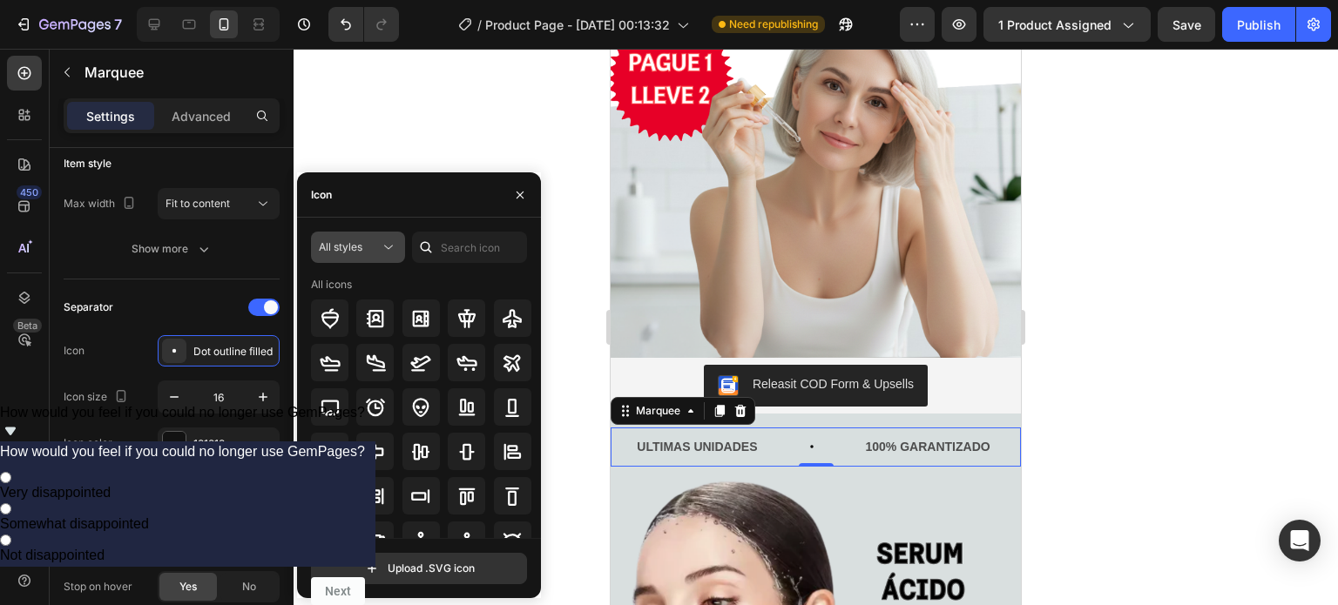
click at [369, 243] on div "All styles" at bounding box center [349, 248] width 61 height 16
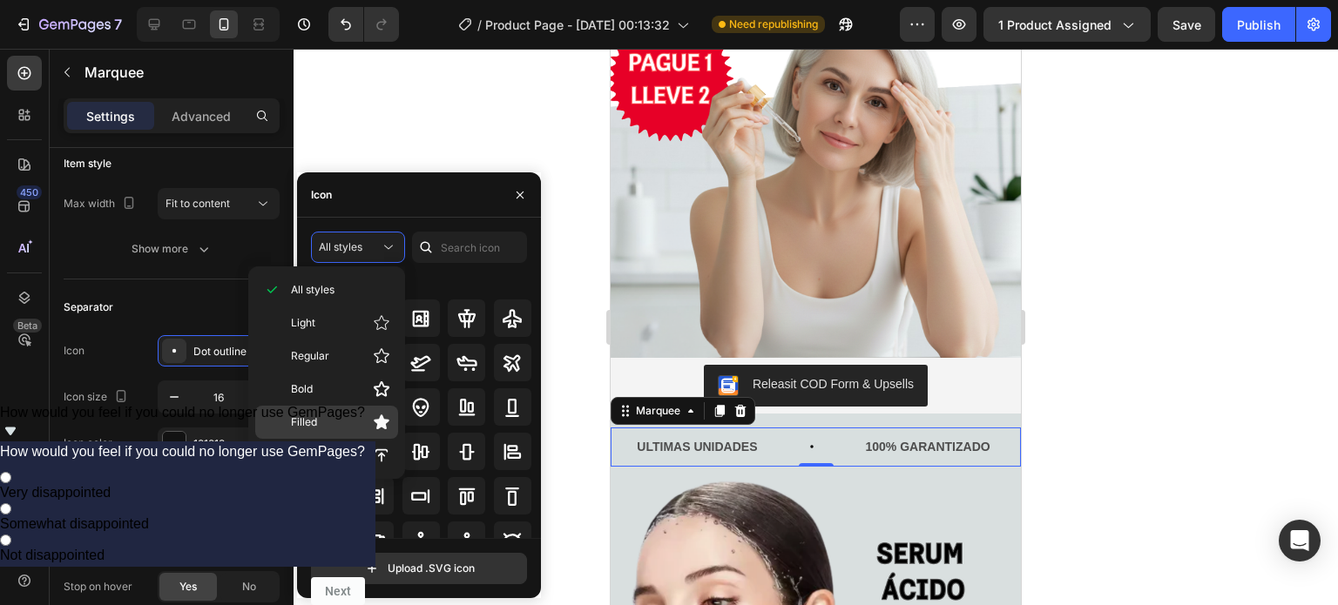
click at [355, 409] on div "Filled" at bounding box center [326, 422] width 143 height 33
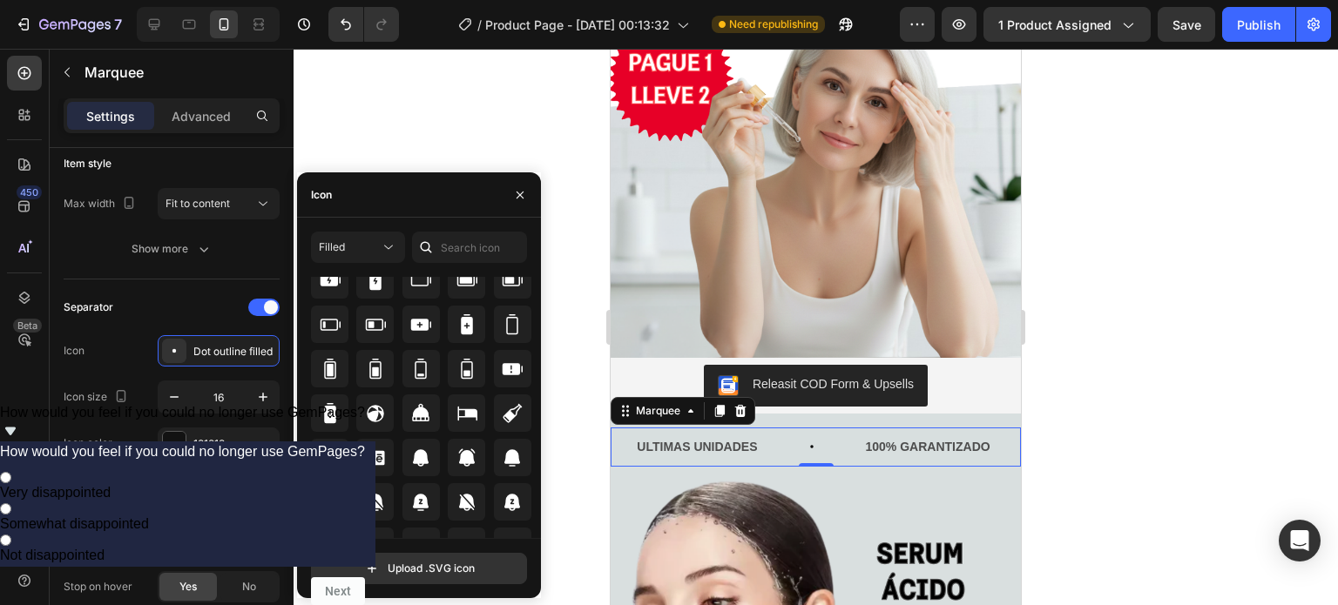
scroll to position [1296, 0]
click at [471, 451] on icon at bounding box center [466, 456] width 17 height 17
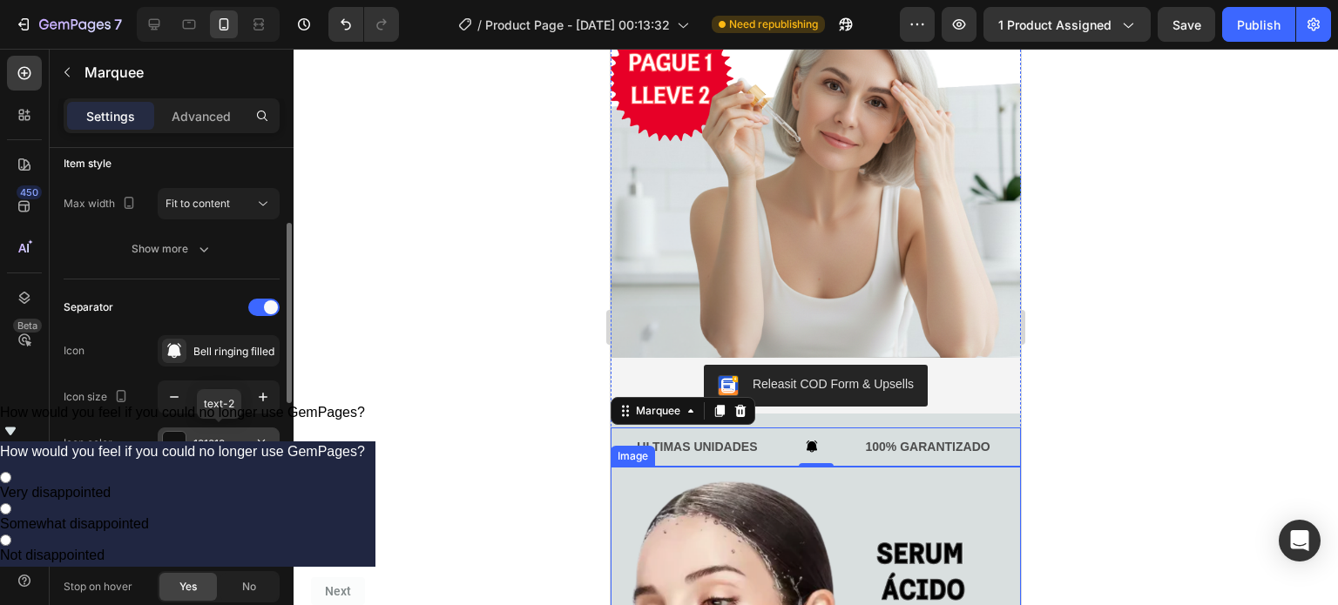
click at [203, 445] on div "121212" at bounding box center [218, 444] width 51 height 16
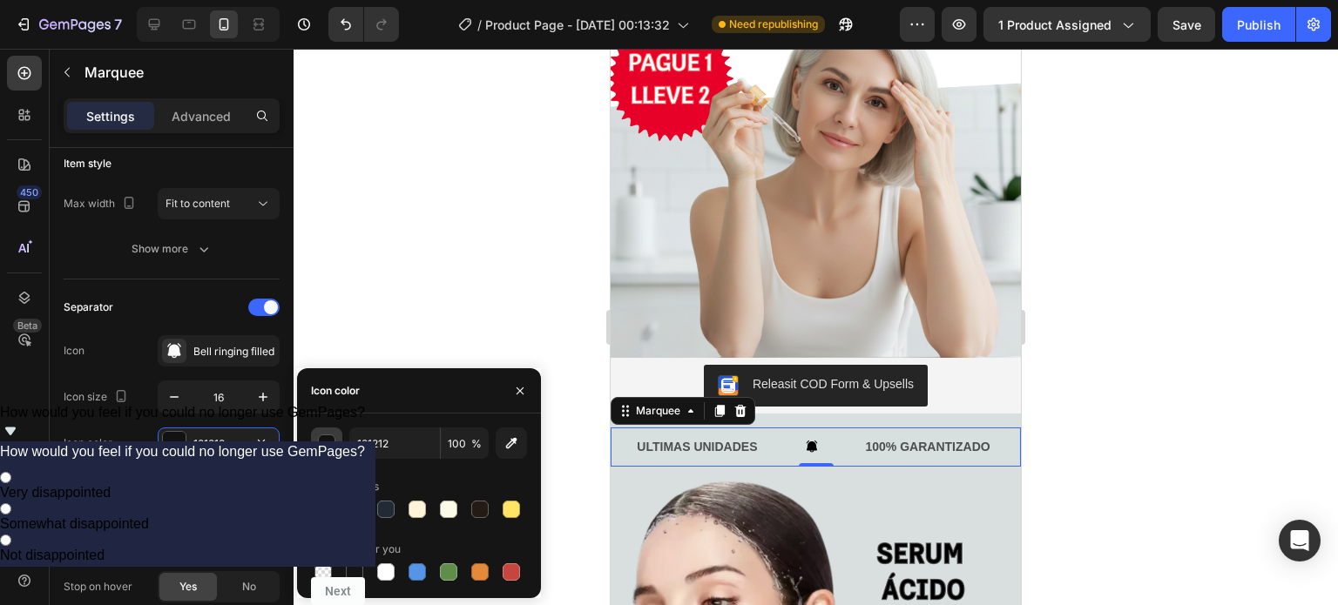
click at [328, 436] on div "button" at bounding box center [327, 444] width 17 height 17
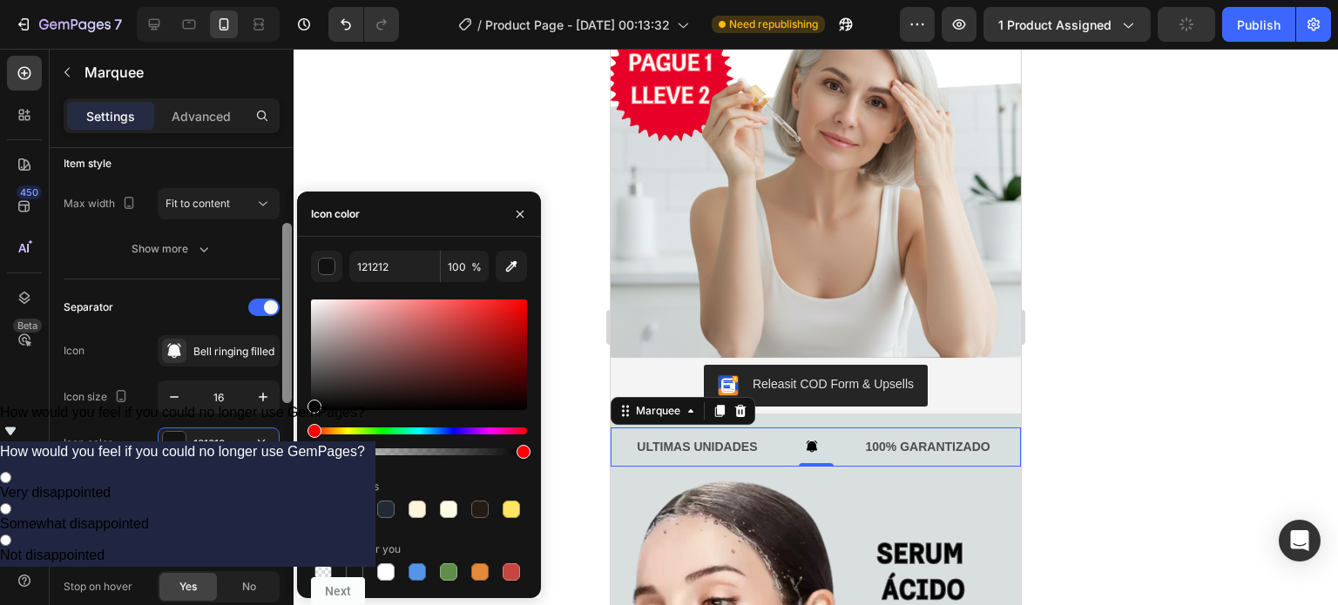
drag, startPoint x: 314, startPoint y: 410, endPoint x: 287, endPoint y: 435, distance: 36.4
click at [287, 435] on div "450 Beta Sections(30) Elements(84) Section Element Hero Section Product Detail …" at bounding box center [147, 327] width 294 height 557
type input "000000"
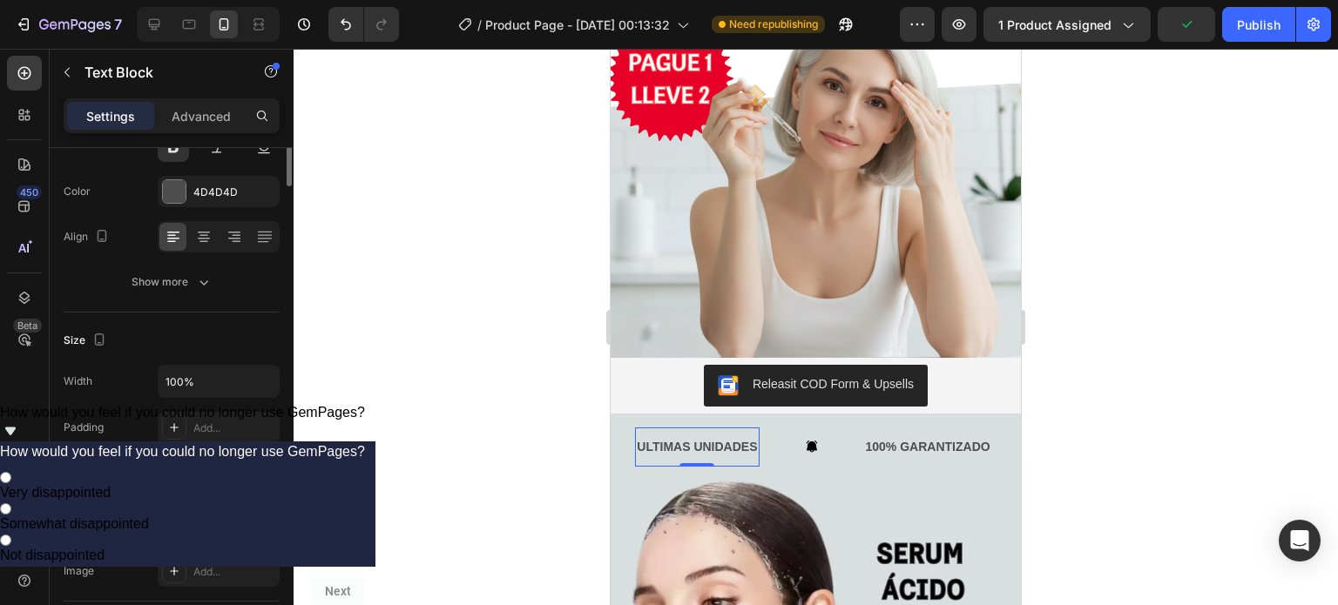
scroll to position [0, 0]
